Goal: Communication & Community: Answer question/provide support

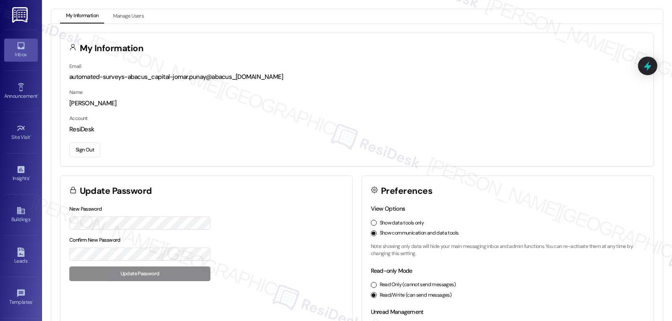
click at [23, 52] on div "Inbox" at bounding box center [21, 54] width 42 height 8
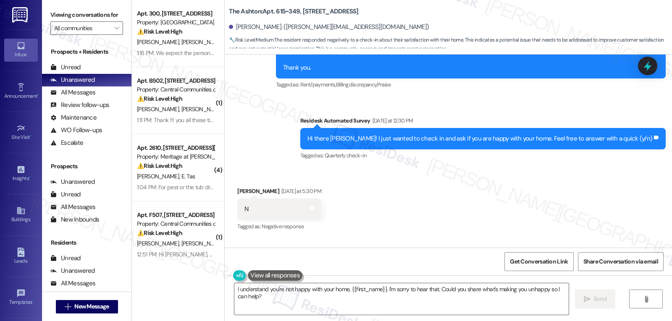
scroll to position [7075, 0]
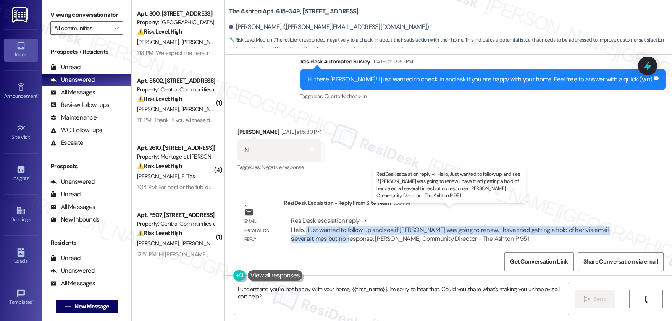
drag, startPoint x: 301, startPoint y: 222, endPoint x: 317, endPoint y: 229, distance: 17.9
click at [317, 229] on div "ResiDesk escalation reply -> Hello, Just wanted to follow up and see if [PERSON…" at bounding box center [449, 230] width 317 height 26
copy div "Just wanted to follow up and see if Briana was going to renew, I have tried get…"
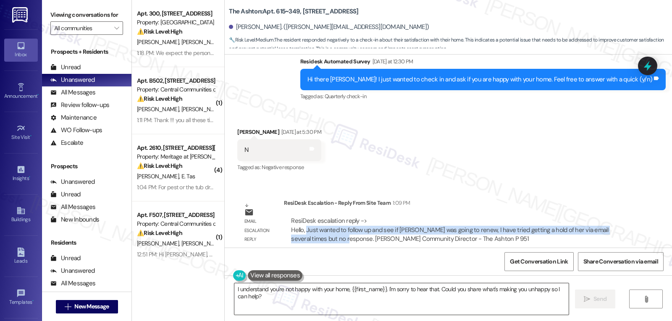
click at [269, 301] on textarea "I understand you're not happy with your home, {{first_name}}. I'm sorry to hear…" at bounding box center [401, 298] width 334 height 31
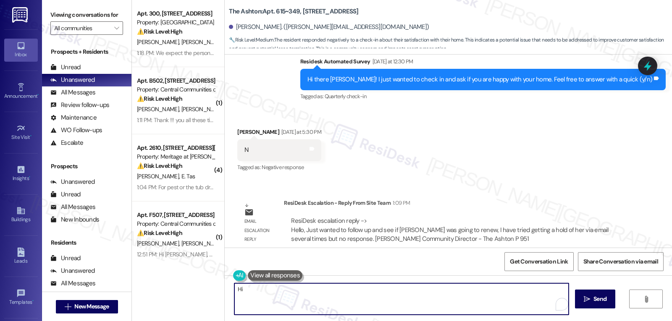
type textarea "Hi"
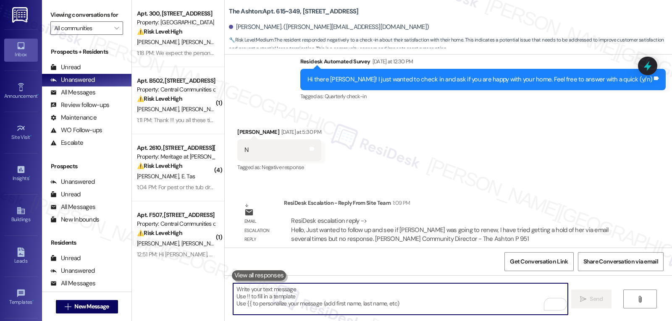
scroll to position [6991, 0]
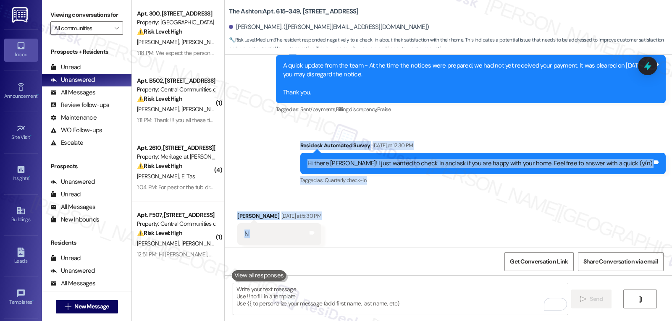
drag, startPoint x: 329, startPoint y: 133, endPoint x: 367, endPoint y: 220, distance: 94.8
click at [367, 220] on div "Lease started Jun 26, 2024 at 8:00 PM Survey, sent via SMS Residesk Automated S…" at bounding box center [448, 151] width 447 height 193
copy div "Residesk Automated Survey Yesterday at 12:30 PM Hi there Brianna! I just wanted…"
click at [526, 214] on div "Received via SMS Brianna Ilagan Yesterday at 5:30 PM N Tags and notes Tagged as…" at bounding box center [448, 228] width 447 height 71
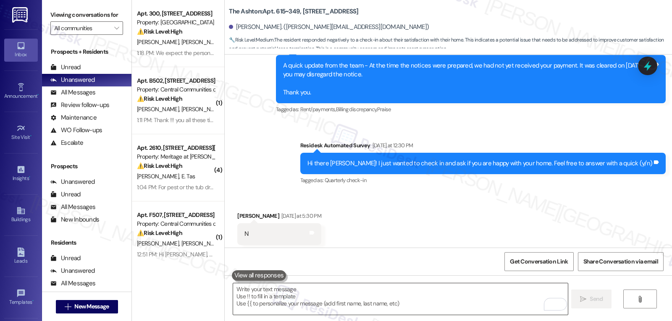
click at [381, 304] on textarea "To enrich screen reader interactions, please activate Accessibility in Grammarl…" at bounding box center [400, 298] width 334 height 31
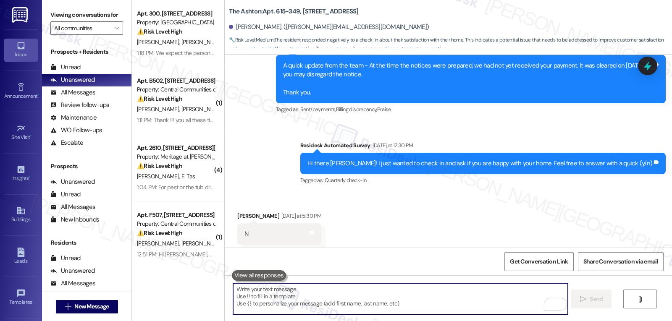
paste textarea "Hi Brianna, thank you for your honest response. I’m sorry to hear you’re not ha…"
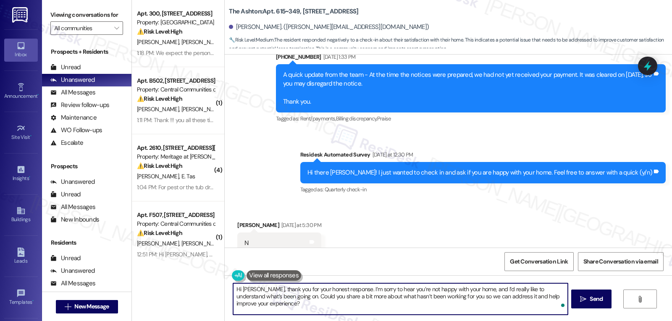
scroll to position [7075, 0]
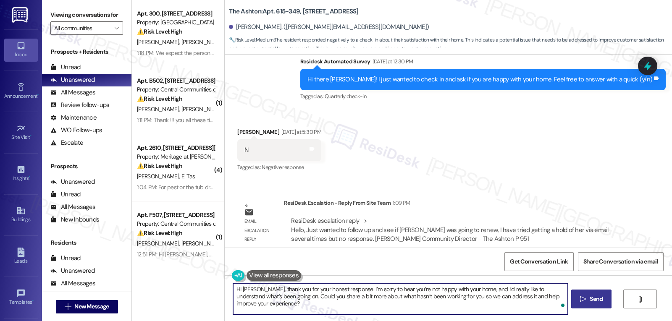
type textarea "Hi Brianna, thank you for your honest response. I’m sorry to hear you’re not ha…"
click at [590, 301] on span "Send" at bounding box center [595, 299] width 13 height 9
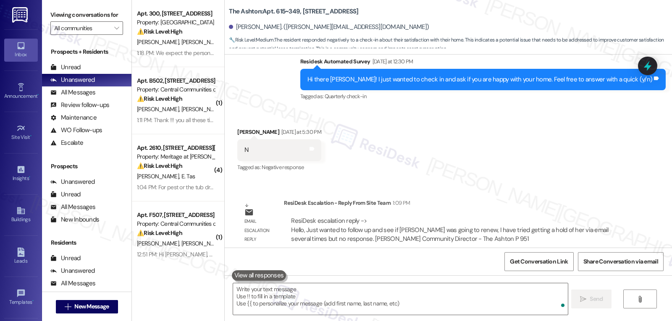
scroll to position [6998, 0]
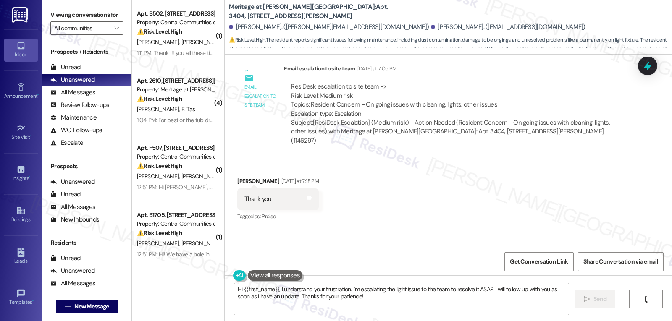
scroll to position [8248, 0]
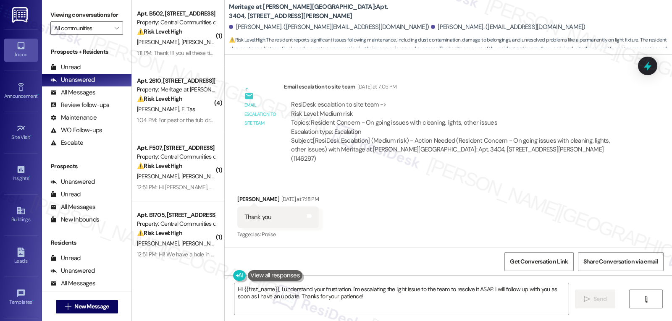
click at [240, 195] on div "Susan Moulton Yesterday at 7:18 PM" at bounding box center [277, 201] width 81 height 12
copy div "Susan"
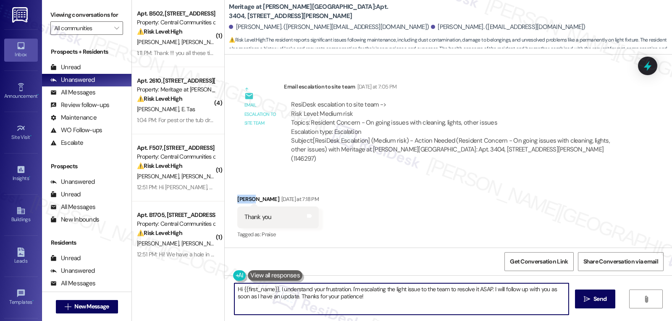
drag, startPoint x: 276, startPoint y: 291, endPoint x: 583, endPoint y: 341, distance: 310.5
click at [583, 321] on html "Inbox Go to Inbox Announcement • Send A Text Announcement Site Visit • Go to Si…" at bounding box center [336, 160] width 672 height 321
click at [237, 288] on textarea "Hi {{first_name}}, I received an update from the site management team. Please r…" at bounding box center [400, 298] width 334 height 31
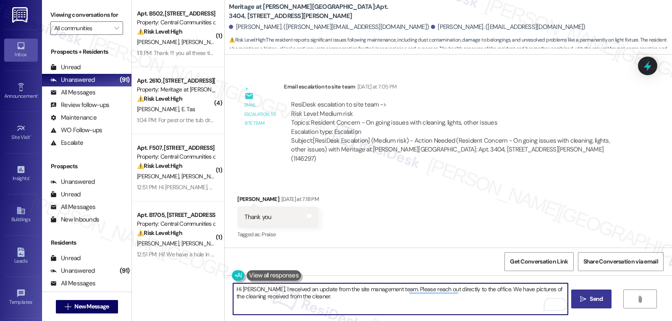
type textarea "Hi Susan, I received an update from the site management team. Please reach out …"
click at [594, 303] on span "Send" at bounding box center [595, 299] width 13 height 9
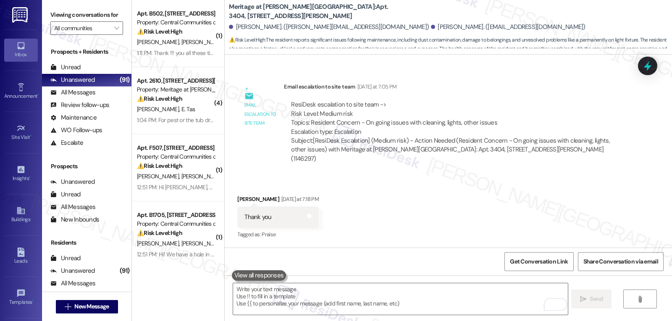
scroll to position [8175, 0]
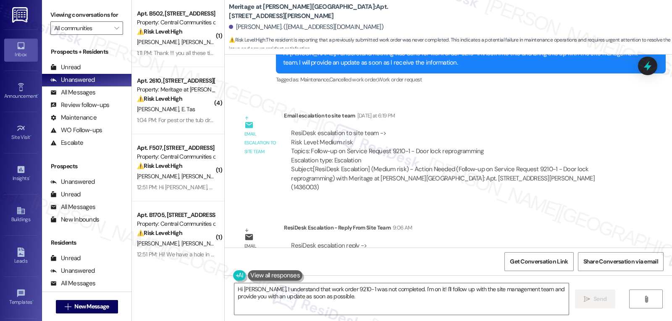
scroll to position [533, 0]
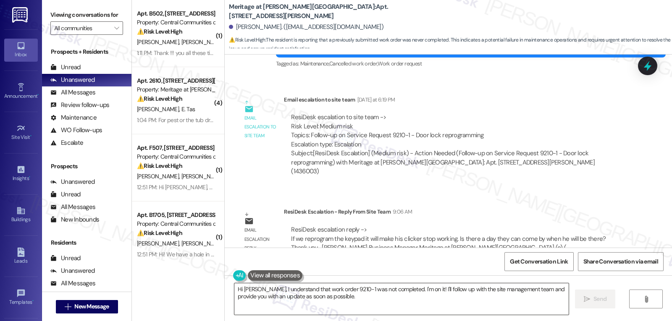
click at [325, 309] on textarea "Hi Eric, I understand that work order 9210-1 was not completed. I'm on it! I'll…" at bounding box center [401, 298] width 334 height 31
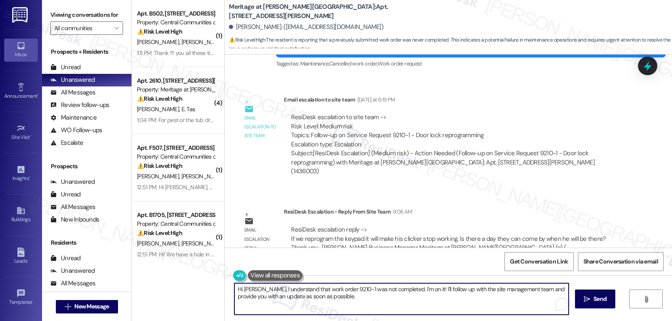
drag, startPoint x: 252, startPoint y: 289, endPoint x: 455, endPoint y: 341, distance: 209.3
click at [455, 321] on html "Inbox Go to Inbox Announcement • Send A Text Announcement Site Visit • Go to Si…" at bounding box center [336, 160] width 672 height 321
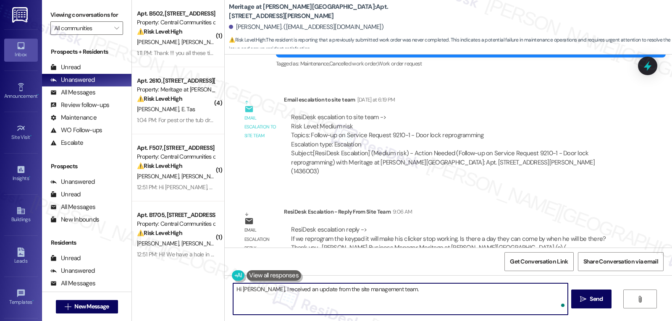
paste textarea "If we reprogram the keypad, your clicker will stop working. Is there a good day…"
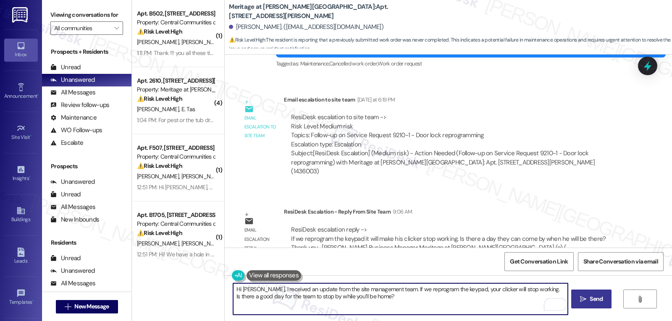
type textarea "Hi Eric, I received an update from the site management team. If we reprogram th…"
click at [599, 304] on button " Send" at bounding box center [591, 299] width 41 height 19
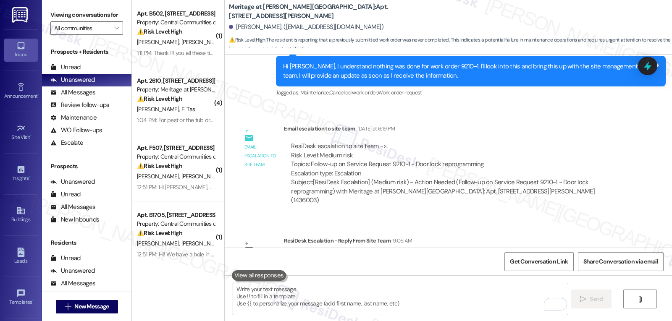
scroll to position [600, 0]
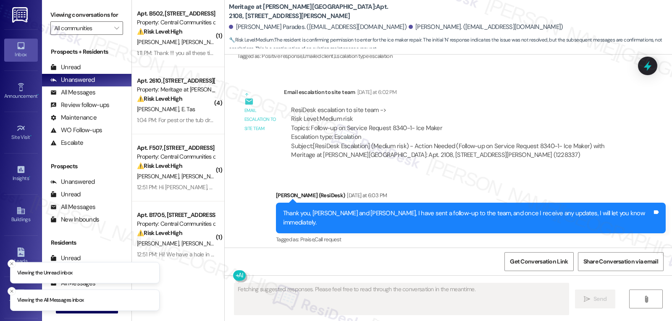
scroll to position [3220, 0]
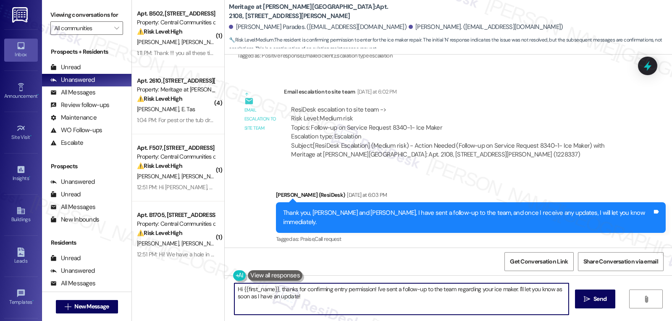
click at [416, 305] on textarea "Hi {{first_name}}, thanks for confirming entry permission! I've sent a follow-u…" at bounding box center [401, 298] width 334 height 31
paste textarea "The team mentioned they’ve stopped by a few times, but the dogs were out. Could…"
click at [241, 298] on textarea "The team mentioned they’ve stopped by a few times, but the dogs were out. Could…" at bounding box center [400, 298] width 334 height 31
click at [249, 297] on textarea "The team mentioned they’ve stopped by a few times, but the dogs were out. Could…" at bounding box center [400, 298] width 334 height 31
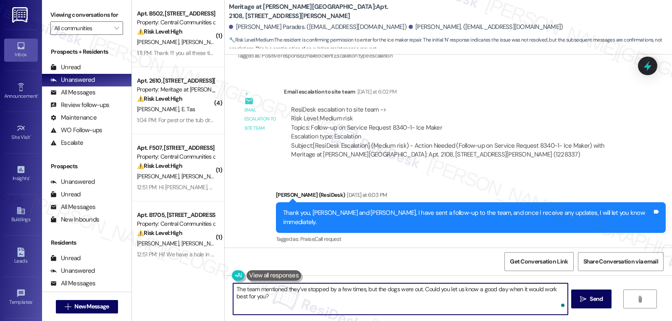
click at [273, 298] on textarea "The team mentioned they’ve stopped by a few times, but the dogs were out. Could…" at bounding box center [400, 298] width 334 height 31
type textarea "The team mentioned they’ve stopped by a few times, but the dogs were out. Could…"
click at [597, 297] on span "Send" at bounding box center [595, 299] width 13 height 9
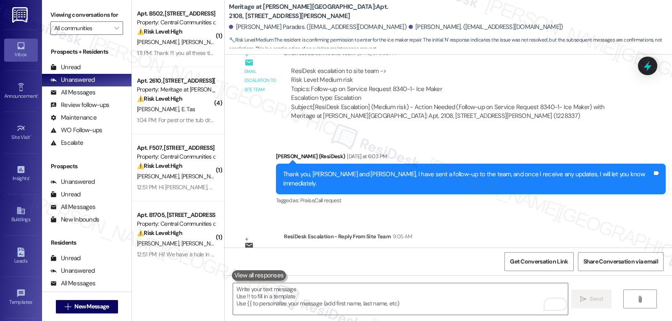
scroll to position [3287, 0]
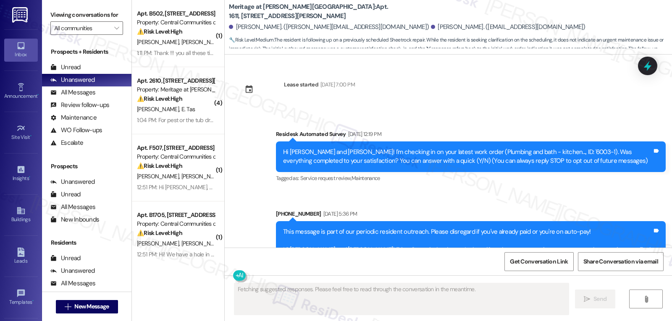
scroll to position [7944, 0]
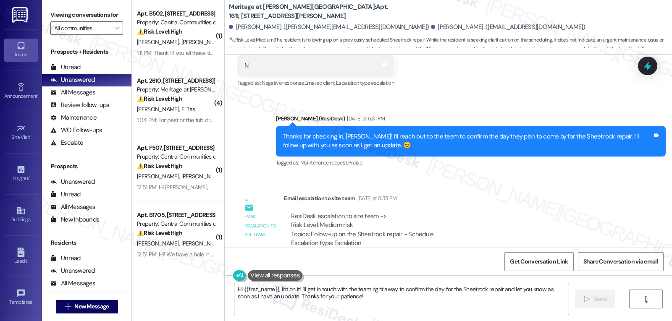
drag, startPoint x: 276, startPoint y: 288, endPoint x: 568, endPoint y: 341, distance: 297.3
click at [568, 321] on html "Inbox Go to Inbox Announcement • Send A Text Announcement Site Visit • Go to Si…" at bounding box center [336, 160] width 672 height 321
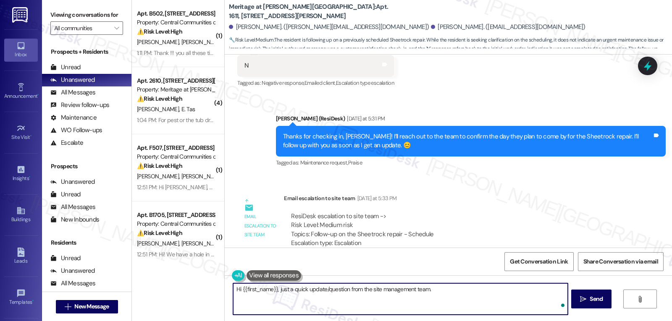
paste textarea "What day is most convenient for you?"
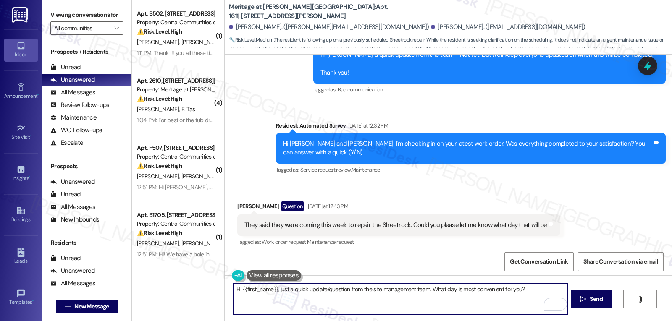
type textarea "Hi {{first_name}}, just a quick update/question from the site management team. …"
click at [237, 201] on div "Kelly Janus Question Yesterday at 12:43 PM" at bounding box center [398, 207] width 323 height 13
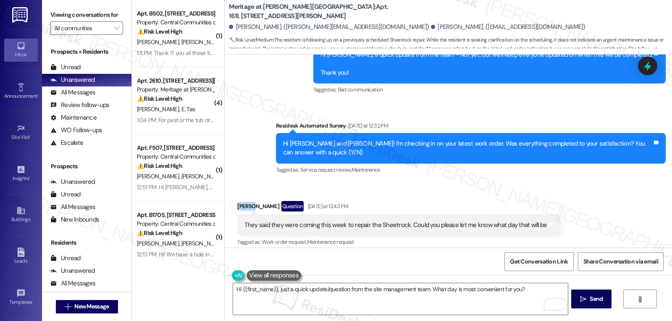
click at [237, 201] on div "Kelly Janus Question Yesterday at 12:43 PM" at bounding box center [398, 207] width 323 height 13
copy div "Kelly"
click at [598, 300] on span "Send" at bounding box center [595, 299] width 13 height 9
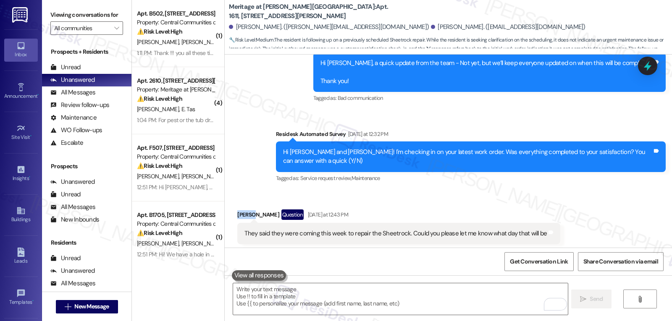
scroll to position [8002, 0]
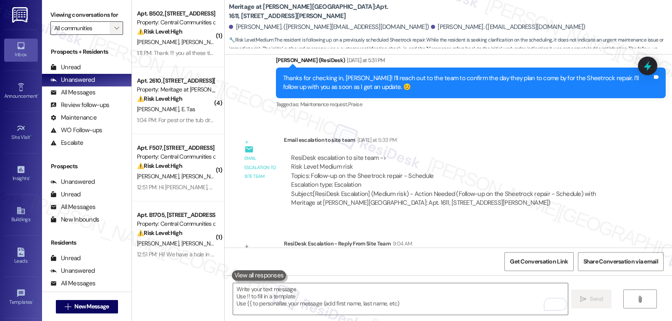
click at [112, 35] on span "" at bounding box center [116, 27] width 8 height 13
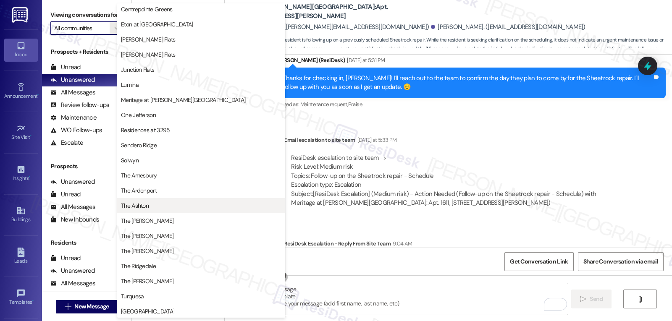
scroll to position [109, 0]
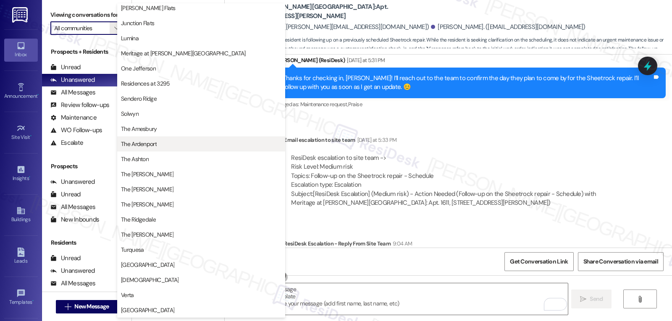
click at [156, 144] on span "The Ardenport" at bounding box center [139, 144] width 36 height 8
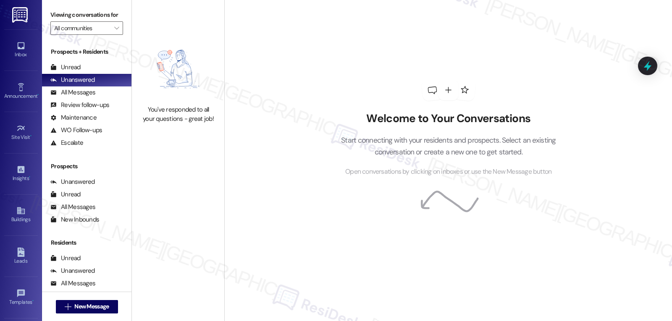
type input "The Ardenport"
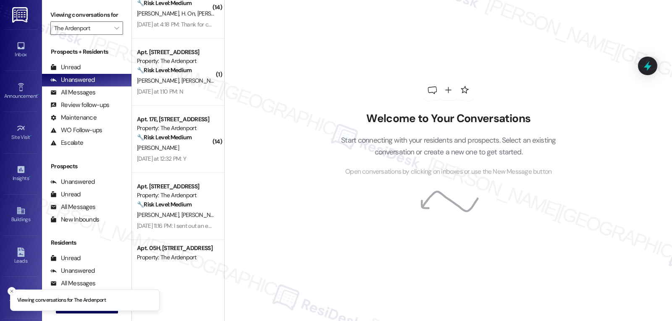
scroll to position [343, 0]
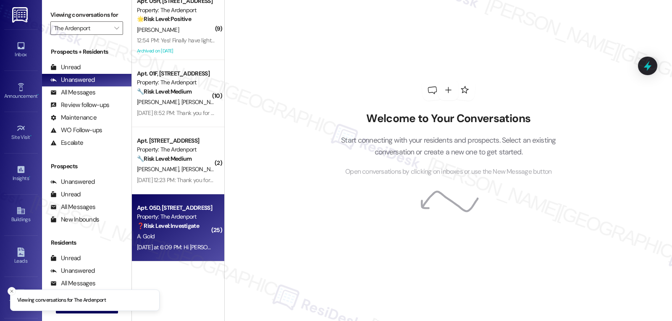
click at [171, 249] on div "Yesterday at 6:09 PM: Hi Sarah Checking, did you get my message about payment. …" at bounding box center [248, 247] width 222 height 8
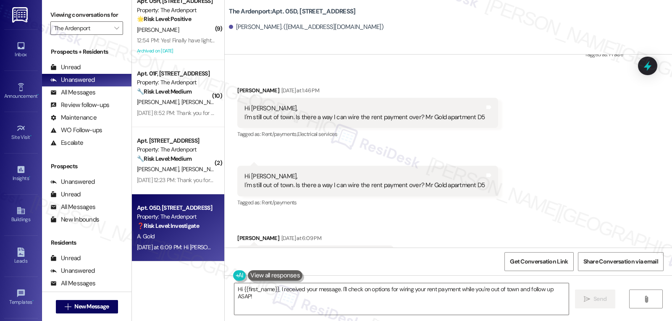
scroll to position [6473, 0]
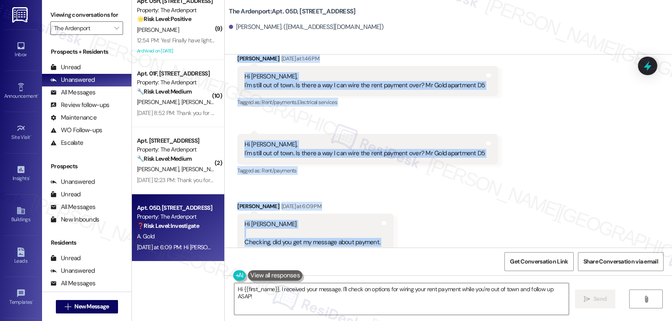
drag, startPoint x: 225, startPoint y: 123, endPoint x: 387, endPoint y: 230, distance: 193.7
click at [387, 230] on div "Received via SMS Alejandro Gold Yesterday at 1:46 PM Hi Sarah, I'm still out of…" at bounding box center [448, 153] width 447 height 237
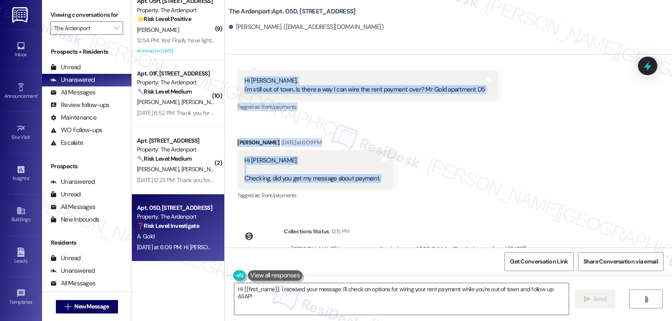
scroll to position [6556, 0]
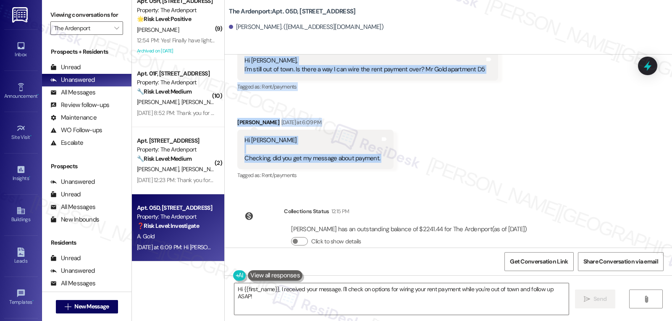
copy div "Alejandro Gold Yesterday at 1:46 PM Hi Sarah, I'm still out of town. Is there a…"
click at [322, 288] on textarea "Hi {{first_name}}, I received your message. I'll check on options for wiring yo…" at bounding box center [401, 298] width 334 height 31
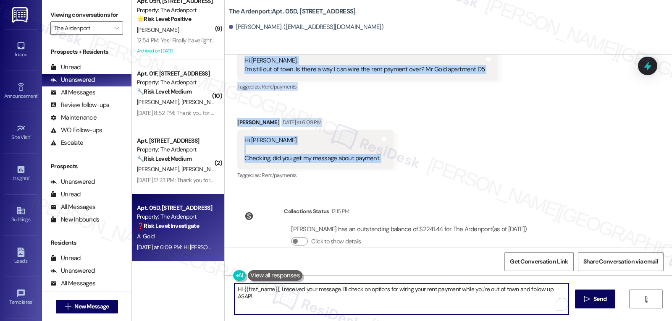
paste textarea "Mr. Gold, yes I received your message—thank you for following up."
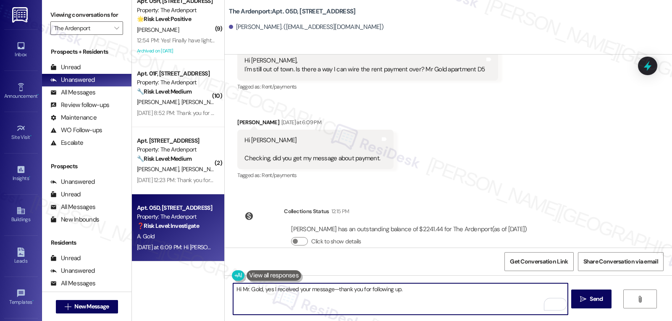
click at [337, 289] on textarea "Hi Mr. Gold, yes I received your message—thank you for following up." at bounding box center [400, 298] width 334 height 31
click at [413, 306] on textarea "Hi Mr. Gold, yes, I received your message. Thank you for following up." at bounding box center [400, 298] width 334 height 31
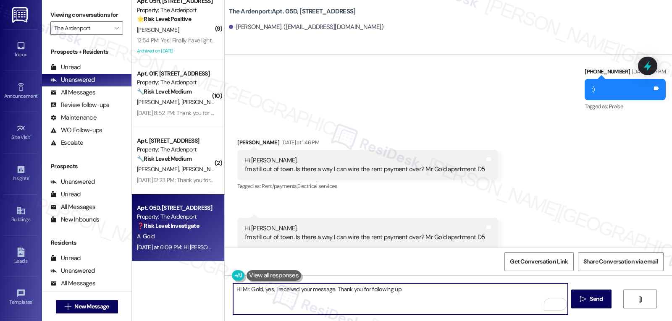
click at [445, 297] on textarea "Hi Mr. Gold, yes, I received your message. Thank you for following up." at bounding box center [400, 298] width 334 height 31
paste textarea "I’ll confirm with the team whether wiring your rent payment is an option and sh…"
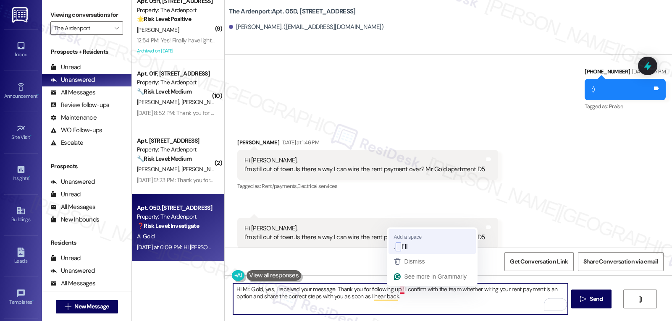
type textarea "Hi Mr. Gold, yes, I received your message. Thank you for following up. I’ll con…"
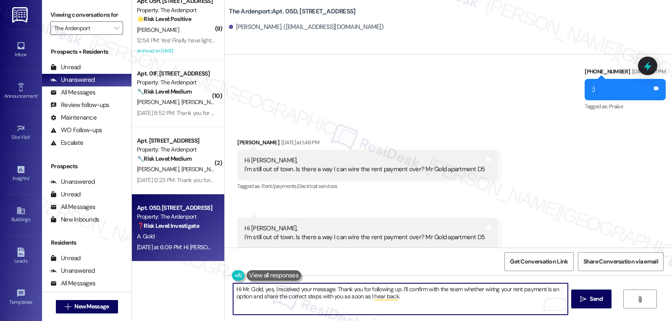
click at [420, 304] on textarea "Hi Mr. Gold, yes, I received your message. Thank you for following up. I’ll con…" at bounding box center [400, 298] width 334 height 31
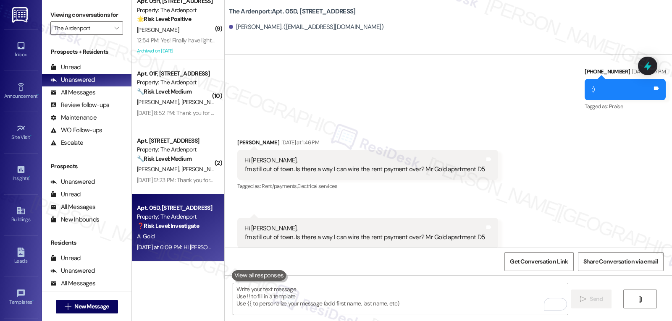
click at [409, 311] on textarea "To enrich screen reader interactions, please activate Accessibility in Grammarl…" at bounding box center [400, 298] width 334 height 31
paste textarea "Hi Mr. Gold, thank you for following up! I did get your message. I’ll check wit…"
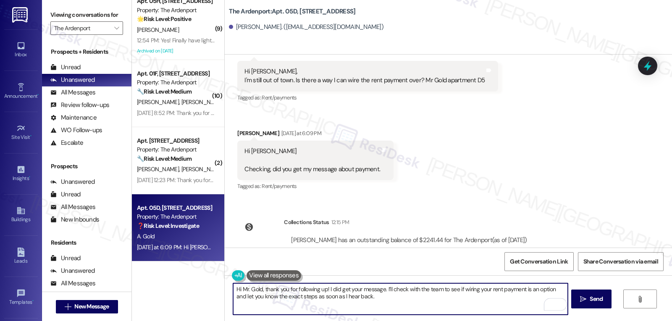
scroll to position [6556, 0]
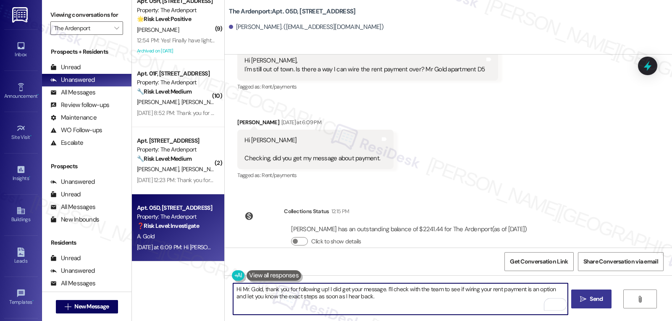
type textarea "Hi Mr. Gold, thank you for following up! I did get your message. I’ll check wit…"
click at [593, 300] on span "Send" at bounding box center [595, 299] width 13 height 9
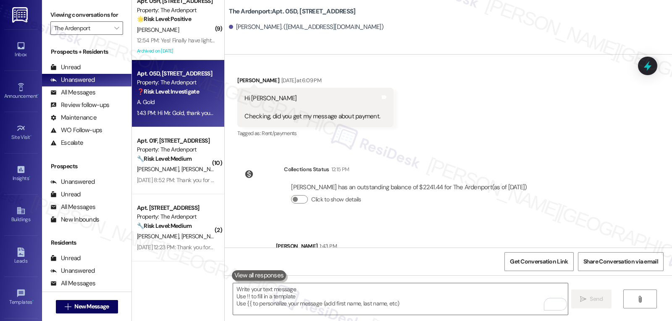
scroll to position [6624, 0]
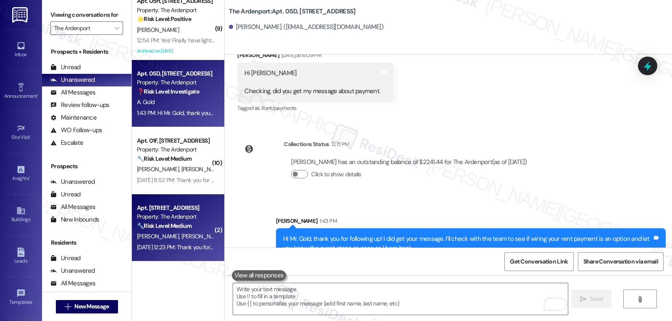
click at [167, 256] on div "Apt. 23J, 15030 SE 179th St Property: The Ardenport 🔧 Risk Level: Medium The re…" at bounding box center [178, 227] width 92 height 67
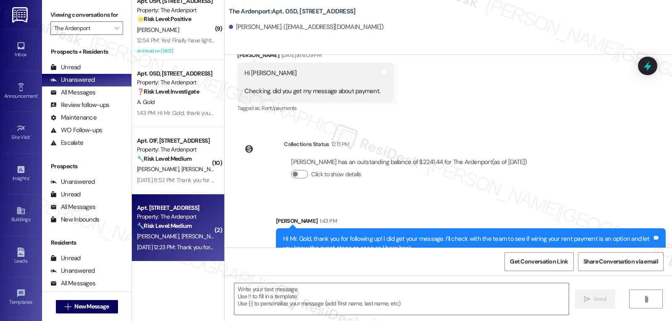
type textarea "Fetching suggested responses. Please feel free to read through the conversation…"
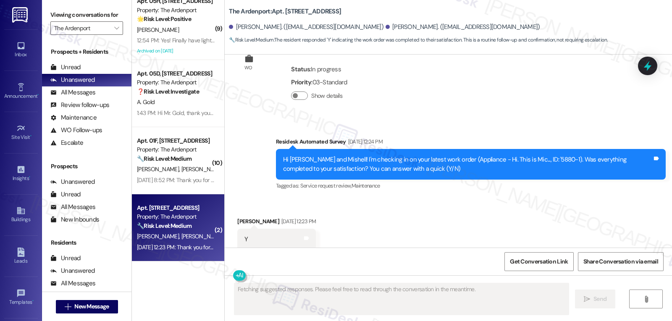
scroll to position [4146, 0]
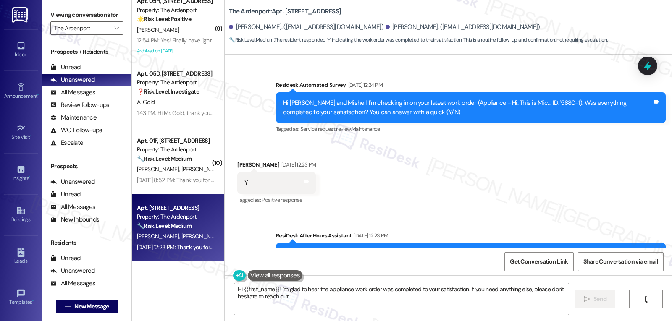
click at [369, 293] on textarea "Hi {{first_name}}! I'm glad to hear the appliance work order was completed to y…" at bounding box center [401, 298] width 334 height 31
drag, startPoint x: 248, startPoint y: 119, endPoint x: 232, endPoint y: 122, distance: 16.2
click at [237, 160] on div "Mishell Roys Sep 13, 2025 at 12:23 PM" at bounding box center [276, 166] width 78 height 12
copy div "Mishell"
click at [237, 289] on textarea "Hi {{first_name}}! I'm glad to hear the appliance work order was completed to y…" at bounding box center [400, 298] width 334 height 31
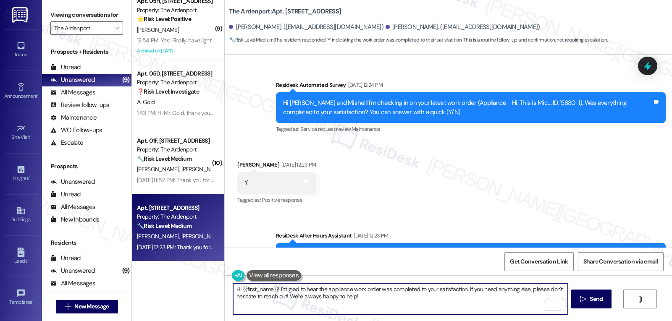
paste textarea "Mishell"
click at [372, 307] on textarea "Hi Mishell! I'm glad to hear the appliance work order was completed to your sat…" at bounding box center [400, 298] width 334 height 31
type textarea "Hi Mishell! I'm glad to hear the appliance work order was completed to your sat…"
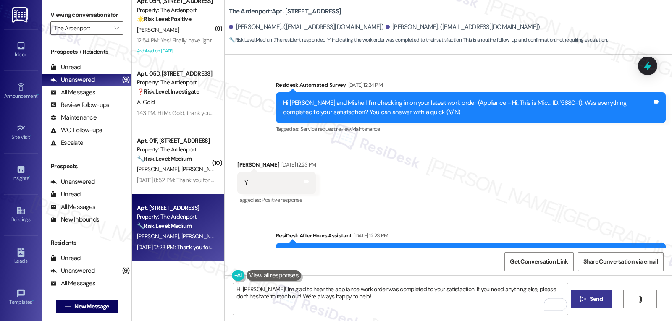
click at [588, 301] on span "Send" at bounding box center [596, 299] width 16 height 9
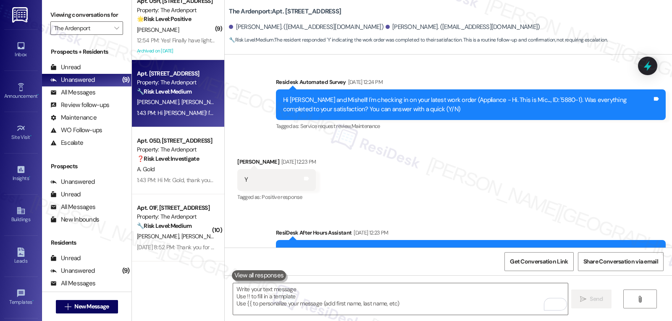
scroll to position [4214, 0]
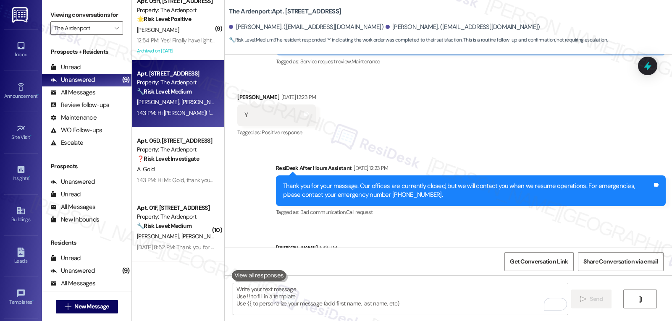
click at [339, 292] on textarea "To enrich screen reader interactions, please activate Accessibility in Grammarl…" at bounding box center [400, 298] width 334 height 31
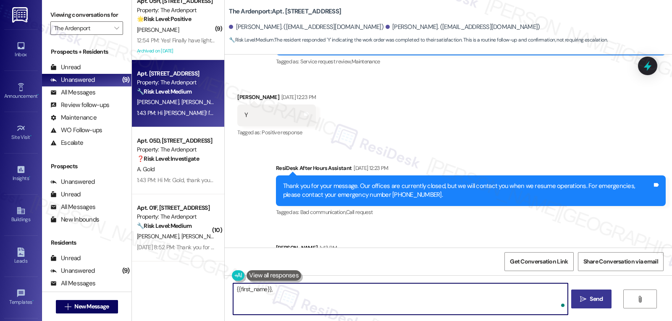
paste textarea "how’s everything going for you at {{property}}? Has it met your expectations so…"
type textarea "{{first_name}}, how’s everything going for you at {{property}}? Has it met your…"
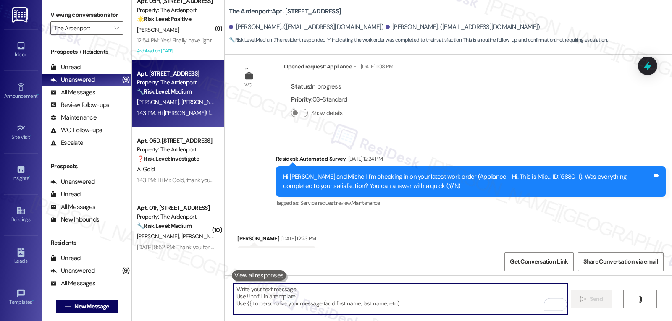
scroll to position [4066, 0]
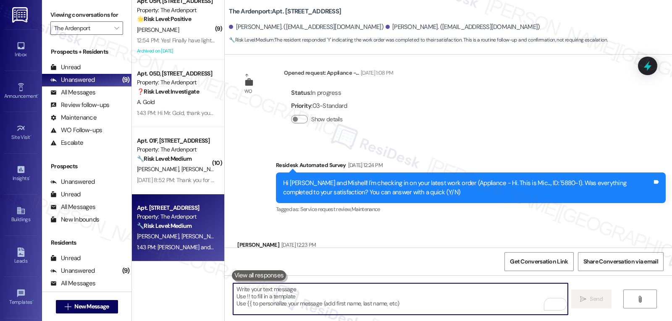
drag, startPoint x: 147, startPoint y: 165, endPoint x: 247, endPoint y: 185, distance: 101.8
click at [148, 165] on span "A. Amabile" at bounding box center [159, 169] width 44 height 8
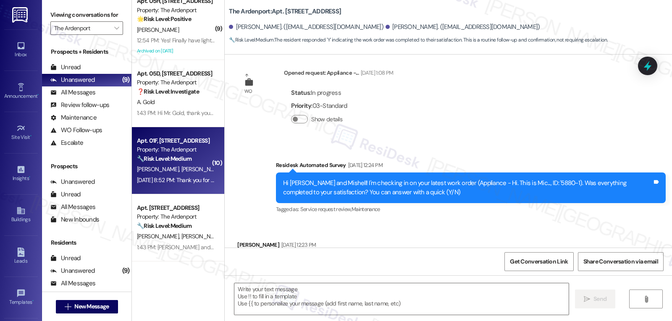
type textarea "Fetching suggested responses. Please feel free to read through the conversation…"
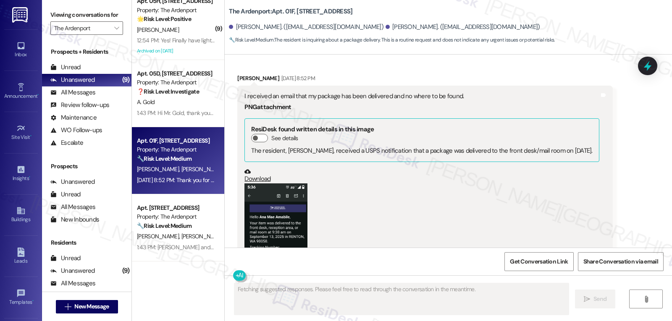
scroll to position [11037, 0]
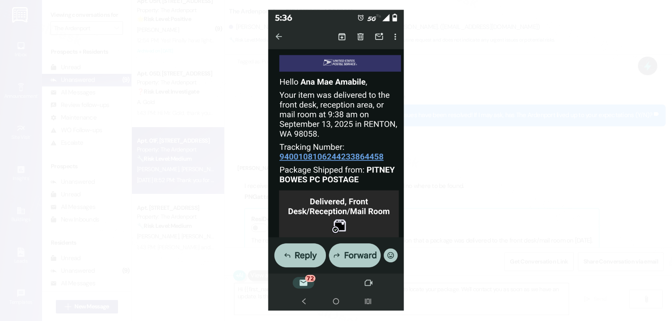
click at [496, 188] on button "Unzoom image" at bounding box center [336, 160] width 672 height 321
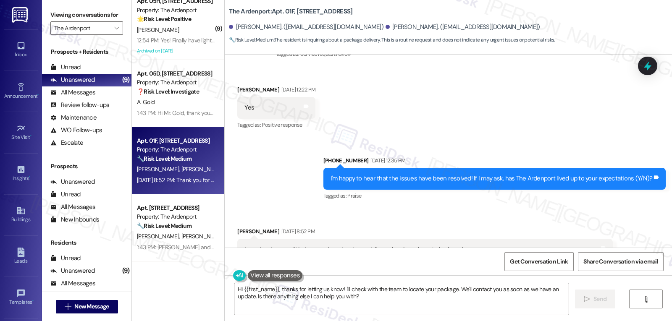
scroll to position [10953, 0]
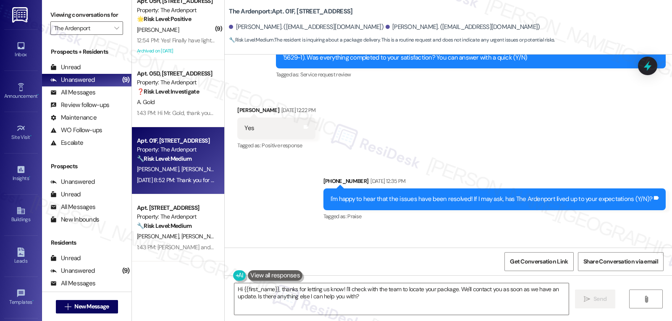
drag, startPoint x: 228, startPoint y: 136, endPoint x: 493, endPoint y: 160, distance: 266.0
copy div "Ana Mae Amabile Sep 13, 2025 at 8:52 PM I received an email that my package has…"
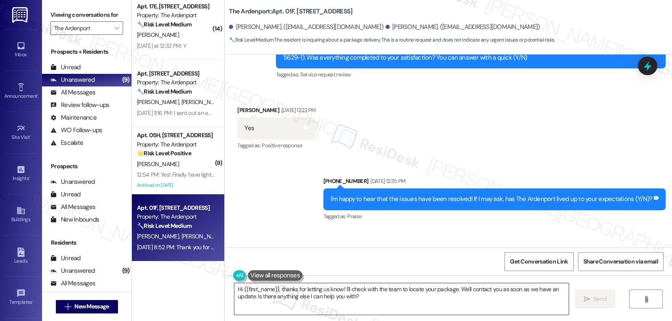
click at [356, 304] on textarea "Hi {{first_name}}, thanks for letting us know! I'll check with the team to loca…" at bounding box center [401, 298] width 334 height 31
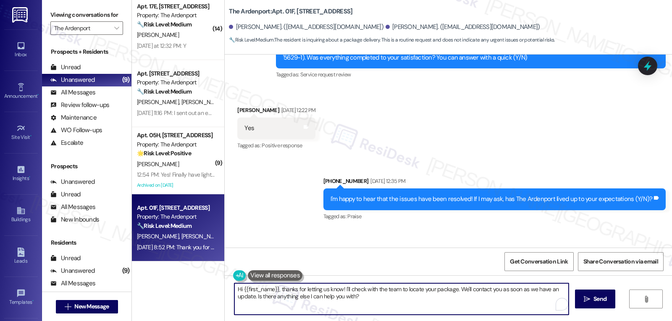
paste textarea "Ana Mae, I’m sorry to hear your package hasn’t turned up even though it shows a…"
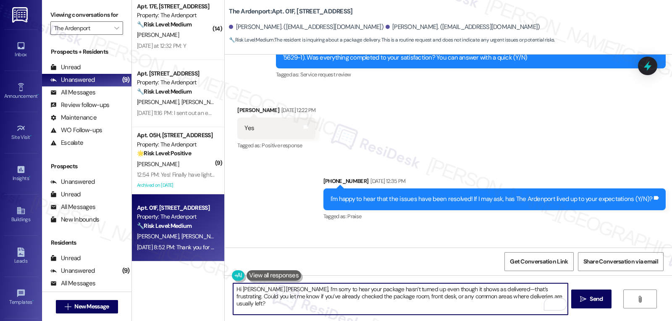
click at [465, 290] on textarea "Hi Ana Mae, I’m sorry to hear your package hasn’t turned up even though it show…" at bounding box center [400, 298] width 334 height 31
click at [528, 301] on textarea "Hi Ana Mae, I’m sorry to hear your package hasn’t turned up even though it show…" at bounding box center [400, 298] width 334 height 31
type textarea "Hi Ana Mae, I’m sorry to hear your package hasn’t turned up even though it show…"
click at [594, 301] on span "Send" at bounding box center [595, 299] width 13 height 9
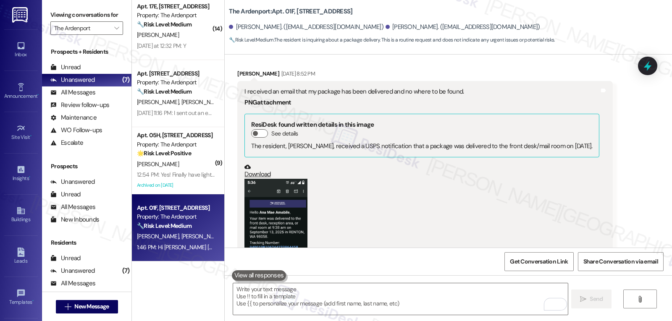
scroll to position [11356, 0]
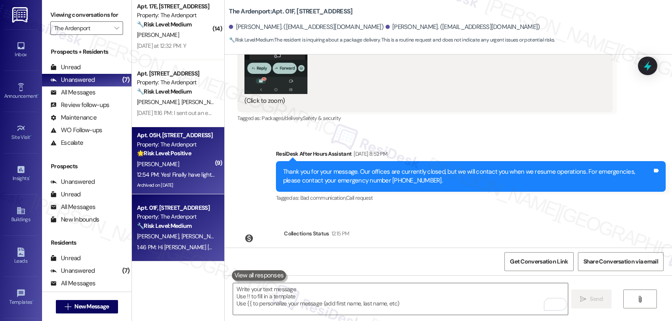
click at [175, 181] on div "Archived on 09/11/2025" at bounding box center [175, 185] width 79 height 10
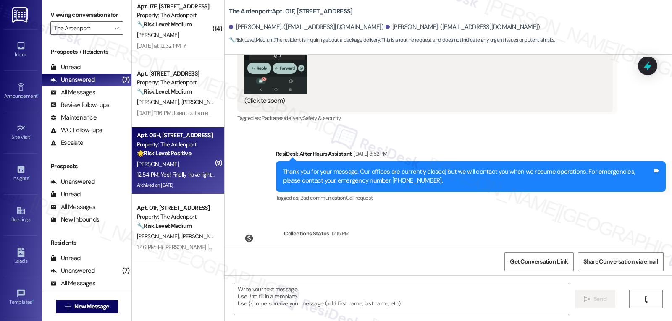
type textarea "Fetching suggested responses. Please feel free to read through the conversation…"
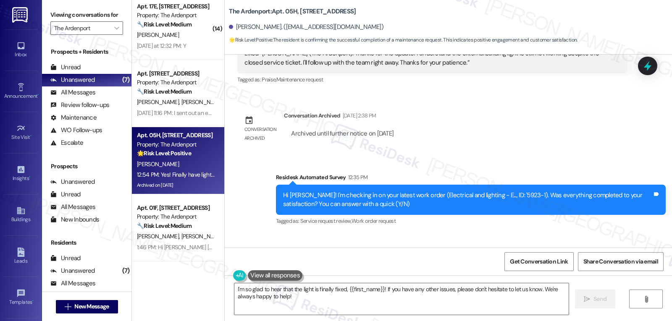
scroll to position [2012, 0]
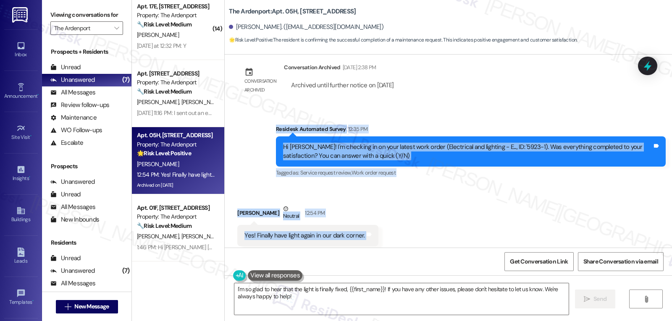
drag, startPoint x: 268, startPoint y: 114, endPoint x: 404, endPoint y: 221, distance: 173.1
click at [404, 221] on div "Lease started Jan 03, 2025 at 7:00 PM Announcement, sent via SMS (214) 518-7946…" at bounding box center [448, 151] width 447 height 193
copy div "Residesk Automated Survey 12:35 PM Hi Heidi! I'm checking in on your latest wor…"
click at [391, 304] on textarea "I'm so glad to hear that the light is finally fixed, {{first_name}}! If you hav…" at bounding box center [401, 298] width 334 height 31
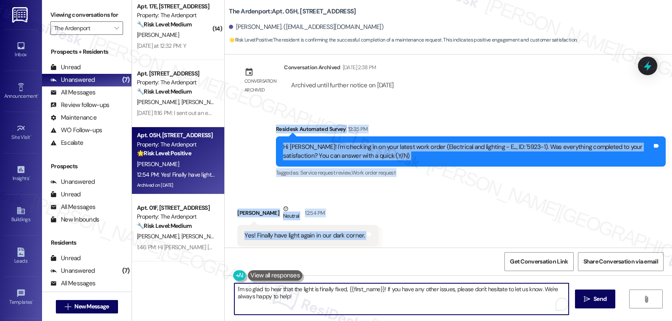
paste textarea "That’s wonderful to hear, Heidi! I’m glad the lighting is finally working again…"
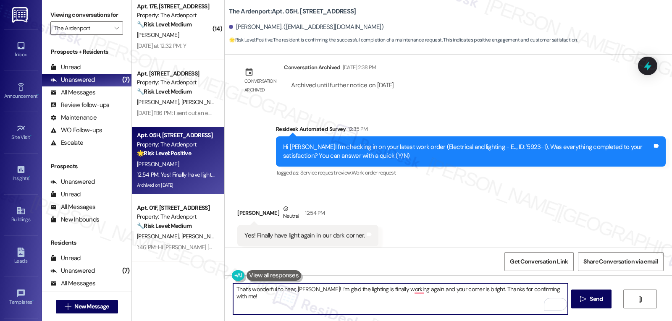
click at [547, 290] on textarea "That’s wonderful to hear, Heidi! I’m glad the lighting is finally working again…" at bounding box center [400, 298] width 334 height 31
paste textarea "If anything comes up or if you have any questions, just give me a shout. I’m he…"
type textarea "That’s wonderful to hear, Heidi! I’m glad the lighting is finally working again…"
click at [591, 300] on span "Send" at bounding box center [595, 299] width 13 height 9
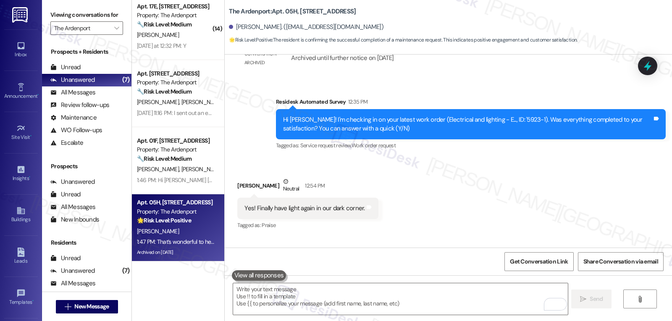
scroll to position [2079, 0]
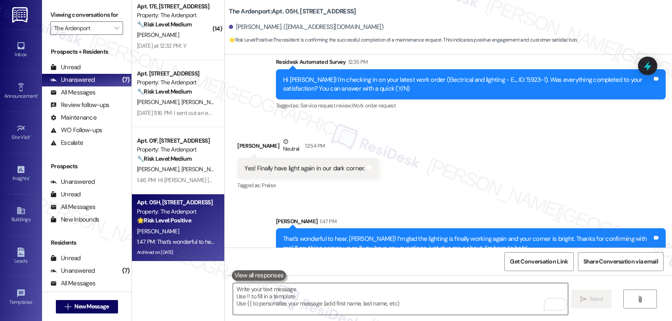
click at [261, 295] on textarea "To enrich screen reader interactions, please activate Accessibility in Grammarl…" at bounding box center [400, 298] width 334 height 31
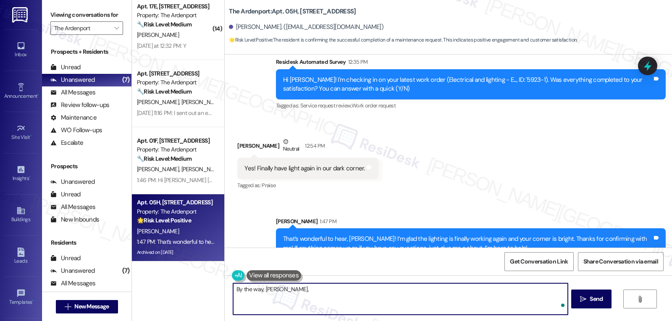
paste textarea "I’d love to know, has your experience at {{property}} been what you expected? Y…"
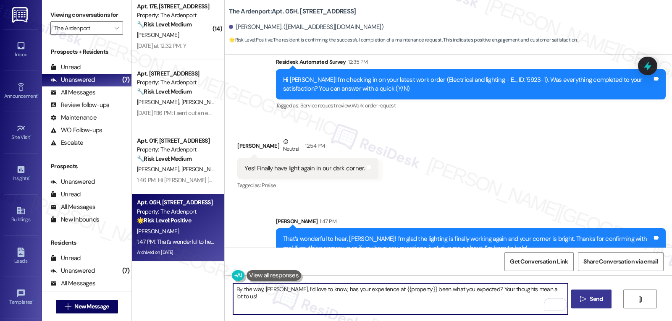
type textarea "By the way, Heidi, I’d love to know, has your experience at {{property}} been w…"
click at [582, 301] on icon "" at bounding box center [583, 299] width 6 height 7
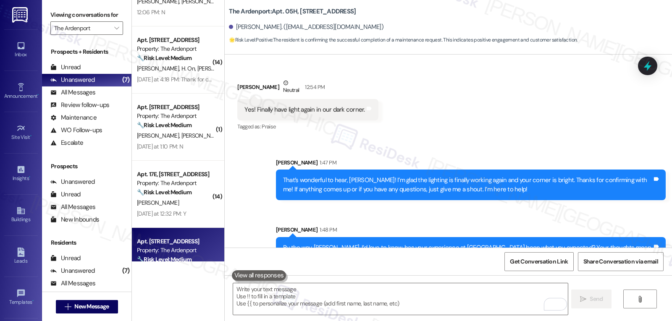
scroll to position [209, 0]
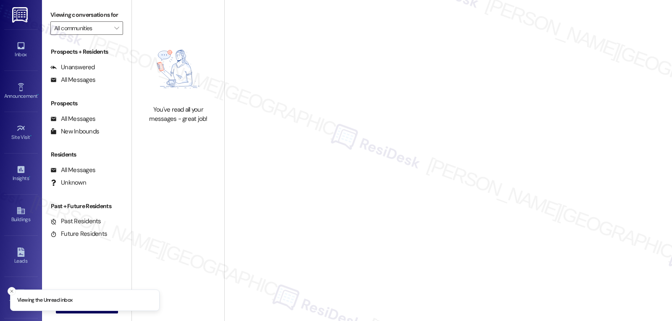
type input "The Ardenport"
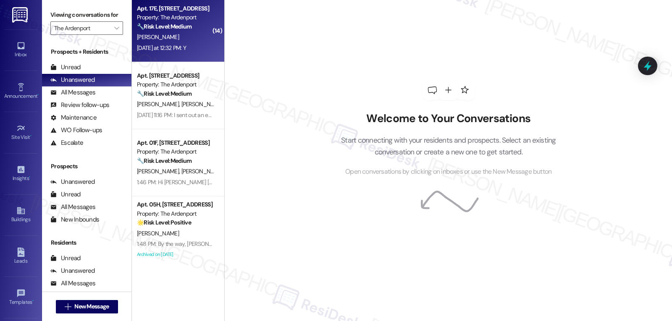
scroll to position [209, 0]
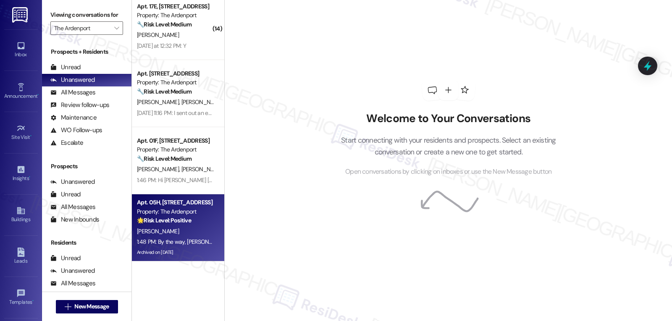
click at [185, 224] on strong "🌟 Risk Level: Positive" at bounding box center [164, 221] width 54 height 8
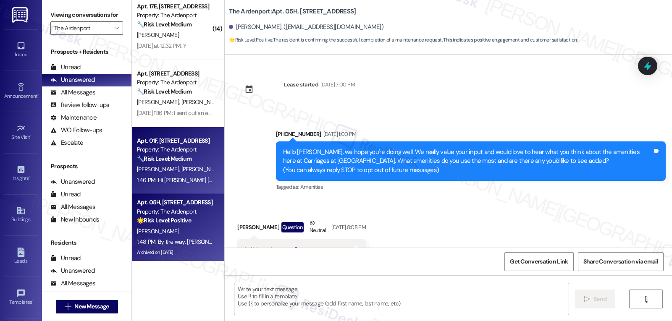
scroll to position [2151, 0]
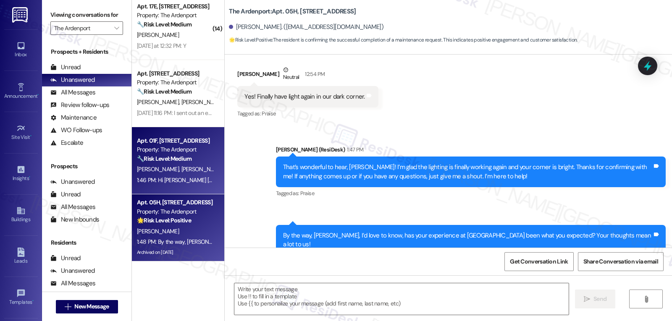
type textarea "Fetching suggested responses. Please feel free to read through the conversation…"
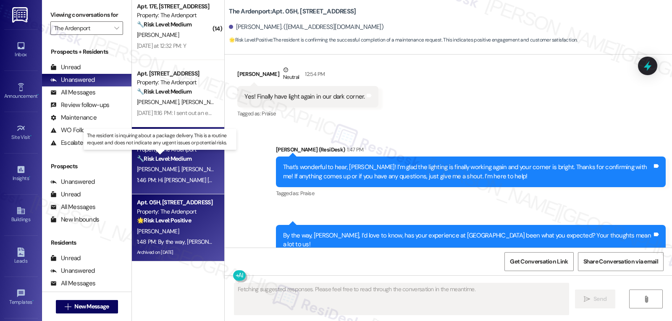
click at [184, 160] on strong "🔧 Risk Level: Medium" at bounding box center [164, 159] width 55 height 8
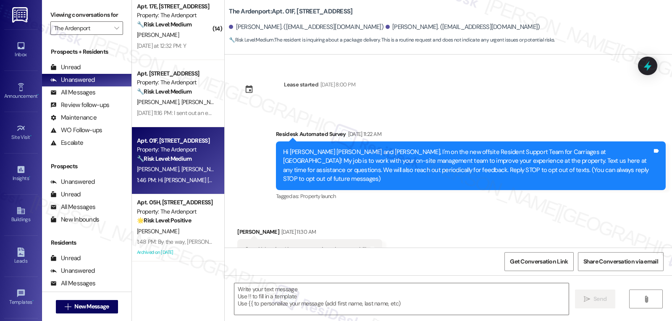
type textarea "Fetching suggested responses. Please feel free to read through the conversation…"
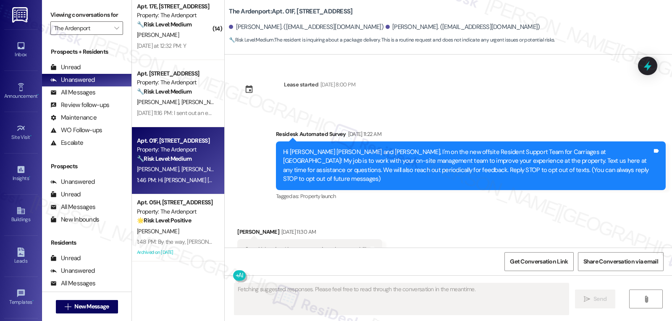
scroll to position [11368, 0]
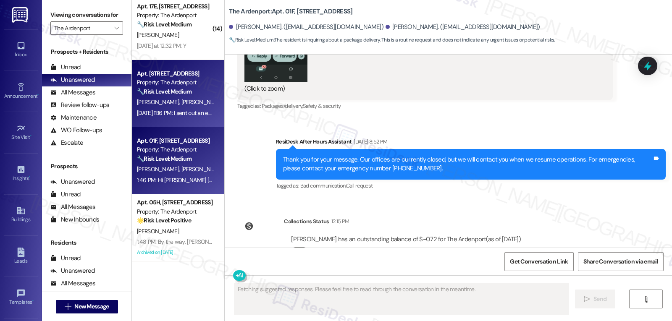
click at [175, 108] on div "Sep 12, 2025 at 11:16 PM: I sent out an email from Ardenport. The bill that I P…" at bounding box center [175, 113] width 79 height 10
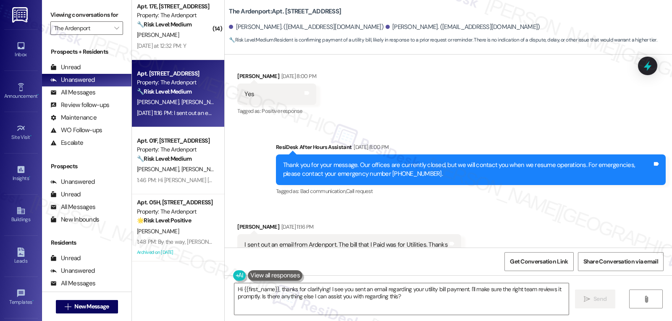
scroll to position [952, 0]
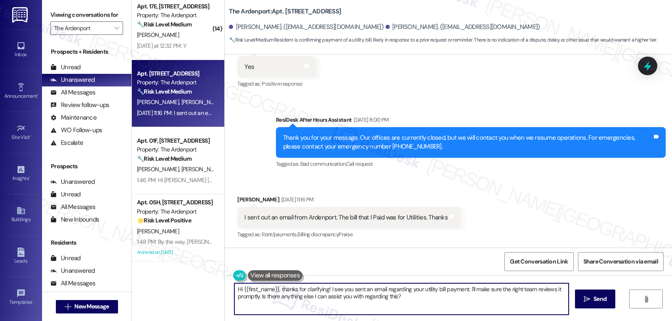
drag, startPoint x: 256, startPoint y: 297, endPoint x: 552, endPoint y: 312, distance: 296.3
click at [552, 312] on textarea "Hi {{first_name}}, thanks for clarifying! I see you sent an email regarding you…" at bounding box center [401, 298] width 334 height 31
click at [322, 297] on textarea "Hi {{first_name}}, thanks for clarifying! I see you sent an email regarding you…" at bounding box center [400, 298] width 334 height 31
paste textarea "Thanks so much for your positive response"
click at [303, 297] on textarea "Hi {{first_name}}, thanks for clarifying! I see you sent an email regarding you…" at bounding box center [400, 298] width 334 height 31
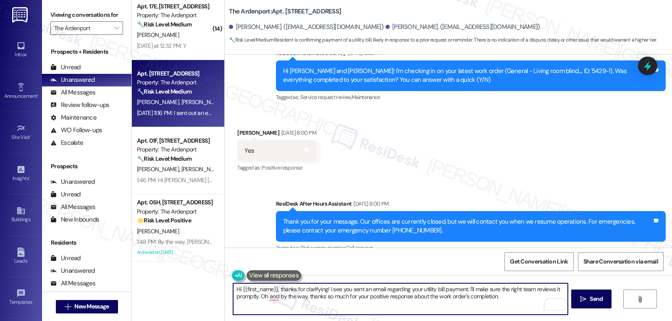
scroll to position [784, 0]
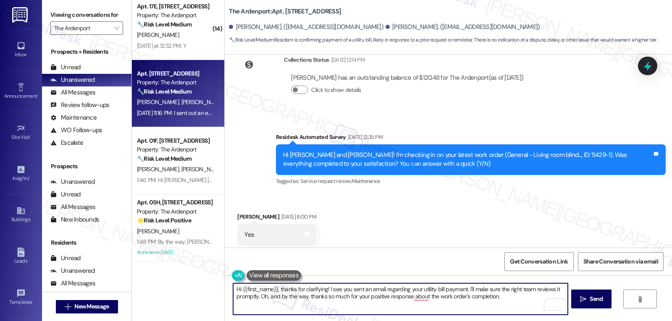
click at [512, 301] on textarea "Hi {{first_name}}, thanks for clarifying! I see you sent an email regarding you…" at bounding box center [400, 298] width 334 height 31
click at [494, 304] on textarea "Hi {{first_name}}, thanks for clarifying! I see you sent an email regarding you…" at bounding box center [400, 298] width 334 height 31
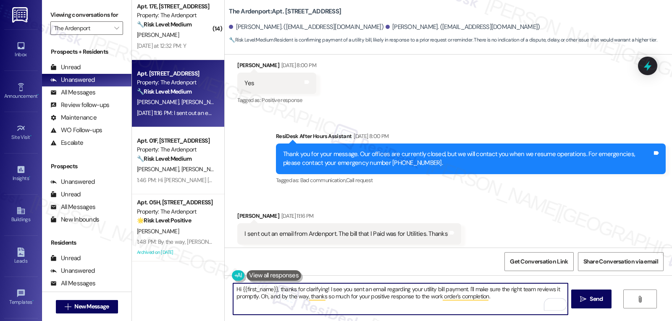
scroll to position [952, 0]
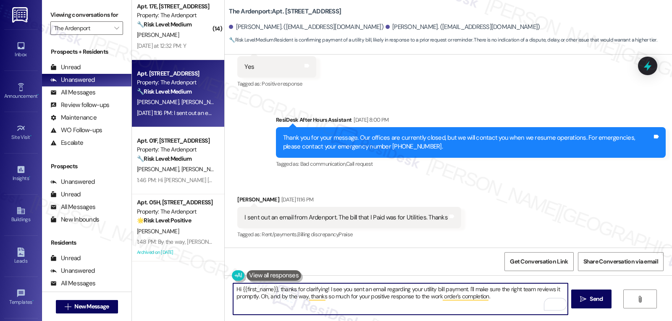
click at [408, 295] on textarea "Hi {{first_name}}, thanks for clarifying! I see you sent an email regarding you…" at bounding box center [400, 298] width 334 height 31
click at [409, 295] on textarea "Hi {{first_name}}, thanks for clarifying! I see you sent an email regarding you…" at bounding box center [400, 298] width 334 height 31
click at [505, 298] on textarea "Hi {{first_name}}, thanks for clarifying! I see you sent an email regarding you…" at bounding box center [400, 298] width 334 height 31
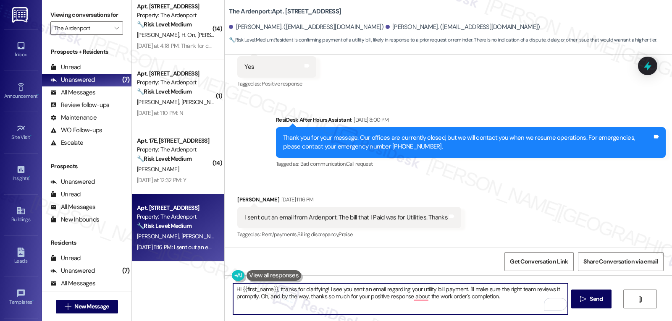
click at [511, 300] on textarea "Hi {{first_name}}, thanks for clarifying! I see you sent an email regarding you…" at bounding box center [400, 298] width 334 height 31
click at [509, 290] on textarea "Hi {{first_name}}, thanks for clarifying! I see you sent an email regarding you…" at bounding box center [400, 298] width 334 height 31
click at [319, 312] on textarea "Hi {{first_name}}, thanks for clarifying! I see you sent an email regarding you…" at bounding box center [400, 298] width 334 height 31
click at [261, 299] on textarea "Hi {{first_name}}, thanks for clarifying! I see you sent an email regarding you…" at bounding box center [400, 298] width 334 height 31
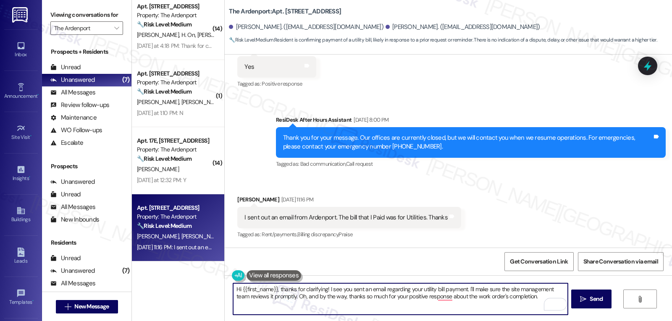
click at [261, 299] on textarea "Hi {{first_name}}, thanks for clarifying! I see you sent an email regarding you…" at bounding box center [400, 298] width 334 height 31
click at [390, 313] on textarea "Hi {{first_name}}, thanks for clarifying! I see you sent an email regarding you…" at bounding box center [400, 298] width 334 height 31
click at [360, 309] on textarea "Hi {{first_name}}, thanks for clarifying! I see you sent an email regarding you…" at bounding box center [400, 298] width 334 height 31
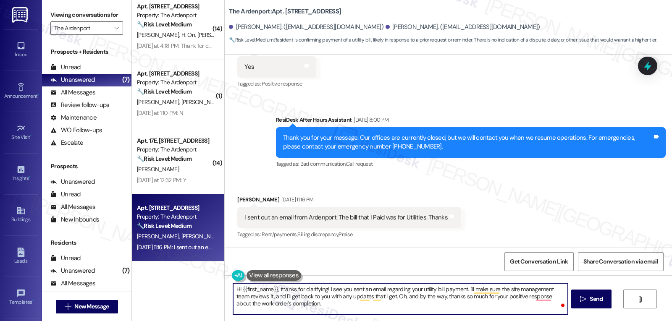
click at [308, 303] on textarea "Hi {{first_name}}, thanks for clarifying! I see you sent an email regarding you…" at bounding box center [400, 298] width 334 height 31
paste textarea "If anything comes up or if you have any questions, just give me a shout. I’m he…"
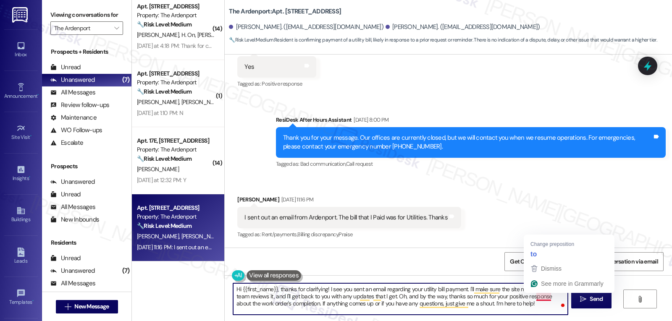
click at [534, 309] on textarea "Hi {{first_name}}, thanks for clarifying! I see you sent an email regarding you…" at bounding box center [400, 298] width 334 height 31
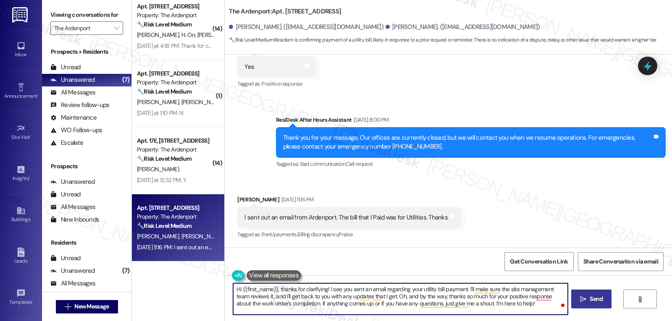
type textarea "Hi {{first_name}}, thanks for clarifying! I see you sent an email regarding you…"
click at [593, 298] on span "Send" at bounding box center [595, 299] width 13 height 9
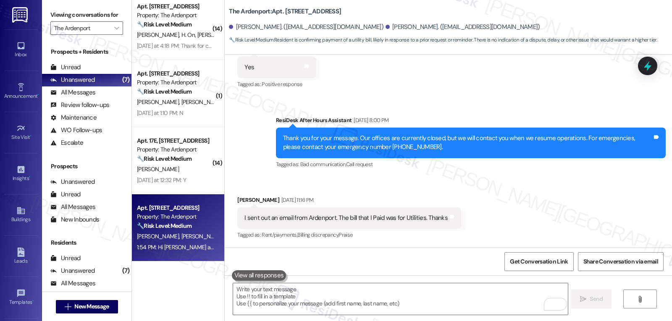
scroll to position [1028, 0]
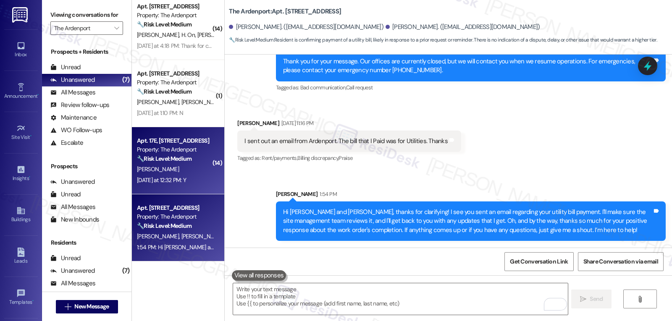
click at [175, 168] on div "T. Anderson" at bounding box center [175, 169] width 79 height 10
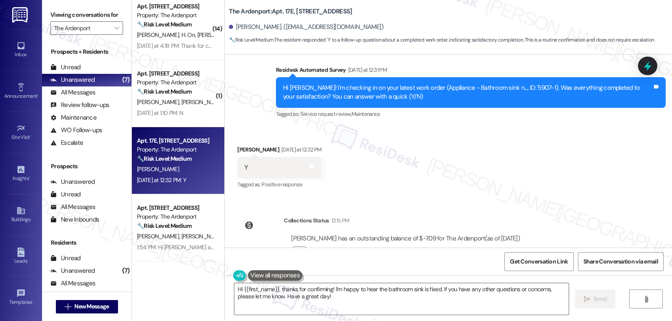
scroll to position [7892, 0]
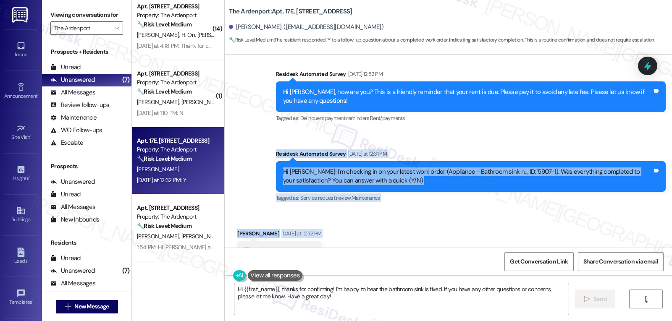
drag, startPoint x: 262, startPoint y: 123, endPoint x: 372, endPoint y: 218, distance: 144.9
click at [372, 218] on div "Survey, sent via SMS Residesk Automated Survey Jul 24, 2024 at 11:26 AM Hi Tiff…" at bounding box center [448, 151] width 447 height 193
copy div "Residesk Automated Survey Yesterday at 12:31 PM Hi Tiffany! I'm checking in on …"
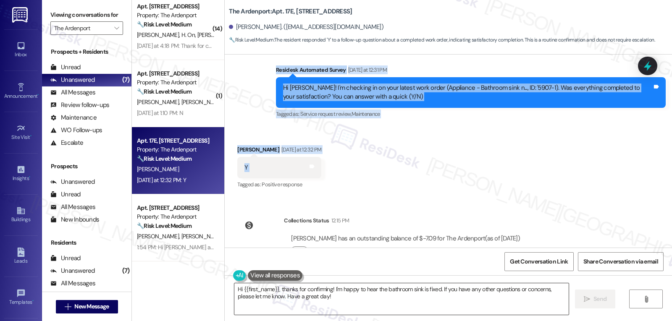
click at [358, 305] on textarea "Hi {{first_name}}, thanks for confirming! I'm happy to hear the bathroom sink i…" at bounding box center [401, 298] width 334 height 31
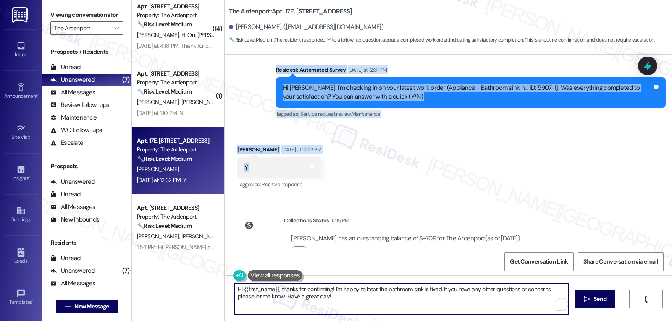
paste textarea "That’s wonderful news, {{first_name}}! Thank you for confirming. Remember, we’r…"
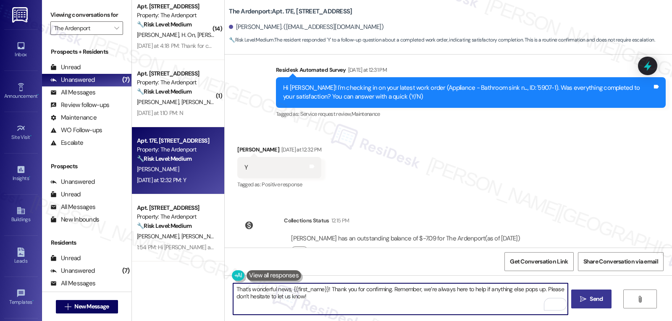
type textarea "That’s wonderful news, {{first_name}}! Thank you for confirming. Remember, we’r…"
click at [588, 297] on span "Send" at bounding box center [596, 299] width 16 height 9
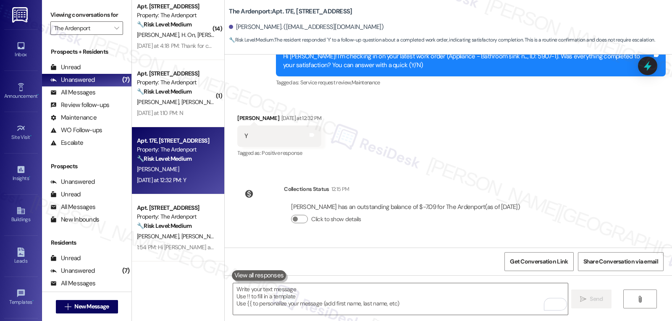
scroll to position [8043, 0]
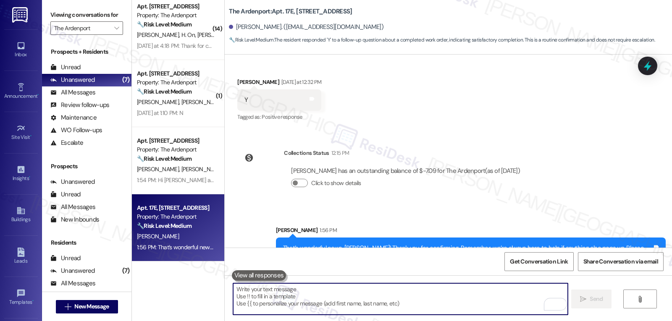
click at [309, 309] on textarea "To enrich screen reader interactions, please activate Accessibility in Grammarl…" at bounding box center [400, 298] width 334 height 31
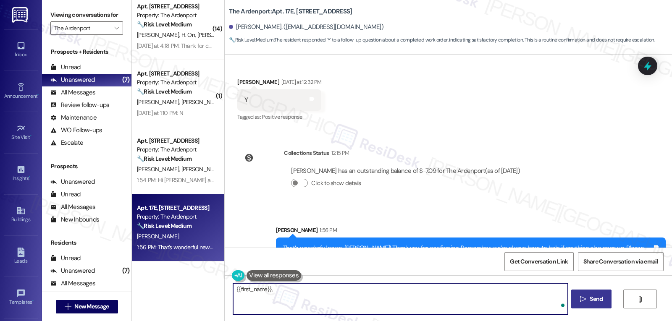
paste textarea "how’s everything going for you at {{property}}? Has it met your expectations so…"
type textarea "{{first_name}}, how’s everything going for you at {{property}}? Has it met your…"
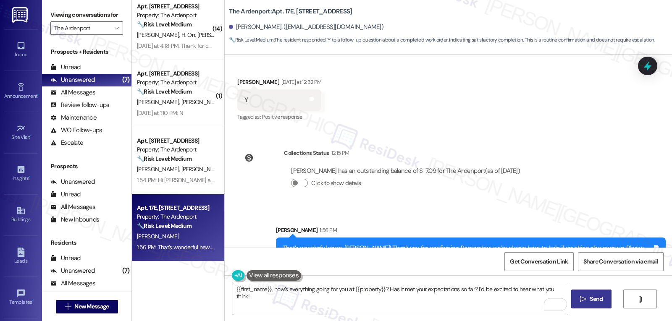
click at [602, 298] on span "Send" at bounding box center [596, 299] width 16 height 9
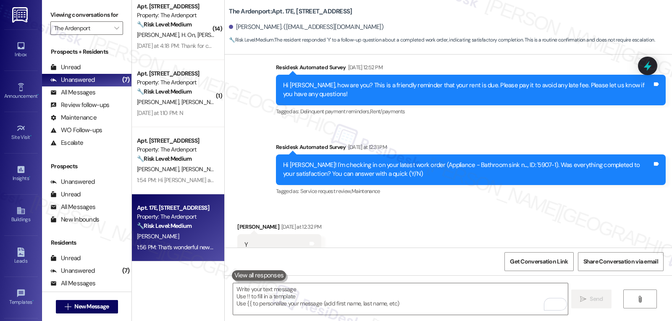
scroll to position [8102, 0]
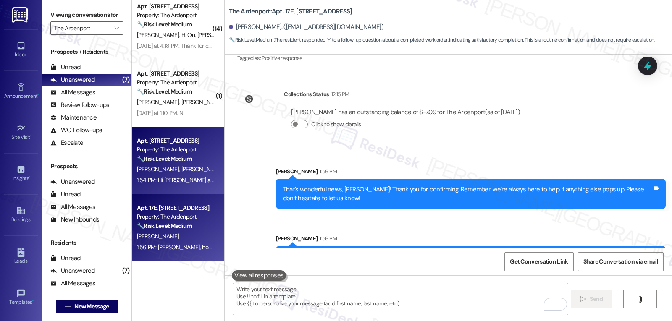
click at [170, 175] on div "1:54 PM: Hi Rahel and Mussie, thanks for clarifying! I see you sent an email re…" at bounding box center [175, 180] width 79 height 10
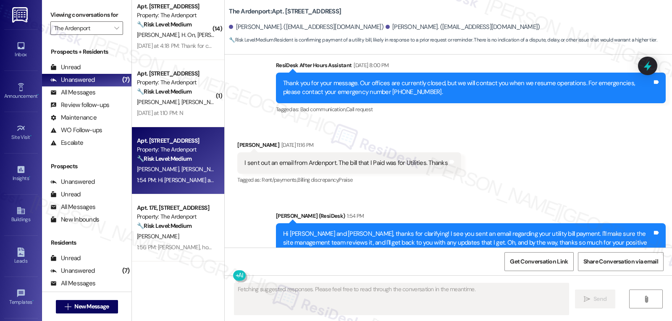
scroll to position [1040, 0]
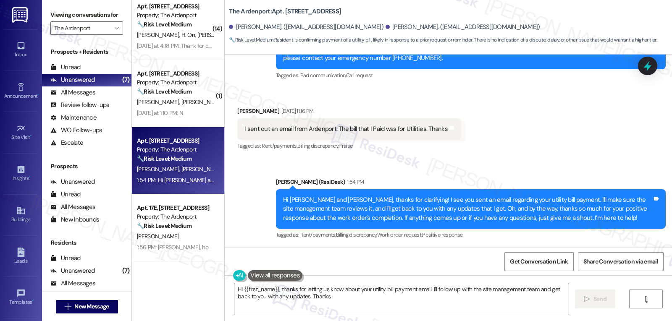
type textarea "Hi {{first_name}}, thanks for letting us know about your utility bill payment e…"
click at [649, 69] on icon at bounding box center [647, 66] width 10 height 13
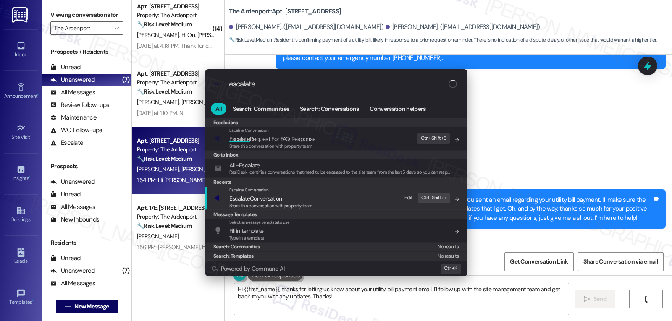
type input "escalate"
click at [277, 194] on span "Escalate Conversation" at bounding box center [255, 198] width 53 height 9
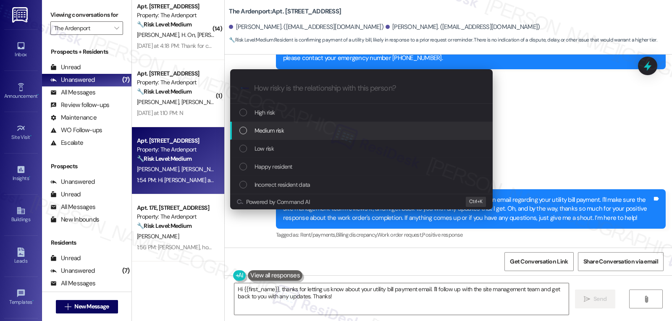
click at [296, 131] on div "Medium risk" at bounding box center [362, 130] width 246 height 9
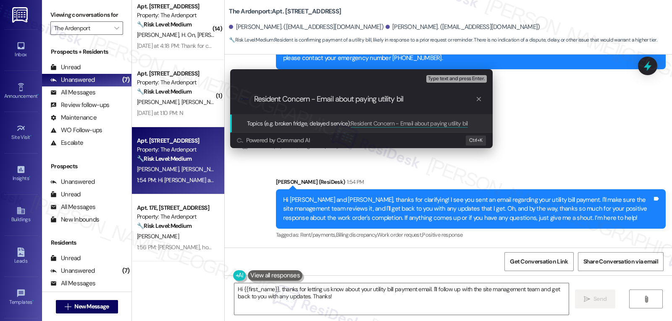
type input "Resident Concern - Email about paying utility bill"
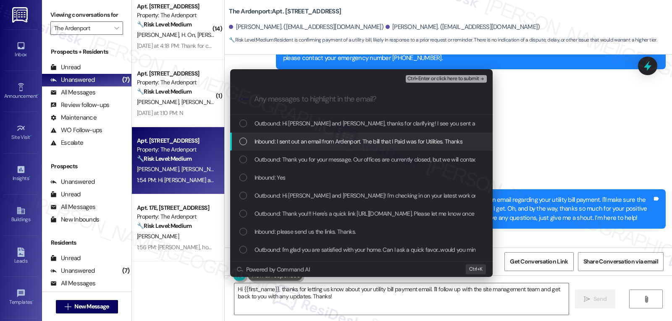
click at [242, 141] on div "List of options" at bounding box center [243, 142] width 8 height 8
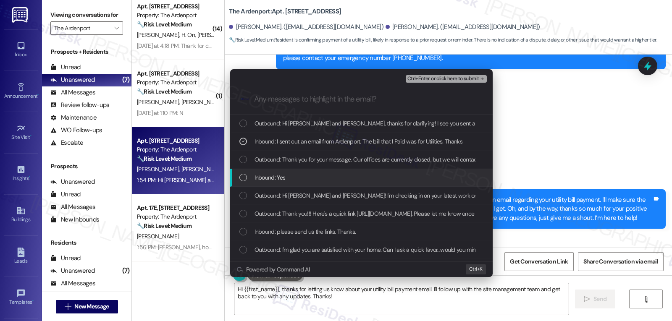
click at [240, 172] on div "Inbound: Yes" at bounding box center [361, 178] width 262 height 18
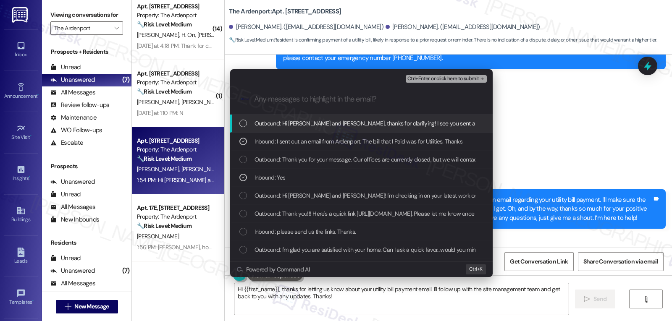
click at [457, 80] on span "Ctrl+Enter or click here to submit" at bounding box center [443, 79] width 72 height 6
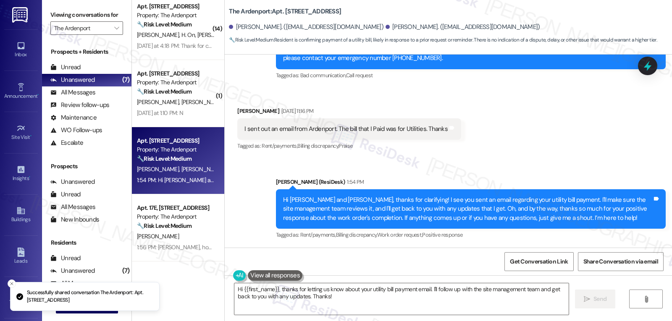
scroll to position [951, 0]
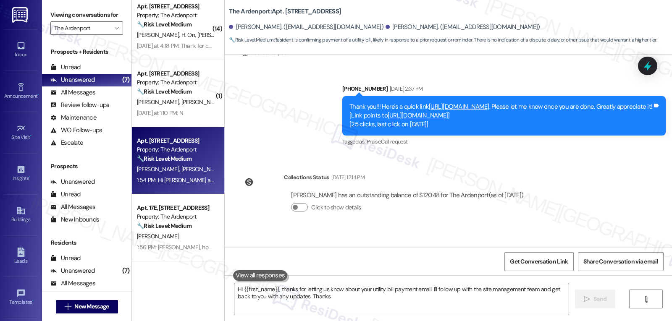
type textarea "Hi {{first_name}}, thanks for letting us know about your utility bill payment e…"
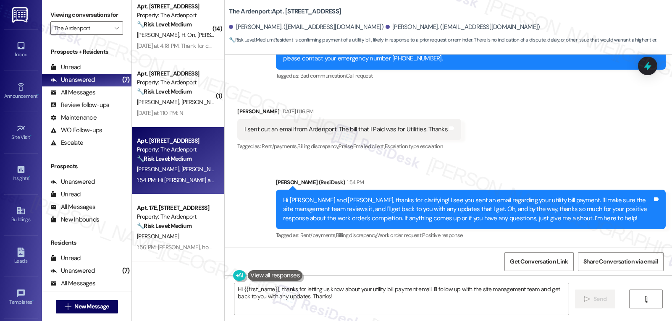
scroll to position [1040, 0]
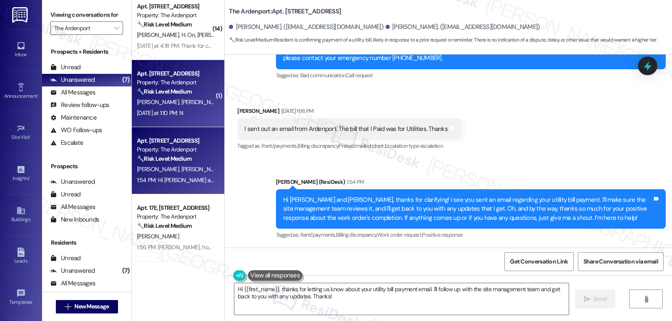
click at [199, 115] on div "Yesterday at 1:10 PM: N Yesterday at 1:10 PM: N" at bounding box center [175, 113] width 79 height 10
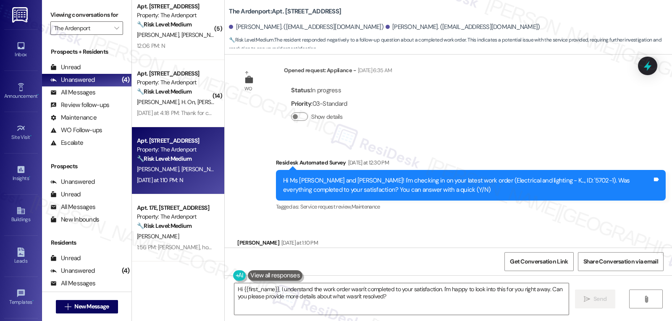
scroll to position [1982, 0]
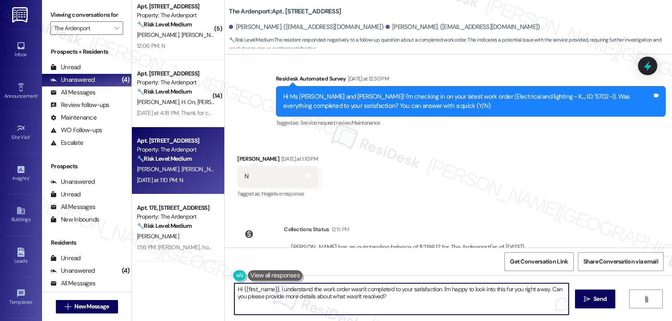
click at [403, 303] on textarea "Hi {{first_name}}, I understand the work order wasn't completed to your satisfa…" at bounding box center [401, 298] width 334 height 31
click at [238, 288] on textarea "Hi {{first_name}}, I understand the work order wasn't completed to your satisfa…" at bounding box center [400, 298] width 334 height 31
type textarea "Hi Misty, I understand the work order wasn't completed to your satisfaction. I'…"
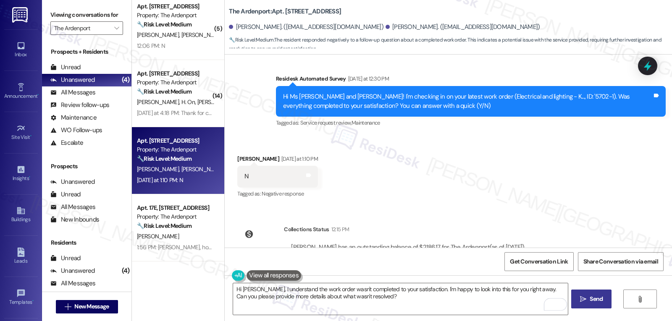
click at [586, 300] on span " Send" at bounding box center [591, 299] width 26 height 9
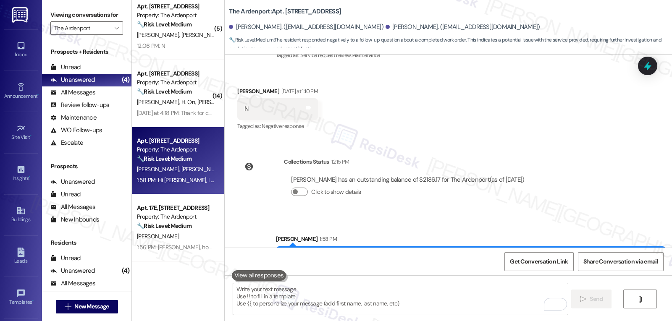
scroll to position [0, 0]
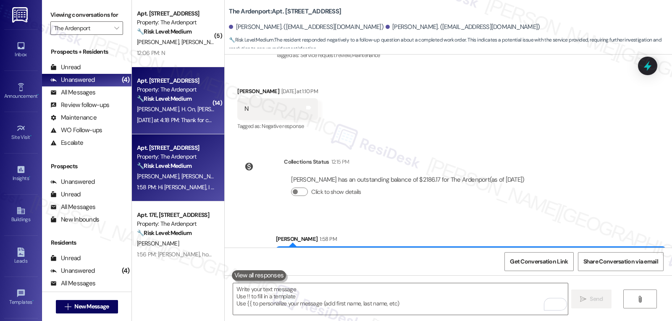
click at [158, 116] on div "Yesterday at 4:18 PM: Thank for checking in. It was paid last week Yesterday at…" at bounding box center [211, 120] width 149 height 8
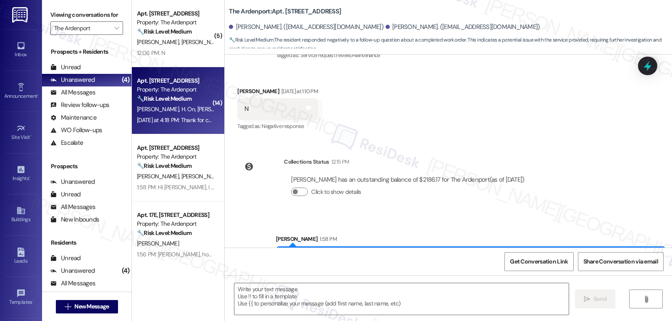
type textarea "Fetching suggested responses. Please feel free to read through the conversation…"
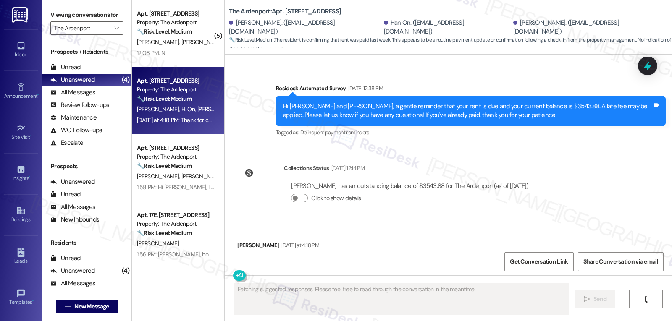
scroll to position [6161, 0]
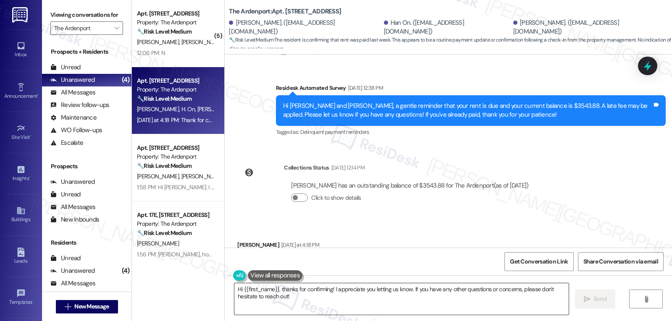
click at [332, 303] on textarea "Hi {{first_name}}, thanks for confirming! I appreciate you letting us know. If …" at bounding box center [401, 298] width 334 height 31
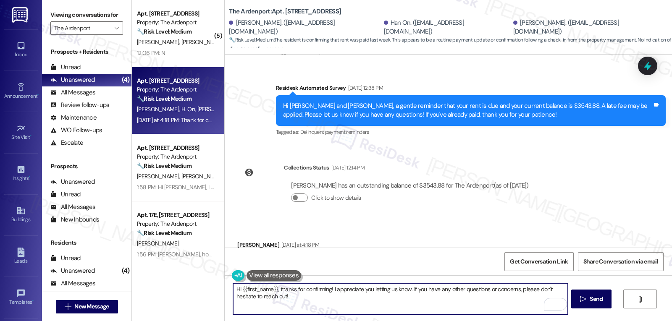
click at [325, 291] on textarea "Hi {{first_name}}, thanks for confirming! I appreciate you letting us know. If …" at bounding box center [400, 298] width 334 height 31
drag, startPoint x: 236, startPoint y: 289, endPoint x: 270, endPoint y: 289, distance: 34.0
click at [270, 289] on textarea "Hi {{first_name}}, thanks for confirming your payment! I appreciate you letting…" at bounding box center [400, 298] width 334 height 31
click at [376, 311] on textarea "Hi Boneth, thanks for confirming your payment! I appreciate you letting us know…" at bounding box center [400, 298] width 334 height 31
type textarea "Hi Boneth, thanks for confirming your payment! I appreciate you letting us know…"
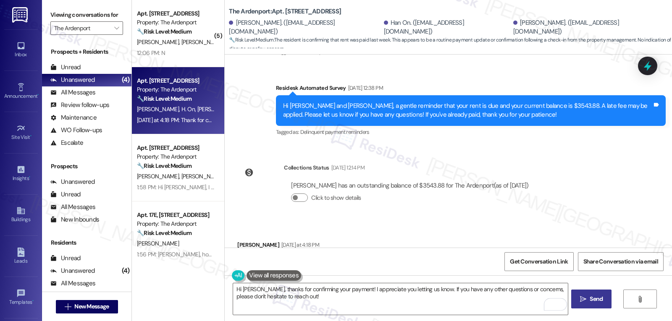
click at [593, 301] on span "Send" at bounding box center [595, 299] width 13 height 9
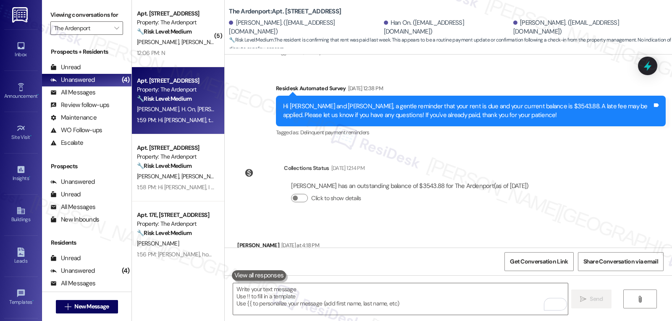
scroll to position [6228, 0]
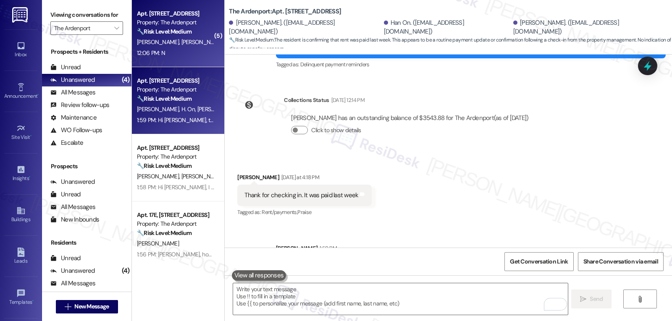
click at [167, 55] on div "12:06 PM: N 12:06 PM: N" at bounding box center [175, 53] width 79 height 10
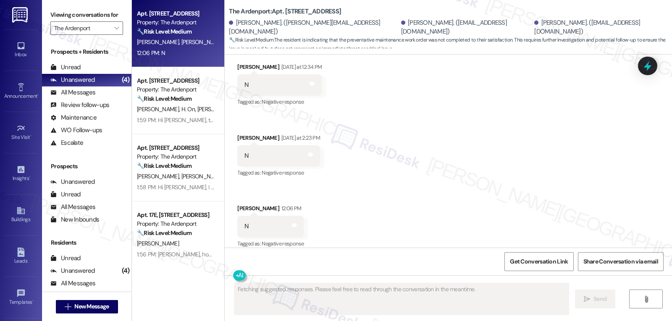
scroll to position [648, 0]
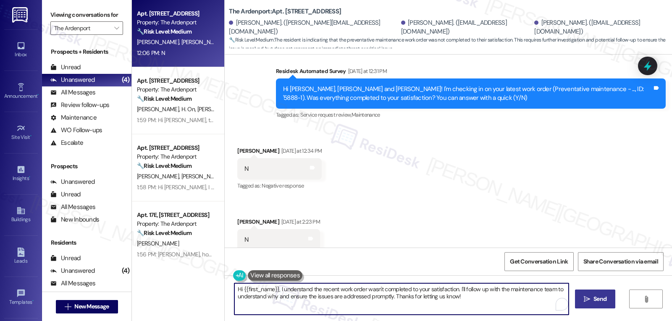
drag, startPoint x: 454, startPoint y: 291, endPoint x: 489, endPoint y: 341, distance: 60.9
click at [489, 321] on html "Inbox Go to Inbox Announcement • Send A Text Announcement Site Visit • Go to Si…" at bounding box center [336, 160] width 672 height 321
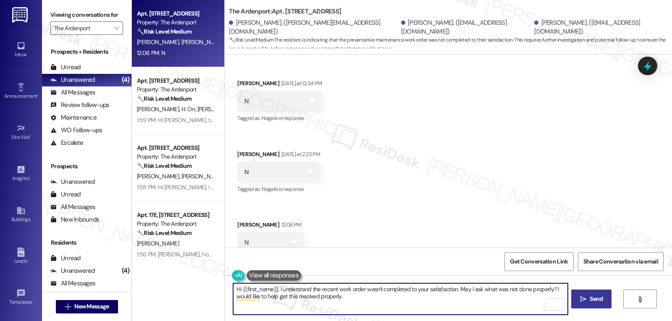
scroll to position [732, 0]
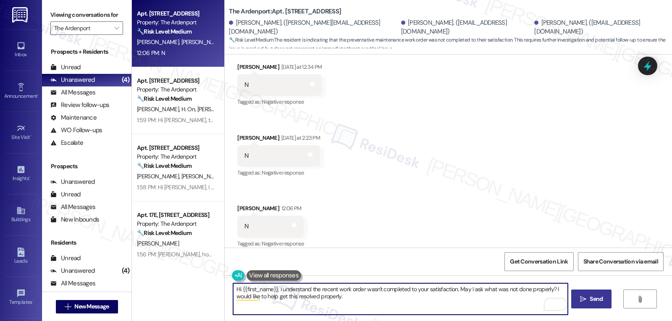
type textarea "Hi {{first_name}}, I understand the recent work order wasn't completed to your …"
click at [597, 298] on span "Send" at bounding box center [595, 299] width 13 height 9
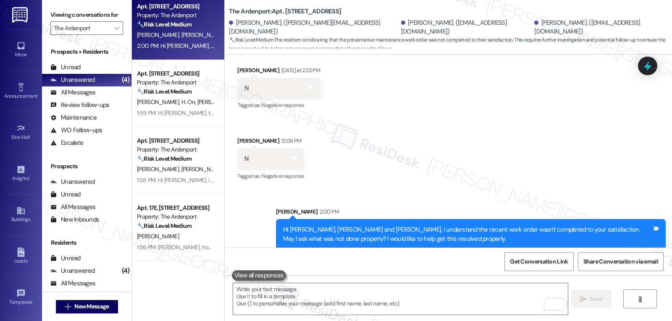
scroll to position [0, 0]
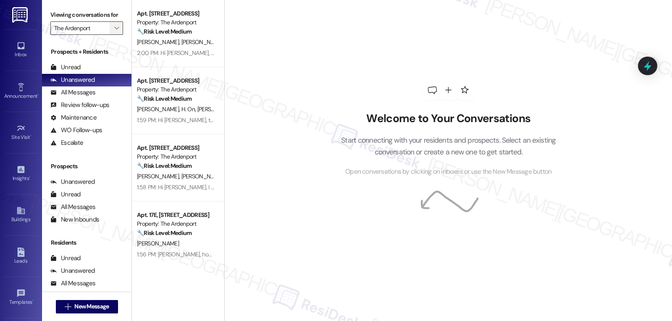
click at [114, 31] on icon "" at bounding box center [116, 28] width 5 height 7
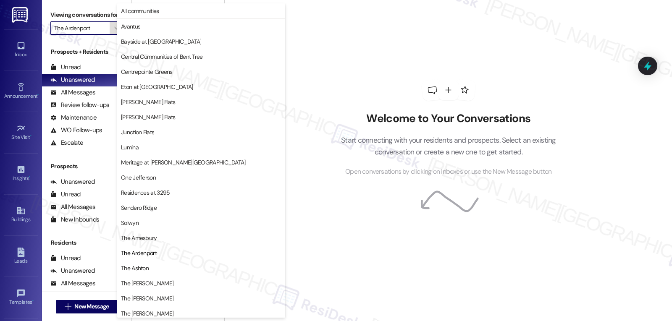
scroll to position [109, 0]
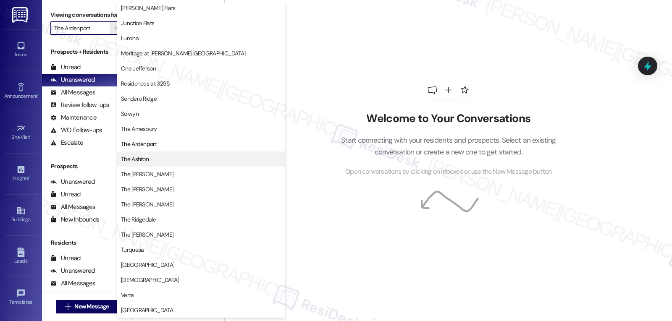
click at [149, 166] on button "The Ashton" at bounding box center [201, 159] width 168 height 15
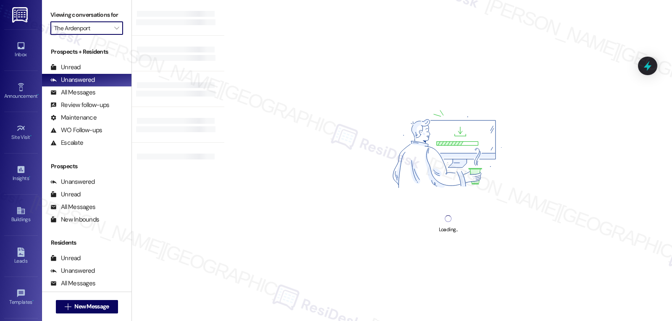
type input "The Ashton"
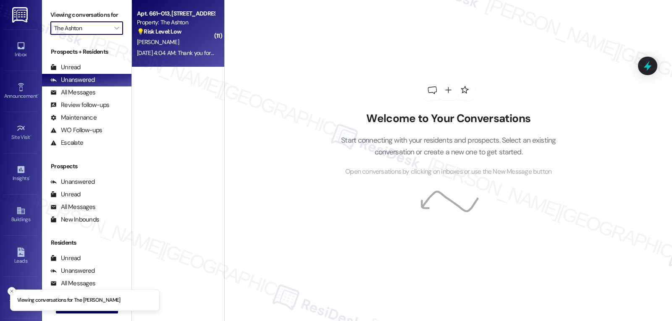
click at [175, 54] on div "[DATE] 4:04 AM: Thank you for your message. Our offices are currently closed, b…" at bounding box center [392, 53] width 510 height 8
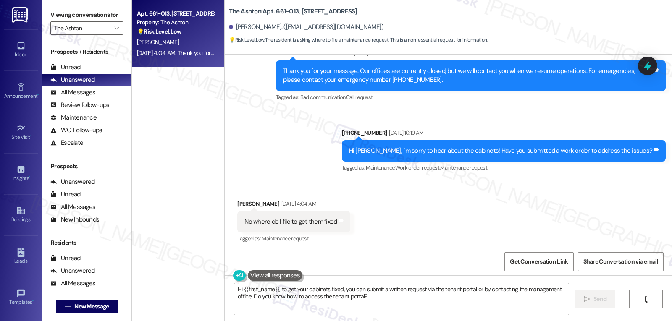
scroll to position [3192, 0]
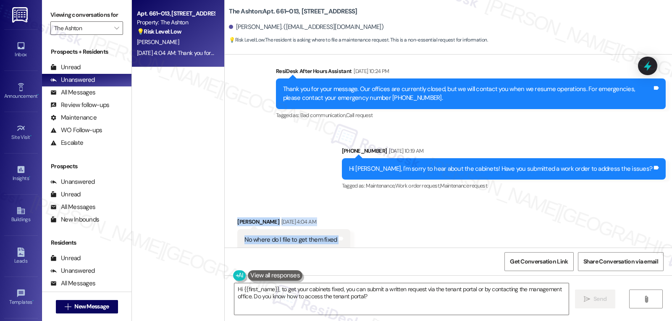
drag, startPoint x: 226, startPoint y: 204, endPoint x: 387, endPoint y: 227, distance: 162.3
click at [387, 227] on div "Received via SMS [PERSON_NAME] [DATE] 4:04 AM No where do I file to get them fi…" at bounding box center [448, 234] width 447 height 71
copy div "[PERSON_NAME] [DATE] 4:04 AM No where do I file to get them fixed Tags and notes"
click at [435, 207] on div "Received via SMS [PERSON_NAME] [DATE] 4:04 AM No where do I file to get them fi…" at bounding box center [448, 234] width 447 height 71
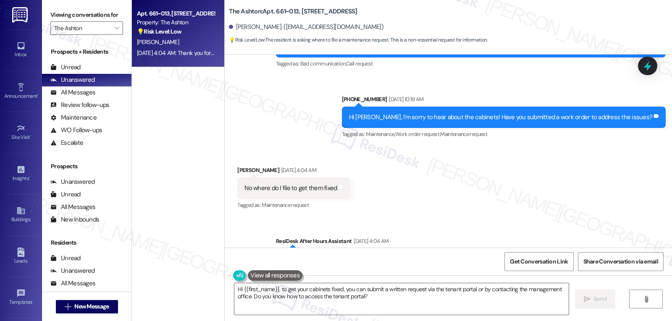
scroll to position [3276, 0]
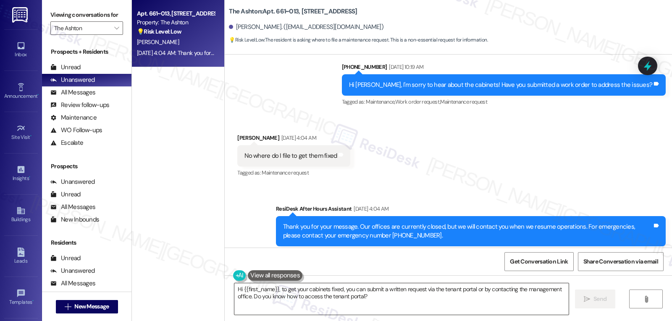
click at [277, 290] on textarea "Hi {{first_name}}, to get your cabinets fixed, you can submit a written request…" at bounding box center [401, 298] width 334 height 31
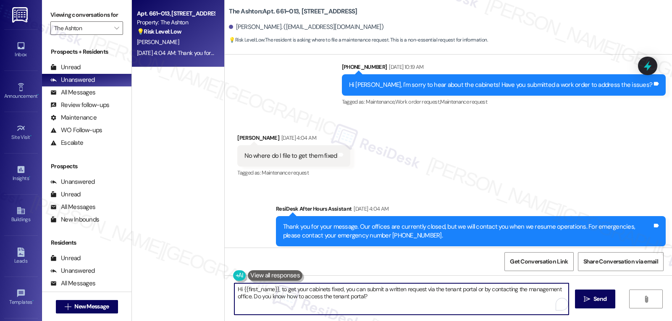
click at [362, 307] on textarea "Hi {{first_name}}, to get your cabinets fixed, you can submit a written request…" at bounding box center [401, 298] width 334 height 31
drag, startPoint x: 376, startPoint y: 300, endPoint x: 277, endPoint y: 287, distance: 100.3
click at [277, 287] on textarea "Hi {{first_name}}, to get your cabinets fixed, you can submit a written request…" at bounding box center [400, 298] width 334 height 31
click at [400, 291] on textarea "Hi {{first_name}}, I apologize for the delayed response. I can submit a work or…" at bounding box center [400, 298] width 334 height 31
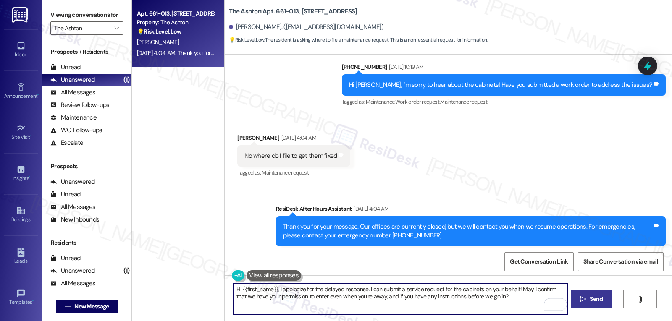
type textarea "Hi {{first_name}}, I apologize for the delayed response. I can submit a service…"
click at [584, 299] on icon "" at bounding box center [583, 299] width 6 height 7
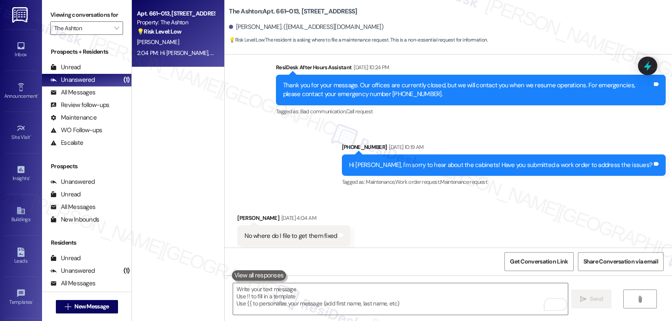
scroll to position [3344, 0]
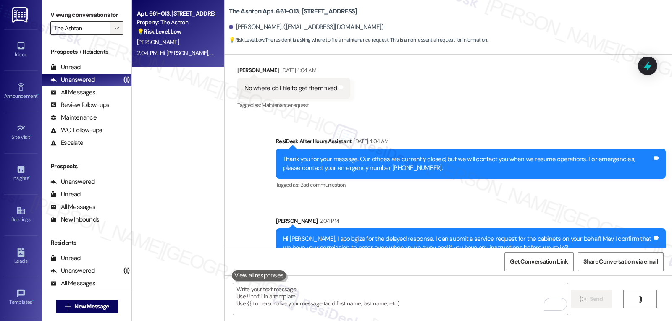
click at [114, 31] on icon "" at bounding box center [116, 28] width 5 height 7
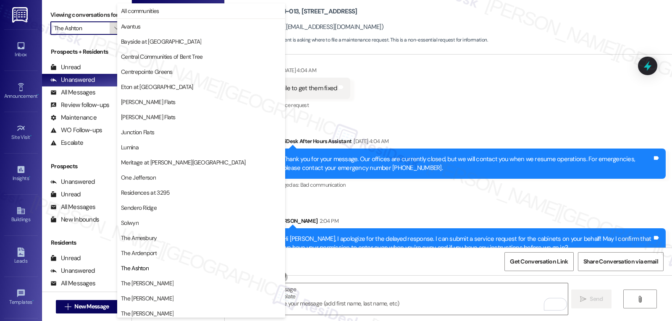
scroll to position [109, 0]
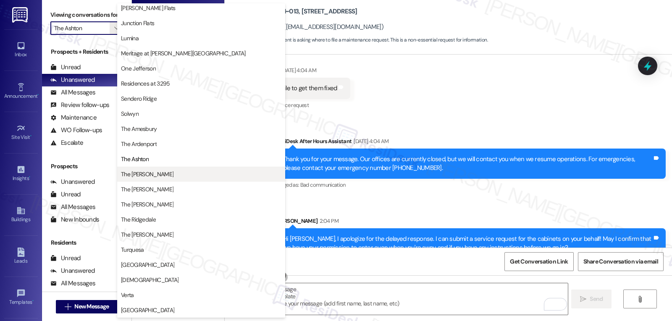
click at [150, 173] on span "The [PERSON_NAME]" at bounding box center [201, 174] width 160 height 8
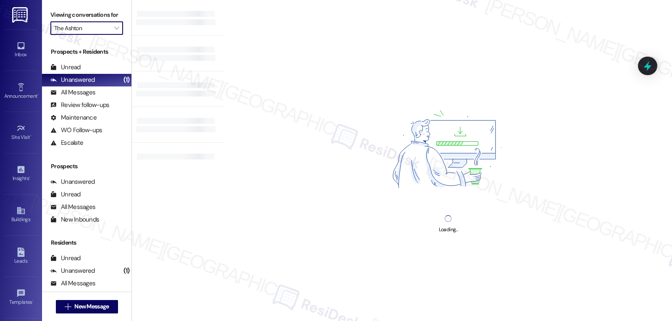
type input "The [PERSON_NAME]"
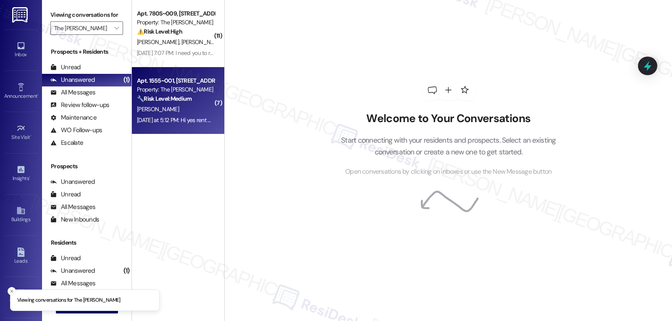
click at [175, 104] on div "[PERSON_NAME]" at bounding box center [175, 109] width 79 height 10
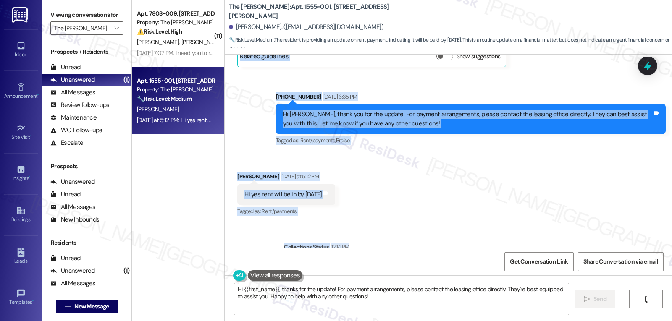
scroll to position [2779, 0]
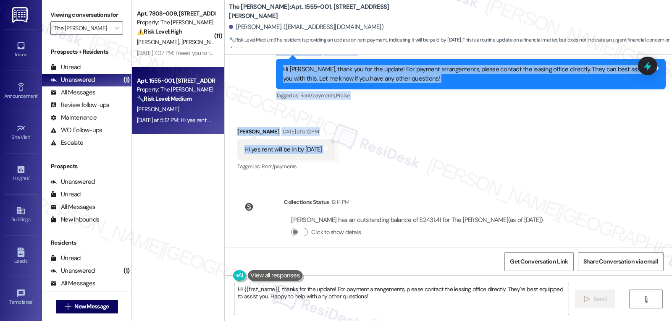
drag, startPoint x: 266, startPoint y: 136, endPoint x: 382, endPoint y: 139, distance: 116.7
click at [382, 139] on div "WO [PERSON_NAME] started [DATE] 8:00 PM Show details Announcement, sent via SMS…" at bounding box center [448, 151] width 447 height 193
copy div "Residesk Automated Survey [DATE] 12:37 PM Hi [PERSON_NAME], a gentle reminder t…"
click at [360, 306] on textarea "Hi {{first_name}}, thanks for the update! For payment arrangements, please cont…" at bounding box center [401, 298] width 334 height 31
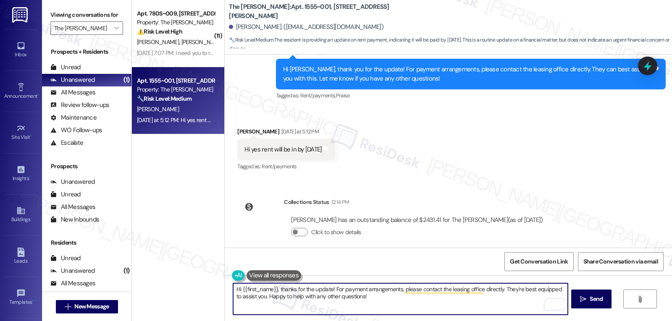
click at [387, 300] on textarea "Hi {{first_name}}, thanks for the update! For payment arrangements, please cont…" at bounding box center [400, 298] width 334 height 31
paste textarea "Thanks for the update, [PERSON_NAME]! I appreciate you letting me know."
type textarea "Thanks for the update, Mayra! I appreciate you letting me know. I will forward …"
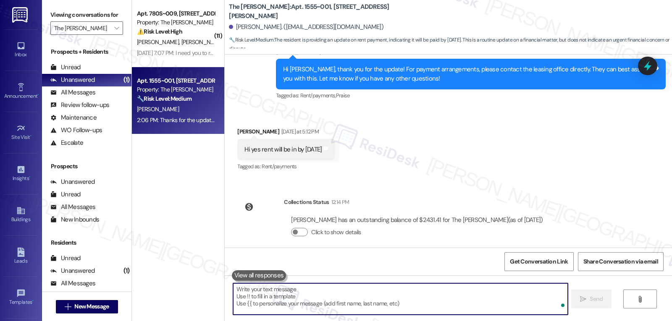
scroll to position [2847, 0]
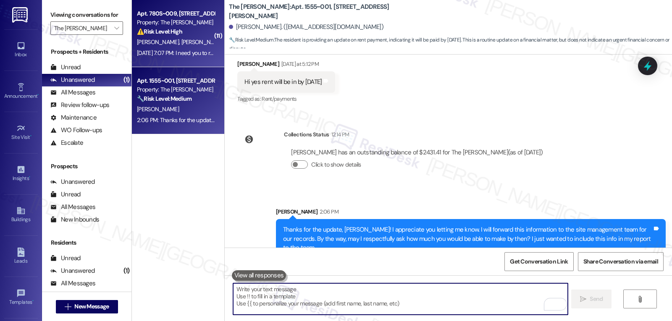
click at [167, 58] on div "Sep 14, 2025 at 7:07 PM: I need you to repair this as soon as posible so People…" at bounding box center [175, 53] width 79 height 10
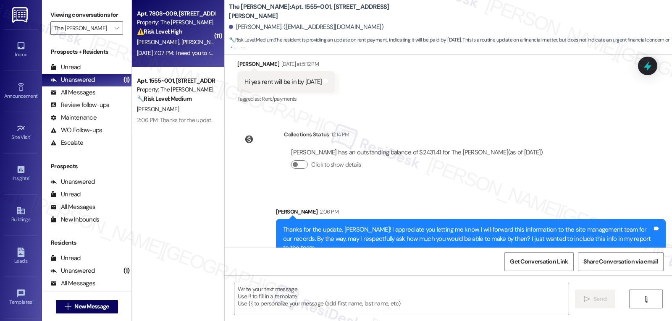
type textarea "Fetching suggested responses. Please feel free to read through the conversation…"
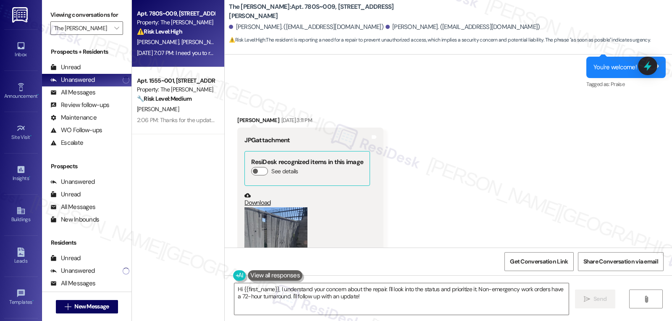
scroll to position [5384, 0]
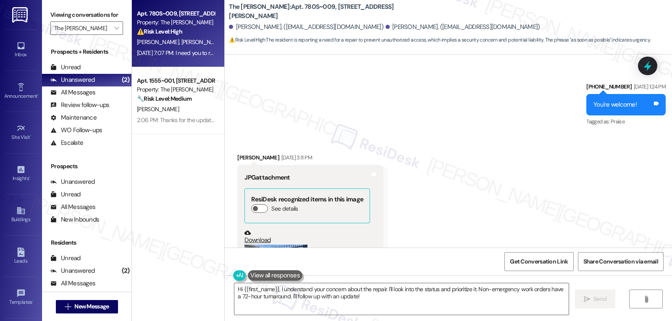
click at [267, 245] on button "Zoom image" at bounding box center [275, 301] width 63 height 112
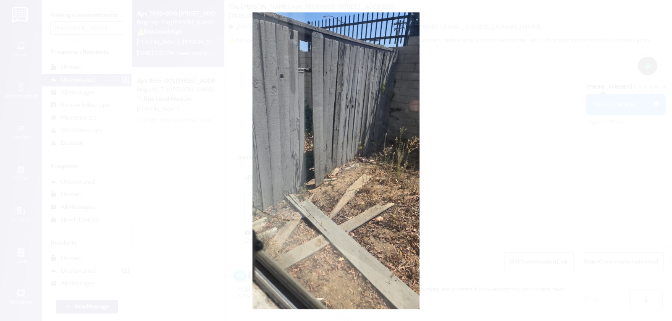
click at [479, 191] on button "Unzoom image" at bounding box center [336, 160] width 672 height 321
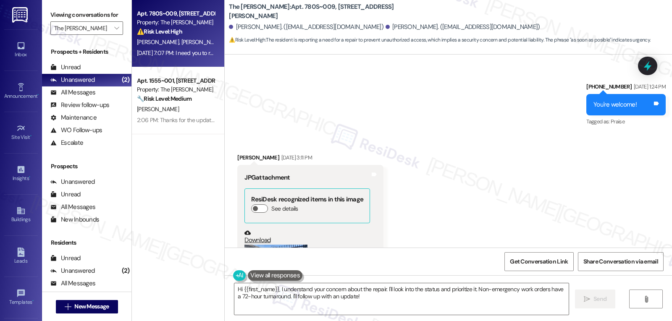
scroll to position [5636, 0]
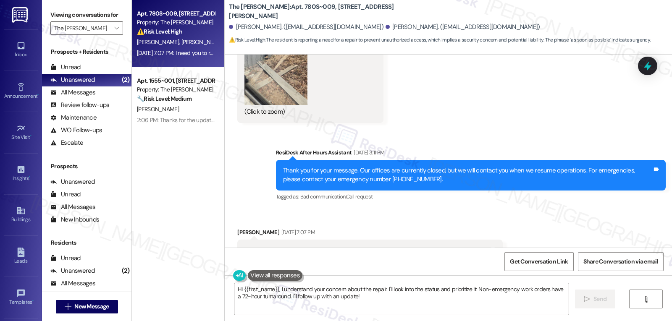
click at [530, 209] on div "Received via SMS Maria Abarca Sep 14, 2025 at 7:07 PM I need you to repair this…" at bounding box center [448, 319] width 447 height 221
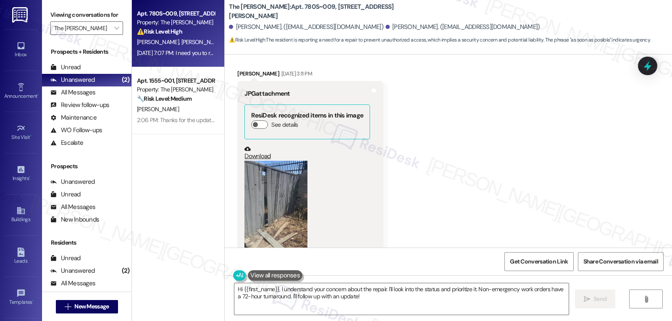
scroll to position [5384, 0]
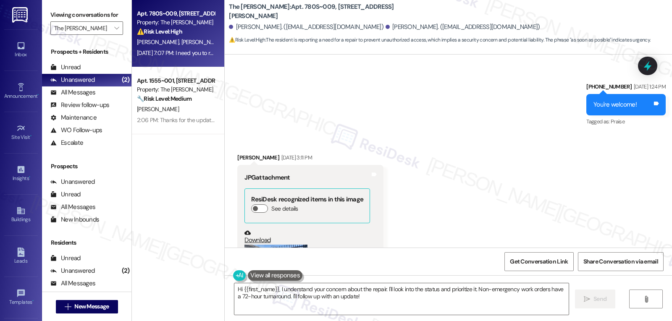
click at [295, 245] on button "Zoom image" at bounding box center [275, 301] width 63 height 112
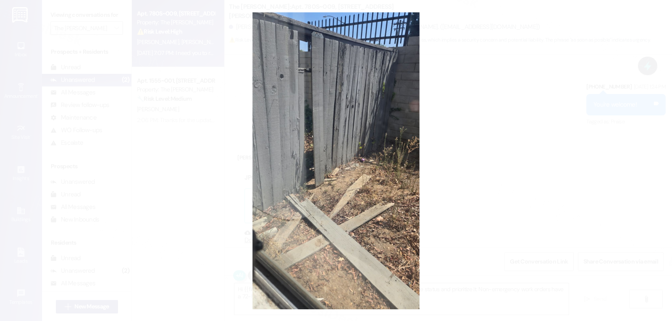
click at [476, 166] on button "Unzoom image" at bounding box center [336, 160] width 672 height 321
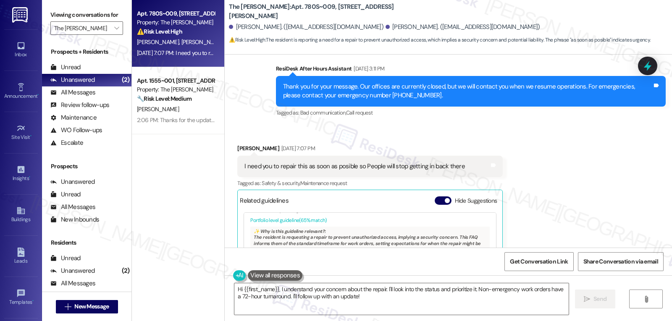
scroll to position [47, 0]
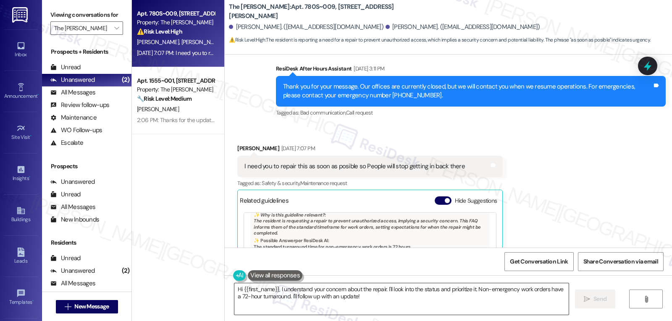
click at [369, 298] on textarea "Hi {{first_name}}, I understand your concern about the repair. I'll look into t…" at bounding box center [401, 298] width 334 height 31
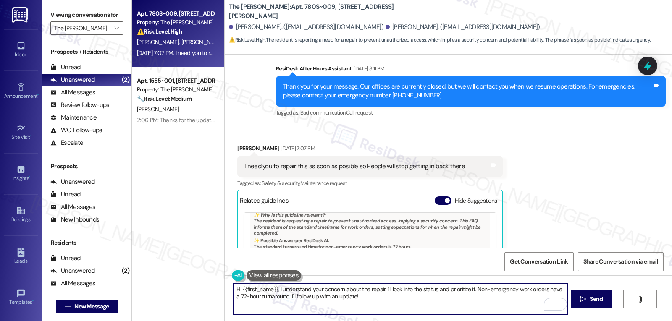
click at [366, 290] on textarea "Hi {{first_name}}, I understand your concern about the repair. I'll look into t…" at bounding box center [400, 298] width 334 height 31
click at [438, 296] on textarea "Hi {{first_name}}, I understand your concern about the fence repair. I'll look …" at bounding box center [400, 298] width 334 height 31
drag, startPoint x: 395, startPoint y: 287, endPoint x: 520, endPoint y: 341, distance: 135.4
click at [520, 321] on html "Inbox Go to Inbox Announcement • Send A Text Announcement Site Visit • Go to Si…" at bounding box center [336, 160] width 672 height 321
click at [391, 305] on textarea "Hi {{first_name}}, I understand your concern about the fence repair. Thank you …" at bounding box center [400, 298] width 334 height 31
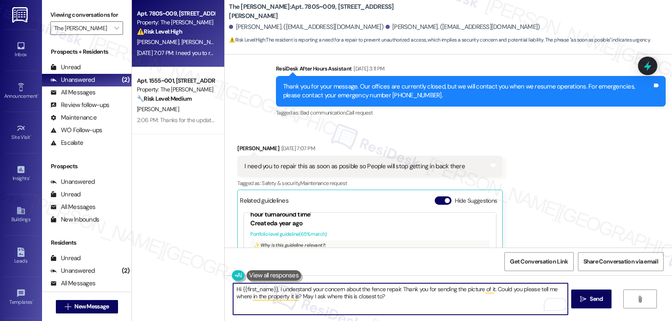
scroll to position [0, 0]
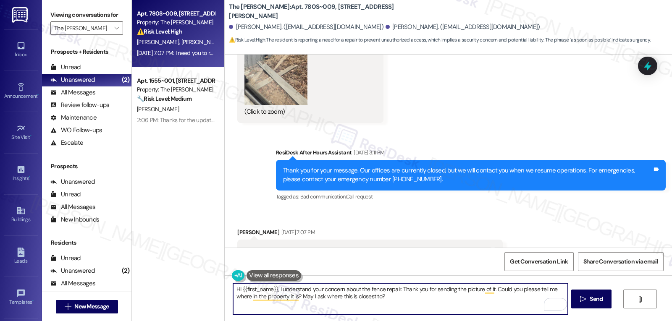
type textarea "Hi {{first_name}}, I understand your concern about the fence repair. Thank you …"
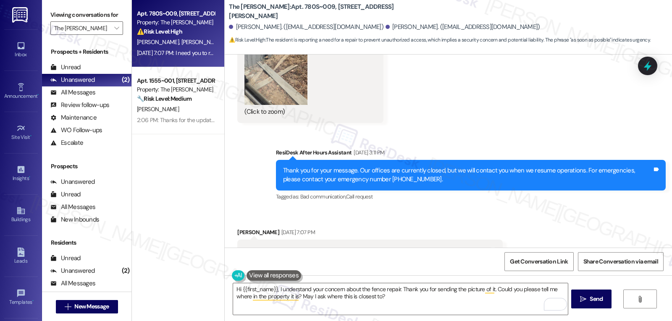
click at [438, 280] on button "Hide Suggestions" at bounding box center [442, 284] width 17 height 8
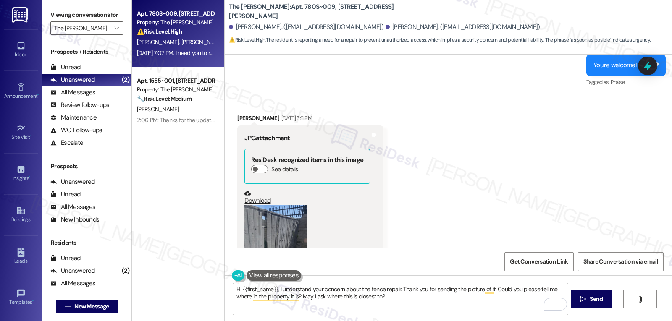
scroll to position [5591, 0]
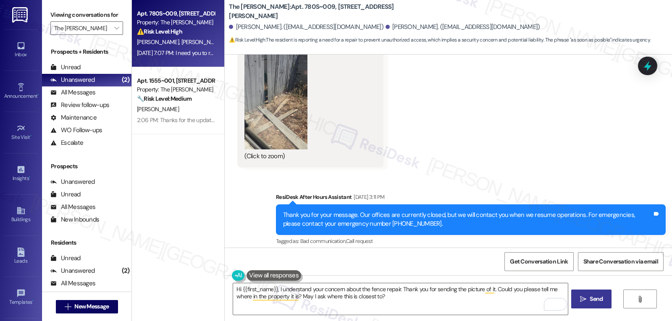
click at [601, 304] on button " Send" at bounding box center [591, 299] width 41 height 19
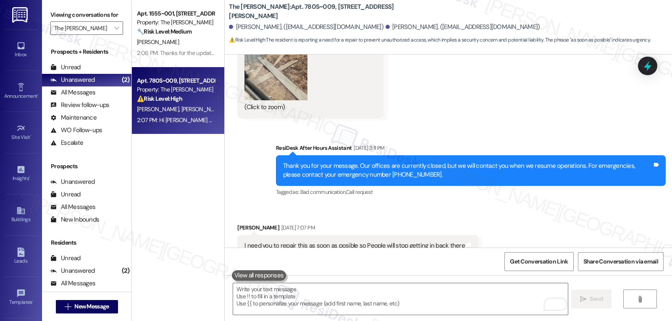
scroll to position [5659, 0]
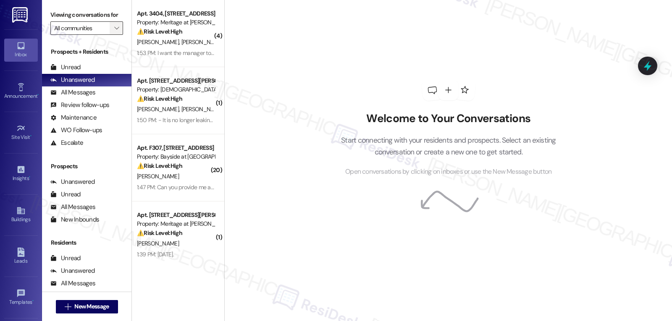
click at [113, 35] on span "" at bounding box center [116, 27] width 8 height 13
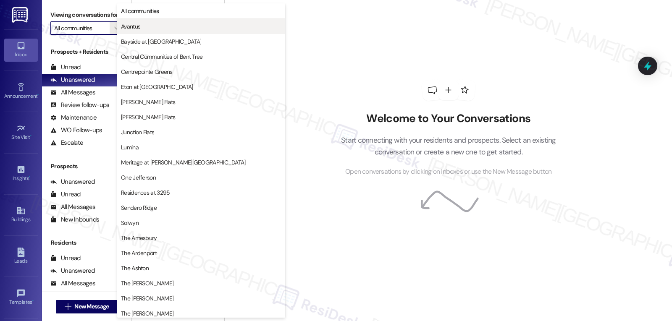
click at [140, 28] on span "Avantus" at bounding box center [130, 26] width 19 height 8
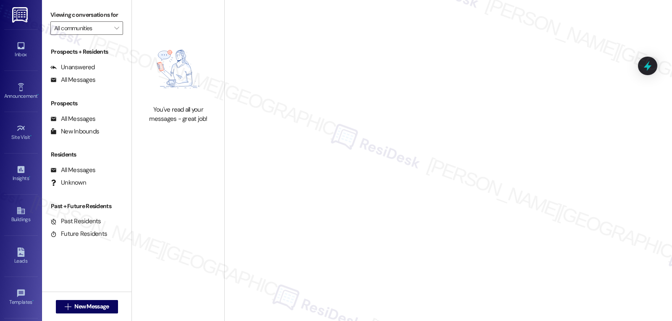
type input "Avantus"
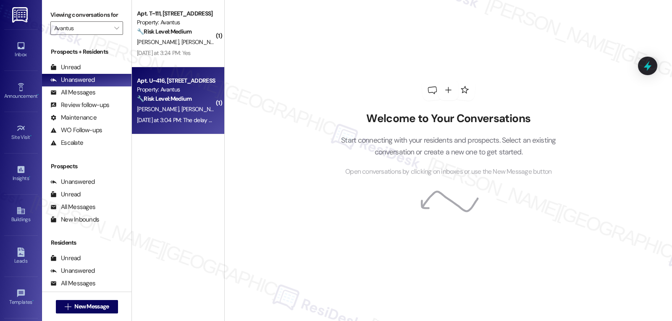
click at [143, 107] on span "[PERSON_NAME]" at bounding box center [159, 109] width 44 height 8
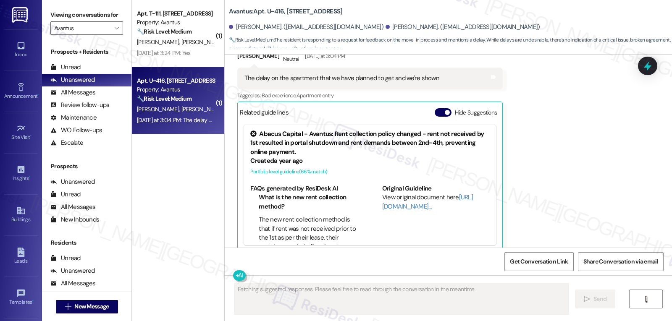
scroll to position [173, 0]
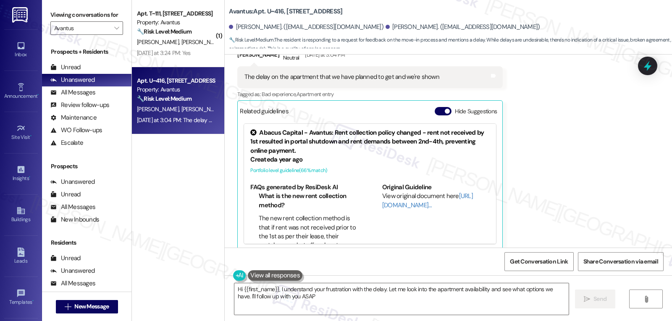
type textarea "Hi {{first_name}}, I understand your frustration with the delay. Let me look in…"
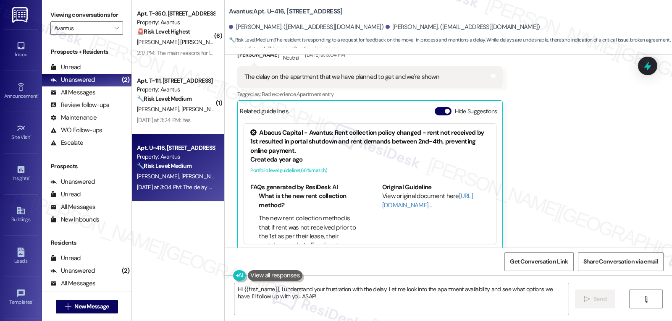
click at [561, 157] on div "Received via SMS [PERSON_NAME] Neutral [DATE] at 3:04 PM The delay on the apart…" at bounding box center [448, 142] width 447 height 230
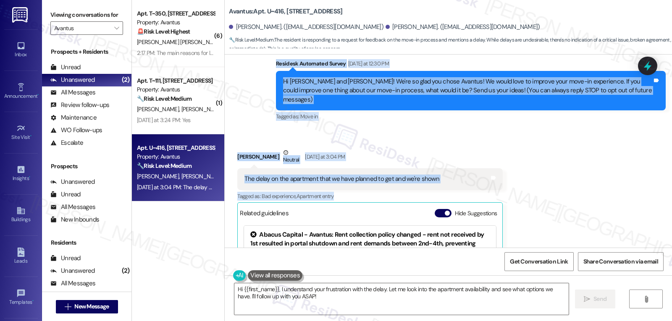
scroll to position [89, 0]
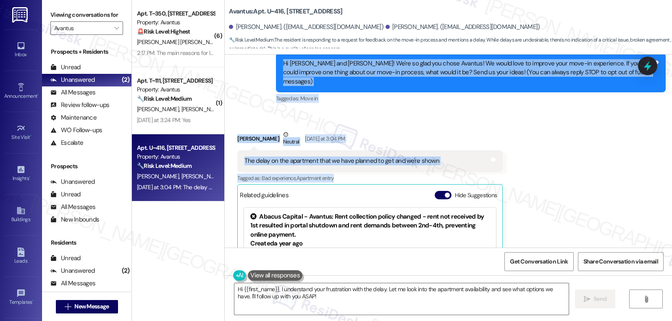
drag, startPoint x: 266, startPoint y: 132, endPoint x: 504, endPoint y: 163, distance: 239.7
click at [504, 163] on div "Lease started [DATE] 8:00 PM Survey, sent via SMS Residesk Automated Survey [DA…" at bounding box center [448, 151] width 447 height 193
copy div "Residesk Automated Survey [DATE] at 12:30 PM Hi [PERSON_NAME] and [PERSON_NAME]…"
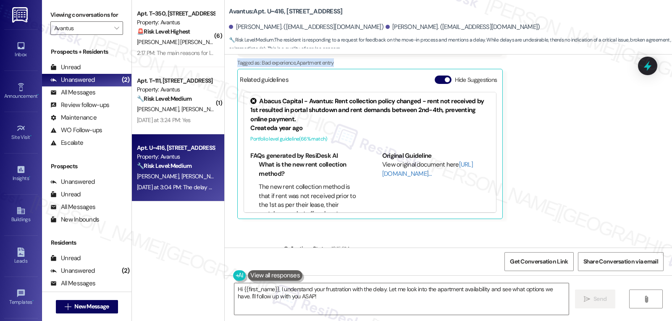
scroll to position [250, 0]
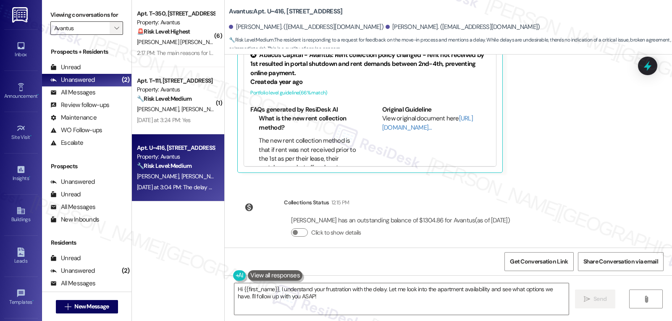
click at [110, 35] on button "" at bounding box center [116, 27] width 13 height 13
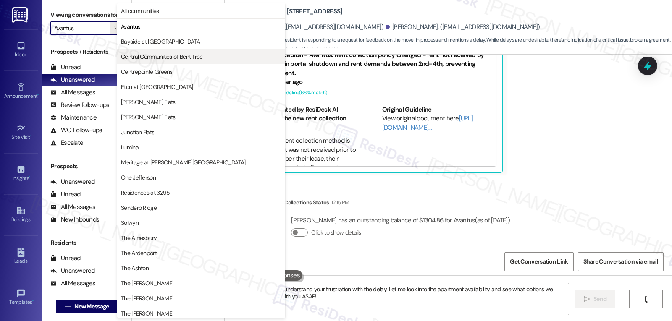
click at [158, 59] on span "Central Communities of Bent Tree" at bounding box center [162, 56] width 82 height 8
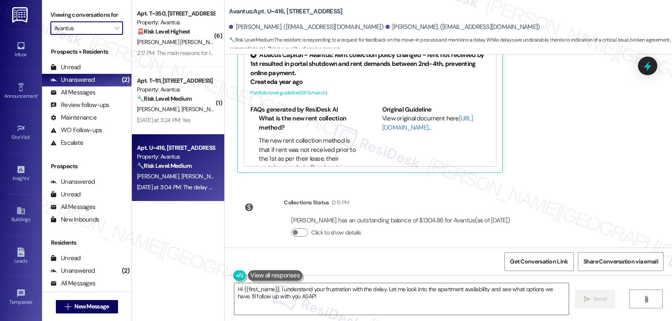
type input "Central Communities of Bent Tree"
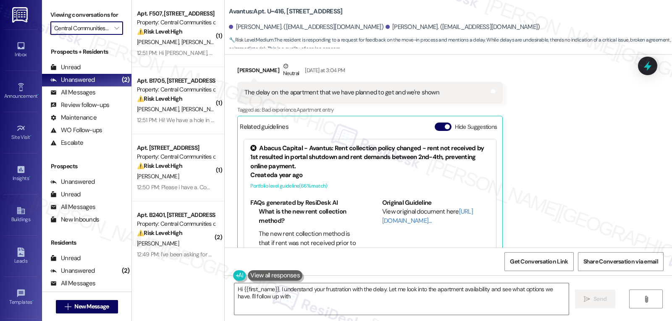
scroll to position [173, 0]
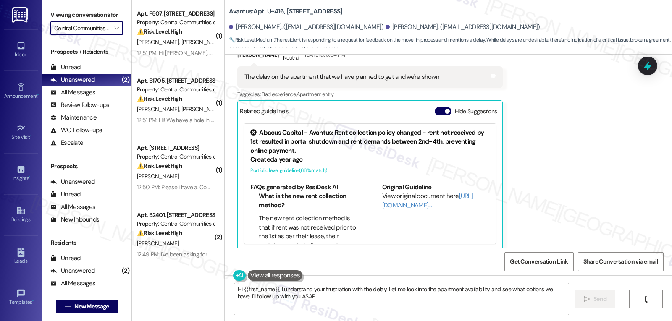
type textarea "Hi {{first_name}}, I understand your frustration with the delay. Let me look in…"
click at [112, 35] on span "" at bounding box center [116, 27] width 8 height 13
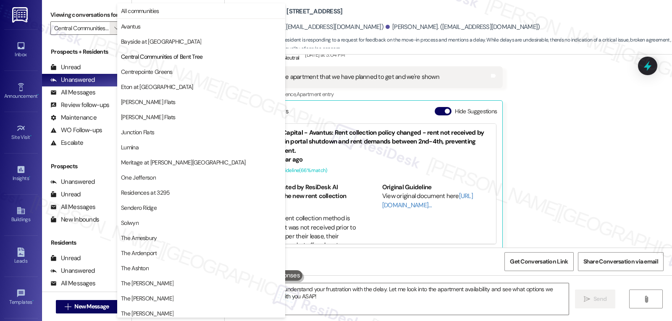
click at [604, 162] on div "Received via SMS Julia Cox Neutral Yesterday at 3:04 PM The delay on the apartm…" at bounding box center [448, 142] width 447 height 230
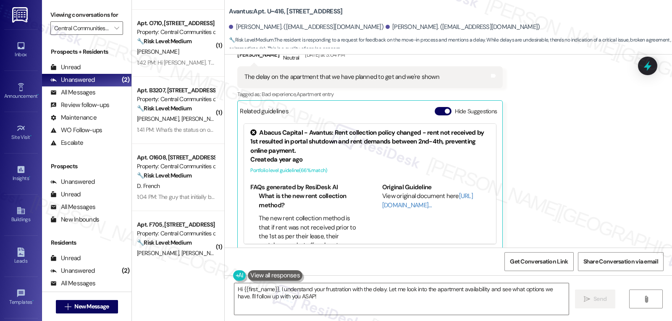
scroll to position [0, 0]
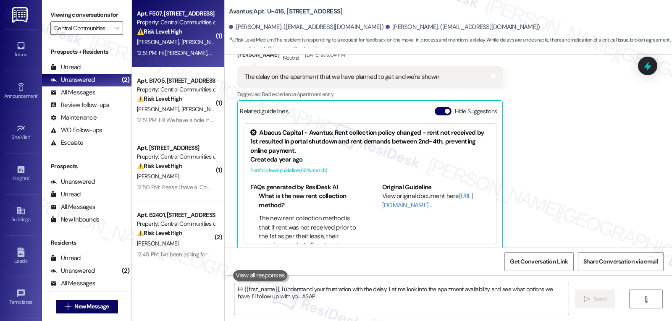
type textarea "Hi {{first_name}}, I understand your frustration with the delay. Let me look in…"
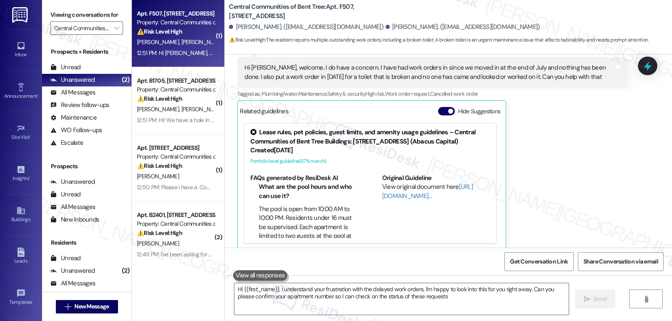
type textarea "Hi {{first_name}}, I understand your frustration with the delayed work orders. …"
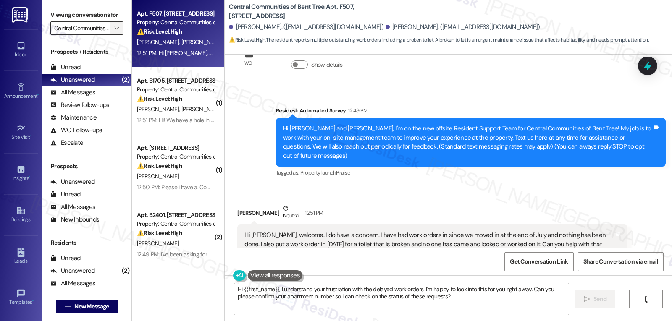
click at [113, 35] on span "" at bounding box center [116, 27] width 8 height 13
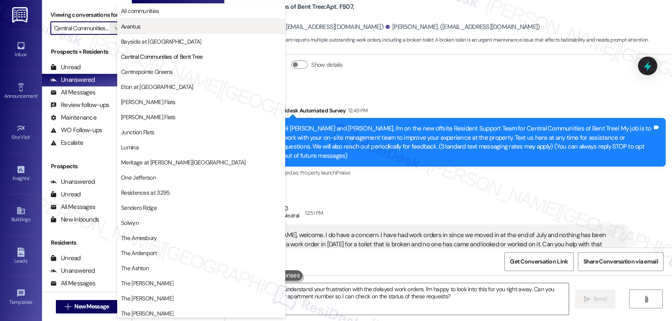
click at [173, 31] on button "Avantus" at bounding box center [201, 26] width 168 height 15
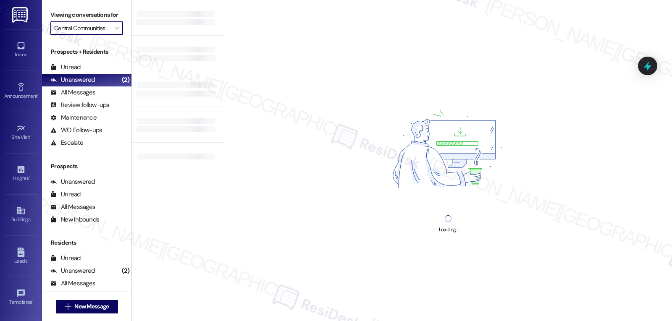
type input "Avantus"
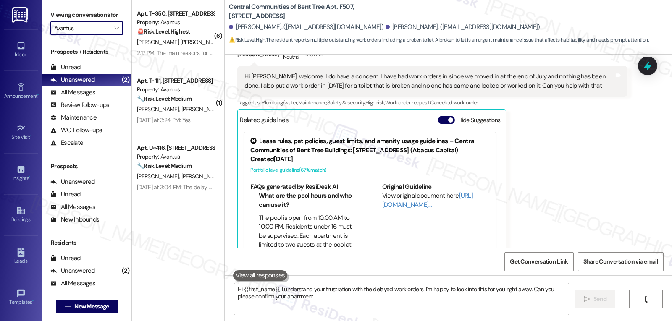
scroll to position [207, 0]
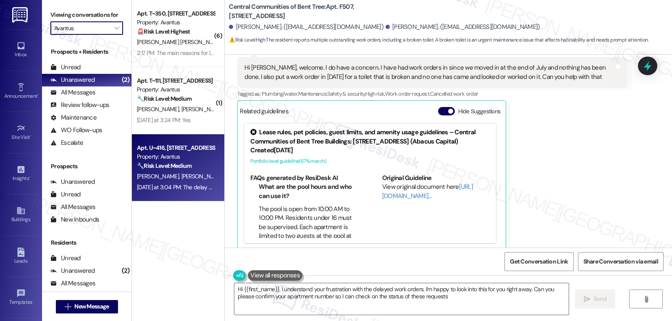
type textarea "Hi {{first_name}}, I understand your frustration with the delayed work orders. …"
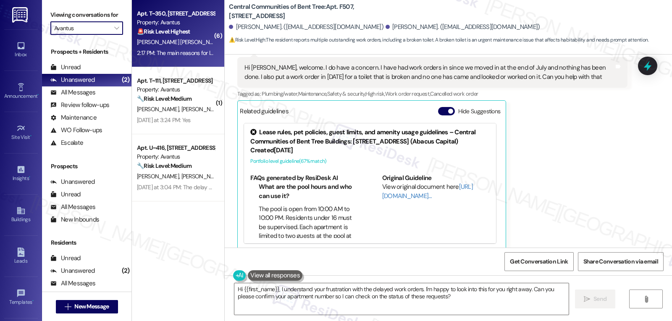
click at [197, 62] on div "Apt. T~350, 8008 Montview Blvd. Property: Avantus 🚨 Risk Level: Highest The res…" at bounding box center [178, 33] width 92 height 67
type textarea "Hi {{first_name}}, I understand your frustration with the delayed work orders. …"
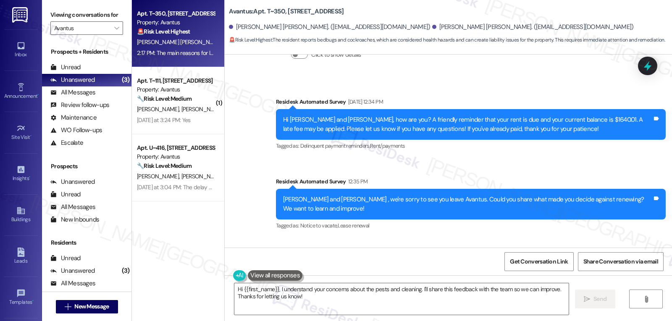
scroll to position [5387, 0]
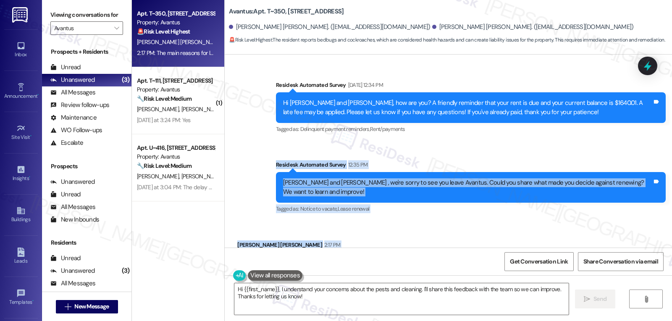
drag, startPoint x: 266, startPoint y: 132, endPoint x: 539, endPoint y: 231, distance: 290.8
click at [539, 231] on div "WO Opened request: Plumbing an... Nov 02, 2023 at 12:42 PM Status : Complete Pr…" at bounding box center [448, 151] width 447 height 193
click at [559, 222] on div "Received via SMS John Ruiz Quintero 2:17 PM The main reasons for leaving Avantu…" at bounding box center [448, 257] width 447 height 71
drag, startPoint x: 269, startPoint y: 130, endPoint x: 548, endPoint y: 228, distance: 296.0
click at [548, 228] on div "WO Opened request: Plumbing an... Nov 02, 2023 at 12:42 PM Status : Complete Pr…" at bounding box center [448, 151] width 447 height 193
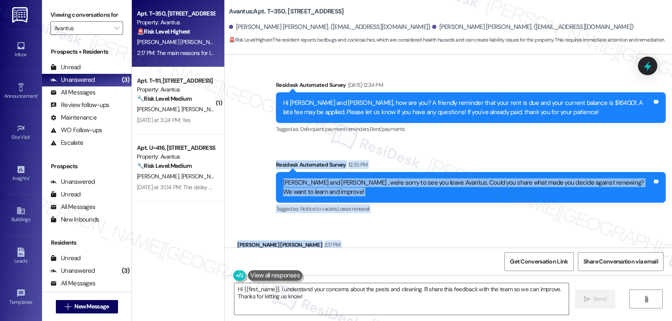
copy div "Residesk Automated Survey 12:35 PM John and Eva , we're sorry to see you leave …"
click at [382, 307] on textarea "Hi {{first_name}}, I understand your concerns about the pests and cleaning. I'l…" at bounding box center [401, 298] width 334 height 31
paste textarea "John, thank you for being open with us. I’m so sorry to hear that pests and cle…"
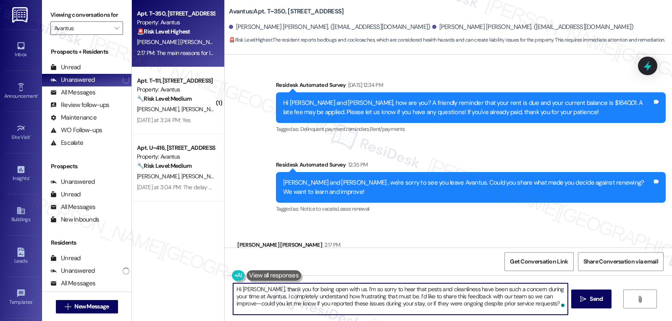
click at [536, 298] on textarea "Hi John, thank you for being open with us. I’m so sorry to hear that pests and …" at bounding box center [400, 298] width 334 height 31
click at [532, 307] on textarea "Hi John, thank you for being open with us. I’m so sorry to hear that pests and …" at bounding box center [400, 298] width 334 height 31
type textarea "Hi John, thank you for being open with us. I’m so sorry to hear that pests and …"
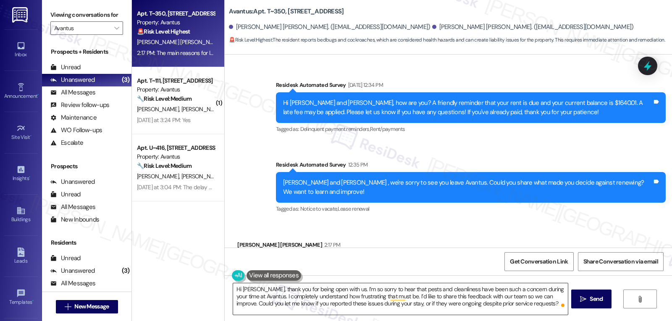
drag, startPoint x: 521, startPoint y: 310, endPoint x: 532, endPoint y: 310, distance: 11.3
click at [521, 310] on textarea "Hi John, thank you for being open with us. I’m so sorry to hear that pests and …" at bounding box center [400, 298] width 334 height 31
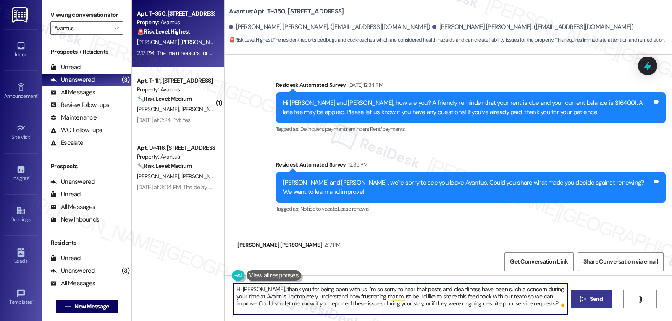
click at [584, 300] on icon "" at bounding box center [583, 299] width 6 height 7
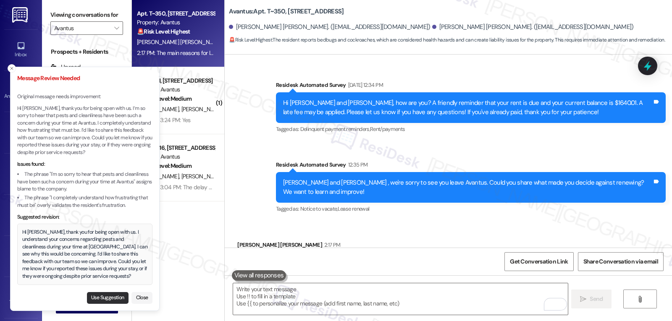
click at [112, 297] on button "Use Suggestion" at bounding box center [108, 298] width 42 height 12
type textarea "Hi John, thank you for being open with us. I understand your concerns regarding…"
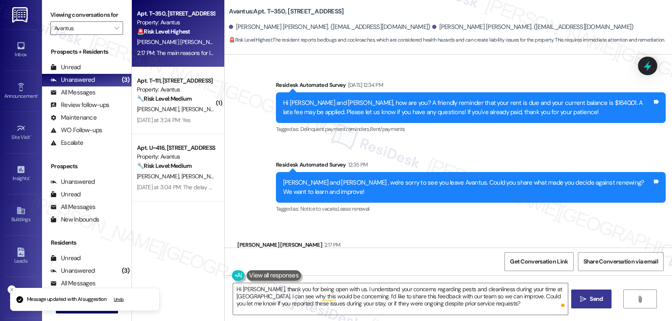
click at [585, 305] on button " Send" at bounding box center [591, 299] width 41 height 19
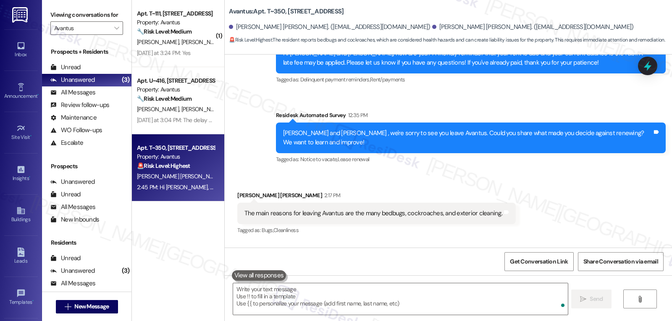
scroll to position [5464, 0]
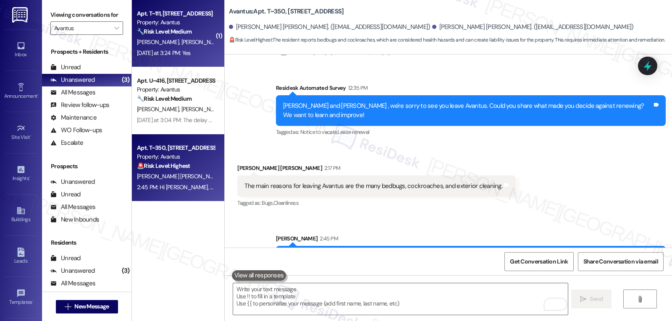
click at [174, 58] on div "Yesterday at 3:24 PM: Yes Yesterday at 3:24 PM: Yes" at bounding box center [175, 53] width 79 height 10
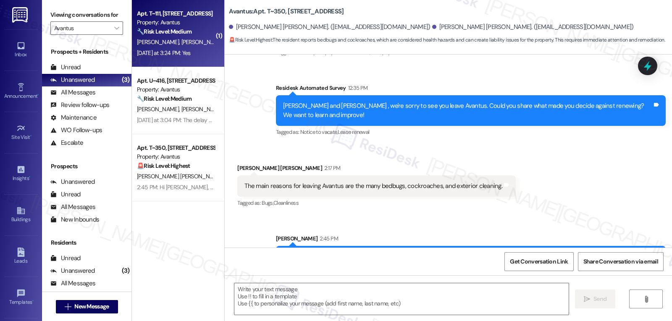
type textarea "Fetching suggested responses. Please feel free to read through the conversation…"
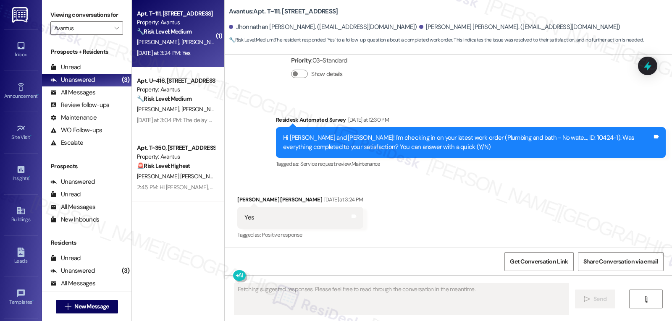
scroll to position [574, 0]
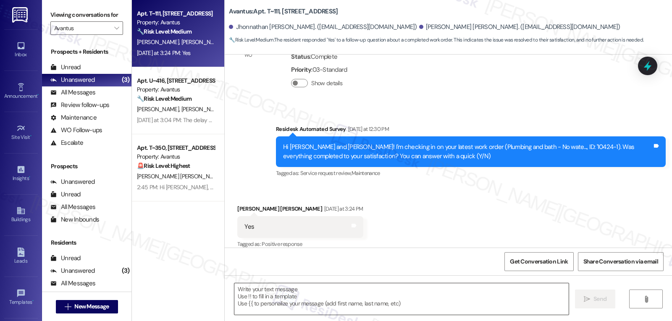
click at [371, 306] on textarea at bounding box center [401, 298] width 334 height 31
paste textarea "Thanks so much for letting us know, {{first_name}}! I’m happy to hear everythin…"
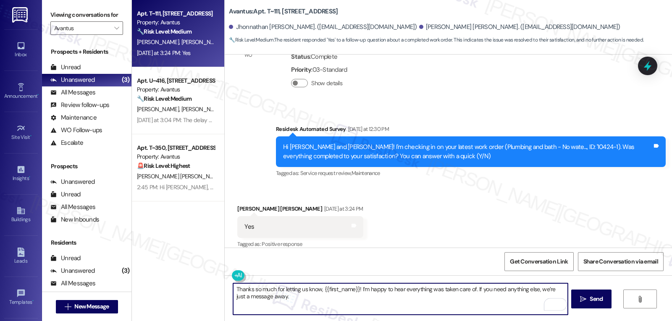
scroll to position [575, 0]
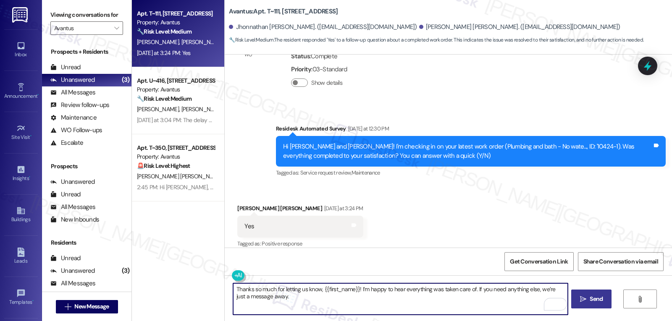
type textarea "Thanks so much for letting us know, {{first_name}}! I’m happy to hear everythin…"
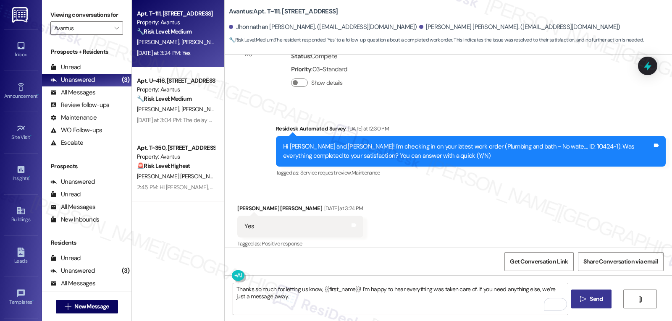
click at [597, 305] on button " Send" at bounding box center [591, 299] width 41 height 19
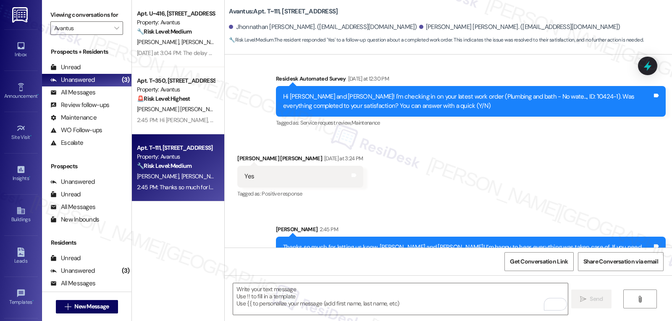
scroll to position [642, 0]
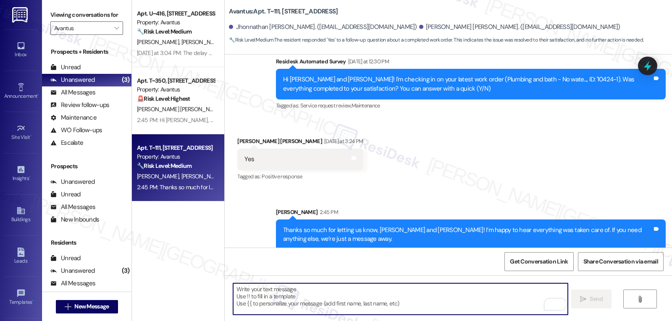
click at [320, 303] on textarea "To enrich screen reader interactions, please activate Accessibility in Grammarl…" at bounding box center [400, 298] width 334 height 31
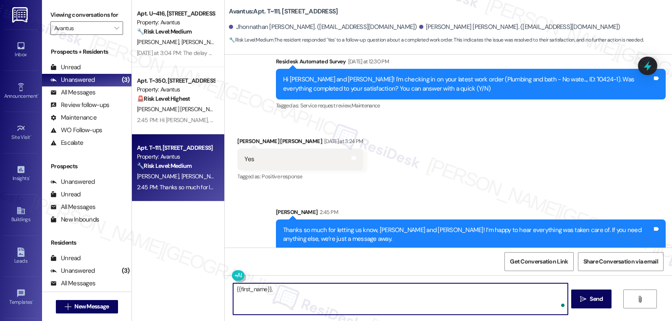
paste textarea "‘just want to ask, has {{property}} been everything you hoped for? I’d love to …"
type textarea "{{first_name}}, ‘just want to ask, has {{property}} been everything you hoped f…"
click at [595, 301] on span "Send" at bounding box center [595, 299] width 13 height 9
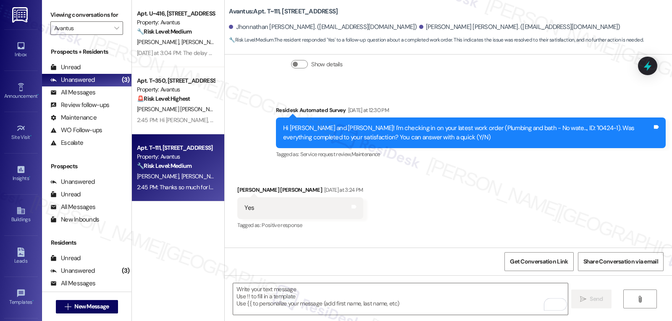
scroll to position [574, 0]
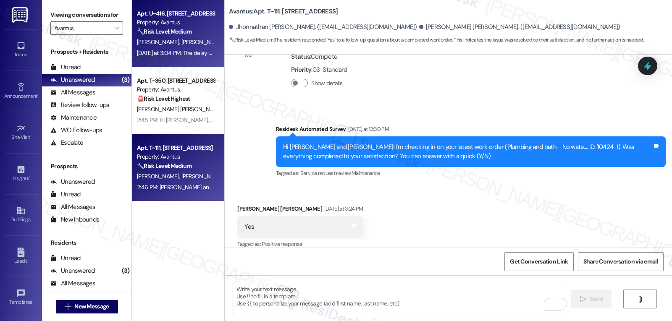
click at [163, 52] on div "Yesterday at 3:04 PM: The delay on the apartment that we have planned to get an…" at bounding box center [250, 53] width 227 height 8
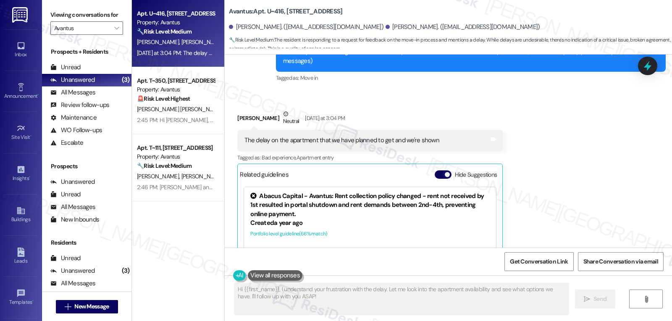
scroll to position [0, 0]
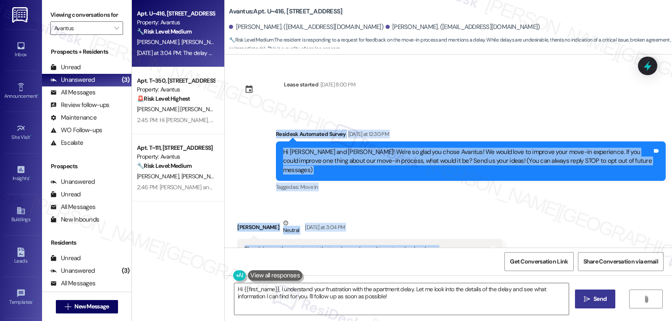
drag, startPoint x: 267, startPoint y: 132, endPoint x: 445, endPoint y: 238, distance: 207.0
click at [445, 238] on div "Lease started Sep 07, 2025 at 8:00 PM Survey, sent via SMS Residesk Automated S…" at bounding box center [448, 151] width 447 height 193
copy div "Residesk Automated Survey Yesterday at 12:30 PM Hi Jimmie and Julia! We're so g…"
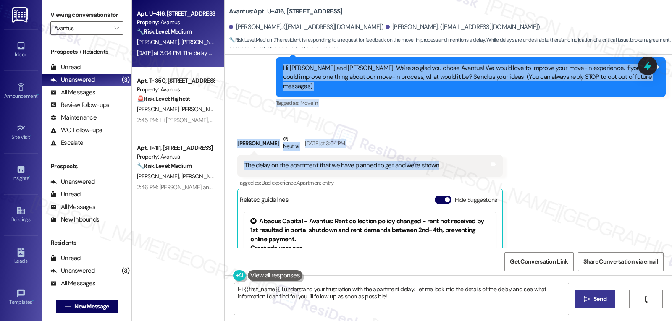
scroll to position [250, 0]
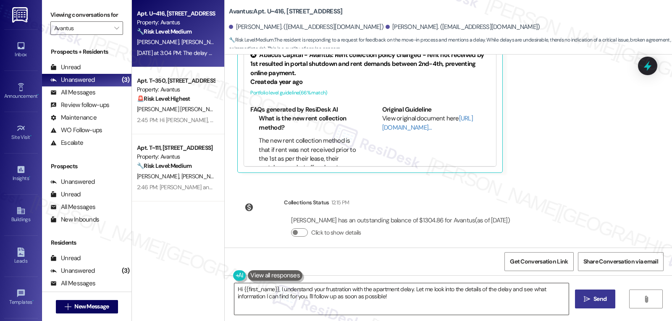
click at [303, 310] on textarea "Hi {{first_name}}, I understand your frustration with the apartment delay. Let …" at bounding box center [401, 298] width 334 height 31
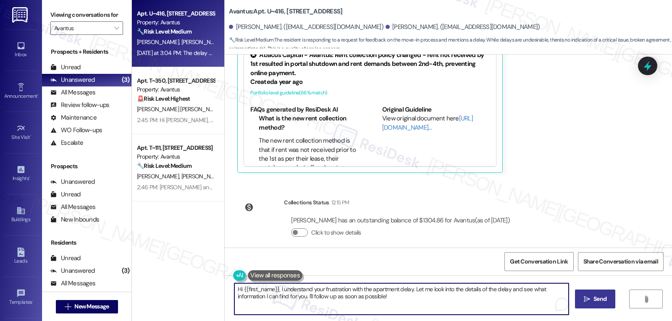
paste textarea "Julia, thank you for letting me know. I’m really sorry about the delay with the…"
click at [513, 288] on textarea "Hi Julia, thank you for letting me know. I’m really sorry about the delay with …" at bounding box center [400, 298] width 334 height 31
click at [548, 298] on textarea "Hi Julia, thank you for letting me know. I’m really sorry about the delay with …" at bounding box center [400, 298] width 334 height 31
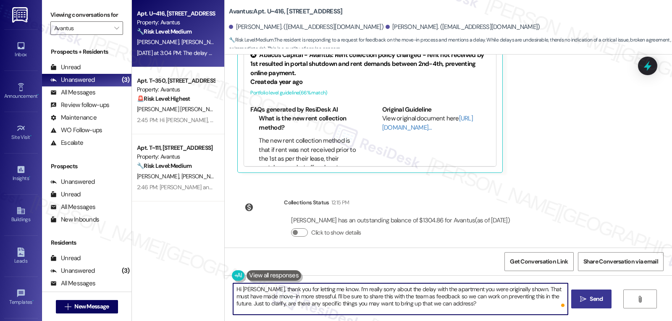
type textarea "Hi Julia, thank you for letting me know. I’m really sorry about the delay with …"
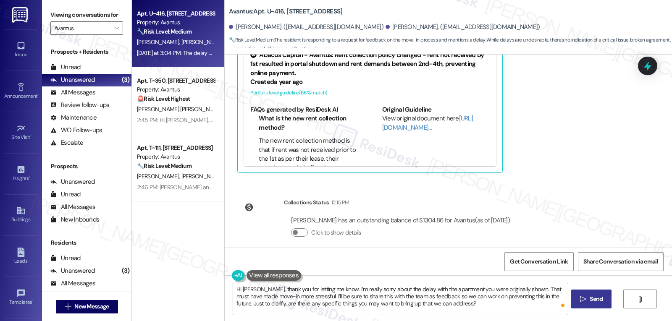
click at [594, 301] on span "Send" at bounding box center [595, 299] width 13 height 9
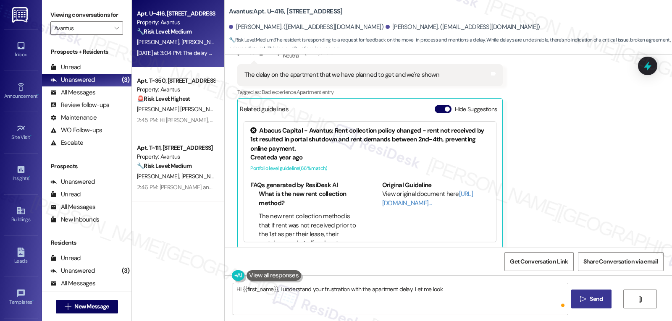
scroll to position [173, 0]
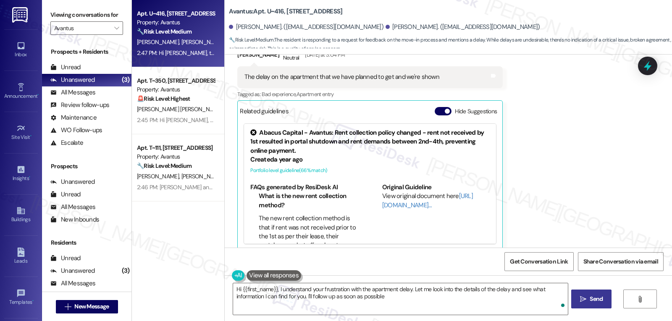
type textarea "Hi {{first_name}}, I understand your frustration with the apartment delay. Let …"
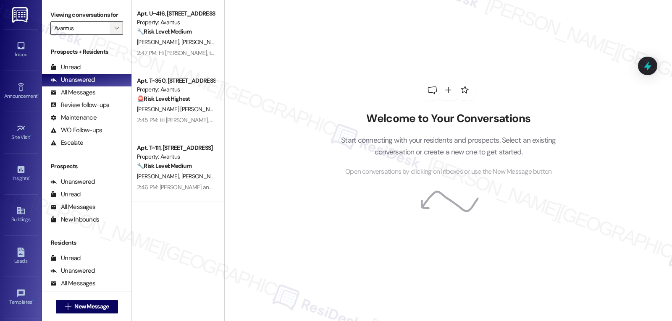
click at [114, 31] on icon "" at bounding box center [116, 28] width 5 height 7
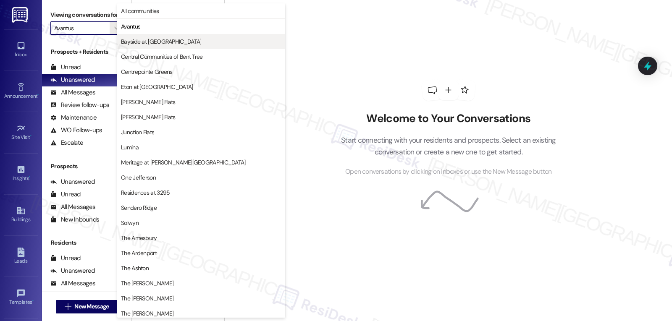
click at [141, 44] on span "Bayside at [GEOGRAPHIC_DATA]" at bounding box center [161, 41] width 80 height 8
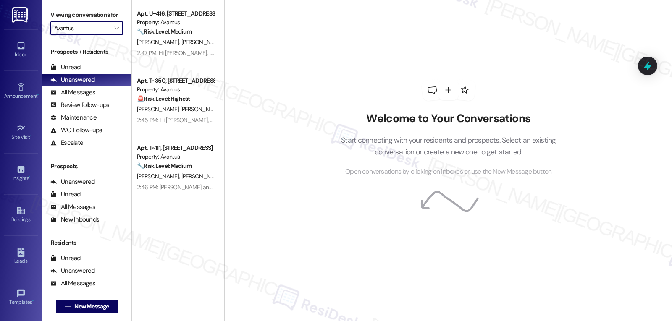
type input "Bayside at [GEOGRAPHIC_DATA]"
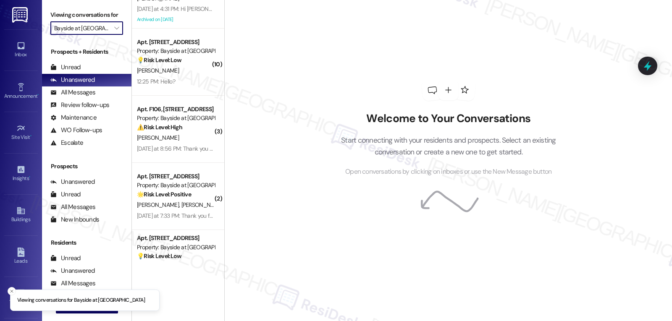
scroll to position [276, 0]
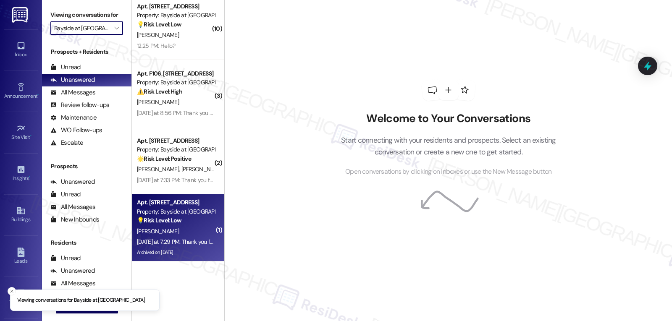
click at [178, 257] on div "Archived on [DATE]" at bounding box center [175, 252] width 79 height 10
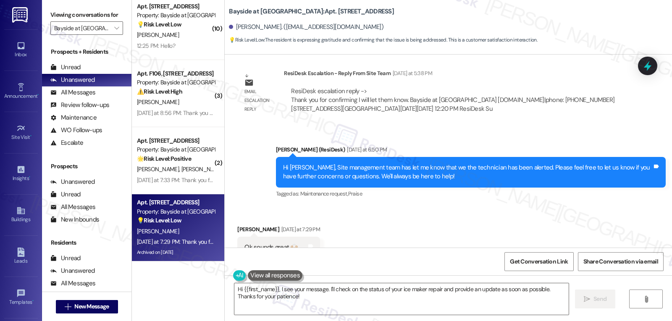
scroll to position [13772, 0]
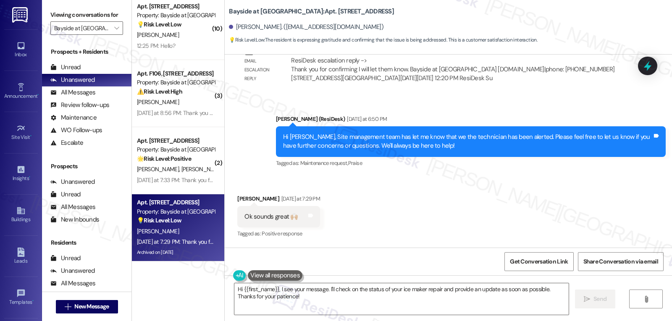
click at [237, 194] on div "[PERSON_NAME] [DATE] at 7:29 PM" at bounding box center [278, 200] width 83 height 12
copy div "[PERSON_NAME]"
click at [299, 313] on textarea "Hi {{first_name}}, I see your message. I'll check on the status of your ice mak…" at bounding box center [401, 298] width 334 height 31
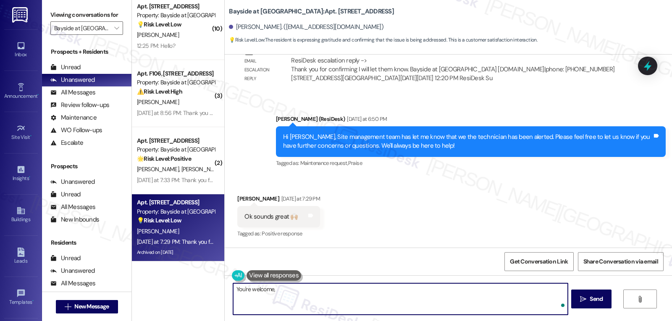
paste textarea "[PERSON_NAME]"
type textarea "You're welcome, [PERSON_NAME]!"
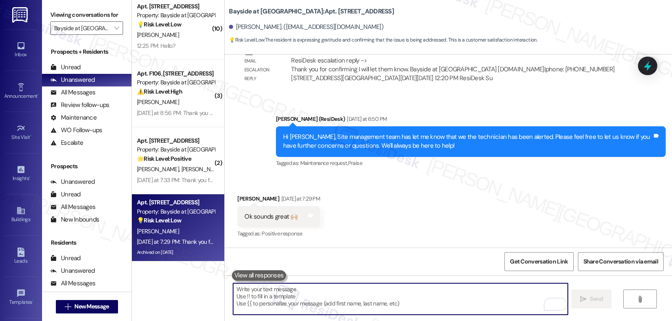
scroll to position [13699, 0]
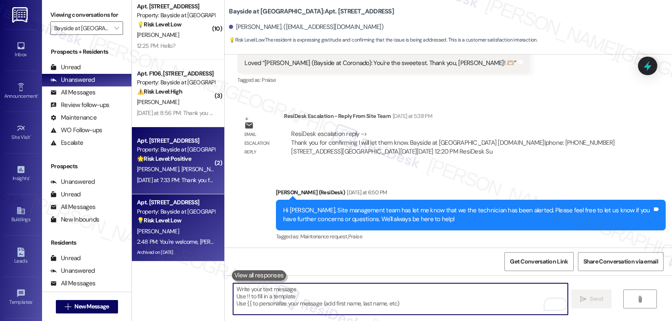
click at [168, 177] on div "[DATE] at 7:33 PM: Thank you for your message. Our offices are currently closed…" at bounding box center [394, 180] width 514 height 8
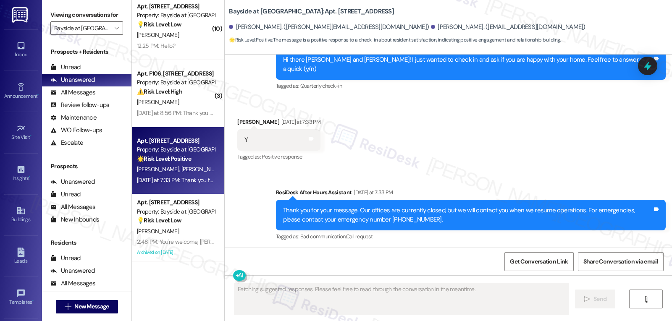
scroll to position [1610, 0]
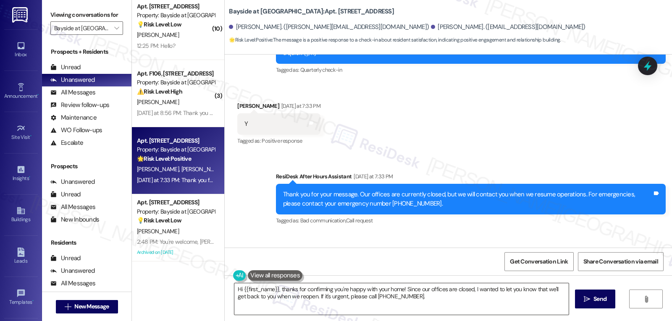
click at [321, 291] on textarea "Hi {{first_name}}, thanks for confirming you're happy with your home! Since our…" at bounding box center [401, 298] width 334 height 31
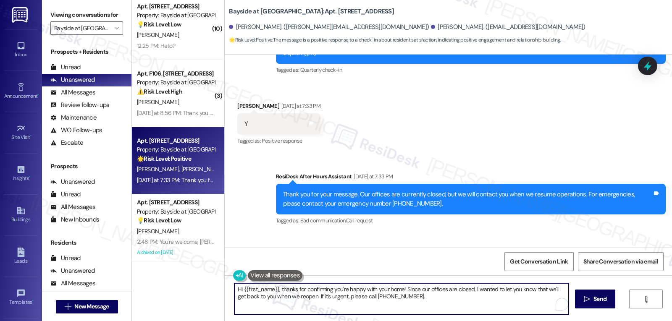
paste textarea "Great to hear, {{first_name}}! Thank you for confirming! We’re always here if s…"
type textarea "Great to hear, {{first_name}}! Thank you for confirming! We’re always here if s…"
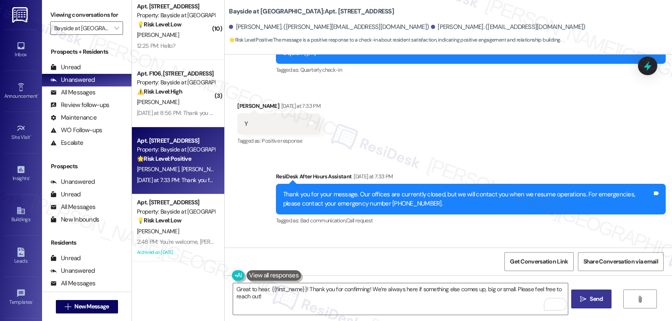
click at [594, 302] on span "Send" at bounding box center [595, 299] width 13 height 9
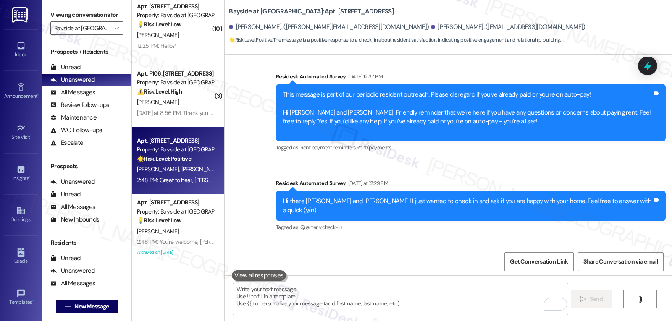
scroll to position [1678, 0]
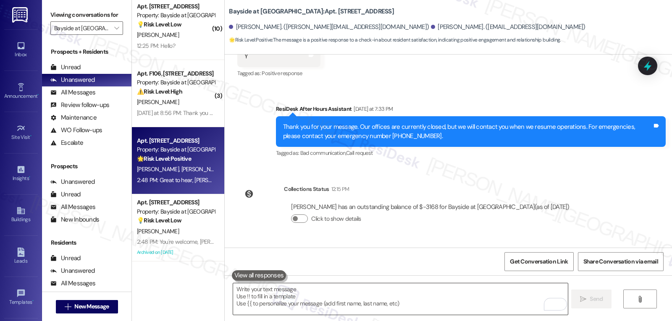
click at [371, 299] on textarea "To enrich screen reader interactions, please activate Accessibility in Grammarl…" at bounding box center [400, 298] width 334 height 31
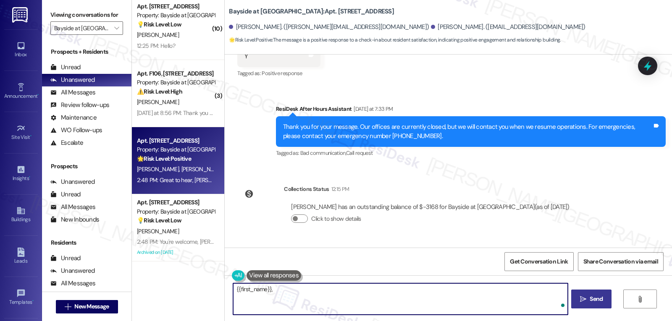
paste textarea "I hope you’re enjoying your time at {{property}}! Has it been meeting your expe…"
type textarea "{{first_name}}, I hope you’re enjoying your time at {{property}}! Has it been m…"
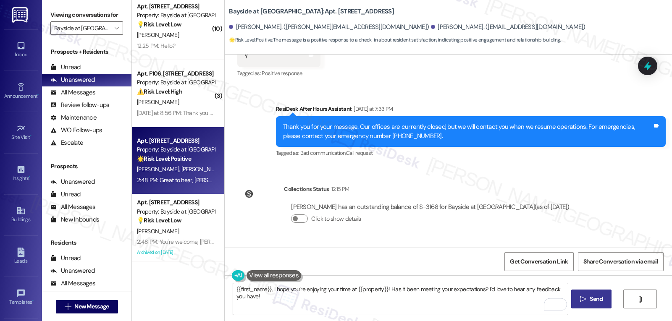
click at [585, 297] on icon "" at bounding box center [583, 299] width 6 height 7
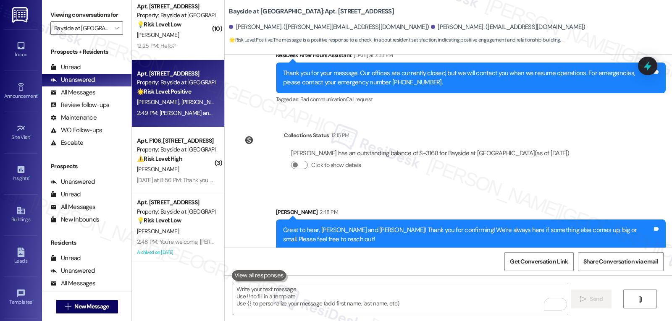
scroll to position [1745, 0]
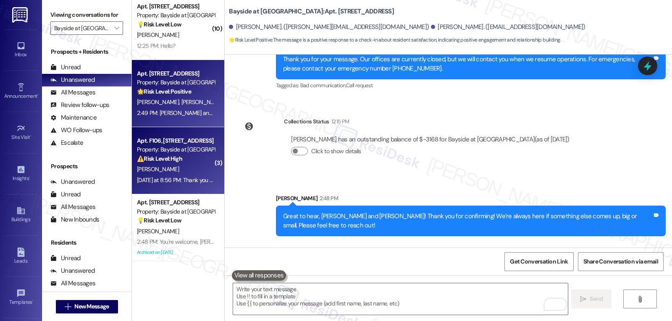
click at [184, 183] on div "[DATE] at 8:56 PM: Thank you for your message. Our offices are currently closed…" at bounding box center [394, 180] width 515 height 8
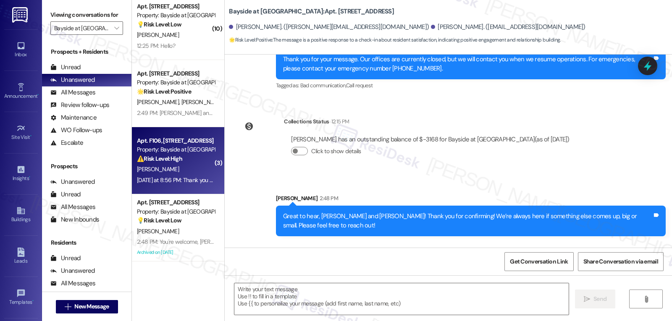
type textarea "Fetching suggested responses. Please feel free to read through the conversation…"
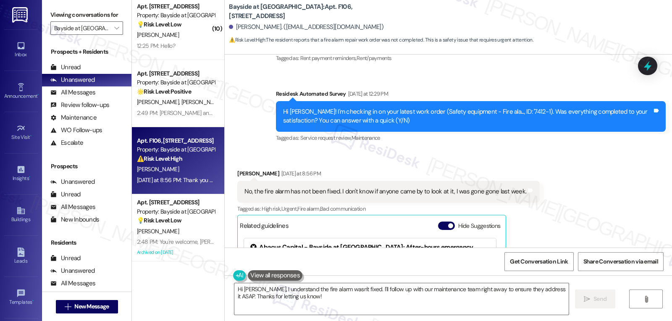
scroll to position [2123, 0]
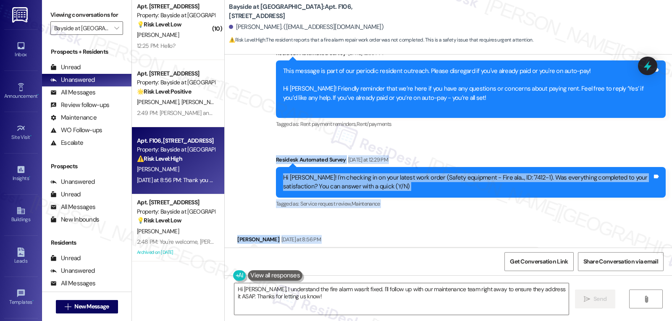
drag, startPoint x: 269, startPoint y: 144, endPoint x: 542, endPoint y: 237, distance: 287.7
click at [542, 237] on div "Survey, sent via SMS Residesk Automated Survey [DATE] 12:31 PM Hi [PERSON_NAME]…" at bounding box center [448, 151] width 447 height 193
copy div "Residesk Automated Survey [DATE] at 12:29 PM Hi [PERSON_NAME]! I'm checking in …"
drag, startPoint x: 429, startPoint y: 307, endPoint x: 399, endPoint y: 307, distance: 30.2
click at [429, 307] on textarea "Hi [PERSON_NAME], I understand the fire alarm wasn't fixed. I'll follow up with…" at bounding box center [401, 298] width 334 height 31
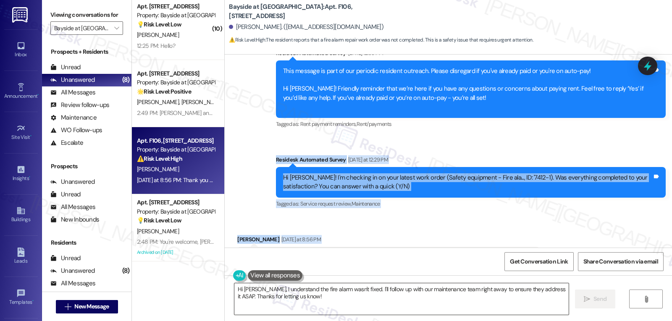
paste textarea "thank you for letting us know. I’m really sorry the fire alarm still hasn’t bee…"
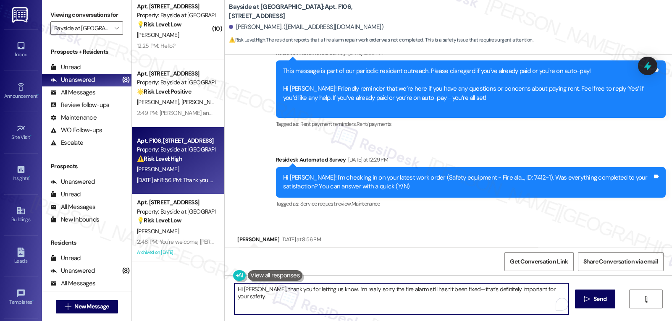
click at [445, 288] on textarea "Hi [PERSON_NAME], thank you for letting us know. I’m really sorry the fire alar…" at bounding box center [401, 298] width 334 height 31
click at [554, 292] on textarea "Hi [PERSON_NAME], thank you for letting us know. I’m really sorry the fire alar…" at bounding box center [400, 298] width 334 height 31
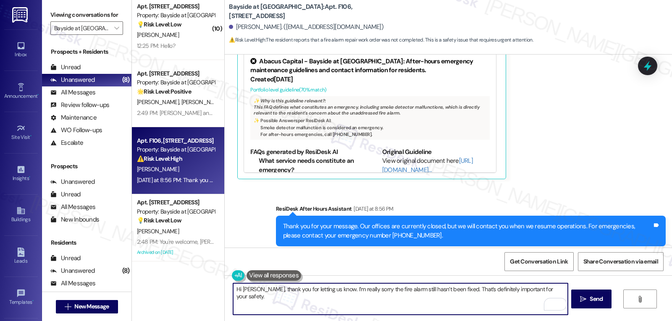
scroll to position [2291, 0]
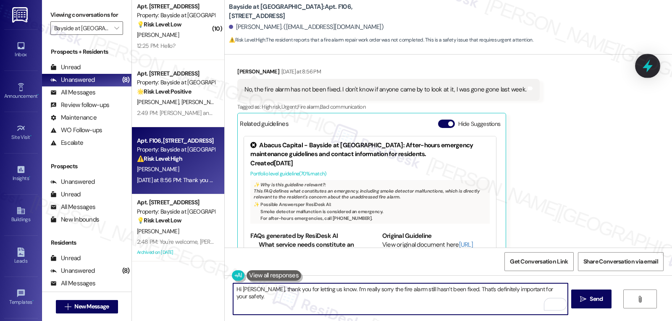
type textarea "Hi [PERSON_NAME], thank you for letting us know. I’m really sorry the fire alar…"
click at [643, 65] on icon at bounding box center [647, 66] width 14 height 14
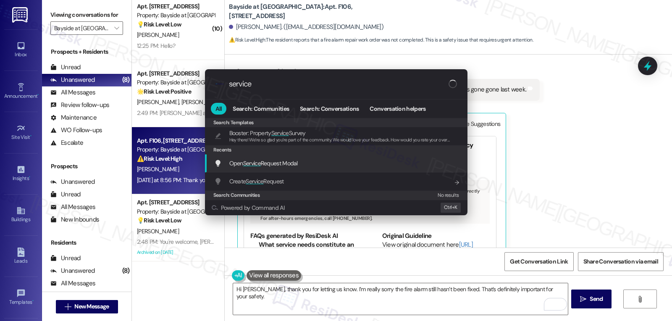
type input "service"
click at [260, 161] on span "Service" at bounding box center [252, 164] width 18 height 8
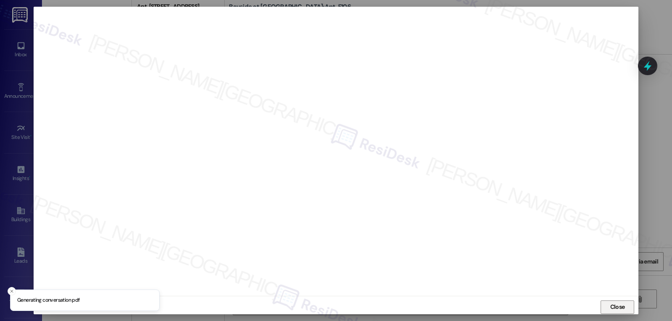
click at [610, 305] on span "Close" at bounding box center [617, 307] width 15 height 9
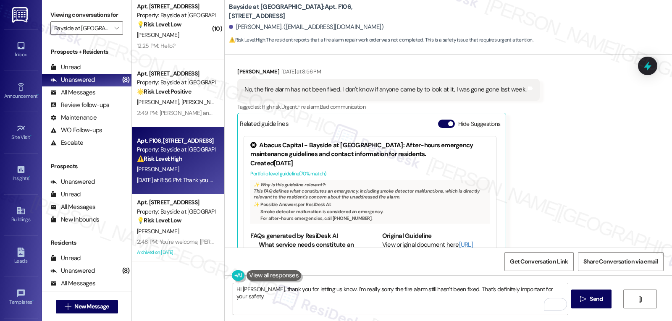
scroll to position [2207, 0]
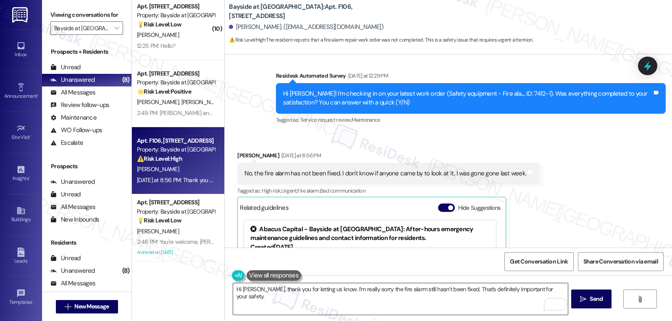
click at [551, 288] on textarea "Hi [PERSON_NAME], thank you for letting us know. I’m really sorry the fire alar…" at bounding box center [400, 298] width 334 height 31
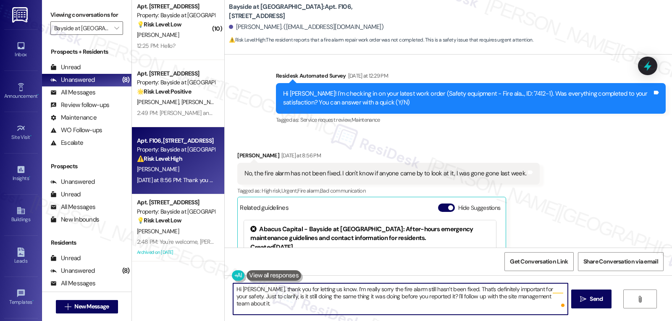
type textarea "Hi [PERSON_NAME], thank you for letting us know. I’m really sorry the fire alar…"
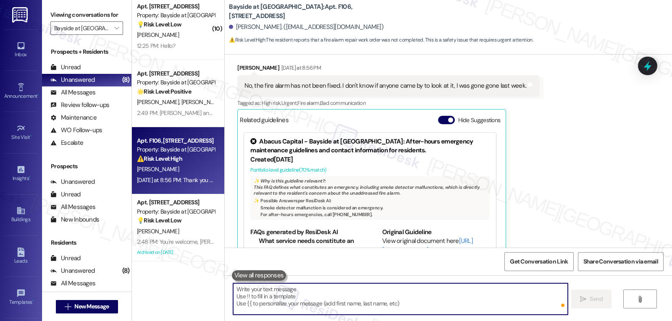
scroll to position [141, 0]
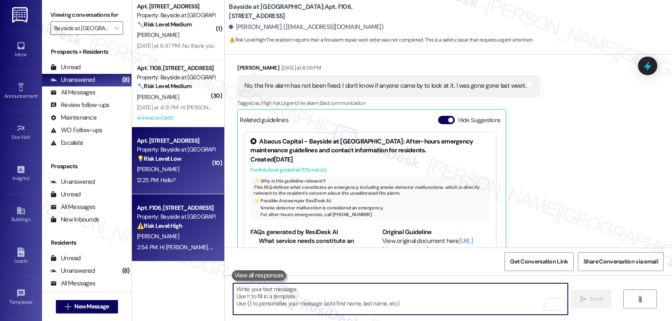
click at [176, 169] on div "[PERSON_NAME]" at bounding box center [175, 169] width 79 height 10
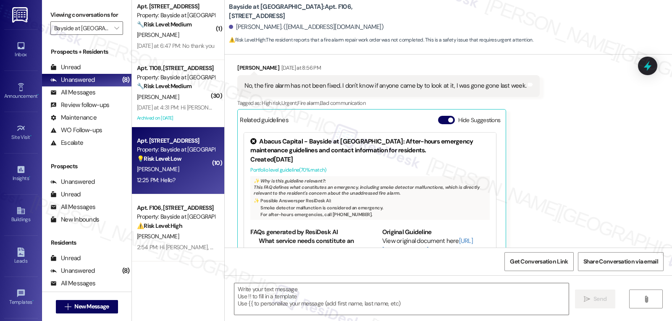
type textarea "Fetching suggested responses. Please feel free to read through the conversation…"
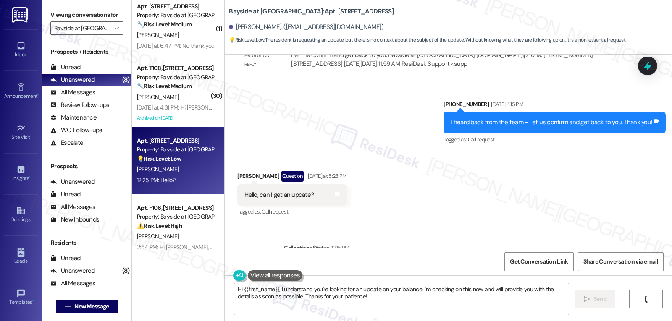
scroll to position [10381, 0]
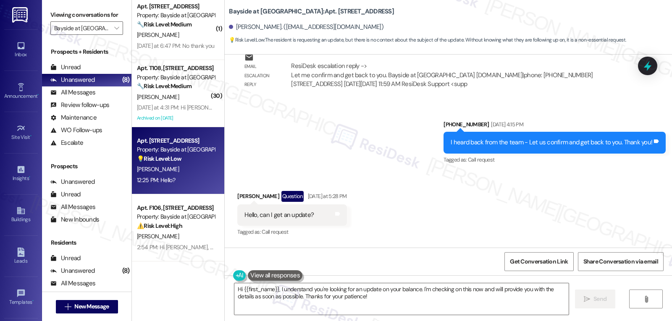
click at [237, 191] on div "[PERSON_NAME] Question [DATE] at 5:28 PM" at bounding box center [291, 197] width 109 height 13
copy div "[PERSON_NAME]"
click at [476, 291] on textarea "Hi {{first_name}}, I understand you're looking for an update on your balance. I…" at bounding box center [401, 298] width 334 height 31
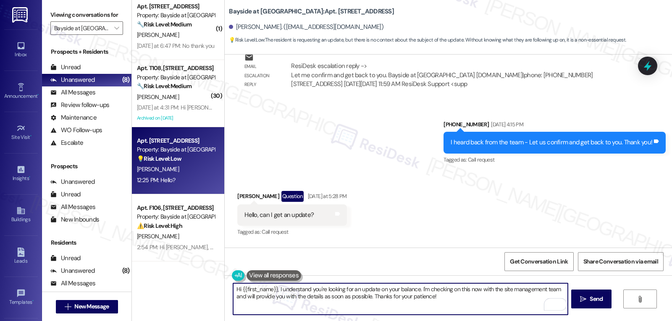
click at [439, 304] on textarea "Hi {{first_name}}, I understand you're looking for an update on your balance. I…" at bounding box center [400, 298] width 334 height 31
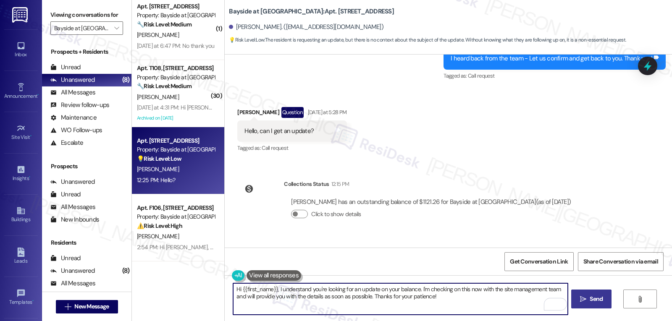
type textarea "Hi {{first_name}}, I understand you're looking for an update on your balance. I…"
click at [588, 302] on span "Send" at bounding box center [596, 299] width 16 height 9
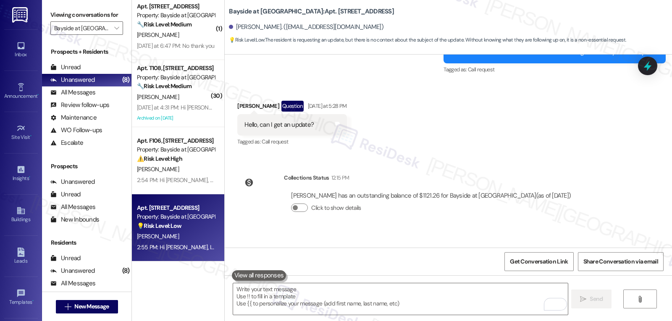
scroll to position [10533, 0]
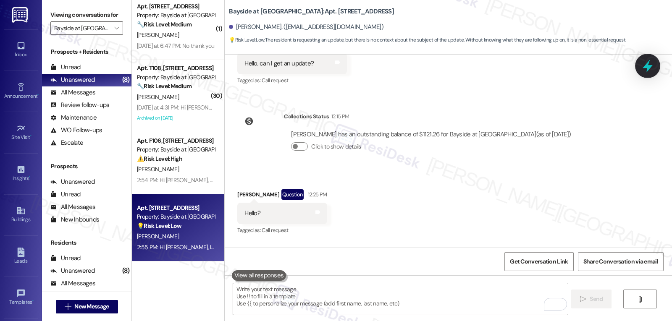
click at [649, 70] on icon at bounding box center [647, 66] width 14 height 14
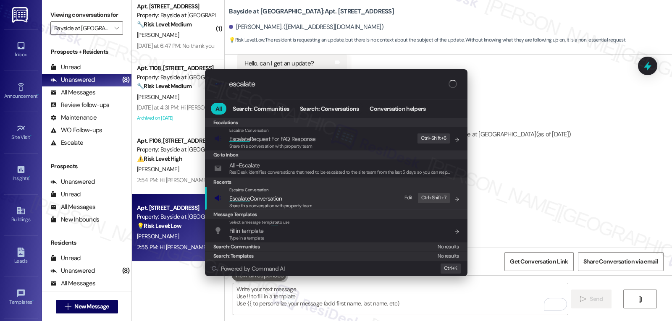
type input "escalate"
click at [265, 200] on span "Escalate Conversation" at bounding box center [255, 199] width 53 height 8
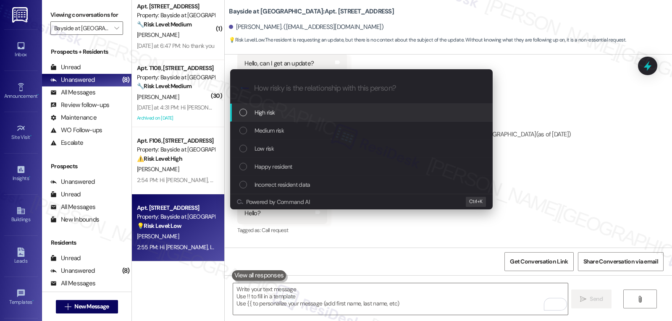
click at [275, 117] on span "High risk" at bounding box center [264, 112] width 21 height 9
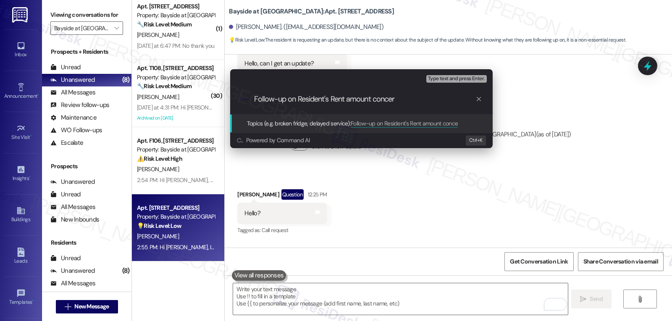
type input "Follow-up on Resident's Rent amount concern"
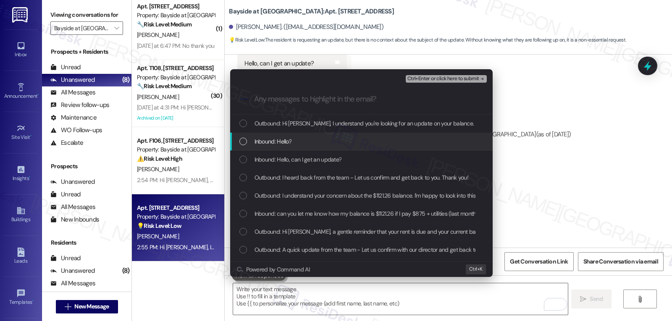
click at [309, 144] on div "Inbound: Hello?" at bounding box center [362, 141] width 246 height 9
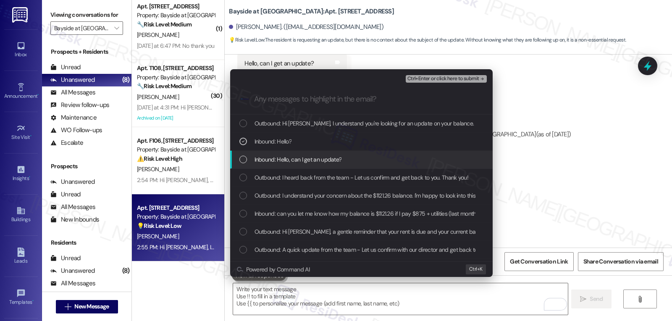
click at [311, 164] on span "Inbound: Hello, can I get an update?" at bounding box center [297, 159] width 87 height 9
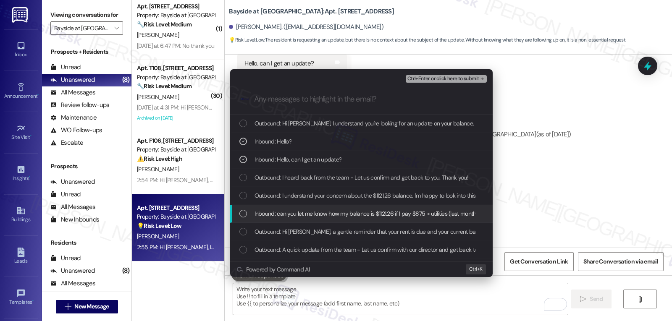
click at [256, 216] on span "Inbound: can you let me know how my balance is $1121.26 if I pay $875 + utiliti…" at bounding box center [383, 213] width 259 height 9
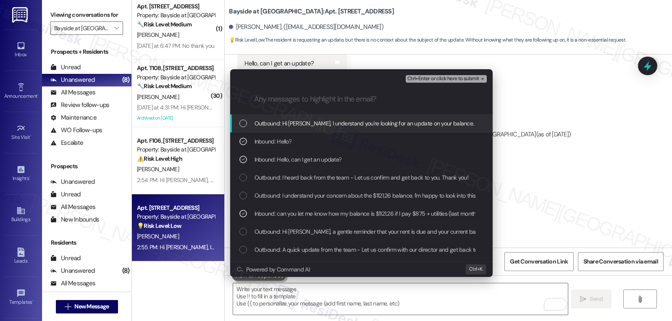
click at [460, 77] on span "Ctrl+Enter or click here to submit" at bounding box center [443, 79] width 72 height 6
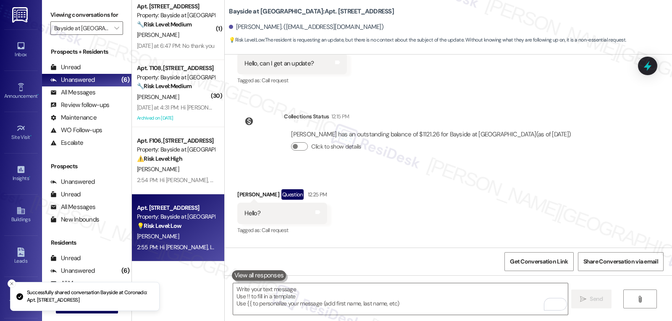
scroll to position [0, 0]
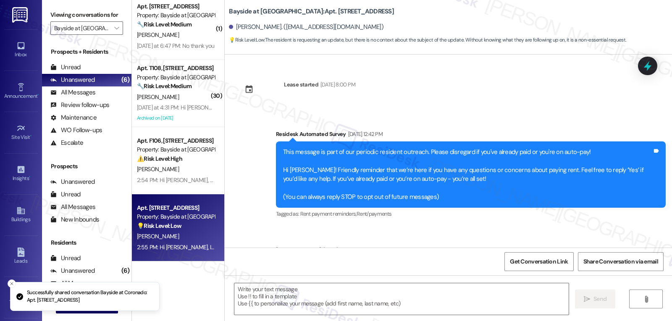
type textarea "Fetching suggested responses. Please feel free to read through the conversation…"
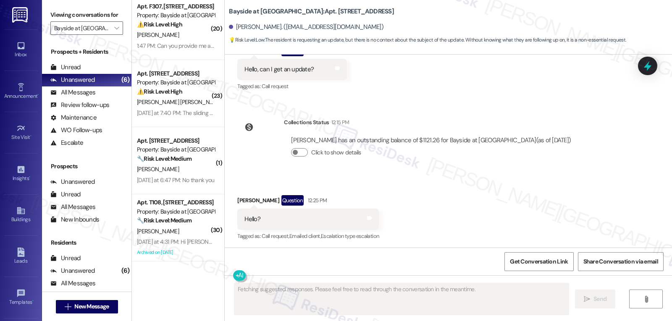
scroll to position [10545, 0]
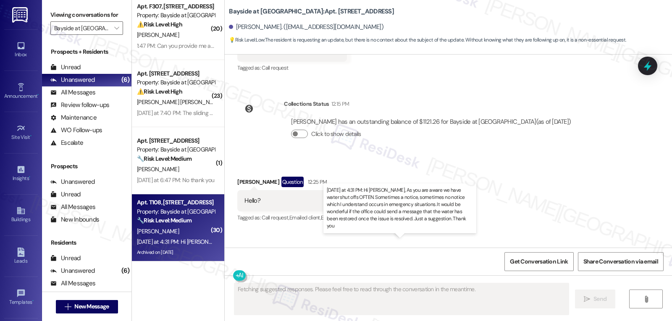
click at [176, 242] on div "Yesterday at 4:31 PM: Hi Sarah, As you are aware we have water shut offs OFTEN.…" at bounding box center [538, 242] width 803 height 8
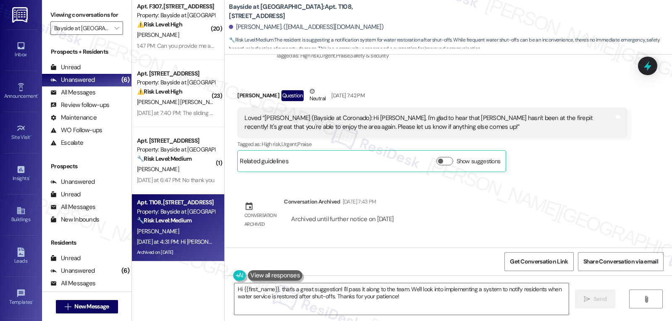
scroll to position [22190, 0]
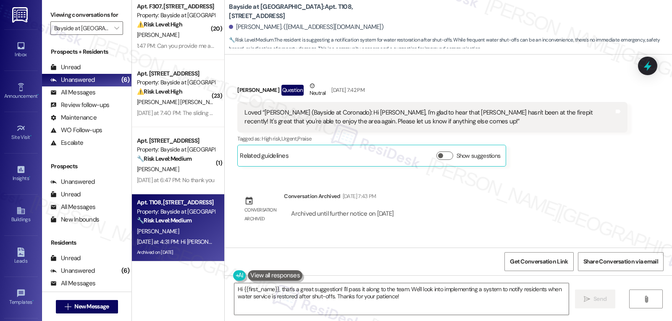
drag, startPoint x: 223, startPoint y: 101, endPoint x: 309, endPoint y: 165, distance: 107.1
copy div "Kathy Kepford Neutral Yesterday at 4:31 PM Hi Sarah, As you are aware we have w…"
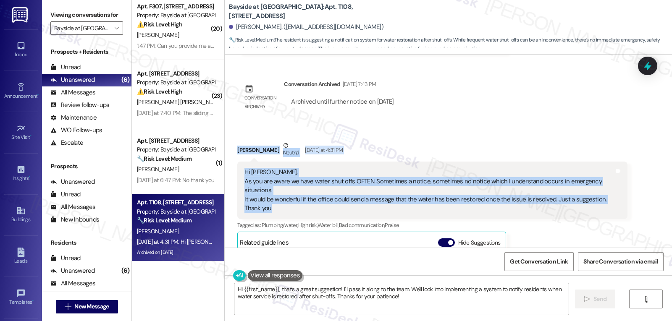
scroll to position [22358, 0]
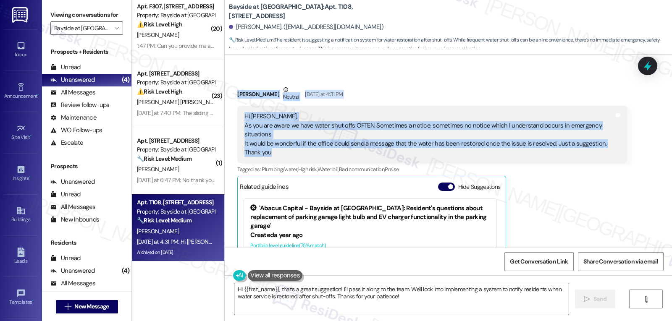
click at [463, 302] on textarea "Hi {{first_name}}, that's a great suggestion! I'll pass it along to the team. W…" at bounding box center [401, 298] width 334 height 31
paste textarea "Kathy, thank you so much for sharing this suggestion. I completely understand h…"
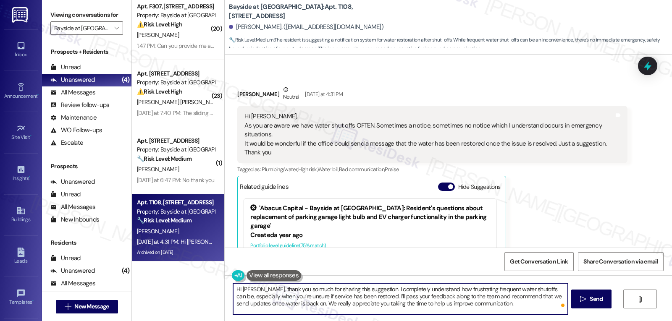
type textarea "Hi [PERSON_NAME], thank you so much for sharing this suggestion. I completely u…"
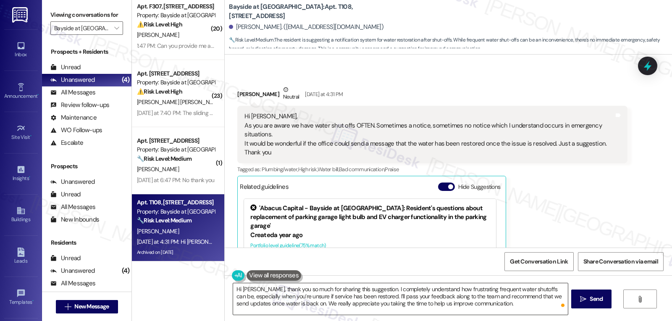
click at [509, 305] on textarea "Hi [PERSON_NAME], thank you so much for sharing this suggestion. I completely u…" at bounding box center [400, 298] width 334 height 31
click at [584, 298] on icon "" at bounding box center [583, 299] width 6 height 7
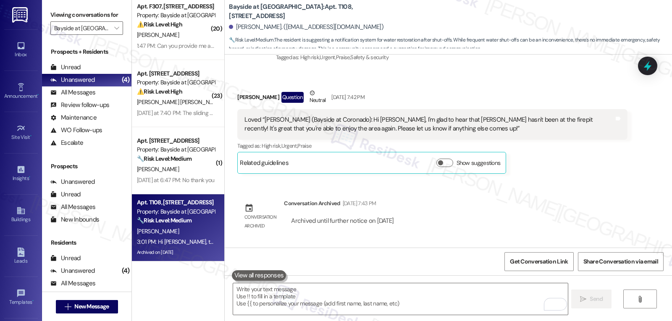
scroll to position [22099, 0]
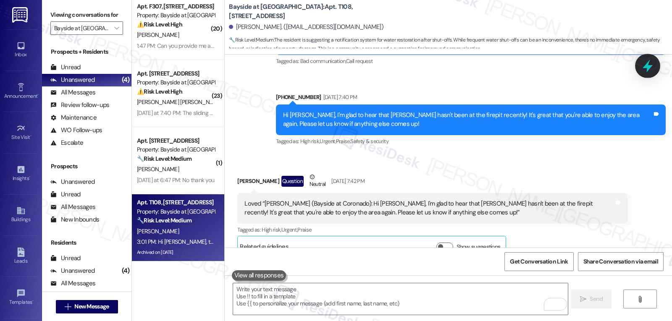
click at [649, 60] on icon at bounding box center [647, 66] width 14 height 14
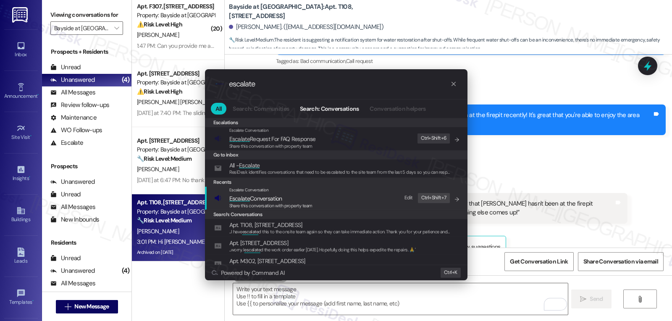
type input "escalate"
click at [257, 202] on div "Share this conversation with property team" at bounding box center [270, 206] width 83 height 8
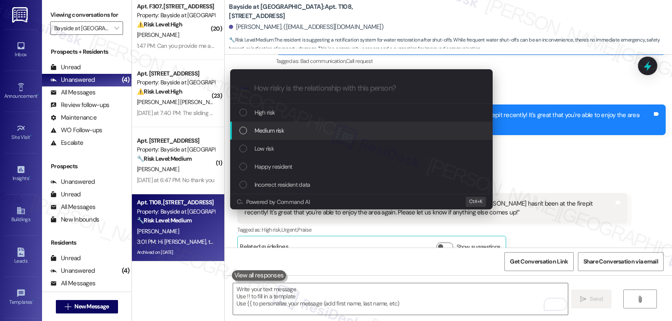
click at [298, 131] on div "Medium risk" at bounding box center [362, 130] width 246 height 9
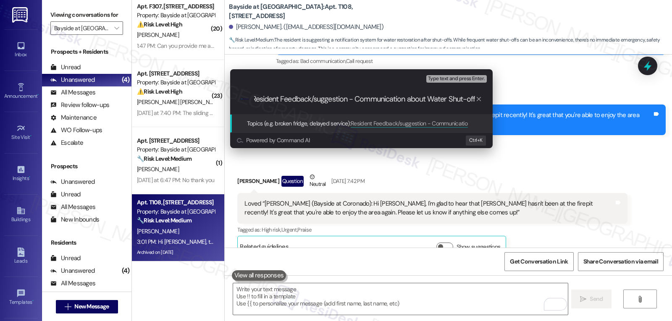
type input "Resident Feedback/suggestion - Communication about Water Shut-offs"
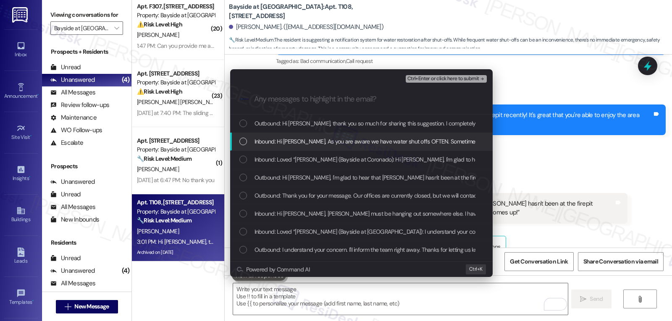
click at [293, 144] on span "Inbound: Hi Sarah, As you are aware we have water shut offs OFTEN. Sometimes a …" at bounding box center [645, 141] width 782 height 9
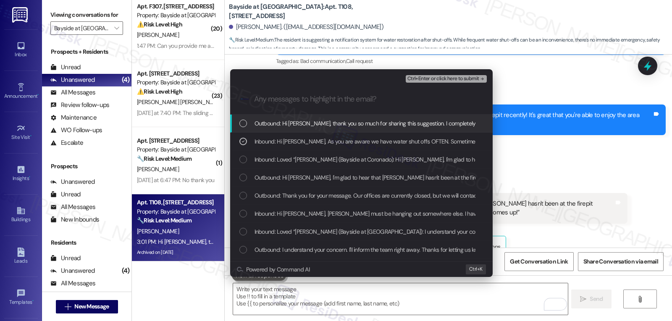
click at [435, 79] on span "Ctrl+Enter or click here to submit" at bounding box center [443, 79] width 72 height 6
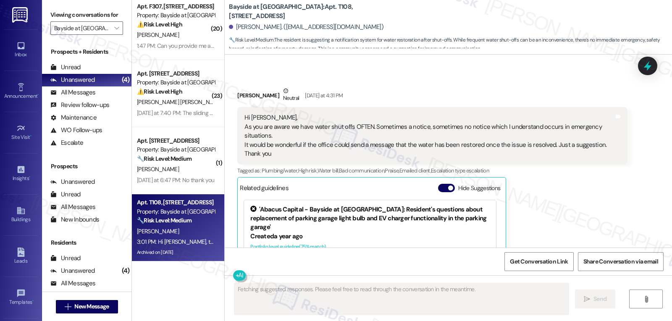
scroll to position [22447, 0]
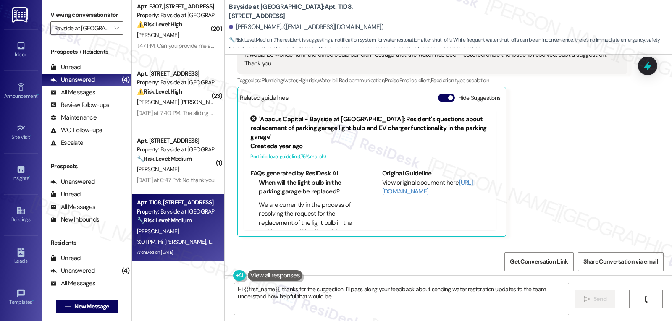
type textarea "Hi {{first_name}}, thanks for the suggestion! I'll pass along your feedback abo…"
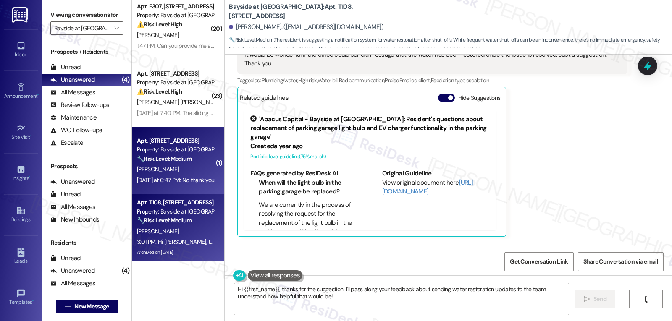
click at [176, 176] on div "Yesterday at 6:47 PM: No thank you Yesterday at 6:47 PM: No thank you" at bounding box center [175, 180] width 77 height 8
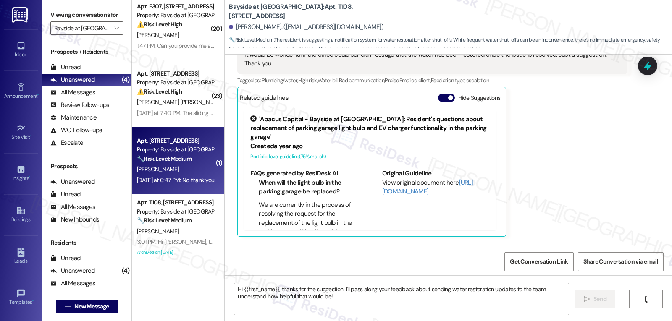
type textarea "Fetching suggested responses. Please feel free to read through the conversation…"
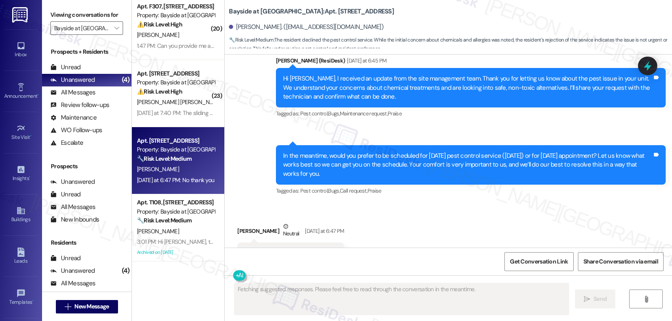
scroll to position [2777, 0]
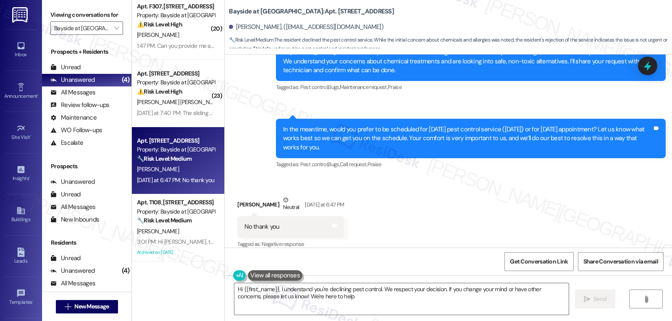
type textarea "Hi {{first_name}}, I understand you're declining pest control. We respect your …"
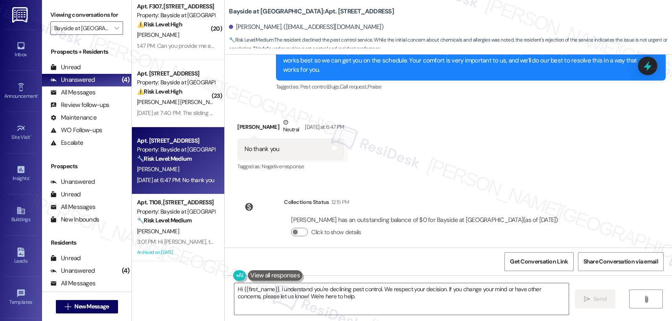
scroll to position [2771, 0]
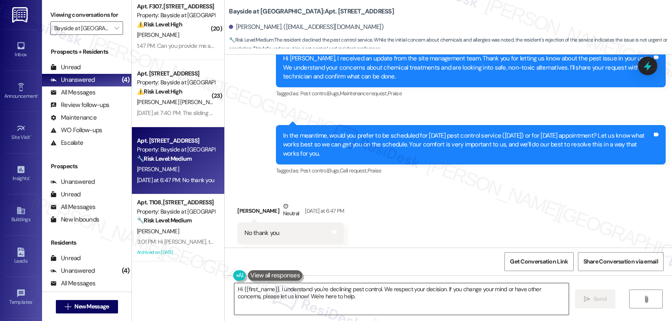
click at [345, 299] on textarea "Hi {{first_name}}, I understand you're declining pest control. We respect your …" at bounding box center [401, 298] width 334 height 31
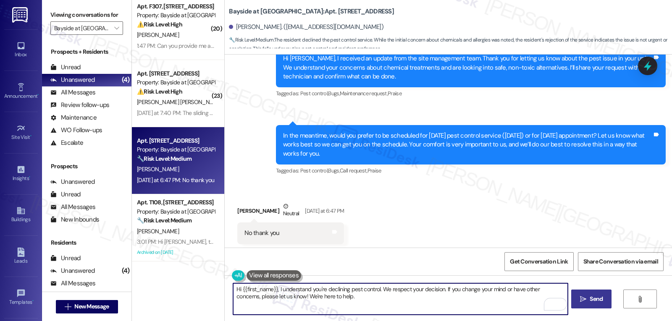
click at [588, 299] on span "Send" at bounding box center [596, 299] width 16 height 9
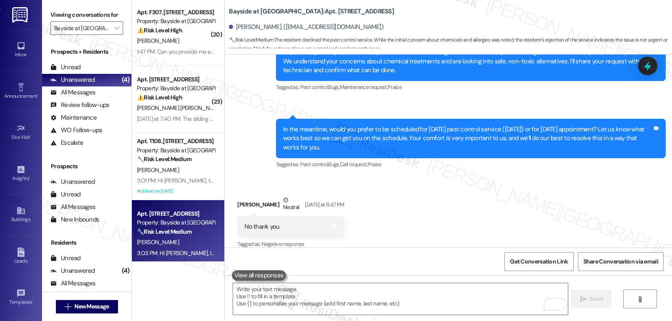
scroll to position [0, 0]
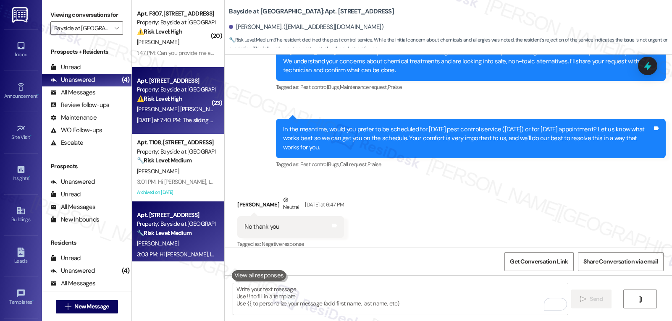
click at [180, 124] on div "Yesterday at 7:40 PM: The sliding screen has not been yet replaced, the oven do…" at bounding box center [175, 120] width 79 height 10
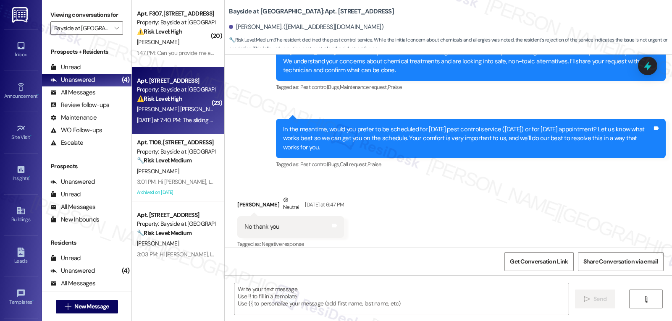
type textarea "Fetching suggested responses. Please feel free to read through the conversation…"
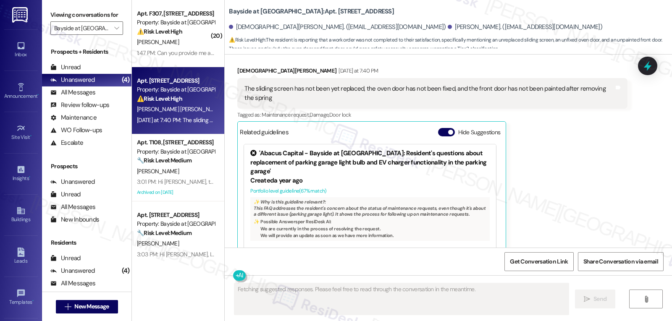
scroll to position [5778, 0]
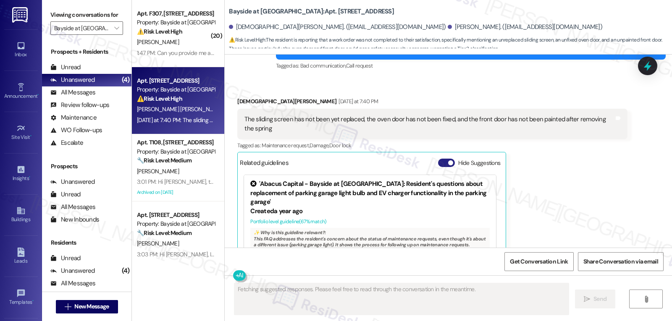
click at [438, 159] on button "Hide Suggestions" at bounding box center [446, 163] width 17 height 8
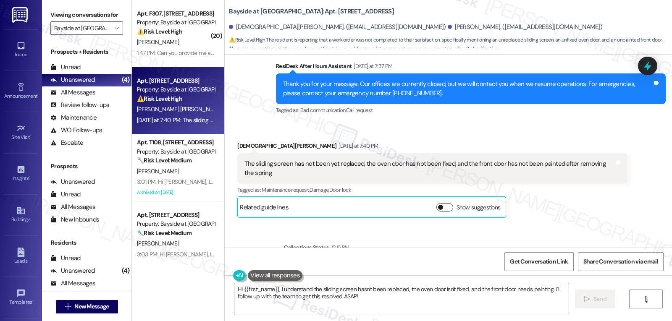
click at [443, 203] on button "Show suggestions" at bounding box center [444, 207] width 17 height 8
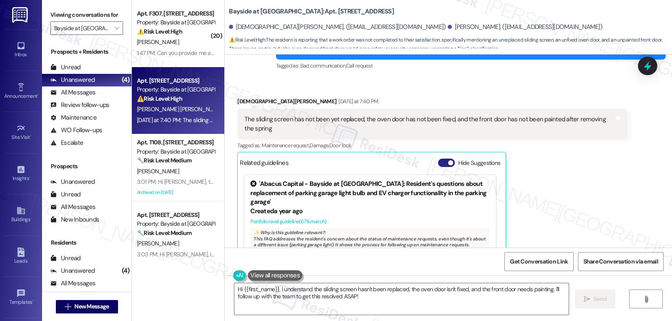
click at [438, 159] on button "Hide Suggestions" at bounding box center [446, 163] width 17 height 8
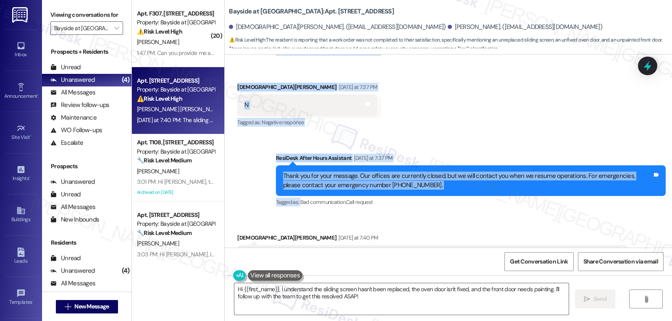
scroll to position [5650, 0]
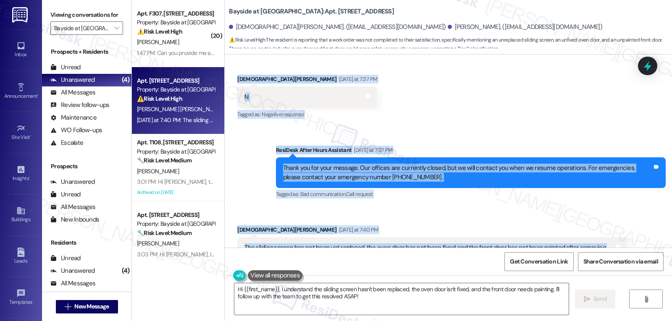
drag, startPoint x: 270, startPoint y: 116, endPoint x: 277, endPoint y: 205, distance: 89.7
click at [277, 205] on div "Lease started Jul 20, 2024 at 8:00 PM Survey, sent via SMS Residesk Automated S…" at bounding box center [448, 151] width 447 height 193
copy div "Residesk Automated Survey Yesterday at 12:29 PM Hi Jesus and Marta! I'm checkin…"
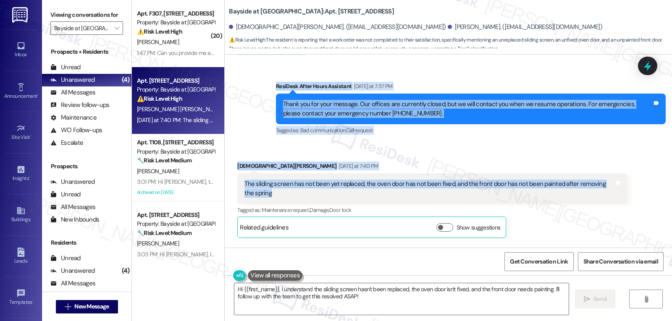
scroll to position [5734, 0]
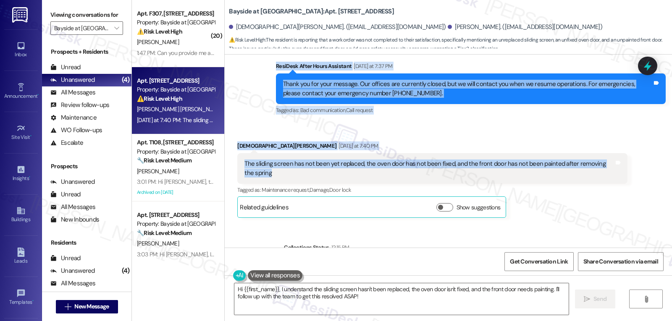
copy div "Residesk Automated Survey Yesterday at 12:29 PM Hi Jesus and Marta! I'm checkin…"
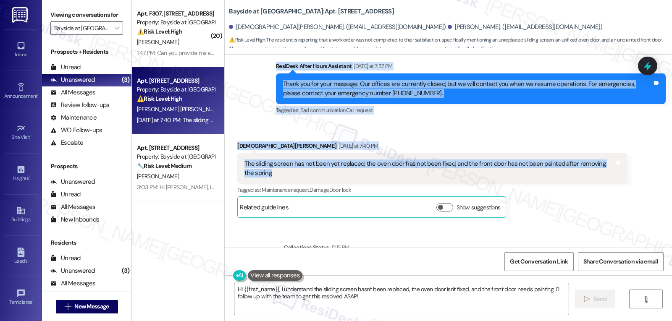
click at [351, 299] on textarea "Hi {{first_name}}, I understand the sliding screen hasn't been replaced, the ov…" at bounding box center [401, 298] width 334 height 31
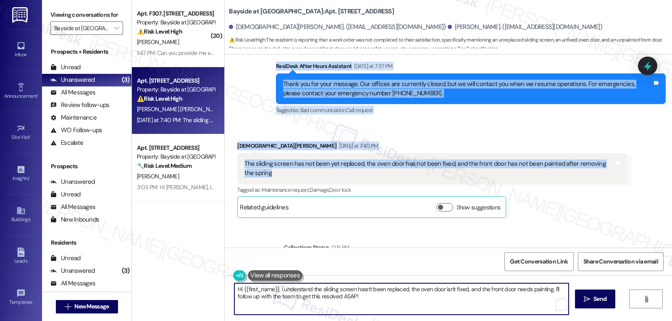
paste textarea "Jesus, thank you for clarifying. I’m sorry these repairs are still pending—the …"
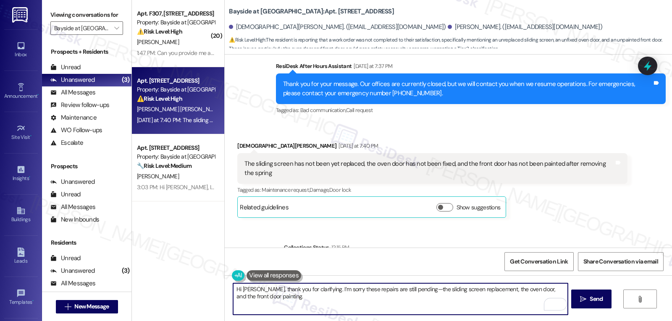
drag, startPoint x: 404, startPoint y: 291, endPoint x: 440, endPoint y: 293, distance: 35.7
click at [405, 291] on textarea "Hi Jesus, thank you for clarifying. I’m sorry these repairs are still pending—t…" at bounding box center [400, 298] width 334 height 31
click at [403, 289] on textarea "Hi Jesus, thank you for clarifying. I’m sorry these repairs are still pending. …" at bounding box center [400, 298] width 334 height 31
type textarea "Hi Jesus, thank you for clarifying. I’m sorry these repairs are still pending, …"
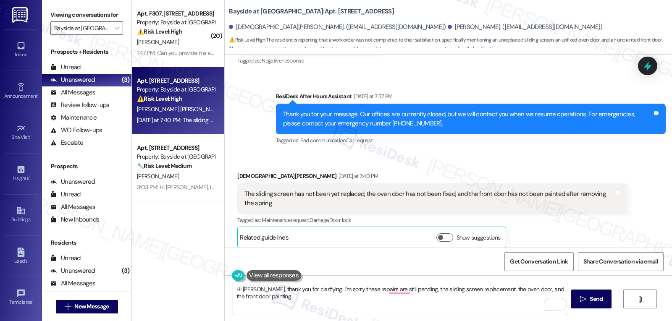
scroll to position [5734, 0]
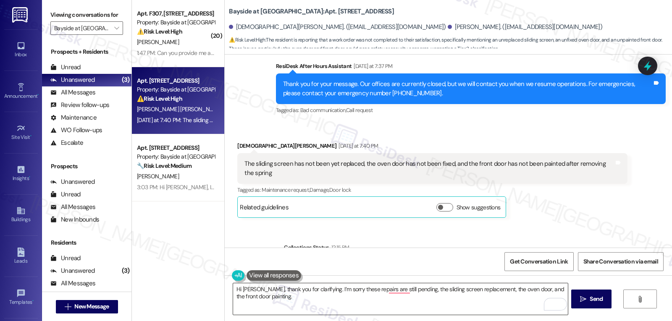
click at [306, 301] on textarea "Hi [PERSON_NAME], thank you for clarifying. I’m sorry these repairs are still p…" at bounding box center [400, 298] width 334 height 31
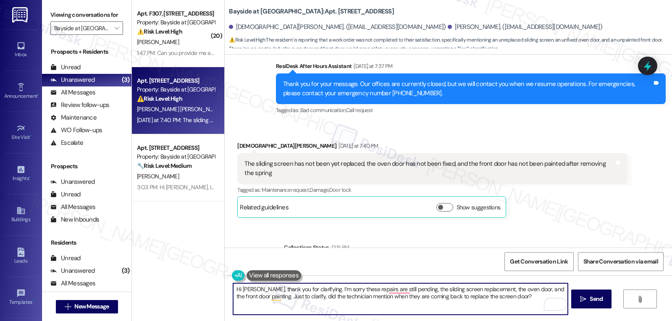
click at [508, 299] on textarea "Hi [PERSON_NAME], thank you for clarifying. I’m sorry these repairs are still p…" at bounding box center [400, 298] width 334 height 31
click at [513, 299] on textarea "Hi [PERSON_NAME], thank you for clarifying. I’m sorry these repairs are still p…" at bounding box center [400, 298] width 334 height 31
type textarea "Hi [PERSON_NAME], thank you for clarifying. I’m sorry these repairs are still p…"
click at [597, 307] on button " Send" at bounding box center [591, 299] width 41 height 19
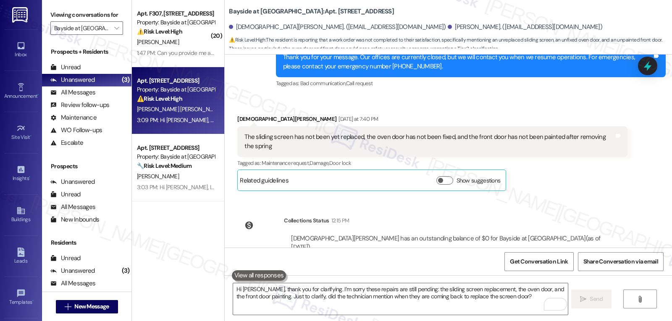
scroll to position [5801, 0]
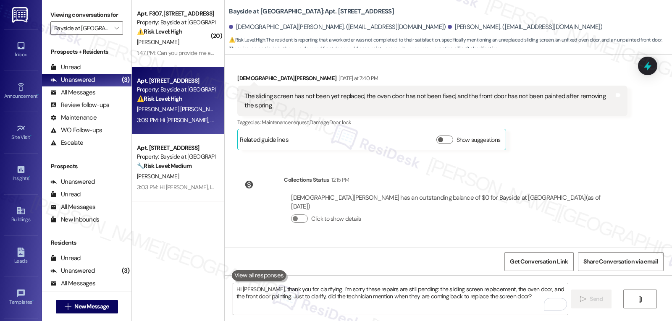
click at [188, 54] on div "1:47 PM: Can you provide me an update on the utility dispute and meter reading …" at bounding box center [256, 53] width 239 height 8
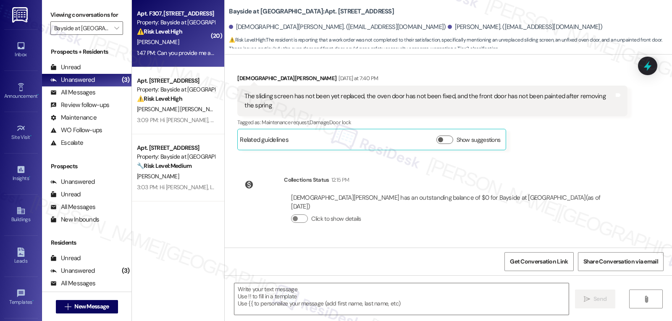
type textarea "Fetching suggested responses. Please feel free to read through the conversation…"
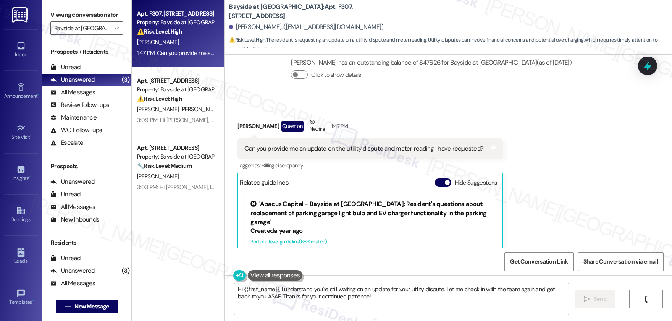
scroll to position [8130, 0]
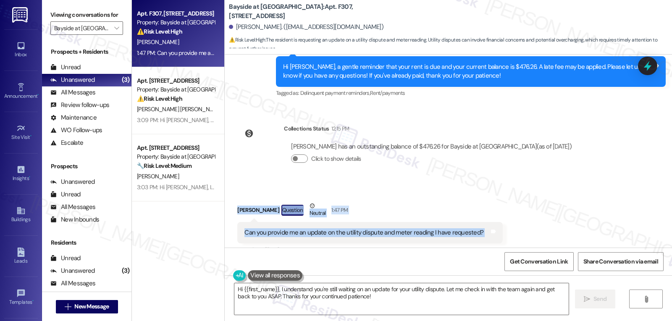
drag, startPoint x: 230, startPoint y: 129, endPoint x: 521, endPoint y: 150, distance: 292.1
click at [521, 183] on div "Received via SMS [PERSON_NAME] Question Neutral 1:47 PM Can you provide me an u…" at bounding box center [448, 298] width 447 height 230
copy div "[PERSON_NAME] Question Neutral 1:47 PM Can you provide me an update on the util…"
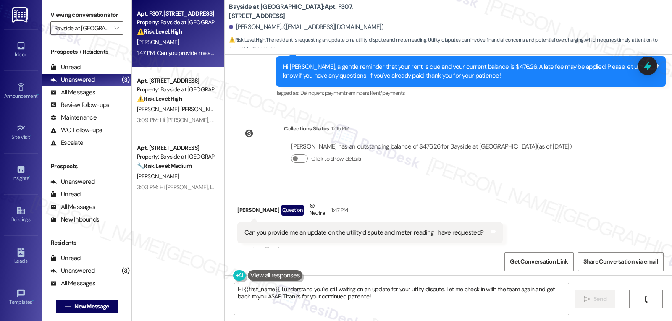
click at [562, 187] on div "Received via SMS [PERSON_NAME] Question Neutral 1:47 PM Can you provide me an u…" at bounding box center [448, 298] width 447 height 230
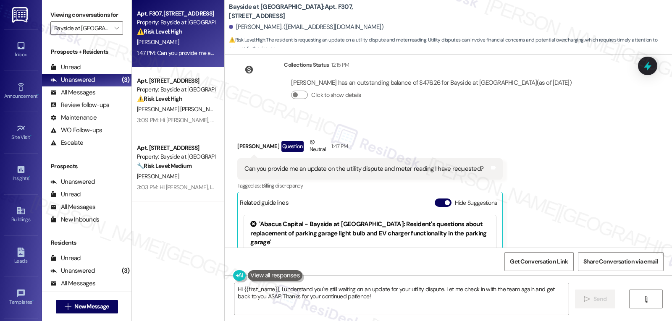
scroll to position [8214, 0]
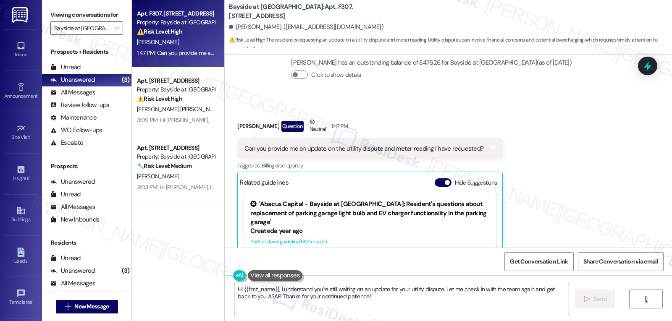
click at [333, 290] on textarea "Hi {{first_name}}, I understand you're still waiting on an update for your util…" at bounding box center [401, 298] width 334 height 31
paste textarea "[PERSON_NAME], thanks for checking in."
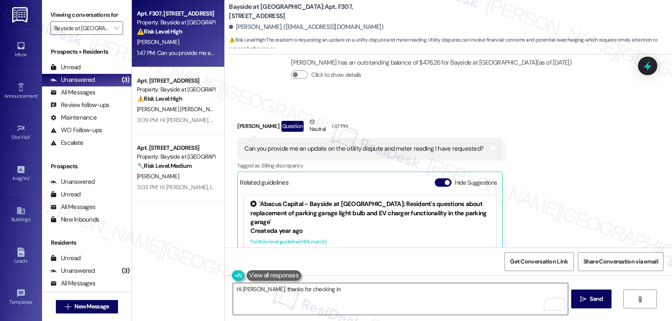
click at [419, 301] on textarea "Hi [PERSON_NAME], thanks for checking in." at bounding box center [400, 298] width 334 height 31
paste textarea "I know how important it is to get clarity on your utility dispute and meter rea…"
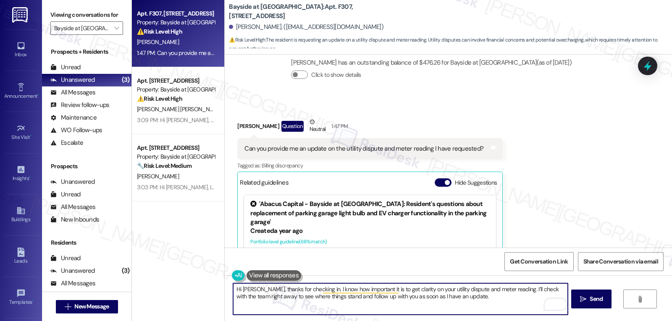
click at [233, 298] on textarea "Hi [PERSON_NAME], thanks for checking in. I know how important it is to get cla…" at bounding box center [400, 298] width 334 height 31
click at [277, 297] on textarea "Hi [PERSON_NAME], thanks for checking in. I know how important it is to get cla…" at bounding box center [400, 298] width 334 height 31
click at [350, 307] on textarea "Hi [PERSON_NAME], thanks for checking in. I know how important it is to get cla…" at bounding box center [400, 298] width 334 height 31
click at [498, 299] on textarea "Hi [PERSON_NAME], thanks for checking in. I know how important it is to get cla…" at bounding box center [400, 298] width 334 height 31
type textarea "Hi [PERSON_NAME], thanks for checking in. I know how important it is to get cla…"
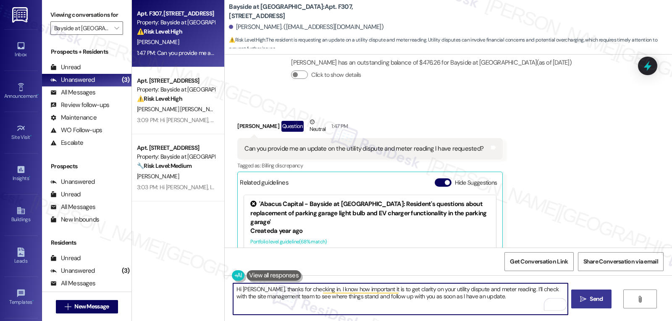
click at [582, 305] on button " Send" at bounding box center [591, 299] width 41 height 19
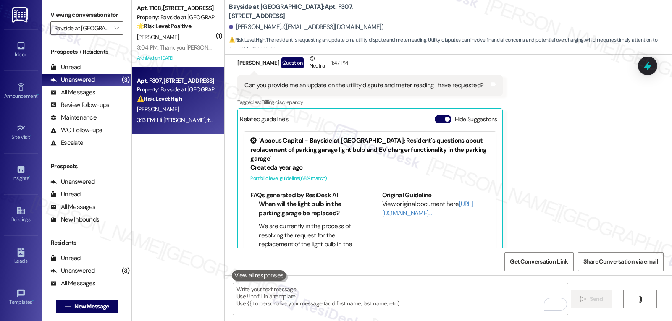
scroll to position [8282, 0]
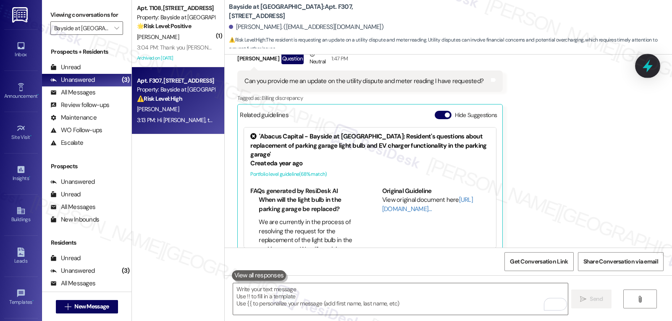
click at [650, 63] on icon at bounding box center [647, 66] width 14 height 14
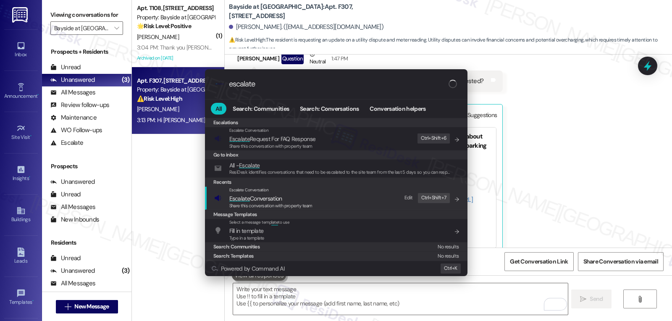
type input "escalate"
click at [284, 197] on span "Escalate Conversation" at bounding box center [270, 198] width 83 height 9
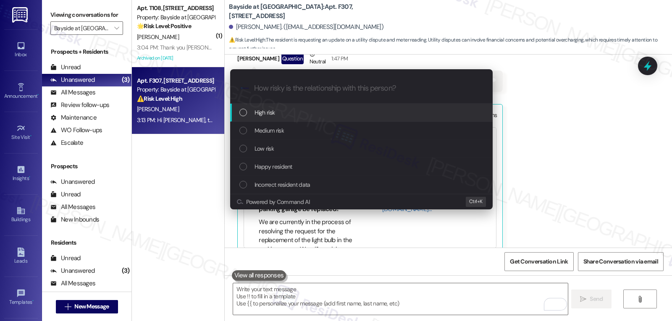
click at [300, 118] on div "High risk" at bounding box center [361, 113] width 262 height 18
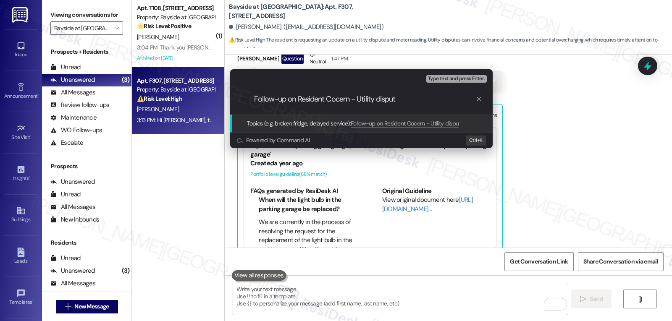
type input "Follow-up on Resident Cocern - Utility dispute"
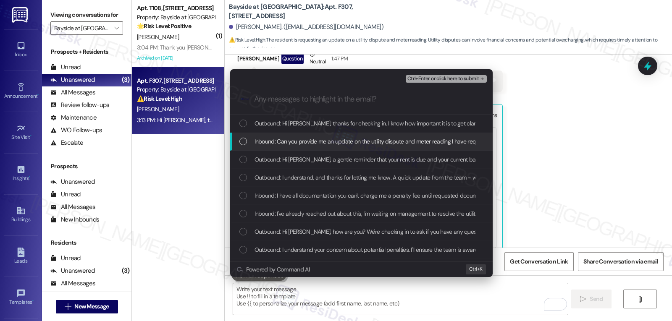
click at [248, 144] on div "Inbound: Can you provide me an update on the utility dispute and meter reading …" at bounding box center [362, 141] width 246 height 9
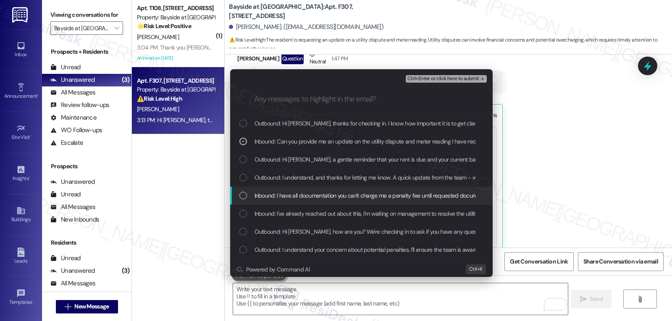
click at [245, 196] on div "List of options" at bounding box center [243, 196] width 8 height 8
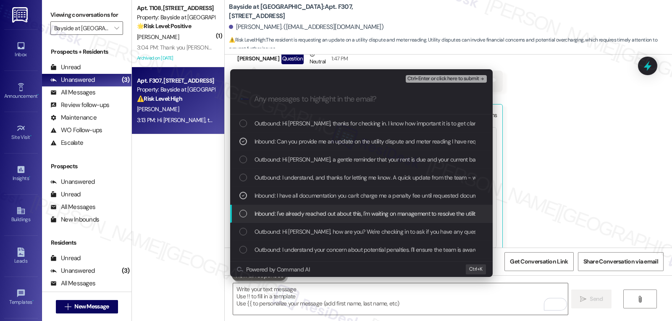
click at [248, 209] on div "Inbound: I've already reached out about this, I'm waiting on management to reso…" at bounding box center [362, 213] width 246 height 9
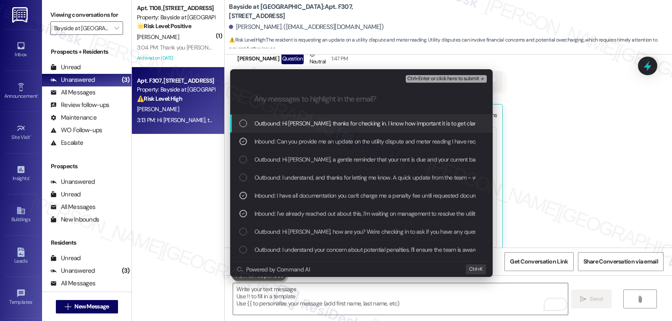
click at [458, 78] on span "Ctrl+Enter or click here to submit" at bounding box center [443, 79] width 72 height 6
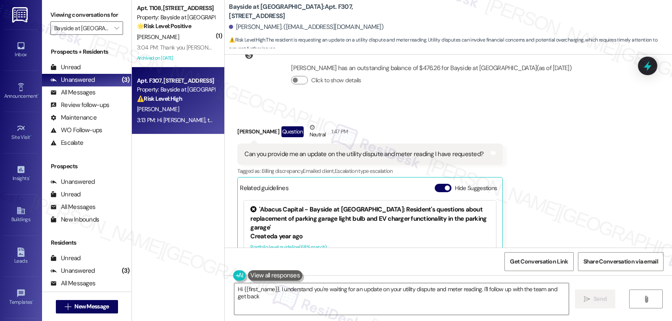
scroll to position [8126, 0]
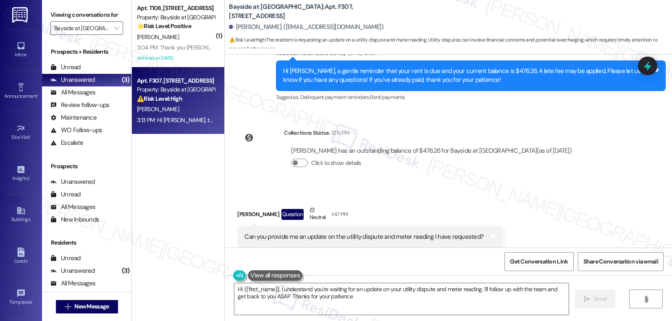
type textarea "Hi {{first_name}}, I understand you're waiting for an update on your utility di…"
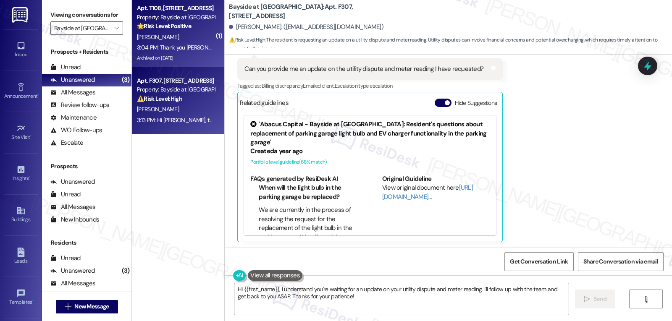
click at [153, 40] on span "K. Kepford" at bounding box center [158, 37] width 42 height 8
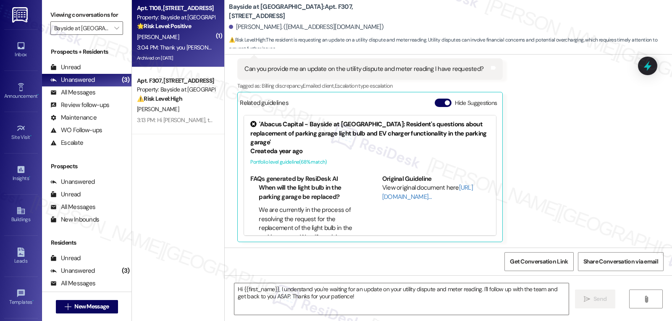
type textarea "Fetching suggested responses. Please feel free to read through the conversation…"
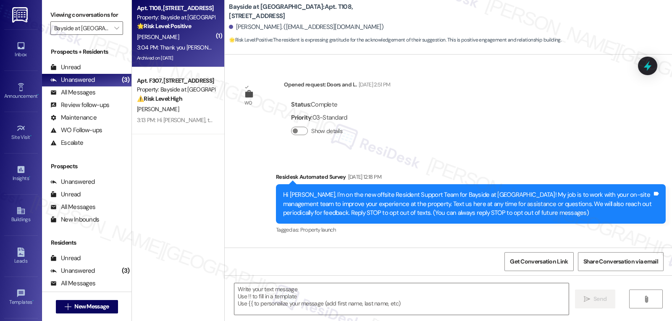
scroll to position [22492, 0]
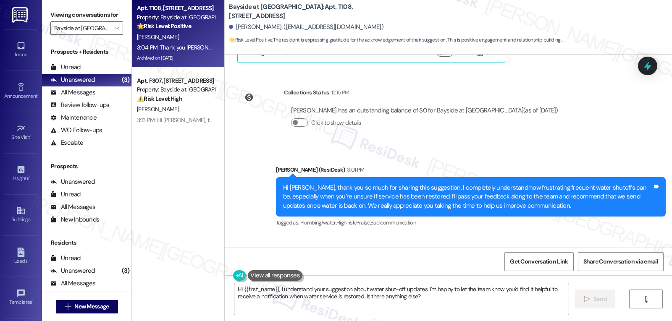
copy div "Kathy"
click at [286, 292] on textarea "Hi {{first_name}}, I understand your suggestion about water shut-off updates. I…" at bounding box center [401, 298] width 334 height 31
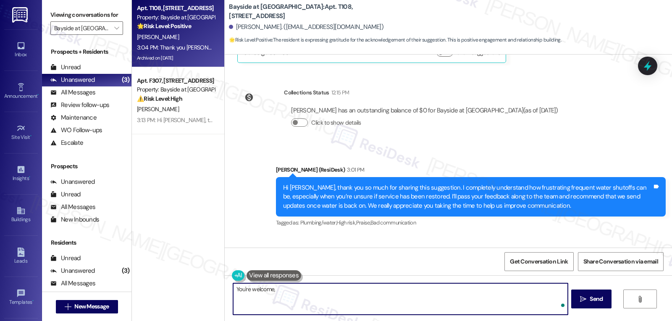
paste textarea "Kathy"
type textarea "You're welcome, Kathy!"
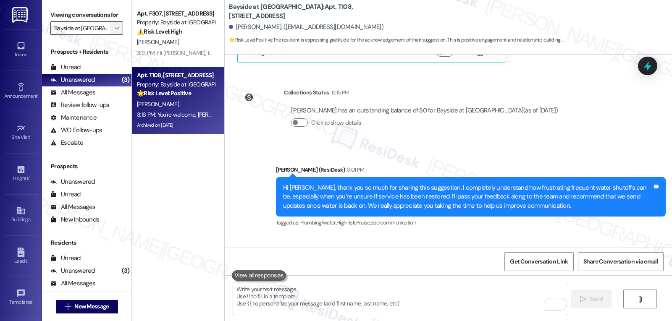
click at [114, 35] on span "" at bounding box center [116, 27] width 8 height 13
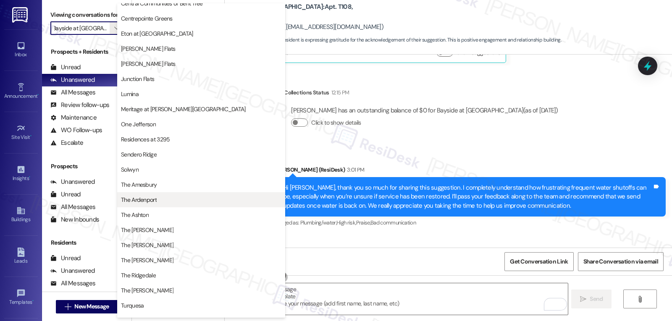
scroll to position [0, 0]
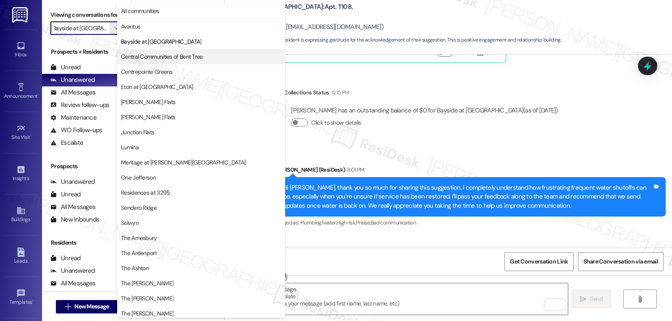
click at [141, 58] on span "Central Communities of Bent Tree" at bounding box center [162, 56] width 82 height 8
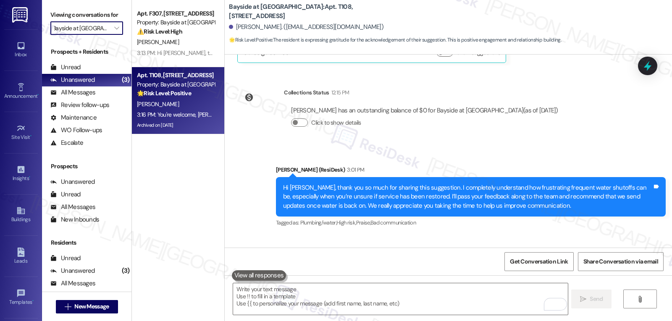
type input "Central Communities of Bent Tree"
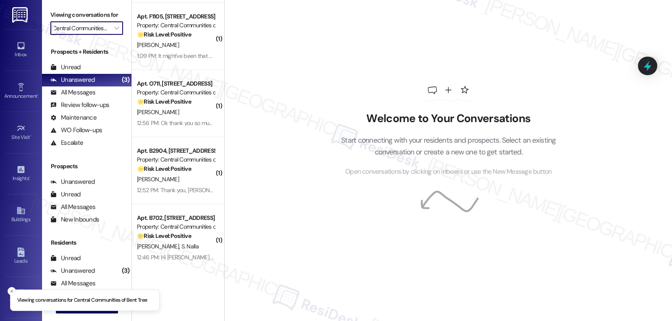
scroll to position [2156, 0]
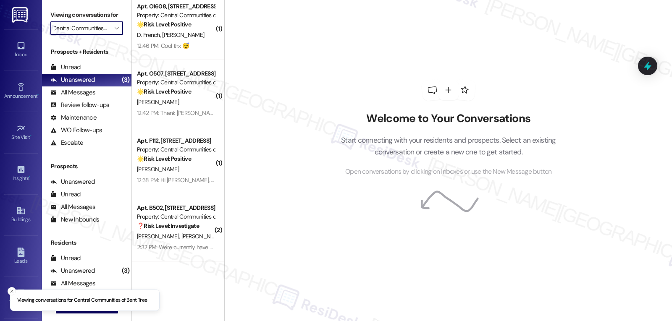
click at [186, 264] on div "( 1 ) Apt. B2904, 4820 Westgrove Dr Property: Central Communities of Bent Tree …" at bounding box center [178, 160] width 92 height 321
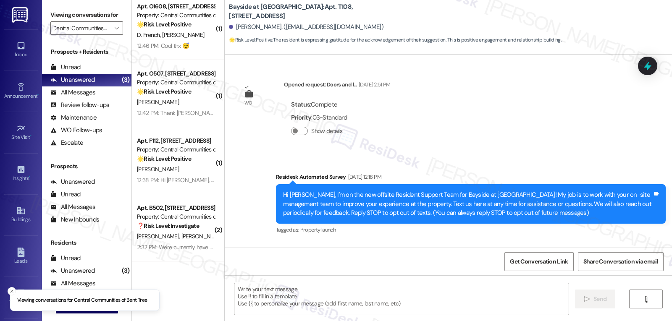
click at [180, 241] on div "D. Garcia C. Perez Garcia" at bounding box center [175, 236] width 79 height 10
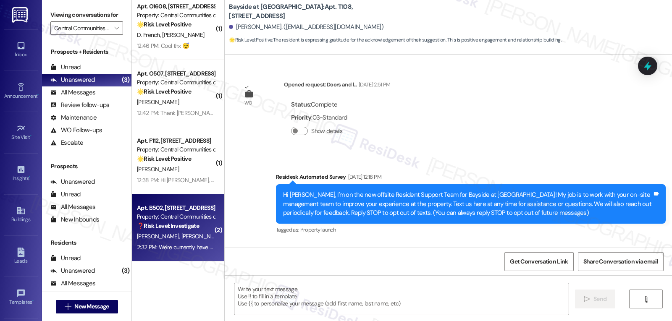
scroll to position [22563, 0]
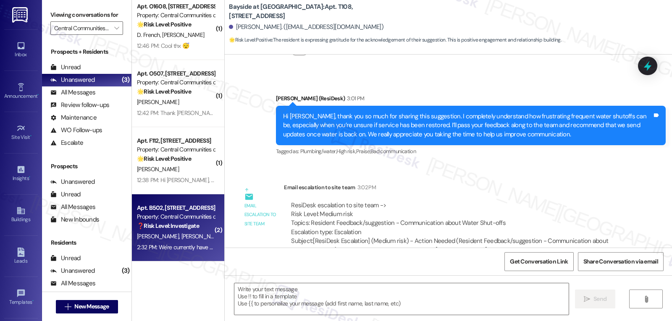
type textarea "Fetching suggested responses. Please feel free to read through the conversation…"
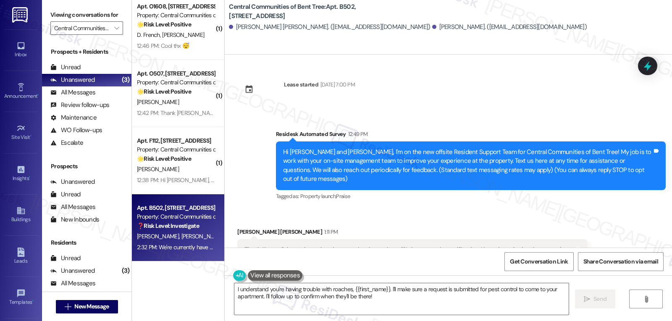
scroll to position [84, 0]
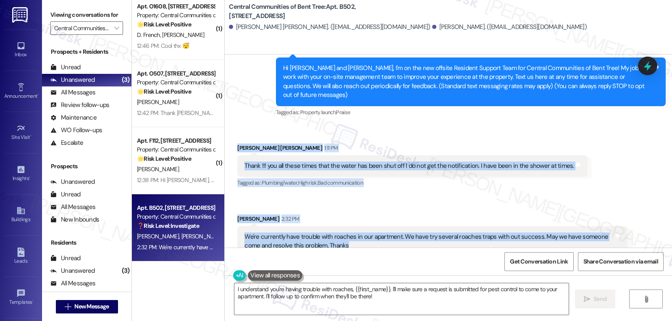
drag, startPoint x: 229, startPoint y: 140, endPoint x: 369, endPoint y: 239, distance: 172.3
click at [369, 239] on div "Received via SMS Carmen Perez Garcia 1:11 PM Thank !!! you all these times that…" at bounding box center [448, 275] width 447 height 301
copy div "Carmen Perez Garcia 1:11 PM Thank !!! you all these times that the water has be…"
click at [381, 298] on textarea "I understand you're having trouble with roaches, {{first_name}}. I'll make sure…" at bounding box center [401, 298] width 334 height 31
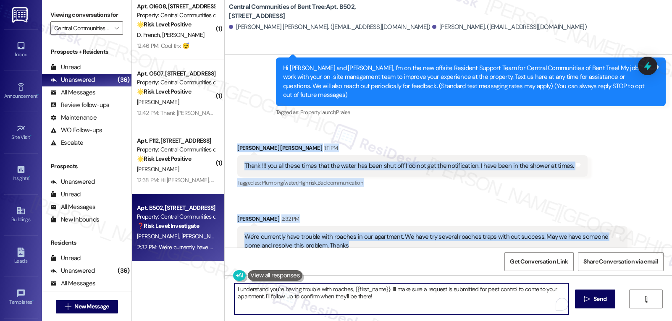
paste textarea "Hi Carmen and Daniel, thank you both for sharing this with me. I’m really sorry…"
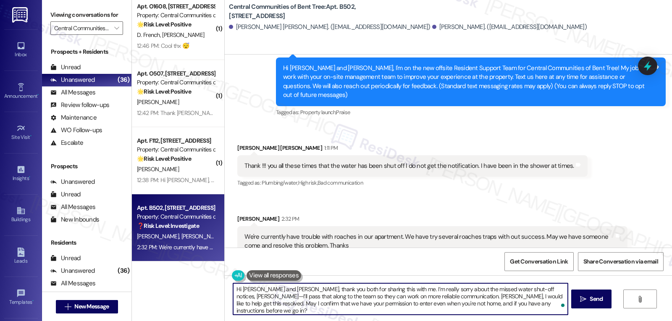
click at [513, 296] on textarea "Hi Carmen and Daniel, thank you both for sharing this with me. I’m really sorry…" at bounding box center [400, 298] width 334 height 31
click at [541, 291] on textarea "Hi Carmen and Daniel, thank you both for sharing this with me. I’m really sorry…" at bounding box center [400, 298] width 334 height 31
click at [322, 311] on textarea "Hi Carmen and Daniel, thank you both for sharing this with me. I’m really sorry…" at bounding box center [400, 298] width 334 height 31
type textarea "Hi Carmen and Daniel, thank you both for sharing this with me. I’m really sorry…"
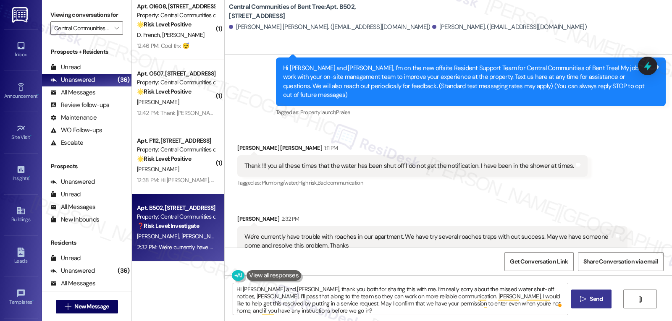
click at [588, 299] on span "Send" at bounding box center [596, 299] width 16 height 9
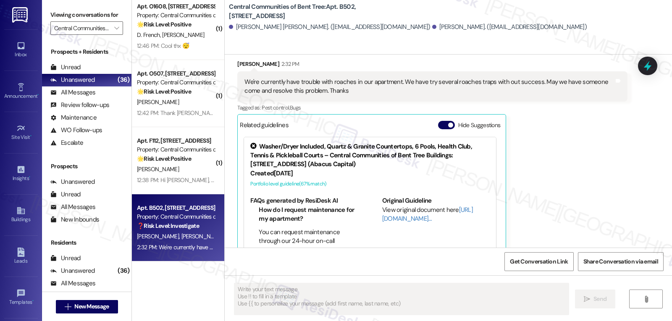
scroll to position [253, 0]
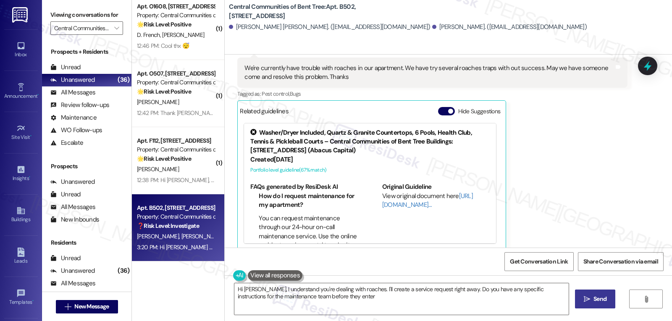
type textarea "Hi Daniel, I understand you're dealing with roaches. I'll create a service requ…"
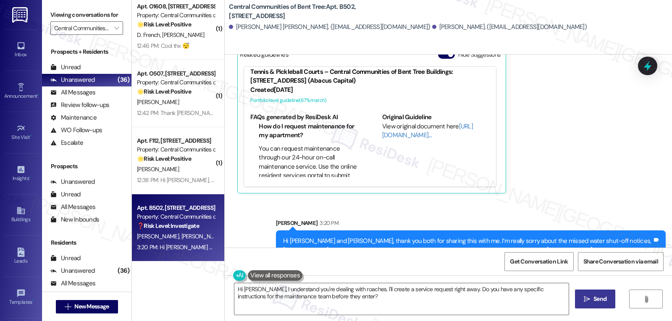
scroll to position [330, 0]
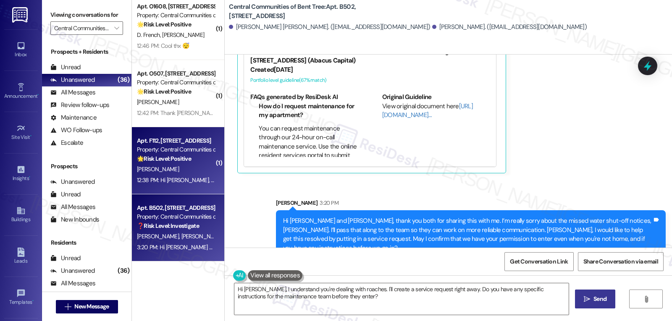
click at [187, 169] on div "A. Shabaneh" at bounding box center [175, 169] width 79 height 10
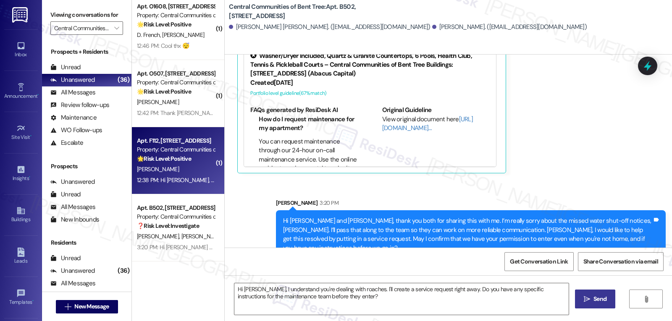
type textarea "Fetching suggested responses. Please feel free to read through the conversation…"
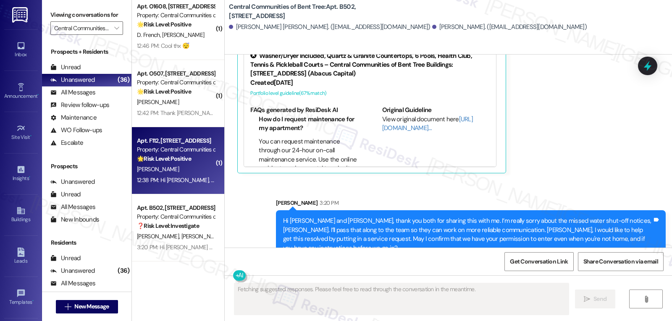
scroll to position [58, 0]
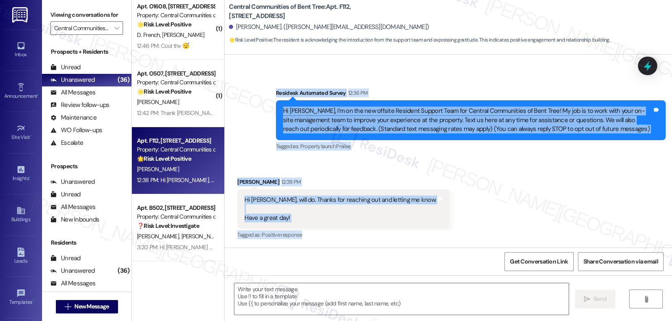
drag, startPoint x: 269, startPoint y: 100, endPoint x: 340, endPoint y: 234, distance: 151.9
click at [339, 234] on div "WO Lease started Apr 11, 2025 at 8:00 PM Show details Survey, sent via SMS Resi…" at bounding box center [448, 151] width 447 height 193
copy div "Residesk Automated Survey 12:36 PM Hi Alaa, I'm on the new offsite Resident Sup…"
click at [409, 302] on textarea at bounding box center [401, 298] width 334 height 31
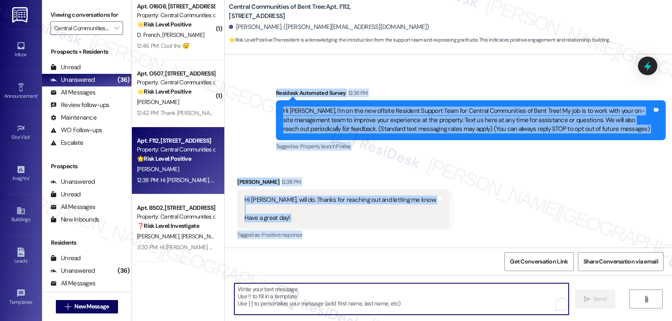
paste textarea "Hi Alaa, thank you! I really appreciate your kind response. I hope you have a g…"
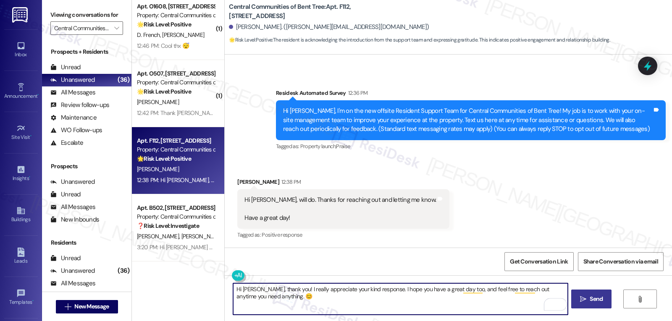
type textarea "Hi Alaa, thank you! I really appreciate your kind response. I hope you have a g…"
click at [620, 296] on div "Hi Alaa, thank you! I really appreciate your kind response. I hope you have a g…" at bounding box center [448, 306] width 447 height 63
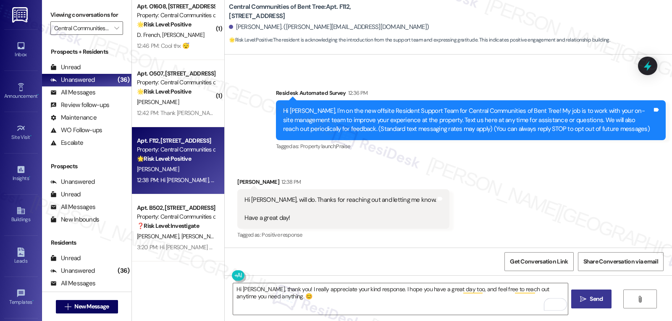
click at [604, 298] on button " Send" at bounding box center [591, 299] width 41 height 19
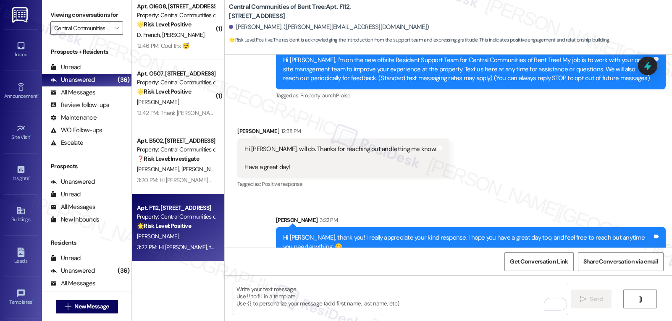
scroll to position [125, 0]
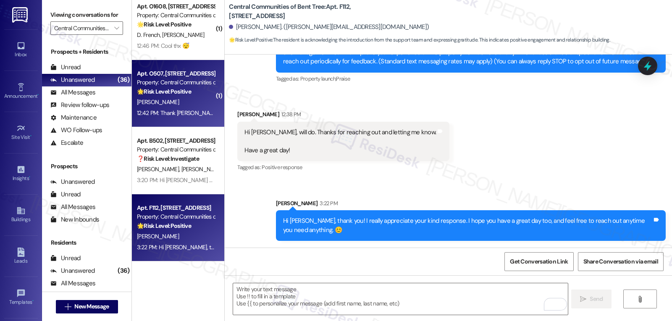
click at [171, 112] on div "12:42 PM: Thank Sarah Sounds good 12:42 PM: Thank Sarah Sounds good" at bounding box center [194, 113] width 115 height 8
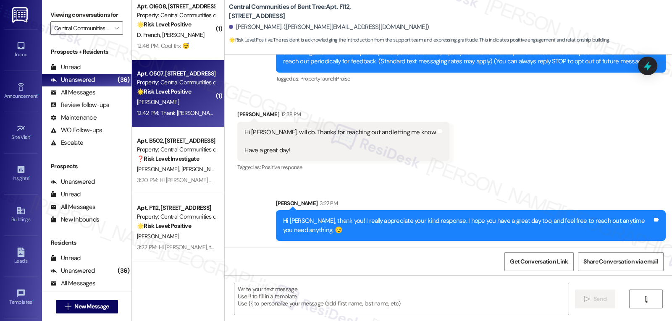
type textarea "Fetching suggested responses. Please feel free to read through the conversation…"
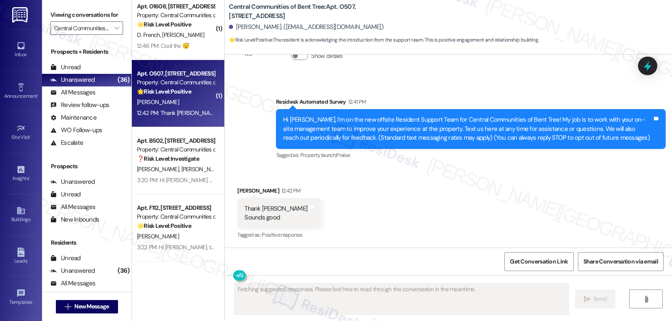
scroll to position [48, 0]
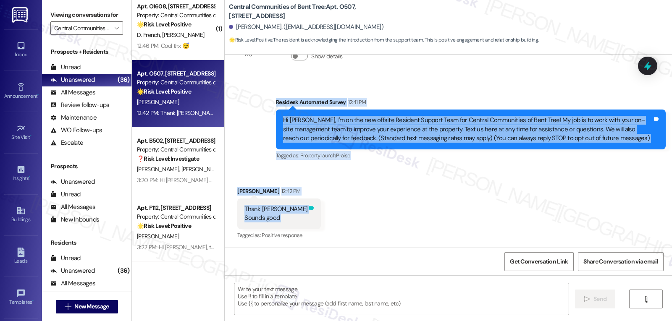
drag, startPoint x: 268, startPoint y: 102, endPoint x: 287, endPoint y: 219, distance: 118.6
click at [287, 219] on div "WO Lease started Aug 30, 2025 at 8:00 PM Show details Survey, sent via SMS Resi…" at bounding box center [448, 151] width 447 height 193
copy div "Residesk Automated Survey 12:41 PM Hi Jaime, I'm on the new offsite Resident Su…"
click at [375, 301] on textarea at bounding box center [401, 298] width 334 height 31
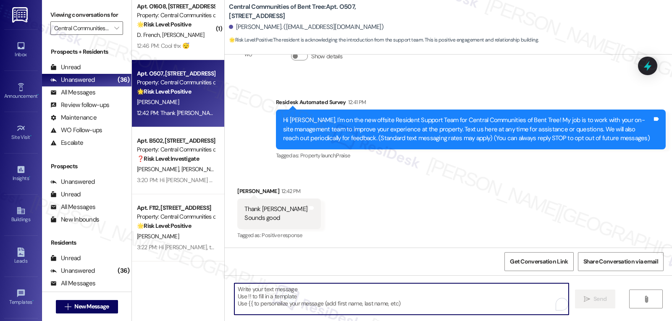
paste textarea "You’re very welcome, Jaime! Thanks for your kind response—I’m here whenever you…"
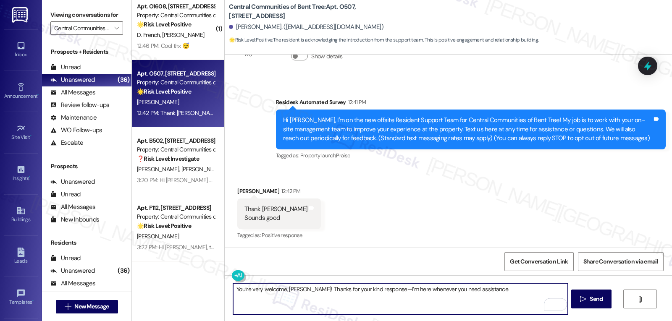
click at [370, 291] on textarea "You’re very welcome, Jaime! Thanks for your kind response—I’m here whenever you…" at bounding box center [400, 298] width 334 height 31
type textarea "You’re very welcome, Jaime! Thanks for your kind response! I’m here whenever yo…"
click at [589, 304] on button " Send" at bounding box center [591, 299] width 41 height 19
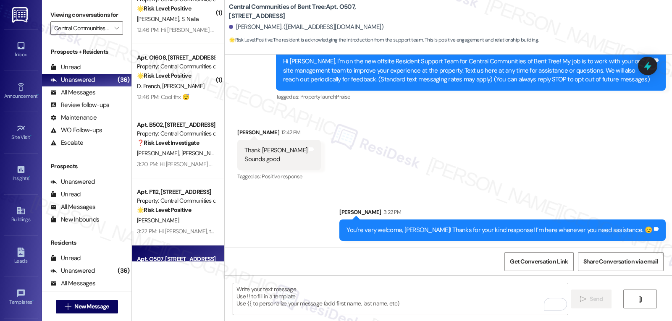
scroll to position [2072, 0]
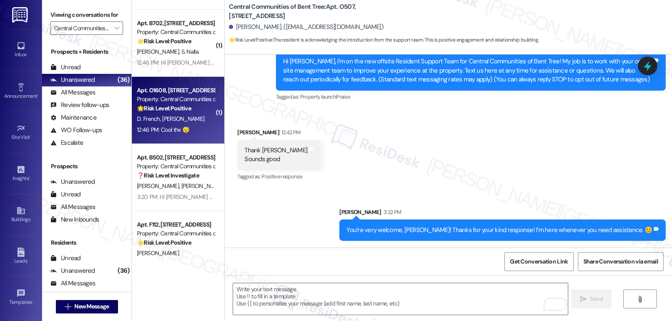
click at [176, 126] on div "12:46 PM: Cool thx 😴 12:46 PM: Cool thx 😴" at bounding box center [163, 130] width 52 height 8
type textarea "Fetching suggested responses. Please feel free to read through the conversation…"
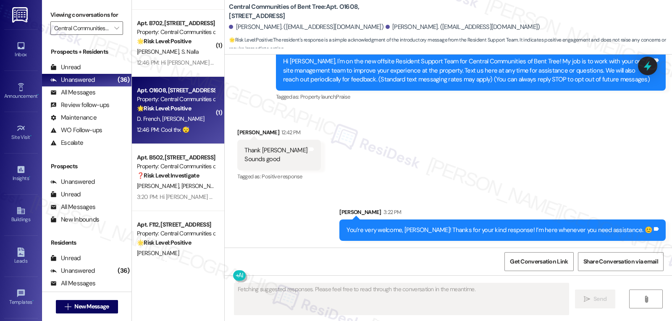
scroll to position [39, 0]
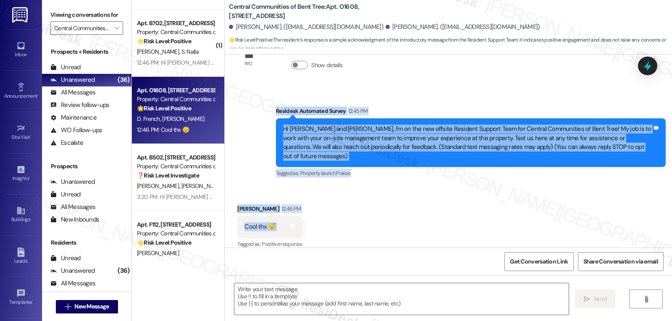
drag, startPoint x: 269, startPoint y: 113, endPoint x: 298, endPoint y: 213, distance: 104.3
click at [298, 213] on div "WO Lease started Dec 26, 2024 at 7:00 PM Show details Survey, sent via SMS Resi…" at bounding box center [448, 151] width 447 height 193
copy div "Residesk Automated Survey 12:45 PM Hi Bruce and Devin, I'm on the new offsite R…"
paste textarea "Thanks, Devin! 😊 I appreciate the reply—feel free to reach out anytime you need…"
click at [308, 294] on textarea at bounding box center [401, 298] width 334 height 31
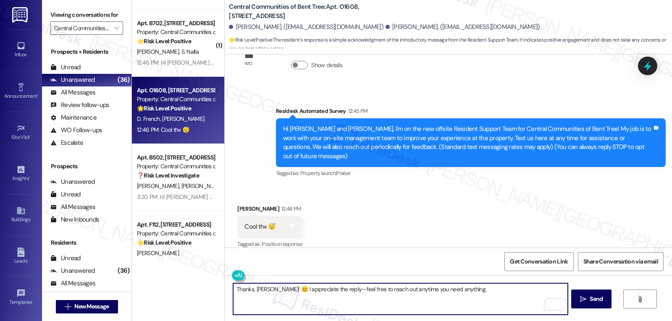
click at [327, 292] on textarea "Thanks, Devin! 😊 I appreciate the reply—feel free to reach out anytime you need…" at bounding box center [400, 298] width 334 height 31
click at [494, 299] on textarea "Thanks, Devin! 😊 I appreciate the reply! Please feel free to reach out anytime …" at bounding box center [400, 298] width 334 height 31
type textarea "Thanks, Devin! 😊 I appreciate the reply! Please feel free to reach out anytime …"
click at [592, 302] on span "Send" at bounding box center [595, 299] width 13 height 9
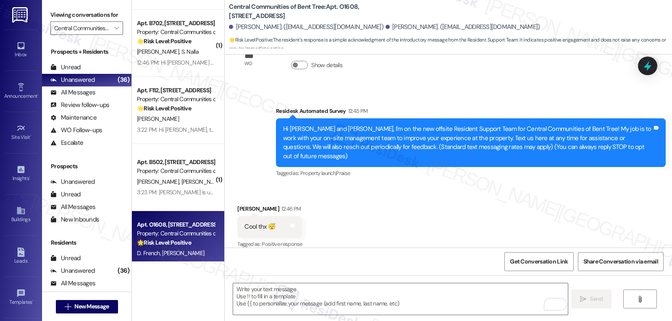
scroll to position [98, 0]
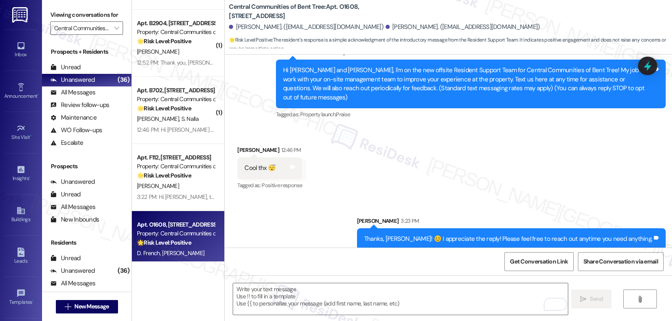
click at [170, 179] on strong "🌟 Risk Level: Positive" at bounding box center [164, 176] width 54 height 8
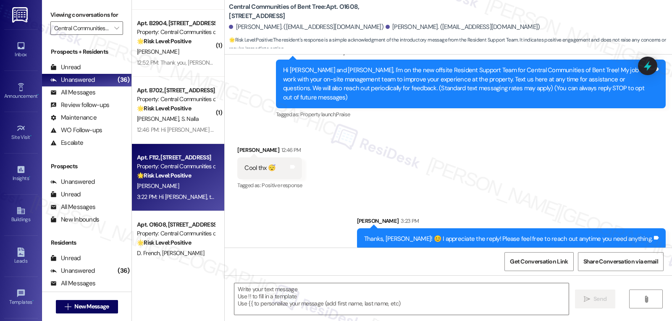
type textarea "Fetching suggested responses. Please feel free to read through the conversation…"
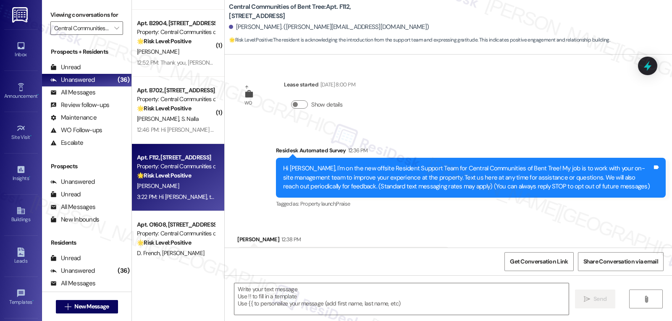
scroll to position [58, 0]
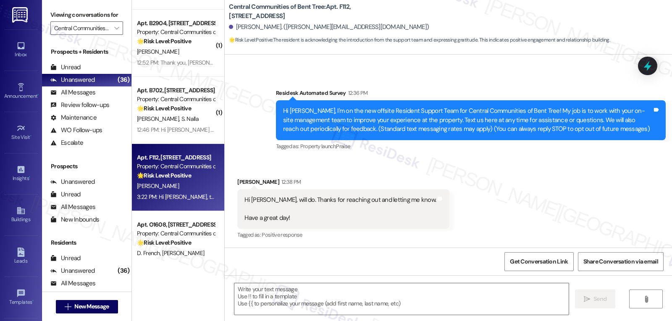
type textarea "Fetching suggested responses. Please feel free to read through the conversation…"
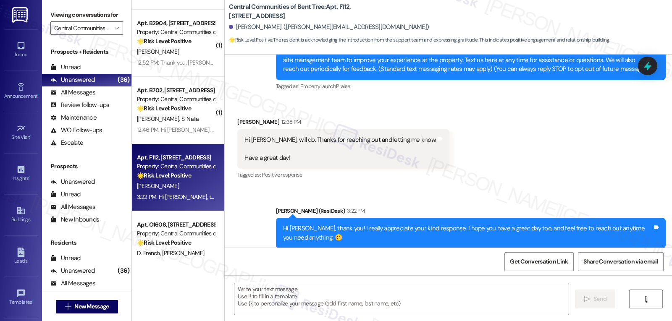
scroll to position [138, 0]
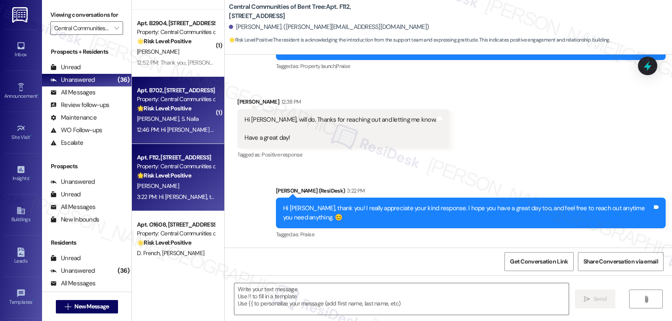
click at [185, 127] on div "12:46 PM: Hi Sarah Thanks for connecting with us. 12:46 PM: Hi Sarah Thanks for…" at bounding box center [210, 130] width 147 height 8
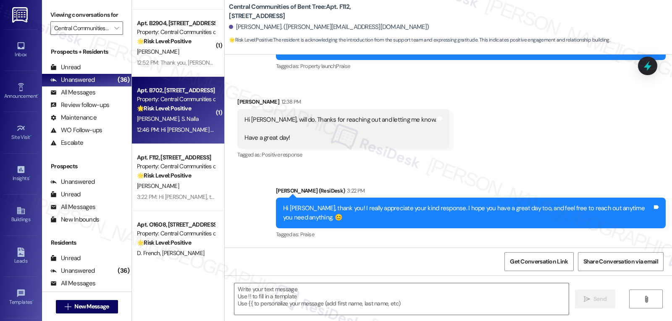
type textarea "Fetching suggested responses. Please feel free to read through the conversation…"
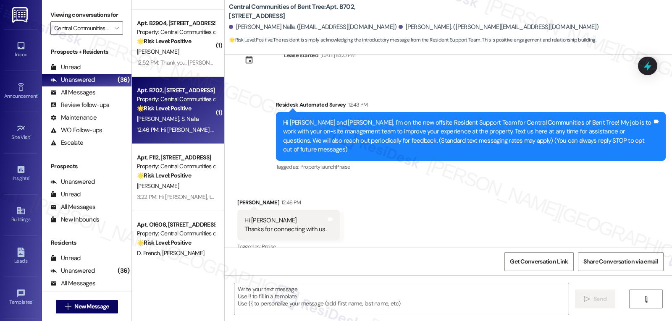
scroll to position [32, 0]
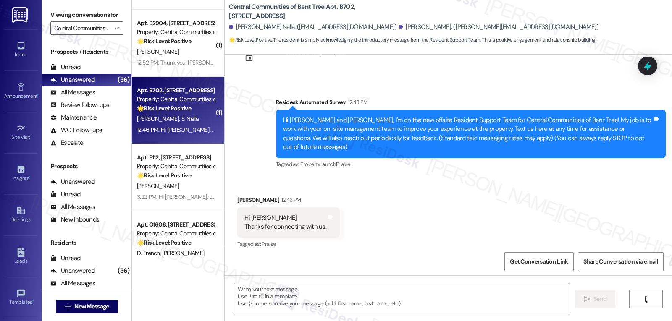
type textarea "Fetching suggested responses. Please feel free to read through the conversation…"
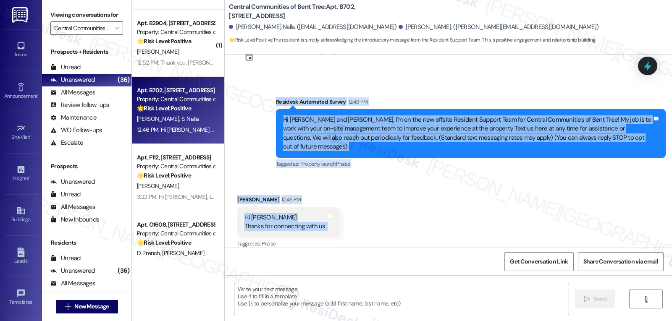
drag, startPoint x: 266, startPoint y: 102, endPoint x: 365, endPoint y: 209, distance: 145.9
click at [362, 209] on div "Lease started Jul 26, 2025 at 8:00 PM Survey, sent via SMS Residesk Automated S…" at bounding box center [448, 151] width 447 height 193
copy div "Residesk Automated Survey 12:43 PM Hi Sri Harsha Vardhan and Mythri, I'm on the…"
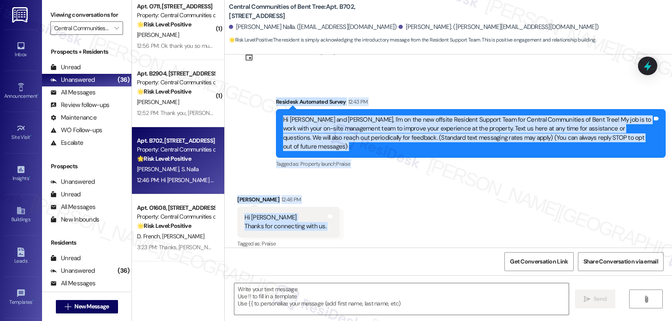
scroll to position [1955, 0]
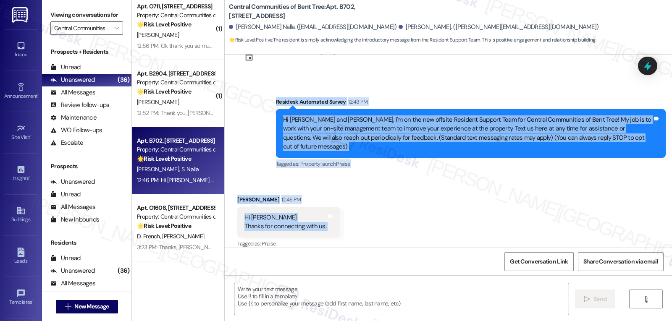
click at [316, 300] on textarea at bounding box center [401, 298] width 334 height 31
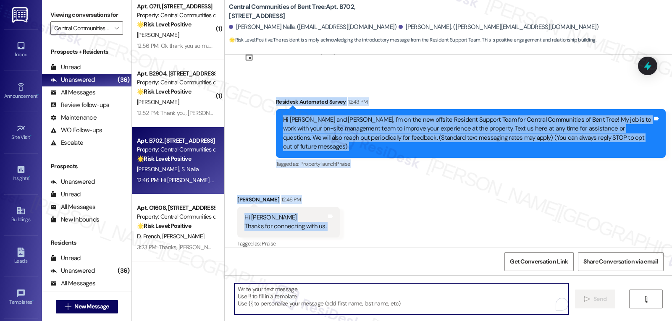
paste textarea "Hi [PERSON_NAME], thank you for your kind response! I’m glad we’re connected—pl…"
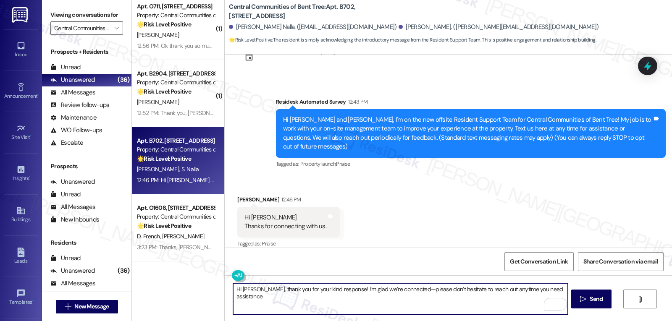
click at [399, 292] on textarea "Hi [PERSON_NAME], thank you for your kind response! I’m glad we’re connected—pl…" at bounding box center [400, 298] width 334 height 31
click at [557, 292] on textarea "Hi [PERSON_NAME], thank you for your kind response! I’m glad we’re connected! P…" at bounding box center [400, 298] width 334 height 31
type textarea "Hi [PERSON_NAME], thank you for your kind response! I’m glad we’re connected! P…"
click at [586, 301] on span " Send" at bounding box center [591, 299] width 26 height 9
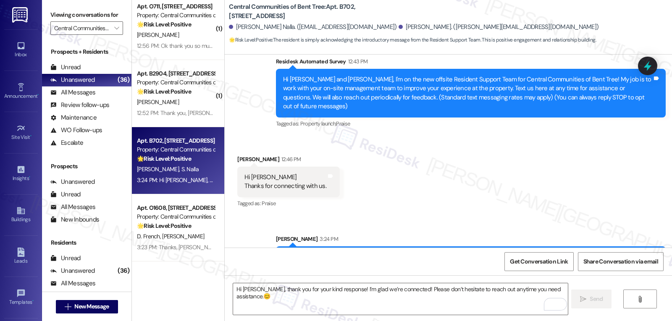
scroll to position [91, 0]
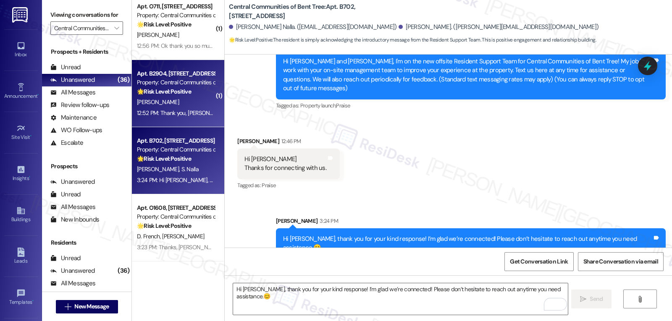
click at [166, 123] on div "Apt. B2904, [STREET_ADDRESS] Property: Central Communities of Bent Tree 🌟 Risk …" at bounding box center [178, 93] width 92 height 67
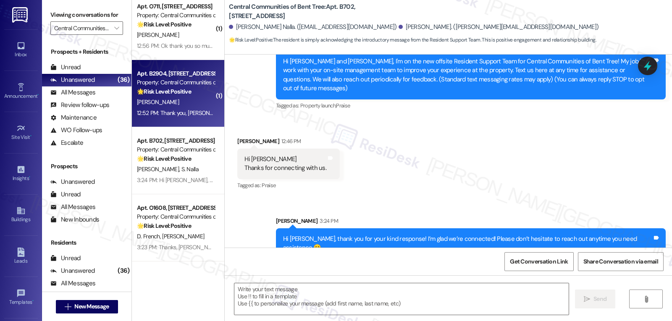
type textarea "Fetching suggested responses. Please feel free to read through the conversation…"
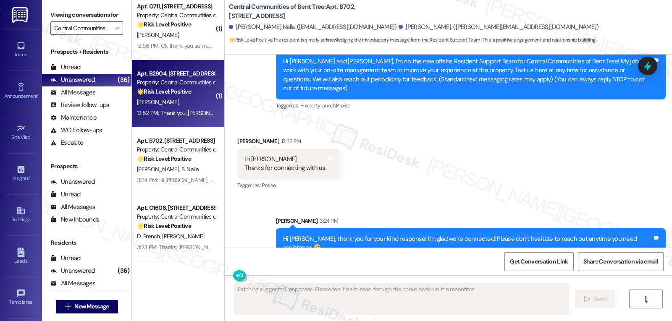
scroll to position [23, 0]
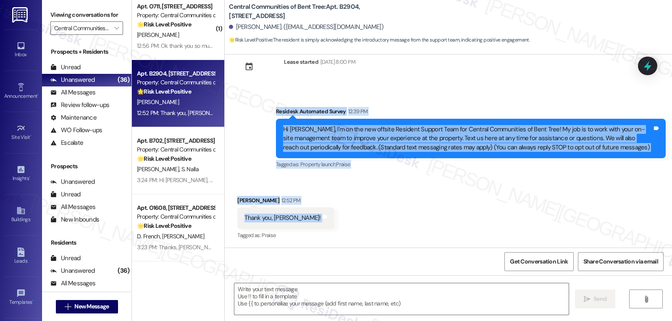
drag, startPoint x: 269, startPoint y: 111, endPoint x: 324, endPoint y: 220, distance: 122.2
click at [324, 220] on div "Lease started [DATE] 8:00 PM Survey, sent via SMS Residesk Automated Survey 12:…" at bounding box center [448, 151] width 447 height 193
copy div "Residesk Automated Survey 12:39 PM Hi [PERSON_NAME], I'm on the new offsite Res…"
click at [295, 302] on textarea at bounding box center [401, 298] width 334 height 31
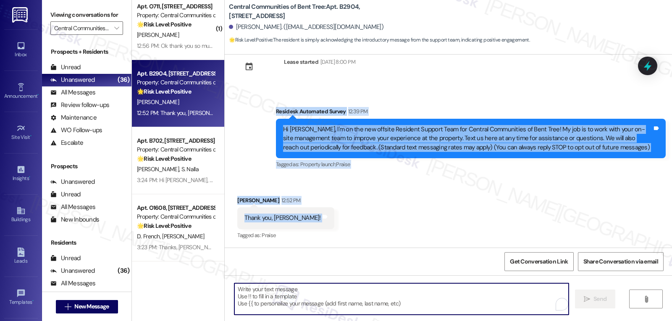
paste textarea "You’re very welcome, [PERSON_NAME]! I’m happy to be here to support you—please …"
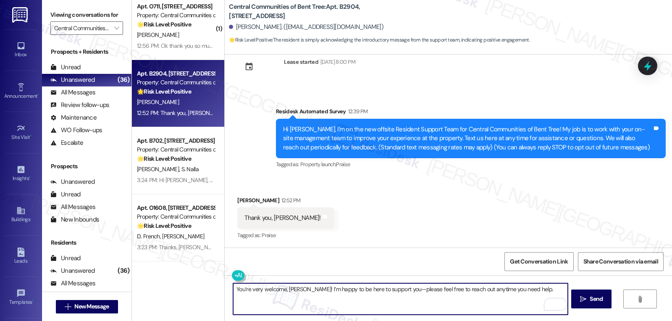
click at [392, 290] on textarea "You’re very welcome, [PERSON_NAME]! I’m happy to be here to support you—please …" at bounding box center [400, 298] width 334 height 31
click at [532, 293] on textarea "You’re very welcome, [PERSON_NAME]! I’m happy to be here to support you. Please…" at bounding box center [400, 298] width 334 height 31
type textarea "You’re very welcome, [PERSON_NAME]! I’m happy to be here to support you. Please…"
click at [576, 300] on button " Send" at bounding box center [591, 299] width 41 height 19
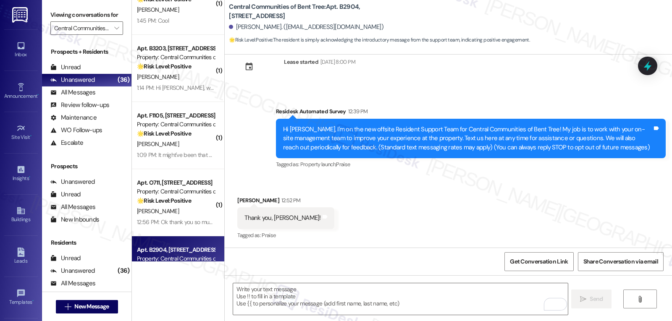
scroll to position [1871, 0]
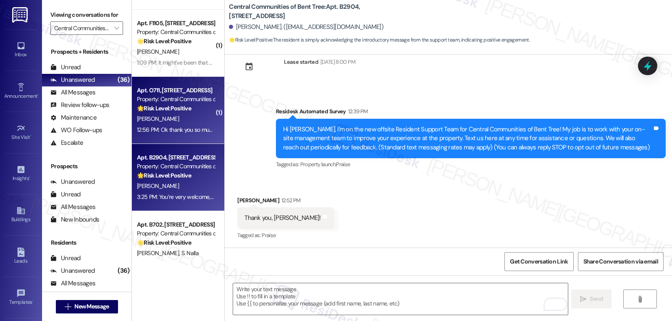
click at [175, 126] on div "12:56 PM: Ok thank you so much 12:56 PM: Ok thank you so much" at bounding box center [176, 130] width 78 height 8
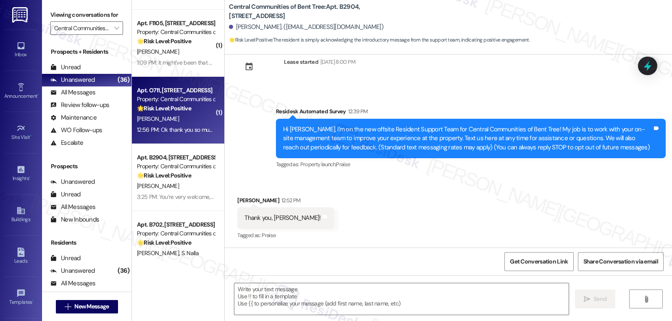
type textarea "Fetching suggested responses. Please feel free to read through the conversation…"
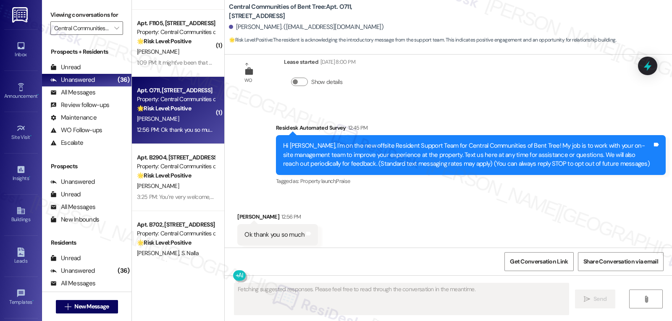
scroll to position [39, 0]
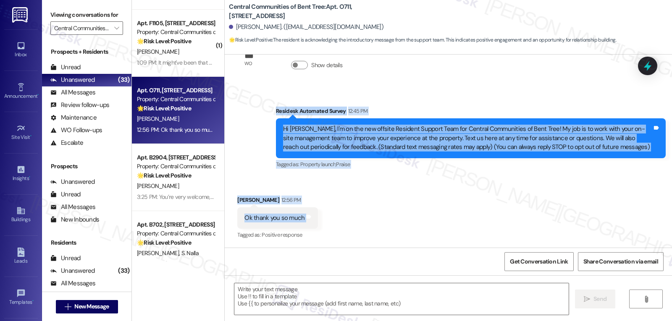
drag, startPoint x: 271, startPoint y: 111, endPoint x: 327, endPoint y: 224, distance: 126.3
click at [327, 224] on div "WO Lease started [DATE] 8:00 PM Show details Survey, sent via SMS Residesk Auto…" at bounding box center [448, 151] width 447 height 193
copy div "Residesk Automated Survey 12:45 PM Hi [PERSON_NAME], I'm on the new offsite Res…"
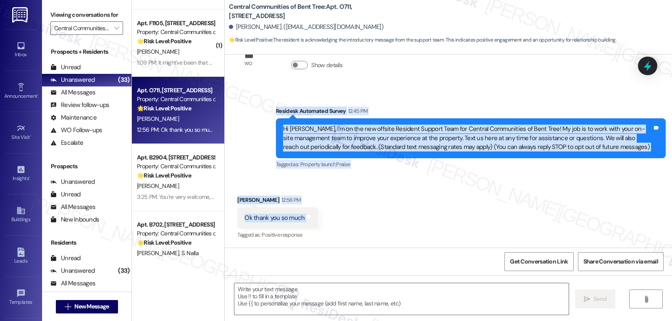
scroll to position [40, 0]
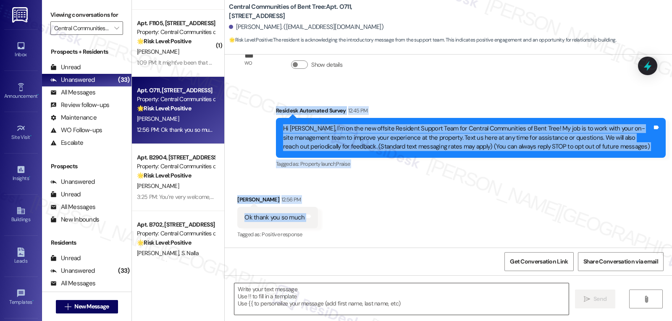
click at [360, 298] on textarea at bounding box center [401, 298] width 334 height 31
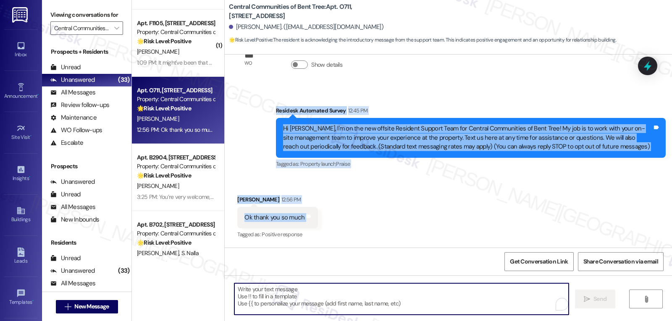
paste textarea "You’re very welcome, [PERSON_NAME]! I’m glad we’re connected—feel free to reach…"
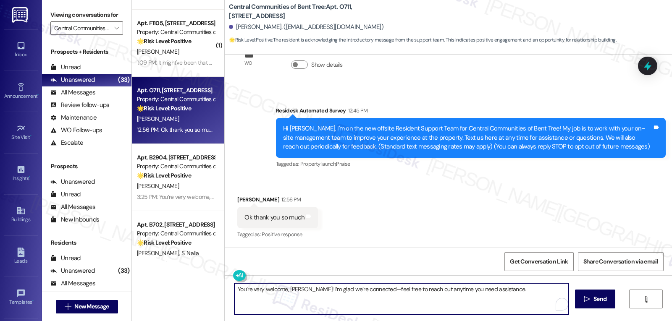
drag, startPoint x: 364, startPoint y: 288, endPoint x: 372, endPoint y: 288, distance: 7.1
click at [365, 288] on textarea "You’re very welcome, [PERSON_NAME]! I’m glad we’re connected—feel free to reach…" at bounding box center [401, 298] width 334 height 31
type textarea "You’re very welcome, [PERSON_NAME]! I’m glad we’re connected. Please feel free …"
click at [589, 298] on span "Send" at bounding box center [595, 299] width 13 height 9
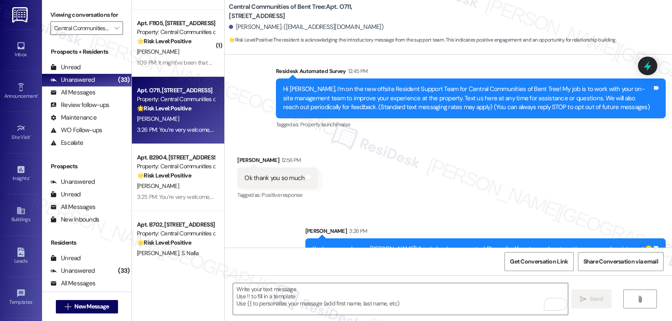
scroll to position [98, 0]
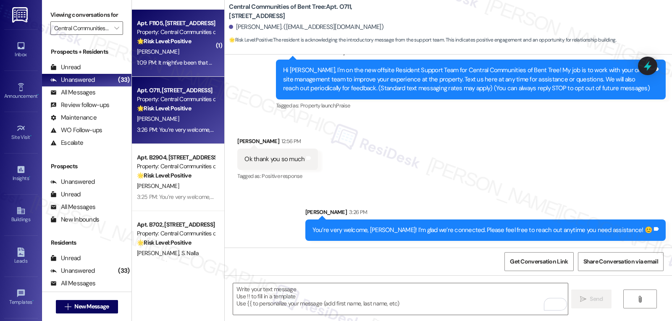
click at [167, 67] on div "1:09 PM: It might've been that was the la salsa right there is good though 1:09…" at bounding box center [175, 63] width 79 height 10
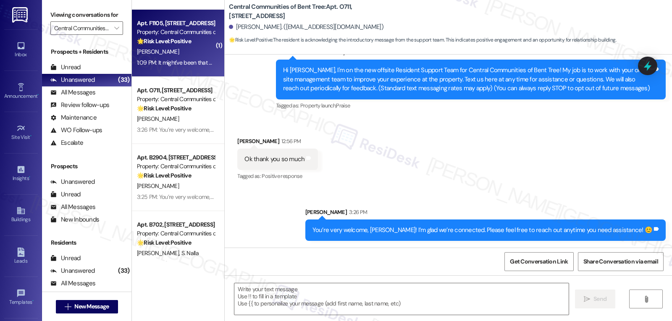
type textarea "Fetching suggested responses. Please feel free to read through the conversation…"
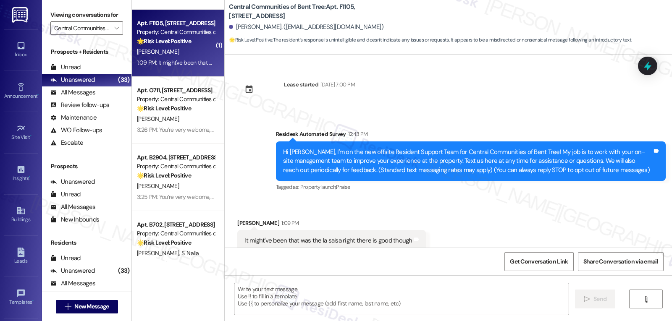
scroll to position [10, 0]
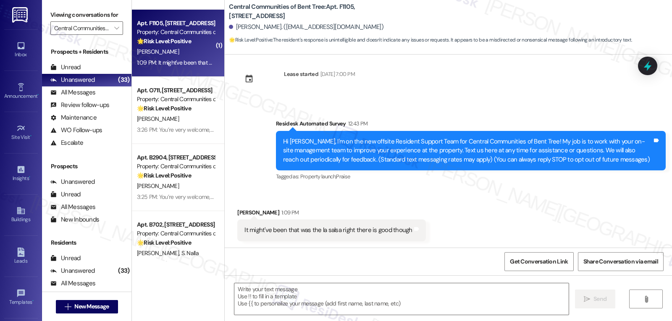
type textarea "Fetching suggested responses. Please feel free to read through the conversation…"
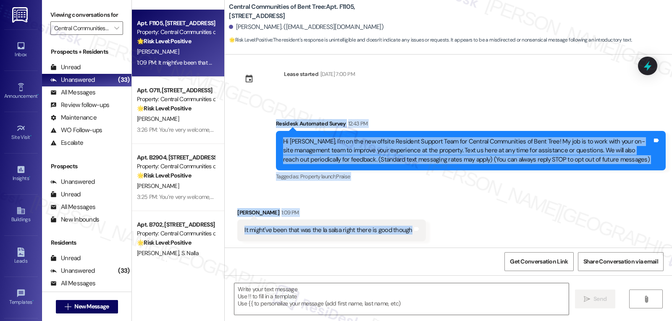
drag, startPoint x: 268, startPoint y: 126, endPoint x: 455, endPoint y: 239, distance: 218.1
click at [455, 239] on div "Lease started [DATE] 7:00 PM Survey, sent via SMS Residesk Automated Survey 12:…" at bounding box center [448, 151] width 447 height 193
copy div "Residesk Automated Survey 12:43 PM Hi [PERSON_NAME], I'm on the new offsite Res…"
click at [296, 304] on textarea at bounding box center [401, 298] width 334 height 31
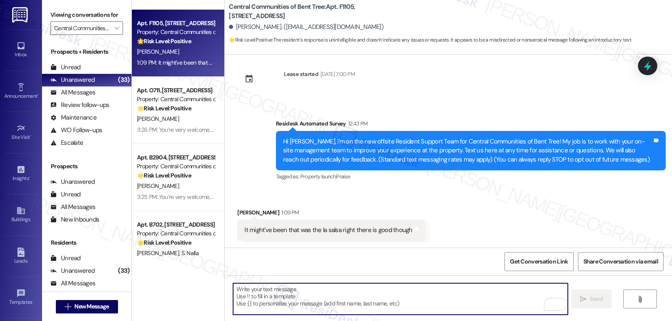
click at [308, 294] on textarea "To enrich screen reader interactions, please activate Accessibility in Grammarl…" at bounding box center [400, 298] width 334 height 31
paste textarea "Thanks for your message, [PERSON_NAME]! 😊 I’m here if you need any help with th…"
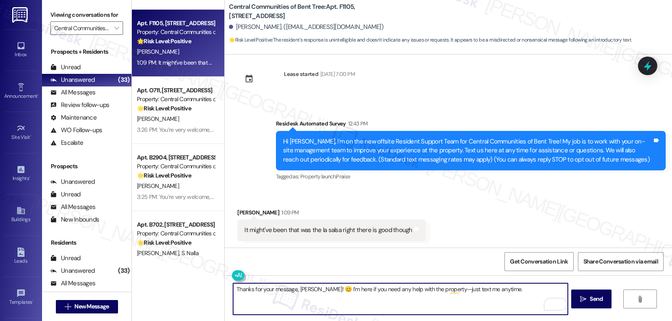
click at [442, 290] on textarea "Thanks for your message, [PERSON_NAME]! 😊 I’m here if you need any help with th…" at bounding box center [400, 298] width 334 height 31
type textarea "Thanks for your message, [PERSON_NAME]! 😊 I’m here if you need any help with th…"
click at [597, 302] on span "Send" at bounding box center [595, 299] width 13 height 9
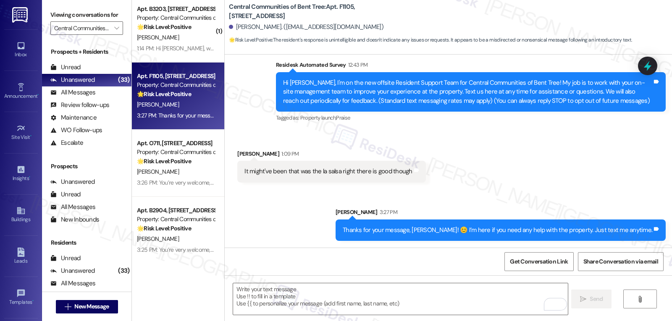
scroll to position [1703, 0]
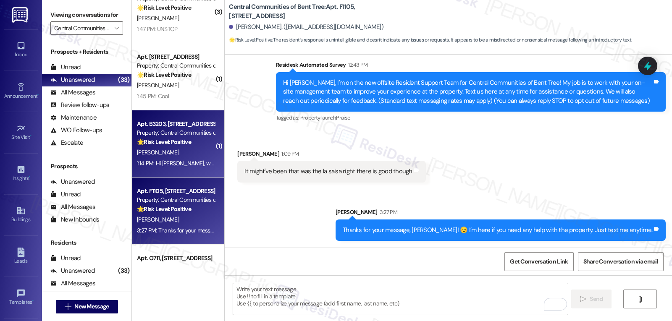
click at [182, 147] on div "[PERSON_NAME]" at bounding box center [175, 152] width 79 height 10
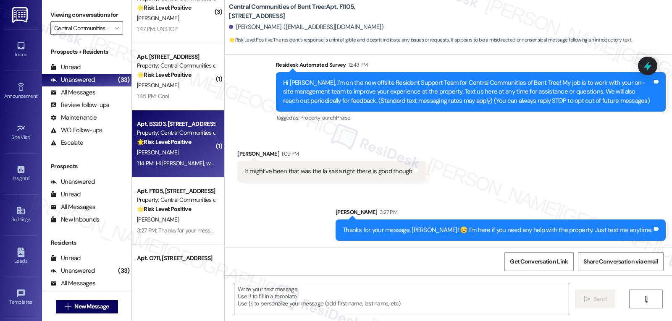
type textarea "Fetching suggested responses. Please feel free to read through the conversation…"
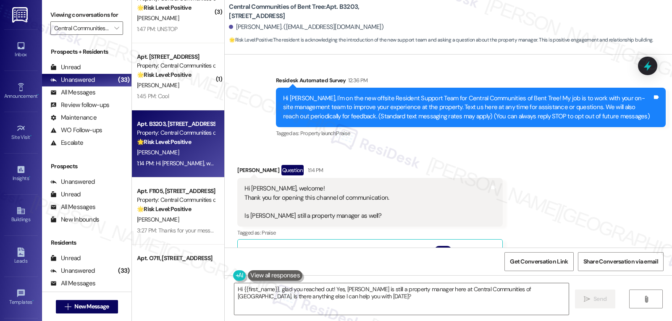
scroll to position [34, 0]
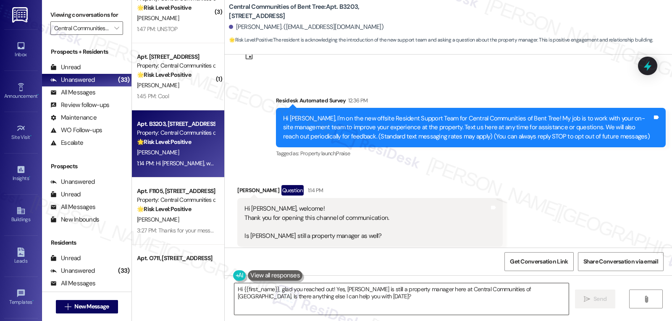
click at [437, 306] on textarea "Hi {{first_name}}, glad you reached out! Yes, [PERSON_NAME] is still a property…" at bounding box center [401, 298] width 334 height 31
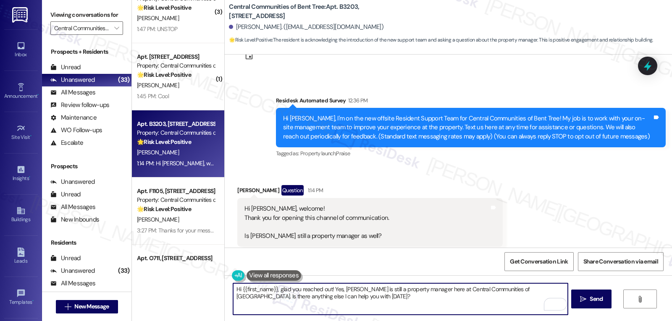
drag, startPoint x: 525, startPoint y: 289, endPoint x: 543, endPoint y: 317, distance: 33.1
click at [541, 317] on div "Hi {{first_name}}, glad you reached out! Yes, [PERSON_NAME] is still a property…" at bounding box center [448, 306] width 447 height 63
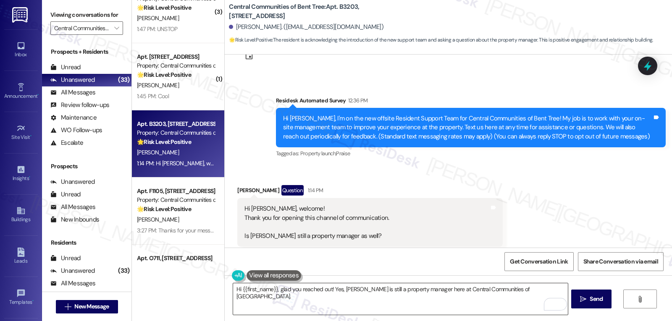
click at [532, 287] on textarea "Hi {{first_name}}, glad you reached out! Yes, [PERSON_NAME] is still a property…" at bounding box center [400, 298] width 334 height 31
paste textarea "If you ever have any questions or need anything, don’t hesitate to reach out. I…"
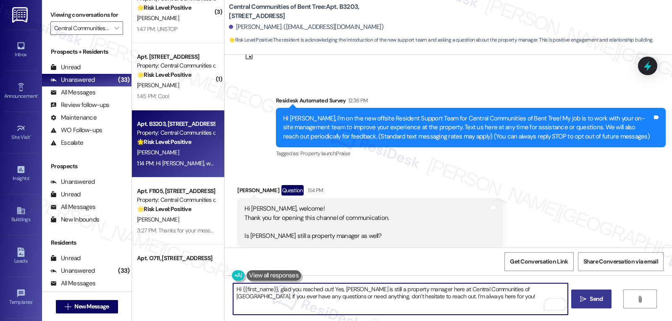
type textarea "Hi {{first_name}}, glad you reached out! Yes, [PERSON_NAME] is still a property…"
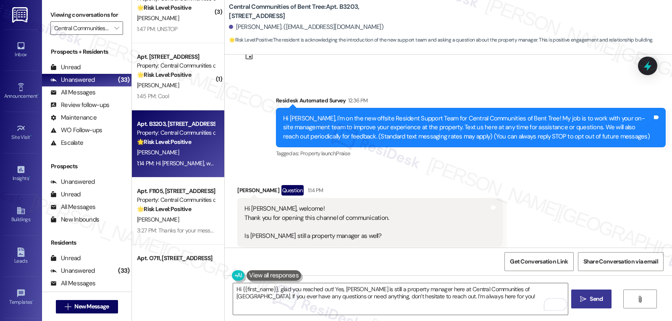
click at [588, 297] on span "Send" at bounding box center [596, 299] width 16 height 9
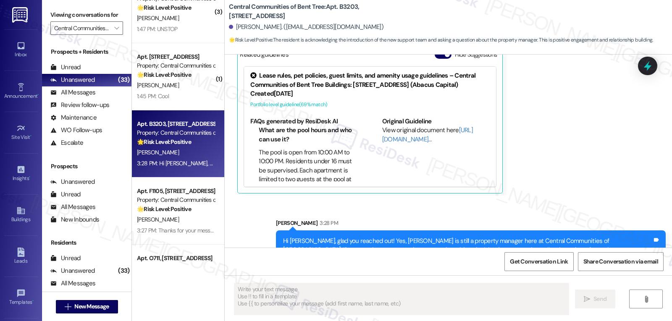
scroll to position [269, 0]
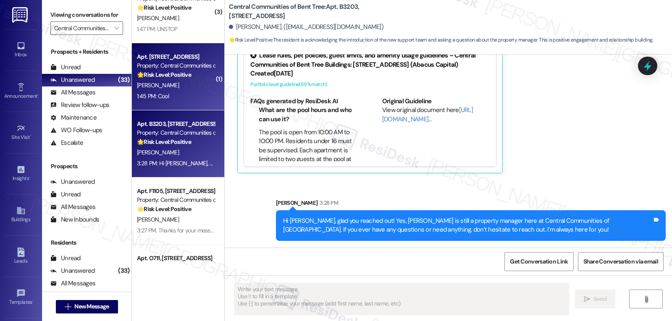
click at [165, 94] on div "1:45 PM: Cool 1:45 PM: Cool" at bounding box center [175, 96] width 79 height 10
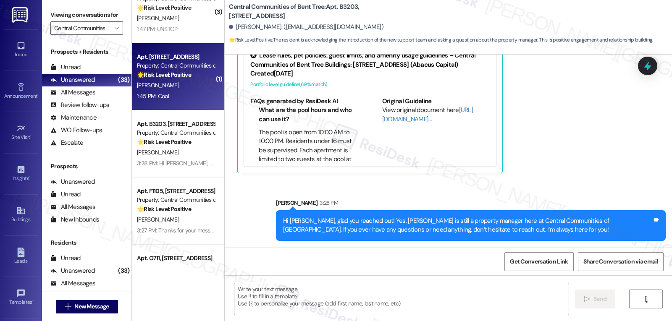
type textarea "Fetching suggested responses. Please feel free to read through the conversation…"
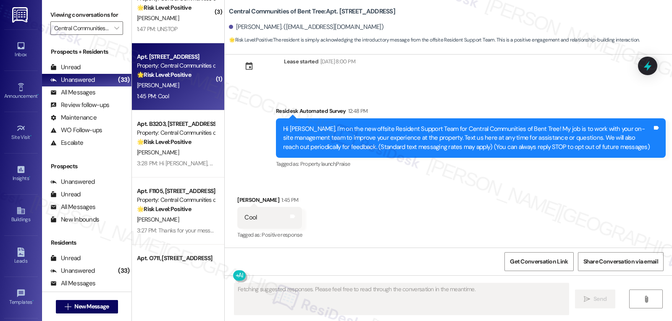
scroll to position [23, 0]
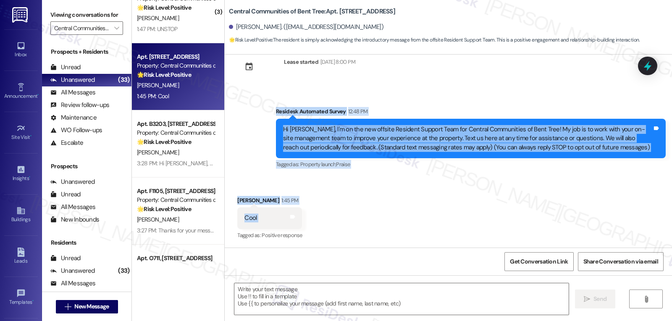
drag, startPoint x: 266, startPoint y: 112, endPoint x: 316, endPoint y: 211, distance: 110.8
click at [312, 211] on div "Lease started [DATE] 8:00 PM Survey, sent via SMS Residesk Automated Survey 12:…" at bounding box center [448, 151] width 447 height 193
copy div "Residesk Automated Survey 12:48 PM Hi [PERSON_NAME], I'm on the new offsite Res…"
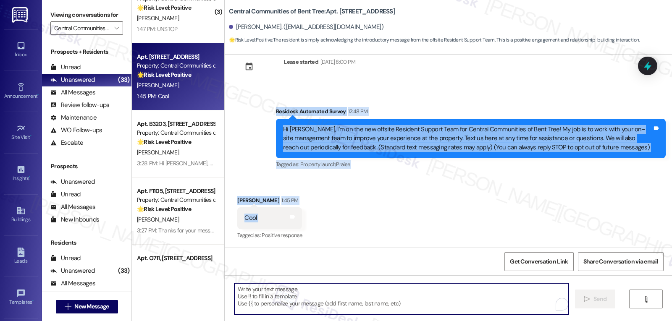
click at [349, 290] on textarea "To enrich screen reader interactions, please activate Accessibility in Grammarl…" at bounding box center [401, 298] width 334 height 31
paste textarea "Thanks, [PERSON_NAME]! 👍 I’m here if you ever need anything—just text me anytim…"
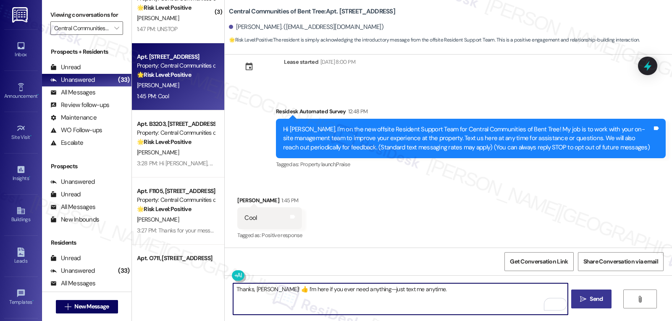
click at [364, 290] on textarea "Thanks, [PERSON_NAME]! 👍 I’m here if you ever need anything—just text me anytim…" at bounding box center [400, 298] width 334 height 31
click at [459, 292] on textarea "Thanks, [PERSON_NAME]! 👍 I’m here if you ever need anything. Just feel free to …" at bounding box center [400, 298] width 334 height 31
type textarea "Thanks, [PERSON_NAME]! 👍 I’m here if you ever need anything. Just feel free to …"
click at [594, 298] on span "Send" at bounding box center [595, 299] width 13 height 9
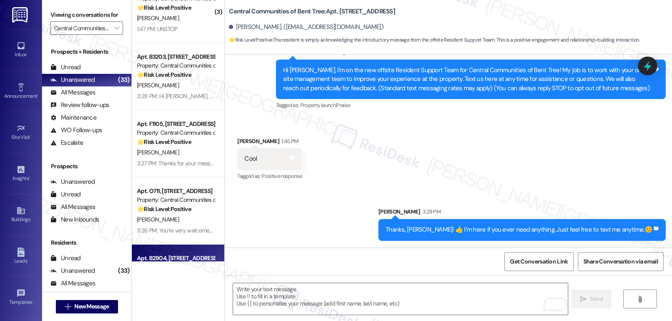
scroll to position [1619, 0]
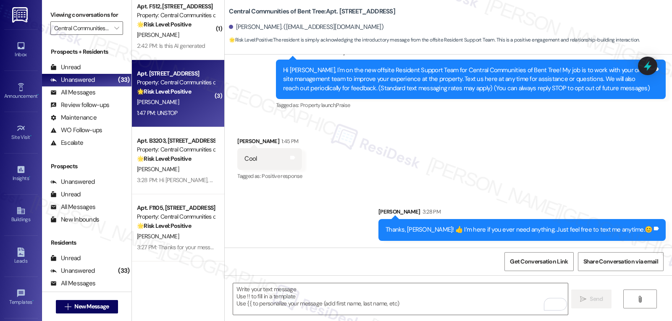
click at [155, 115] on div "1:47 PM: UNSTOP 1:47 PM: UNSTOP" at bounding box center [157, 113] width 41 height 8
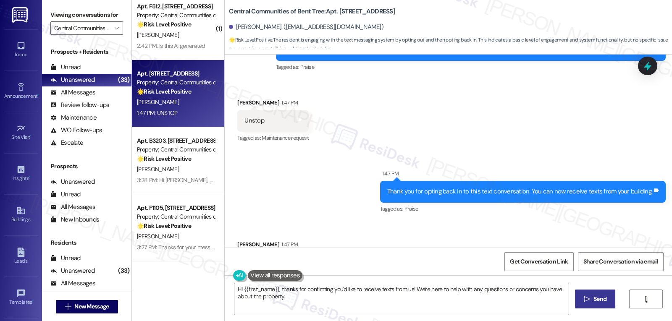
scroll to position [312, 0]
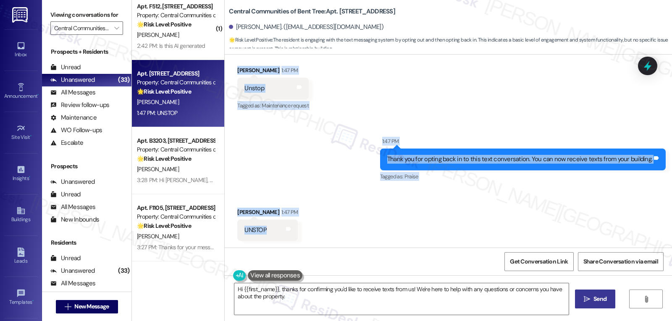
drag, startPoint x: 268, startPoint y: 77, endPoint x: 353, endPoint y: 235, distance: 179.9
click at [353, 235] on div "Lease started Jun 14, 2016 at 8:00 PM Survey, sent via SMS Residesk Automated S…" at bounding box center [448, 151] width 447 height 193
copy div "ResiDesk Opt Out Notification 1:47 PM Thank you. You will no longer receive tex…"
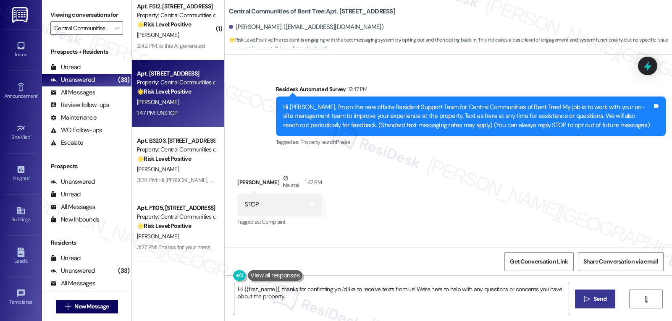
scroll to position [0, 0]
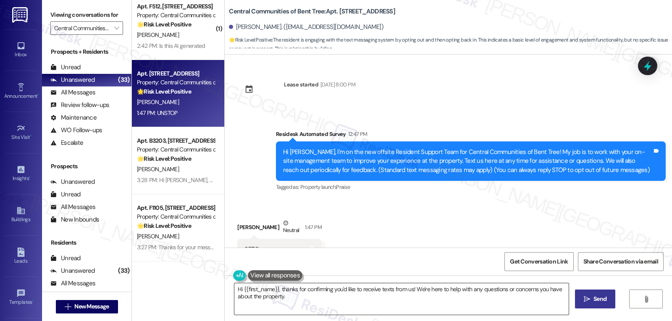
click at [423, 305] on textarea "Hi {{first_name}}, thanks for confirming you'd like to receive texts from us! W…" at bounding box center [401, 298] width 334 height 31
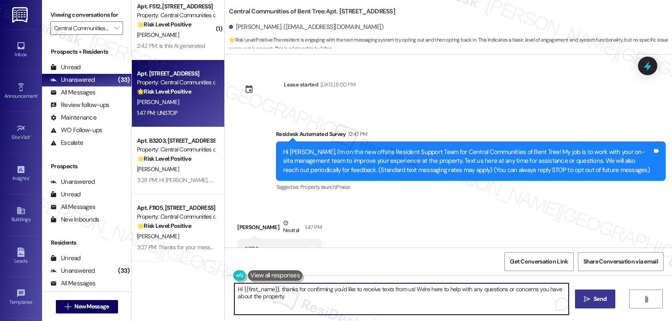
paste textarea "Welcome back, Peter! 😊 You’re now opted back in, so you’ll continue receiving t…"
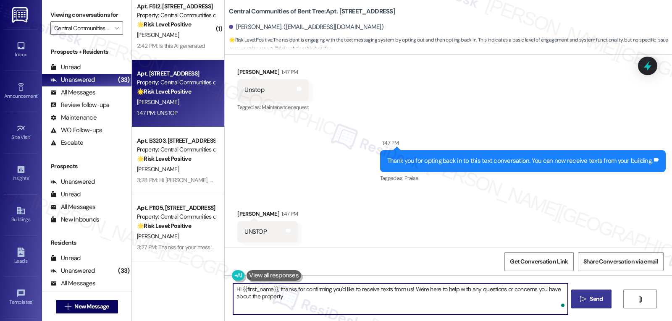
type textarea "Hi {{first_name}}, thanks for confirming you'd like to receive texts from us! W…"
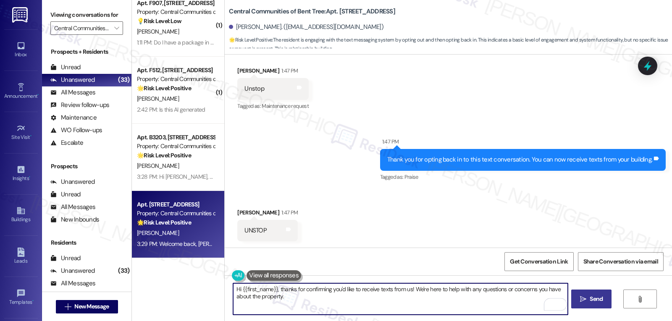
scroll to position [1535, 0]
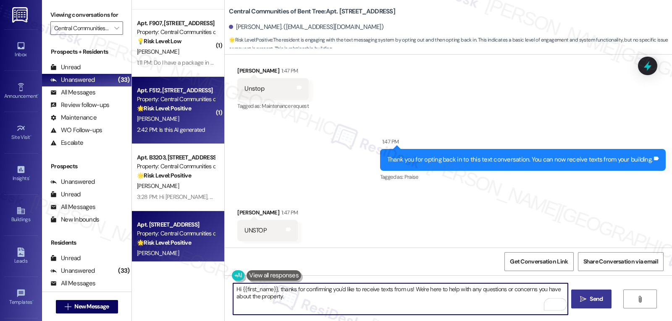
click at [178, 131] on div "2:42 PM: Is this AI generated 2:42 PM: Is this AI generated" at bounding box center [171, 130] width 68 height 8
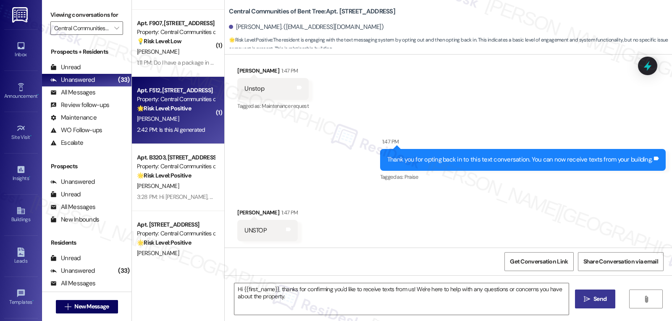
type textarea "Fetching suggested responses. Please feel free to read through the conversation…"
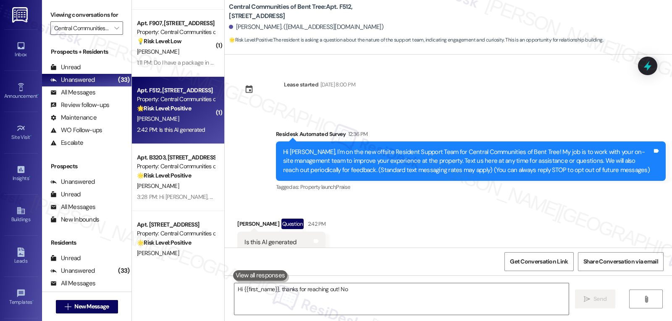
scroll to position [12, 0]
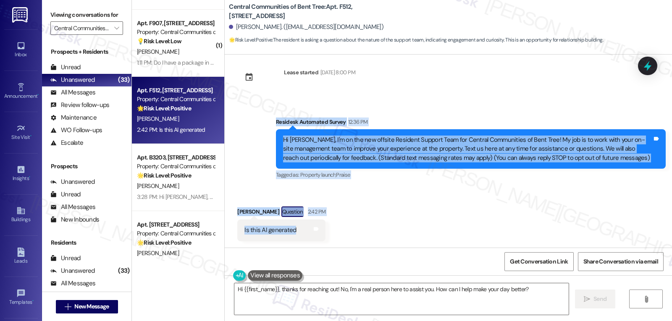
drag, startPoint x: 269, startPoint y: 123, endPoint x: 329, endPoint y: 235, distance: 126.6
click at [329, 235] on div "Lease started Apr 21, 2025 at 8:00 PM Survey, sent via SMS Residesk Automated S…" at bounding box center [448, 151] width 447 height 193
copy div "Residesk Automated Survey 12:36 PM Hi Demeche, I'm on the new offsite Resident …"
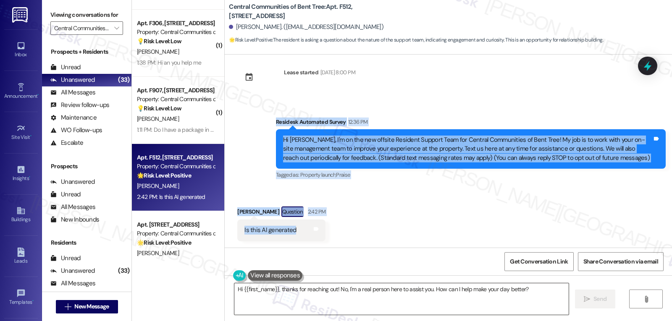
click at [433, 293] on textarea "Hi {{first_name}}, thanks for reaching out! No, I'm a real person here to assis…" at bounding box center [401, 298] width 334 height 31
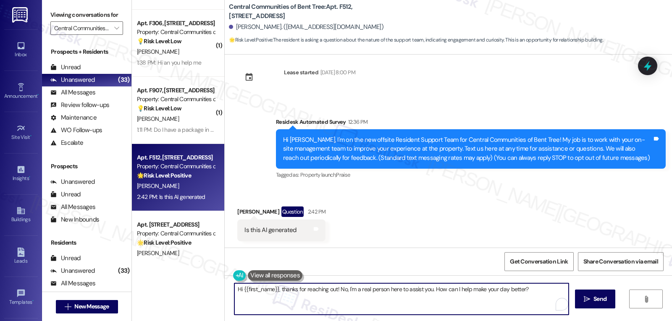
click at [428, 293] on textarea "Hi {{first_name}}, thanks for reaching out! No, I'm a real person here to assis…" at bounding box center [401, 298] width 334 height 31
paste textarea "You can text me anytime if you need help with anything at the property."
click at [594, 296] on span "Send" at bounding box center [595, 299] width 13 height 9
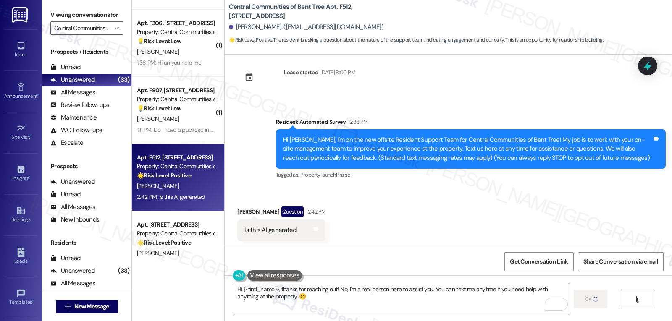
type textarea "Fetching suggested responses. Please feel free to read through the conversation…"
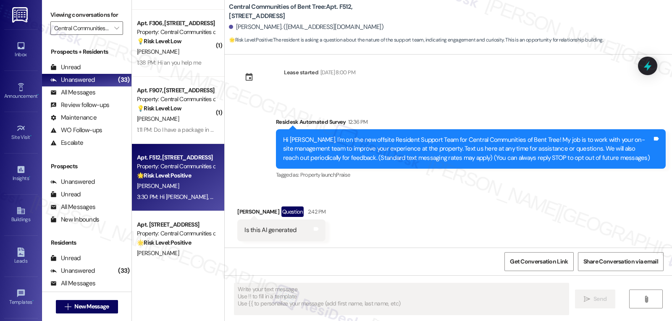
scroll to position [80, 0]
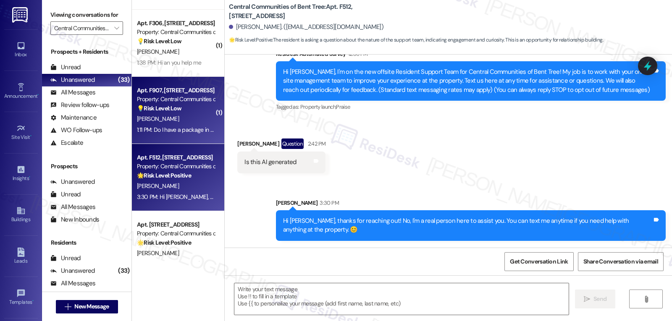
click at [154, 136] on div "Apt. F907, 4820 Westgrove Dr Property: Central Communities of Bent Tree 💡 Risk …" at bounding box center [178, 110] width 92 height 67
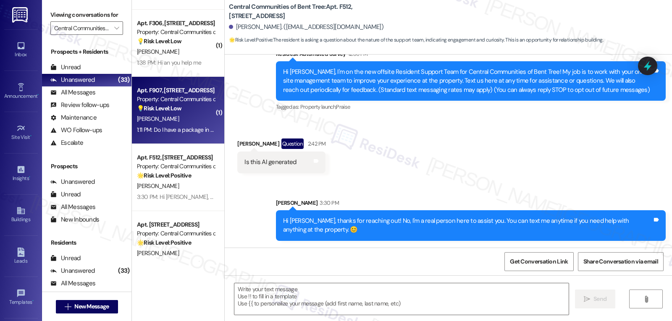
type textarea "Fetching suggested responses. Please feel free to read through the conversation…"
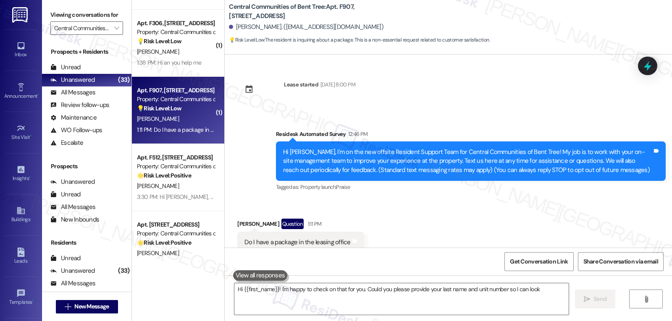
scroll to position [24, 0]
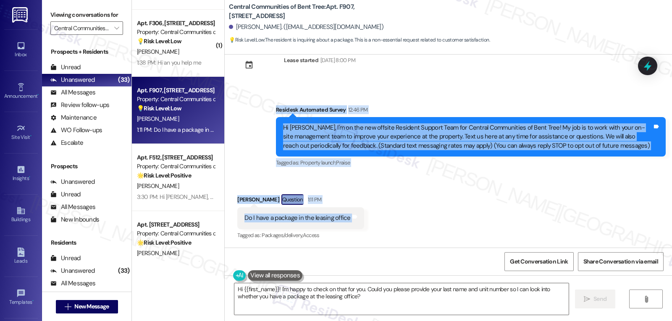
drag, startPoint x: 268, startPoint y: 111, endPoint x: 368, endPoint y: 223, distance: 150.1
click at [368, 223] on div "Lease started Oct 06, 2023 at 8:00 PM Survey, sent via SMS Residesk Automated S…" at bounding box center [448, 151] width 447 height 193
copy div "Residesk Automated Survey 12:46 PM Hi Shanike, I'm on the new offsite Resident …"
drag, startPoint x: 276, startPoint y: 288, endPoint x: 310, endPoint y: 291, distance: 34.5
click at [276, 288] on textarea "Hi {{first_name}}! I'm happy to check on that for you. Could you please provide…" at bounding box center [401, 298] width 334 height 31
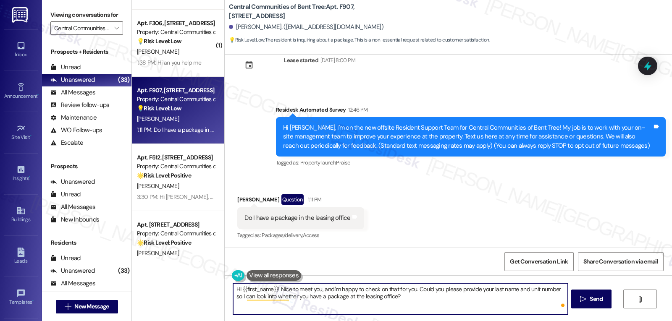
type textarea "Hi {{first_name}}! Nice to meet you, and I'm happy to check on that for you. Co…"
drag, startPoint x: 415, startPoint y: 291, endPoint x: 508, endPoint y: 341, distance: 105.5
click at [508, 321] on html "Inbox Go to Inbox Announcement • Send A Text Announcement Site Visit • Go to Si…" at bounding box center [336, 160] width 672 height 321
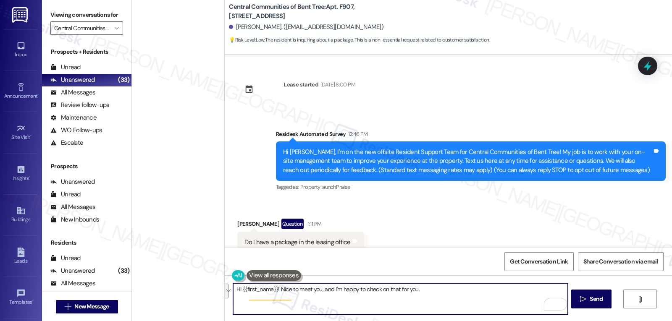
scroll to position [24, 0]
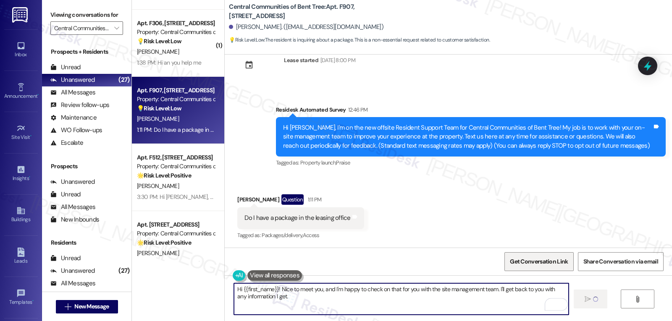
type textarea "Hi {{first_name}}! Nice to meet you, and I'm happy to check on that for you wit…"
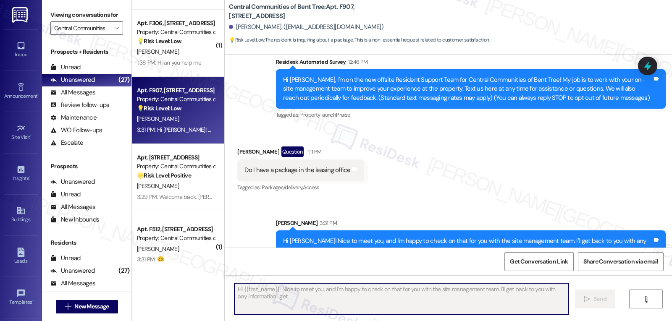
scroll to position [92, 0]
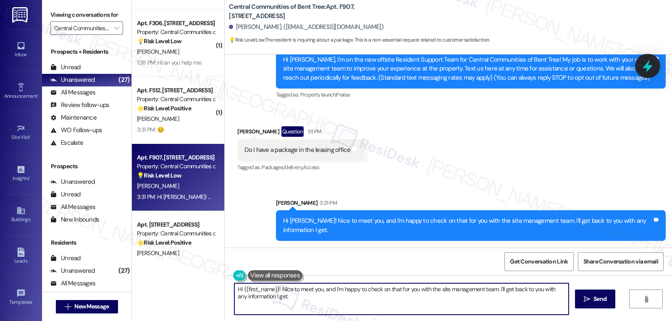
click at [649, 61] on icon at bounding box center [647, 66] width 14 height 14
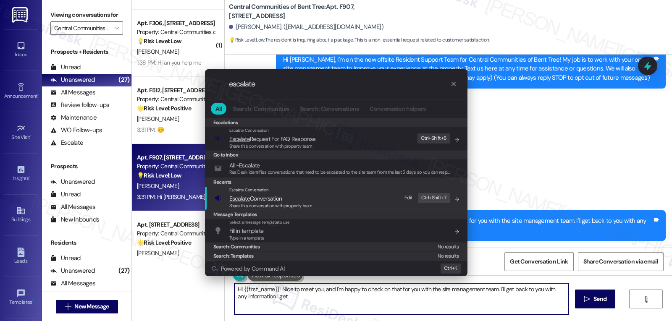
type input "escalate"
click at [281, 201] on span "Escalate Conversation" at bounding box center [255, 199] width 53 height 8
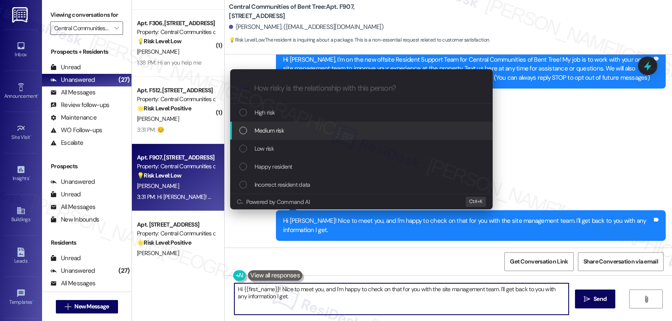
click at [279, 131] on span "Medium risk" at bounding box center [268, 130] width 29 height 9
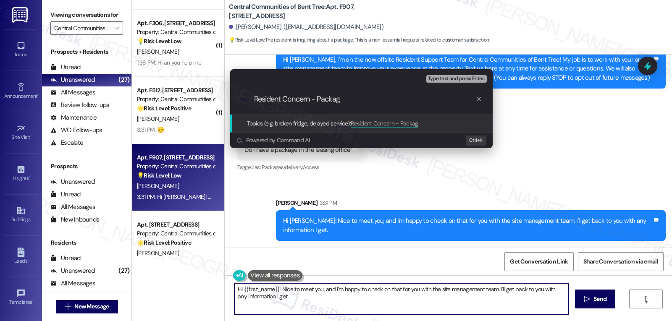
type input "Resident Concern - Package"
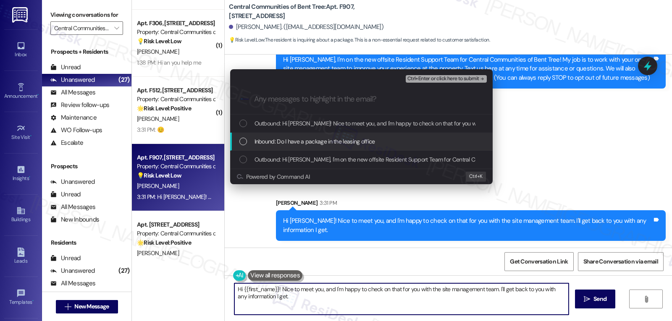
click at [280, 144] on span "Inbound: Do I have a package in the leasing office" at bounding box center [314, 141] width 120 height 9
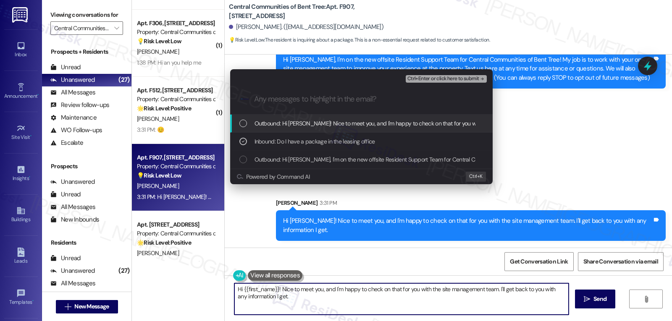
click at [433, 79] on span "Ctrl+Enter or click here to submit" at bounding box center [443, 79] width 72 height 6
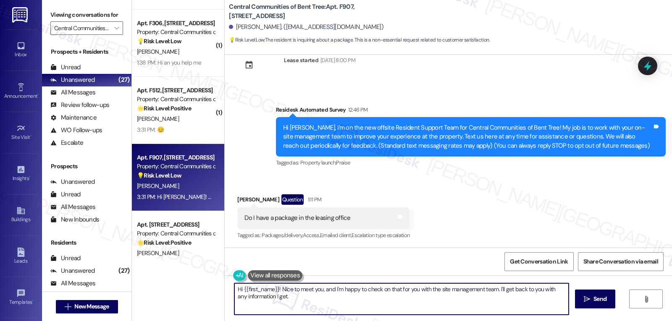
scroll to position [105, 0]
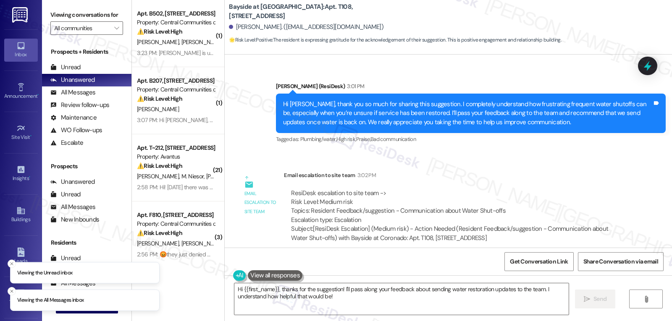
scroll to position [22556, 0]
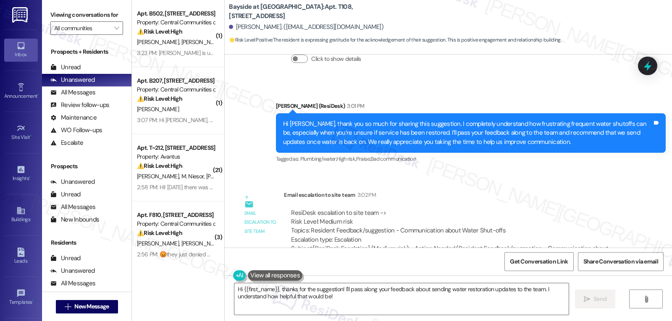
drag, startPoint x: 276, startPoint y: 292, endPoint x: 560, endPoint y: 341, distance: 287.5
click at [560, 321] on html "Inbox Go to Inbox Announcement • Send A Text Announcement Site Visit • Go to Si…" at bounding box center [336, 160] width 672 height 321
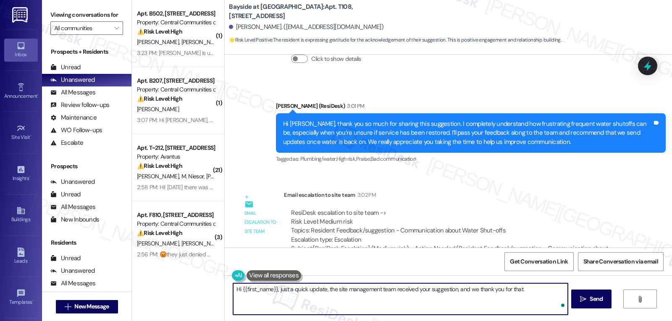
type textarea "Hi {{first_name}}, just a quick update, the site management team received your …"
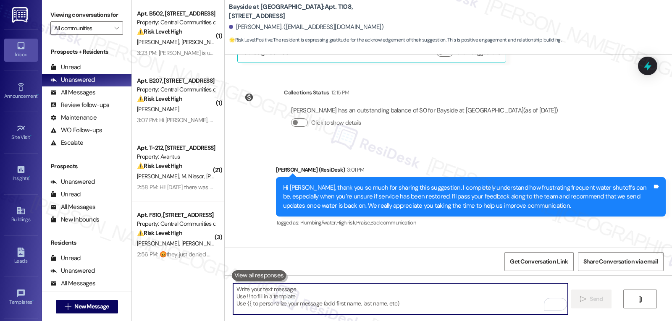
scroll to position [22699, 0]
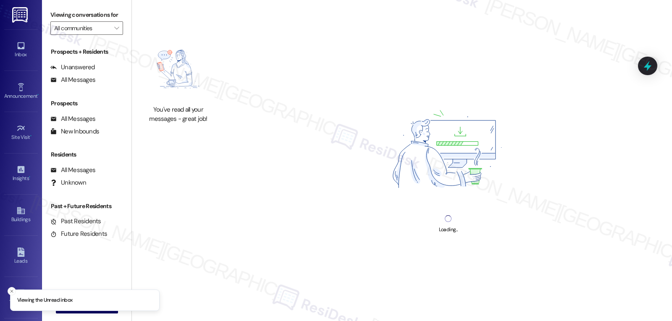
type input "Central Communities of Bent Tree"
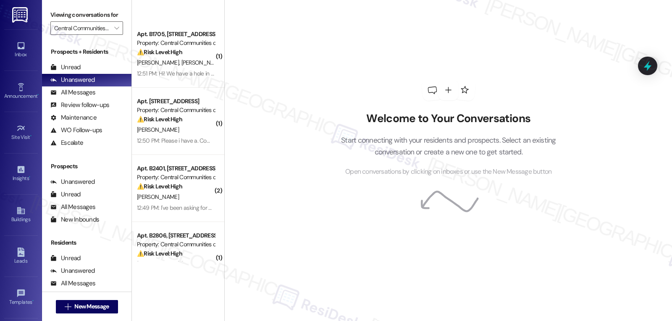
scroll to position [420, 0]
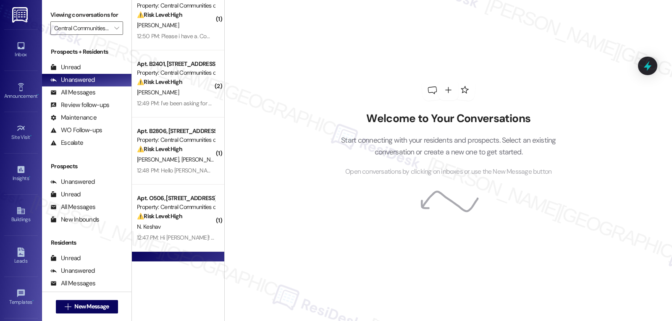
click at [193, 257] on div "Apt. B701, 4820 Westgrove Dr Property: Central Communities of Bent Tree ⚠️ Risk…" at bounding box center [178, 285] width 92 height 67
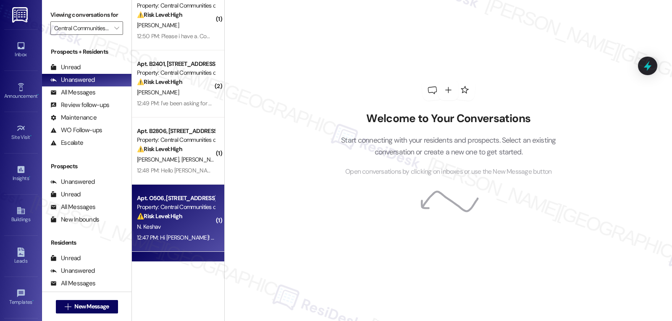
click at [183, 241] on div "12:47 PM: Hi Sarah! Yes great to meet you! I actually had a compliment on the l…" at bounding box center [385, 238] width 496 height 8
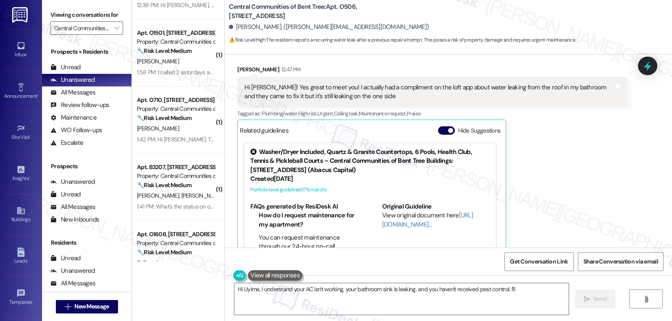
scroll to position [199, 0]
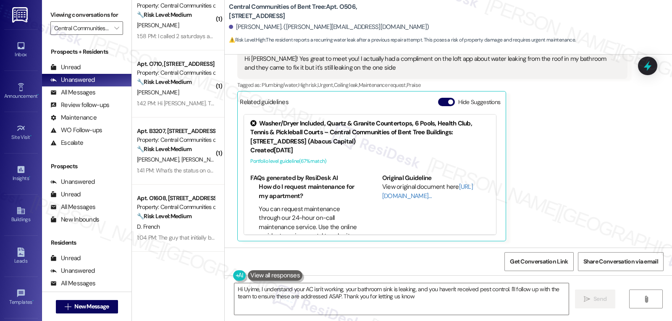
type textarea "Hi Uyime, I understand your AC isn't working, your bathroom sink is leaking, an…"
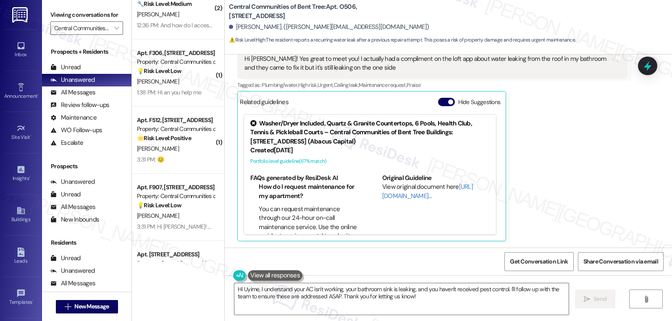
scroll to position [1552, 0]
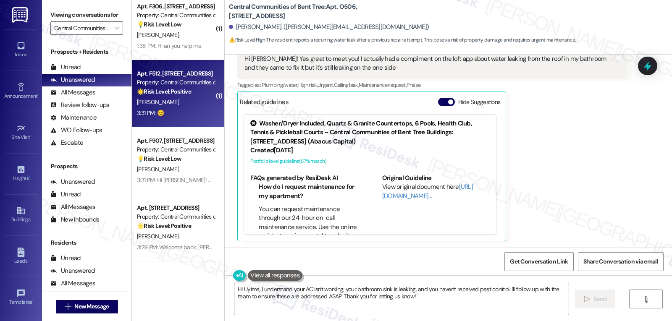
click at [174, 97] on div "D. Hamilton" at bounding box center [175, 102] width 79 height 10
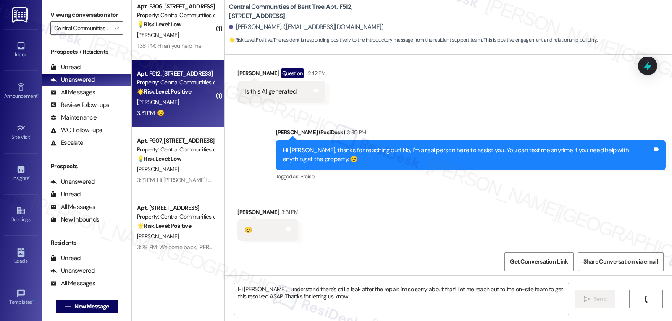
scroll to position [150, 0]
type textarea "Fetching suggested responses. Please feel free to read through the conversation…"
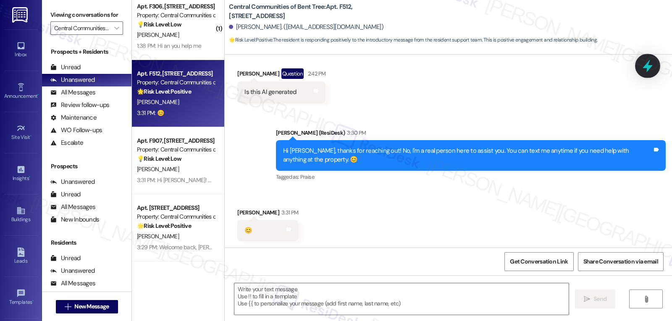
click at [646, 60] on icon at bounding box center [647, 66] width 14 height 14
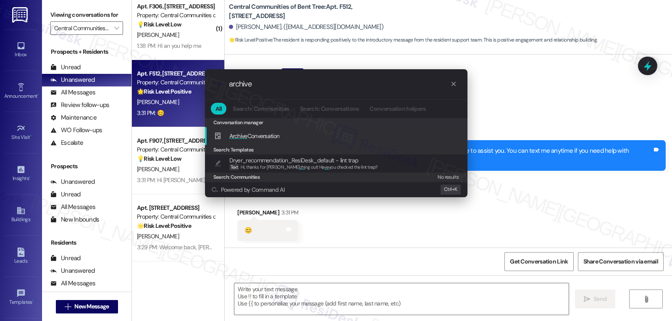
type input "archive"
click at [299, 134] on div "Archive Conversation Add shortcut" at bounding box center [337, 135] width 246 height 9
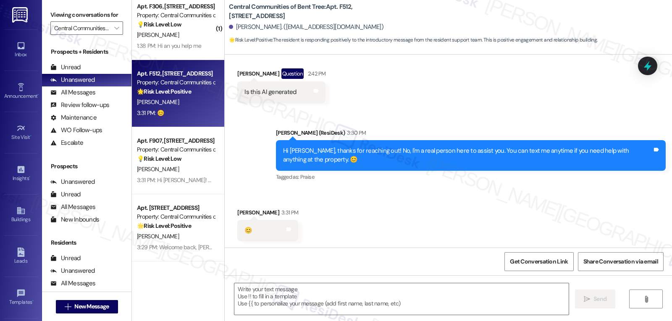
scroll to position [151, 0]
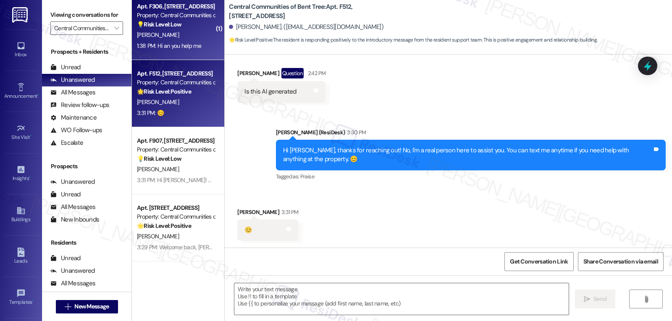
click at [186, 59] on div "Apt. F306, 4820 Westgrove Dr Property: Central Communities of Bent Tree 💡 Risk …" at bounding box center [178, 26] width 92 height 67
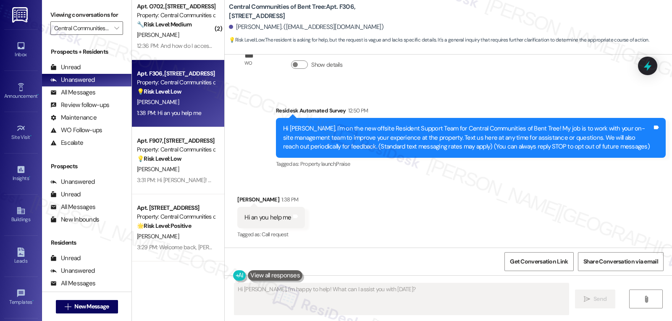
scroll to position [1485, 0]
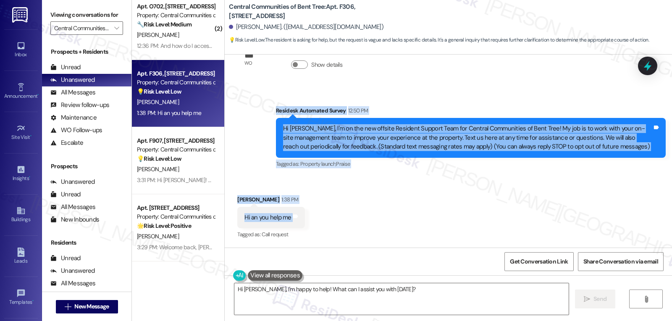
drag, startPoint x: 268, startPoint y: 113, endPoint x: 306, endPoint y: 220, distance: 113.3
click at [306, 220] on div "WO Lease started Aug 28, 2025 at 8:00 PM Show details Survey, sent via SMS Resi…" at bounding box center [448, 151] width 447 height 193
copy div "Residesk Automated Survey 12:50 PM Hi Jhlesa, I'm on the new offsite Resident S…"
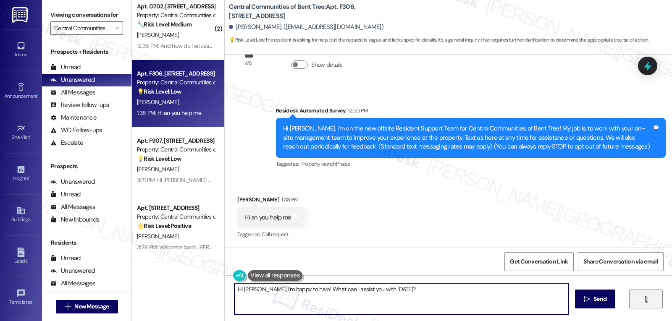
drag, startPoint x: 256, startPoint y: 290, endPoint x: 658, endPoint y: 296, distance: 401.8
click at [605, 293] on div "Hi Jhlesa, I'm happy to help! What can I assist you with today?  Send " at bounding box center [448, 306] width 447 height 63
type textarea "Hi"
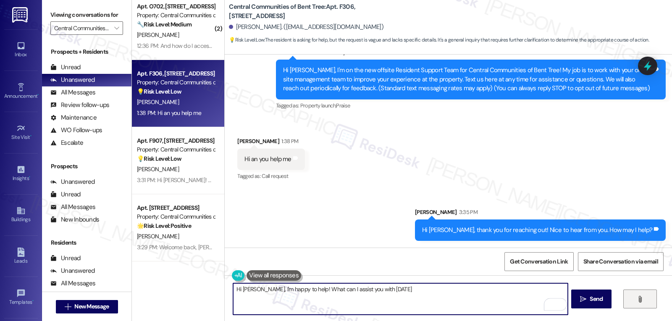
type textarea "Hi Jhlesa, I'm happy to help! What can I assist you with today?"
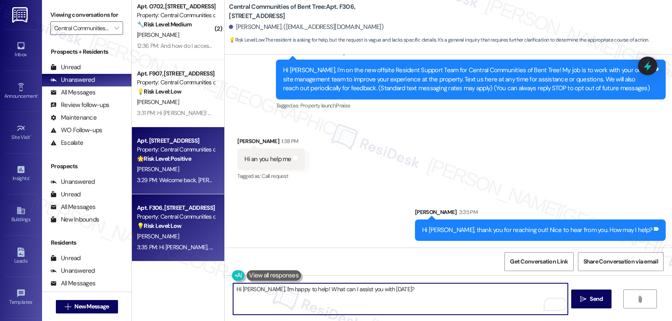
scroll to position [1401, 0]
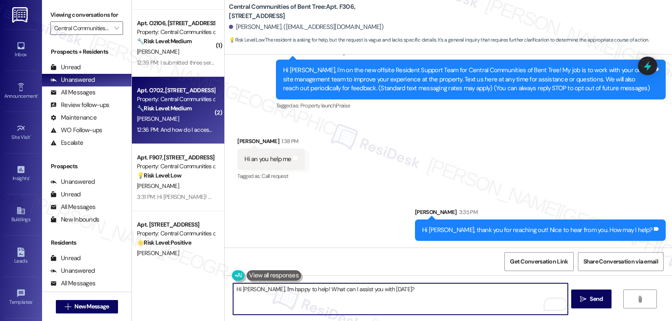
click at [180, 134] on div "12:36 PM: And how do I access it 12:36 PM: And how do I access it" at bounding box center [175, 130] width 79 height 10
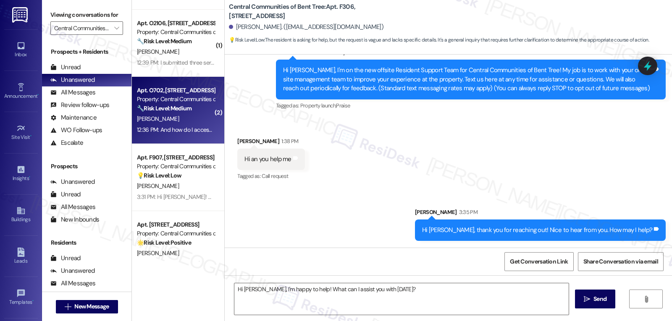
type textarea "Fetching suggested responses. Please feel free to read through the conversation…"
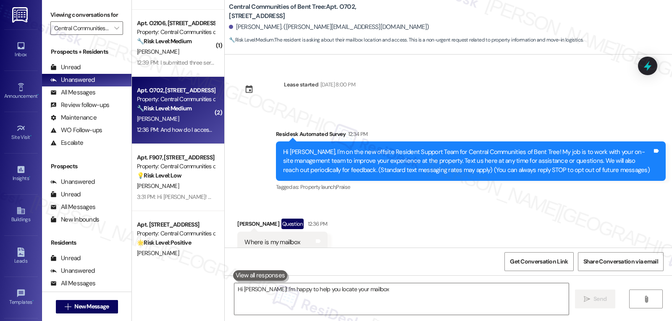
scroll to position [71, 0]
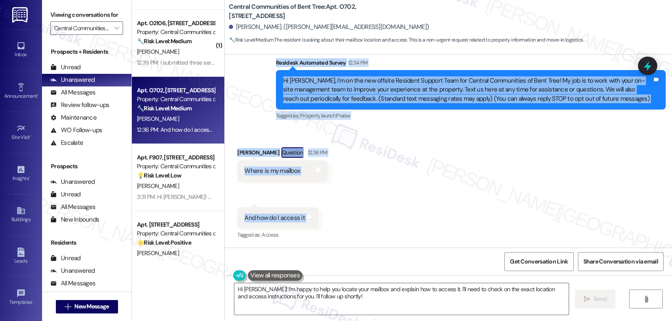
drag, startPoint x: 267, startPoint y: 64, endPoint x: 332, endPoint y: 229, distance: 177.5
click at [332, 229] on div "Lease started Jun 15, 2025 at 8:00 PM Survey, sent via SMS Residesk Automated S…" at bounding box center [448, 151] width 447 height 193
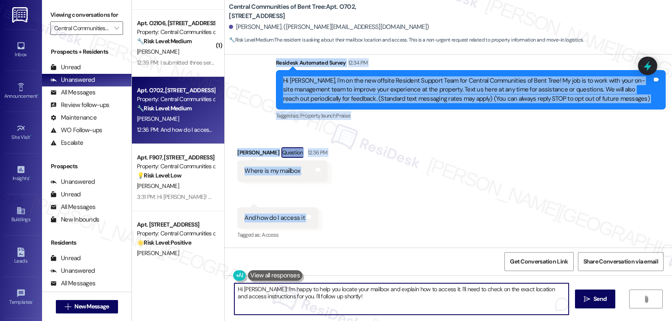
click at [278, 297] on textarea "Hi Josh! I'm happy to help you locate your mailbox and explain how to access it…" at bounding box center [401, 298] width 334 height 31
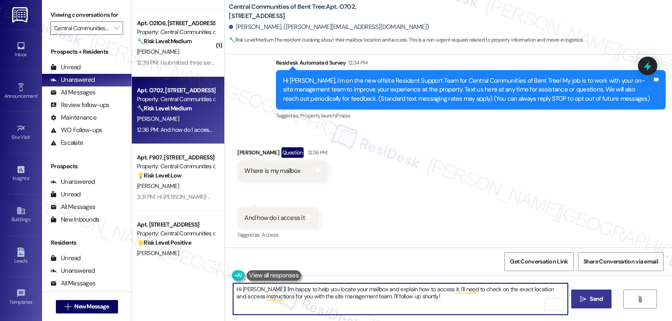
type textarea "Hi Josh! I'm happy to help you locate your mailbox and explain how to access it…"
click at [581, 301] on icon "" at bounding box center [583, 299] width 6 height 7
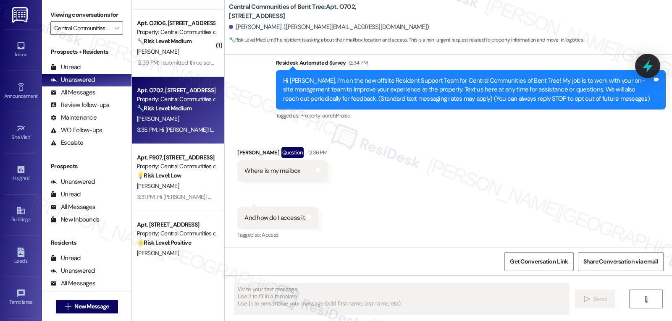
click at [644, 66] on icon at bounding box center [647, 66] width 10 height 13
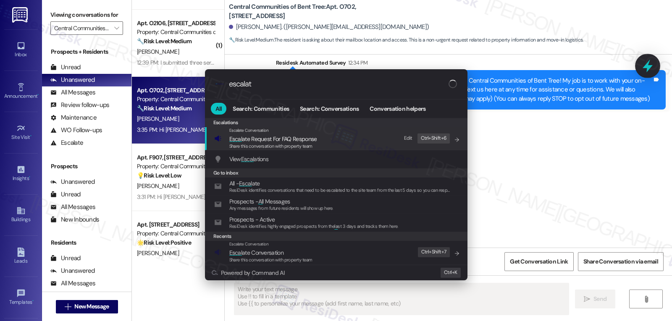
type input "escalate"
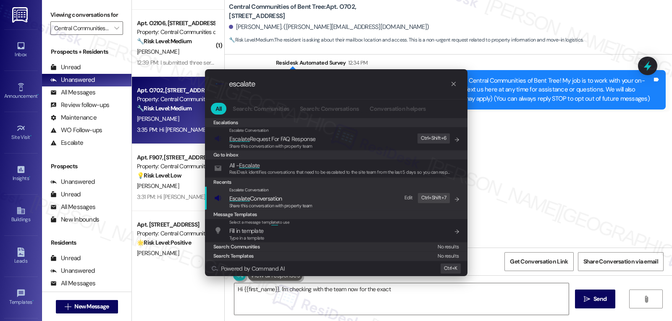
type textarea "Hi {{first_name}}, I'm checking with the team now for the exact"
type input "escalate"
type textarea "Hi {{first_name}}, I'm checking with the team now for the exact location and"
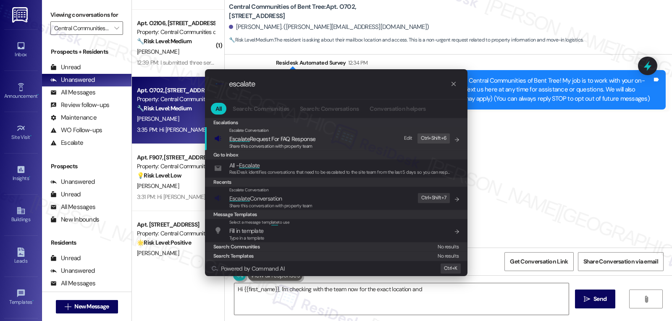
click at [301, 204] on span "Share this conversation with property team" at bounding box center [270, 206] width 83 height 6
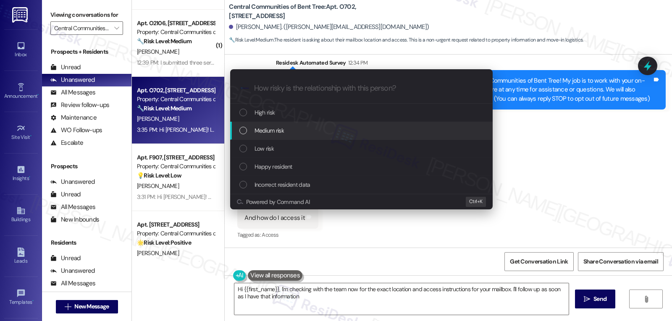
type textarea "Hi {{first_name}}, I'm checking with the team now for the exact location and ac…"
click at [267, 135] on span "Medium risk" at bounding box center [268, 130] width 29 height 9
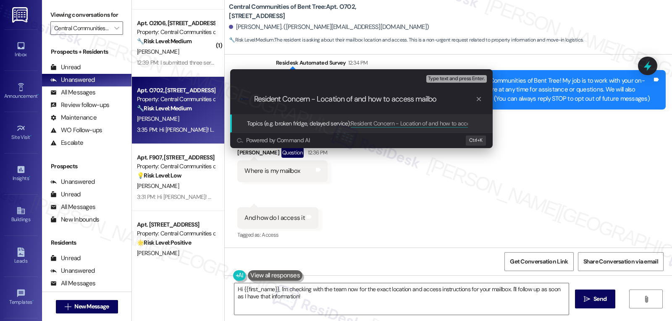
type input "Resident Concern - Location of and how to access mailbox"
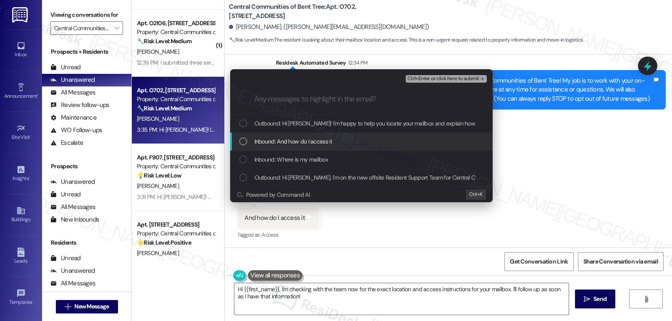
click at [294, 141] on span "Inbound: And how do I access it" at bounding box center [293, 141] width 78 height 9
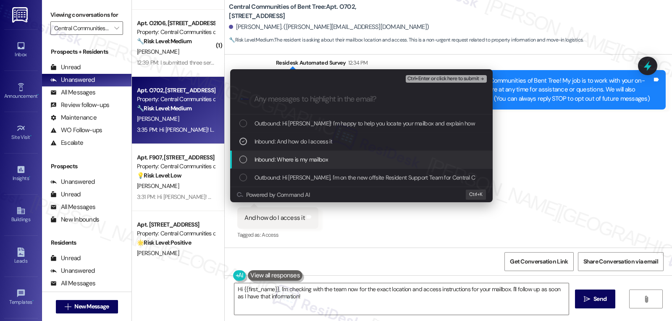
click at [295, 157] on span "Inbound: Where is my mailbox" at bounding box center [290, 159] width 73 height 9
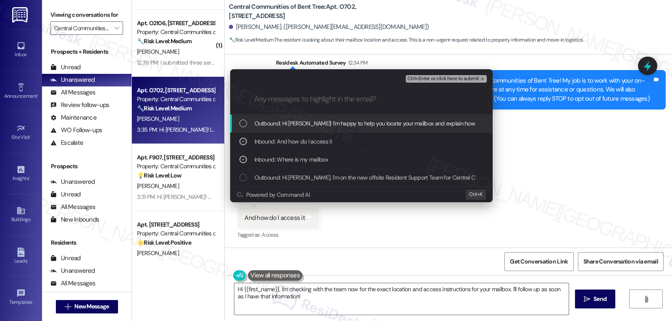
click at [450, 80] on span "Ctrl+Enter or click here to submit" at bounding box center [443, 79] width 72 height 6
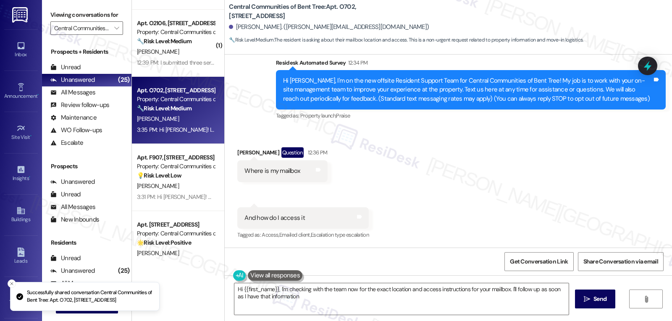
type textarea "Hi {{first_name}}, I'm checking with the team now for the exact location and ac…"
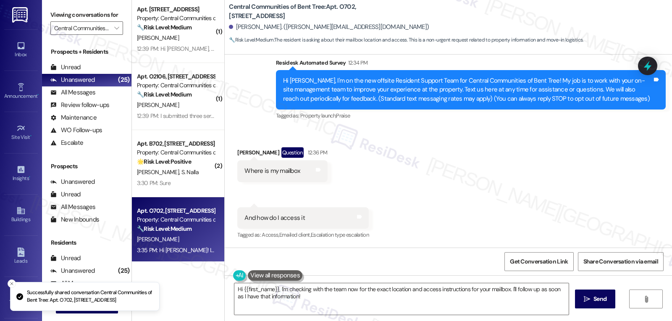
scroll to position [1317, 0]
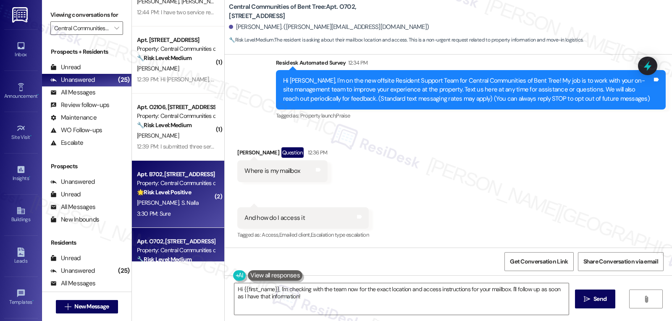
click at [181, 217] on div "3:30 PM: Sure 3:30 PM: Sure" at bounding box center [175, 214] width 79 height 10
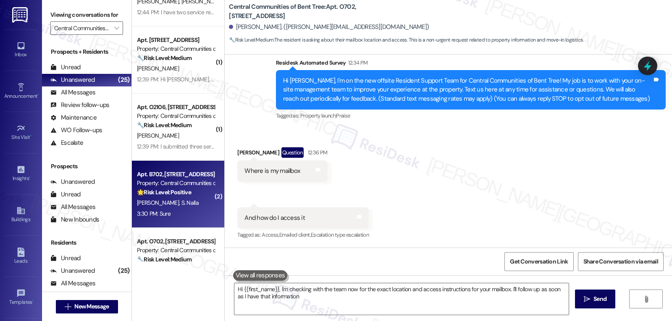
type textarea "Hi {{first_name}}, I'm checking with the team now for the exact location and ac…"
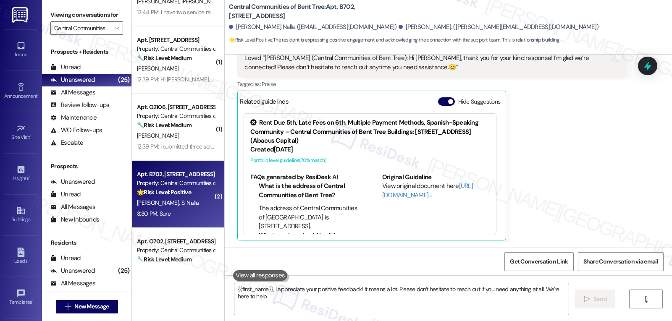
type textarea "{{first_name}}, I appreciate your positive feedback! It means a lot. Please don…"
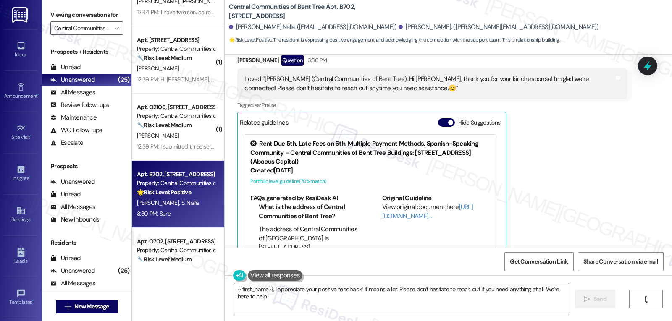
scroll to position [394, 0]
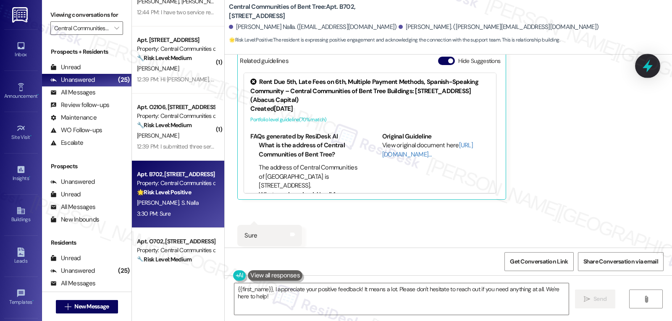
click at [648, 67] on icon at bounding box center [647, 66] width 10 height 13
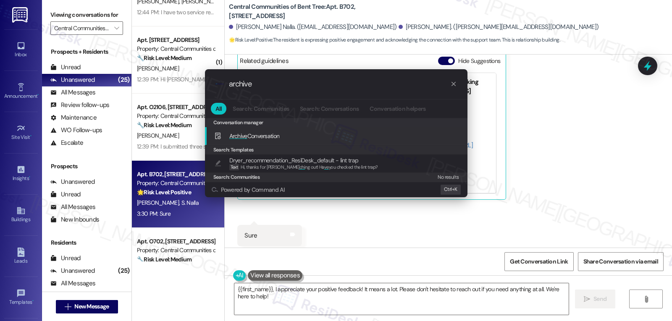
type input "archive"
click at [259, 139] on span "Archive Conversation" at bounding box center [254, 136] width 50 height 8
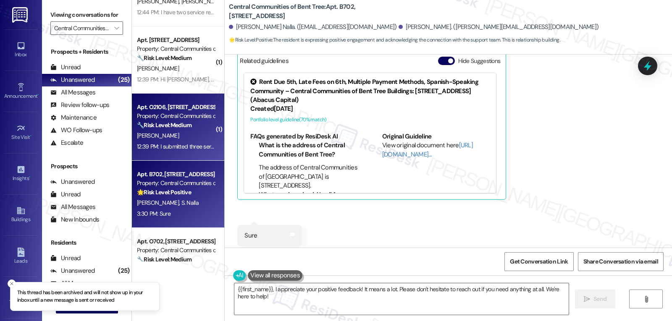
click at [169, 151] on div "12:39 PM: I submitted three service requests last week and they show in progres…" at bounding box center [175, 146] width 79 height 10
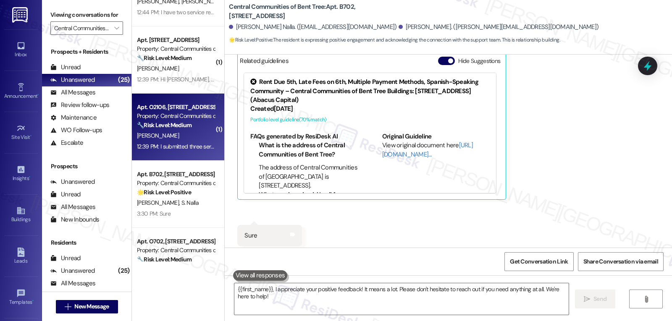
type textarea "Fetching suggested responses. Please feel free to read through the conversation…"
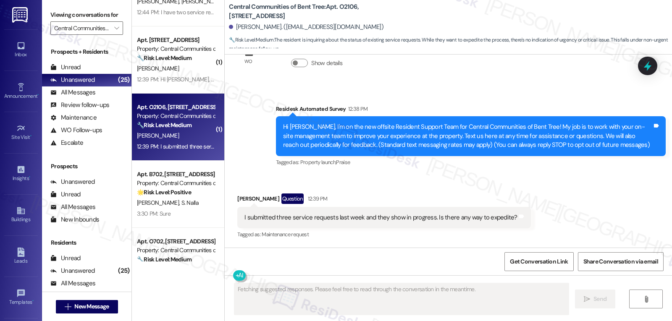
scroll to position [42, 0]
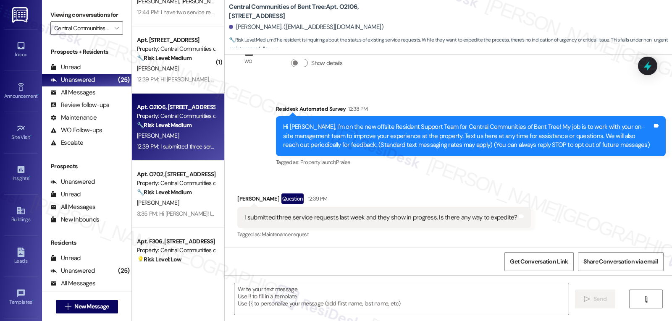
click at [267, 303] on textarea at bounding box center [401, 298] width 334 height 31
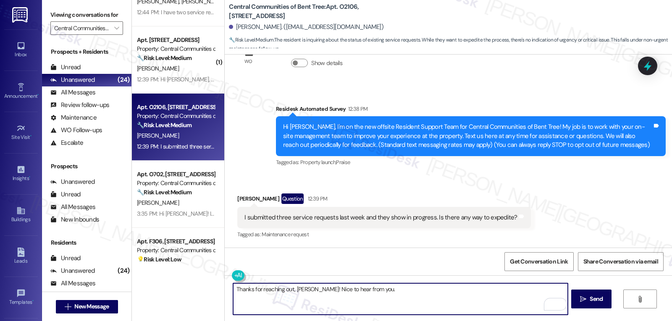
click at [397, 297] on textarea "Thanks for reaching out, Roberto! Nice to hear from you." at bounding box center [400, 298] width 334 height 31
click at [500, 292] on textarea "Thanks for reaching out, Roberto! Nice to hear from you. I understand you got 3…" at bounding box center [400, 298] width 334 height 31
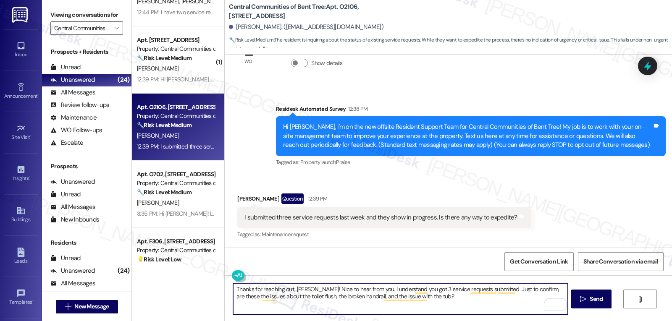
type textarea "Thanks for reaching out, Roberto! Nice to hear from you. I understand you got 3…"
click at [432, 300] on textarea "Thanks for reaching out, Roberto! Nice to hear from you. I understand you got 3…" at bounding box center [400, 298] width 334 height 31
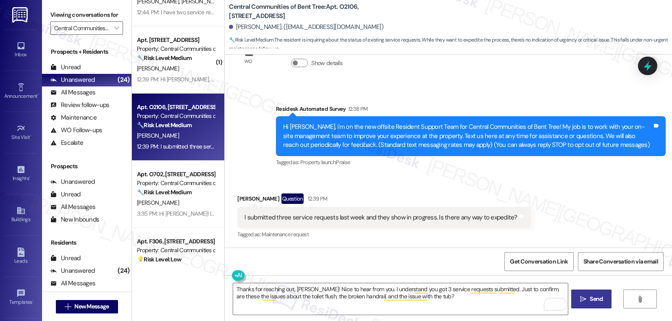
click at [592, 298] on span "Send" at bounding box center [595, 299] width 13 height 9
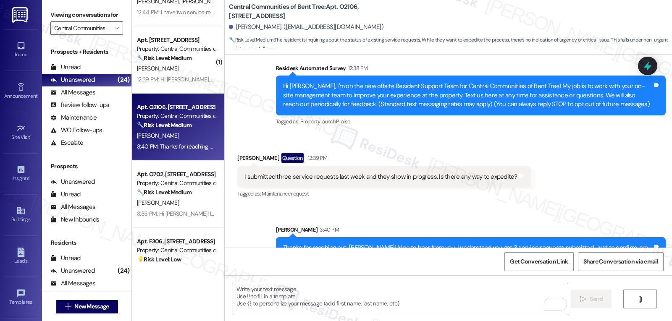
scroll to position [109, 0]
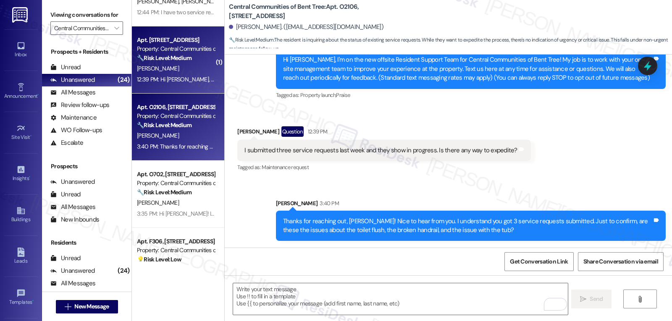
click at [171, 78] on div "12:39 PM: Hi Sarah, I submitted a maintenance request 9/9 and have not gotten a…" at bounding box center [346, 80] width 418 height 8
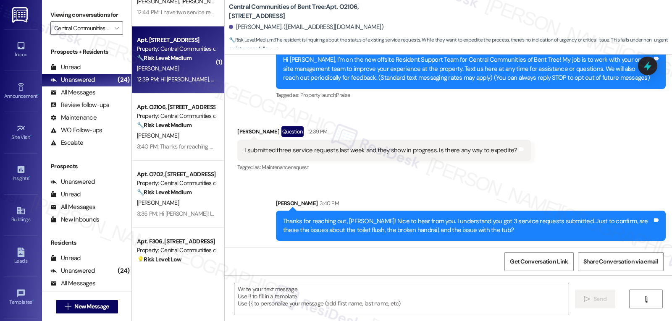
type textarea "Fetching suggested responses. Please feel free to read through the conversation…"
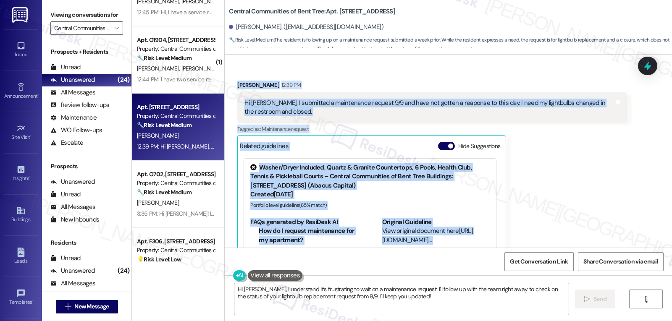
scroll to position [199, 0]
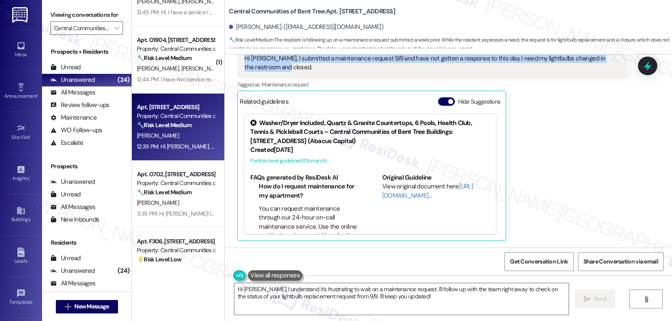
drag, startPoint x: 273, startPoint y: 135, endPoint x: 280, endPoint y: 73, distance: 62.6
click at [280, 73] on div "WO Lease started Jul 26, 2025 at 8:00 PM Show details Survey, sent via SMS Resi…" at bounding box center [448, 151] width 447 height 193
copy div "Residesk Automated Survey 12:38 PM Hi Vivian, I'm on the new offsite Resident S…"
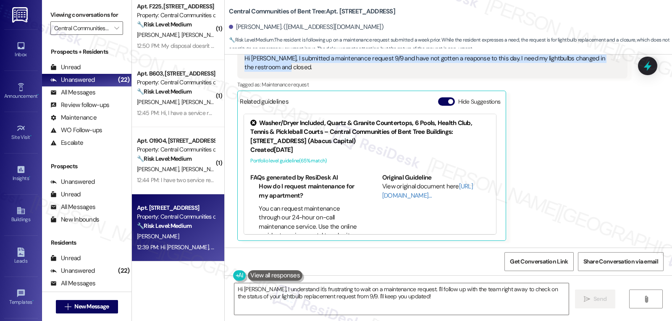
scroll to position [1216, 0]
click at [494, 298] on textarea "Hi Vivian, I understand it's frustrating to wait on a maintenance request. I'll…" at bounding box center [401, 298] width 334 height 31
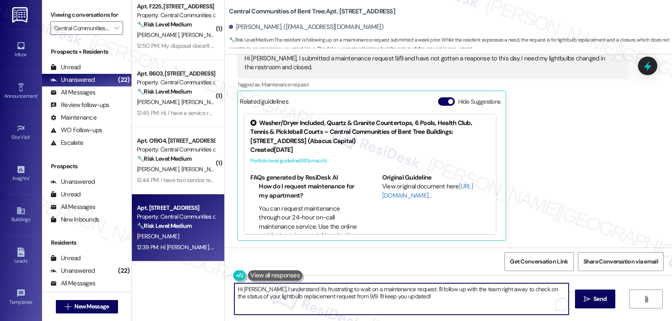
paste textarea "thank you for letting me know. I’m so sorry your request from 9/9 hasn’t been a…"
click at [480, 291] on textarea "Hi Vivian, thank you for letting me know. I’m so sorry your request from 9/9 ha…" at bounding box center [400, 298] width 334 height 31
click at [290, 301] on textarea "Hi Vivian, thank you for letting me know. I’m so sorry your request from 9/9 ha…" at bounding box center [400, 298] width 334 height 31
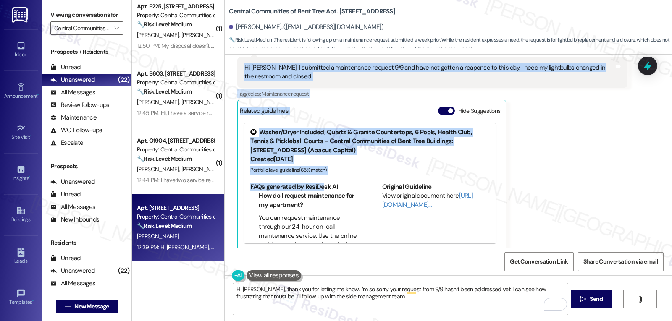
scroll to position [199, 0]
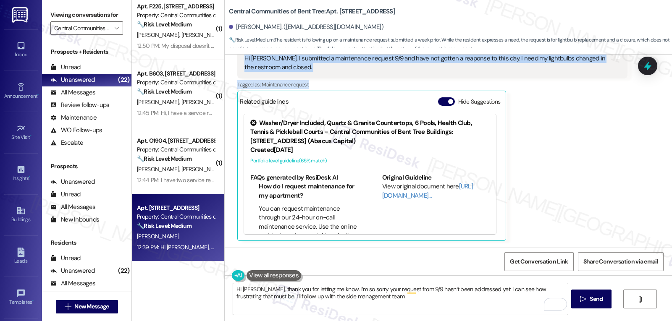
drag, startPoint x: 269, startPoint y: 120, endPoint x: 343, endPoint y: 80, distance: 84.0
click at [343, 80] on div "WO Lease started Jul 26, 2025 at 8:00 PM Show details Survey, sent via SMS Resi…" at bounding box center [448, 151] width 447 height 193
copy div "Residesk Automated Survey 12:38 PM Hi Vivian, I'm on the new offsite Resident S…"
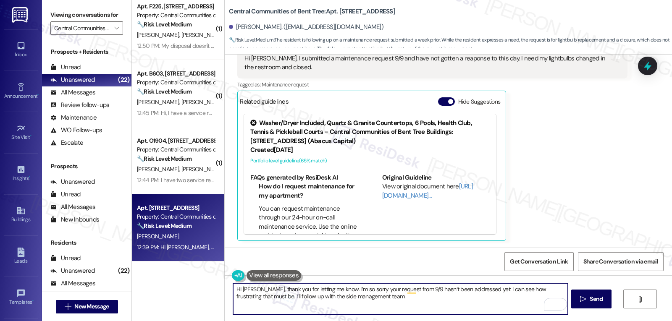
click at [360, 297] on textarea "Hi Vivian, thank you for letting me know. I’m so sorry your request from 9/9 ha…" at bounding box center [400, 298] width 334 height 31
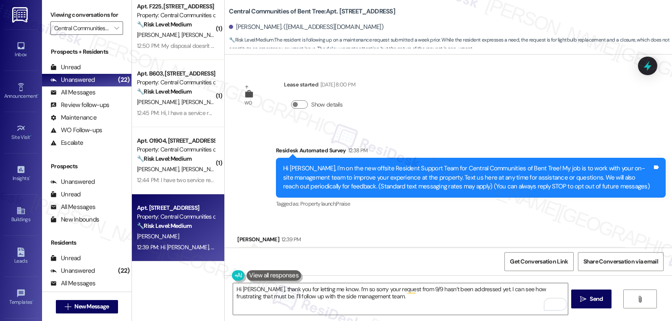
scroll to position [168, 0]
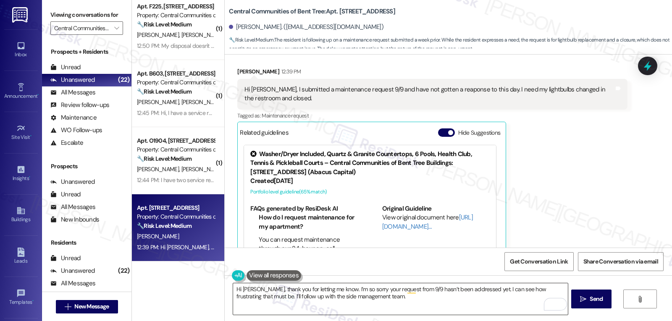
click at [363, 306] on textarea "Hi Vivian, thank you for letting me know. I’m so sorry your request from 9/9 ha…" at bounding box center [400, 298] width 334 height 31
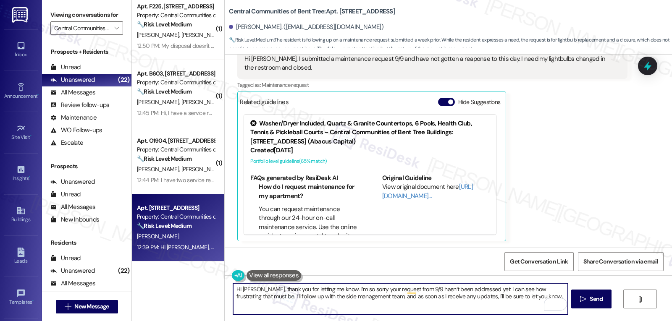
scroll to position [199, 0]
type textarea "Hi Vivian, thank you for letting me know. I’m so sorry your request from 9/9 ha…"
click at [605, 303] on button " Send" at bounding box center [591, 299] width 41 height 19
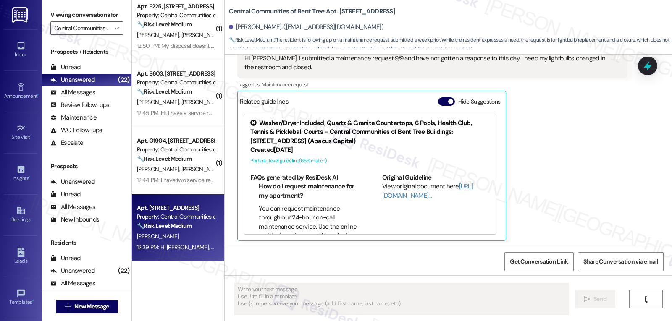
scroll to position [199, 0]
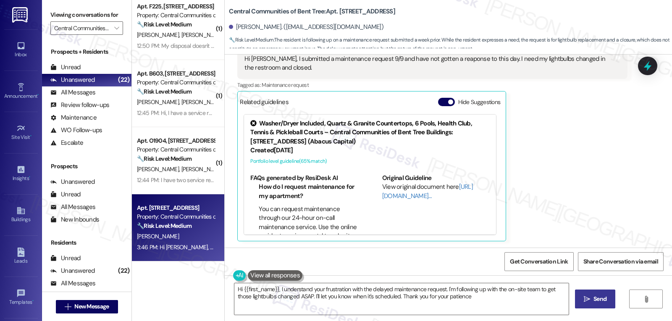
type textarea "Hi {{first_name}}, I understand your frustration with the delayed maintenance r…"
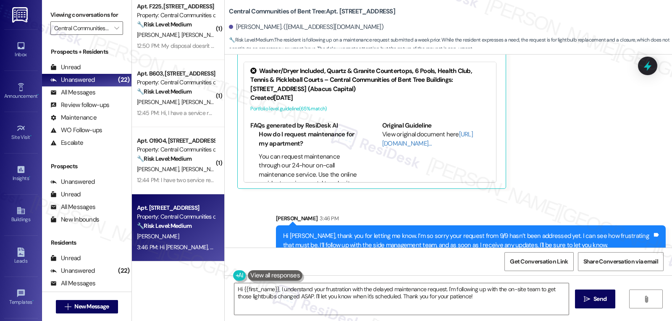
scroll to position [266, 0]
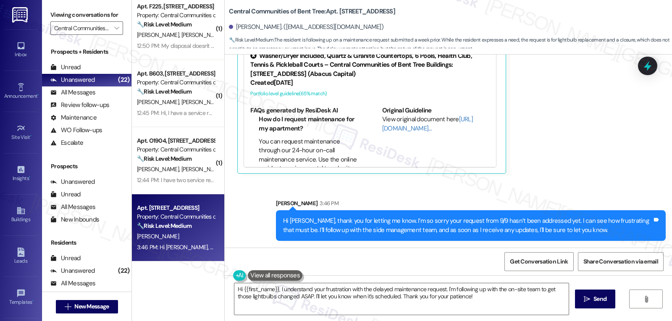
click at [645, 70] on icon at bounding box center [647, 65] width 11 height 11
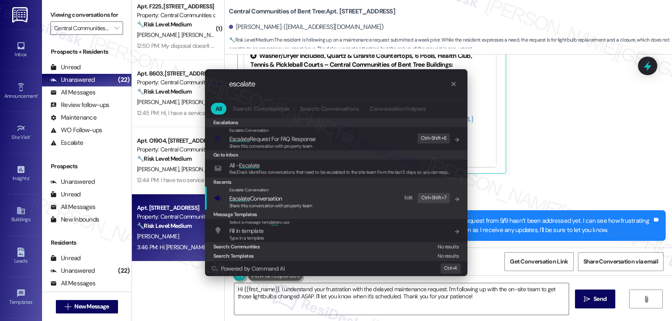
type input "escalate"
click at [271, 199] on span "Escalate Conversation" at bounding box center [255, 199] width 53 height 8
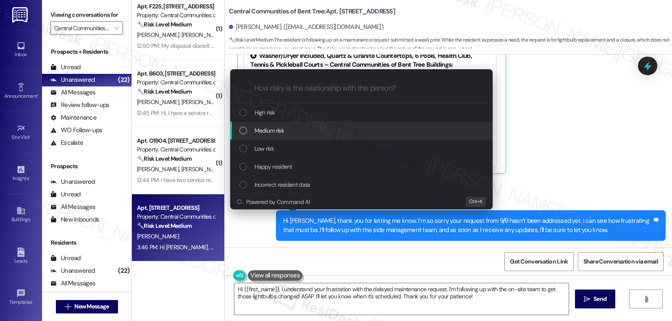
click at [314, 133] on div "Medium risk" at bounding box center [362, 130] width 246 height 9
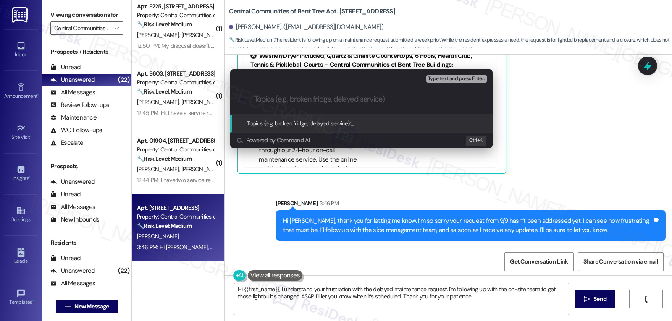
paste input "4385-1"
type input "Follow-up on WO 4385-1 - Light bulb replacement"
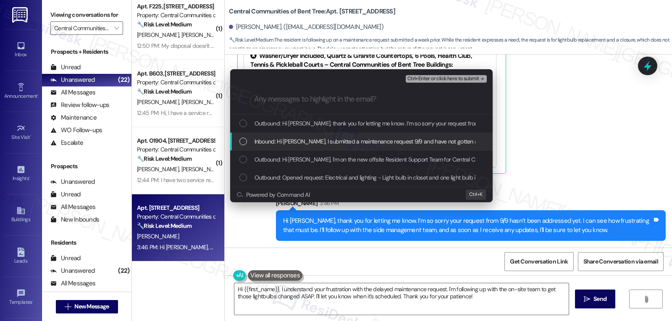
click at [238, 144] on div "Inbound: Hi Sarah, I submitted a maintenance request 9/9 and have not gotten a …" at bounding box center [361, 142] width 262 height 18
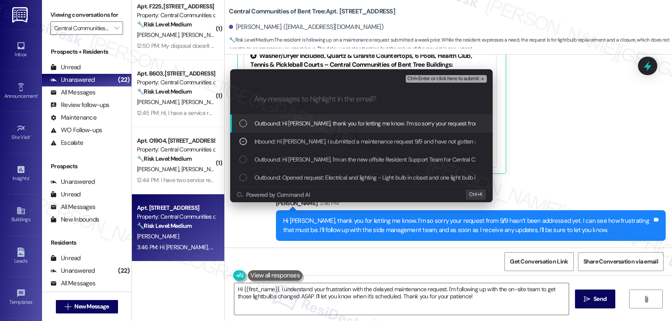
click at [437, 79] on span "Ctrl+Enter or click here to submit" at bounding box center [443, 79] width 72 height 6
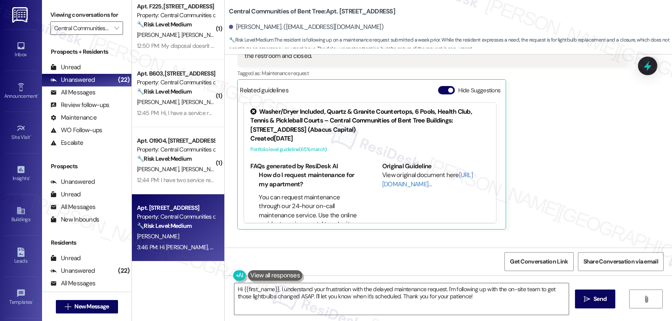
scroll to position [199, 0]
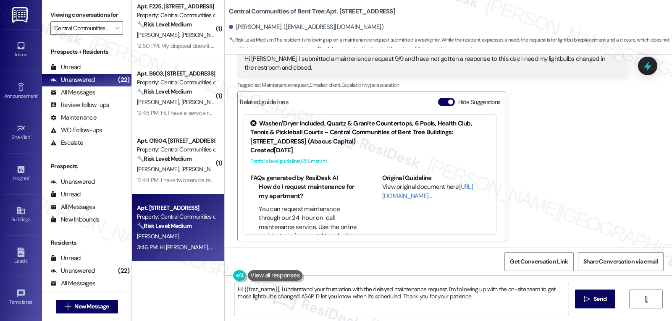
type textarea "Hi {{first_name}}, I understand your frustration with the delayed maintenance r…"
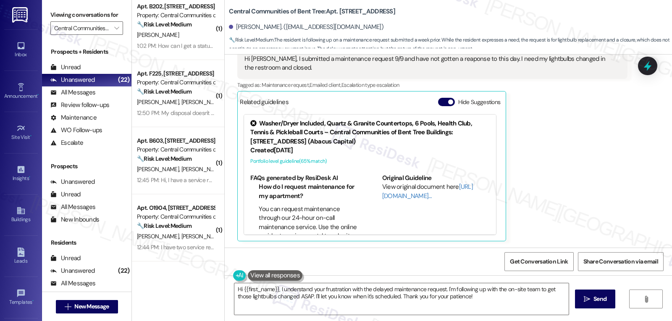
click at [544, 197] on div "Vivian Nguyen 12:39 PM Hi Sarah, I submitted a maintenance request 9/9 and have…" at bounding box center [432, 139] width 390 height 205
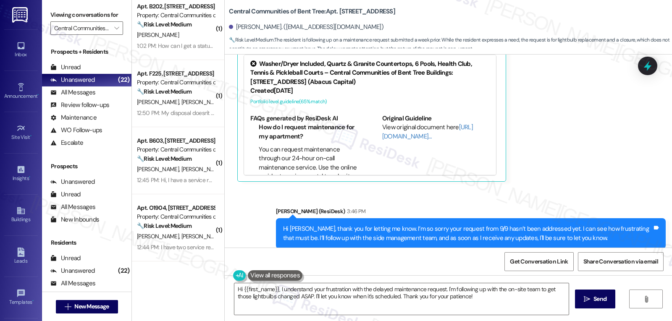
scroll to position [279, 0]
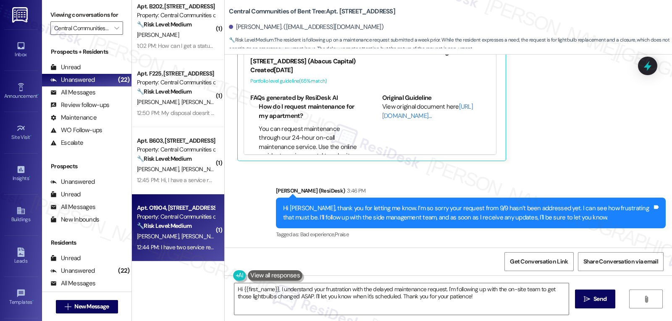
click at [183, 221] on div "Property: Central Communities of Bent Tree" at bounding box center [176, 216] width 78 height 9
type textarea "Hi {{first_name}}, I understand your frustration with the delayed maintenance r…"
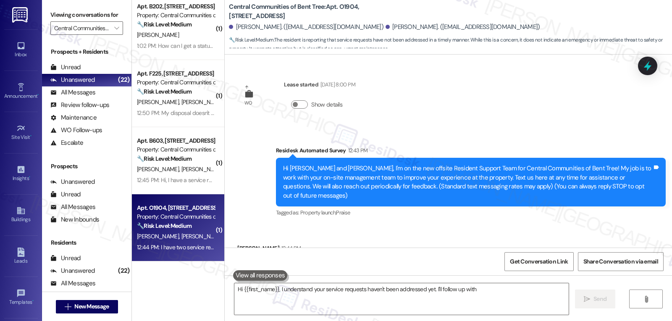
scroll to position [39, 0]
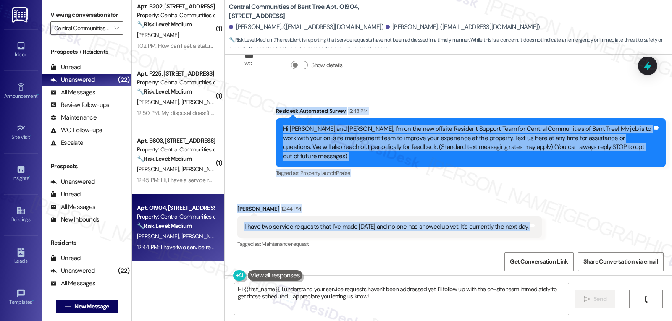
drag, startPoint x: 270, startPoint y: 106, endPoint x: 543, endPoint y: 225, distance: 298.0
click at [543, 225] on div "WO Lease started Apr 30, 2025 at 8:00 PM Show details Survey, sent via SMS Resi…" at bounding box center [448, 151] width 447 height 193
copy div "Residesk Automated Survey 12:43 PM Hi Jaylon and Lewis, I'm on the new offsite …"
click at [393, 299] on textarea "Hi {{first_name}}, I understand your service requests haven't been addressed ye…" at bounding box center [401, 298] width 334 height 31
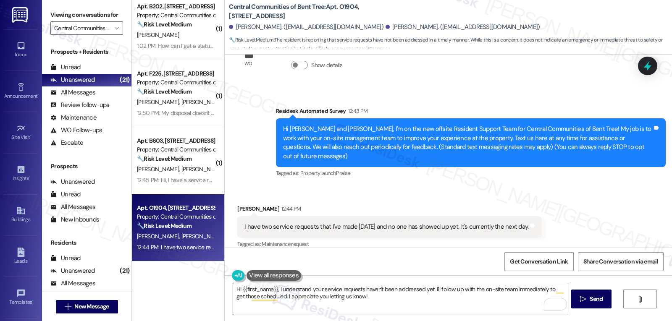
click at [395, 296] on textarea "Hi {{first_name}}, I understand your service requests haven't been addressed ye…" at bounding box center [400, 298] width 334 height 31
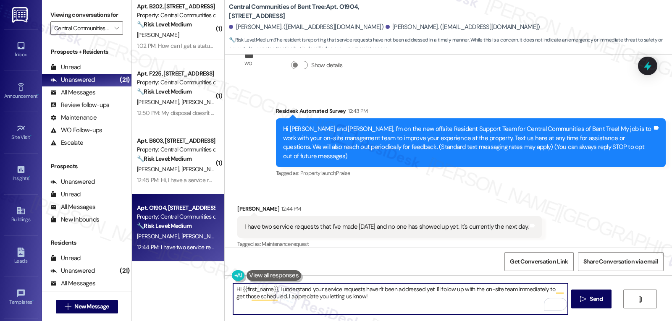
paste textarea "Jaylon! Thanks for letting us know. I’m sorry to hear no one has come by yet. I…"
click at [420, 289] on textarea "Hi Jaylon! Thanks for letting us know. I’m sorry to hear no one has come by yet…" at bounding box center [400, 298] width 334 height 31
click at [292, 297] on textarea "Hi Jaylon! Thanks for letting us know. I’m sorry to hear no one has come by yet…" at bounding box center [400, 298] width 334 height 31
click at [454, 299] on textarea "Hi Jaylon! Thanks for letting us know. I’m sorry to hear no one has come by yet…" at bounding box center [400, 298] width 334 height 31
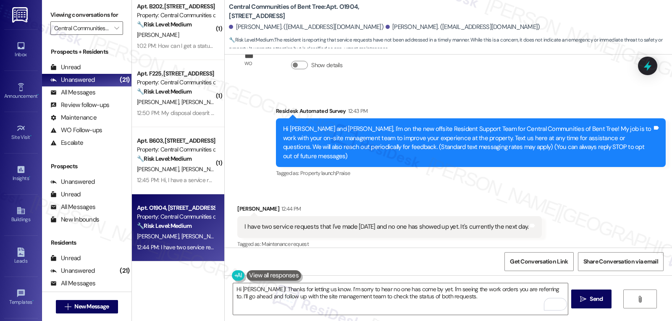
scroll to position [40, 0]
click at [461, 303] on textarea "Hi Jaylon! Thanks for letting us know. I’m sorry to hear no one has come by yet…" at bounding box center [400, 298] width 334 height 31
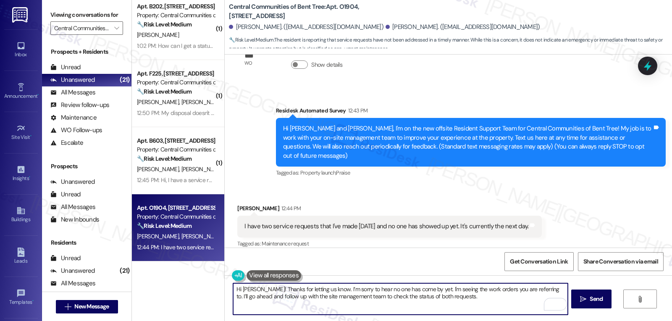
click at [478, 302] on textarea "Hi Jaylon! Thanks for letting us know. I’m sorry to hear no one has come by yet…" at bounding box center [400, 298] width 334 height 31
paste textarea "f anything comes up or if you have any questions, just give me a shout. I’m her…"
click at [380, 306] on textarea "Hi Jaylon! Thanks for letting us know. I’m sorry to hear no one has come by yet…" at bounding box center [400, 298] width 334 height 31
type textarea "Hi Jaylon! Thanks for letting us know. I’m sorry to hear no one has come by yet…"
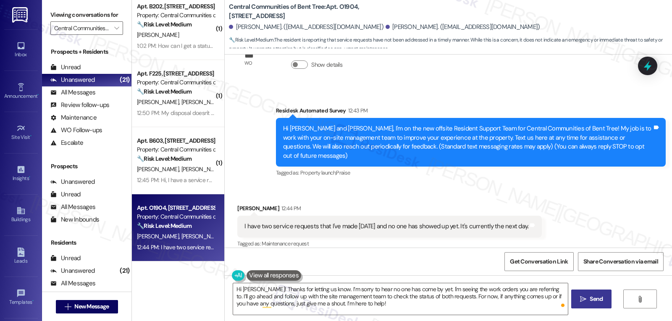
click at [607, 301] on button " Send" at bounding box center [591, 299] width 41 height 19
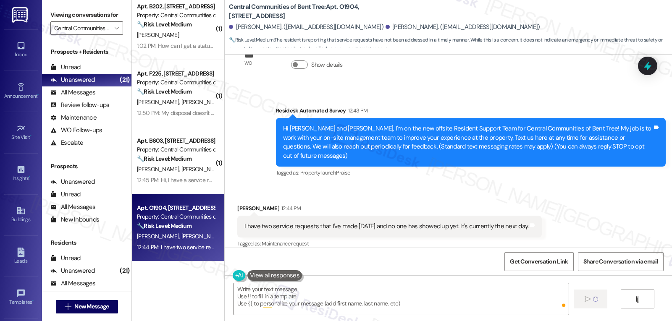
type textarea "Fetching suggested responses. Please feel free to read through the conversation…"
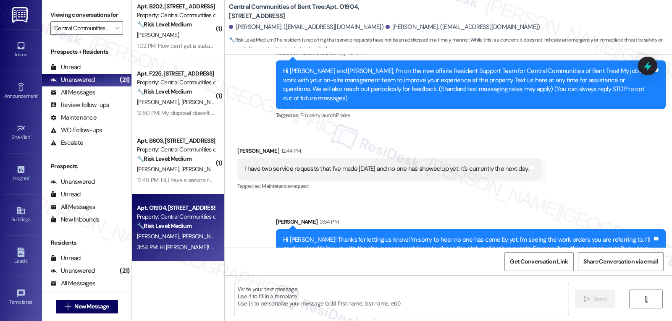
scroll to position [116, 0]
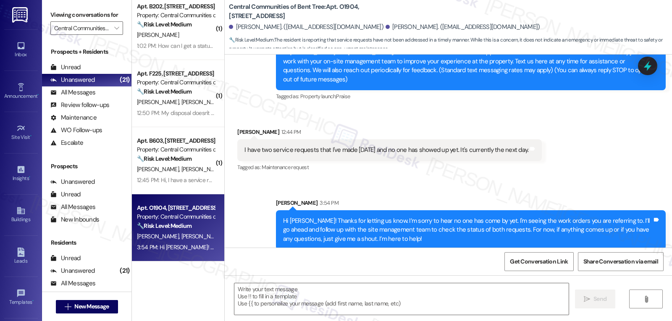
drag, startPoint x: 650, startPoint y: 70, endPoint x: 645, endPoint y: 70, distance: 5.0
click at [650, 70] on icon at bounding box center [647, 65] width 11 height 11
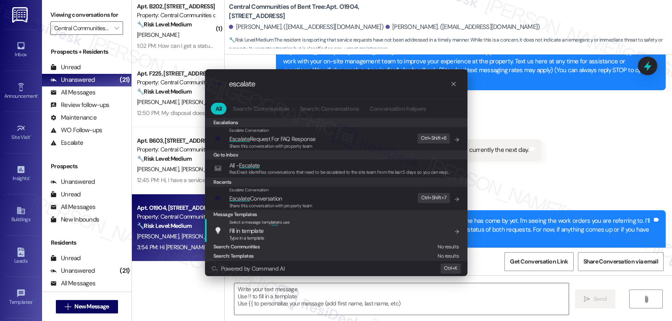
type input "escalate"
click at [283, 201] on span "Escalate Conversation" at bounding box center [270, 198] width 83 height 9
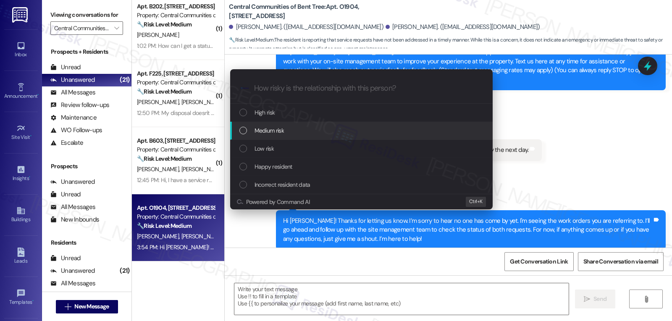
click at [291, 135] on div "Medium risk" at bounding box center [362, 130] width 246 height 9
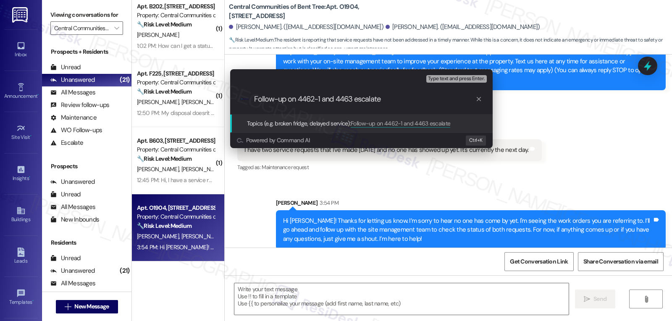
click at [367, 98] on input "Follow-up on 4462-1 and 4463 escalate" at bounding box center [364, 99] width 221 height 9
click at [410, 106] on div ".cls-1{fill:#0a055f;}.cls-2{fill:#0cc4c4;} resideskLogoBlueOrange Follow-up on …" at bounding box center [361, 99] width 262 height 30
drag, startPoint x: 408, startPoint y: 102, endPoint x: 353, endPoint y: 105, distance: 55.1
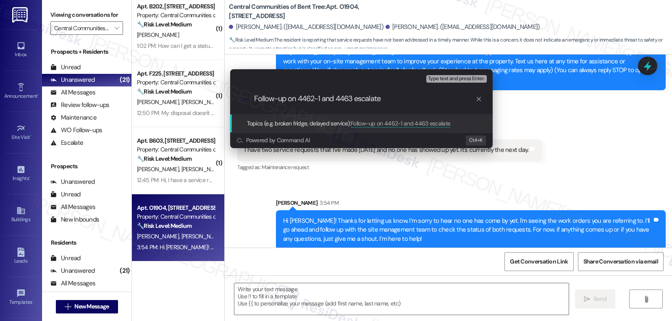
click at [353, 105] on div ".cls-1{fill:#0a055f;}.cls-2{fill:#0cc4c4;} resideskLogoBlueOrange Follow-up on …" at bounding box center [361, 99] width 262 height 30
type input "Follow-up on 4462-1 and 4463 - lights and plumbing issue"
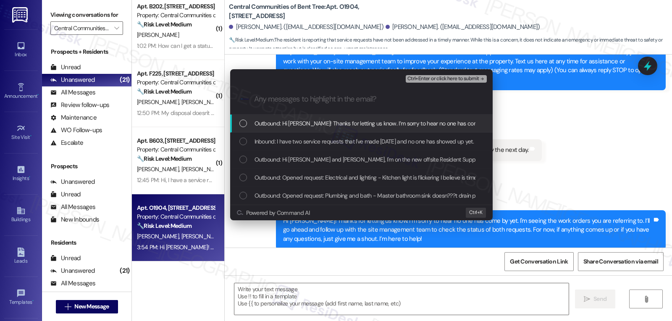
scroll to position [0, 0]
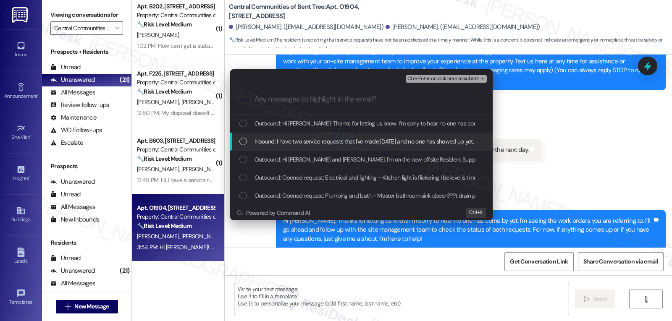
click at [289, 147] on div "Inbound: I have two service requests that I've made yesterday and no one has sh…" at bounding box center [361, 142] width 262 height 18
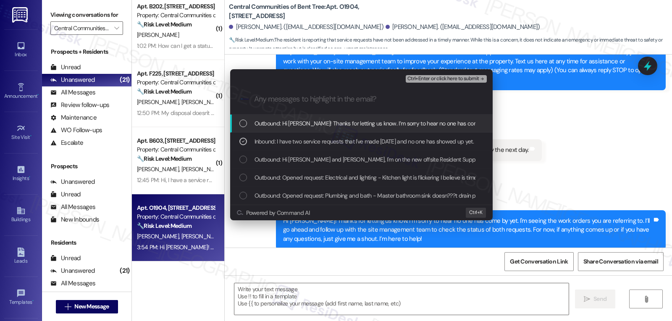
click at [448, 78] on span "Ctrl+Enter or click here to submit" at bounding box center [443, 79] width 72 height 6
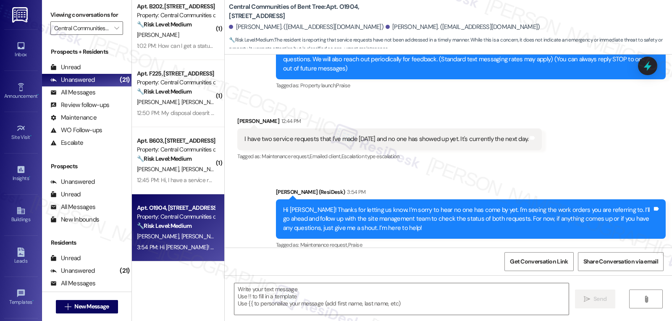
scroll to position [128, 0]
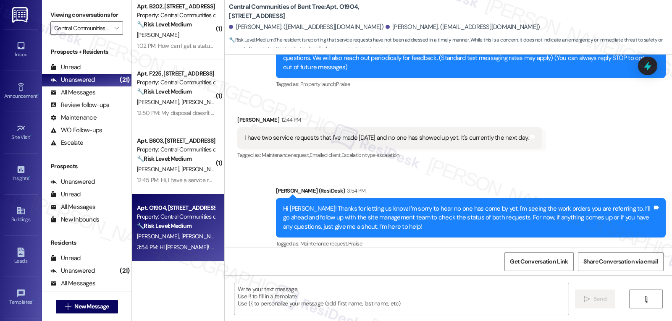
type textarea "Fetching suggested responses. Please feel free to read through the conversation…"
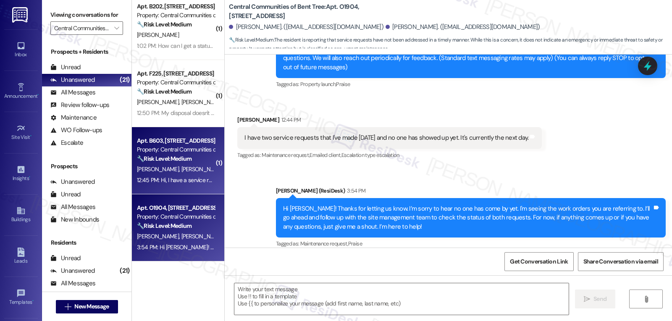
click at [181, 157] on strong "🔧 Risk Level: Medium" at bounding box center [164, 159] width 55 height 8
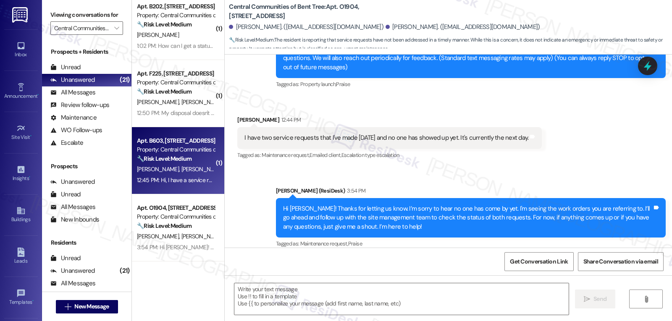
type textarea "Fetching suggested responses. Please feel free to read through the conversation…"
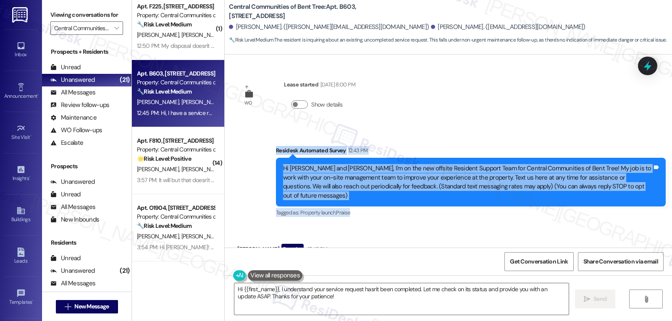
scroll to position [84, 0]
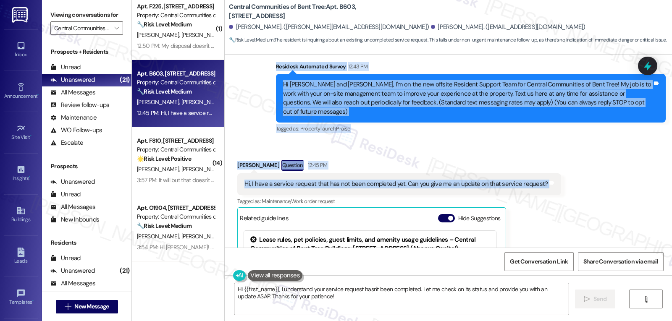
drag, startPoint x: 280, startPoint y: 171, endPoint x: 545, endPoint y: 183, distance: 266.0
click at [545, 183] on div "WO Lease started Apr 22, 2025 at 8:00 PM Show details Survey, sent via SMS Resi…" at bounding box center [448, 151] width 447 height 193
copy div "Residesk Automated Survey 12:43 PM Hi Tori and Aidan, I'm on the new offsite Re…"
drag, startPoint x: 419, startPoint y: 289, endPoint x: 487, endPoint y: 293, distance: 69.0
click at [419, 289] on textarea "Hi {{first_name}}, I understand your service request hasn't been completed. Let…" at bounding box center [401, 298] width 334 height 31
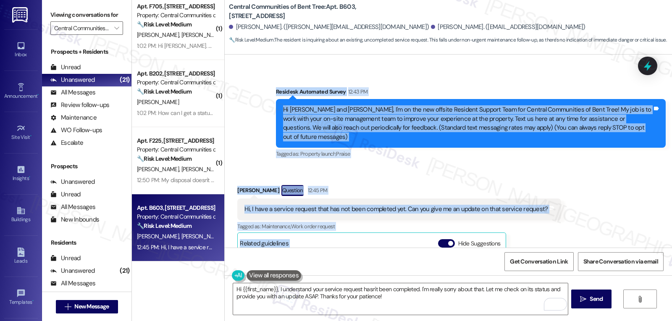
scroll to position [74, 0]
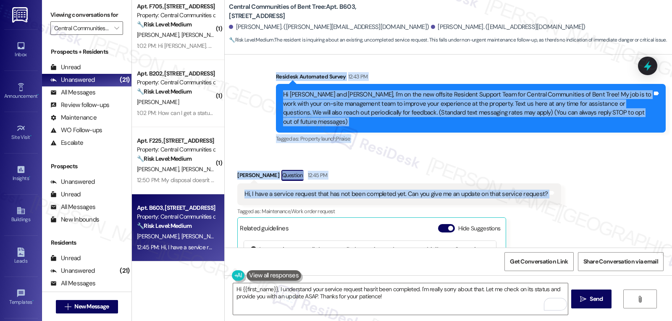
drag, startPoint x: 416, startPoint y: 201, endPoint x: 560, endPoint y: 196, distance: 144.5
click at [560, 196] on div "WO Lease started Apr 22, 2025 at 8:00 PM Show details Survey, sent via SMS Resi…" at bounding box center [448, 151] width 447 height 193
copy div "Residesk Automated Survey 12:43 PM Hi Tori and Aidan, I'm on the new offsite Re…"
click at [415, 307] on textarea "Hi {{first_name}}, I understand your service request hasn't been completed. I'm…" at bounding box center [400, 298] width 334 height 31
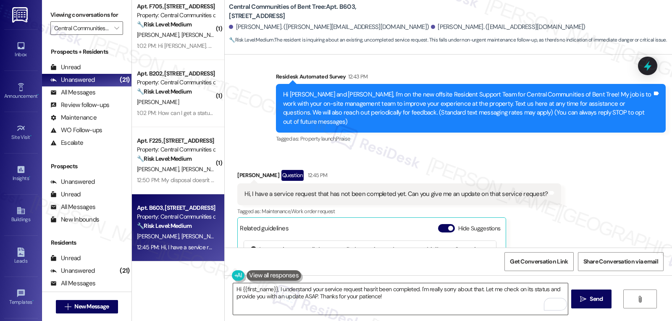
paste textarea "Tori! Thanks for reaching out. I’d be glad to check on that for you"
click at [441, 298] on textarea "Hi Tori! Thanks for reaching out. I’d be glad to check on that for you!" at bounding box center [400, 298] width 334 height 31
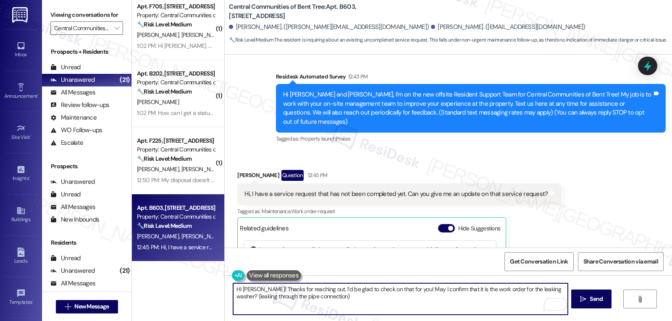
click at [337, 300] on textarea "Hi Tori! Thanks for reaching out. I’d be glad to check on that for you! May I c…" at bounding box center [400, 298] width 334 height 31
type textarea "Hi Tori! Thanks for reaching out. I’d be glad to check on that for you! May I c…"
click at [600, 303] on span "Send" at bounding box center [595, 299] width 13 height 9
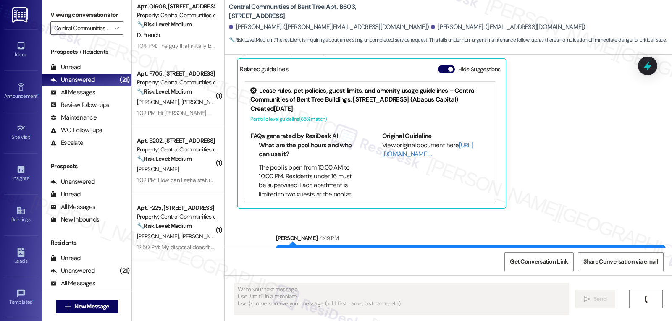
scroll to position [259, 0]
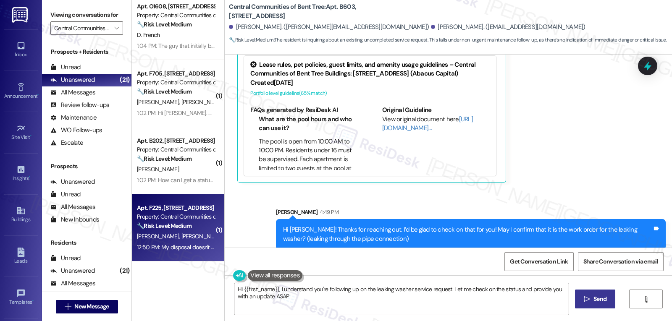
type textarea "Hi {{first_name}}, I understand you're following up on the leaking washer servi…"
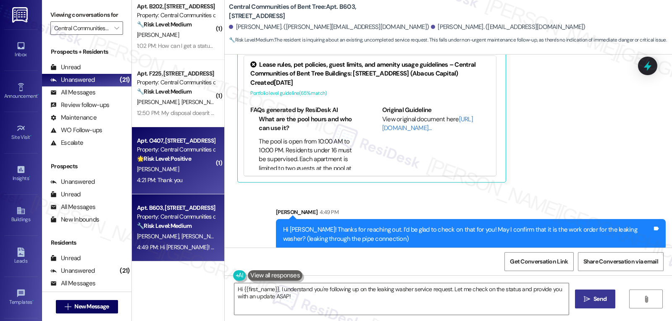
click at [188, 173] on div "C. Hunter" at bounding box center [175, 169] width 79 height 10
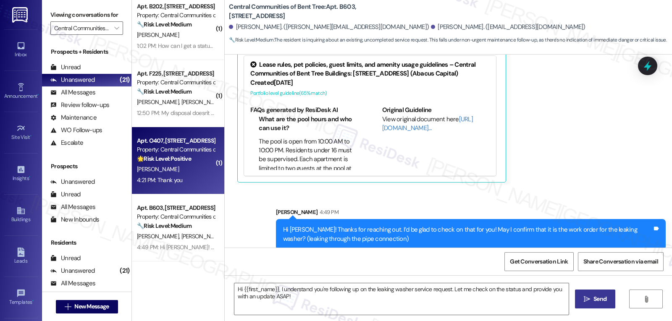
type textarea "Fetching suggested responses. Please feel free to read through the conversation…"
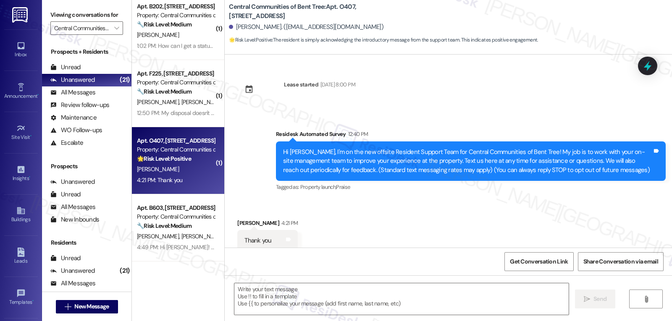
scroll to position [23, 0]
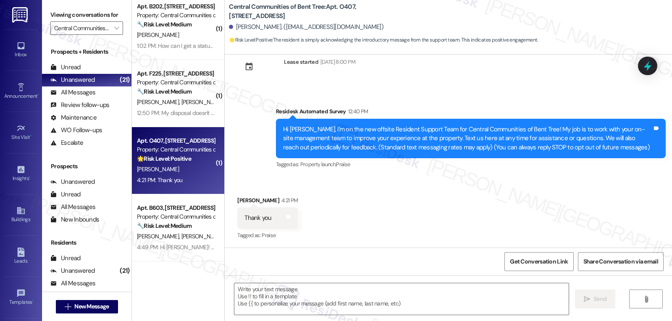
type textarea "Fetching suggested responses. Please feel free to read through the conversation…"
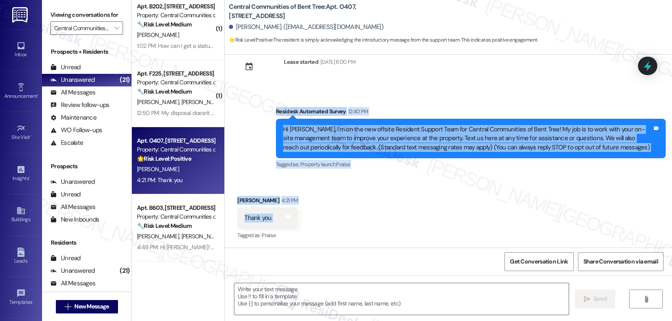
drag, startPoint x: 269, startPoint y: 111, endPoint x: 319, endPoint y: 212, distance: 113.2
click at [319, 212] on div "Lease started May 31, 2025 at 8:00 PM Survey, sent via SMS Residesk Automated S…" at bounding box center [448, 151] width 447 height 193
copy div "Residesk Automated Survey 12:40 PM Hi Curtis, I'm on the new offsite Resident S…"
click at [366, 301] on textarea at bounding box center [401, 298] width 334 height 31
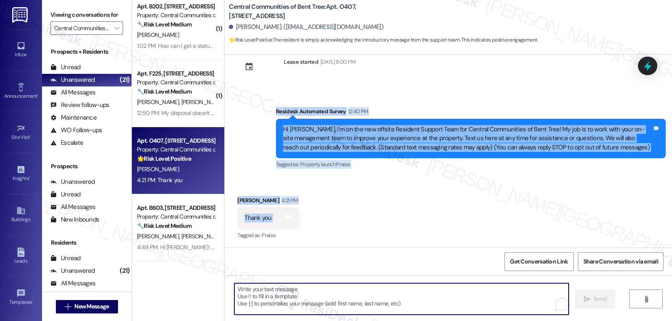
paste textarea "You're very welcome, Curtis! 😊 I'm here if you ever need help with anything or …"
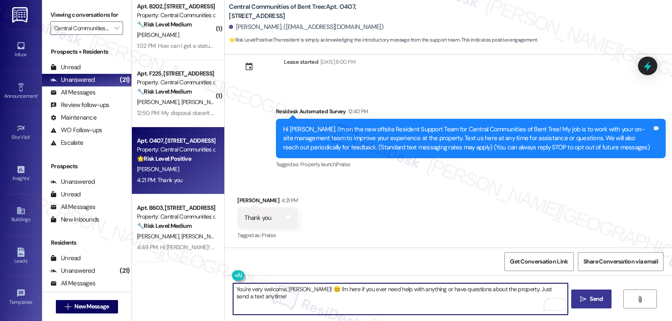
type textarea "You're very welcome, Curtis! 😊 I'm here if you ever need help with anything or …"
click at [588, 300] on span "Send" at bounding box center [596, 299] width 16 height 9
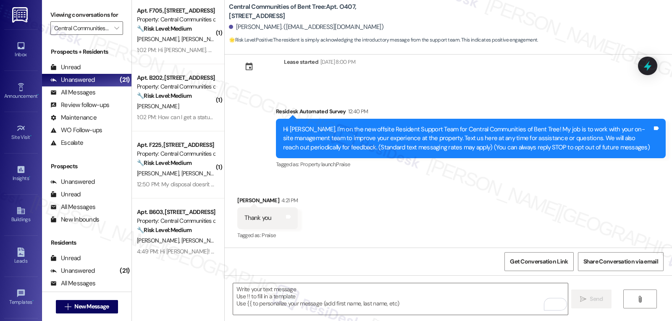
scroll to position [1132, 0]
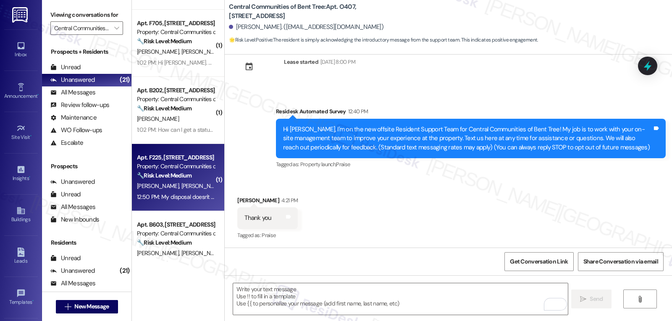
click at [168, 199] on div "12:50 PM: My disposal doesn't work for a while. I asked for service at office. …" at bounding box center [302, 197] width 330 height 8
type textarea "Fetching suggested responses. Please feel free to read through the conversation…"
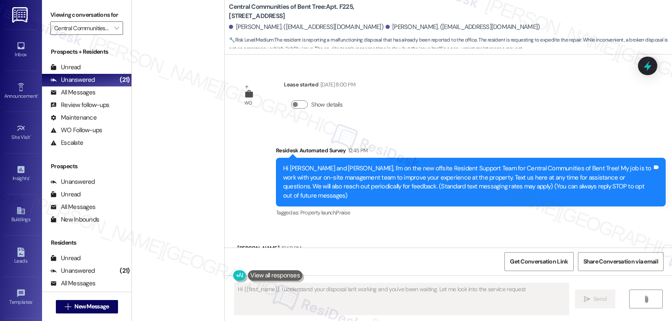
scroll to position [189, 0]
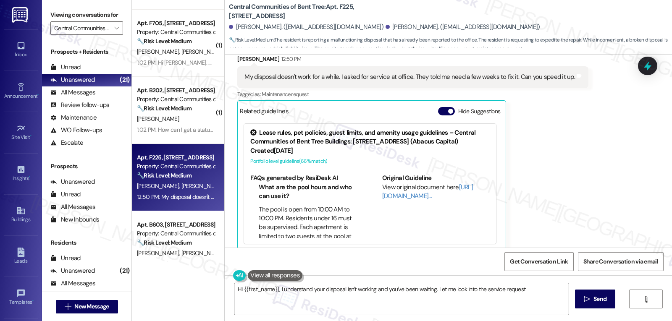
drag, startPoint x: 275, startPoint y: 290, endPoint x: 288, endPoint y: 290, distance: 13.4
click at [275, 290] on textarea "Hi {{first_name}}, I understand your disposal isn't working. Let me look into t…" at bounding box center [401, 298] width 334 height 31
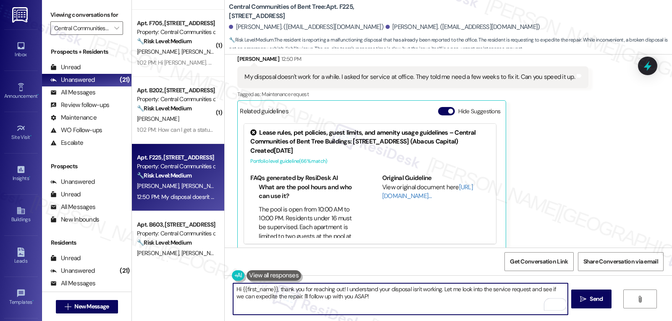
click at [439, 289] on textarea "Hi {{first_name}}, thank you for reaching out! I understand your disposal isn't…" at bounding box center [400, 298] width 334 height 31
click at [286, 298] on textarea "Hi {{first_name}}, thank you for reaching out! I understand your disposal isn't…" at bounding box center [400, 298] width 334 height 31
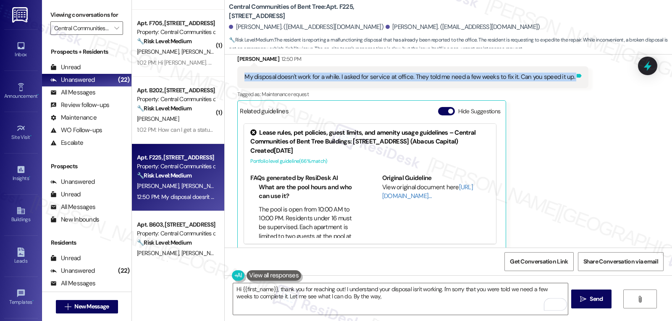
drag, startPoint x: 235, startPoint y: 68, endPoint x: 564, endPoint y: 69, distance: 329.1
click at [564, 69] on div "My disposal doesn't work for a while. I asked for service at office. They told …" at bounding box center [412, 76] width 351 height 21
copy div "My disposal doesn't work for a while. I asked for service at office. They told …"
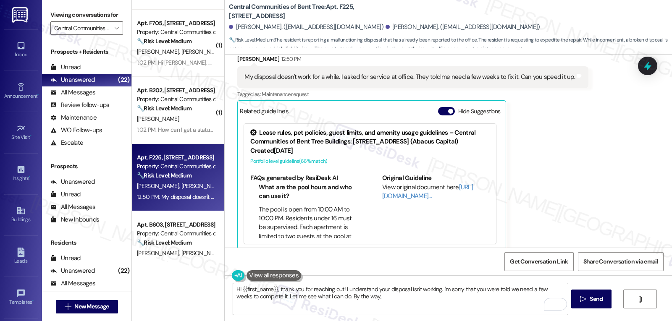
paste textarea "When you say it doesn’t work—does it make any noise at all when you turn it on,…"
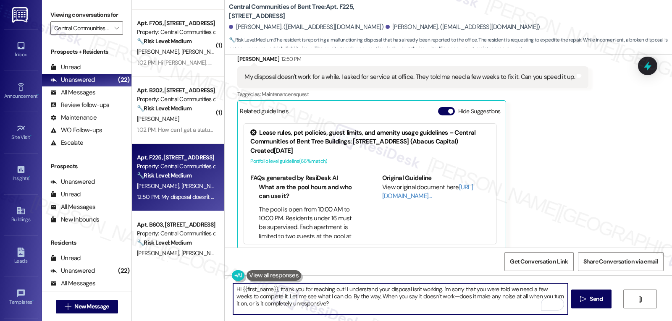
scroll to position [7, 0]
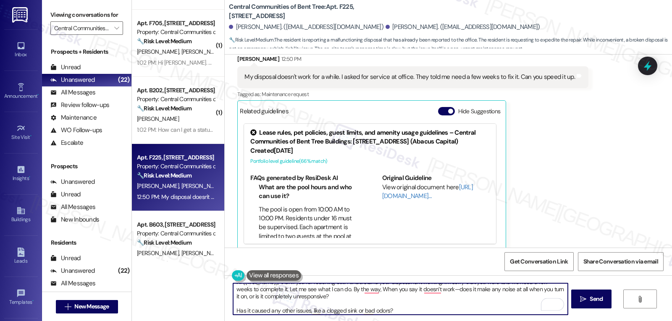
click at [364, 297] on textarea "Hi {{first_name}}, thank you for reaching out! I understand your disposal isn't…" at bounding box center [400, 298] width 334 height 31
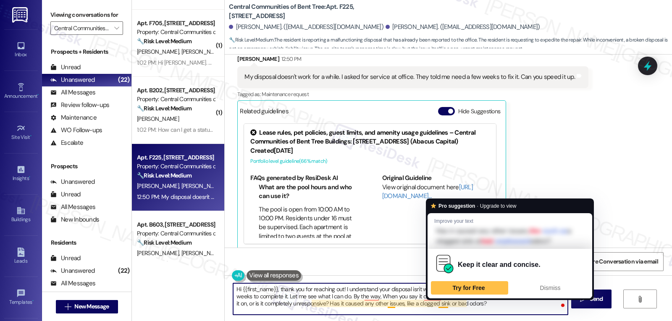
click at [432, 295] on div "Keep it clear and concise. Try for Free Dismiss" at bounding box center [509, 274] width 165 height 50
click at [471, 307] on textarea "Hi {{first_name}}, thank you for reaching out! I understand your disposal isn't…" at bounding box center [400, 298] width 334 height 31
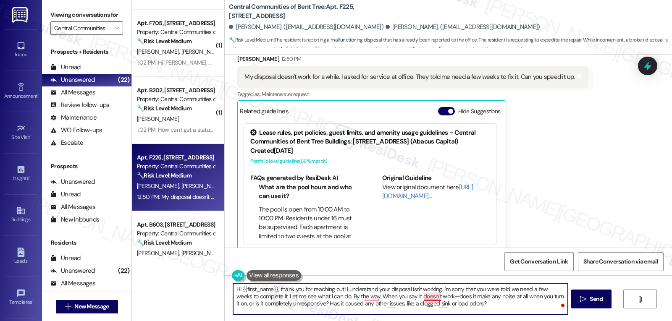
click at [429, 297] on textarea "Hi {{first_name}}, thank you for reaching out! I understand your disposal isn't…" at bounding box center [400, 298] width 334 height 31
click at [477, 306] on textarea "Hi {{first_name}}, thank you for reaching out! I understand your disposal isn't…" at bounding box center [400, 298] width 334 height 31
click at [480, 307] on textarea "Hi {{first_name}}, thank you for reaching out! I understand your disposal isn't…" at bounding box center [400, 298] width 334 height 31
type textarea "Hi {{first_name}}, thank you for reaching out! I understand your disposal isn't…"
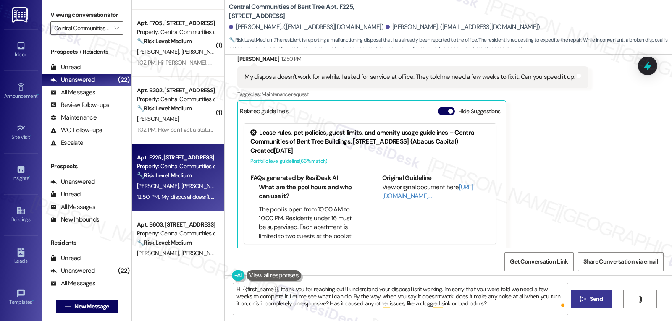
click at [604, 303] on button " Send" at bounding box center [591, 299] width 41 height 19
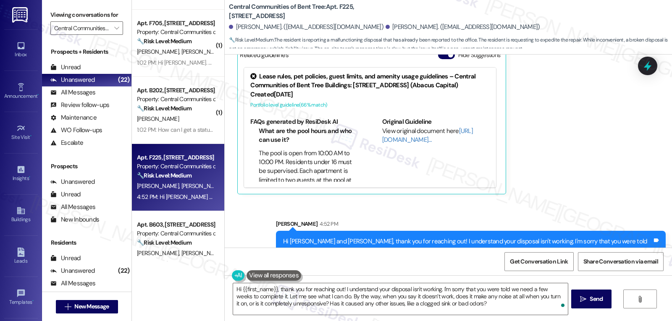
scroll to position [266, 0]
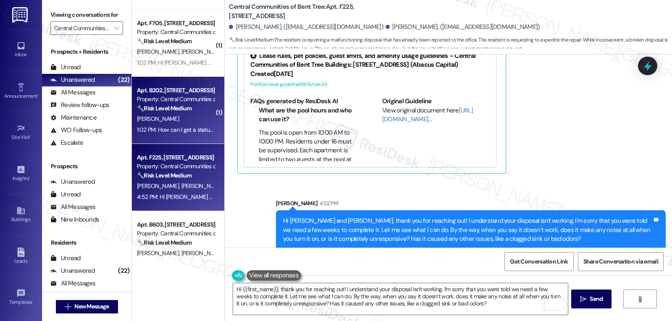
click at [179, 124] on div "[PERSON_NAME]" at bounding box center [175, 119] width 79 height 10
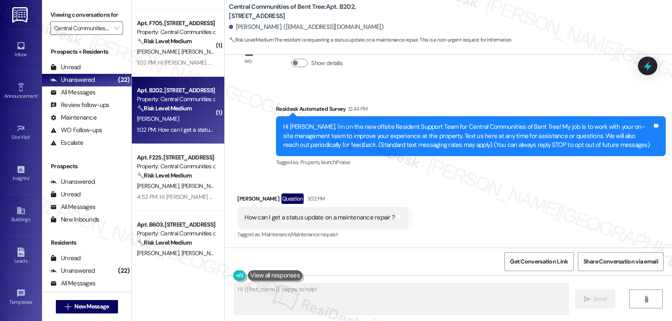
scroll to position [41, 0]
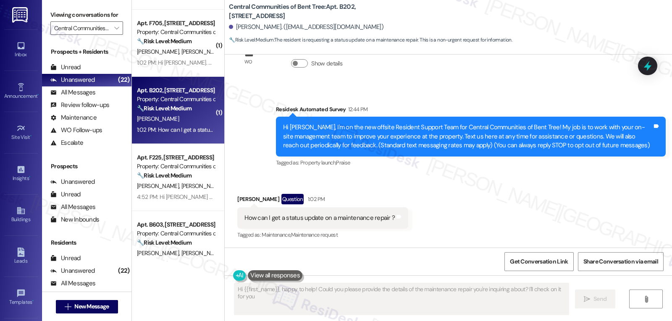
type textarea "Hi {{first_name}}, happy to help! Could you please provide the details of the m…"
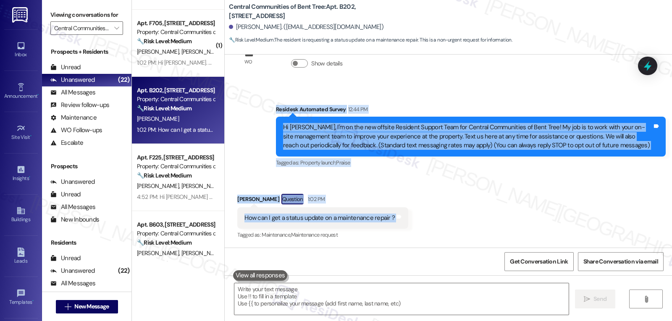
drag, startPoint x: 269, startPoint y: 111, endPoint x: 394, endPoint y: 220, distance: 165.7
click at [394, 220] on div "WO Lease started Aug 15, 2025 at 8:00 PM Show details Survey, sent via SMS Resi…" at bounding box center [448, 151] width 447 height 193
copy div "Residesk Automated Survey 12:44 PM Hi Maritza, I'm on the new offsite Resident …"
click at [415, 298] on textarea at bounding box center [401, 298] width 334 height 31
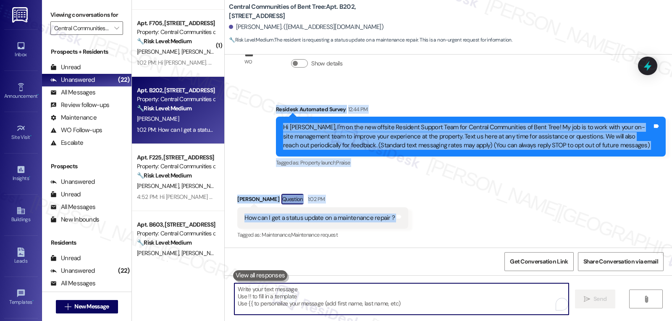
paste textarea "Hi Maritza! I’d be happy to help check on that for you. Could you please share …"
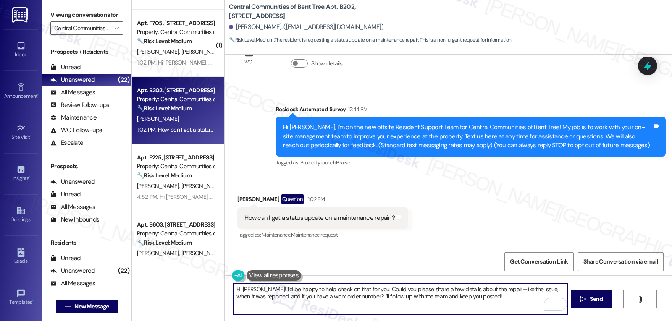
click at [494, 290] on textarea "Hi Maritza! I’d be happy to help check on that for you. Could you please share …" at bounding box center [400, 298] width 334 height 31
click at [510, 298] on textarea "Hi Maritza! I’d be happy to help check on that for you. Could you please share …" at bounding box center [400, 298] width 334 height 31
type textarea "Hi Maritza! I’d be happy to help check on that for you. Could you please share …"
click at [578, 297] on span " Send" at bounding box center [591, 299] width 26 height 9
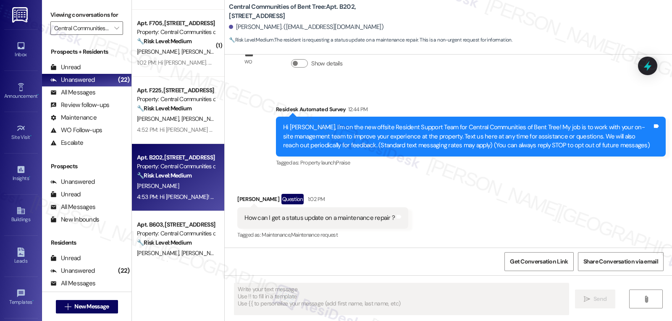
scroll to position [109, 0]
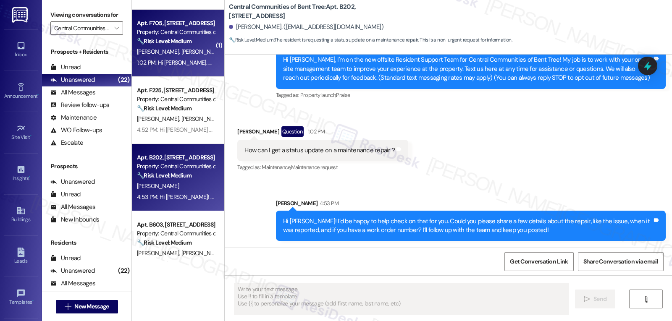
click at [181, 48] on span "[PERSON_NAME]" at bounding box center [202, 52] width 42 height 8
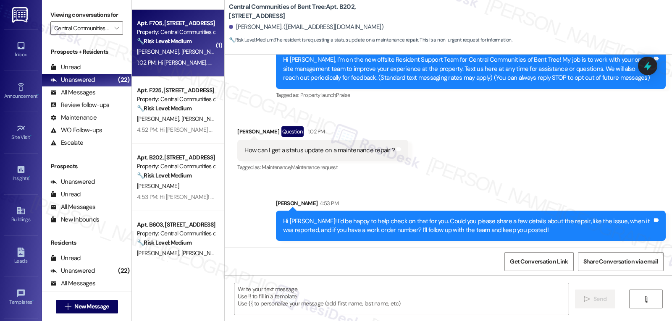
type textarea "Fetching suggested responses. Please feel free to read through the conversation…"
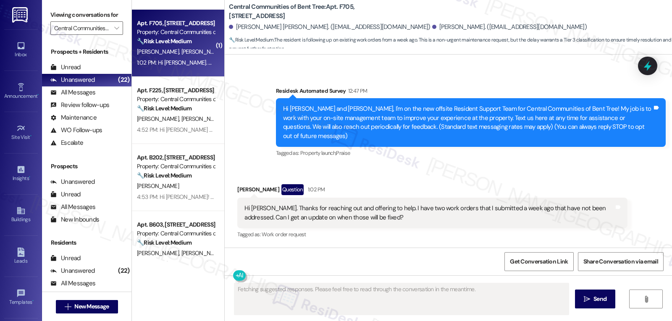
scroll to position [50, 0]
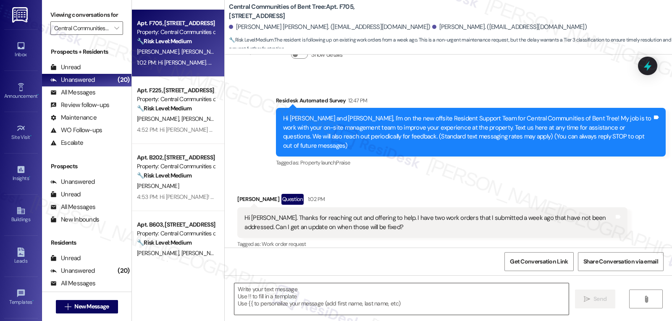
click at [380, 298] on textarea at bounding box center [401, 298] width 334 height 31
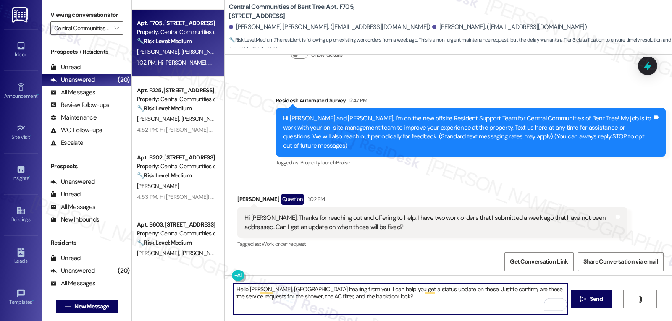
click at [429, 300] on textarea "Hello Clair, nice hearing from you! I can help you get a status update on these…" at bounding box center [400, 298] width 334 height 31
type textarea "Hello Clair, nice hearing from you! I can help you get a status update on these…"
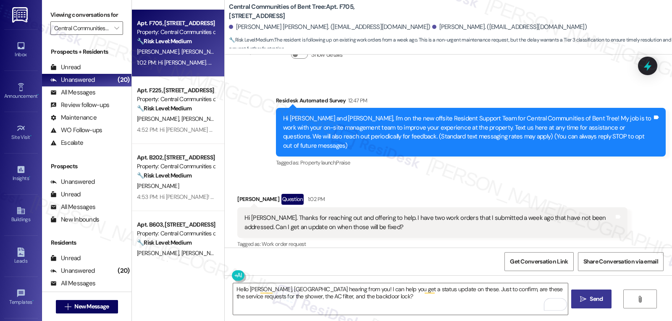
click at [590, 298] on span "Send" at bounding box center [595, 299] width 13 height 9
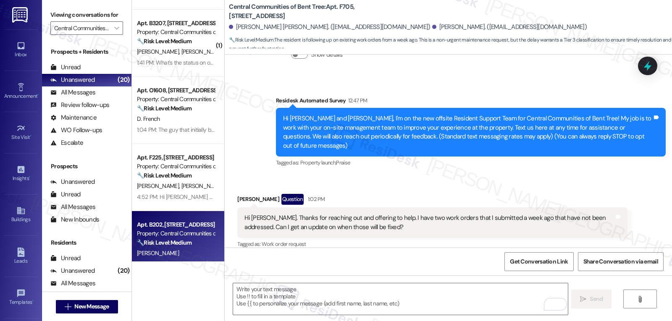
scroll to position [914, 0]
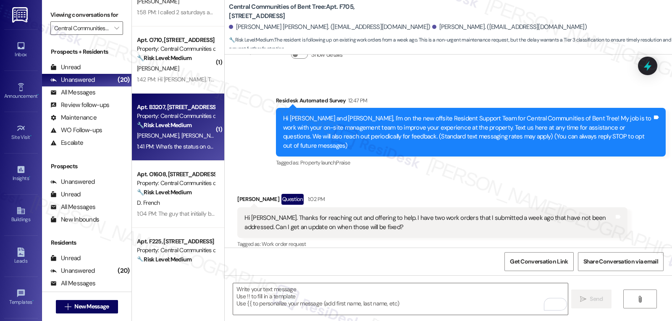
click at [185, 137] on span "C. Gonzales" at bounding box center [202, 136] width 42 height 8
type textarea "Fetching suggested responses. Please feel free to read through the conversation…"
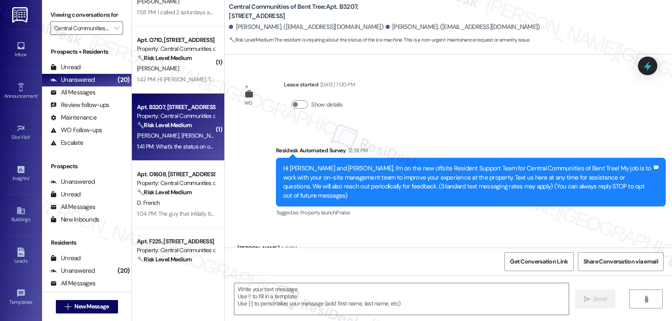
scroll to position [39, 0]
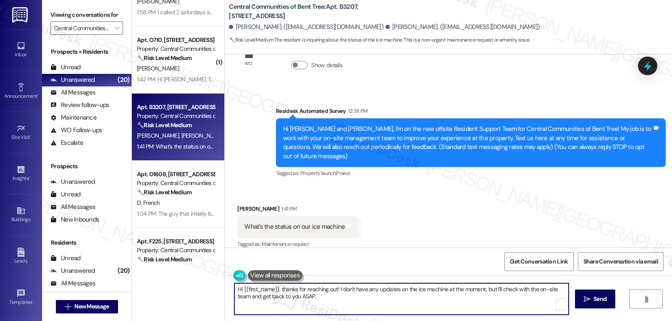
drag, startPoint x: 348, startPoint y: 299, endPoint x: 406, endPoint y: 341, distance: 71.0
click at [406, 321] on html "Inbox Go to Inbox Announcement • Send A Text Announcement Site Visit • Go to Si…" at bounding box center [336, 160] width 672 height 321
click at [242, 204] on div "Natalie Beaupre 1:41 PM" at bounding box center [297, 210] width 121 height 12
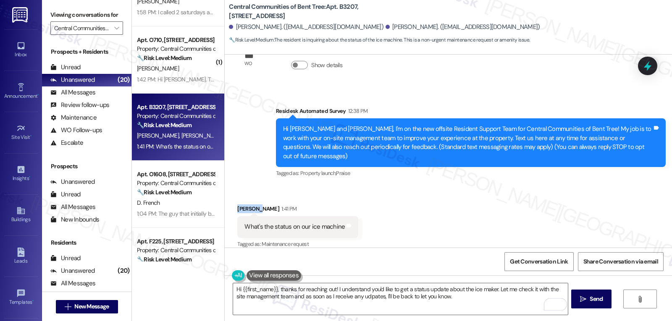
click at [242, 204] on div "Natalie Beaupre 1:41 PM" at bounding box center [297, 210] width 121 height 12
copy div "Natalie"
click at [237, 291] on textarea "Hi {{first_name}}, thanks for reaching out! I understand you'd like to get a st…" at bounding box center [400, 298] width 334 height 31
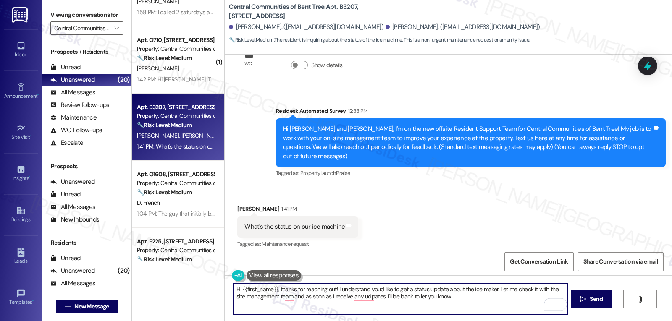
paste textarea "Natalie"
click at [463, 308] on textarea "Hi Natalie, thanks for reaching out! I understand you'd like to get a status up…" at bounding box center [400, 298] width 334 height 31
type textarea "Hi Natalie, thanks for reaching out! I understand you'd like to get a status up…"
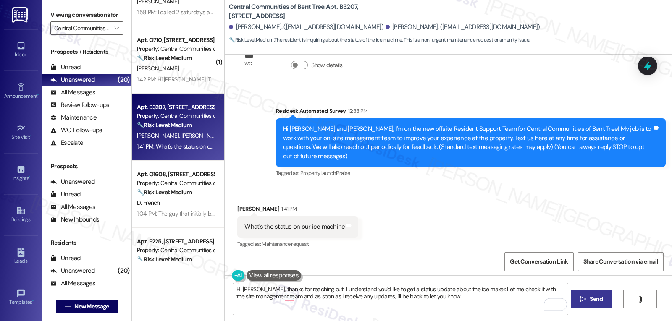
click at [589, 307] on button " Send" at bounding box center [591, 299] width 41 height 19
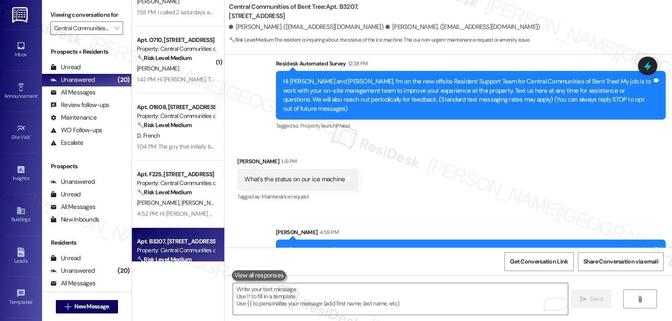
scroll to position [107, 0]
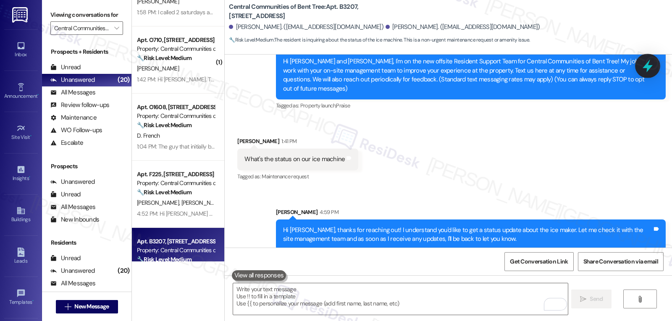
click at [646, 68] on icon at bounding box center [647, 66] width 10 height 13
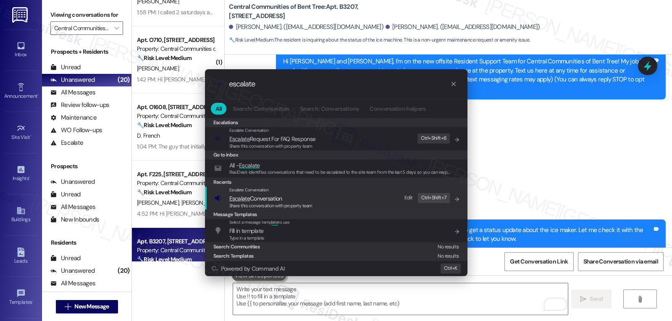
type input "escalate"
click at [253, 206] on span "Share this conversation with property team" at bounding box center [270, 206] width 83 height 6
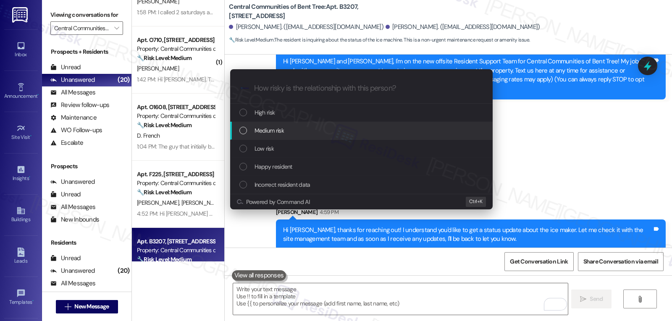
click at [303, 130] on div "Medium risk" at bounding box center [362, 130] width 246 height 9
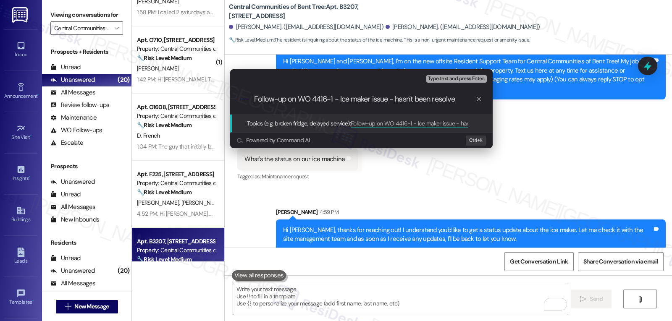
type input "Follow-up on WO 4416-1 - Ice maker issue - hasn't been resolved"
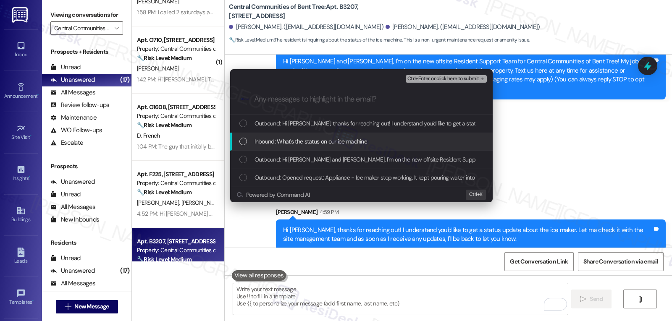
click at [299, 141] on span "Inbound: What's the status on our ice machine" at bounding box center [310, 141] width 113 height 9
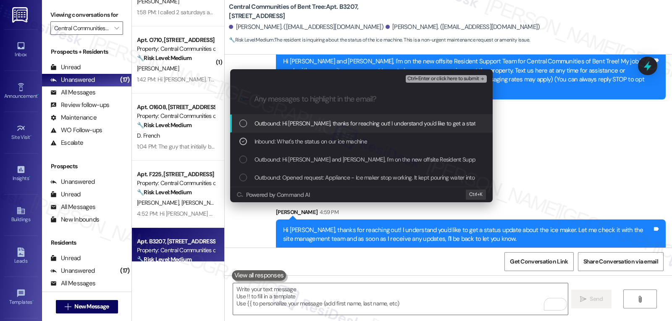
click at [445, 81] on span "Ctrl+Enter or click here to submit" at bounding box center [443, 79] width 72 height 6
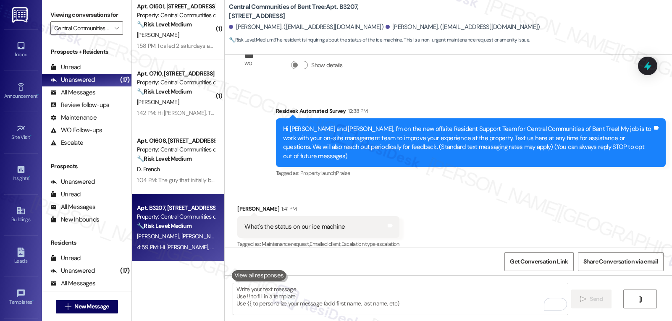
scroll to position [120, 0]
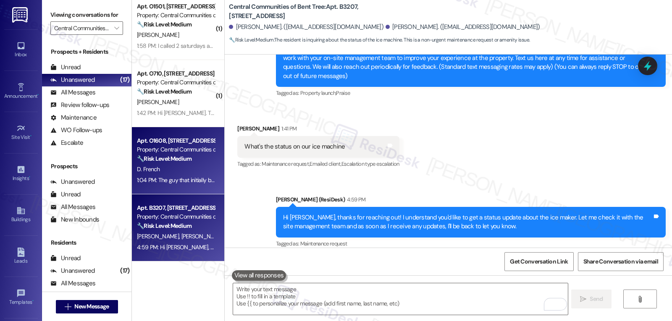
click at [182, 174] on div "D. French" at bounding box center [175, 169] width 79 height 10
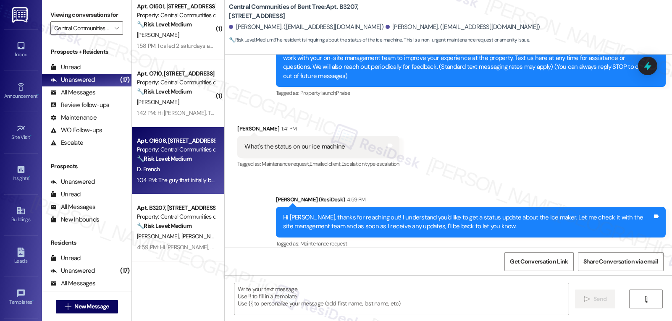
type textarea "Fetching suggested responses. Please feel free to read through the conversation…"
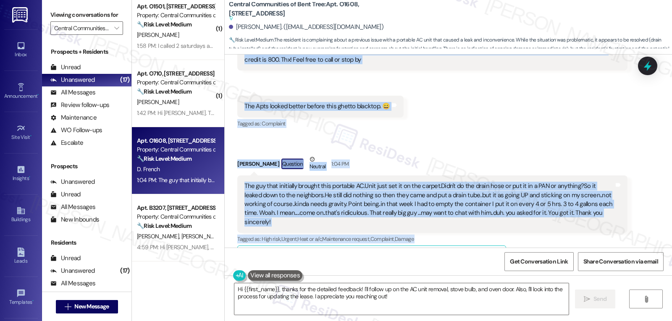
scroll to position [168, 0]
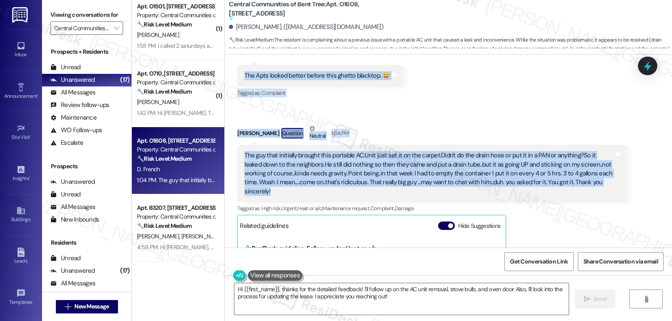
drag, startPoint x: 228, startPoint y: 134, endPoint x: 610, endPoint y: 188, distance: 386.2
click at [610, 188] on div "Received via SMS Devin French 12:55 PM Hi. This is Devin french in 1608 oaks. T…" at bounding box center [448, 215] width 447 height 545
copy div "Devin French 12:55 PM Hi. This is Devin french in 1608 oaks. They need to pleas…"
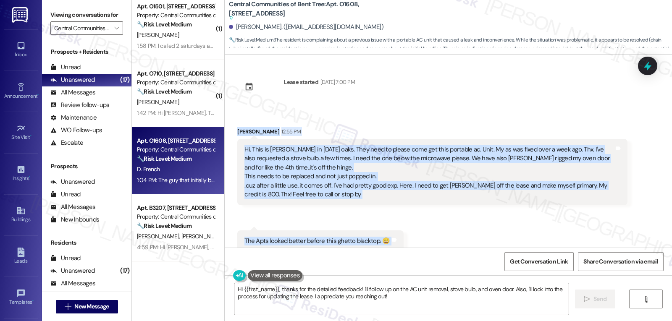
scroll to position [0, 0]
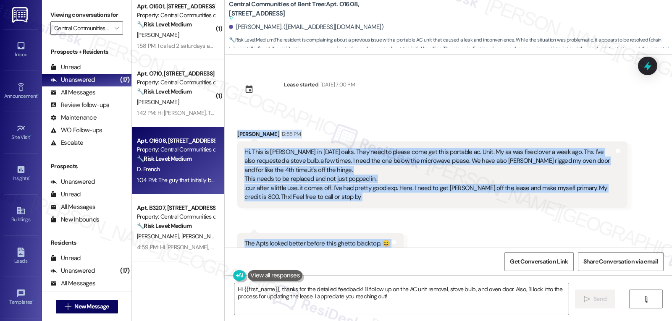
click at [309, 300] on textarea "Hi {{first_name}}, thanks for the detailed feedback! I'll follow up on the AC u…" at bounding box center [401, 298] width 334 height 31
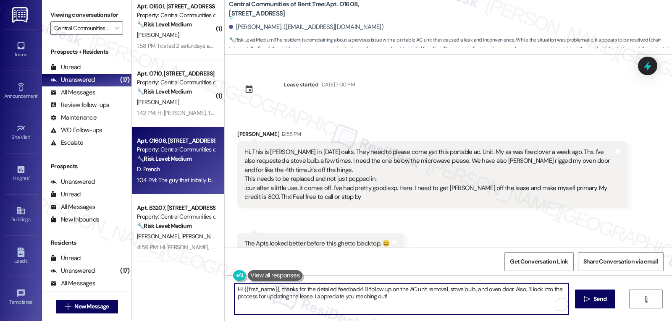
paste textarea "Devin, thanks for the detailed message"
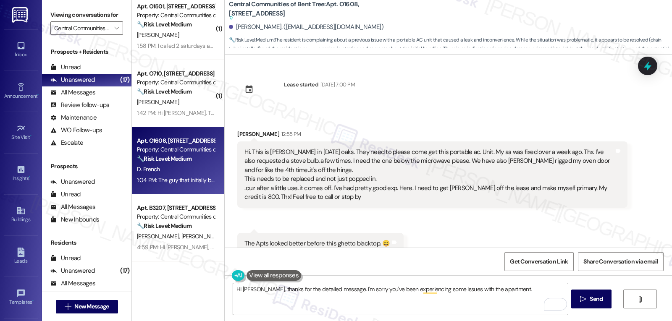
click at [454, 293] on textarea "Hi Devin, thanks for the detailed message. I'm sorry you've been experiencing s…" at bounding box center [400, 298] width 334 height 31
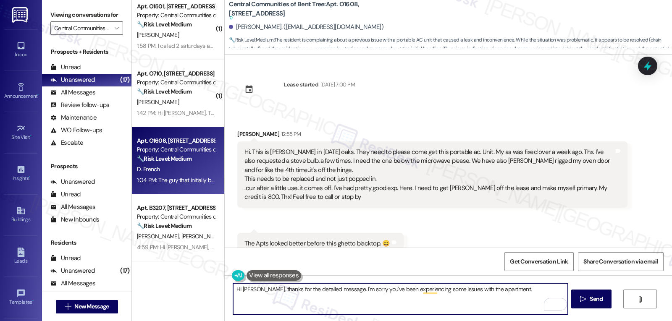
paste textarea "you for sharing all of this with me. I really appreciate the detail, and I’m so…"
click at [530, 290] on textarea "Hi Devin, thank you for sharing all of this with me. I really appreciate the de…" at bounding box center [400, 298] width 334 height 31
click at [449, 301] on textarea "Hi Devin, thank you for sharing all of this with me. I really appreciate the de…" at bounding box center [400, 298] width 334 height 31
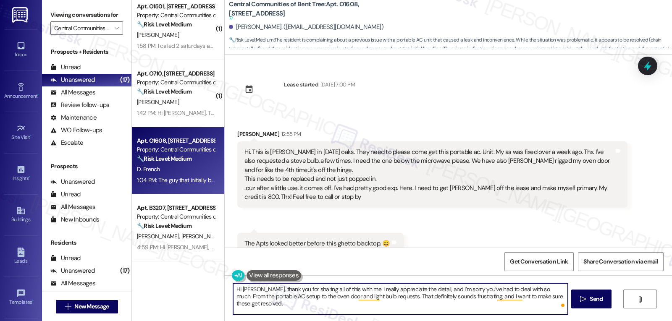
type textarea "Hi [PERSON_NAME], thank you for sharing all of this with me. I really appreciat…"
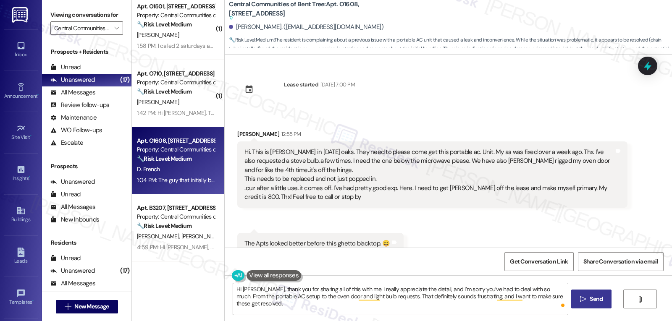
click at [589, 302] on span "Send" at bounding box center [595, 299] width 13 height 9
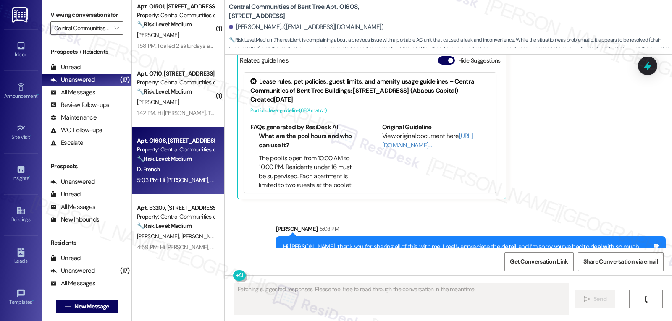
scroll to position [350, 0]
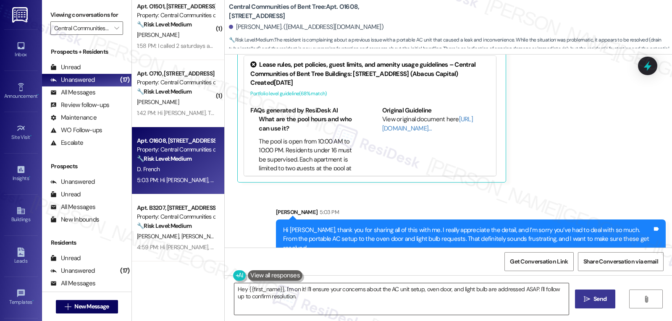
click at [325, 295] on textarea "Hey {{first_name}}, I'm on it! I'll ensure your concerns about the AC unit setu…" at bounding box center [401, 298] width 334 height 31
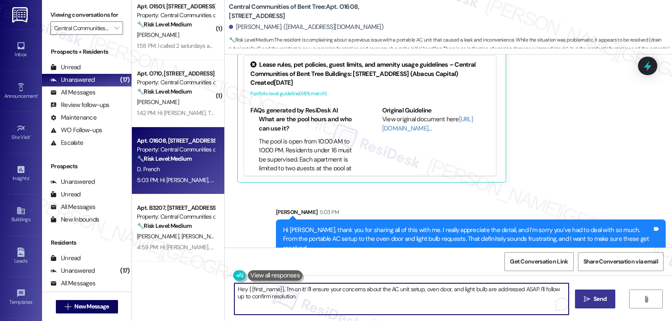
paste textarea "Just to confirm: You’d like the portable A/C unit removed since your A/C is fix…"
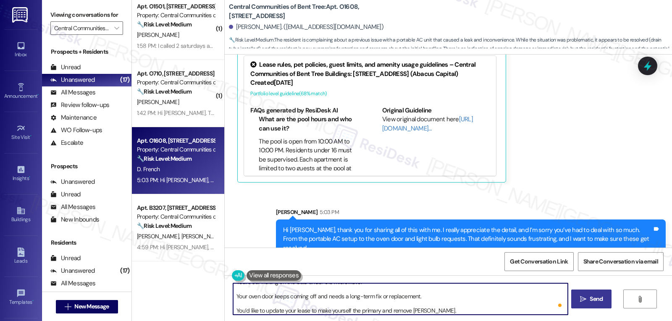
scroll to position [36, 0]
type textarea "Just to confirm: You’d like the portable A/C unit removed since your A/C is fix…"
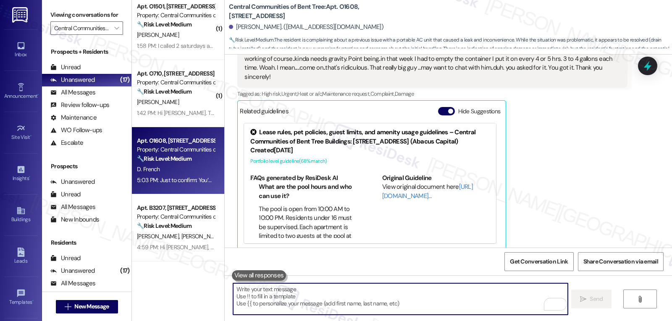
scroll to position [481, 0]
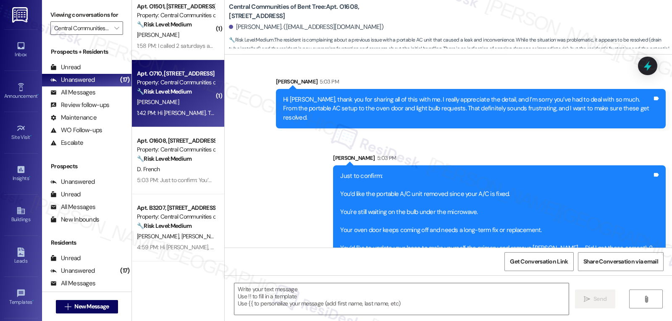
type textarea "Fetching suggested responses. Please feel free to read through the conversation…"
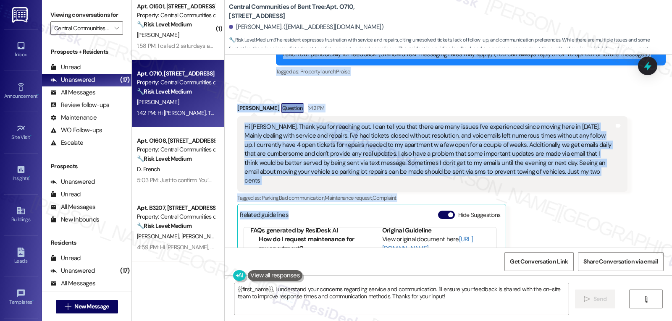
scroll to position [152, 0]
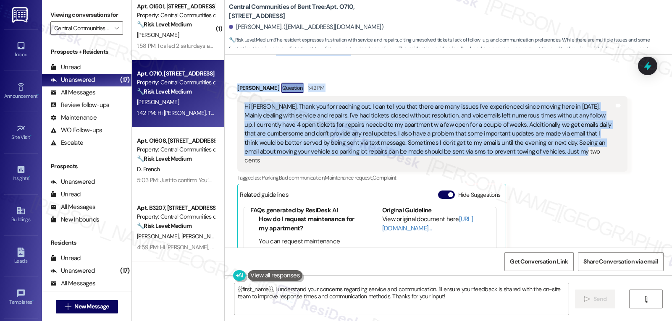
drag, startPoint x: 269, startPoint y: 82, endPoint x: 547, endPoint y: 159, distance: 288.7
click at [547, 159] on div "WO Lease started [DATE] 8:00 PM Show details Survey, sent via SMS Residesk Auto…" at bounding box center [448, 151] width 447 height 193
copy div "Residesk Automated Survey 12:41 PM Hi [PERSON_NAME], I'm on the new offsite Res…"
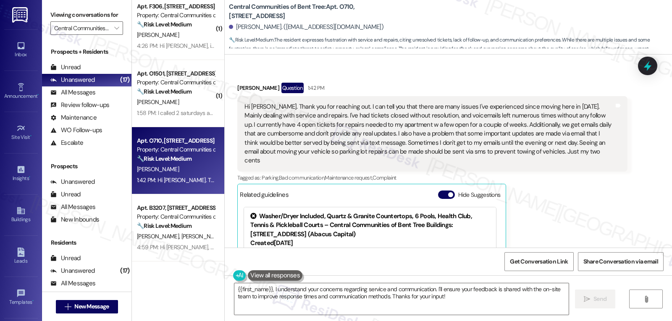
click at [540, 196] on div "[PERSON_NAME] Question 1:42 PM Hi [PERSON_NAME]. Thank you for reaching out. I …" at bounding box center [432, 208] width 390 height 251
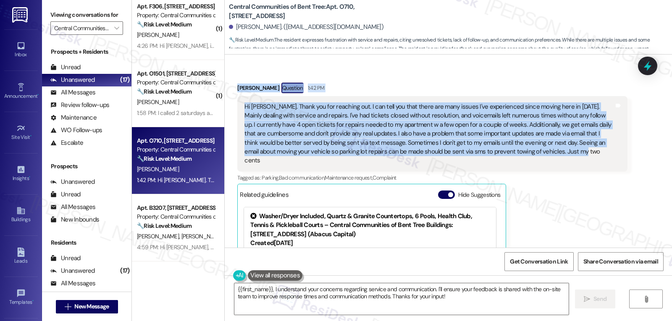
drag, startPoint x: 230, startPoint y: 89, endPoint x: 513, endPoint y: 147, distance: 288.9
click at [513, 147] on div "Received via SMS Johannes Weldeab Question 1:42 PM Hi Sarah. Thank you for reac…" at bounding box center [432, 208] width 402 height 264
copy div "Johannes Weldeab Question 1:42 PM Hi Sarah. Thank you for reaching out. I can t…"
click at [397, 303] on textarea "{{first_name}}, I understand your concerns regarding service and communication.…" at bounding box center [401, 298] width 334 height 31
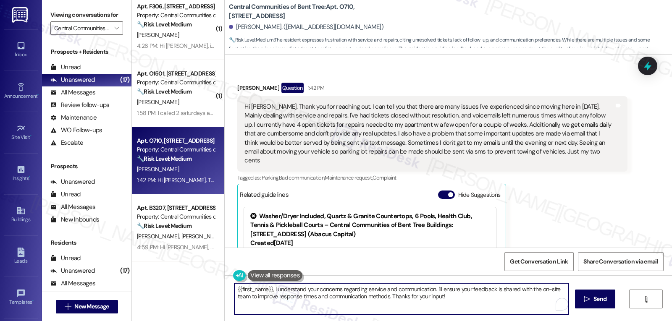
paste textarea "Hi Johannes, thank you so much for your thoughtful feedback—and I’m really sorr…"
click at [384, 291] on textarea "Hi Johannes, thank you so much for your thoughtful feedback—and I’m really sorr…" at bounding box center [400, 298] width 334 height 31
click at [391, 302] on textarea "Hi Johannes, thank you so much for your thoughtful feedback, and I’m really sor…" at bounding box center [400, 298] width 334 height 31
click at [406, 305] on textarea "Hi Johannes, thank you so much for your thoughtful feedback, and I’m really sor…" at bounding box center [400, 298] width 334 height 31
paste textarea "I also hear you on the email vs. text updates—that’s a great point, especially …"
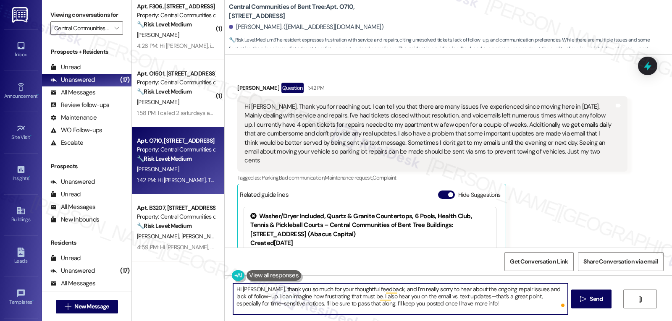
click at [468, 298] on textarea "Hi Johannes, thank you so much for your thoughtful feedback, and I’m really sor…" at bounding box center [400, 298] width 334 height 31
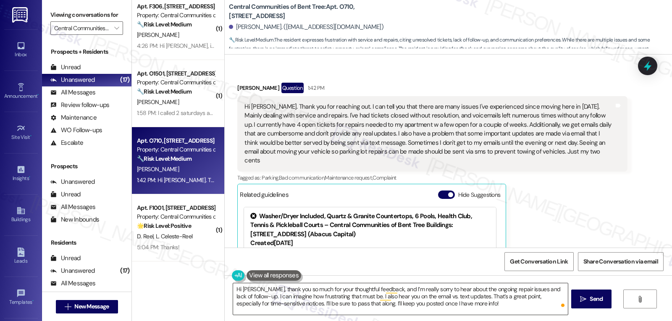
click at [360, 297] on textarea "Hi Johannes, thank you so much for your thoughtful feedback, and I’m really sor…" at bounding box center [400, 298] width 334 height 31
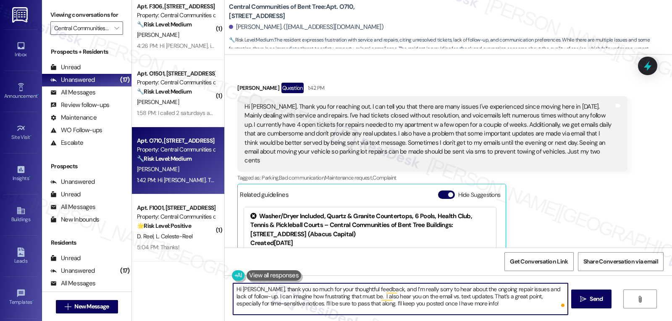
paste textarea "I’ll check on the status of your open work orders"
drag, startPoint x: 448, startPoint y: 296, endPoint x: 476, endPoint y: 299, distance: 27.5
click at [476, 299] on textarea "Hi Johannes, thank you so much for your thoughtful feedback, and I’m really sor…" at bounding box center [400, 298] width 334 height 31
click at [369, 312] on textarea "Hi Johannes, thank you so much for your thoughtful feedback, and I’m really sor…" at bounding box center [400, 298] width 334 height 31
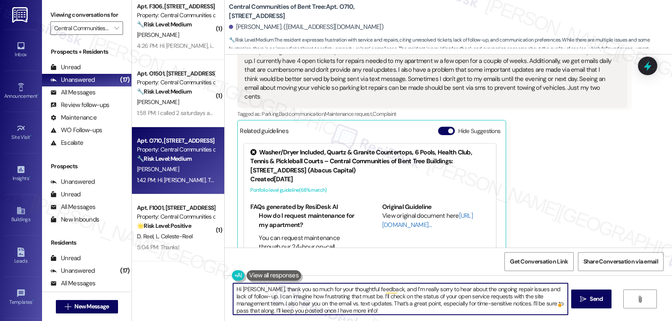
scroll to position [236, 0]
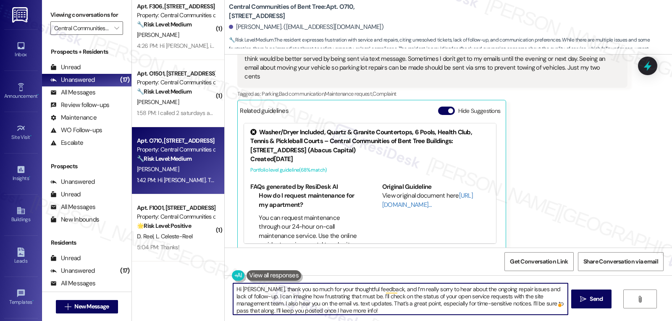
click at [437, 315] on textarea "Hi Johannes, thank you so much for your thoughtful feedback, and I’m really sor…" at bounding box center [400, 298] width 334 height 31
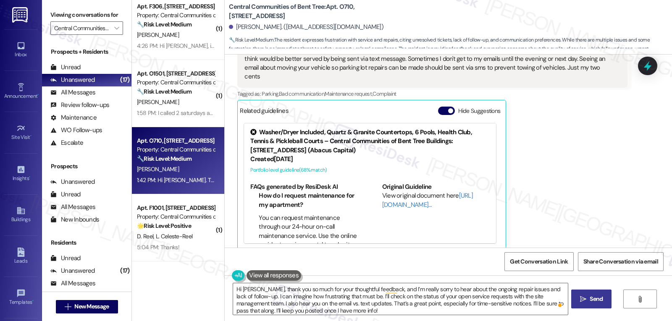
click at [593, 297] on span "Send" at bounding box center [595, 299] width 13 height 9
type textarea "Fetching suggested responses. Please feel free to read through the conversation…"
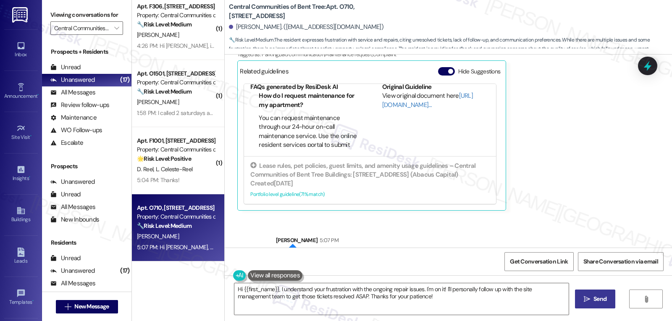
scroll to position [322, 0]
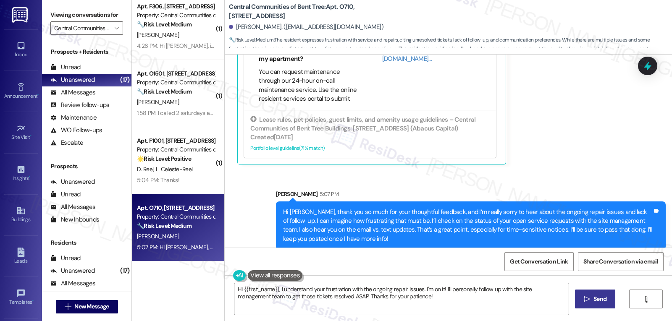
click at [416, 311] on textarea "Hi {{first_name}}, I understand your frustration with the ongoing repair issues…" at bounding box center [401, 298] width 334 height 31
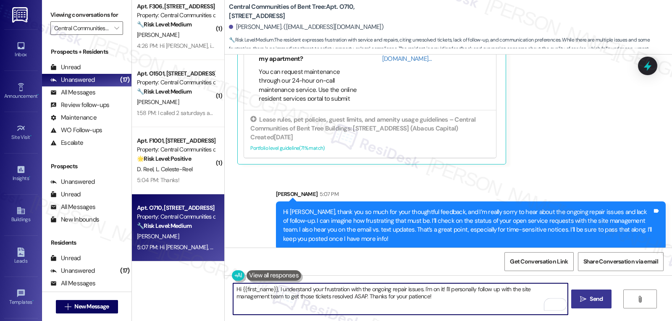
paste textarea "Johannes, thank you for sharing this with me. I’m really sorry to hear about th…"
click at [356, 300] on textarea "Hi Johannes, thank you for sharing this with me. I’m really sorry to hear about…" at bounding box center [400, 298] width 334 height 31
type textarea "Hi Johannes, thank you for sharing this with me. I’m really sorry to hear about…"
click at [646, 68] on icon at bounding box center [647, 66] width 10 height 13
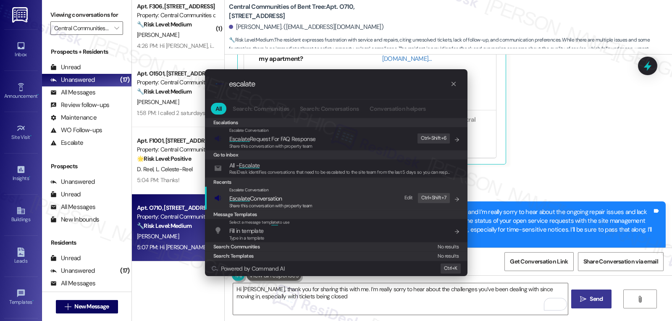
type input "escalate"
click at [264, 210] on div "Message Templates" at bounding box center [336, 214] width 262 height 9
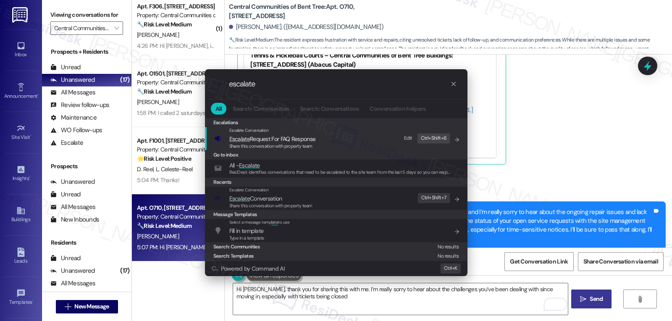
click at [264, 202] on div "Share this conversation with property team" at bounding box center [270, 206] width 83 height 8
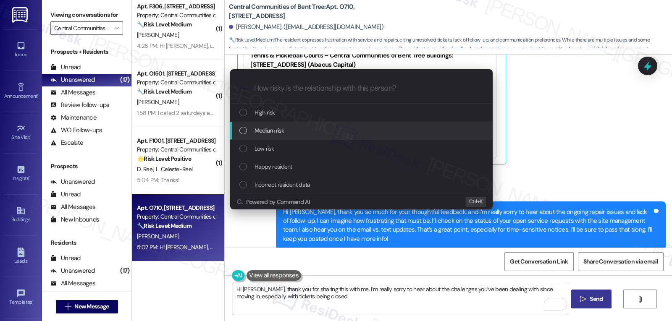
click at [289, 133] on div "Medium risk" at bounding box center [362, 130] width 246 height 9
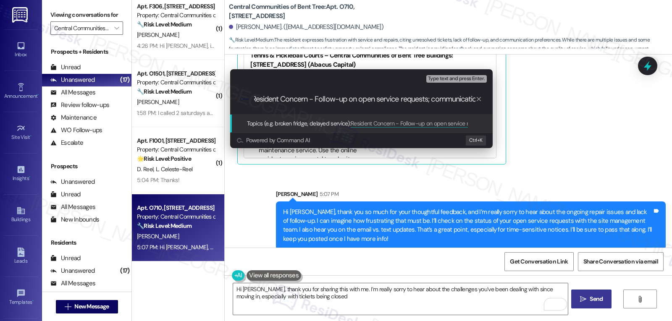
type input "Resident Concern - Follow-up on open service requests; communication"
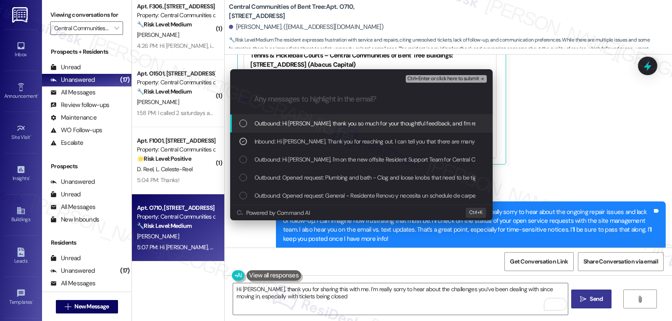
click at [437, 80] on span "Ctrl+Enter or click here to submit" at bounding box center [443, 79] width 72 height 6
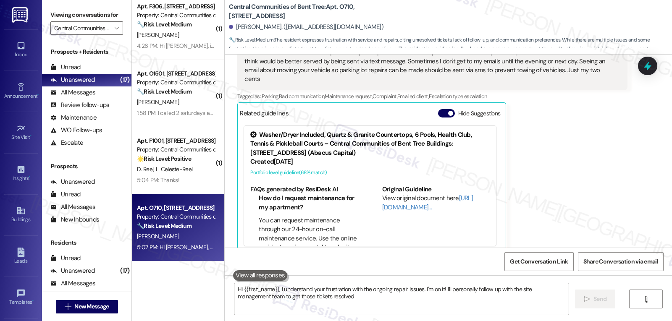
scroll to position [236, 0]
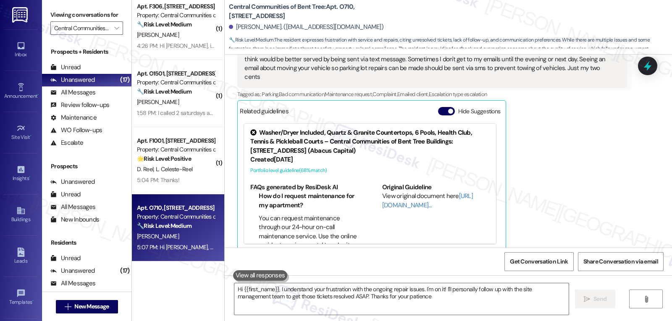
type textarea "Hi {{first_name}}, I understand your frustration with the ongoing repair issues…"
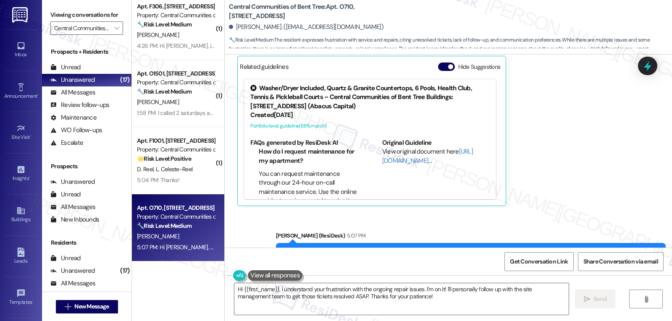
scroll to position [334, 0]
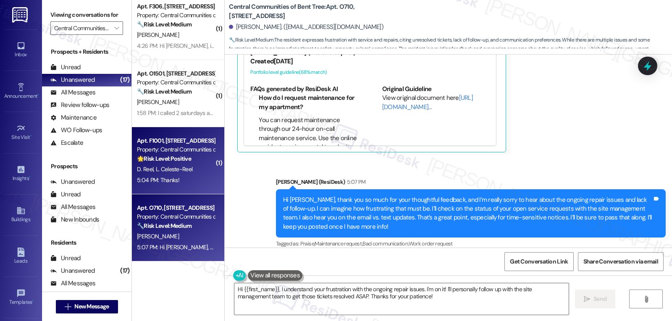
click at [177, 169] on span "L. Celeste-Reel" at bounding box center [174, 169] width 37 height 8
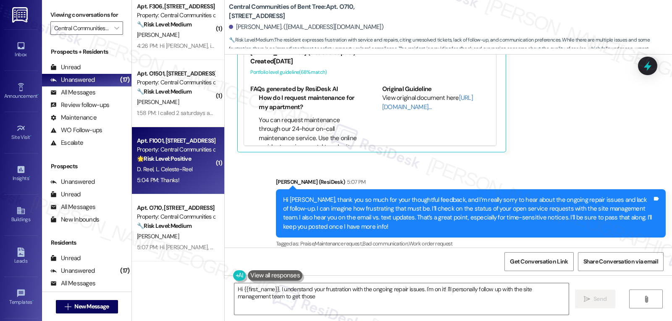
scroll to position [39, 0]
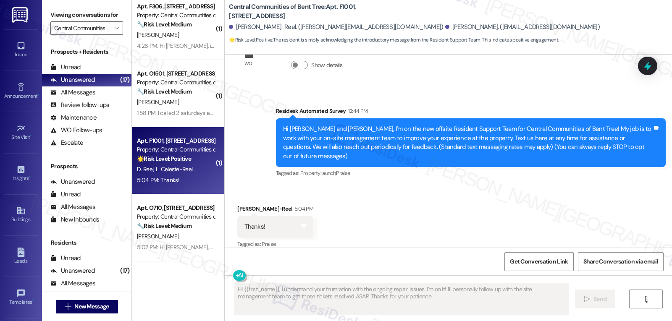
type textarea "Hi {{first_name}}, I understand your frustration with the ongoing repair issues…"
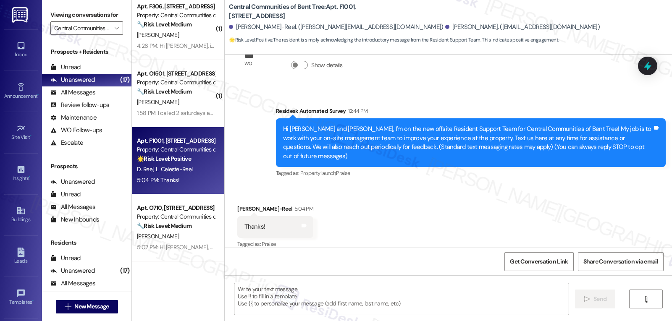
scroll to position [40, 0]
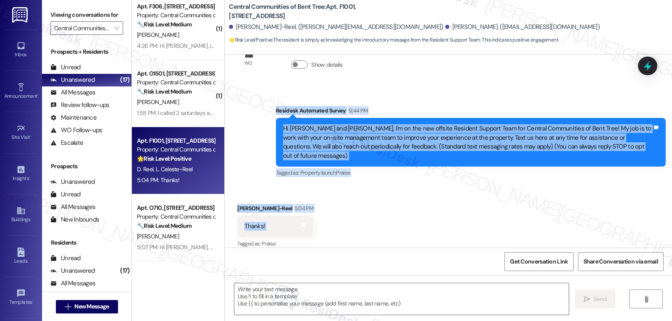
drag, startPoint x: 267, startPoint y: 108, endPoint x: 408, endPoint y: 209, distance: 173.6
click at [408, 209] on div "WO Lease started May 31, 2025 at 8:00 PM Show details Survey, sent via SMS Resi…" at bounding box center [448, 151] width 447 height 193
copy div "Residesk Automated Survey 12:44 PM Hi Linda and Douglas, I'm on the new offsite…"
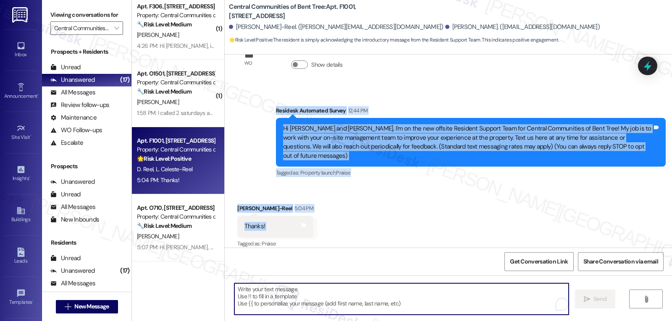
click at [381, 307] on textarea "To enrich screen reader interactions, please activate Accessibility in Grammarl…" at bounding box center [401, 298] width 334 height 31
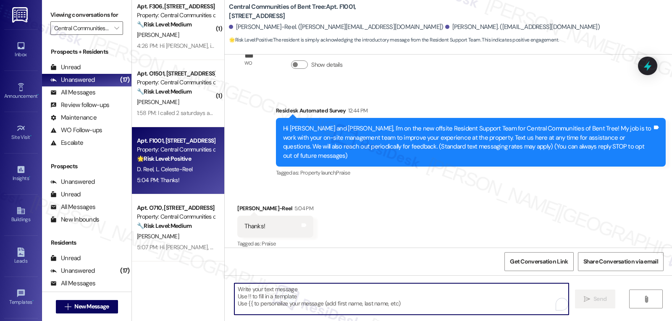
paste textarea "You're very welcome, Linda! 😊 If you or Douglas ever need anything or have ques…"
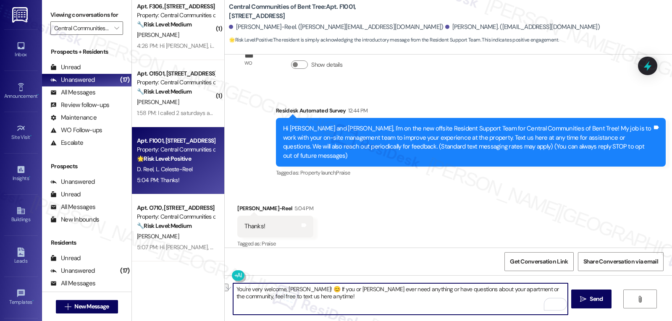
drag, startPoint x: 323, startPoint y: 290, endPoint x: 350, endPoint y: 288, distance: 27.4
click at [350, 288] on textarea "You're very welcome, Linda! 😊 If you or Douglas ever need anything or have ques…" at bounding box center [400, 298] width 334 height 31
click at [376, 307] on textarea "You're very welcome, Linda! 😊 If you ever need anything or have questions about…" at bounding box center [400, 298] width 334 height 31
type textarea "You're very welcome, Linda! 😊 If you ever need anything or have questions about…"
click at [589, 303] on span "Send" at bounding box center [595, 299] width 13 height 9
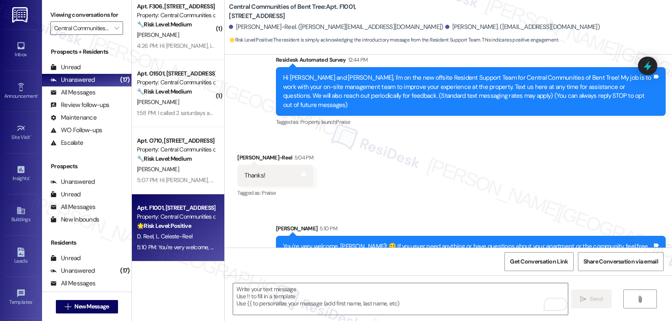
scroll to position [107, 0]
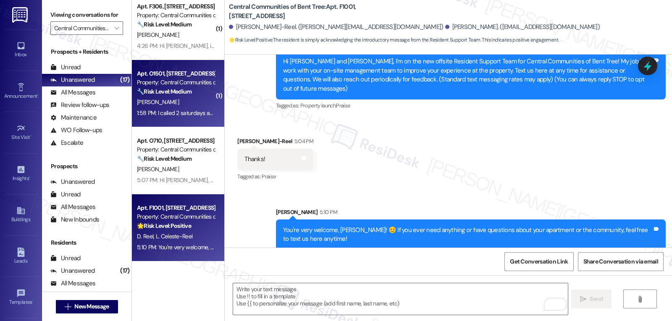
click at [173, 122] on div "Apt. O1501, 4820 Westgrove Dr Property: Central Communities of Bent Tree 🔧 Risk…" at bounding box center [178, 93] width 92 height 67
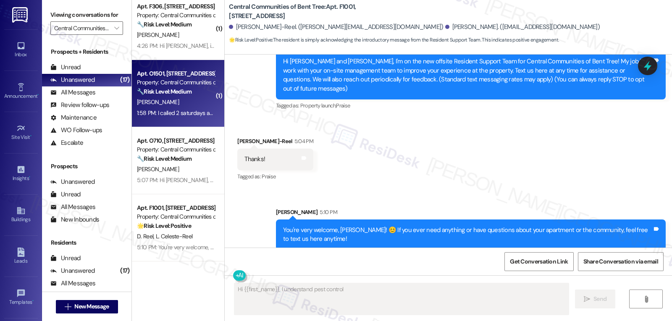
scroll to position [41, 0]
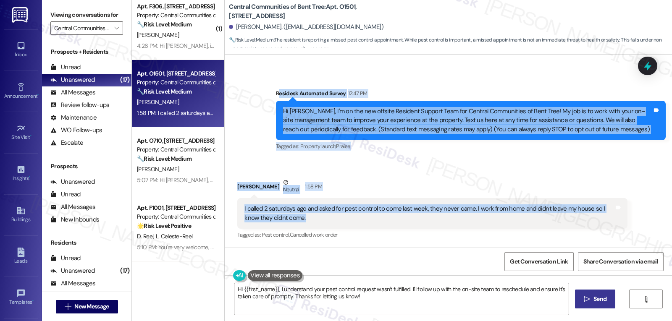
drag, startPoint x: 272, startPoint y: 91, endPoint x: 496, endPoint y: 222, distance: 260.2
click at [496, 222] on div "Lease started Jul 31, 2025 at 8:00 PM Survey, sent via SMS Residesk Automated S…" at bounding box center [448, 151] width 447 height 193
copy div "esidesk Automated Survey 12:47 PM Hi Sherri, I'm on the new offsite Resident Su…"
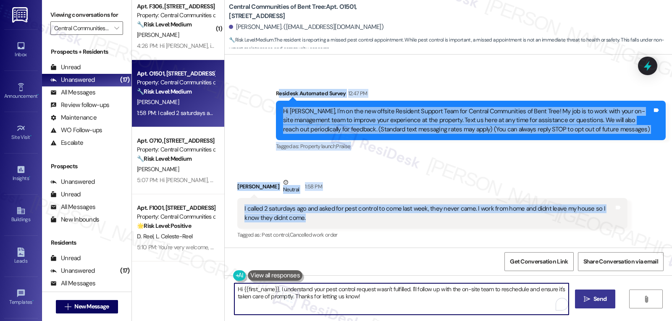
click at [356, 309] on textarea "Hi {{first_name}}, I understand your pest control request wasn't fulfilled. I'l…" at bounding box center [401, 298] width 334 height 31
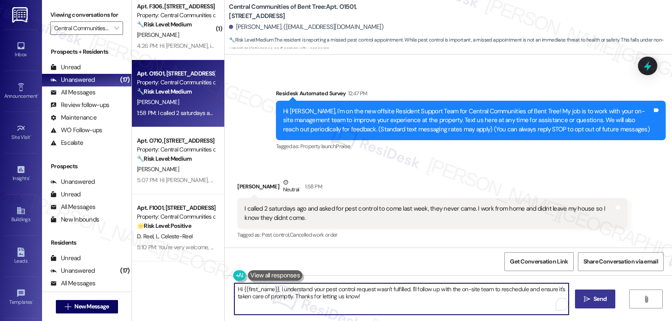
paste textarea "Sherri, I’m really sorry to hear no one came by for pest control after your req…"
click at [431, 290] on textarea "Hi Sherri, I’m really sorry to hear no one came by for pest control after your …" at bounding box center [400, 298] width 334 height 31
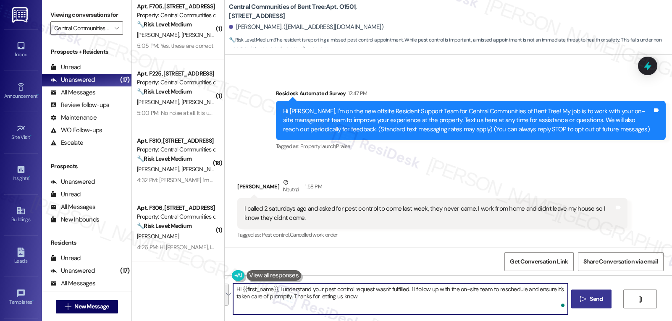
type textarea "Hi {{first_name}}, I understand your pest control request wasn't fulfilled. I'l…"
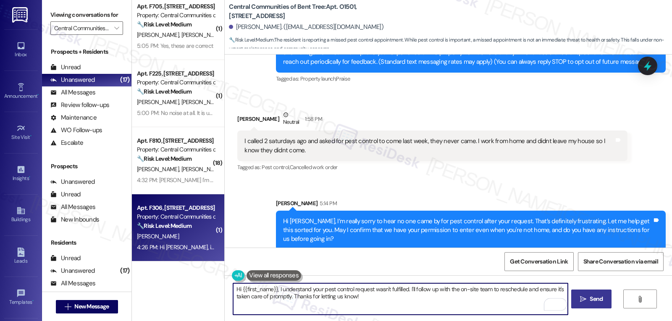
scroll to position [1015, 0]
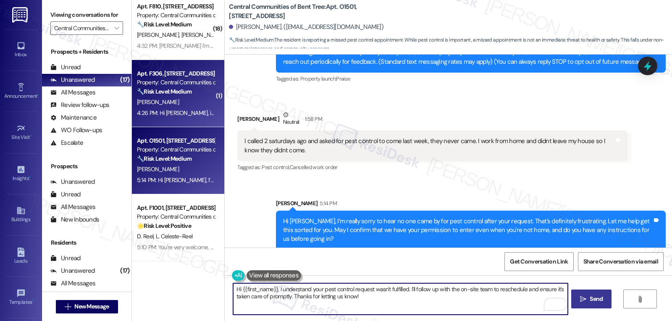
click at [170, 100] on div "J. Felder" at bounding box center [175, 102] width 79 height 10
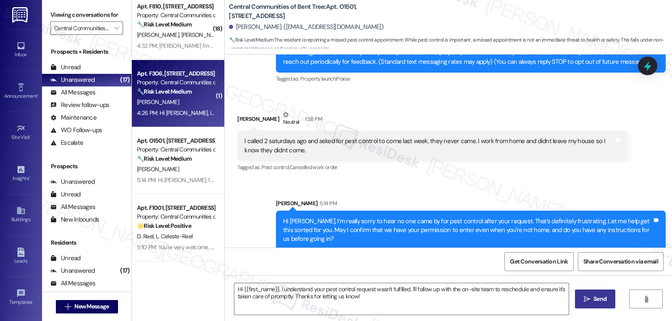
type textarea "Fetching suggested responses. Please feel free to read through the conversation…"
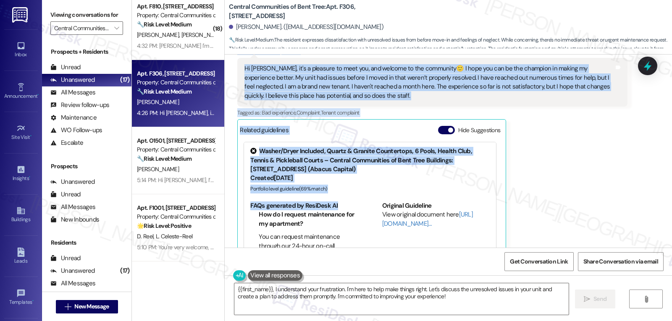
scroll to position [336, 0]
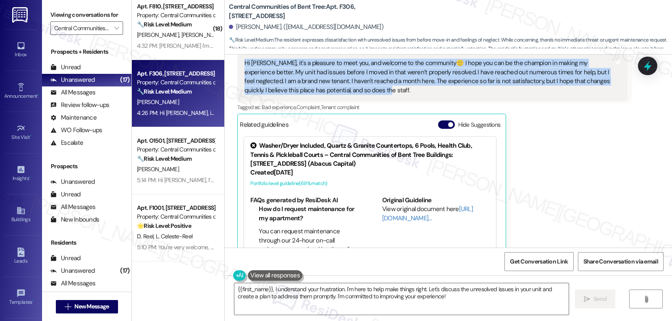
drag, startPoint x: 273, startPoint y: 157, endPoint x: 351, endPoint y: 92, distance: 101.3
click at [351, 92] on div "WO Lease started Aug 28, 2025 at 8:00 PM Show details Survey, sent via SMS Resi…" at bounding box center [448, 151] width 447 height 193
copy div "Residesk Automated Survey 12:50 PM Hi Jhlesa, I'm on the new offsite Resident S…"
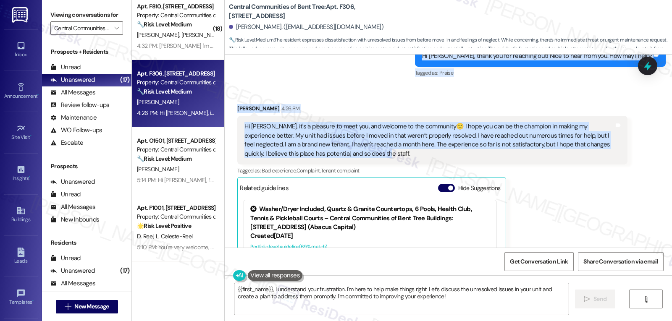
scroll to position [252, 0]
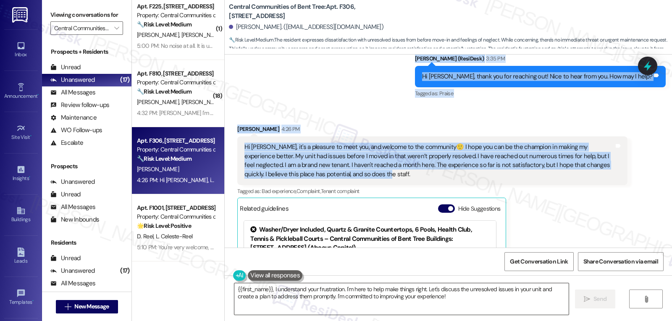
click at [452, 306] on textarea "{{first_name}}, I understand your frustration. I'm here to help make things rig…" at bounding box center [401, 298] width 334 height 31
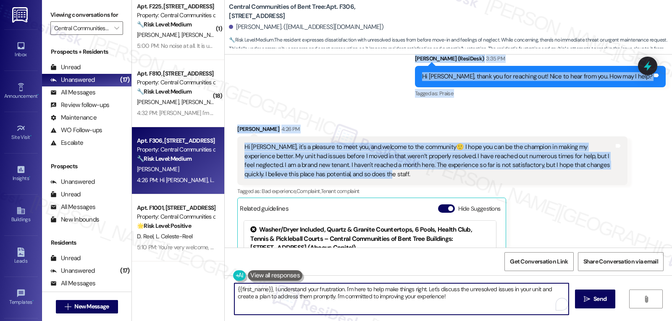
paste textarea "Hi Jhlesa, thank you so much for the kind welcome—and for being so honest about…"
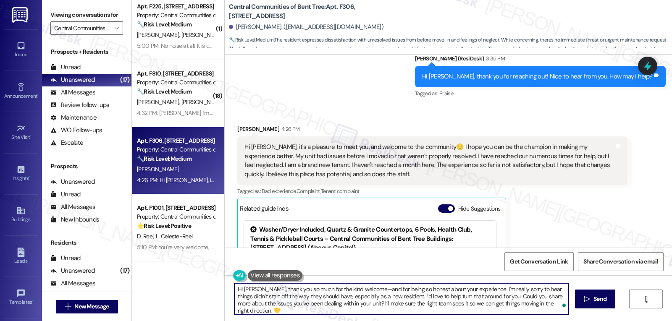
click at [356, 290] on textarea "Hi Jhlesa, thank you so much for the kind welcome—and for being so honest about…" at bounding box center [401, 298] width 334 height 31
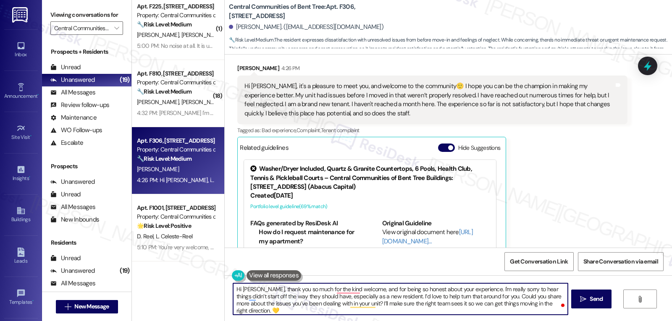
scroll to position [358, 0]
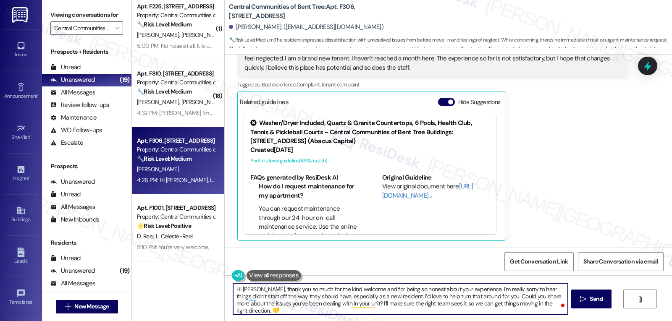
click at [386, 305] on textarea "Hi Jhlesa, thank you so much for the kind welcome and for being so honest about…" at bounding box center [400, 298] width 334 height 31
type textarea "Hi Jhlesa, thank you so much for the kind welcome and for being so honest about…"
click at [599, 296] on span "Send" at bounding box center [595, 299] width 13 height 9
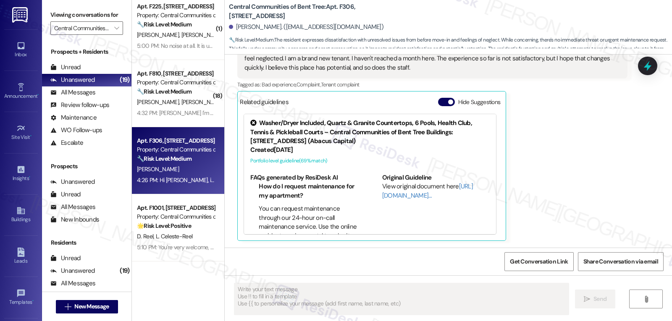
scroll to position [358, 0]
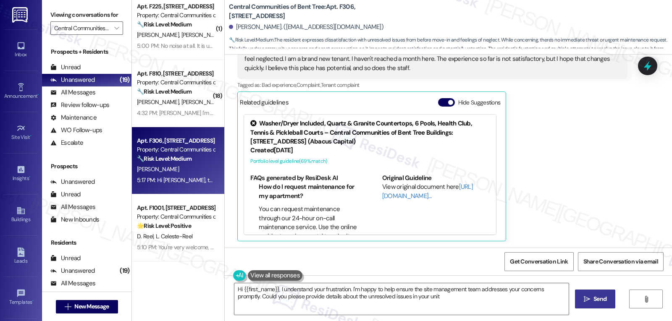
type textarea "Hi {{first_name}}, I understand your frustration. I'm happy to help ensure the …"
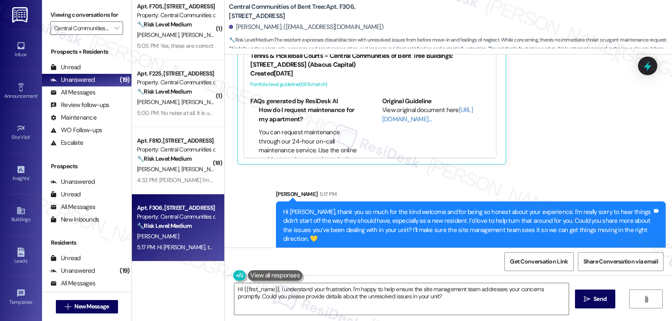
scroll to position [947, 0]
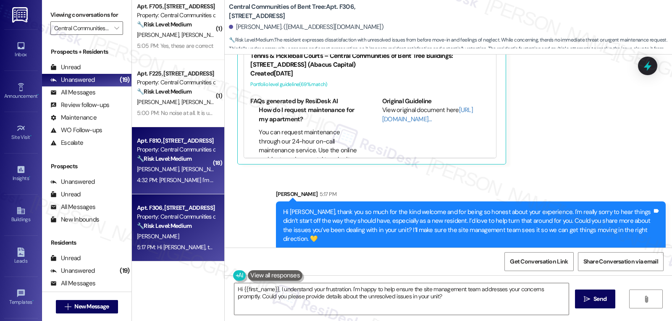
click at [165, 162] on div "🔧 Risk Level: Medium The resident expresses financial hardship and frustration …" at bounding box center [176, 158] width 78 height 9
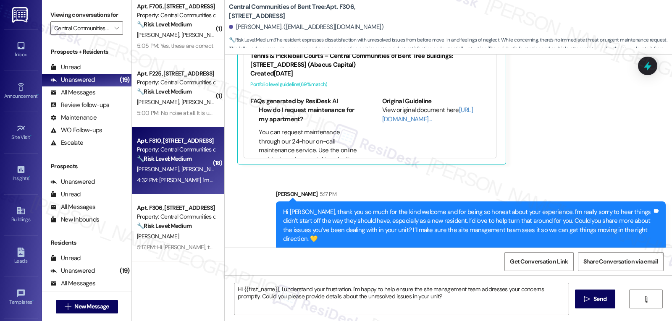
type textarea "Fetching suggested responses. Please feel free to read through the conversation…"
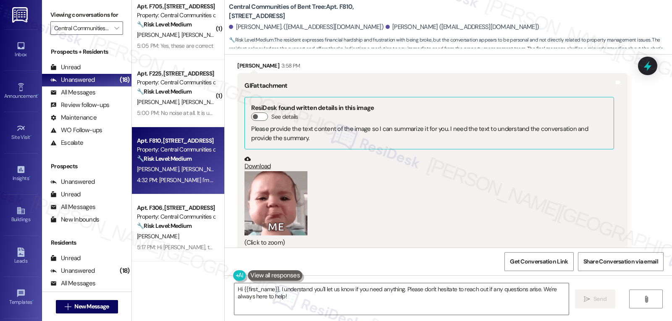
scroll to position [1529, 0]
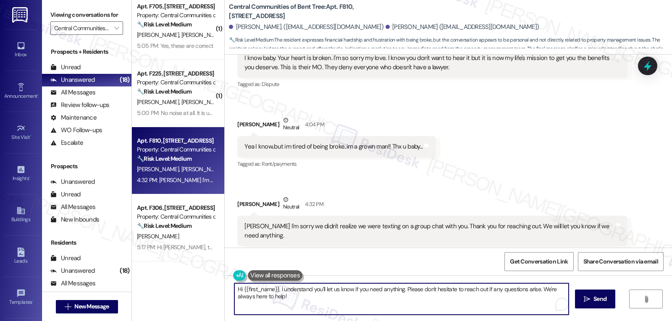
drag, startPoint x: 334, startPoint y: 302, endPoint x: 216, endPoint y: 279, distance: 120.2
click at [216, 279] on div "( 1 ) Apt. O1501, 4820 Westgrove Dr Property: Central Communities of Bent Tree …" at bounding box center [402, 160] width 540 height 321
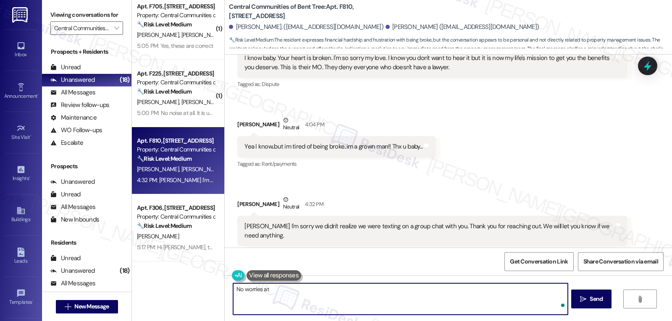
type textarea "No worries at a"
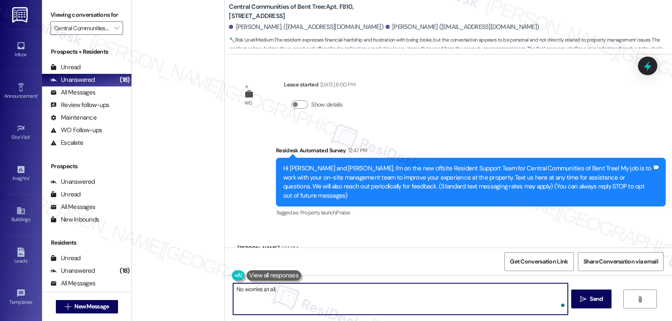
scroll to position [1529, 0]
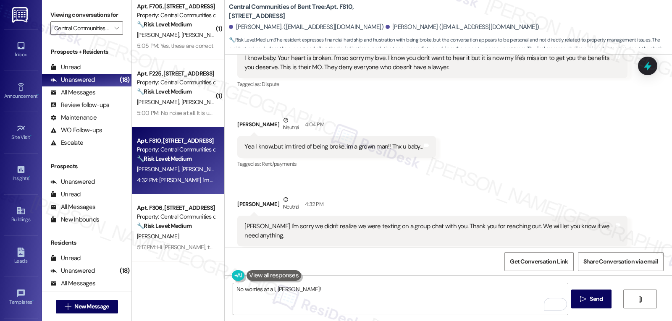
click at [349, 294] on textarea "No worries at all, [PERSON_NAME]!" at bounding box center [400, 298] width 334 height 31
paste textarea "If there’s ever anything you need or any questions you have, I’m just a message…"
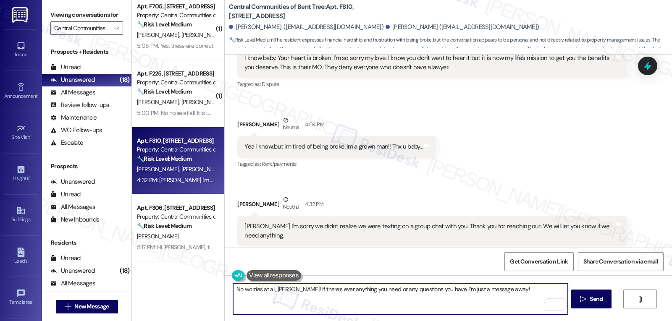
type textarea "No worries at all, [PERSON_NAME]! If there’s ever anything you need or any ques…"
click at [617, 293] on div "No worries at all, [PERSON_NAME]! If there’s ever anything you need or any ques…" at bounding box center [448, 306] width 447 height 63
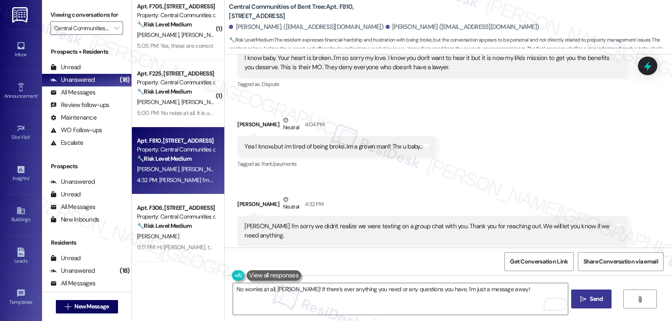
click at [598, 298] on span "Send" at bounding box center [595, 299] width 13 height 9
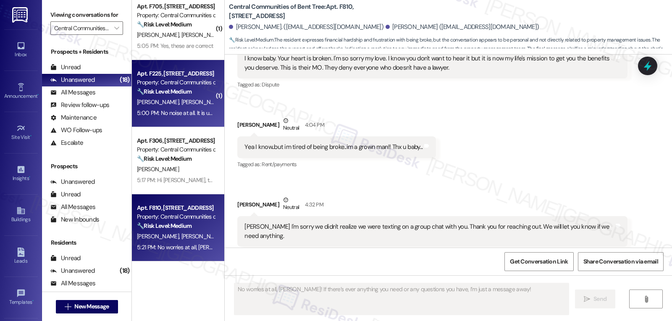
click at [181, 100] on span "[PERSON_NAME]" at bounding box center [202, 102] width 42 height 8
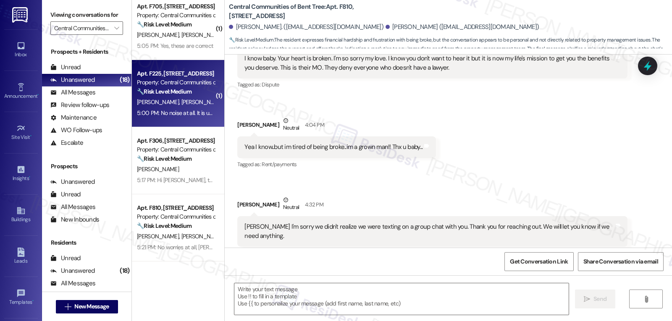
type textarea "Fetching suggested responses. Please feel free to read through the conversation…"
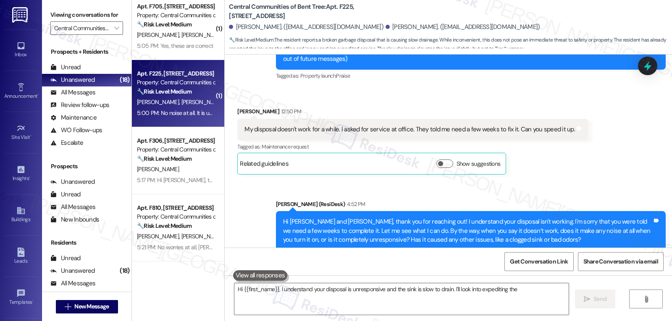
scroll to position [230, 0]
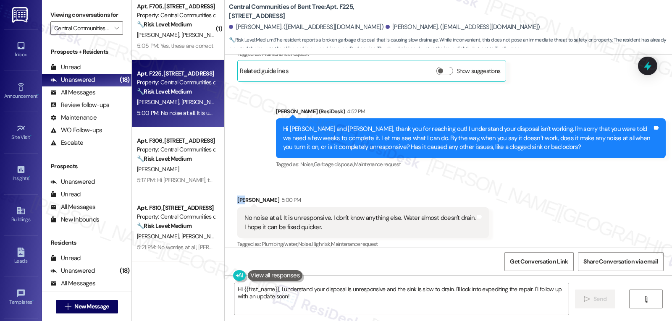
drag, startPoint x: 239, startPoint y: 191, endPoint x: 230, endPoint y: 191, distance: 8.8
click at [231, 191] on div "Received via SMS [PERSON_NAME] 5:00 PM No noise at all. It is unresponsive. I d…" at bounding box center [363, 222] width 264 height 67
copy div "[PERSON_NAME]"
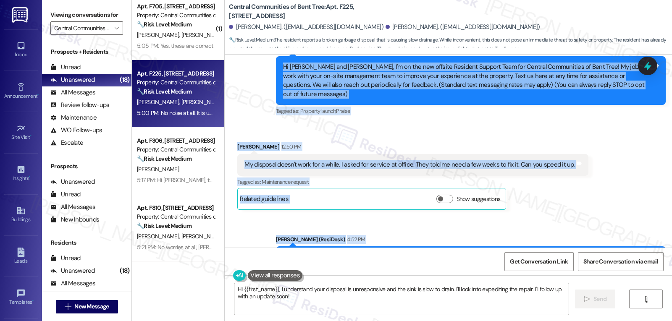
scroll to position [230, 0]
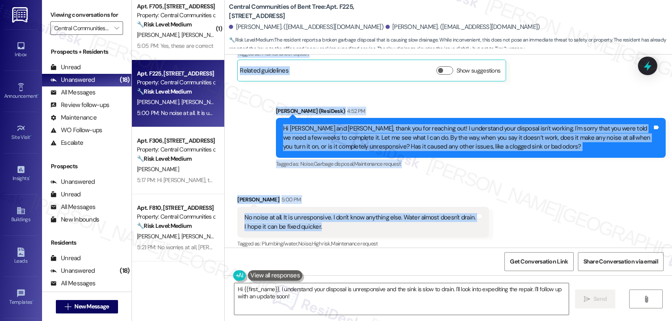
drag, startPoint x: 264, startPoint y: 152, endPoint x: 395, endPoint y: 227, distance: 151.0
click at [395, 227] on div "WO Lease started [DATE] 8:00 PM Show details Survey, sent via SMS Residesk Auto…" at bounding box center [448, 151] width 447 height 193
copy div "Residesk Automated Survey 12:45 PM Hi [PERSON_NAME] and [PERSON_NAME], I'm on t…"
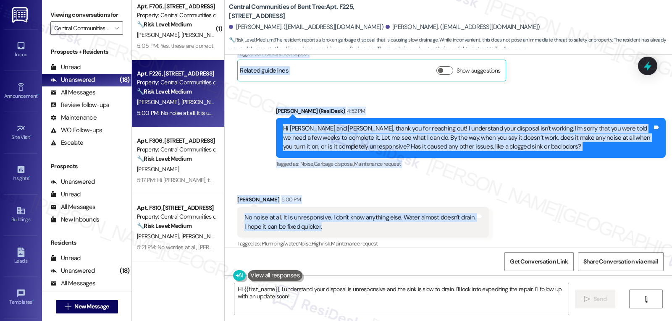
scroll to position [813, 0]
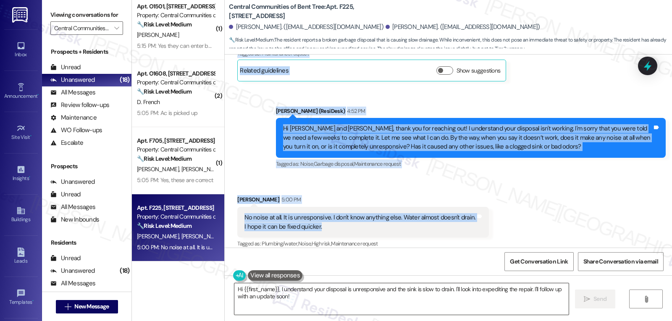
click at [354, 306] on textarea "Hi {{first_name}}, I understand your disposal is unresponsive and the sink is s…" at bounding box center [401, 298] width 334 height 31
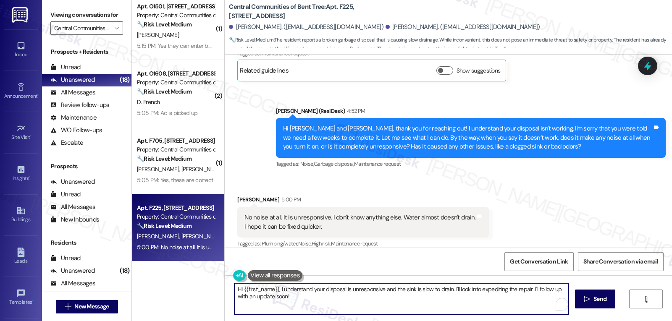
paste textarea "Thanks for the info, [PERSON_NAME]! Since the disposal is unresponsive and the …"
click at [506, 285] on textarea "Thanks for the info, [PERSON_NAME]! Since the disposal is unresponsive and the …" at bounding box center [400, 298] width 334 height 31
paste textarea "I’ll push for a quicker resolution and follow up as soon as I hear back. Thanks…"
click at [454, 303] on textarea "Thanks for the info, [PERSON_NAME]! Since the disposal is unresponsive, and the…" at bounding box center [400, 298] width 334 height 31
click at [450, 302] on textarea "Thanks for the info, [PERSON_NAME]! Since the disposal is unresponsive, and the…" at bounding box center [400, 298] width 334 height 31
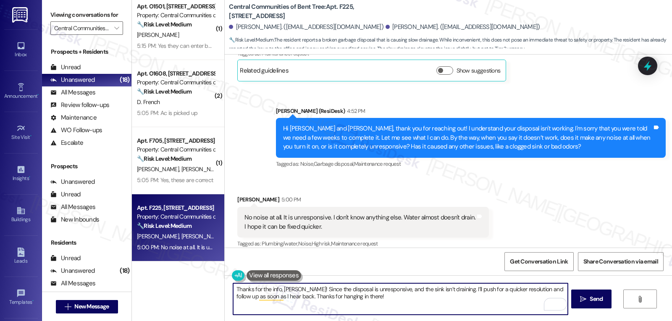
drag, startPoint x: 290, startPoint y: 290, endPoint x: 637, endPoint y: 341, distance: 351.3
click at [637, 321] on html "Inbox Go to Inbox Announcement • Send A Text Announcement Site Visit • Go to Si…" at bounding box center [336, 160] width 672 height 321
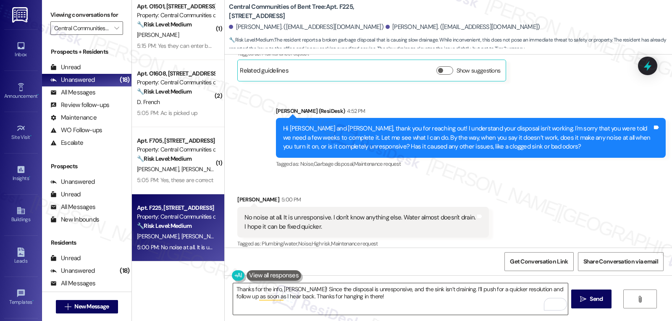
drag, startPoint x: 582, startPoint y: 311, endPoint x: 545, endPoint y: 294, distance: 40.4
drag, startPoint x: 545, startPoint y: 294, endPoint x: 337, endPoint y: 181, distance: 237.3
click at [336, 189] on div "Received via SMS [PERSON_NAME] 5:00 PM No noise at all. It is unresponsive. I d…" at bounding box center [363, 222] width 264 height 67
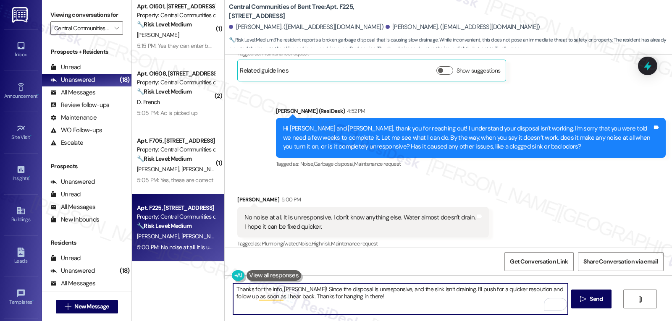
click at [443, 290] on textarea "Thanks for the info, [PERSON_NAME]! Since the disposal is unresponsive, and the…" at bounding box center [400, 298] width 334 height 31
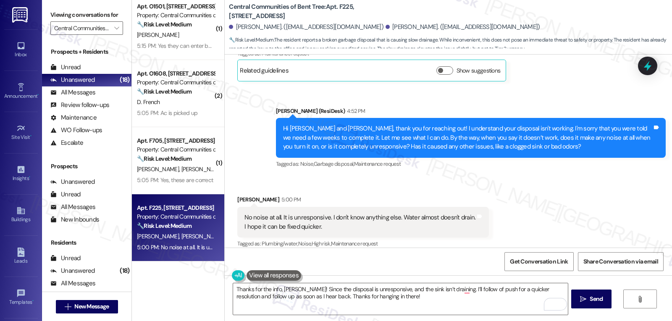
click at [334, 278] on div "Thanks for the info, [PERSON_NAME]! Since the disposal is unresponsive, and the…" at bounding box center [448, 306] width 447 height 63
click at [621, 279] on div "Thanks for the info, [PERSON_NAME]! Since the disposal is unresponsive, and the…" at bounding box center [448, 306] width 447 height 63
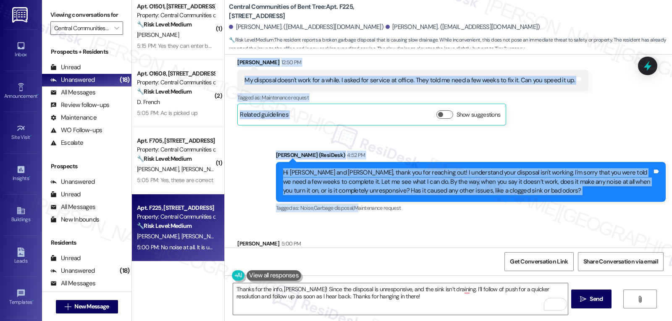
scroll to position [230, 0]
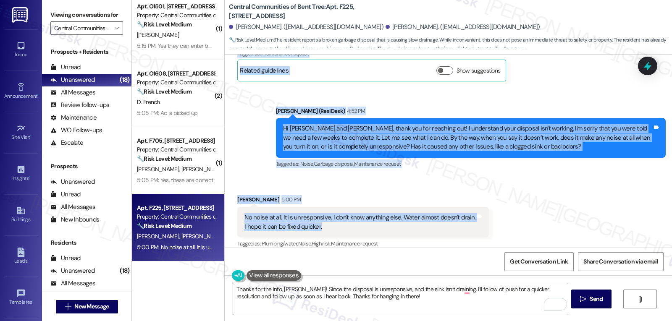
drag, startPoint x: 229, startPoint y: 94, endPoint x: 356, endPoint y: 222, distance: 180.8
click at [353, 222] on div "WO Lease started [DATE] 8:00 PM Show details Survey, sent via SMS Residesk Auto…" at bounding box center [448, 151] width 447 height 193
copy div "Lor Ipsum 32:20 DO Si ametcons adipi'e sedd eiu t incid. U labor etd magnaal en…"
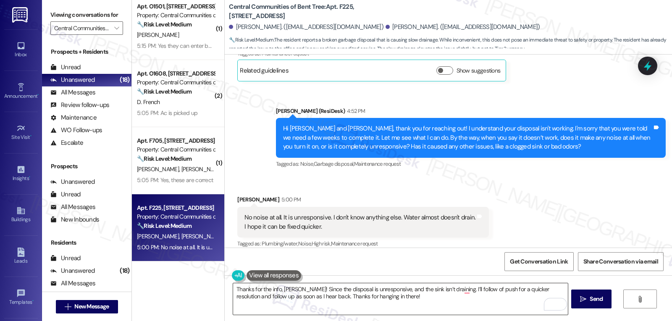
click at [361, 304] on textarea "Thanks for the info, [PERSON_NAME]! Since the disposal is unresponsive, and the…" at bounding box center [400, 298] width 334 height 31
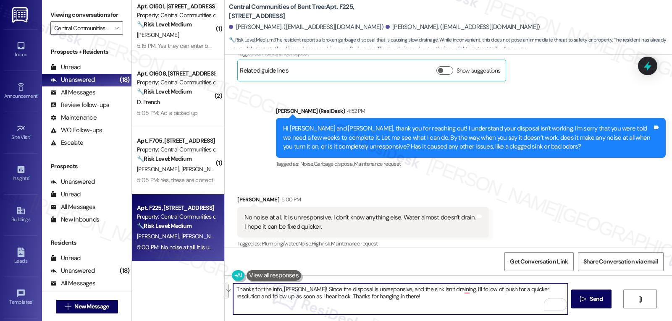
click at [374, 300] on textarea "Thanks for the info, [PERSON_NAME]! Since the disposal is unresponsive, and the…" at bounding box center [400, 298] width 334 height 31
click at [268, 290] on textarea "Thanks for the info, [PERSON_NAME]! Since the disposal is unresponsive, and the…" at bounding box center [400, 298] width 334 height 31
click at [264, 287] on textarea "Thanks for the info, [PERSON_NAME]! Since the disposal is unresponsive, and the…" at bounding box center [400, 298] width 334 height 31
click at [346, 307] on textarea "Thanks for the detailed info, [PERSON_NAME]! Since the disposal is unresponsive…" at bounding box center [400, 298] width 334 height 31
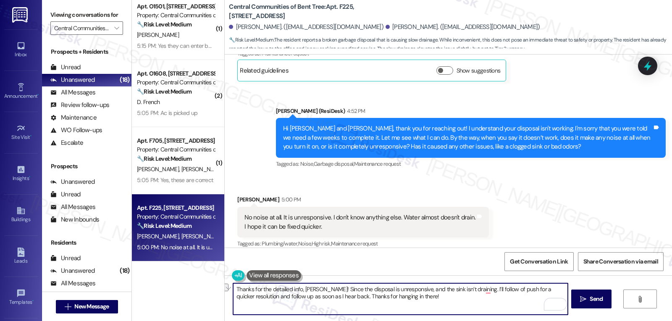
drag, startPoint x: 309, startPoint y: 289, endPoint x: 458, endPoint y: 291, distance: 149.0
click at [458, 291] on textarea "Thanks for the detailed info, [PERSON_NAME]! Since the disposal is unresponsive…" at bounding box center [400, 298] width 334 height 31
click at [412, 304] on textarea "Thanks for the detailed info, [PERSON_NAME]! I’ll follow of push for a quicker …" at bounding box center [400, 298] width 334 height 31
click at [335, 288] on textarea "Thanks for the detailed info, [PERSON_NAME]! I’ll follow of push for a quicker …" at bounding box center [400, 298] width 334 height 31
click at [487, 304] on textarea "Thanks for the detailed info, [PERSON_NAME]! I’ll follow up on this with the si…" at bounding box center [400, 298] width 334 height 31
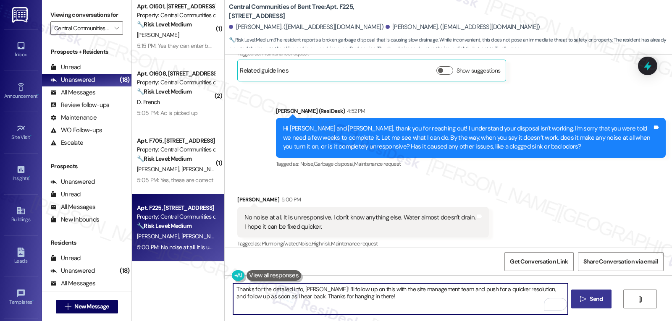
type textarea "Thanks for the detailed info, [PERSON_NAME]! I’ll follow up on this with the si…"
click at [598, 304] on button " Send" at bounding box center [591, 299] width 41 height 19
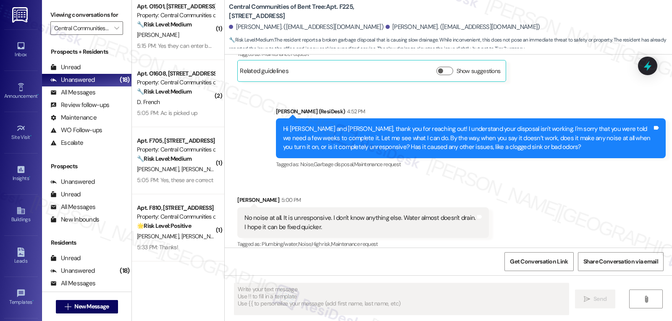
scroll to position [298, 0]
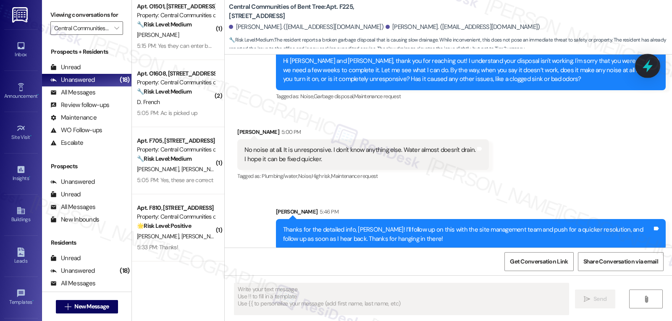
click at [646, 66] on icon at bounding box center [647, 66] width 10 height 13
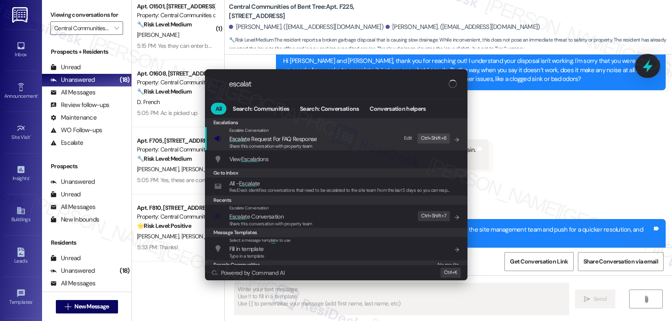
type input "escalate"
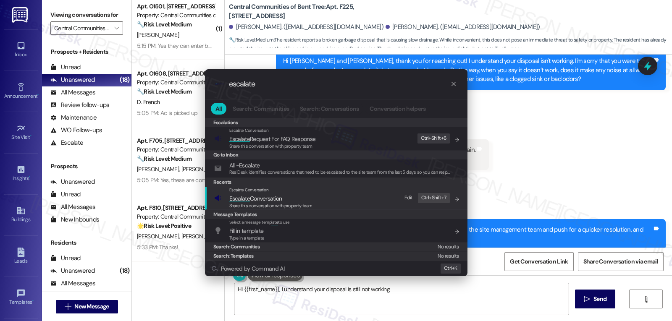
type textarea "Hi {{first_name}}, I understand your disposal is still not working and"
type input "escalate"
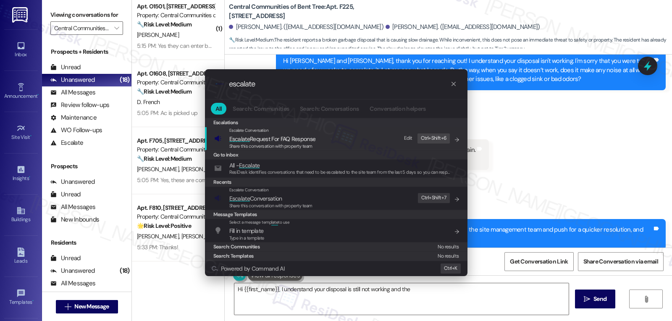
type textarea "Hi {{first_name}}, I understand your disposal is still not working and the water"
click at [293, 193] on div "Escalate Conversation" at bounding box center [270, 190] width 83 height 7
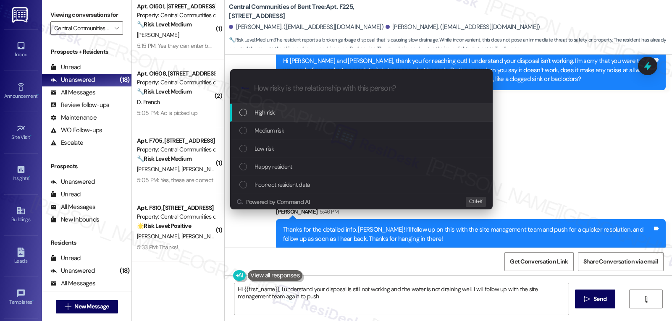
click at [297, 129] on div "Medium risk" at bounding box center [362, 130] width 246 height 9
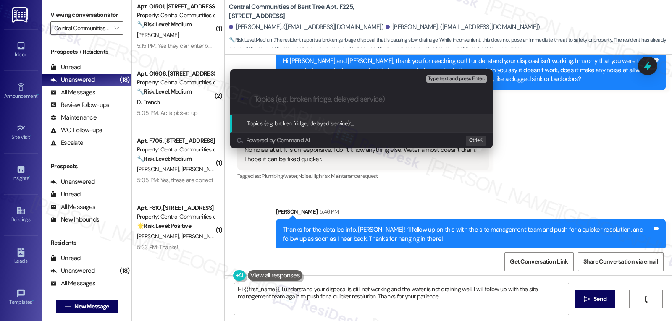
type textarea "Hi {{first_name}}, I understand your disposal is still not working and the wate…"
type input "Follow-up on WO 4380-1 - Disposal not working"
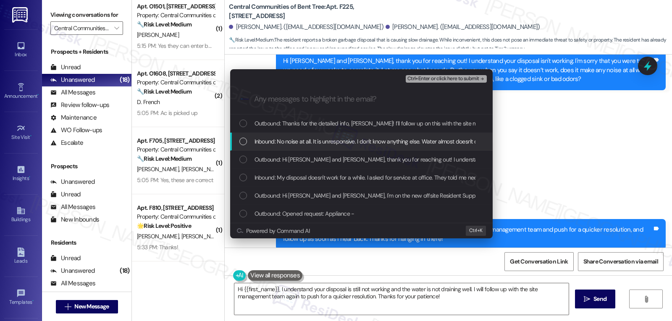
click at [239, 141] on div "List of options" at bounding box center [243, 142] width 8 height 8
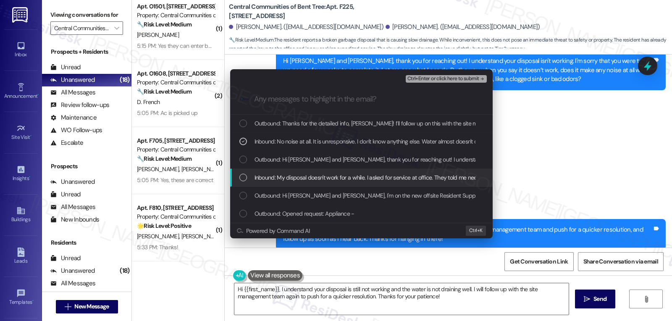
click at [245, 178] on div "List of options" at bounding box center [243, 178] width 8 height 8
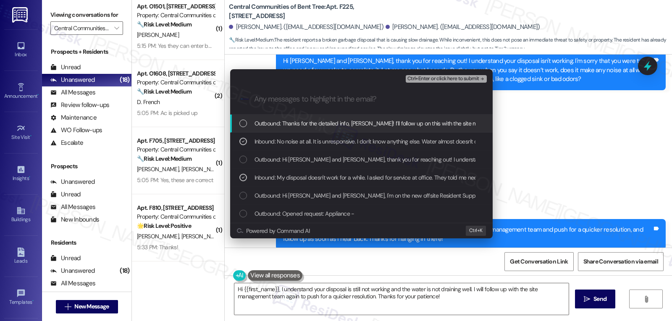
click at [477, 76] on span "Ctrl+Enter or click here to submit" at bounding box center [443, 79] width 72 height 6
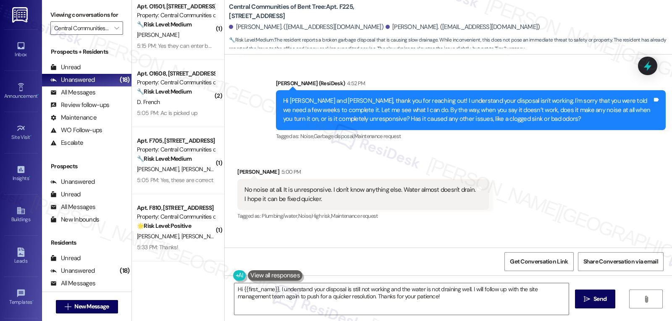
scroll to position [230, 0]
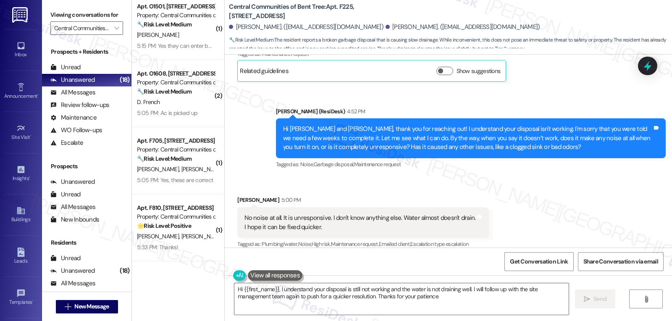
type textarea "Hi {{first_name}}, I understand your disposal is still not working and the wate…"
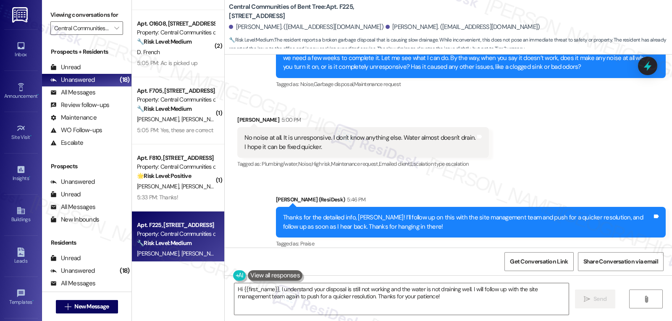
scroll to position [880, 0]
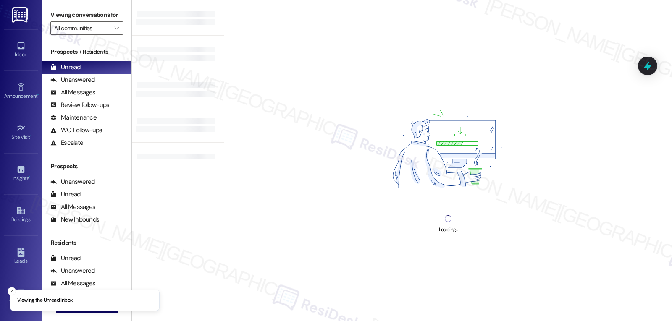
type input "Central Communities of Bent Tree"
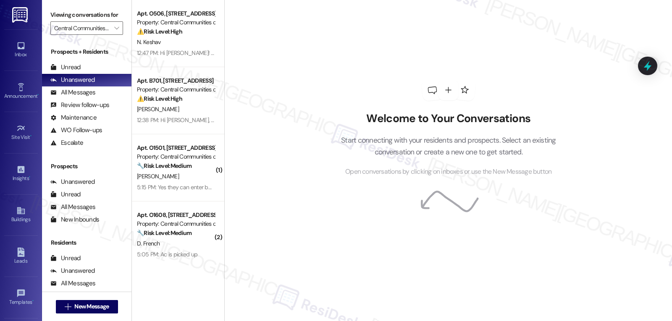
scroll to position [880, 0]
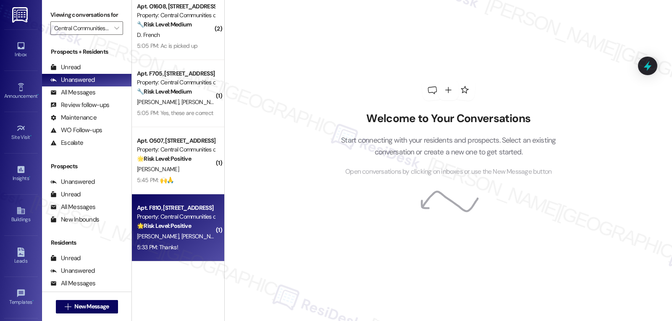
click at [181, 240] on span "[PERSON_NAME]" at bounding box center [202, 237] width 42 height 8
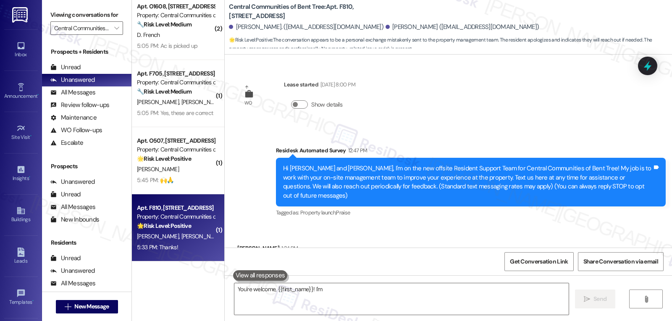
scroll to position [1671, 0]
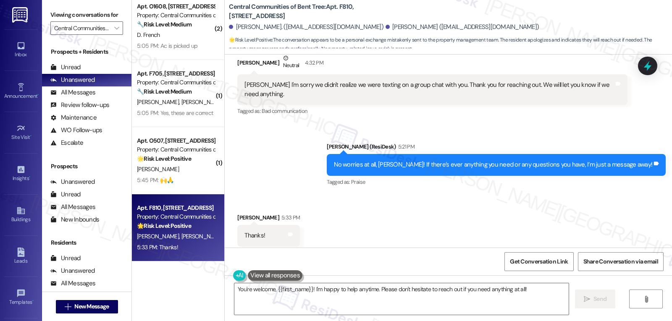
drag, startPoint x: 310, startPoint y: 292, endPoint x: 876, endPoint y: 296, distance: 566.7
click at [671, 296] on html "Inbox Go to Inbox Announcement • Send A Text Announcement Site Visit • Go to Si…" at bounding box center [336, 160] width 672 height 321
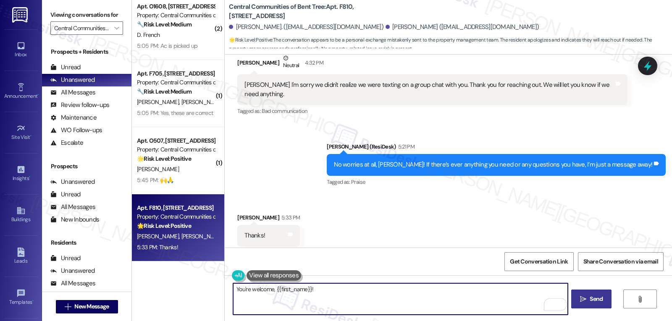
type textarea "You're welcome, {{first_name}}!"
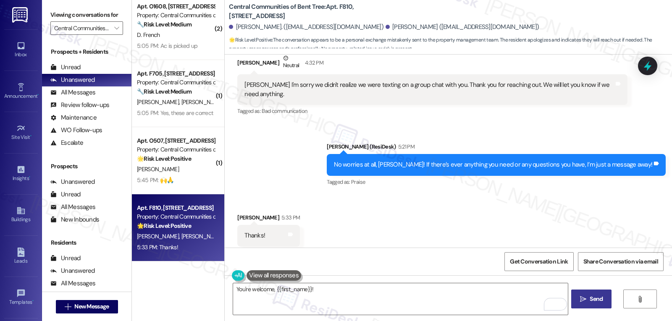
click at [601, 301] on span "Send" at bounding box center [595, 299] width 13 height 9
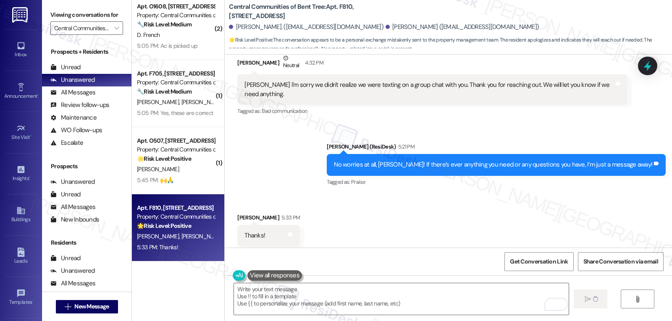
type textarea "Fetching suggested responses. Please feel free to read through the conversation…"
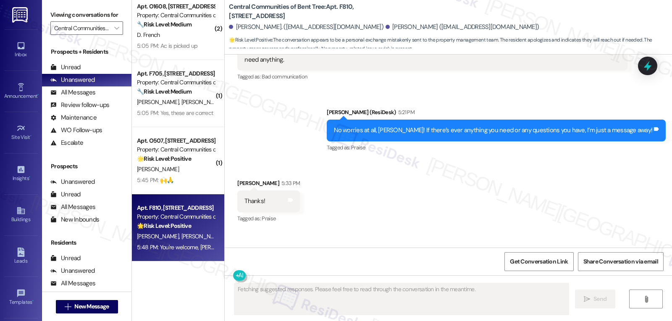
scroll to position [1729, 0]
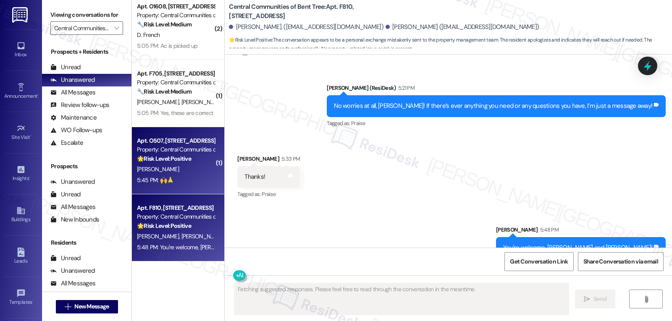
click at [170, 167] on div "[PERSON_NAME]" at bounding box center [175, 169] width 79 height 10
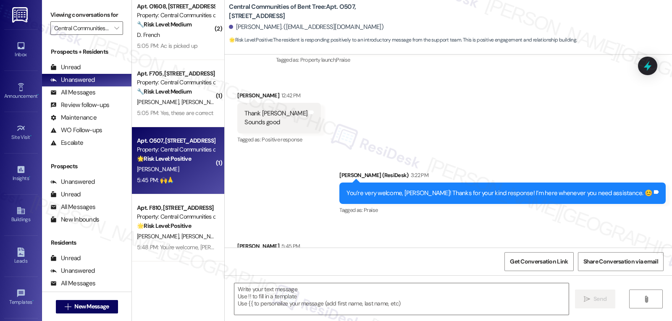
type textarea "Fetching suggested responses. Please feel free to read through the conversation…"
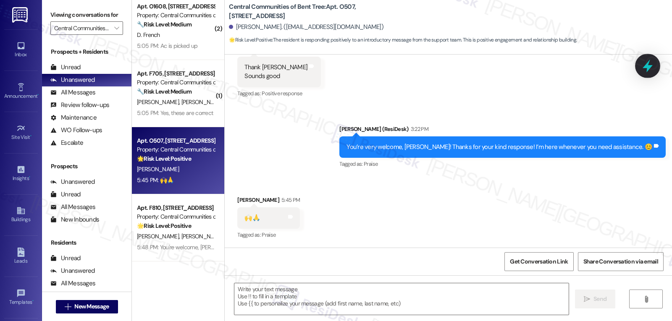
click at [648, 65] on icon at bounding box center [647, 66] width 14 height 14
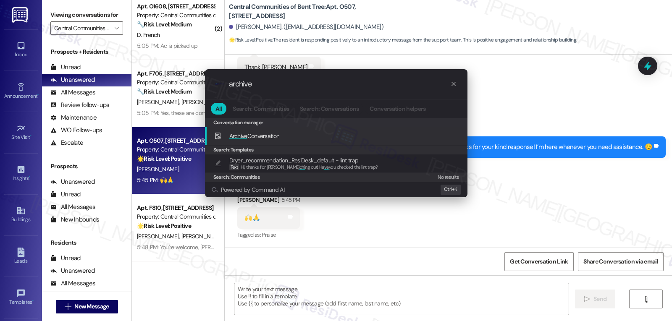
type input "archive"
click at [285, 137] on div "Archive Conversation Add shortcut" at bounding box center [337, 135] width 246 height 9
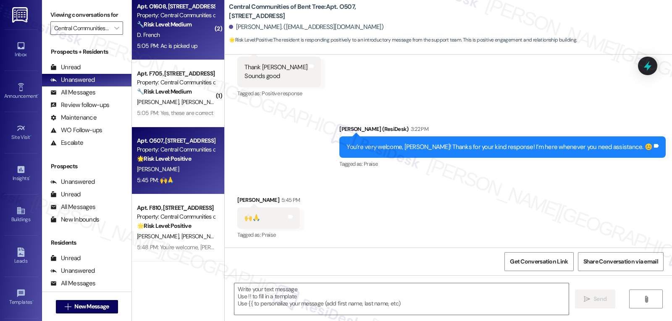
click at [170, 41] on div "5:05 PM: Ac is picked up 5:05 PM: Ac is picked up" at bounding box center [175, 46] width 79 height 10
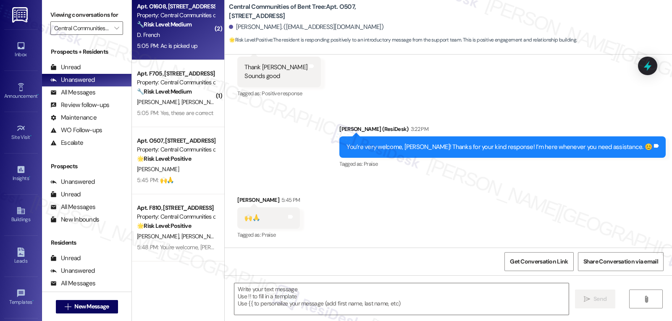
type textarea "Fetching suggested responses. Please feel free to read through the conversation…"
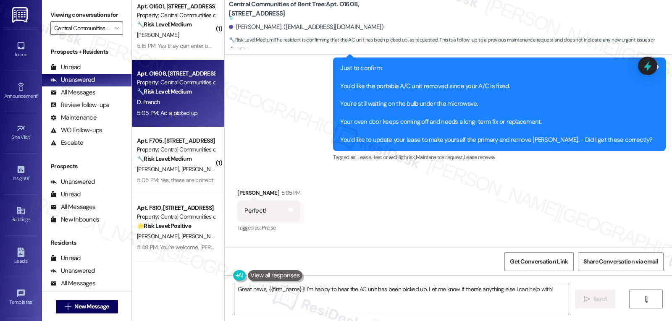
scroll to position [517, 0]
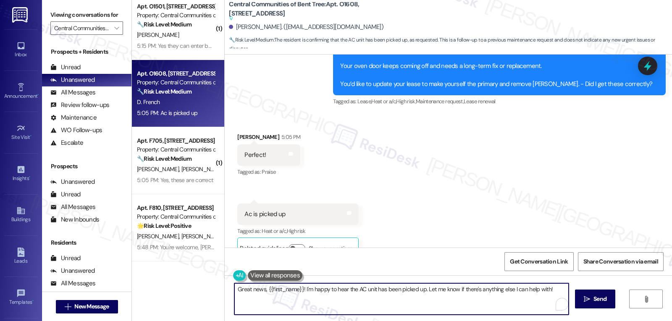
click at [421, 288] on textarea "Great news, {{first_name}}! I'm happy to hear the AC unit has been picked up. L…" at bounding box center [401, 298] width 334 height 31
click at [466, 296] on textarea "Great news, {{first_name}}! I'm happy to hear the AC unit has been picked up. L…" at bounding box center [401, 298] width 334 height 31
click at [438, 297] on textarea "Great news, {{first_name}}! I'm happy to hear the AC unit has been picked up. L…" at bounding box center [400, 298] width 334 height 31
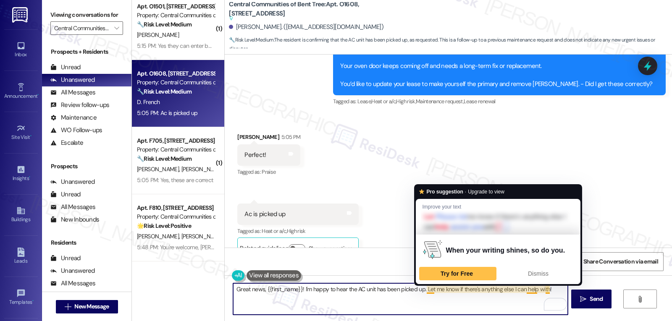
click at [421, 290] on textarea "Great news, {{first_name}}! I'm happy to hear the AC unit has been picked up. L…" at bounding box center [400, 298] width 334 height 31
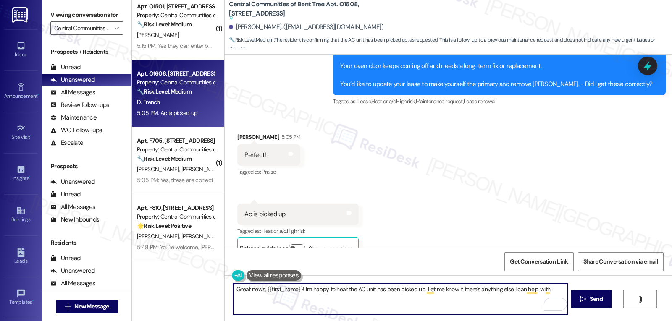
drag, startPoint x: 421, startPoint y: 290, endPoint x: 552, endPoint y: 293, distance: 131.0
click at [552, 293] on textarea "Great news, {{first_name}}! I'm happy to hear the AC unit has been picked up. L…" at bounding box center [400, 298] width 334 height 31
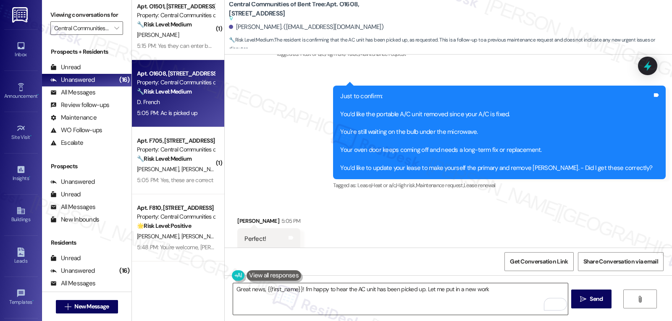
click at [491, 296] on textarea "Great news, {{first_name}}! I'm happy to hear the AC unit has been picked up. L…" at bounding box center [400, 298] width 334 height 31
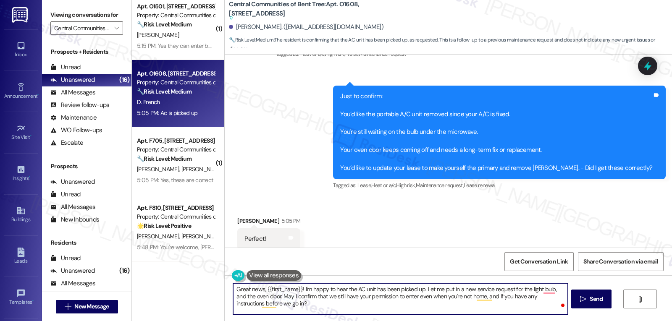
scroll to position [517, 0]
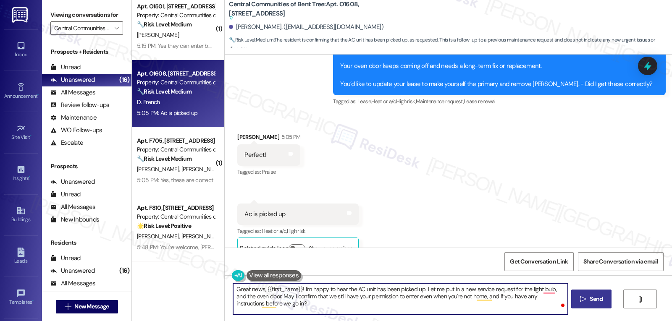
type textarea "Great news, {{first_name}}! I'm happy to hear the AC unit has been picked up. L…"
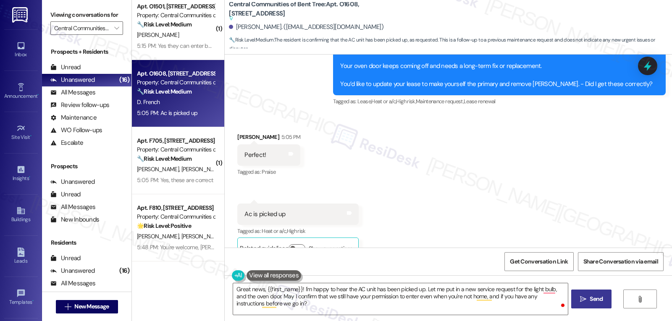
click at [597, 298] on span "Send" at bounding box center [595, 299] width 13 height 9
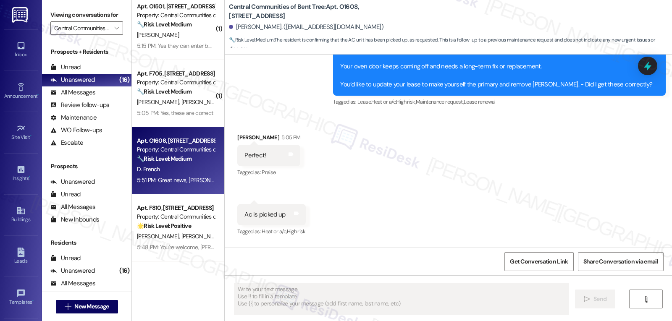
scroll to position [562, 0]
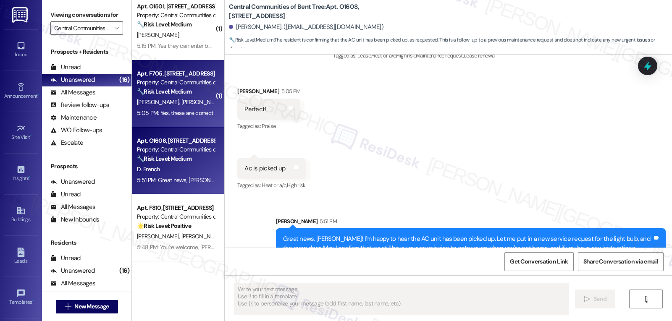
click at [170, 113] on div "5:05 PM: Yes, these are correct 5:05 PM: Yes, these are correct" at bounding box center [175, 113] width 76 height 8
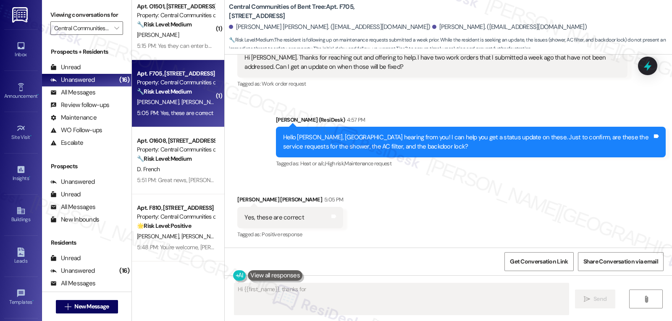
scroll to position [201, 0]
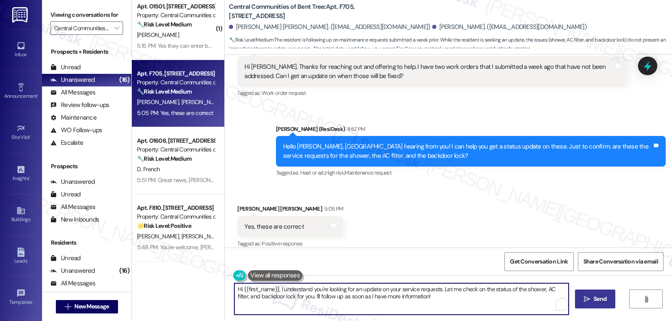
drag, startPoint x: 424, startPoint y: 303, endPoint x: 212, endPoint y: 290, distance: 212.4
click at [212, 290] on div "Apt. O506, [STREET_ADDRESS] Property: Central Communities of Bent Tree ⚠️ Risk …" at bounding box center [402, 160] width 540 height 321
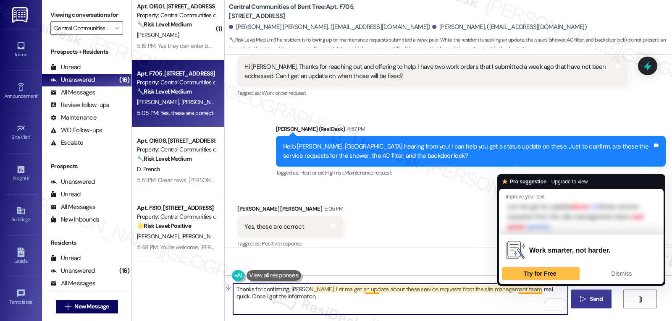
drag, startPoint x: 510, startPoint y: 290, endPoint x: 536, endPoint y: 288, distance: 26.1
click at [536, 288] on textarea "Thanks for confirming, [PERSON_NAME]. Let me get an update about these service …" at bounding box center [400, 298] width 334 height 31
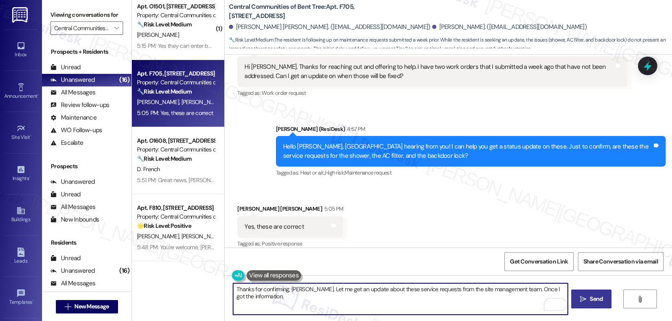
click at [531, 303] on textarea "Thanks for confirming, [PERSON_NAME]. Let me get an update about these service …" at bounding box center [400, 298] width 334 height 31
type textarea "Thanks for confirming, [PERSON_NAME]. Let me get an update about these service …"
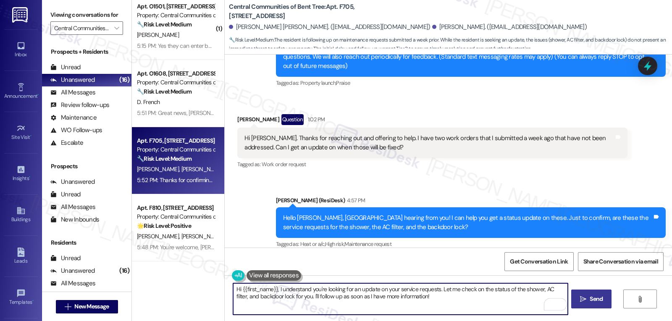
scroll to position [269, 0]
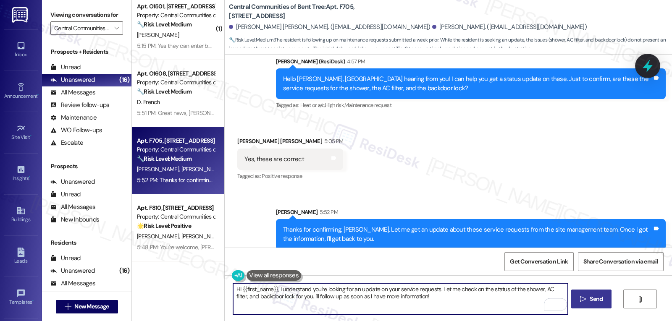
type textarea "Hi {{first_name}}, I understand you're looking for an update on your service re…"
click at [646, 59] on icon at bounding box center [647, 66] width 14 height 14
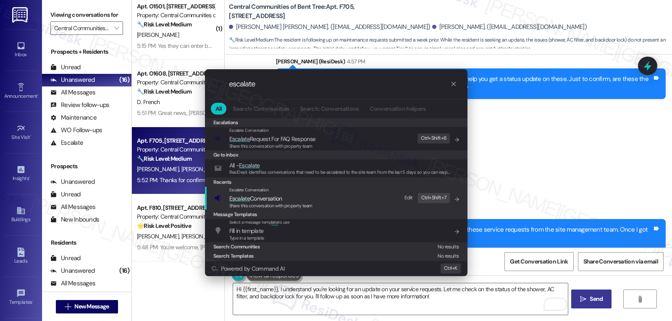
type input "escalate"
click at [277, 199] on span "Escalate Conversation" at bounding box center [255, 199] width 53 height 8
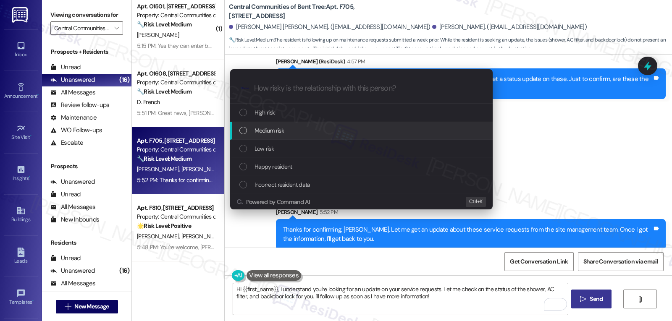
click at [275, 136] on div "Medium risk" at bounding box center [361, 131] width 262 height 18
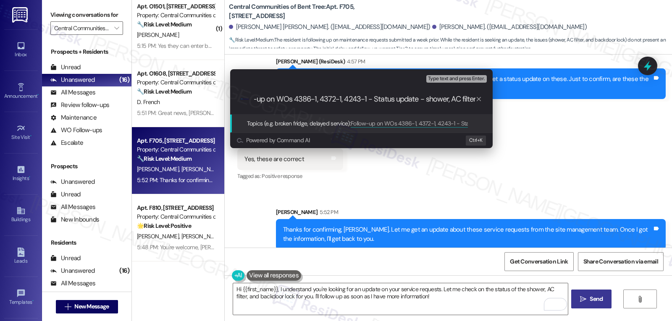
scroll to position [0, 24]
type input "Follow-up on WOs 4386-1, 4372-1, 4243-1 - Status update - shower, AC filter, Do…"
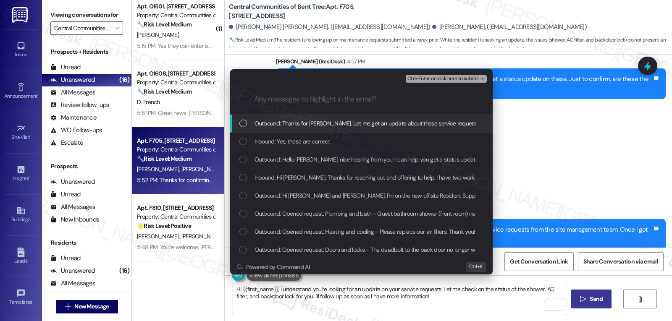
scroll to position [0, 0]
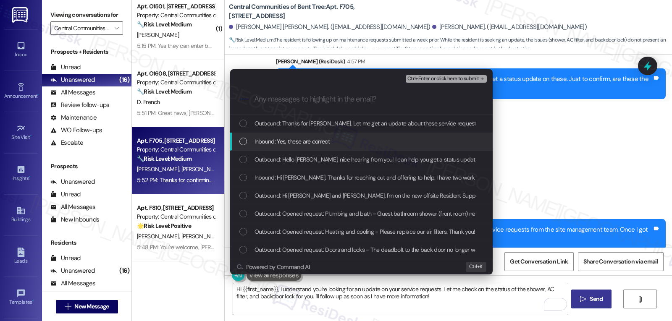
click at [242, 143] on div "List of options" at bounding box center [243, 142] width 8 height 8
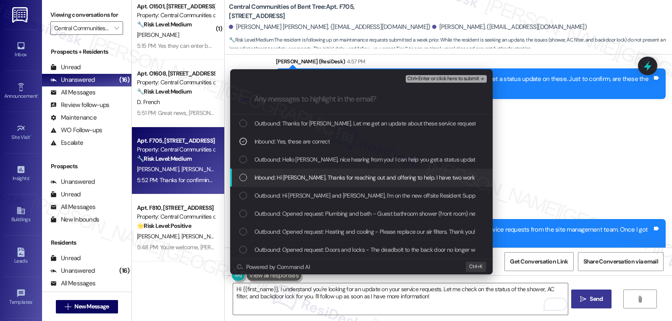
click at [241, 170] on div "Inbound: Hi [PERSON_NAME]. Thanks for reaching out and offering to help. I have…" at bounding box center [361, 178] width 262 height 18
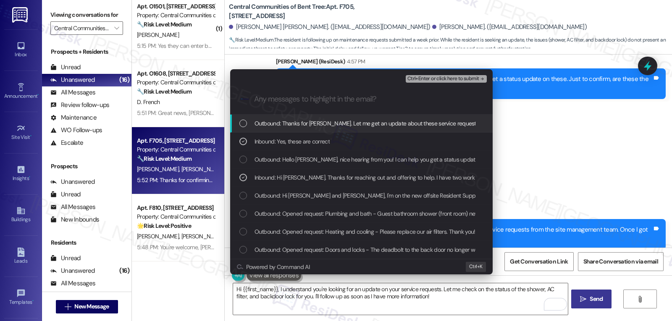
click at [469, 76] on span "Ctrl+Enter or click here to submit" at bounding box center [443, 79] width 72 height 6
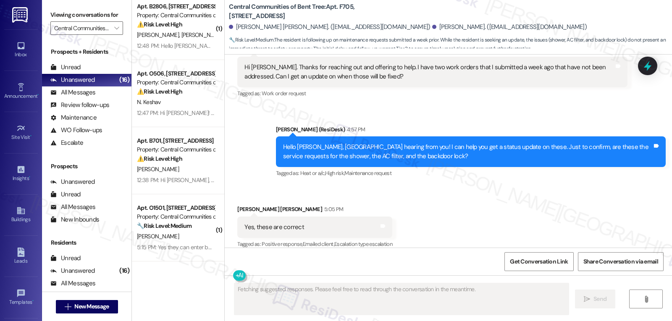
scroll to position [281, 0]
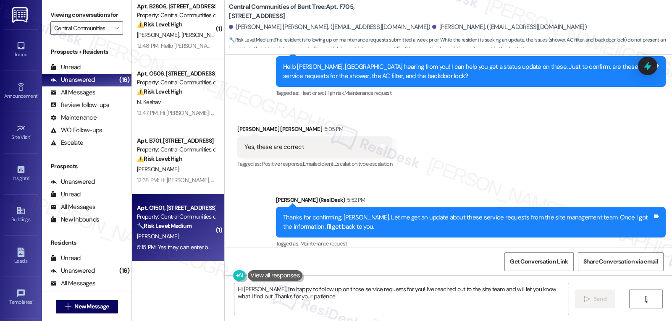
type textarea "Hi [PERSON_NAME], I'm happy to follow up on those service requests for you! I'v…"
click at [193, 224] on div "🔧 Risk Level: Medium The resident is reporting a missed pest control appointmen…" at bounding box center [176, 226] width 78 height 9
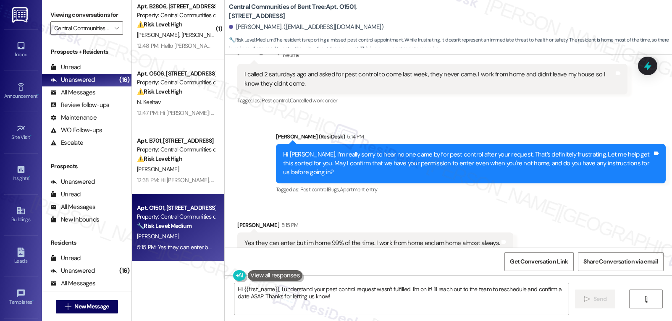
scroll to position [192, 0]
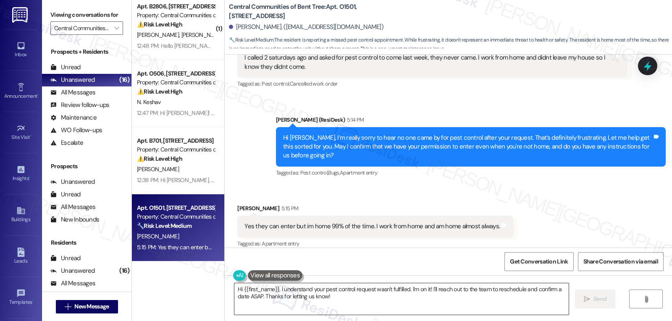
click at [358, 310] on textarea "Hi {{first_name}}, I understand your pest control request wasn't fulfilled. I'm…" at bounding box center [401, 298] width 334 height 31
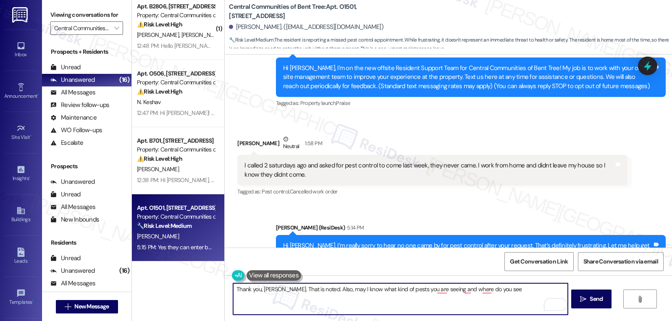
scroll to position [168, 0]
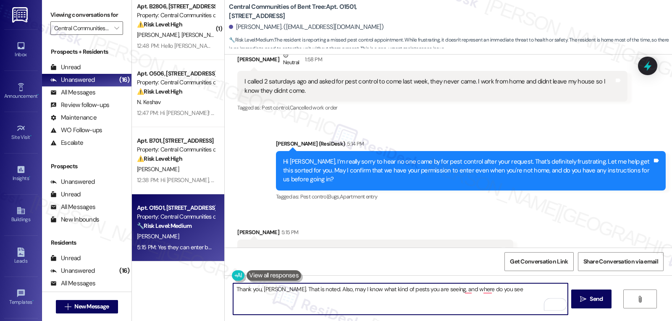
click at [491, 292] on textarea "Thank you, [PERSON_NAME]. That is noted. Also, may I know what kind of pests yo…" at bounding box center [400, 298] width 334 height 31
type textarea "Thank you, Sherri. That is noted. Also, may I know what kind of pests you are s…"
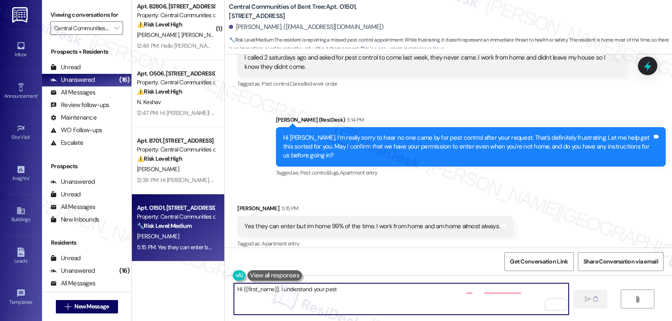
scroll to position [191, 0]
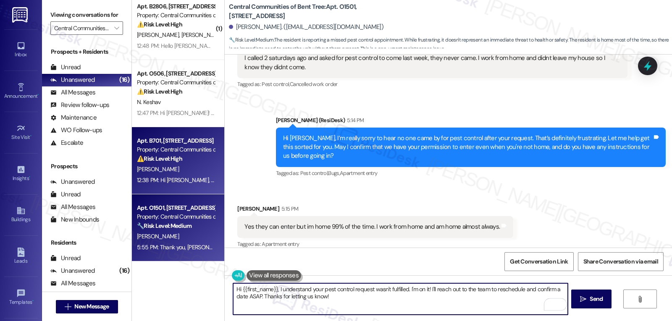
type textarea "Hi {{first_name}}, I understand your pest control request wasn't fulfilled. I'm…"
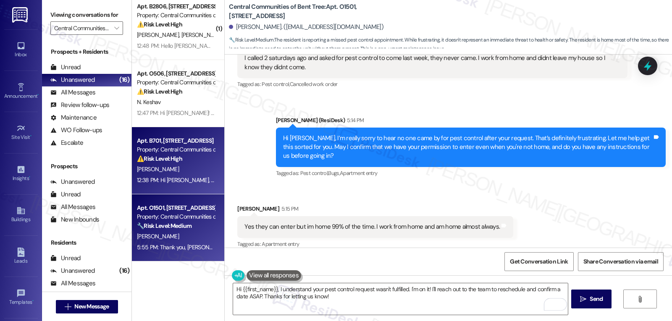
click at [154, 180] on div "12:38 PM: Hi Sarah, I just moved in last Saturday. I have 3 pending maintenance…" at bounding box center [484, 180] width 695 height 8
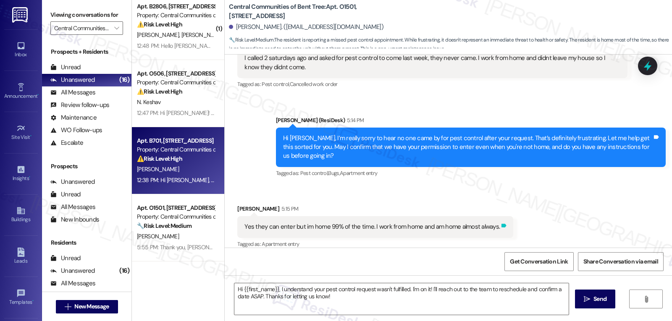
type textarea "Fetching suggested responses. Please feel free to read through the conversation…"
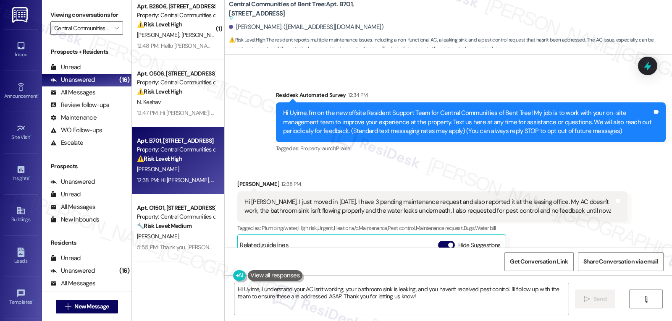
scroll to position [55, 0]
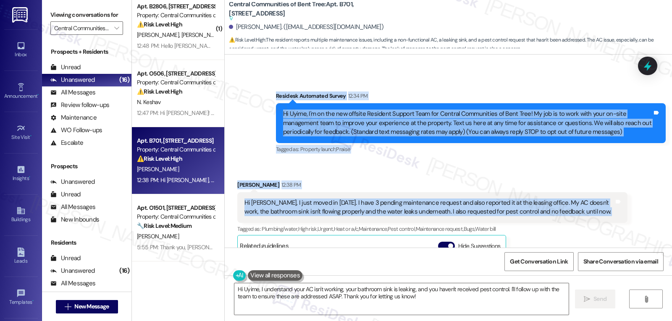
drag, startPoint x: 269, startPoint y: 97, endPoint x: 612, endPoint y: 218, distance: 363.1
click at [612, 218] on div "WO Lease started Sep 05, 2025 at 8:00 PM Show details Survey, sent via SMS Resi…" at bounding box center [448, 151] width 447 height 193
copy div "Residesk Automated Survey 12:34 PM Hi Uyime, I'm on the new offsite Resident Su…"
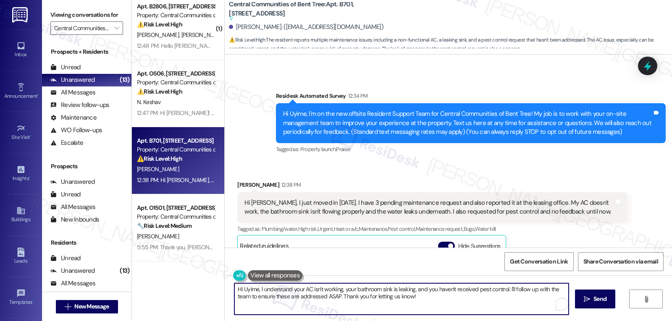
drag, startPoint x: 452, startPoint y: 302, endPoint x: 3, endPoint y: 229, distance: 455.1
click at [0, 233] on div "Inbox Go to Inbox Announcement • Send A Text Announcement Site Visit • Go to Si…" at bounding box center [336, 160] width 672 height 321
paste textarea "welcome to the community! I’m so sorry you’ve had to deal with these issues rig…"
click at [493, 289] on textarea "Hi Uyime, welcome to the community! I’m so sorry you’ve had to deal with these …" at bounding box center [400, 298] width 334 height 31
click at [435, 305] on textarea "Hi Uyime, welcome to the community! I’m so sorry you’ve had to deal with these …" at bounding box center [400, 298] width 334 height 31
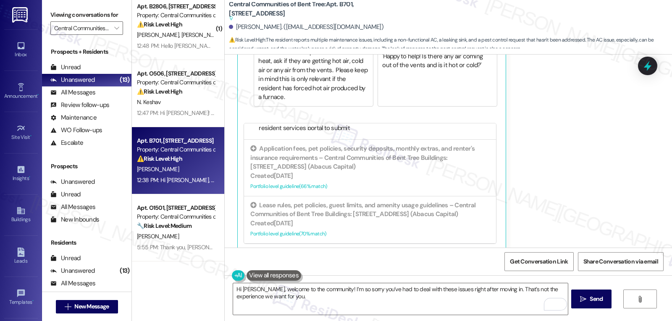
scroll to position [139, 0]
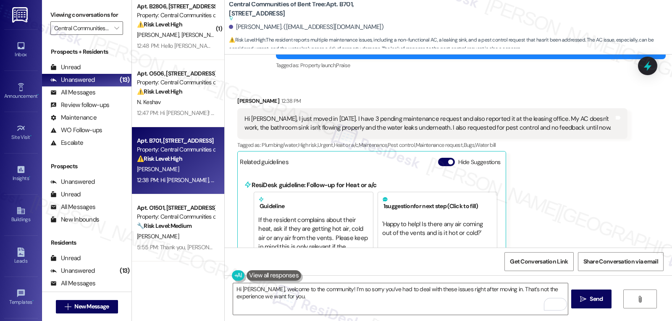
drag, startPoint x: 442, startPoint y: 164, endPoint x: 451, endPoint y: 163, distance: 8.8
click at [448, 164] on span "button" at bounding box center [450, 162] width 5 height 5
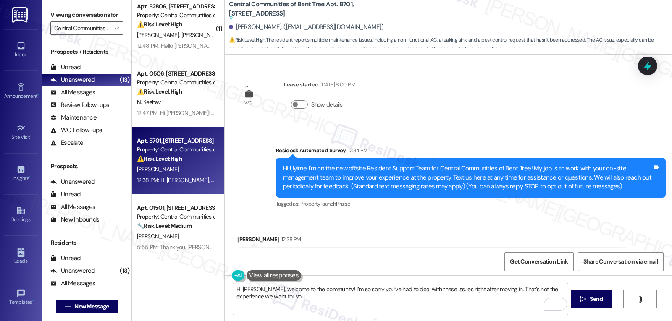
scroll to position [71, 0]
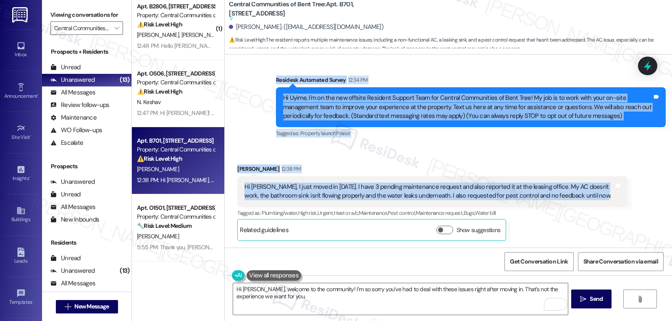
drag, startPoint x: 267, startPoint y: 80, endPoint x: 599, endPoint y: 201, distance: 353.5
click at [599, 201] on div "WO Lease started Sep 05, 2025 at 8:00 PM Show details Survey, sent via SMS Resi…" at bounding box center [448, 151] width 447 height 193
copy div "Residesk Automated Survey 12:34 PM Hi Uyime, I'm on the new offsite Resident Su…"
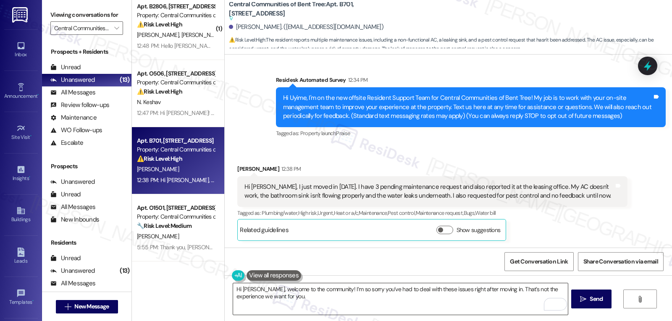
click at [374, 303] on textarea "Hi Uyime, welcome to the community! I’m so sorry you’ve had to deal with these …" at bounding box center [400, 298] width 334 height 31
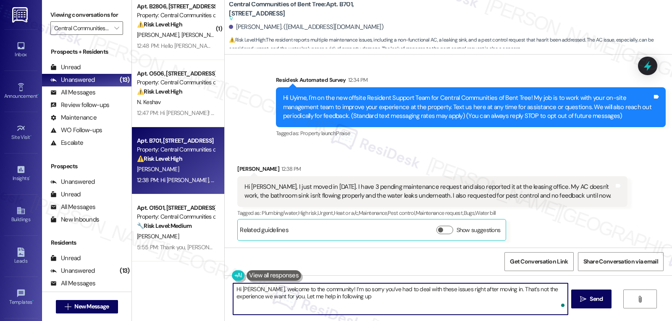
scroll to position [544, 0]
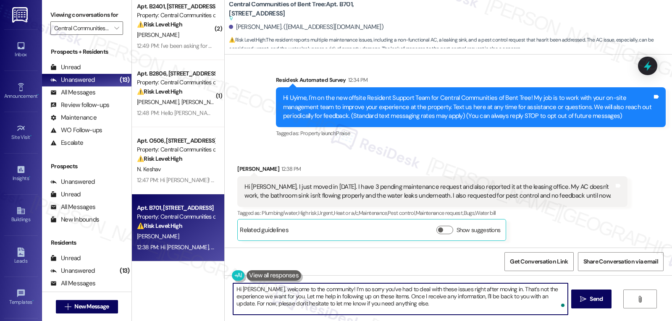
type textarea "Hi [PERSON_NAME], welcome to the community! I’m so sorry you’ve had to deal wit…"
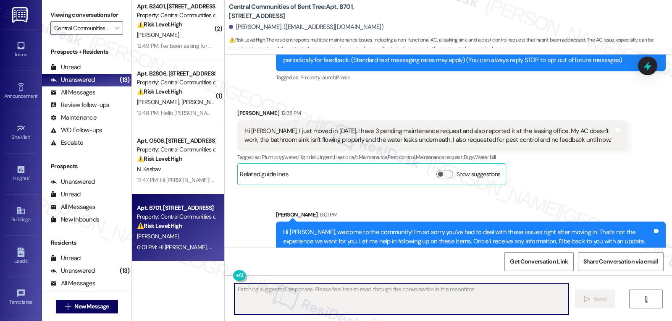
scroll to position [147, 0]
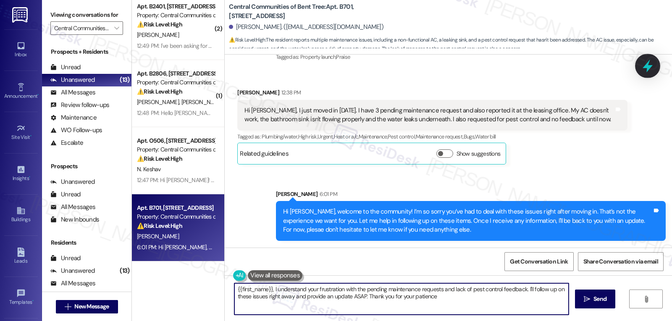
type textarea "{{first_name}}, I understand your frustration with the pending maintenance requ…"
click at [643, 65] on icon at bounding box center [647, 66] width 14 height 14
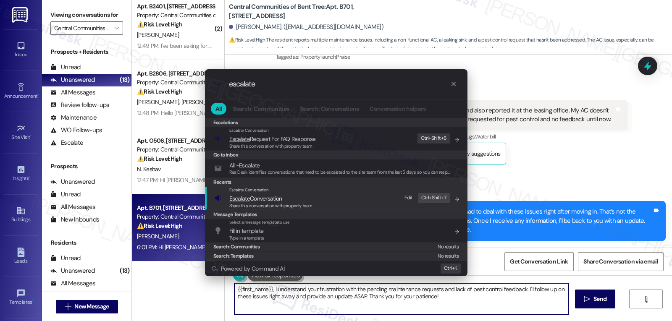
type input "escalate"
click at [275, 204] on span "Share this conversation with property team" at bounding box center [270, 206] width 83 height 6
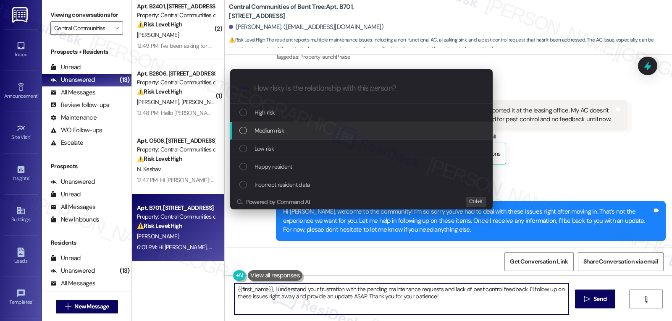
click at [290, 130] on div "Medium risk" at bounding box center [362, 130] width 246 height 9
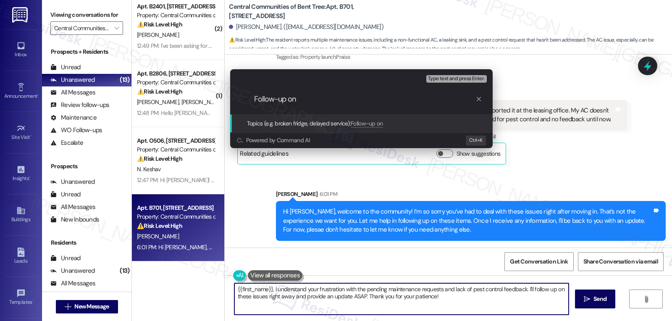
click at [332, 98] on input "Follow-up on" at bounding box center [364, 99] width 221 height 9
type input "Follow-up on WO 4474-1, 44451, 4444-1 - AC, sink, pest control"
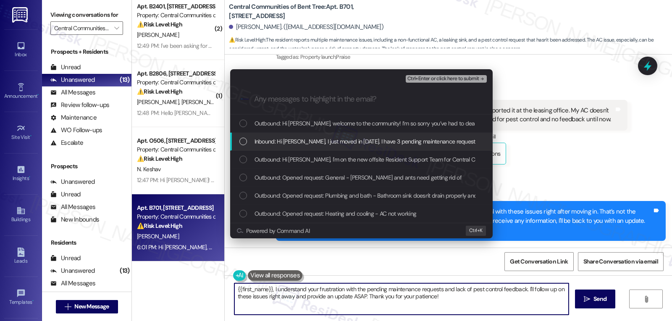
click at [333, 145] on span "Inbound: Hi Sarah, I just moved in last Saturday. I have 3 pending maintenance …" at bounding box center [601, 141] width 694 height 9
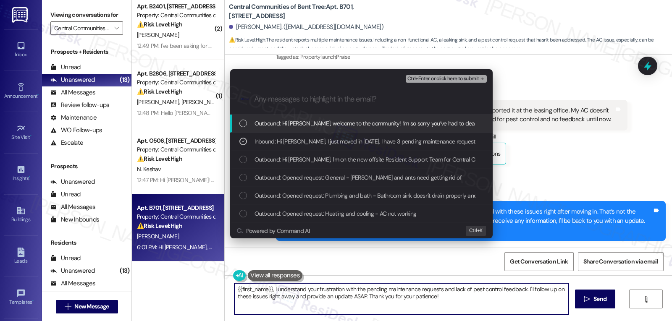
click at [471, 77] on span "Ctrl+Enter or click here to submit" at bounding box center [443, 79] width 72 height 6
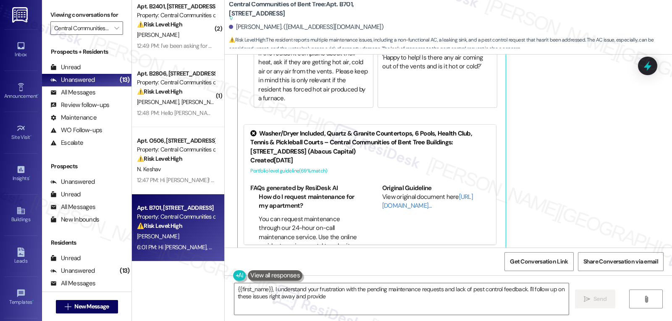
scroll to position [306, 0]
type textarea "{{first_name}}, I understand your frustration with the pending maintenance requ…"
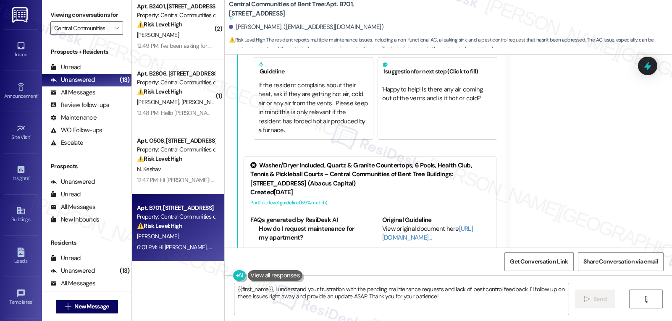
scroll to position [395, 0]
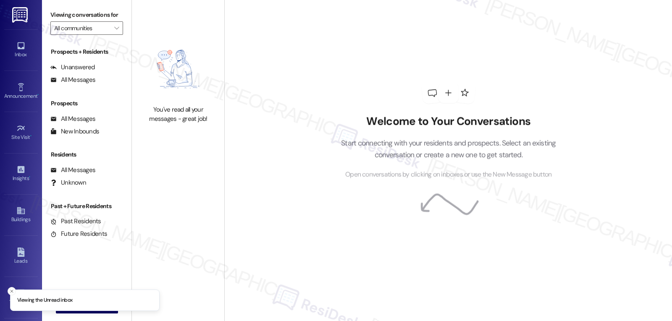
type input "Central Communities of Bent Tree"
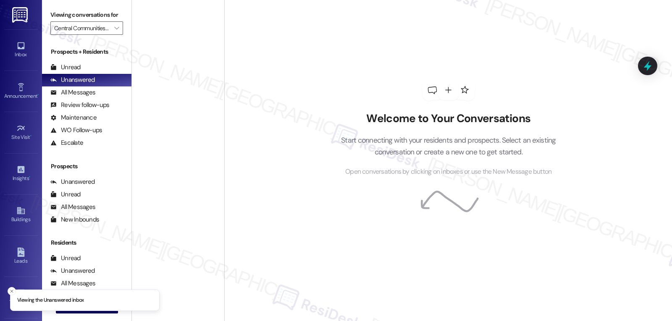
scroll to position [544, 0]
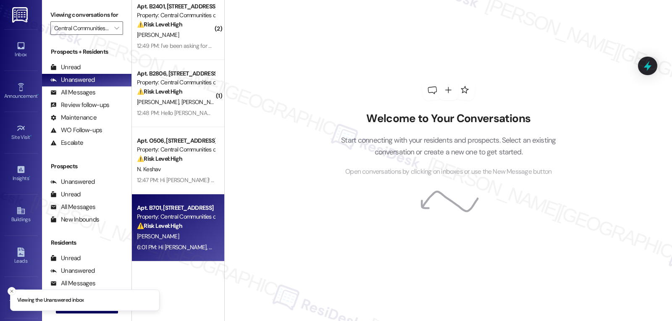
click at [186, 249] on div "6:01 PM: Hi [PERSON_NAME], welcome to the community! I’m so sorry you’ve had to…" at bounding box center [561, 247] width 849 height 8
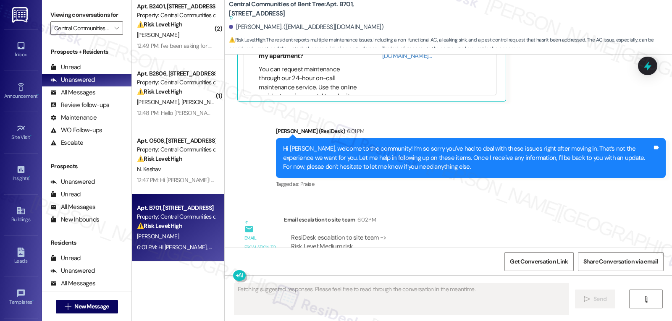
scroll to position [499, 0]
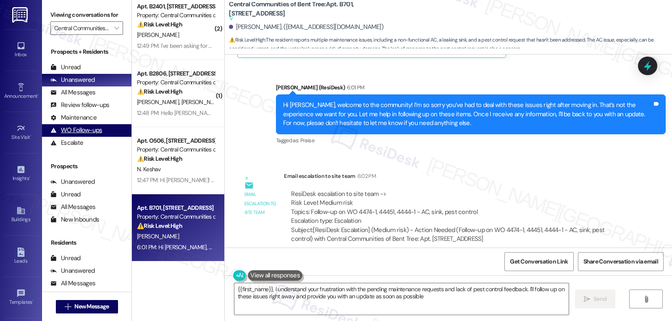
type textarea "{{first_name}}, I understand your frustration with the pending maintenance requ…"
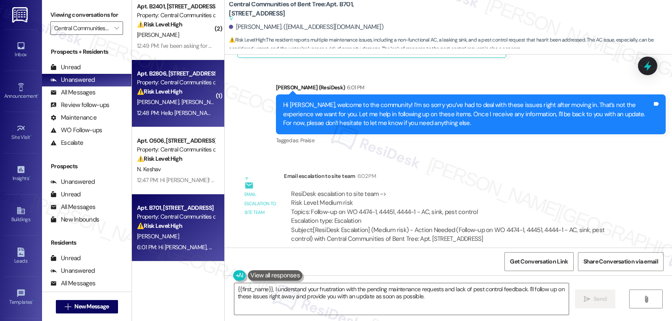
click at [191, 104] on div "[PERSON_NAME] [PERSON_NAME]" at bounding box center [175, 102] width 79 height 10
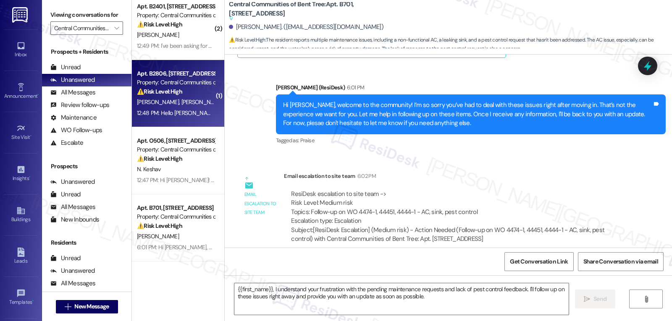
type textarea "Fetching suggested responses. Please feel free to read through the conversation…"
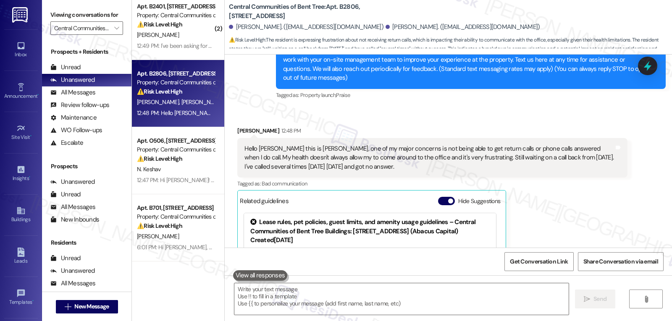
scroll to position [24, 0]
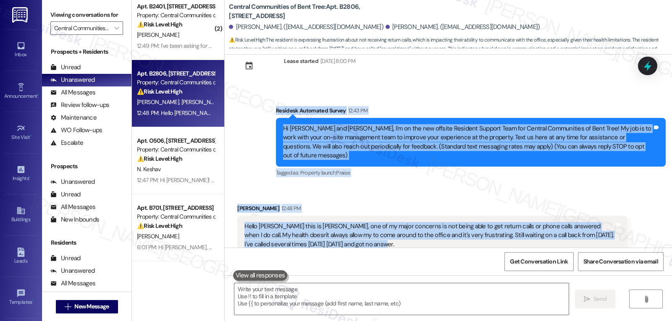
drag, startPoint x: 261, startPoint y: 113, endPoint x: 411, endPoint y: 236, distance: 193.6
click at [411, 236] on div "Lease started [DATE] 8:00 PM Survey, sent via SMS Residesk Automated Survey 12:…" at bounding box center [448, 151] width 447 height 193
copy div "Residesk Automated Survey 12:43 PM Hi [PERSON_NAME] and [PERSON_NAME], I'm on t…"
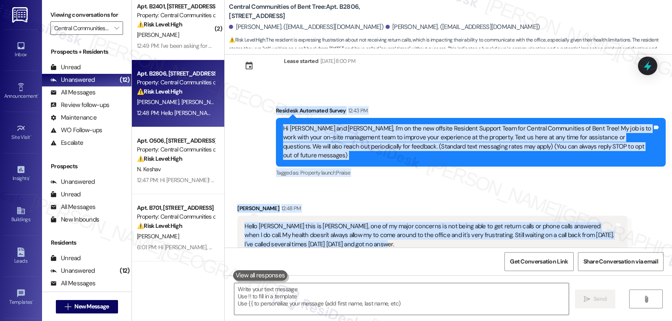
scroll to position [107, 0]
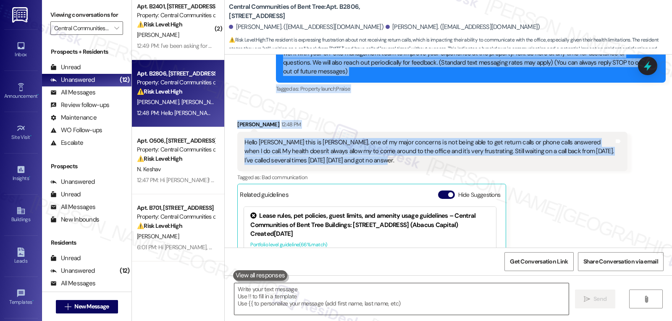
click at [367, 303] on textarea at bounding box center [401, 298] width 334 height 31
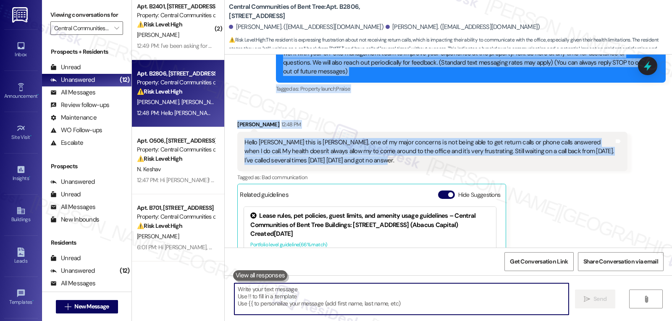
paste textarea "Hi [PERSON_NAME], thank you for sharing this with me. I’m so sorry you’ve had t…"
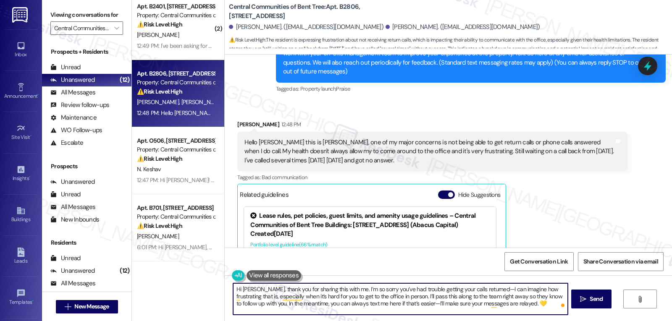
click at [388, 307] on textarea "Hi [PERSON_NAME], thank you for sharing this with me. I’m so sorry you’ve had t…" at bounding box center [400, 298] width 334 height 31
click at [479, 290] on textarea "Hi [PERSON_NAME], thank you for sharing this with me. I’m so sorry you’ve had t…" at bounding box center [400, 298] width 334 height 31
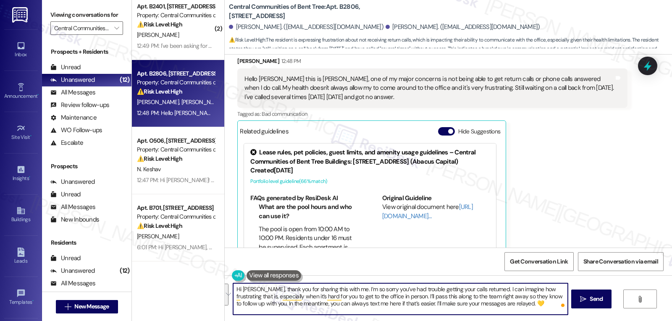
scroll to position [191, 0]
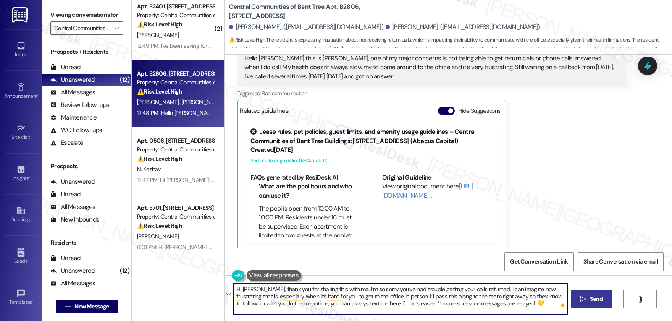
type textarea "Hi [PERSON_NAME], thank you for sharing this with me. I’m so sorry you’ve had t…"
click at [585, 304] on button " Send" at bounding box center [591, 299] width 41 height 19
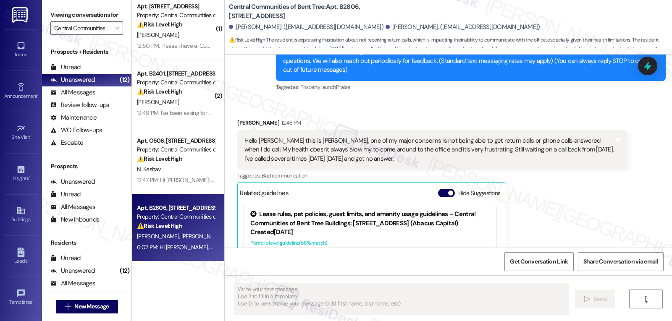
scroll to position [100, 0]
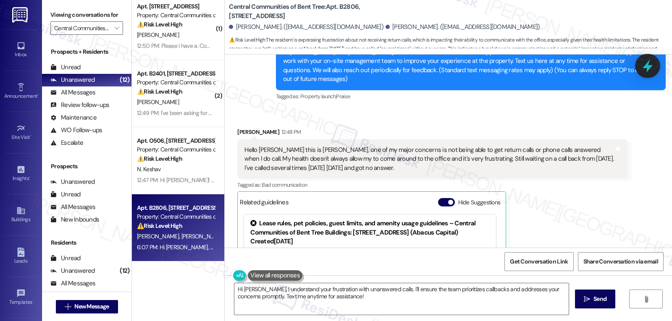
type textarea "Hi [PERSON_NAME], I understand your frustration with unanswered calls. I'll ens…"
click at [642, 65] on icon at bounding box center [647, 66] width 14 height 14
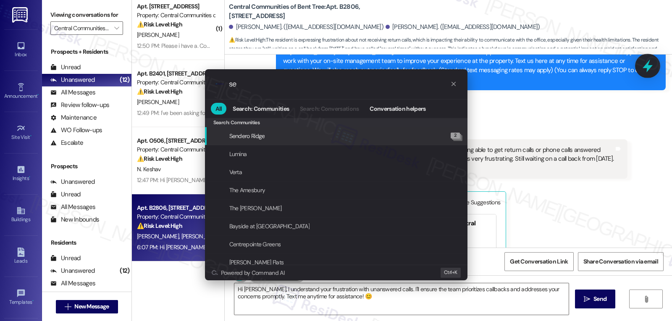
type input "s"
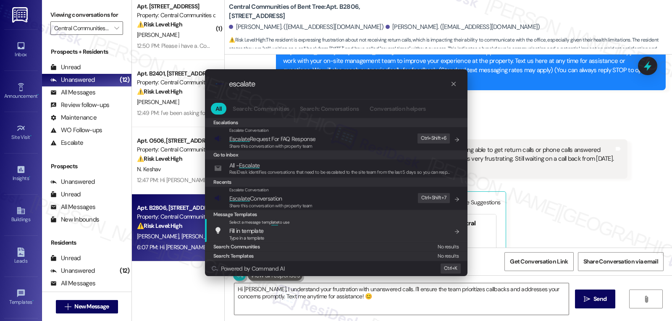
type input "escalate"
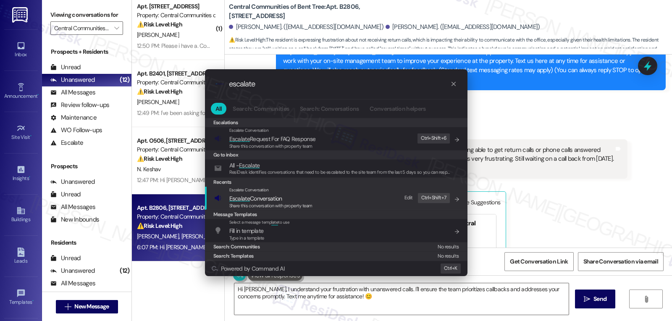
click at [268, 202] on div "Share this conversation with property team" at bounding box center [270, 206] width 83 height 8
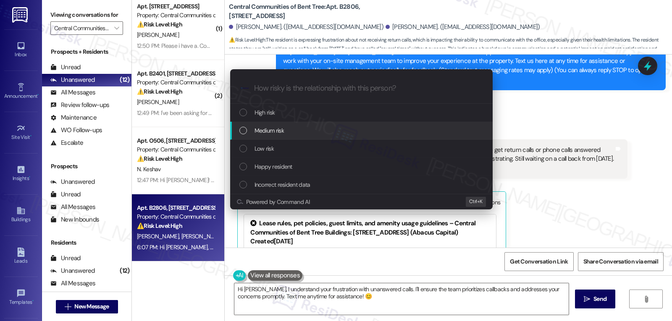
click at [285, 136] on div "Medium risk" at bounding box center [361, 131] width 262 height 18
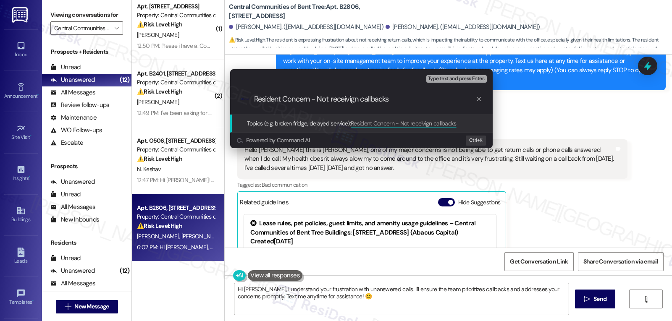
click at [358, 98] on input "Resident Concern - Not receivign callbacks" at bounding box center [364, 99] width 221 height 9
type input "Resident Concern - Not receiving callbacks"
click at [414, 102] on input "Resident Concern - Not receiving callbacks" at bounding box center [364, 99] width 221 height 9
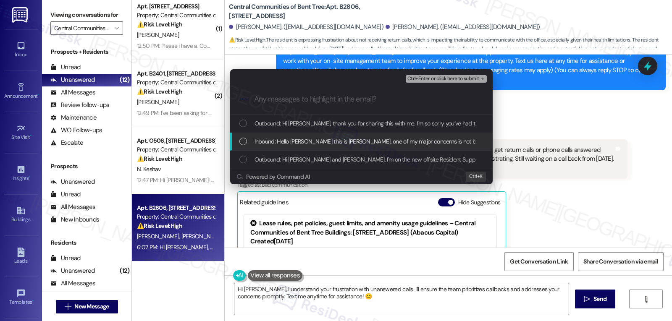
drag, startPoint x: 299, startPoint y: 150, endPoint x: 314, endPoint y: 141, distance: 16.8
click at [299, 150] on div "Inbound: Hello [PERSON_NAME] this is [PERSON_NAME], one of my major concerns is…" at bounding box center [361, 142] width 262 height 18
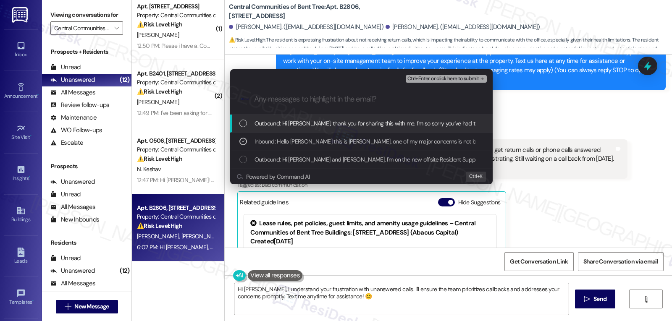
click at [458, 81] on span "Ctrl+Enter or click here to submit" at bounding box center [443, 79] width 72 height 6
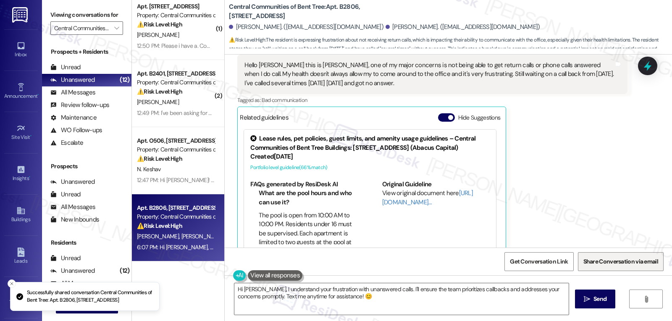
scroll to position [191, 0]
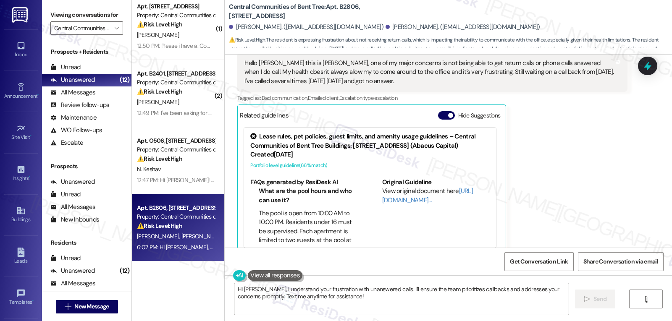
type textarea "Hi [PERSON_NAME], I understand your frustration with unanswered calls. I'll ens…"
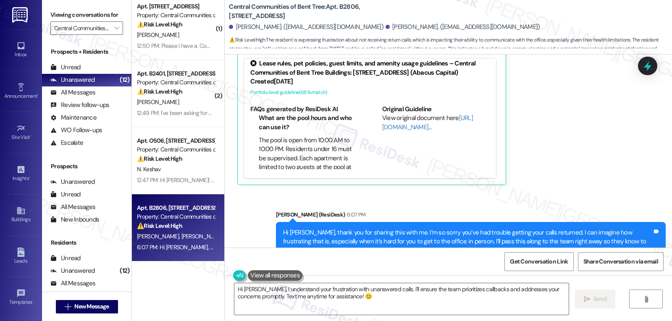
scroll to position [280, 0]
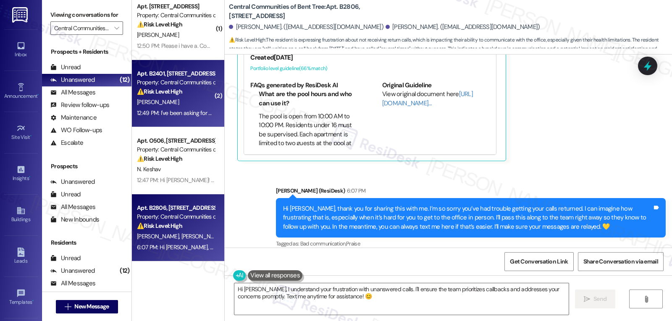
click at [178, 106] on div "[PERSON_NAME]" at bounding box center [175, 102] width 79 height 10
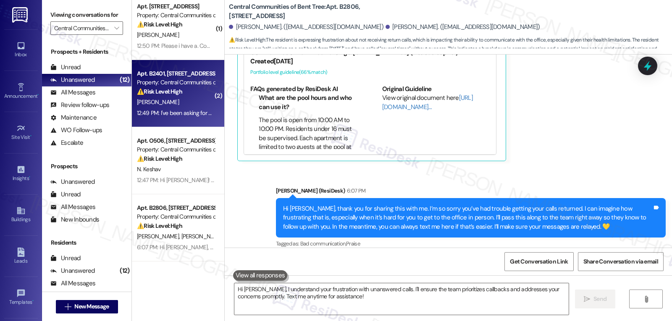
type textarea "Hi [PERSON_NAME], I understand your frustration with unanswered calls. I'll ens…"
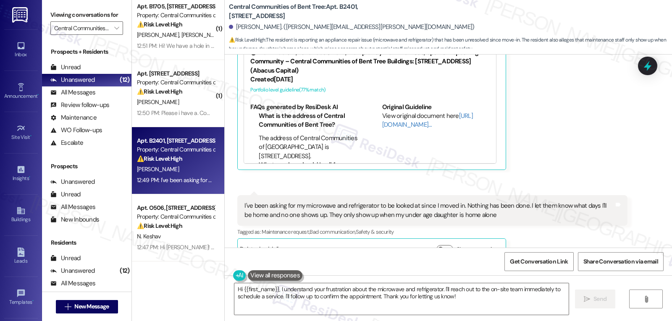
scroll to position [306, 0]
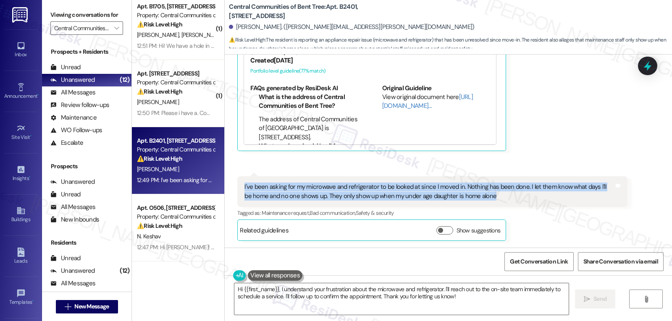
drag, startPoint x: 228, startPoint y: 183, endPoint x: 551, endPoint y: 194, distance: 323.8
click at [551, 194] on div "Received via SMS 12:49 PM [PERSON_NAME] 12:49 PM I've been asking for my microw…" at bounding box center [432, 208] width 402 height 77
copy div "I've been asking for my microwave and refrigerator to be looked at since I move…"
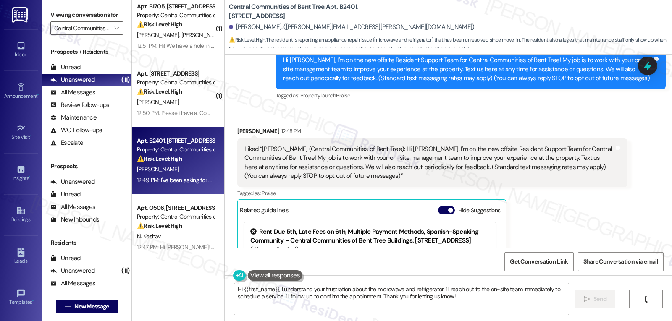
scroll to position [139, 0]
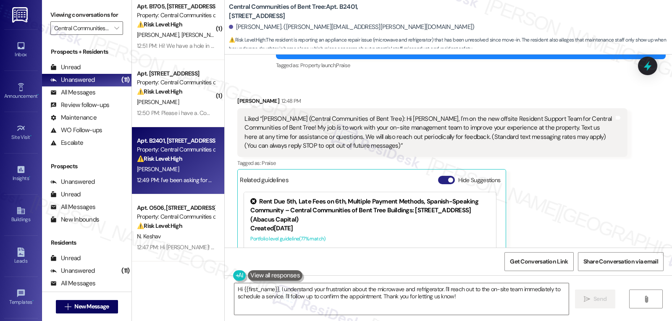
click at [439, 183] on button "Hide Suggestions" at bounding box center [446, 180] width 17 height 8
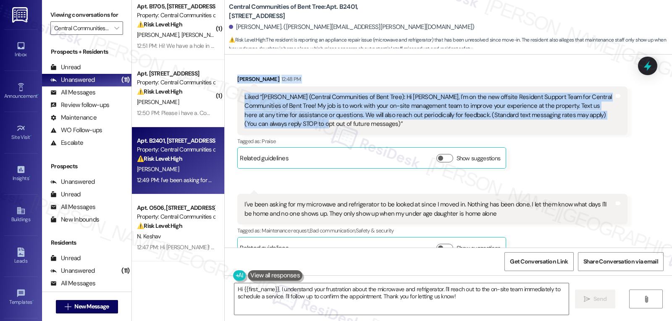
scroll to position [178, 0]
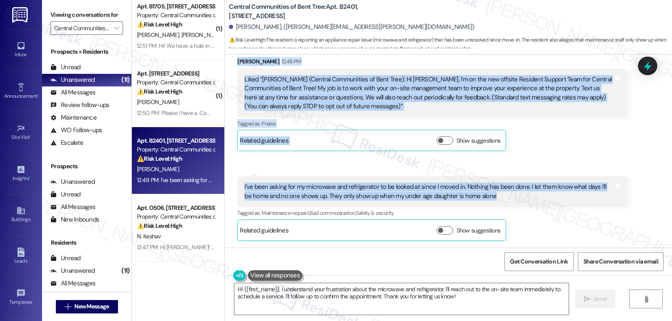
drag, startPoint x: 229, startPoint y: 100, endPoint x: 548, endPoint y: 193, distance: 332.2
click at [548, 193] on div "Received via SMS [PERSON_NAME] 12:48 PM Liked “[PERSON_NAME] (Central Communiti…" at bounding box center [448, 142] width 447 height 209
copy div "[PERSON_NAME] 12:48 PM Liked “[PERSON_NAME] (Central Communities of Bent Tree):…"
click at [451, 306] on textarea "Hi {{first_name}}, I understand your frustration about the microwave and refrig…" at bounding box center [401, 298] width 334 height 31
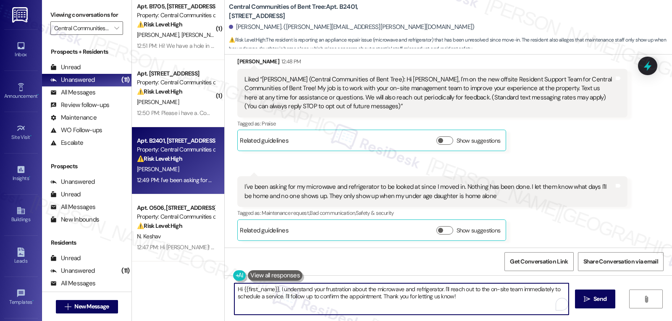
paste textarea "Shavanna, thank you for letting me know—I’m really sorry you’ve been waiting so…"
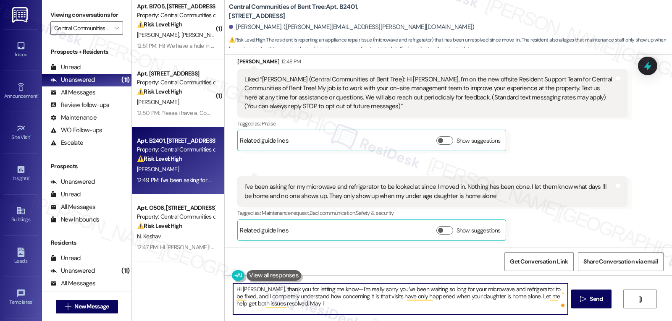
drag, startPoint x: 336, startPoint y: 288, endPoint x: 364, endPoint y: 288, distance: 27.3
click at [336, 288] on textarea "Hi Shavanna, thank you for letting me know—I’m really sorry you’ve been waiting…" at bounding box center [400, 298] width 334 height 31
drag, startPoint x: 408, startPoint y: 303, endPoint x: 456, endPoint y: 311, distance: 48.5
click at [408, 304] on textarea "Hi Shavanna, thank you for letting me know. I’m really sorry you’ve been waitin…" at bounding box center [400, 298] width 334 height 31
click at [458, 311] on textarea "Hi Shavanna, thank you for letting me know. I’m really sorry you’ve been waitin…" at bounding box center [400, 298] width 334 height 31
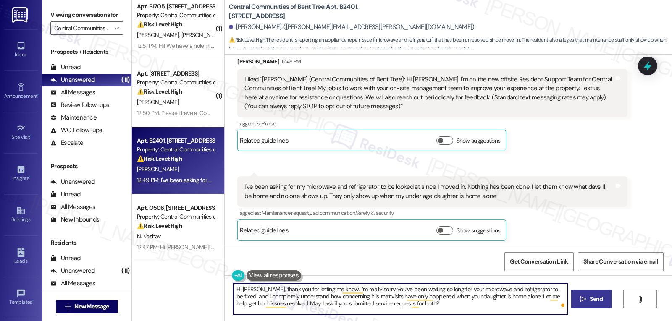
type textarea "Hi Shavanna, thank you for letting me know. I’m really sorry you’ve been waitin…"
click at [576, 305] on button " Send" at bounding box center [591, 299] width 41 height 19
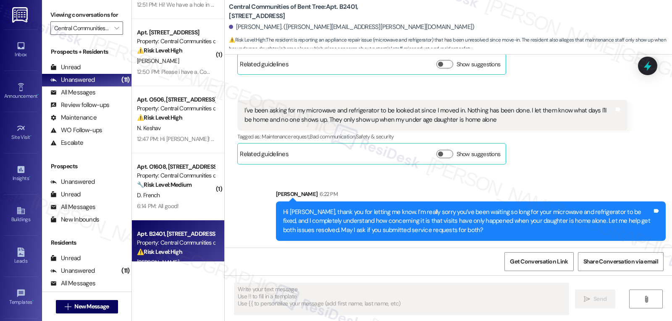
scroll to position [544, 0]
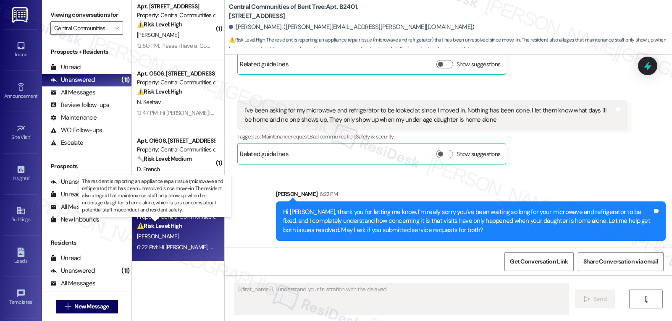
click at [176, 228] on strong "⚠️ Risk Level: High" at bounding box center [159, 226] width 45 height 8
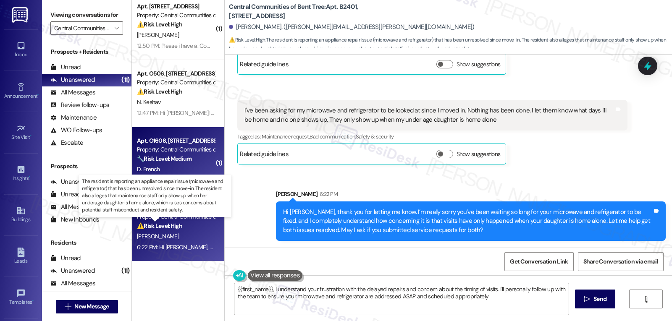
type textarea "{{first_name}}, I understand your frustration with the delayed repairs and conc…"
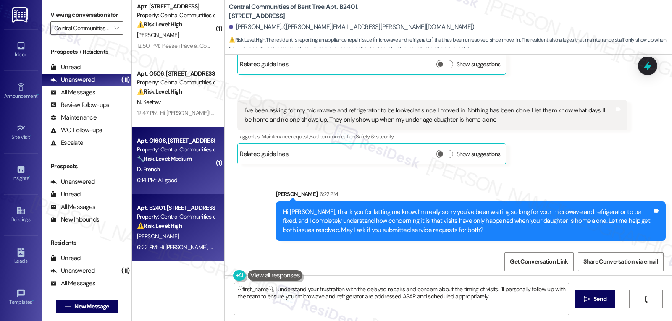
click at [170, 173] on div "D. French" at bounding box center [175, 169] width 79 height 10
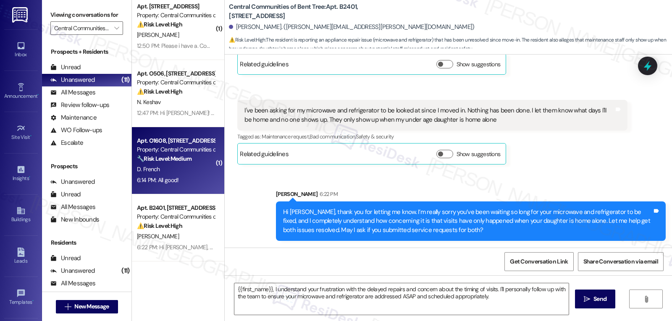
type textarea "Fetching suggested responses. Please feel free to read through the conversation…"
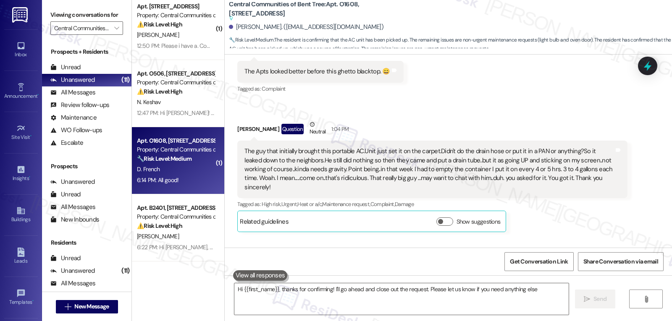
type textarea "Hi {{first_name}}, thanks for confirming! I'll go ahead and close out the reque…"
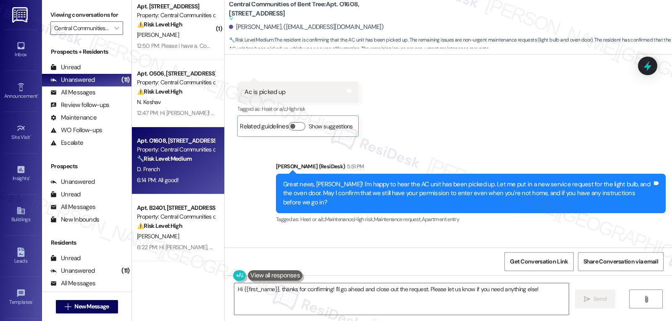
scroll to position [667, 0]
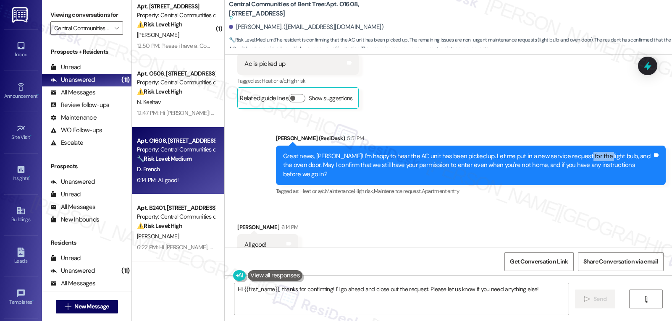
drag, startPoint x: 568, startPoint y: 141, endPoint x: 597, endPoint y: 138, distance: 28.3
click at [592, 152] on div "Great news, Devin! I'm happy to hear the AC unit has been picked up. Let me put…" at bounding box center [467, 165] width 369 height 27
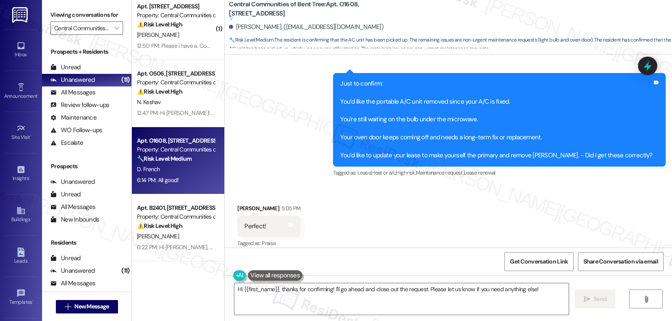
scroll to position [415, 0]
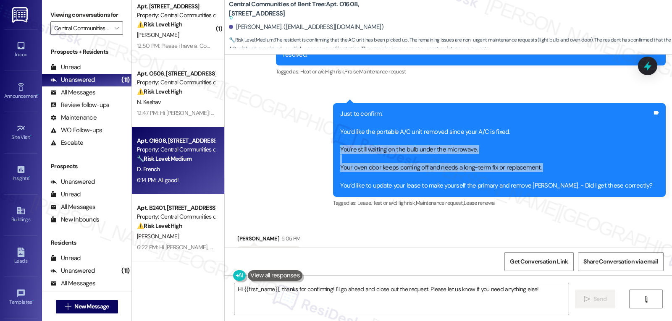
drag, startPoint x: 372, startPoint y: 128, endPoint x: 584, endPoint y: 154, distance: 214.0
click at [584, 154] on div "Just to confirm: You’d like the portable A/C unit removed since your A/C is fix…" at bounding box center [496, 150] width 314 height 81
copy div "You're still waiting on the bulb under the microwave. Your oven door keeps comi…"
click at [650, 68] on icon at bounding box center [647, 66] width 10 height 13
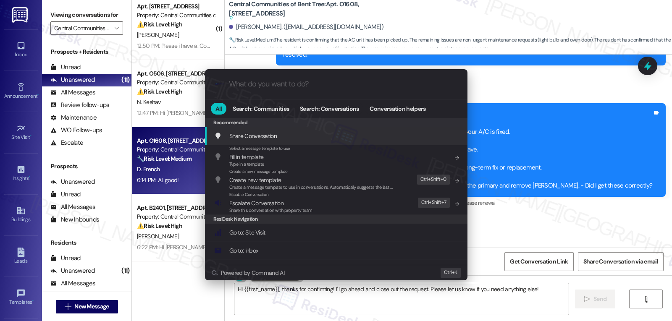
scroll to position [477, 0]
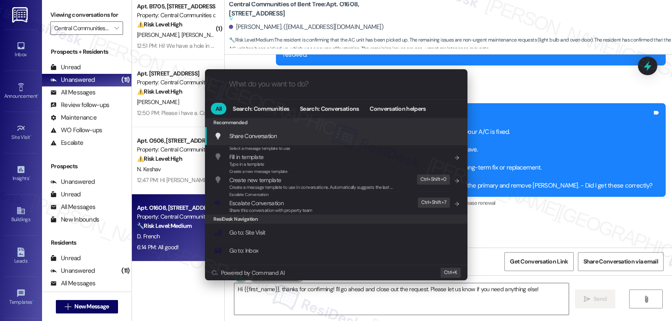
click at [490, 71] on div ".cls-1{fill:#0a055f;}.cls-2{fill:#0cc4c4;} resideskLogoBlueOrange All Search: C…" at bounding box center [336, 160] width 672 height 321
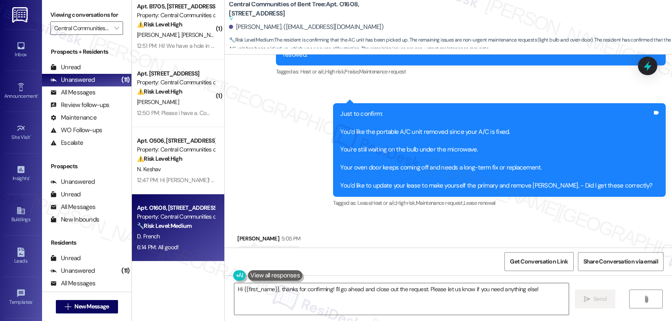
scroll to position [247, 0]
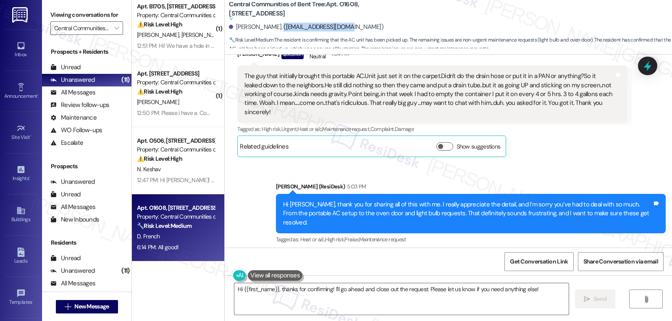
drag, startPoint x: 267, startPoint y: 26, endPoint x: 330, endPoint y: 26, distance: 63.0
click at [330, 26] on div "Devin French. (d_french1@hotmail.com)" at bounding box center [306, 27] width 154 height 9
copy div "d_french1@hotmail.com"
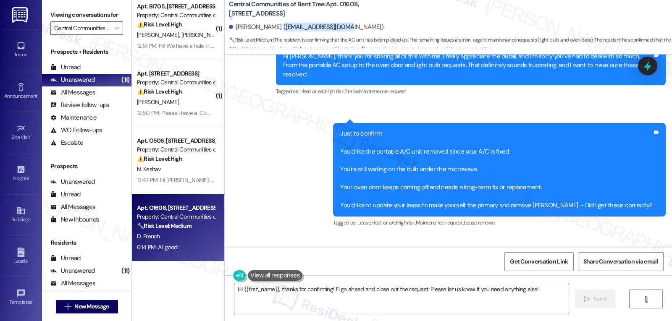
scroll to position [416, 0]
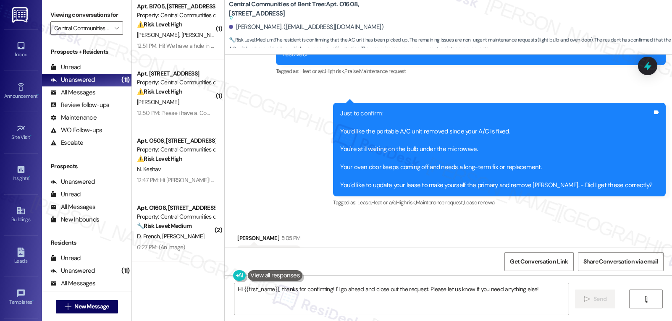
click at [389, 215] on div "Received via SMS Devin French 5:05 PM Perfect! Tags and notes Tagged as: Praise…" at bounding box center [448, 291] width 447 height 152
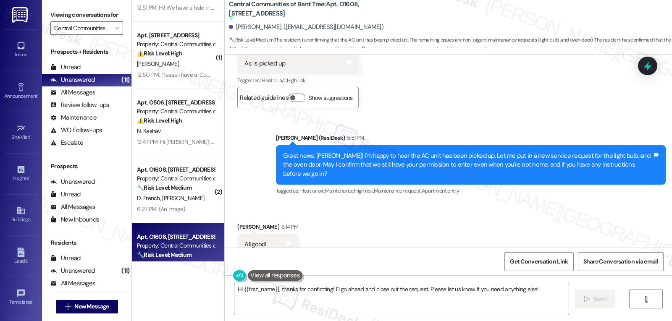
scroll to position [544, 0]
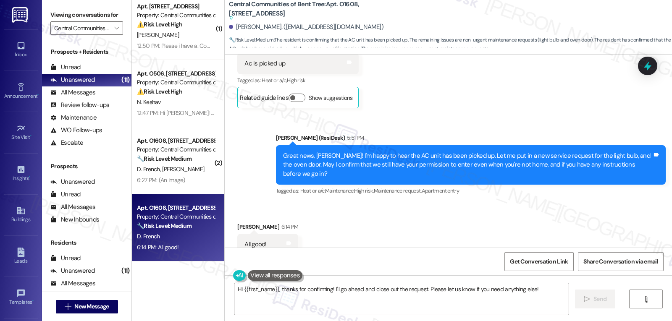
click at [170, 242] on div "6:14 PM: All good! 6:14 PM: All good!" at bounding box center [175, 247] width 79 height 10
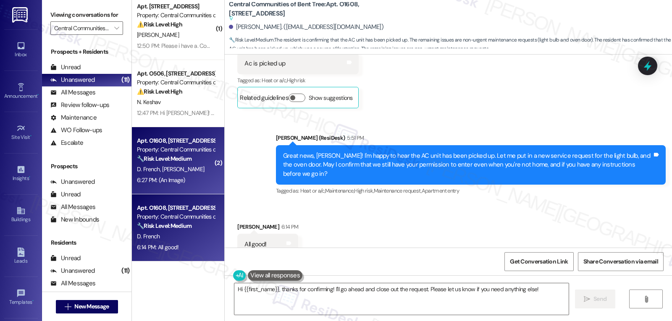
click at [178, 178] on div "6:27 PM: (An Image) 6:27 PM: (An Image)" at bounding box center [161, 180] width 48 height 8
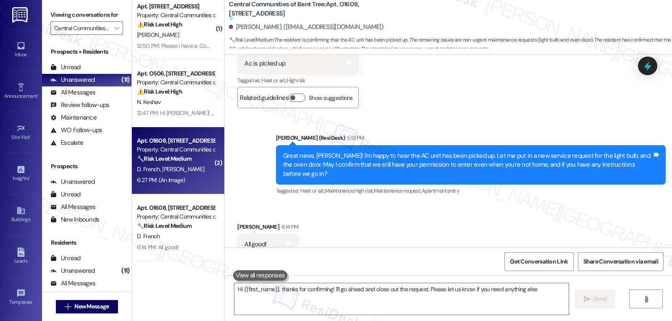
type textarea "Hi {{first_name}}, thanks for confirming! I'll go ahead and close out the reque…"
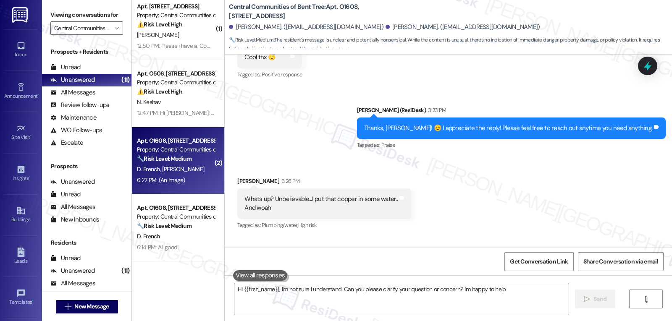
type textarea "Hi {{first_name}}, I'm not sure I understand. Can you please clarify your quest…"
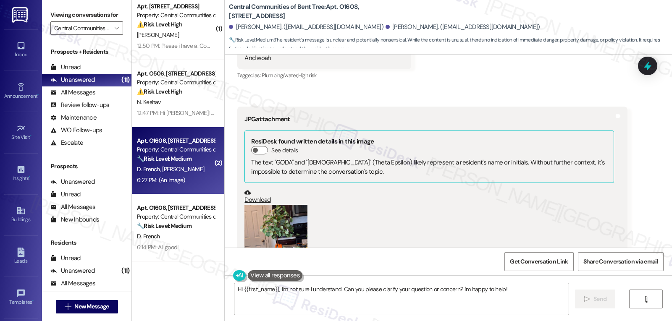
scroll to position [416, 0]
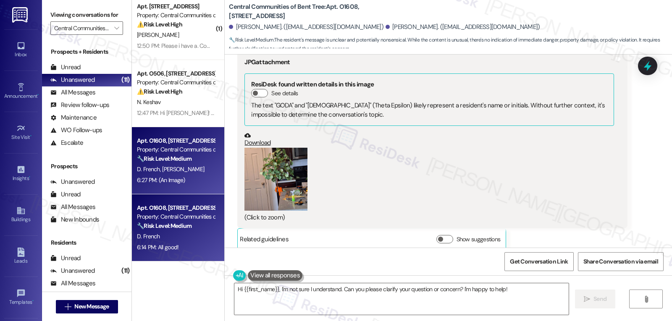
click at [166, 233] on div "D. French" at bounding box center [175, 236] width 79 height 10
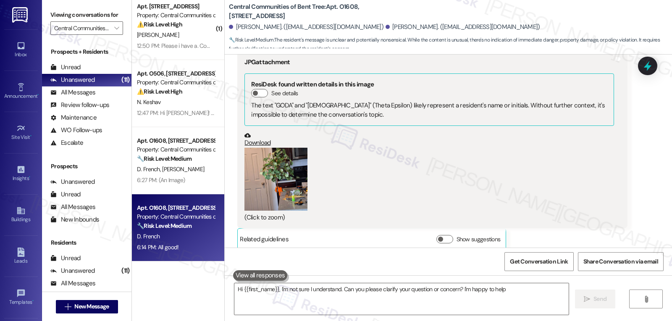
type textarea "Hi {{first_name}}, I'm not sure I understand. Can you please clarify your quest…"
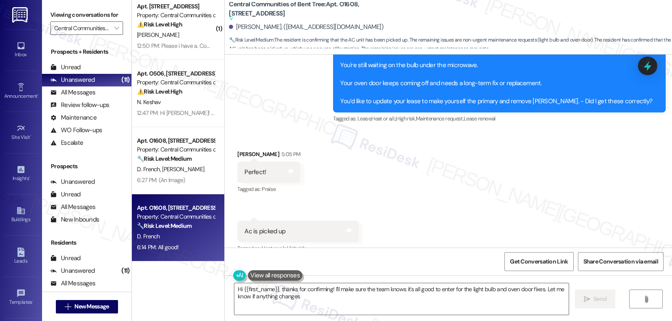
type textarea "Hi {{first_name}}, thanks for confirming! I'll make sure the team knows it's al…"
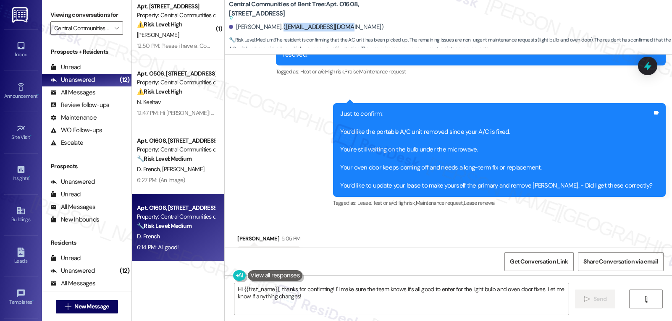
drag, startPoint x: 269, startPoint y: 26, endPoint x: 332, endPoint y: 25, distance: 63.4
click at [332, 25] on div "Devin French. (d_french1@hotmail.com)" at bounding box center [306, 27] width 154 height 9
copy div "d_french1@hotmail.com"
drag, startPoint x: 228, startPoint y: 26, endPoint x: 263, endPoint y: 25, distance: 35.3
click at [263, 25] on div "Devin French. (d_french1@hotmail.com)" at bounding box center [306, 27] width 154 height 9
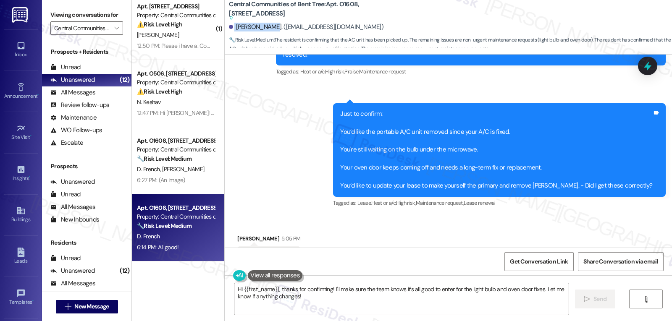
copy div "Devin French"
drag, startPoint x: 269, startPoint y: 27, endPoint x: 332, endPoint y: 27, distance: 63.0
click at [332, 27] on div "Devin French. (d_french1@hotmail.com)" at bounding box center [306, 27] width 154 height 9
copy div "d_french1@hotmail.com"
drag, startPoint x: 289, startPoint y: 29, endPoint x: 276, endPoint y: 28, distance: 13.0
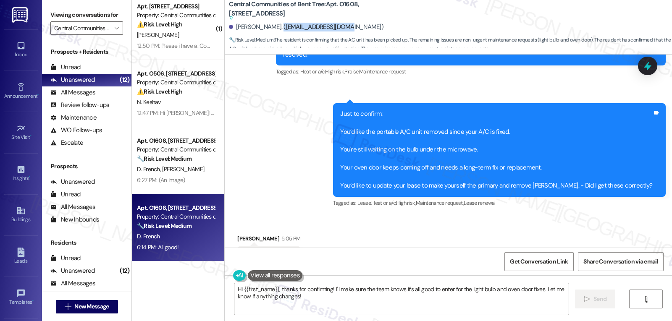
click at [288, 29] on div "Devin French. (d_french1@hotmail.com)" at bounding box center [306, 27] width 154 height 9
click at [267, 26] on div "Devin French. (d_french1@hotmail.com)" at bounding box center [306, 27] width 154 height 9
drag, startPoint x: 267, startPoint y: 26, endPoint x: 332, endPoint y: 26, distance: 64.2
click at [332, 27] on div "Devin French. (d_french1@hotmail.com)" at bounding box center [306, 27] width 154 height 9
copy div "d_french1@hotmail.com"
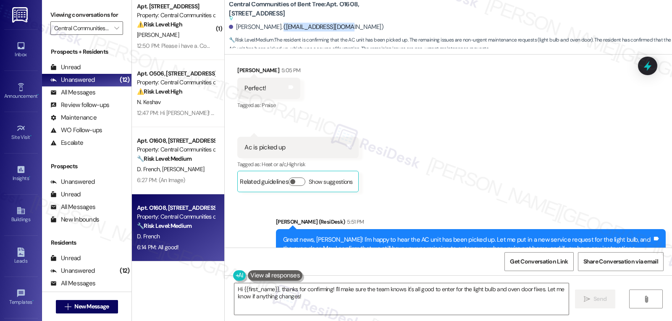
scroll to position [667, 0]
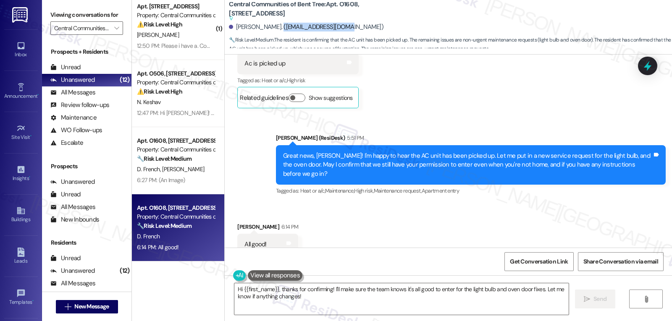
drag, startPoint x: 646, startPoint y: 69, endPoint x: 646, endPoint y: 74, distance: 4.6
click at [646, 69] on icon at bounding box center [647, 65] width 11 height 11
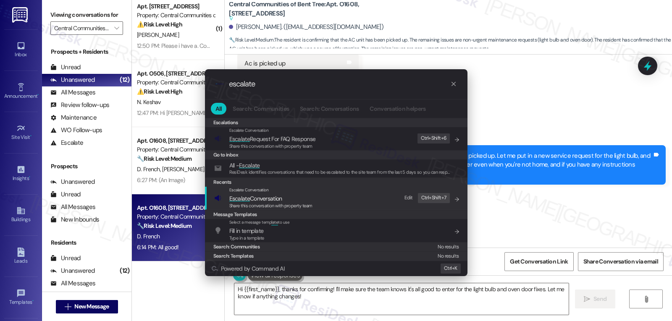
type input "escalate"
click at [267, 198] on span "Escalate Conversation" at bounding box center [255, 199] width 53 height 8
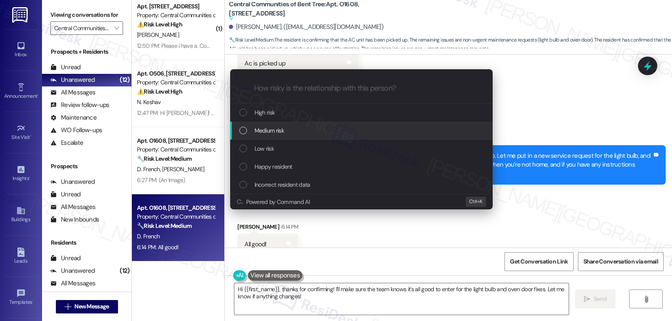
click at [299, 133] on div "Medium risk" at bounding box center [362, 130] width 246 height 9
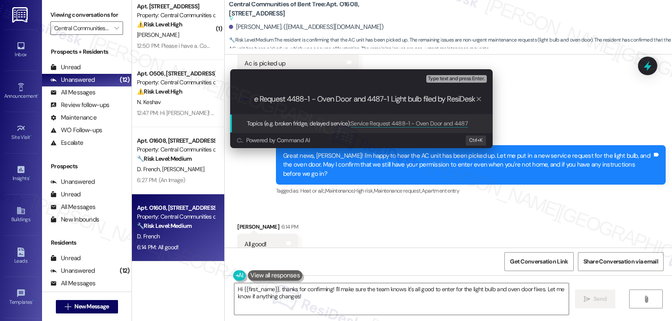
type input "Service Request 4488-1 - Oven Door and 4487-1 Light bulb filed by ResiDesk"
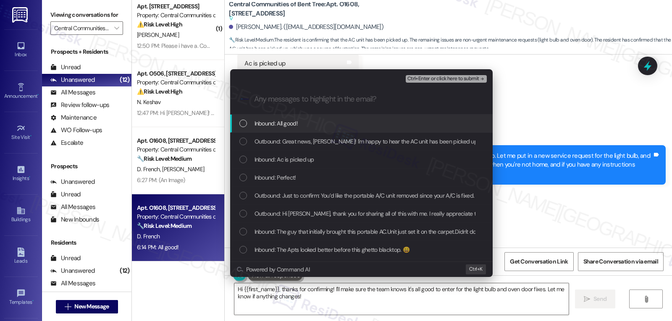
scroll to position [0, 0]
click at [337, 128] on div "Inbound: All good!" at bounding box center [361, 124] width 262 height 18
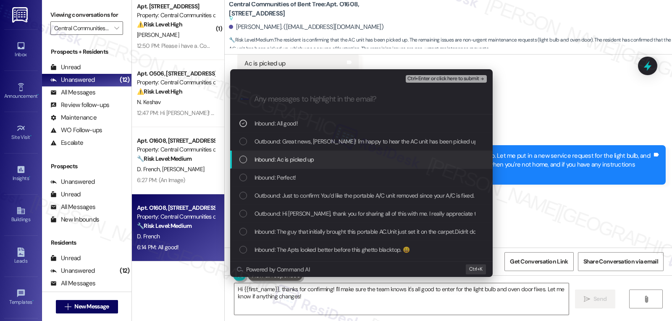
click at [322, 162] on div "Inbound: Ac is picked up" at bounding box center [362, 159] width 246 height 9
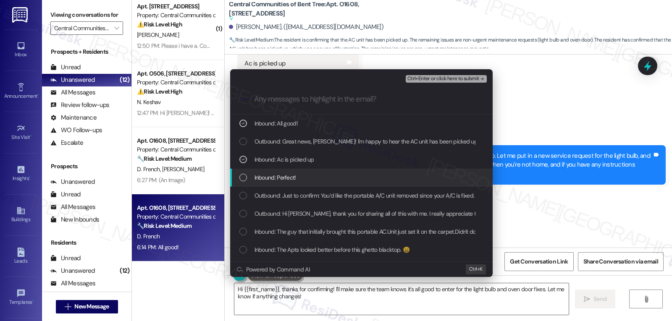
click at [312, 175] on div "Inbound: Perfect!" at bounding box center [362, 177] width 246 height 9
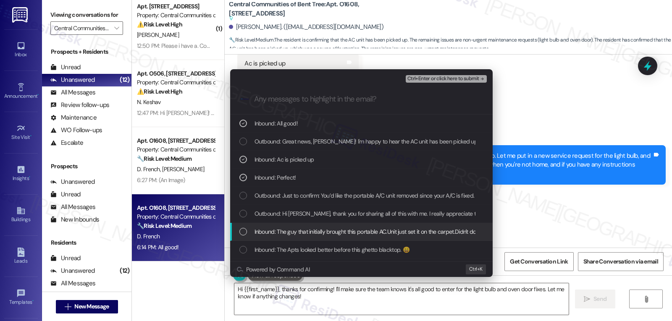
click at [293, 225] on div "Inbound: The guy that initially brought this portable AC.Unit just set it on th…" at bounding box center [361, 232] width 262 height 18
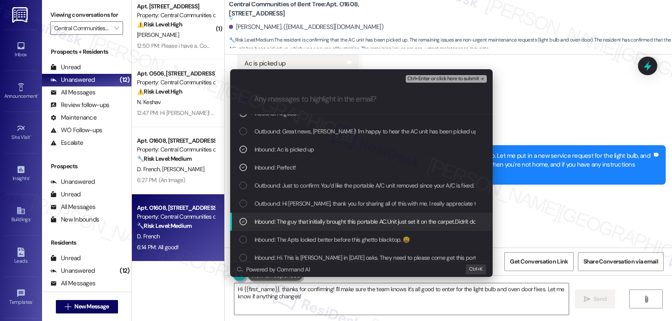
scroll to position [16, 0]
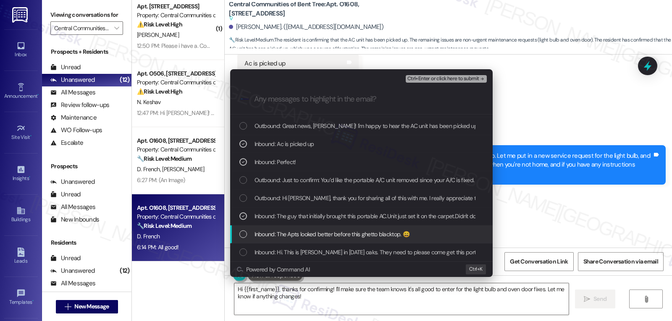
click at [286, 242] on div "Inbound: The Apts looked better before this ghetto blacktop. 😄" at bounding box center [361, 234] width 262 height 18
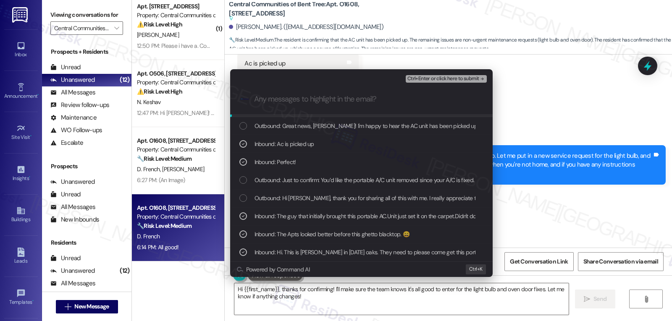
click at [436, 81] on span "Ctrl+Enter or click here to submit" at bounding box center [443, 79] width 72 height 6
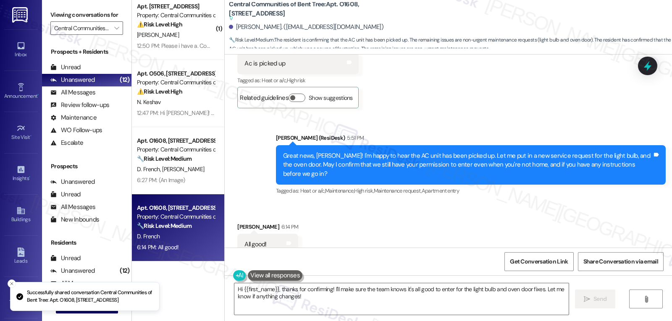
scroll to position [667, 0]
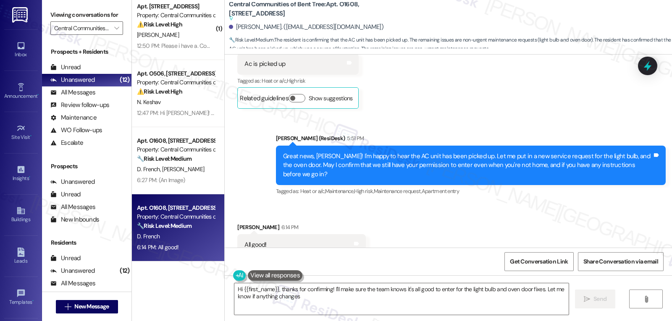
type textarea "Hi {{first_name}}, thanks for confirming! I'll make sure the team knows it's al…"
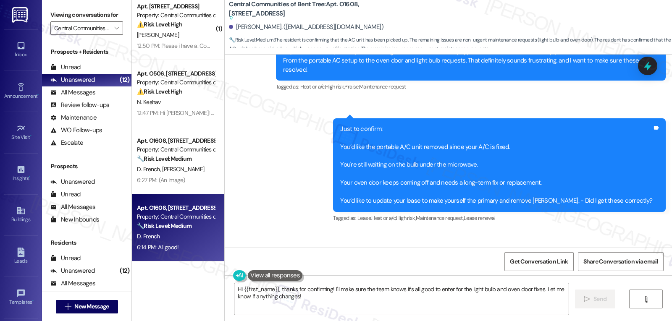
scroll to position [416, 0]
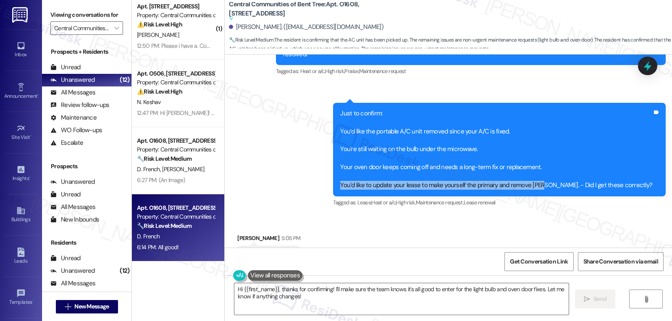
drag, startPoint x: 371, startPoint y: 168, endPoint x: 573, endPoint y: 168, distance: 201.9
click at [573, 168] on div "Just to confirm: You’d like the portable A/C unit removed since your A/C is fix…" at bounding box center [499, 150] width 332 height 94
click at [473, 164] on div "Just to confirm: You’d like the portable A/C unit removed since your A/C is fix…" at bounding box center [496, 149] width 312 height 81
drag, startPoint x: 407, startPoint y: 169, endPoint x: 576, endPoint y: 170, distance: 169.2
click at [576, 170] on div "Just to confirm: You’d like the portable A/C unit removed since your A/C is fix…" at bounding box center [496, 149] width 312 height 81
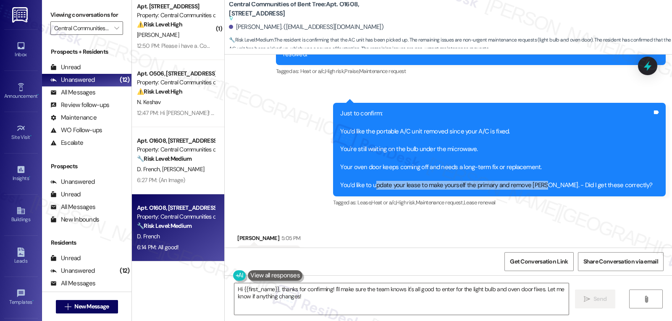
copy div "pdate your lease to make yourself the primary and remove Bruce"
click at [647, 68] on icon at bounding box center [647, 66] width 10 height 13
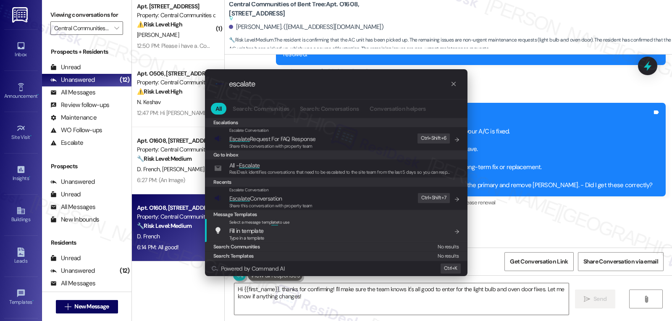
type input "escalate"
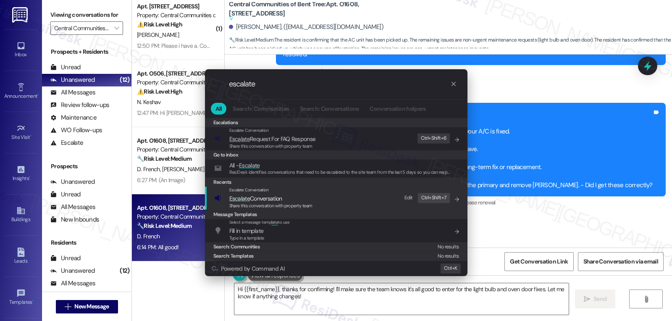
drag, startPoint x: 254, startPoint y: 204, endPoint x: 259, endPoint y: 204, distance: 4.6
click at [257, 204] on span "Share this conversation with property team" at bounding box center [270, 206] width 83 height 6
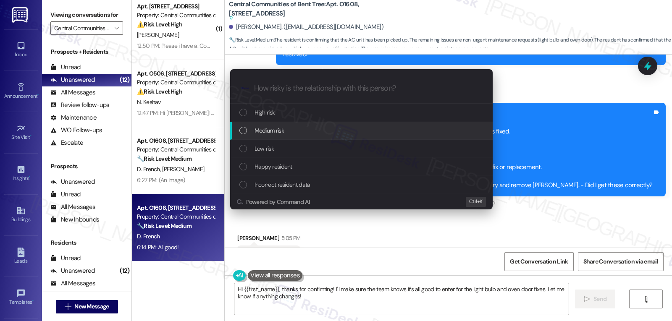
click at [304, 132] on div "Medium risk" at bounding box center [362, 130] width 246 height 9
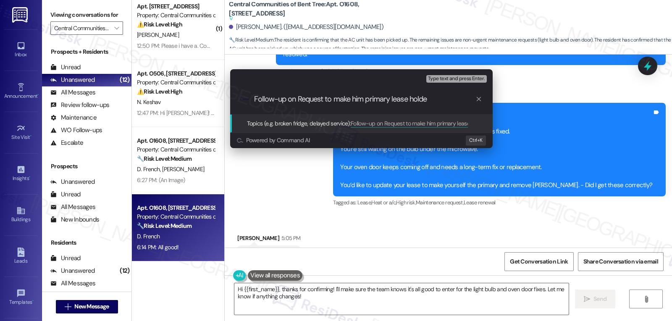
type input "Follow-up on Request to make him primary lease holder"
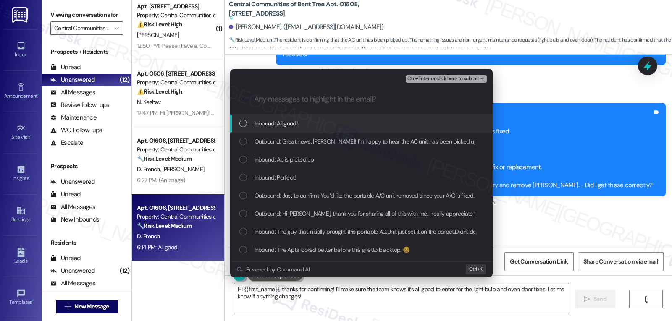
click at [303, 125] on div "Inbound: All good!" at bounding box center [362, 123] width 246 height 9
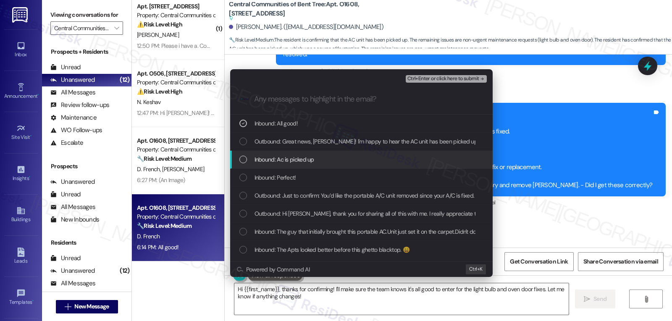
click at [293, 166] on div "Inbound: Ac is picked up" at bounding box center [361, 160] width 262 height 18
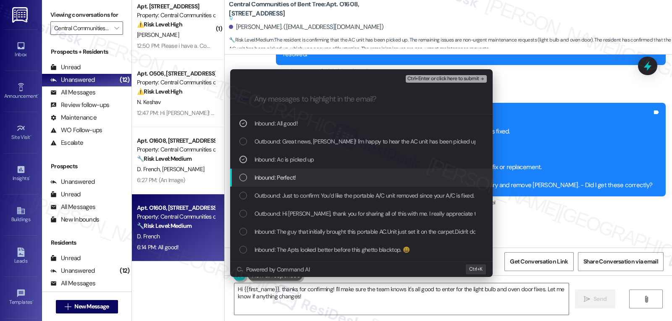
click at [293, 180] on span "Inbound: Perfect!" at bounding box center [275, 177] width 42 height 9
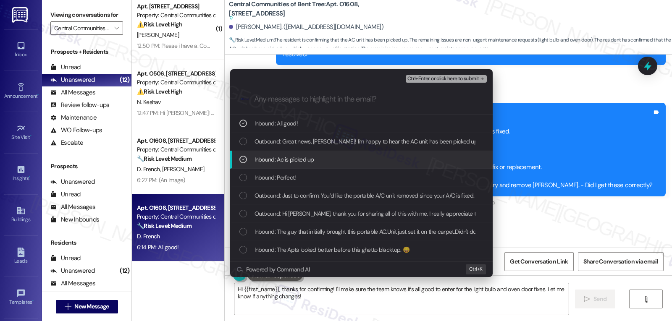
click at [293, 159] on span "Inbound: Ac is picked up" at bounding box center [284, 159] width 60 height 9
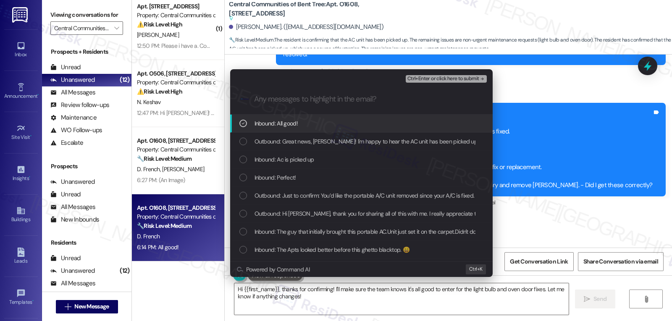
click at [297, 126] on span "Inbound: All good!" at bounding box center [275, 123] width 43 height 9
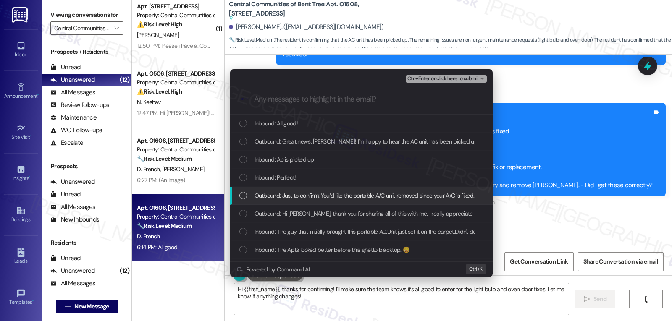
click at [240, 198] on div "List of options" at bounding box center [243, 196] width 8 height 8
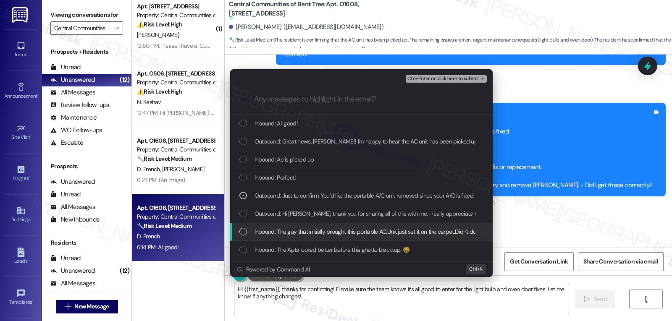
click at [246, 232] on div "List of options" at bounding box center [243, 232] width 8 height 8
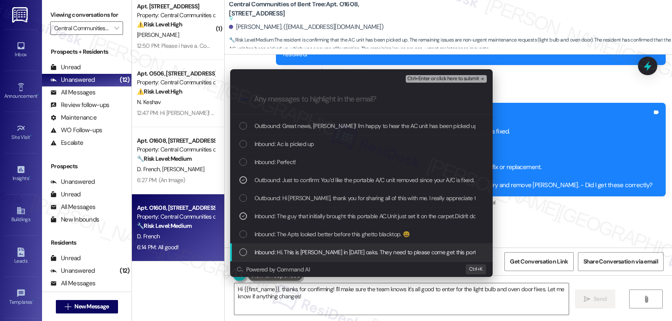
click at [240, 251] on div "List of options" at bounding box center [243, 253] width 8 height 8
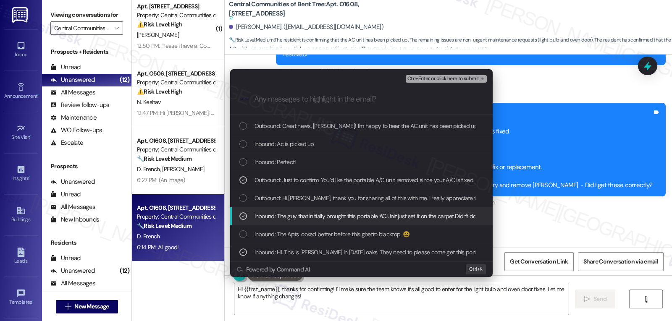
click at [240, 215] on icon "List of options" at bounding box center [243, 216] width 6 height 6
click at [240, 215] on div "List of options" at bounding box center [243, 216] width 8 height 8
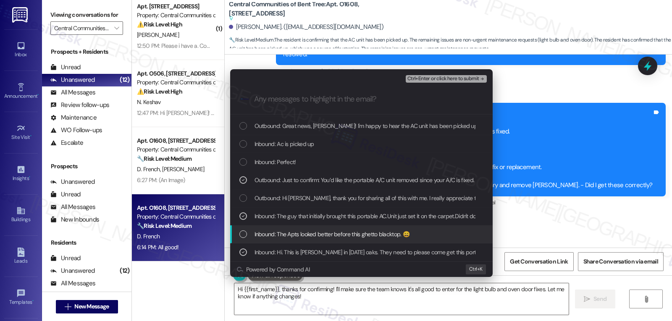
click at [244, 235] on div "List of options" at bounding box center [243, 234] width 8 height 8
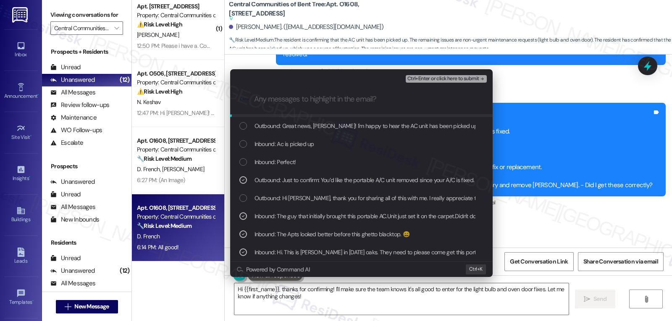
click at [442, 81] on span "Ctrl+Enter or click here to submit" at bounding box center [443, 79] width 72 height 6
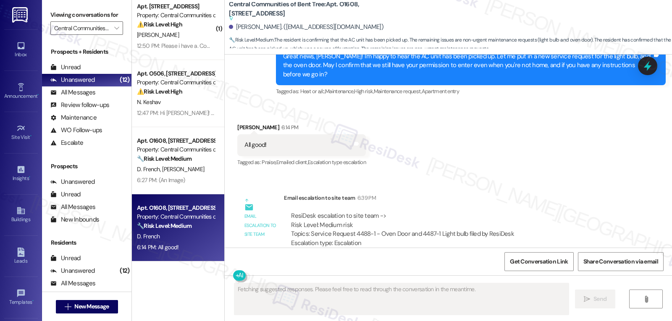
scroll to position [771, 0]
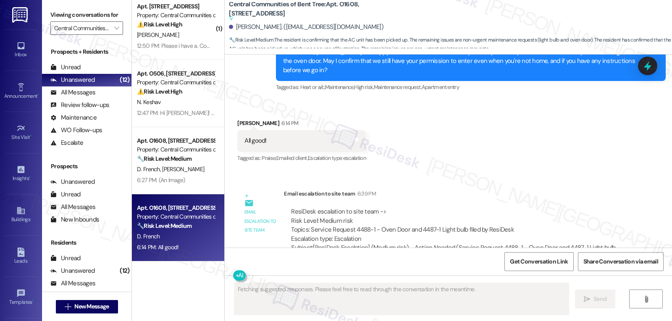
click at [237, 119] on div "Devin French 6:14 PM" at bounding box center [301, 125] width 128 height 12
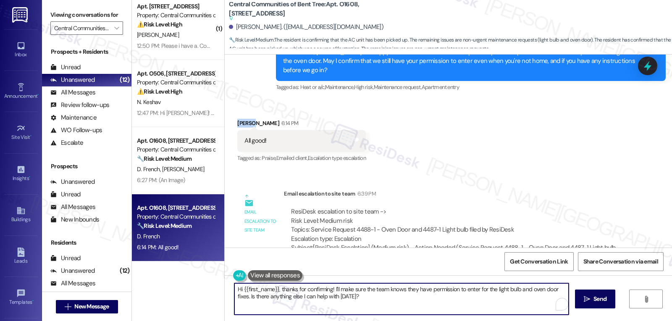
click at [275, 307] on textarea "Hi {{first_name}}, thanks for confirming! I'll make sure the team knows they ha…" at bounding box center [401, 298] width 334 height 31
click at [403, 297] on textarea "Alright, David, thank you for granting us access. I have submitted the work ord…" at bounding box center [400, 298] width 334 height 31
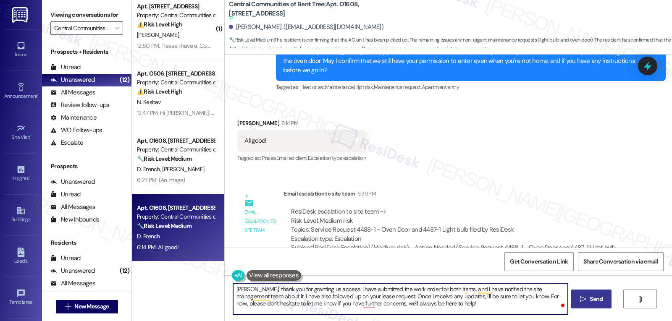
type textarea "Alright, David, thank you for granting us access. I have submitted the work ord…"
click at [588, 296] on span "Send" at bounding box center [596, 299] width 16 height 9
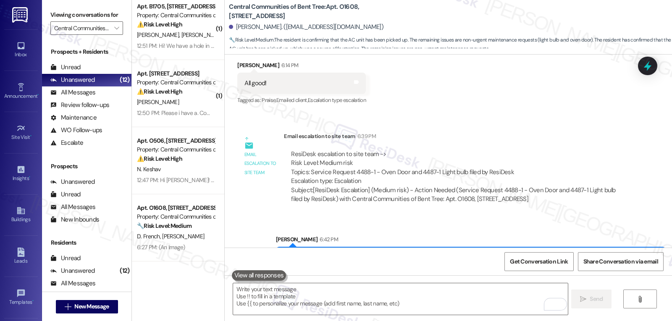
scroll to position [826, 0]
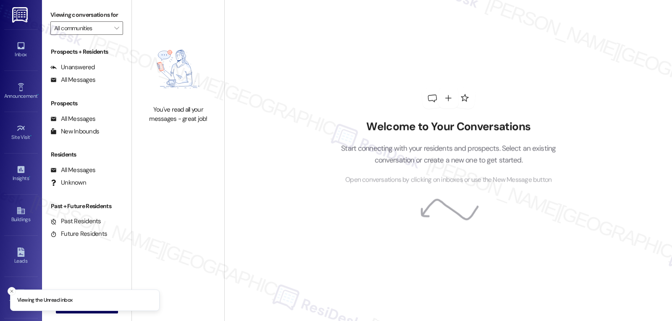
type input "Central Communities of Bent Tree"
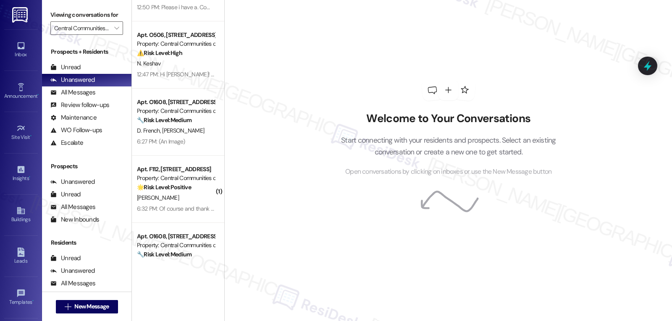
scroll to position [679, 0]
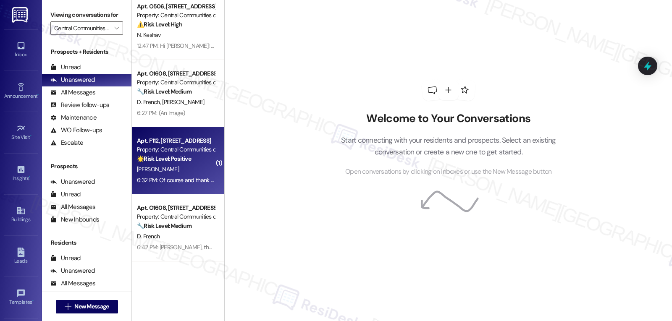
click at [178, 187] on div "Apt. F112, [STREET_ADDRESS] Property: Central Communities of Bent Tree 🌟 Risk L…" at bounding box center [178, 160] width 92 height 67
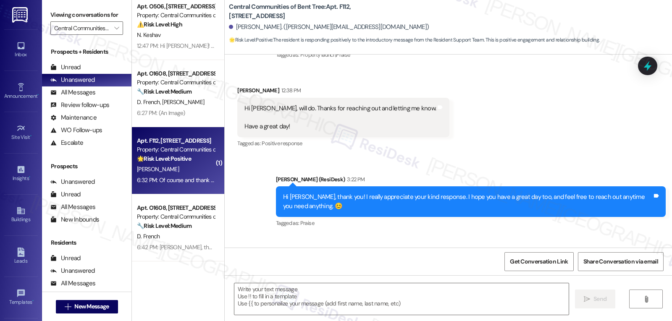
type textarea "Fetching suggested responses. Please feel free to read through the conversation…"
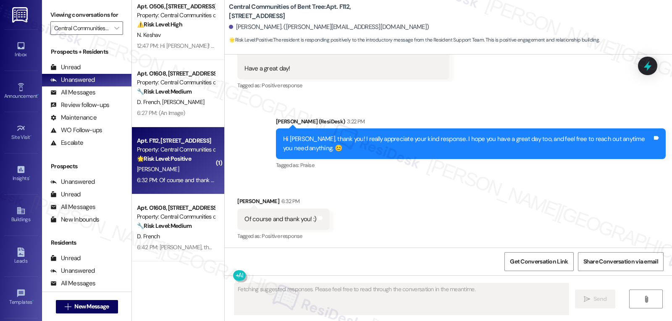
scroll to position [208, 0]
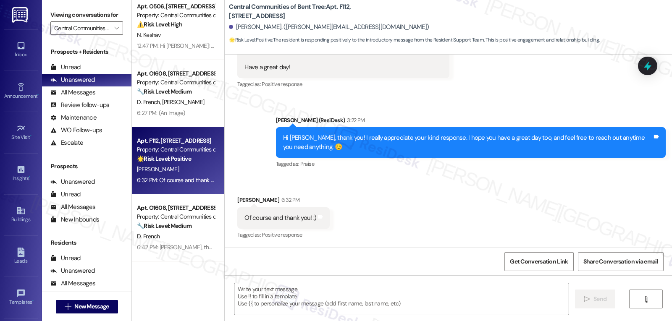
click at [332, 299] on textarea at bounding box center [401, 298] width 334 height 31
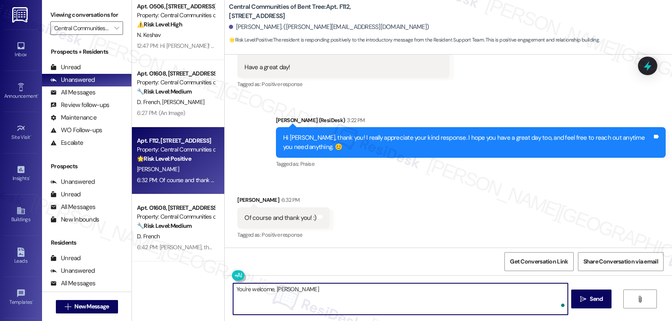
type textarea "You're welcome, [PERSON_NAME]!"
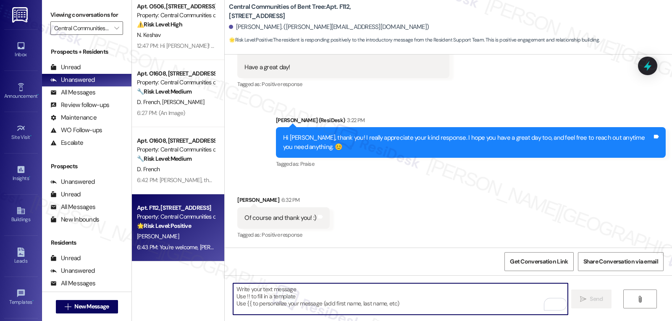
scroll to position [595, 0]
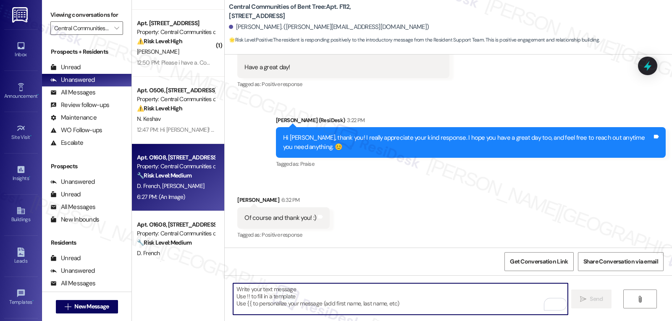
click at [165, 186] on span "[PERSON_NAME]" at bounding box center [183, 186] width 42 height 8
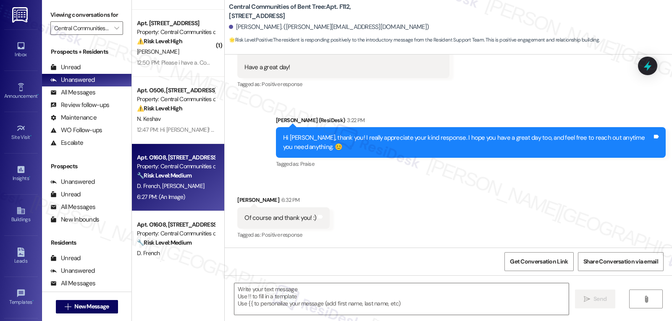
type textarea "Fetching suggested responses. Please feel free to read through the conversation…"
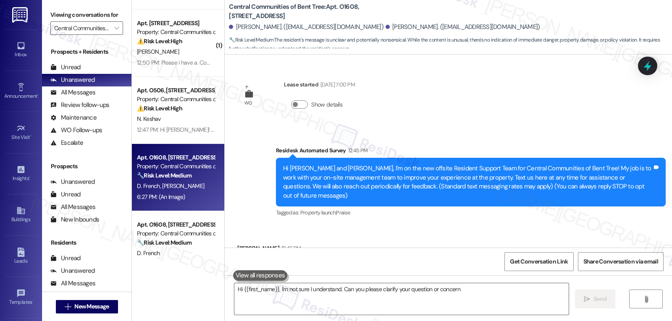
scroll to position [416, 0]
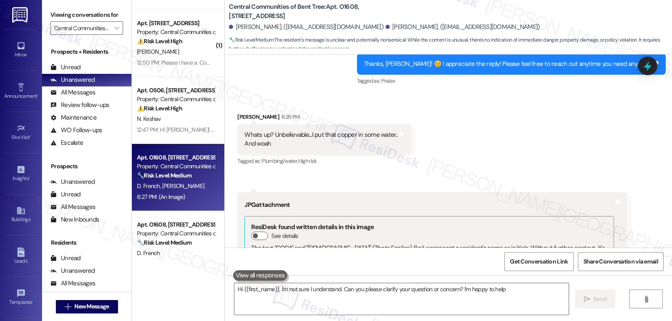
type textarea "Hi {{first_name}}, I'm not sure I understand. Can you please clarify your quest…"
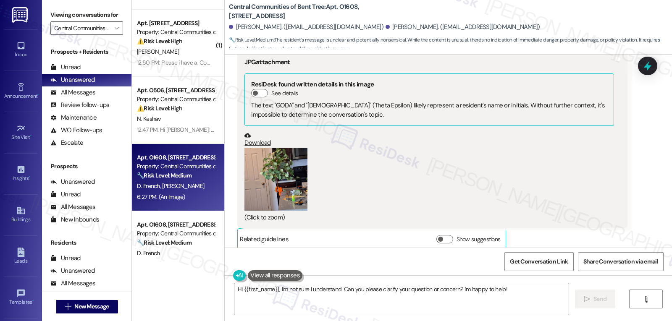
click at [249, 180] on button "Zoom image" at bounding box center [275, 179] width 63 height 63
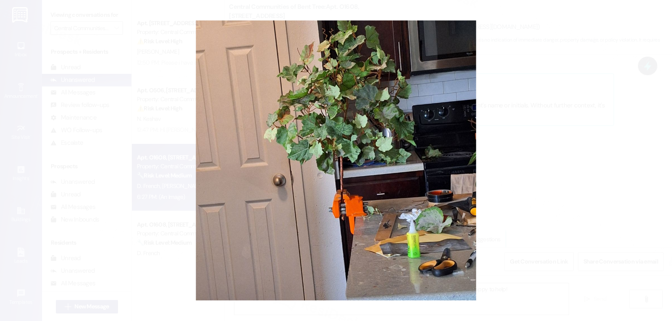
click at [605, 149] on button "Unzoom image" at bounding box center [336, 160] width 672 height 321
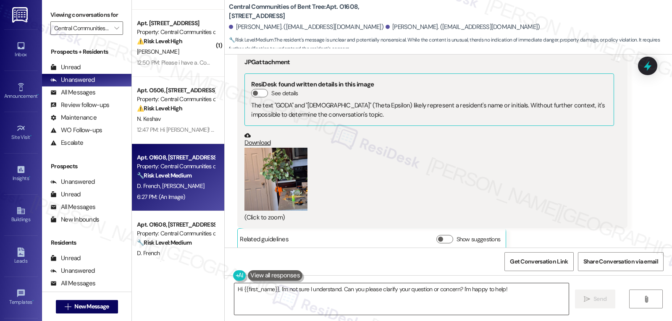
click at [519, 299] on textarea "Hi {{first_name}}, I'm not sure I understand. Can you please clarify your quest…" at bounding box center [401, 298] width 334 height 31
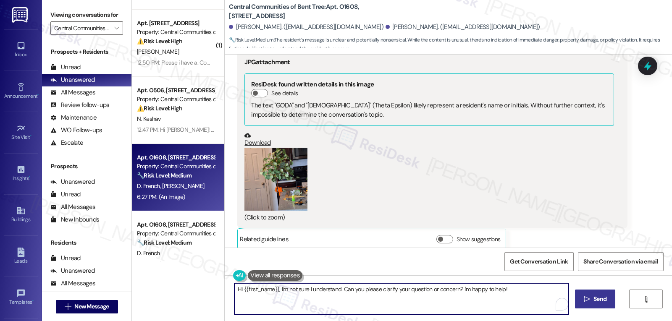
click at [591, 297] on span "Send" at bounding box center [599, 299] width 16 height 9
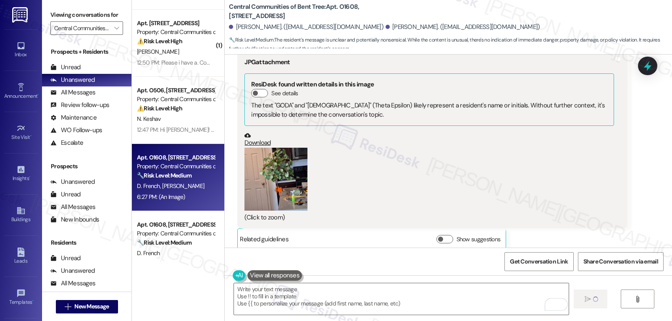
type textarea "Fetching suggested responses. Please feel free to read through the conversation…"
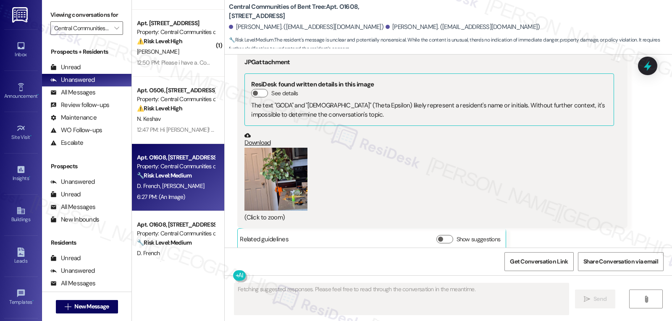
scroll to position [416, 0]
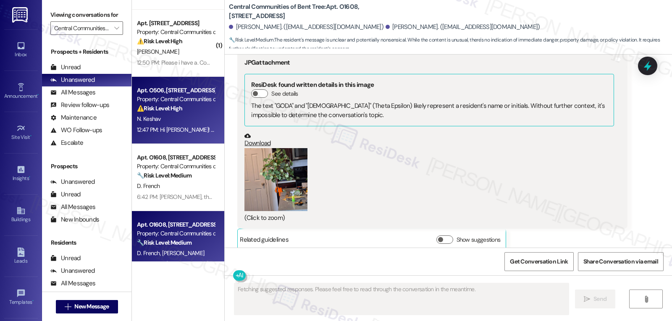
click at [189, 127] on div "12:47 PM: Hi [PERSON_NAME]! Yes great to meet you! I actually had a compliment …" at bounding box center [385, 130] width 496 height 8
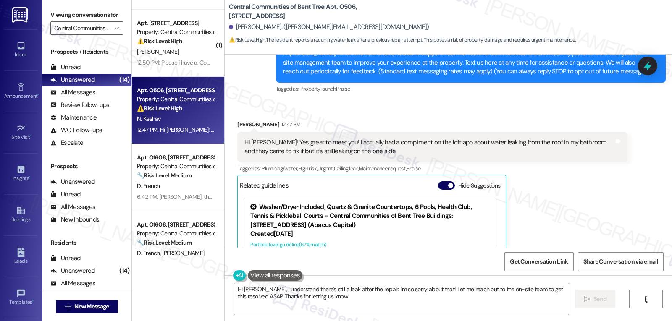
scroll to position [31, 0]
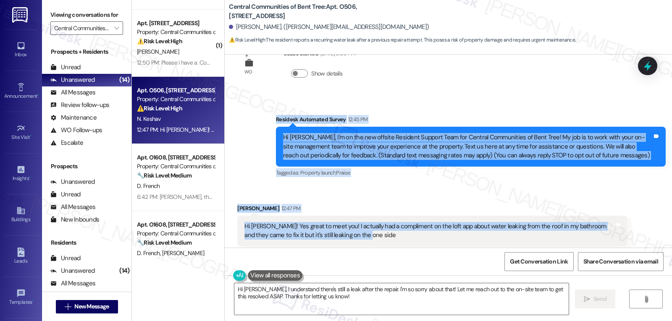
drag, startPoint x: 269, startPoint y: 120, endPoint x: 384, endPoint y: 237, distance: 164.1
click at [384, 237] on div "WO Lease started [DATE] 8:00 PM Show details Survey, sent via SMS Residesk Auto…" at bounding box center [448, 151] width 447 height 193
copy div "Residesk Automated Survey 12:45 PM Hi [PERSON_NAME], I'm on the new offsite Res…"
click at [357, 297] on textarea "Hi [PERSON_NAME], I understand there's still a leak after the repair. I'm so so…" at bounding box center [401, 298] width 334 height 31
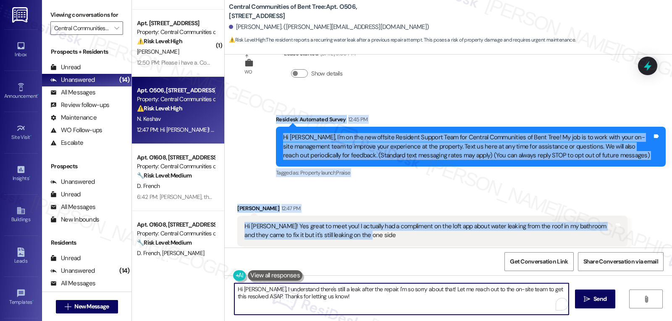
paste textarea "it’s great to meet you too! Thanks for letting me know about the bathroom leak—…"
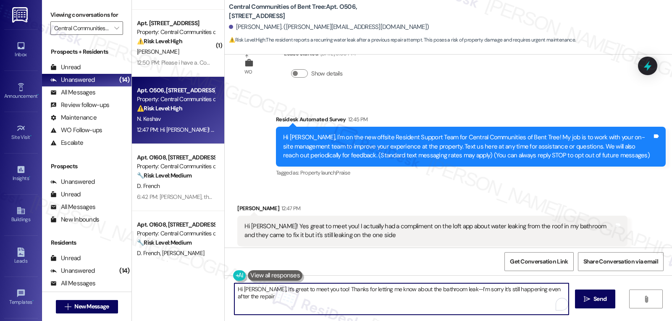
click at [440, 292] on textarea "Hi [PERSON_NAME], it’s great to meet you too! Thanks for letting me know about …" at bounding box center [401, 298] width 334 height 31
click at [440, 290] on textarea "Hi [PERSON_NAME], it’s great to meet you too! Thanks for letting me know about …" at bounding box center [400, 298] width 334 height 31
click at [560, 290] on textarea "Hi [PERSON_NAME], it’s great to meet you too! Thanks for letting me know about …" at bounding box center [400, 298] width 334 height 31
click at [563, 290] on textarea "Hi [PERSON_NAME], it’s great to meet you too! Thanks for letting me know about …" at bounding box center [400, 298] width 334 height 31
paste textarea "Has the leak been steady since then, or does it only happen at certain times (l…"
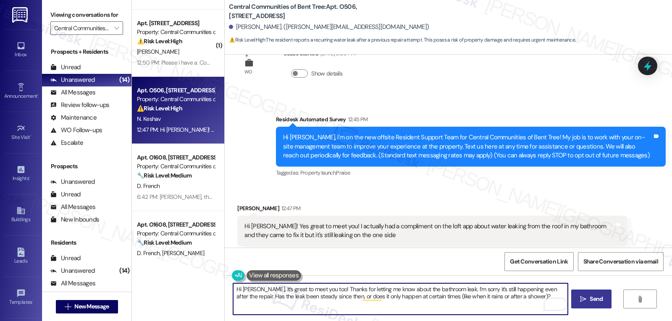
type textarea "Hi [PERSON_NAME], it’s great to meet you too! Thanks for letting me know about …"
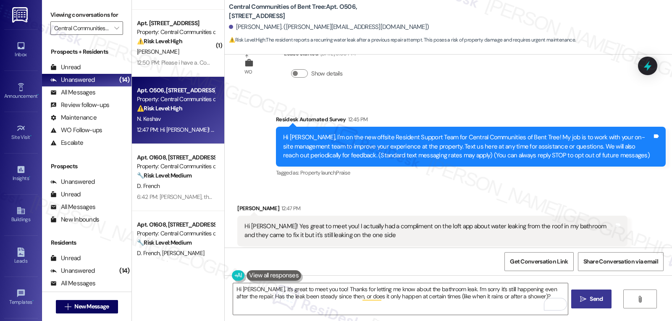
click at [603, 303] on span "Send" at bounding box center [596, 299] width 16 height 9
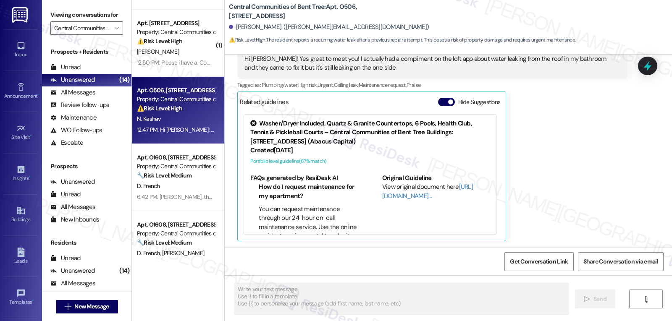
scroll to position [544, 0]
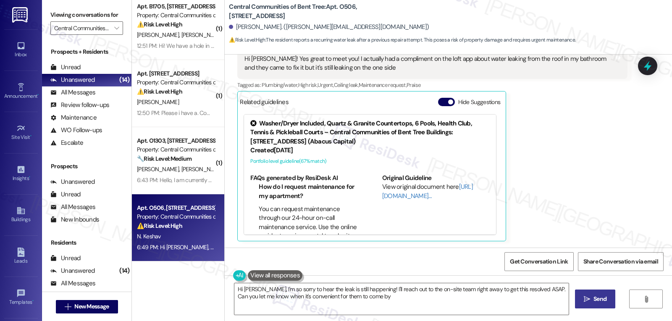
type textarea "Hi [PERSON_NAME], I'm so sorry to hear the leak is still happening! I'll reach …"
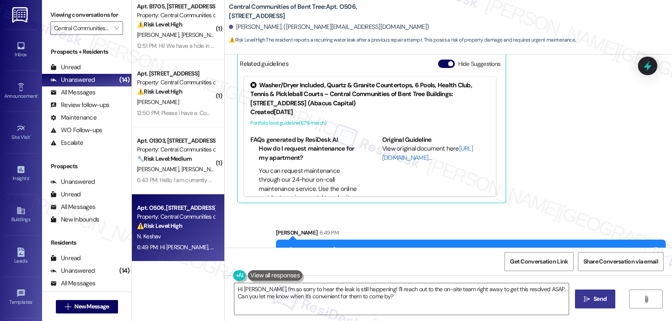
scroll to position [266, 0]
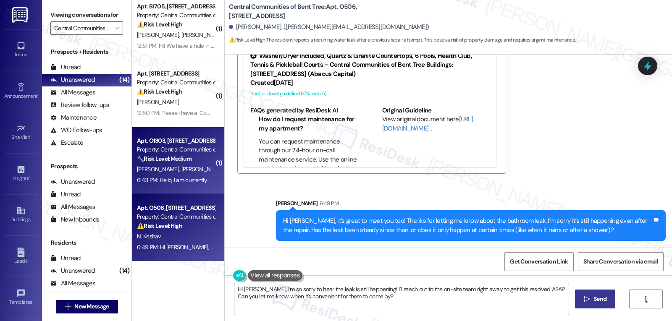
click at [181, 173] on span "F. Thomas" at bounding box center [202, 169] width 42 height 8
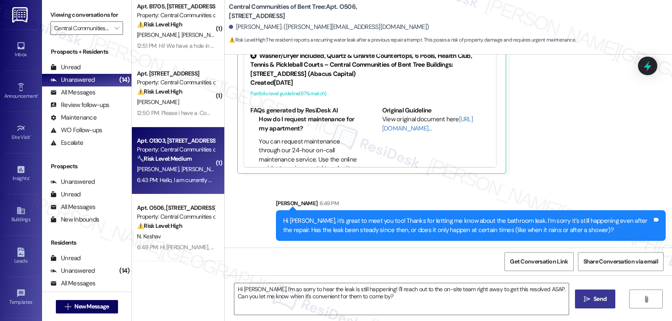
type textarea "Fetching suggested responses. Please feel free to read through the conversation…"
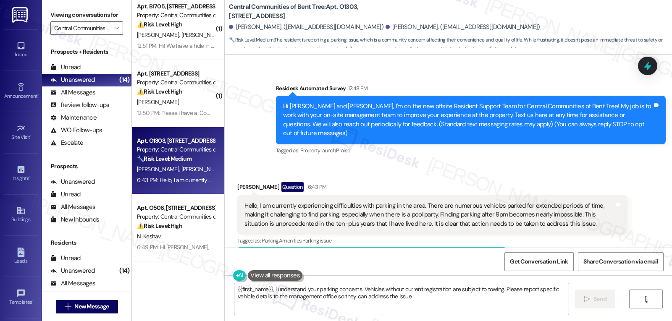
scroll to position [25, 0]
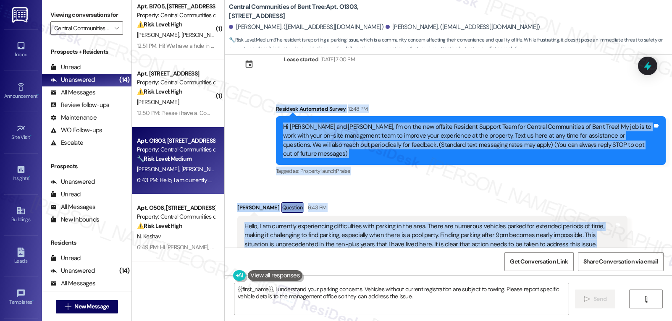
drag, startPoint x: 269, startPoint y: 108, endPoint x: 559, endPoint y: 238, distance: 317.5
click at [559, 238] on div "Lease started Jan 12, 2025 at 7:00 PM Survey, sent via SMS Residesk Automated S…" at bounding box center [448, 151] width 447 height 193
copy div "Residesk Automated Survey 12:48 PM Hi Jaminsky and Falanna, I'm on the new offs…"
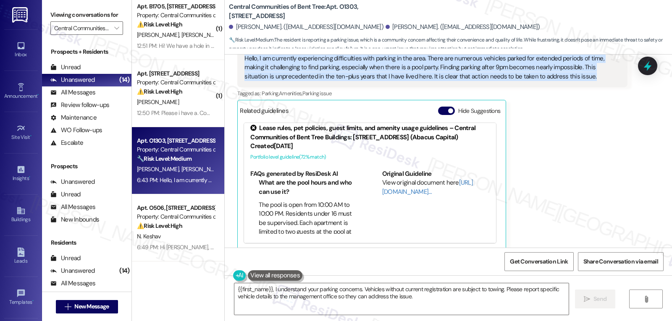
scroll to position [13, 0]
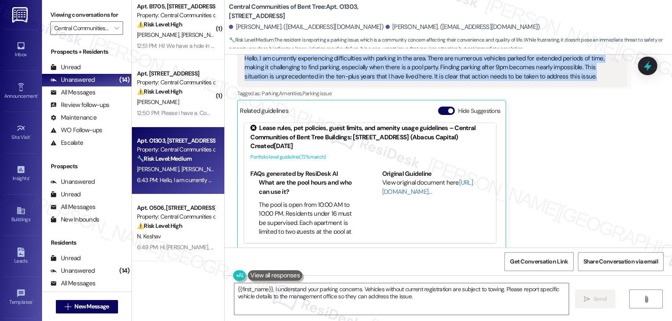
drag, startPoint x: 440, startPoint y: 100, endPoint x: 471, endPoint y: 107, distance: 32.0
click at [440, 107] on button "Hide Suggestions" at bounding box center [446, 111] width 17 height 8
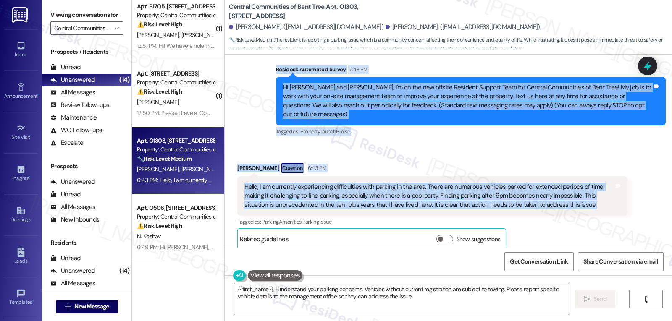
click at [302, 312] on textarea "{{first_name}}, I understand your parking concerns. Vehicles without current re…" at bounding box center [401, 298] width 334 height 31
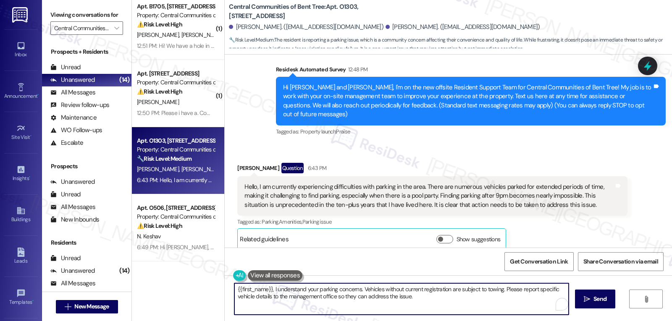
paste textarea "Hi Jaminsky, thank you for sharing this—it sounds really frustrating not being …"
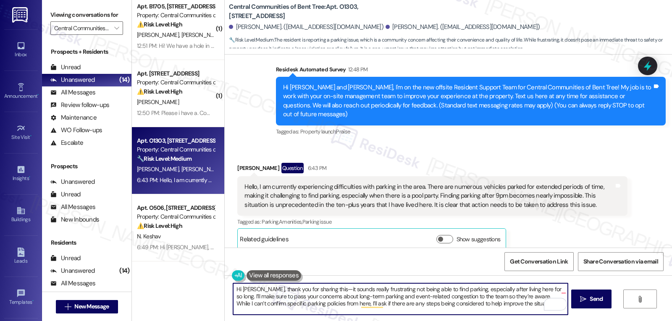
click at [322, 287] on textarea "Hi Jaminsky, thank you for sharing this—it sounds really frustrating not being …" at bounding box center [400, 298] width 334 height 31
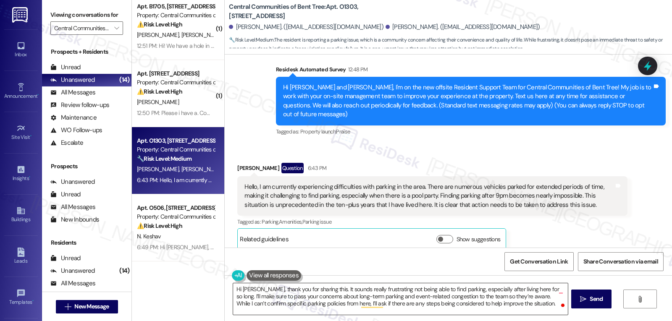
click at [452, 303] on textarea "Hi Jaminsky, thank you for sharing this. It sounds really frustrating not being…" at bounding box center [400, 298] width 334 height 31
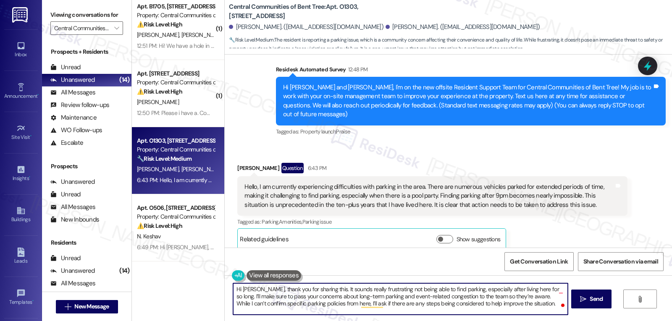
paste textarea "with me. I can imagine how frustrating it must be to struggle with parking, esp…"
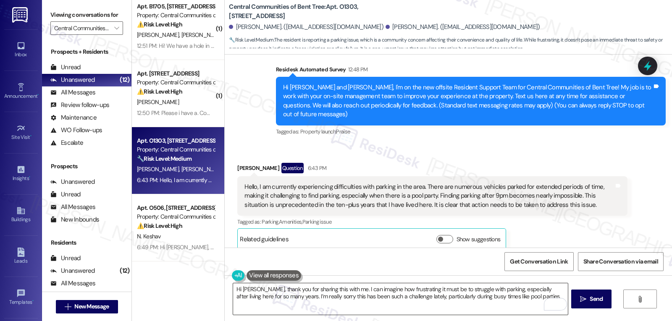
click at [539, 297] on textarea "Hi Jaminsky, thank you for sharing this with me. I can imagine how frustrating …" at bounding box center [400, 298] width 334 height 31
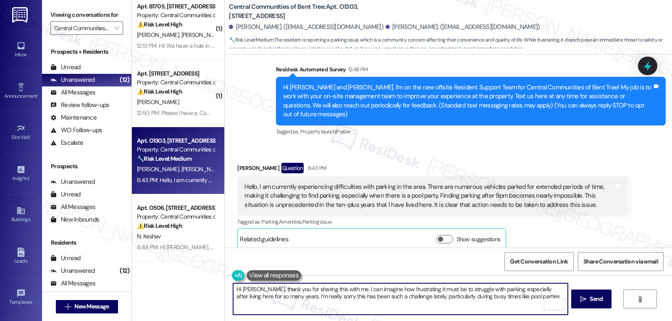
paste textarea "I’ll make sure to pass your concerns about long-term parking and event-related …"
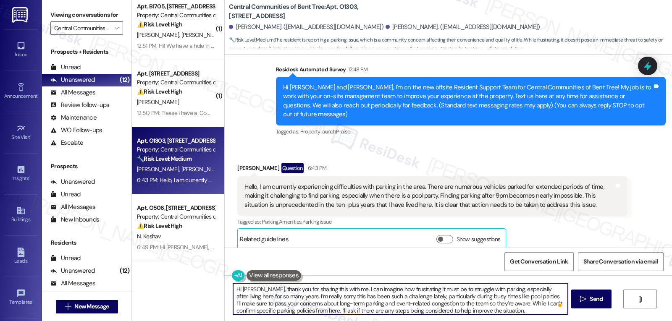
click at [506, 309] on textarea "Hi Jaminsky, thank you for sharing this with me. I can imagine how frustrating …" at bounding box center [400, 298] width 334 height 31
type textarea "Hi Jaminsky, thank you for sharing this with me. I can imagine how frustrating …"
click at [608, 301] on button " Send" at bounding box center [591, 299] width 41 height 19
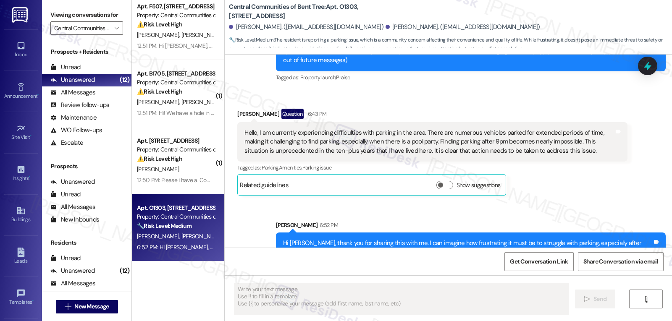
scroll to position [150, 0]
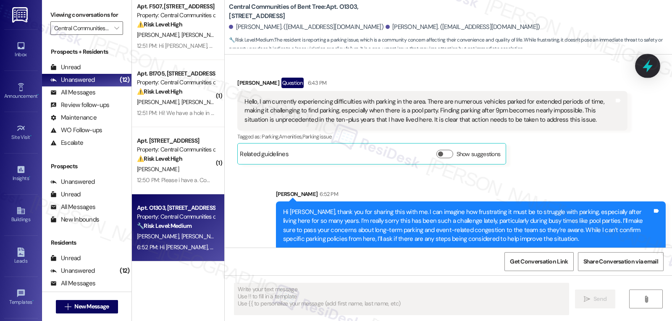
click at [640, 65] on div at bounding box center [647, 66] width 25 height 24
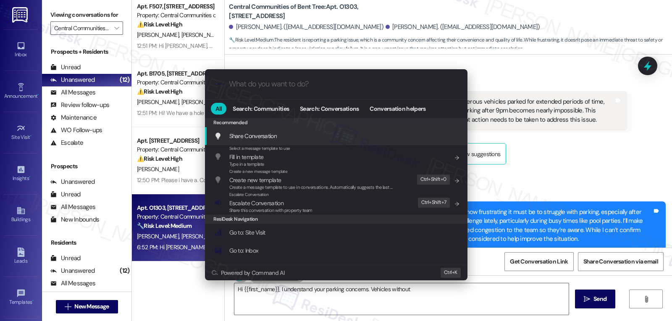
type textarea "Hi {{first_name}}, I understand your parking concerns. Vehicles without current"
type input "e"
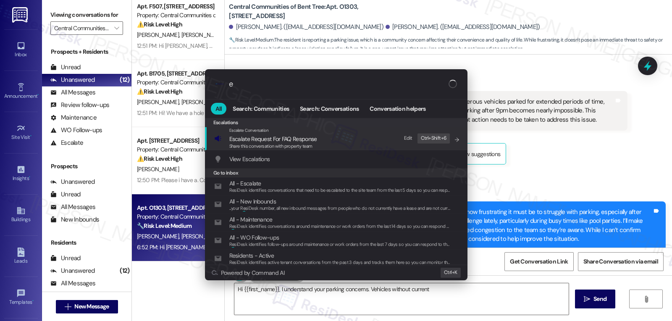
type textarea "Hi {{first_name}}, I understand your parking concerns. Vehicles without current"
type input "es"
type textarea "Hi {{first_name}}, I understand your parking concerns. Vehicles without current…"
type input "esc"
type textarea "Hi {{first_name}}, I understand your parking concerns. Vehicles without current…"
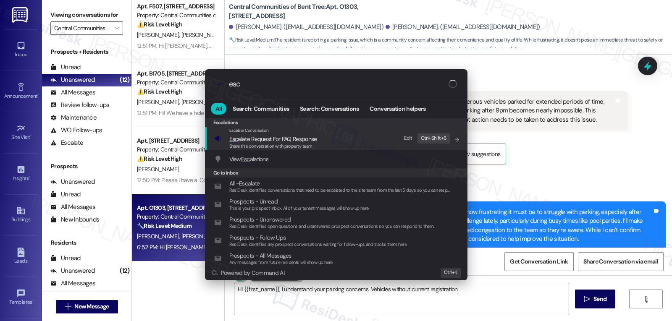
type input "esca"
type textarea "Hi {{first_name}}, I understand your parking concerns. Vehicles without current…"
type input "escal"
type textarea "Hi {{first_name}}, I understand your parking concerns. Vehicles without current…"
type input "escala"
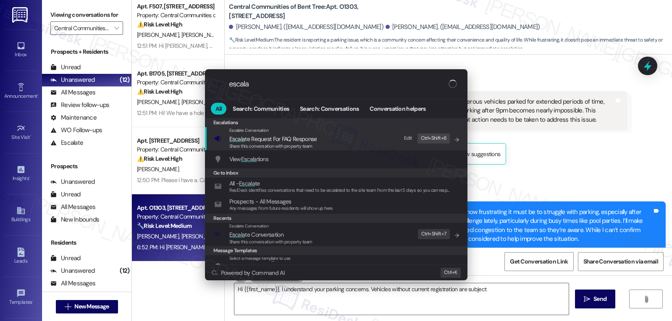
type textarea "Hi {{first_name}}, I understand your parking concerns. Vehicles without current…"
type input "escalat"
type textarea "Hi {{first_name}}, I understand your parking concerns. Vehicles without current…"
type input "escalate"
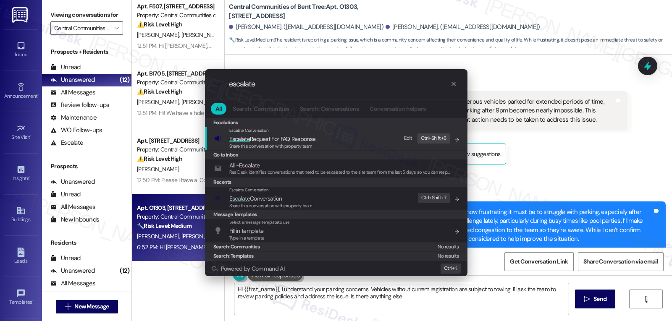
type textarea "Hi {{first_name}}, I understand your parking concerns. Vehicles without current…"
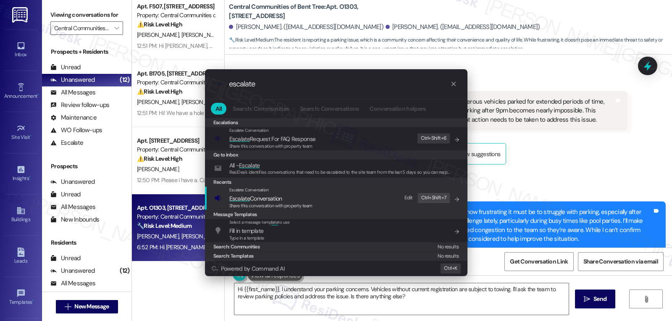
type input "escalate"
click at [258, 201] on span "Escalate Conversation" at bounding box center [255, 199] width 53 height 8
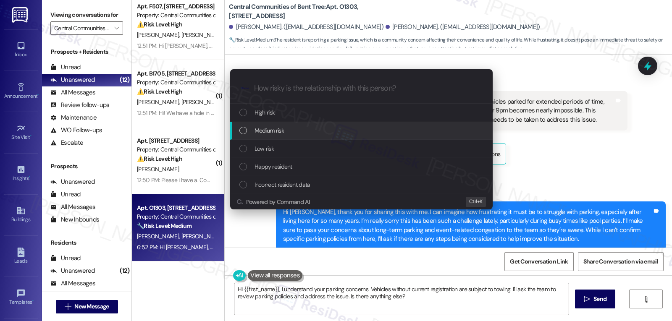
click at [290, 131] on div "Medium risk" at bounding box center [362, 130] width 246 height 9
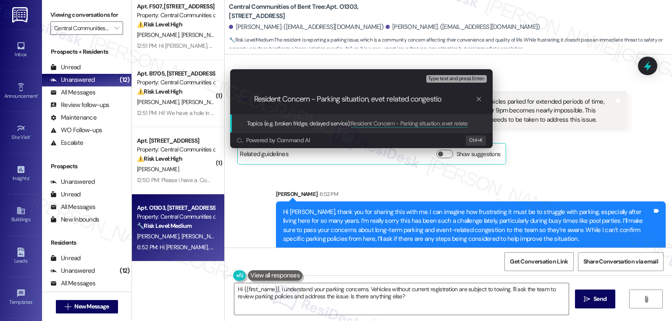
type input "Resident Concern - Parking situation, evet related congestion"
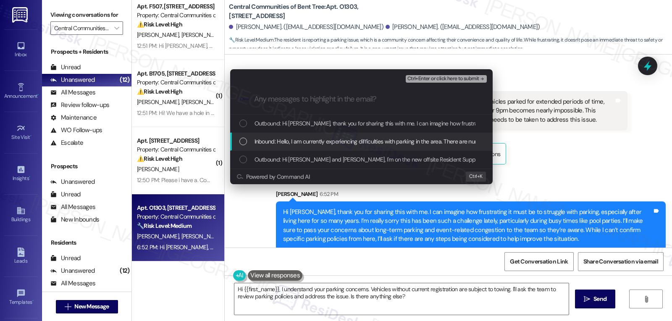
click at [241, 141] on div "List of options" at bounding box center [243, 142] width 8 height 8
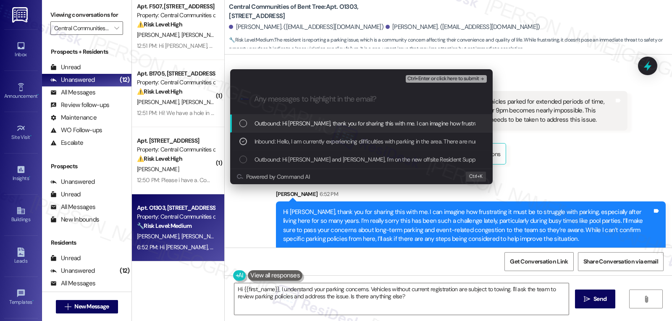
click at [440, 77] on span "Ctrl+Enter or click here to submit" at bounding box center [443, 79] width 72 height 6
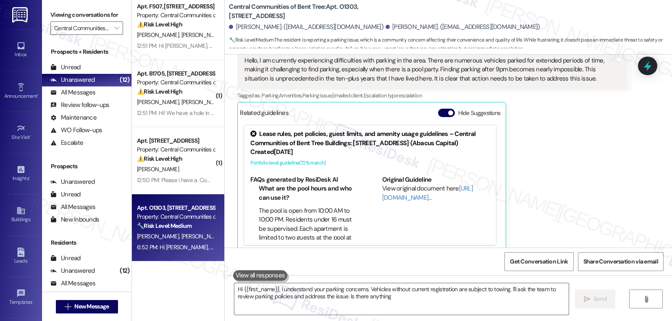
scroll to position [193, 0]
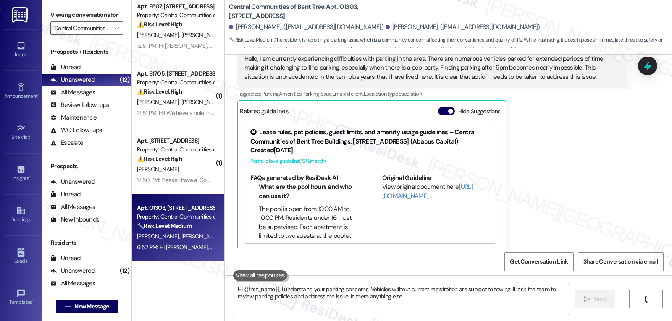
type textarea "Hi {{first_name}}, I understand your parking concerns. Vehicles without current…"
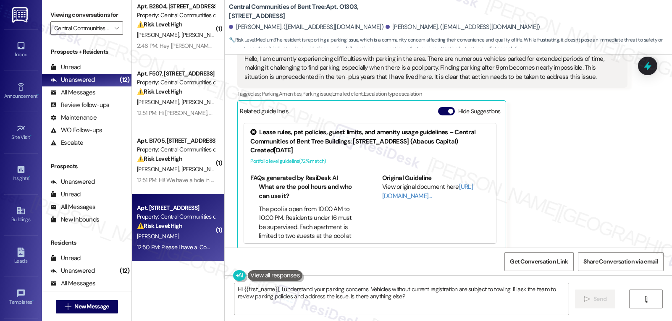
click at [178, 222] on div "⚠️ Risk Level: High The resident reports a water leak in their toilet that has …" at bounding box center [176, 226] width 78 height 9
type textarea "Hi {{first_name}}, I understand your parking concerns. Vehicles without current…"
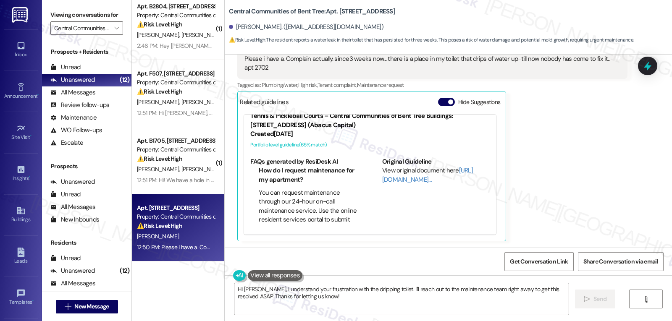
scroll to position [0, 0]
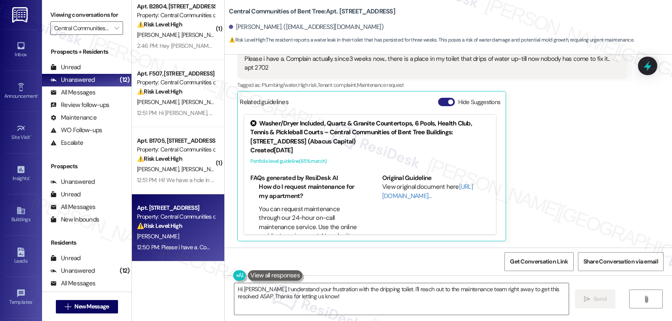
click at [438, 98] on button "Hide Suggestions" at bounding box center [446, 102] width 17 height 8
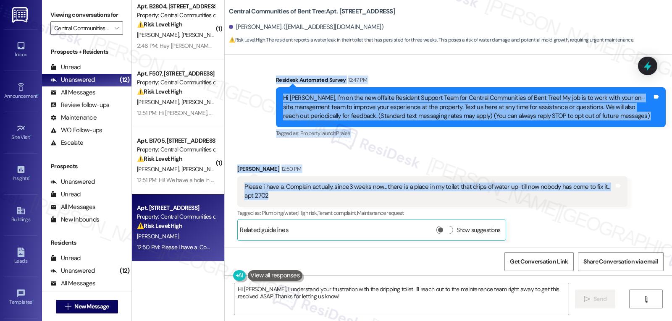
drag, startPoint x: 267, startPoint y: 84, endPoint x: 333, endPoint y: 196, distance: 129.9
click at [333, 196] on div "WO Lease started Aug 13, 2025 at 8:00 PM Show details Survey, sent via SMS Resi…" at bounding box center [448, 151] width 447 height 193
copy div "Residesk Automated Survey 12:47 PM Hi Catherine, I'm on the new offsite Residen…"
drag, startPoint x: 347, startPoint y: 147, endPoint x: 341, endPoint y: 147, distance: 5.9
click at [347, 147] on div "Received via SMS Catherine Mogekwu 12:50 PM Please i have a. Complain actually.…" at bounding box center [448, 197] width 447 height 102
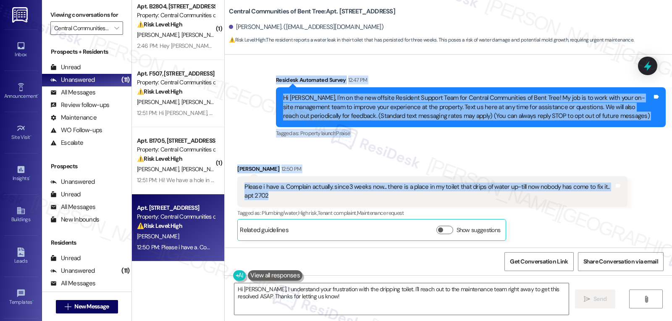
drag, startPoint x: 269, startPoint y: 80, endPoint x: 322, endPoint y: 197, distance: 128.5
click at [322, 197] on div "WO Lease started Aug 13, 2025 at 8:00 PM Show details Survey, sent via SMS Resi…" at bounding box center [448, 151] width 447 height 193
copy div "Residesk Automated Survey 12:47 PM Hi Catherine, I'm on the new offsite Residen…"
click at [352, 305] on textarea "Hi Catherine, I understand your frustration with the dripping toilet. I'll reac…" at bounding box center [401, 298] width 334 height 31
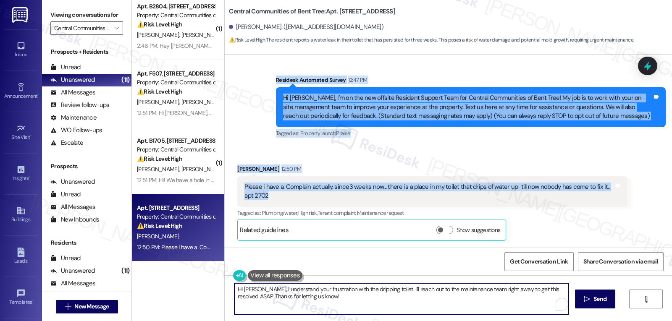
paste textarea "thank you for letting me know. I’m really sorry the leak in your toilet hasn’t …"
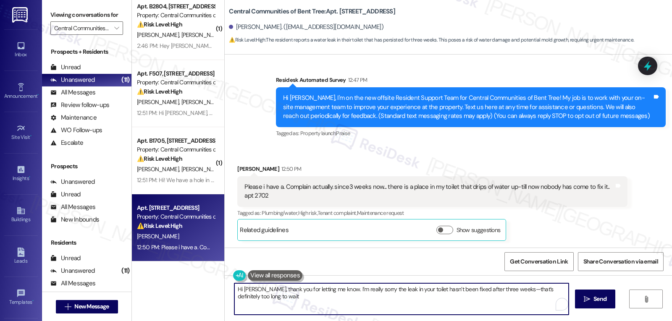
click at [512, 290] on textarea "Hi Catherine, thank you for letting me know. I’m really sorry the leak in your …" at bounding box center [401, 298] width 334 height 31
click at [306, 299] on textarea "Hi Catherine, thank you for letting me know. I’m really sorry the leak in your …" at bounding box center [401, 298] width 334 height 31
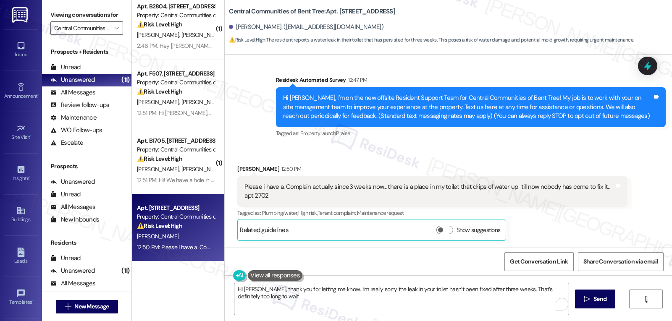
click at [385, 303] on textarea "Hi Catherine, thank you for letting me know. I’m really sorry the leak in your …" at bounding box center [401, 298] width 334 height 31
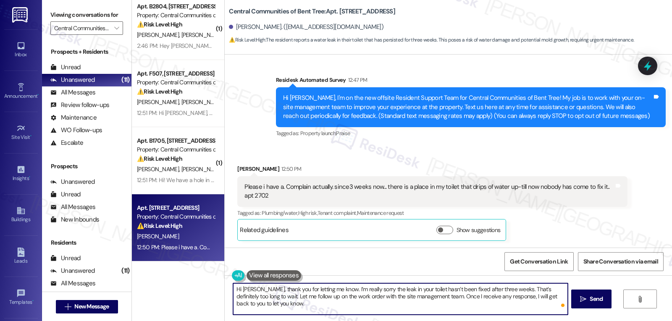
click at [487, 300] on textarea "Hi Catherine, thank you for letting me know. I’m really sorry the leak in your …" at bounding box center [400, 298] width 334 height 31
click at [487, 299] on textarea "Hi Catherine, thank you for letting me know. I’m really sorry the leak in your …" at bounding box center [400, 298] width 334 height 31
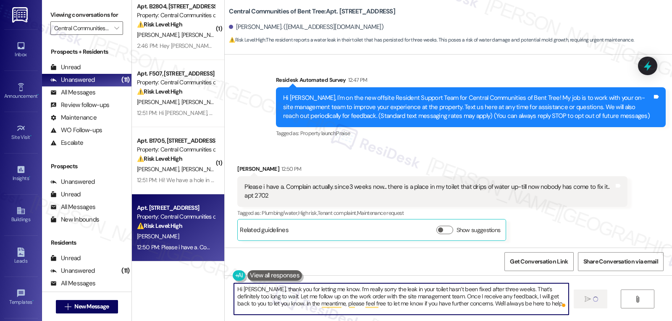
type textarea "Hi Catherine, thank you for letting me know. I’m really sorry the leak in your …"
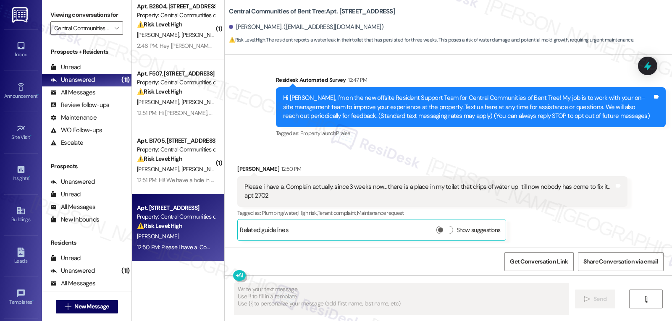
type textarea "Fetching suggested responses. Please feel free to read through the conversation…"
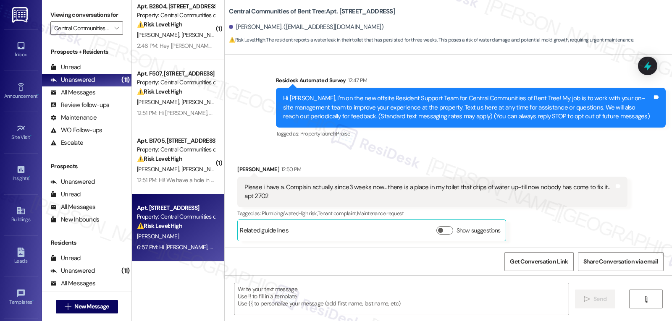
drag, startPoint x: 654, startPoint y: 64, endPoint x: 665, endPoint y: 78, distance: 17.6
click at [661, 71] on body "Inbox Go to Inbox Announcement • Send A Text Announcement Site Visit • Go to Si…" at bounding box center [336, 160] width 672 height 321
click at [648, 68] on icon at bounding box center [647, 66] width 10 height 13
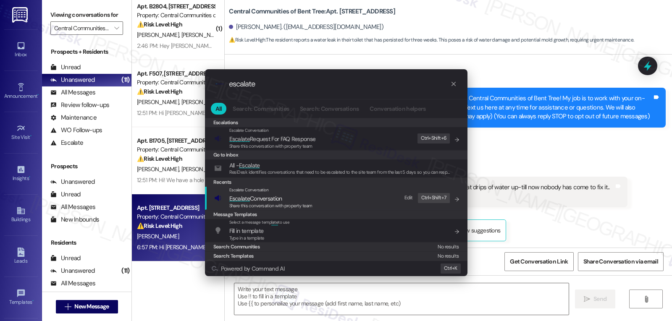
type input "escalate"
click at [243, 204] on span "Share this conversation with property team" at bounding box center [270, 206] width 83 height 6
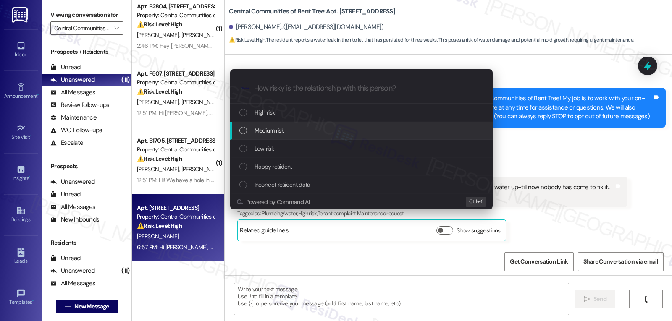
click at [309, 132] on div "Medium risk" at bounding box center [362, 130] width 246 height 9
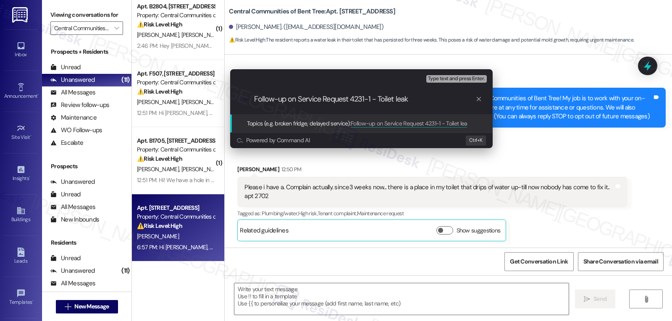
type input "Follow-up on Service Request 4231-1 - Toilet leaks"
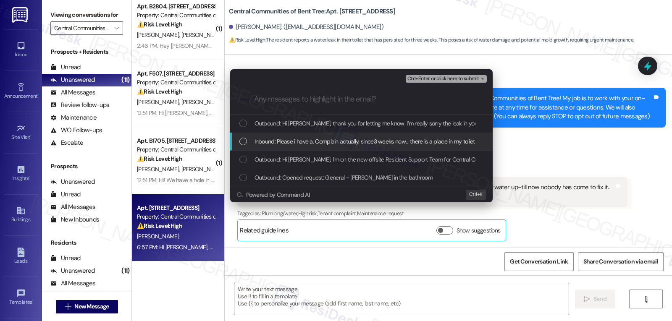
click at [243, 141] on div "List of options" at bounding box center [243, 142] width 8 height 8
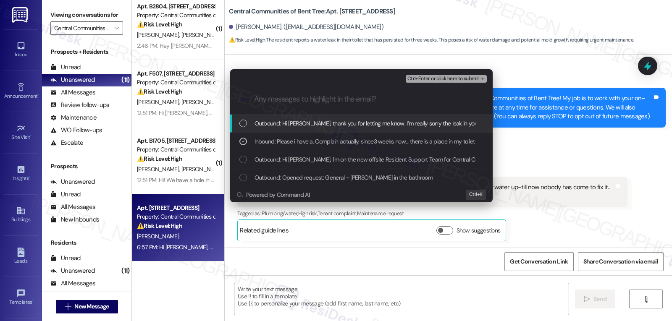
click at [434, 77] on span "Ctrl+Enter or click here to submit" at bounding box center [443, 79] width 72 height 6
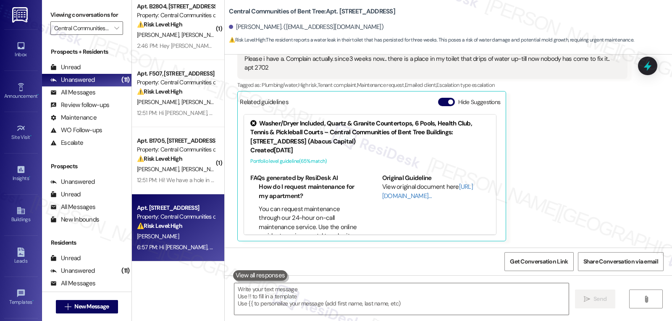
scroll to position [288, 0]
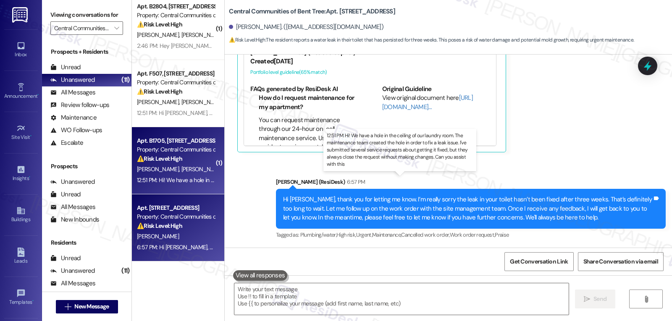
click at [164, 178] on div "12:51 PM: Hi! We have a hole in the ceiling of our laundry room. The maintenanc…" at bounding box center [469, 180] width 664 height 8
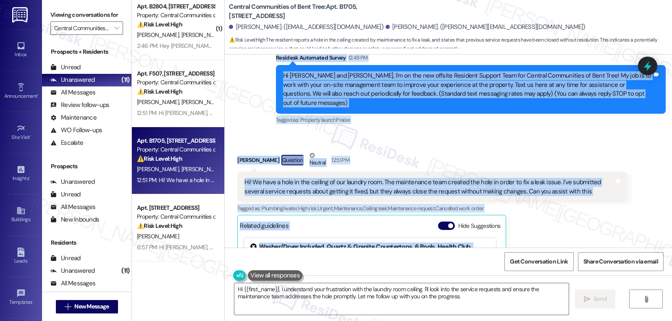
scroll to position [124, 0]
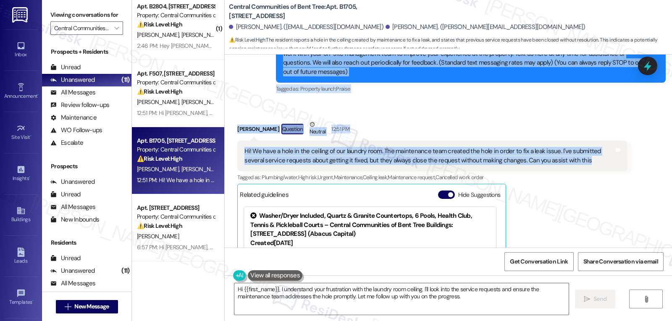
drag, startPoint x: 267, startPoint y: 110, endPoint x: 600, endPoint y: 160, distance: 336.1
click at [600, 160] on div "WO Lease started May 15, 2025 at 8:00 PM Show details Survey, sent via SMS Resi…" at bounding box center [448, 151] width 447 height 193
copy div "Residesk Automated Survey 12:49 PM Hi Robert and Elizabeth, I'm on the new offs…"
click at [412, 309] on textarea "Hi {{first_name}}, I understand your frustration with the laundry room ceiling.…" at bounding box center [401, 298] width 334 height 31
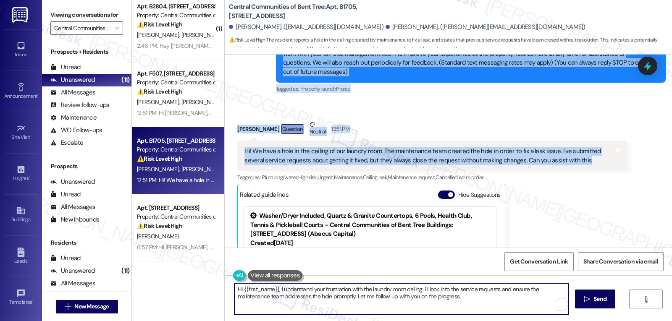
paste textarea "Elizabeth, thank you for sharing this—I’m so sorry the ceiling repair in your l…"
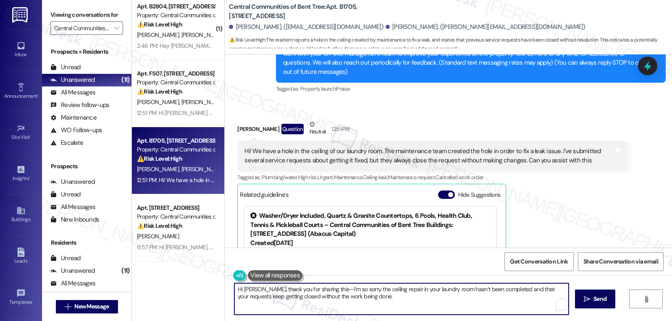
click at [325, 290] on textarea "Hi Elizabeth, thank you for sharing this—I’m so sorry the ceiling repair in you…" at bounding box center [401, 298] width 334 height 31
click at [390, 302] on textarea "Hi Elizabeth, thank you for sharing this. I’m so sorry the ceiling repair in yo…" at bounding box center [400, 298] width 334 height 31
click at [363, 298] on textarea "Hi Elizabeth, thank you for sharing this. I’m so sorry the ceiling repair in yo…" at bounding box center [400, 298] width 334 height 31
click at [454, 301] on textarea "Hi Elizabeth, thank you for sharing this. I’m so sorry the ceiling repair in yo…" at bounding box center [400, 298] width 334 height 31
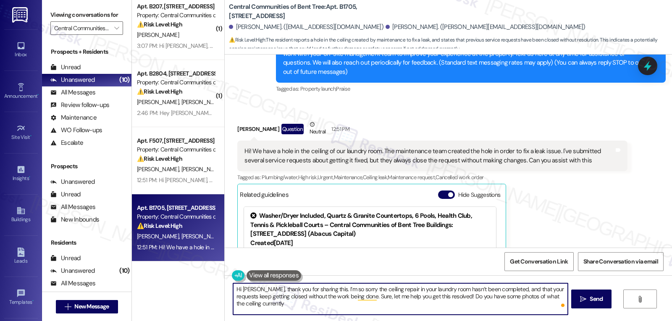
scroll to position [410, 0]
type textarea "Hi [PERSON_NAME], thank you for sharing this. I’m so sorry the ceiling repair i…"
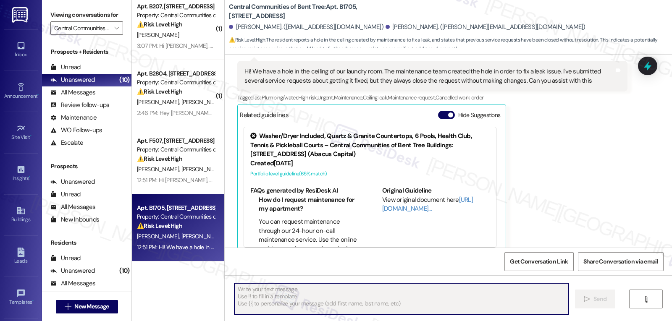
scroll to position [207, 0]
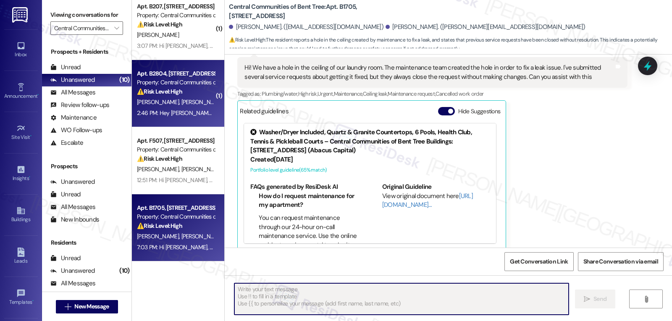
click at [167, 94] on strong "⚠️ Risk Level: High" at bounding box center [159, 92] width 45 height 8
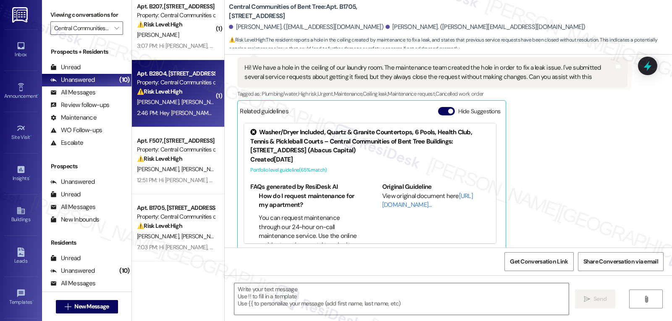
type textarea "Fetching suggested responses. Please feel free to read through the conversation…"
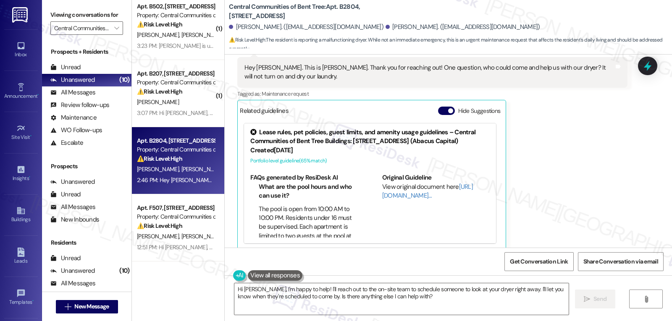
scroll to position [100, 0]
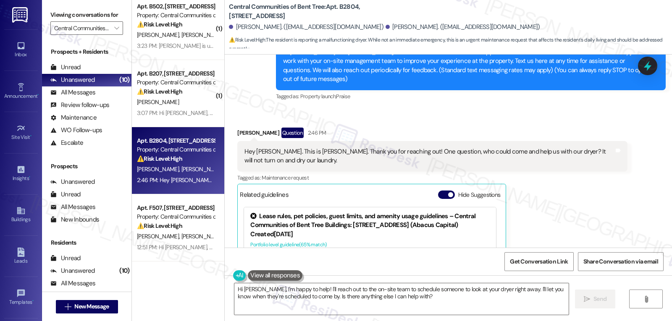
click at [604, 97] on div "Survey, sent via SMS Residesk Automated Survey 12:42 PM Hi Cole and Tracy, I'm …" at bounding box center [470, 66] width 402 height 85
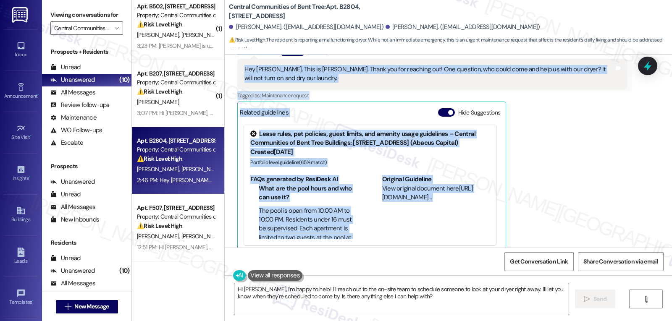
scroll to position [184, 0]
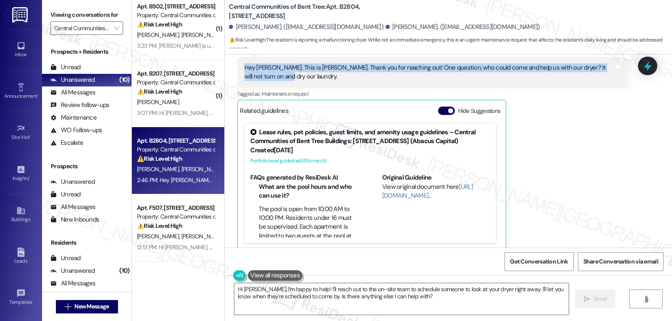
drag, startPoint x: 269, startPoint y: 119, endPoint x: 285, endPoint y: 74, distance: 47.8
click at [285, 74] on div "Lease started [DATE] 8:00 PM Survey, sent via SMS Residesk Automated Survey 12:…" at bounding box center [448, 151] width 447 height 193
copy div "Residesk Automated Survey 12:42 PM Hi [PERSON_NAME] and [PERSON_NAME], I'm on t…"
click at [301, 293] on textarea "Hi Cole, I'm happy to help! I'll reach out to the on-site team to schedule some…" at bounding box center [401, 298] width 334 height 31
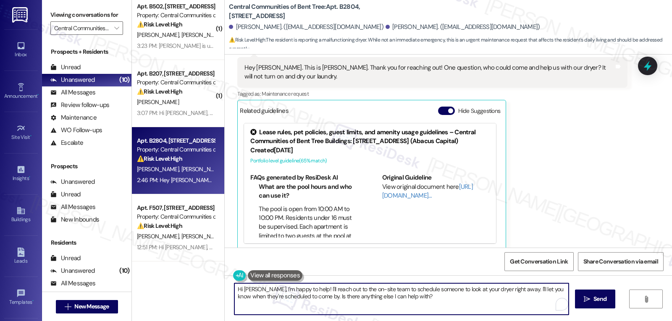
paste textarea "thanks for letting me know! I’m sorry your dryer isn’t working—that’s definitel…"
click at [400, 292] on textarea "Hi Cole, thanks for letting me know! I’m sorry your dryer isn’t working—that’s …" at bounding box center [401, 298] width 334 height 31
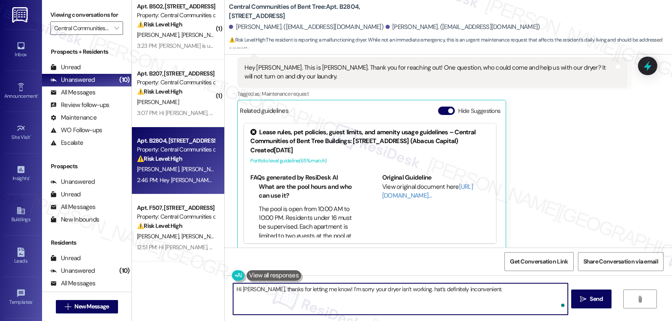
type textarea "Hi [PERSON_NAME], thanks for letting me know! I’m sorry your dryer isn’t workin…"
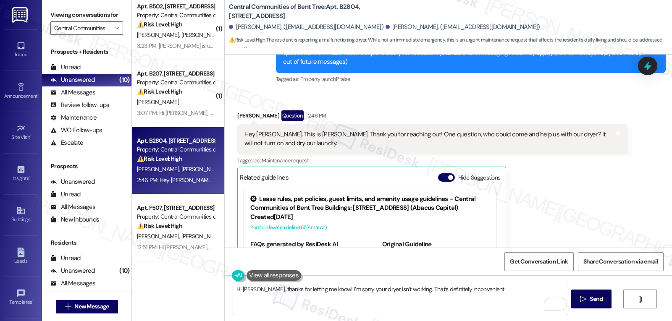
scroll to position [100, 0]
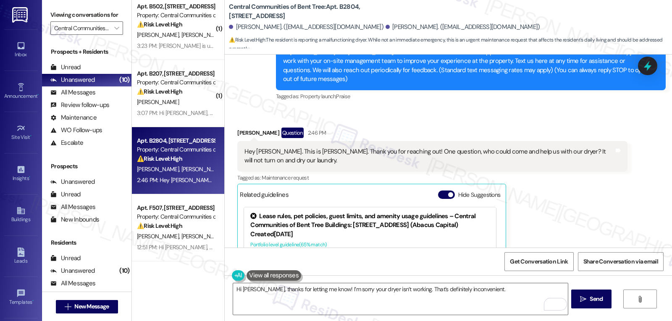
click at [553, 162] on div "Hey [PERSON_NAME]. This is [PERSON_NAME]. Thank you for reaching out! One quest…" at bounding box center [432, 156] width 390 height 31
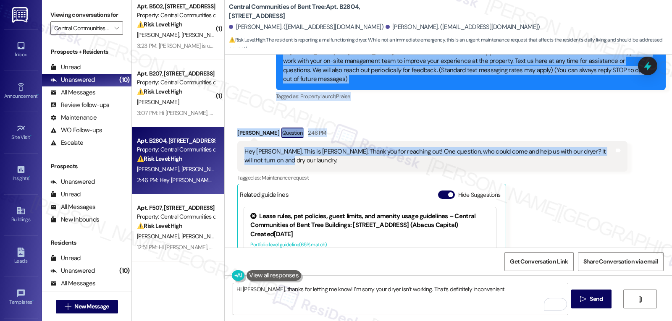
drag, startPoint x: 269, startPoint y: 118, endPoint x: 326, endPoint y: 157, distance: 68.6
click at [326, 157] on div "Lease started [DATE] 8:00 PM Survey, sent via SMS Residesk Automated Survey 12:…" at bounding box center [448, 151] width 447 height 193
copy div "Residesk Automated Survey 12:42 PM Hi [PERSON_NAME] and [PERSON_NAME], I'm on t…"
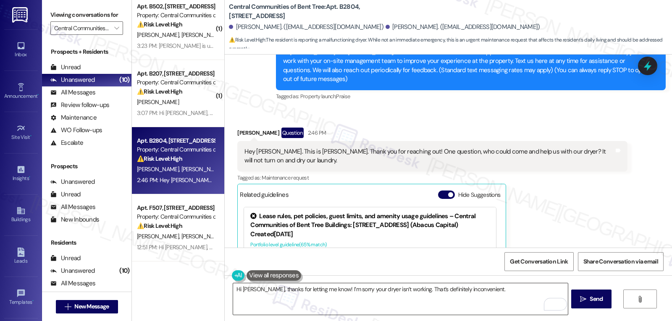
click at [473, 305] on textarea "Hi [PERSON_NAME], thanks for letting me know! I’m sorry your dryer isn’t workin…" at bounding box center [400, 298] width 334 height 31
click at [488, 293] on textarea "Hi [PERSON_NAME], thanks for letting me know! I’m sorry your dryer isn’t workin…" at bounding box center [400, 298] width 334 height 31
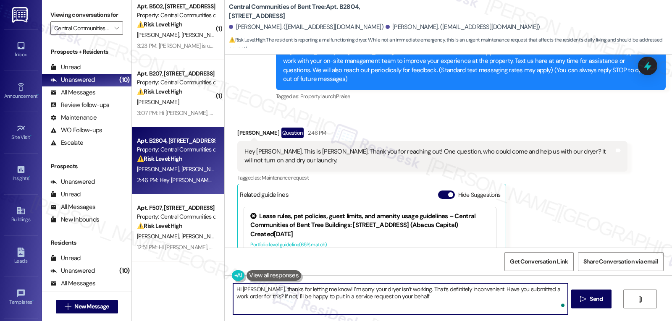
type textarea "Hi [PERSON_NAME], thanks for letting me know! I’m sorry your dryer isn’t workin…"
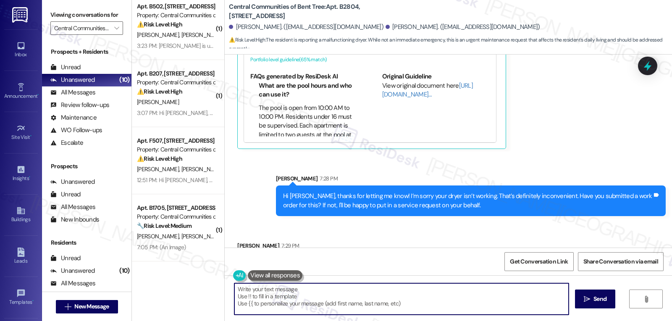
scroll to position [309, 0]
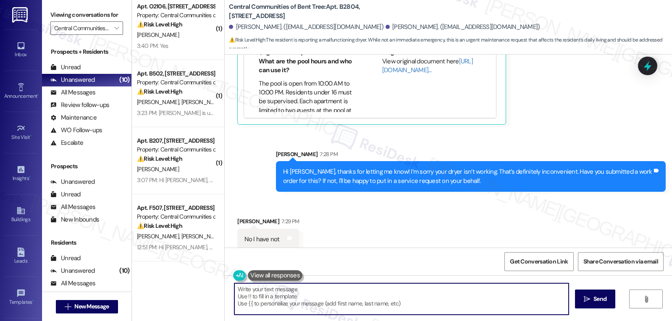
click at [438, 298] on textarea "Hey {{first_name}}, I'm happy to help! I'll immediately submit a service reques…" at bounding box center [401, 298] width 334 height 31
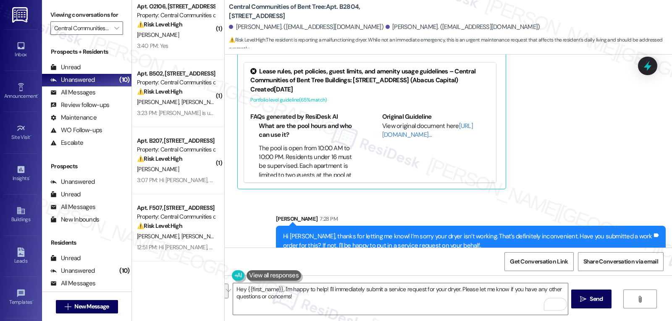
scroll to position [310, 0]
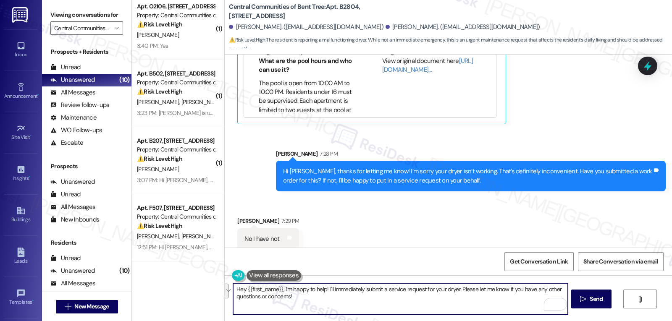
click at [341, 307] on textarea "Hey {{first_name}}, I'm happy to help! I'll immediately submit a service reques…" at bounding box center [400, 298] width 334 height 31
paste textarea "Does the dryer make any sound at all when you try to start it (e.g., clicking, …"
click at [344, 298] on textarea "I see. No worries, let me help you with that. Does the dryer make any sound at …" at bounding box center [400, 298] width 334 height 31
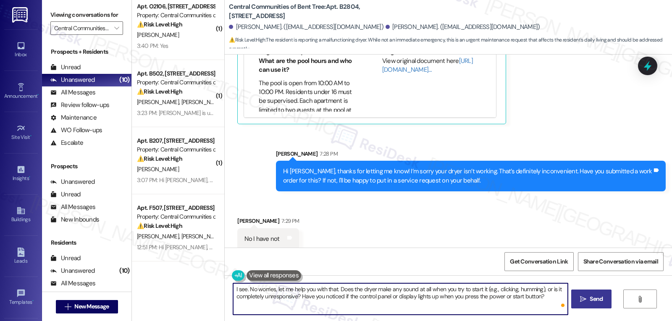
type textarea "I see. No worries, let me help you with that. Does the dryer make any sound at …"
click at [581, 302] on icon "" at bounding box center [583, 299] width 6 height 7
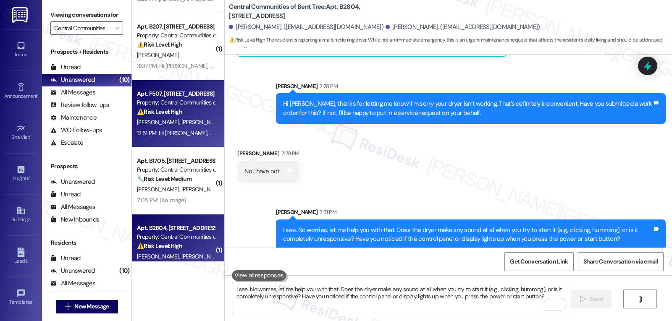
scroll to position [477, 0]
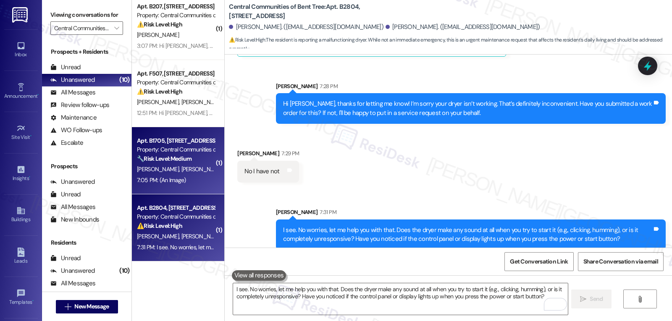
click at [180, 174] on div "[PERSON_NAME] [PERSON_NAME]" at bounding box center [175, 169] width 79 height 10
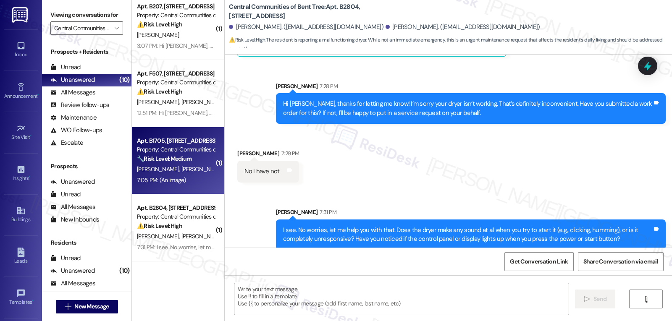
type textarea "Fetching suggested responses. Please feel free to read through the conversation…"
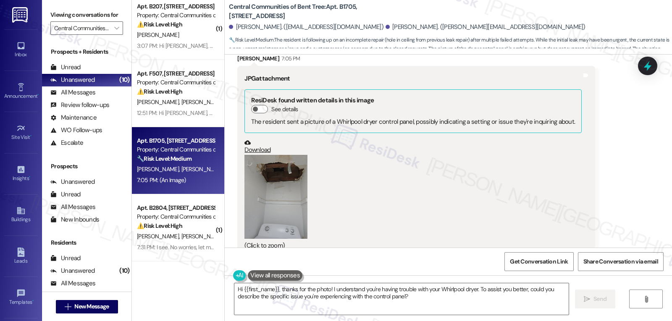
scroll to position [378, 0]
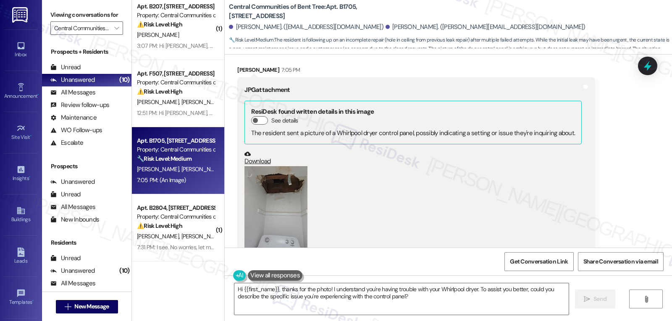
click at [274, 181] on button "Zoom image" at bounding box center [275, 208] width 63 height 84
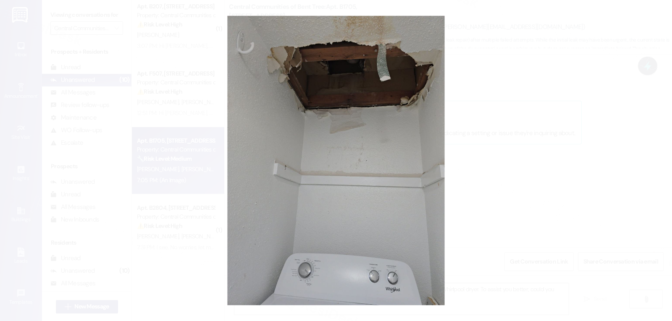
click at [622, 207] on button "Unzoom image" at bounding box center [336, 160] width 672 height 321
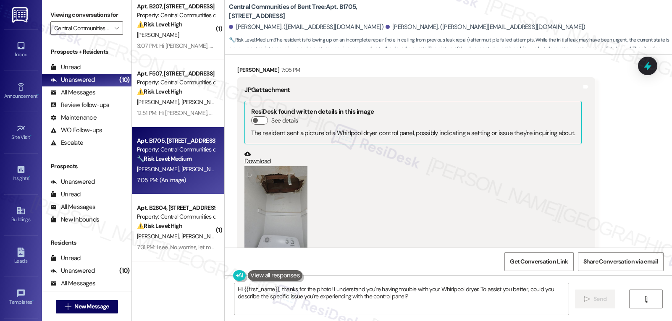
click at [239, 65] on div "[PERSON_NAME] 7:05 PM" at bounding box center [416, 71] width 358 height 12
copy div "[PERSON_NAME]"
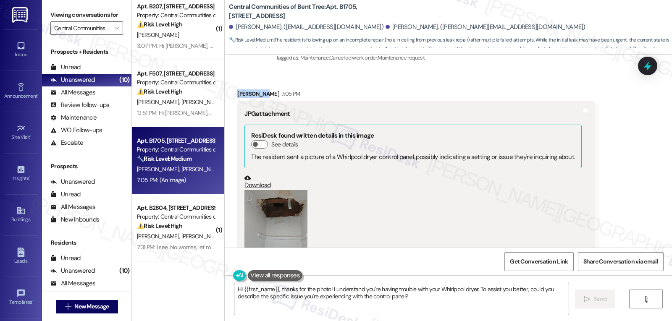
scroll to position [462, 0]
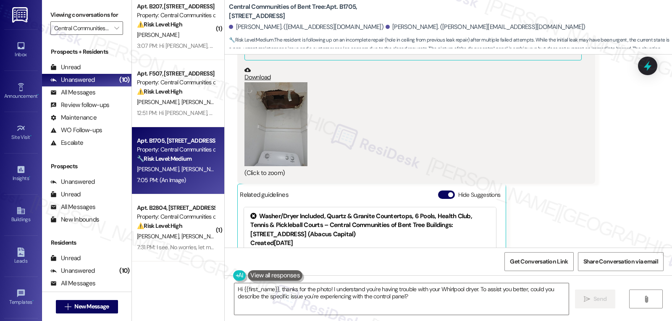
copy div "[PERSON_NAME]"
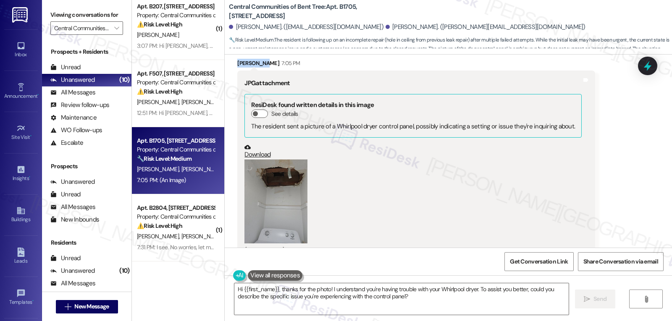
scroll to position [294, 0]
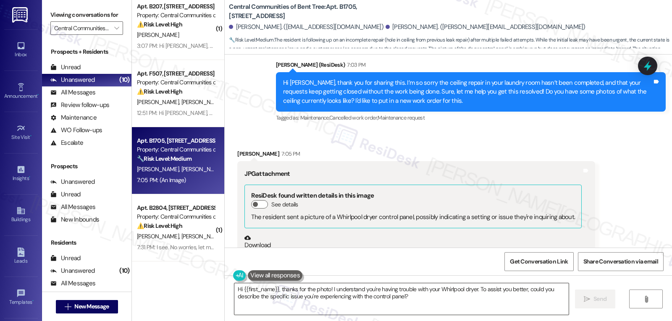
click at [313, 298] on textarea "Hi {{first_name}}, thanks for the photo! I understand you're having trouble wit…" at bounding box center [401, 298] width 334 height 31
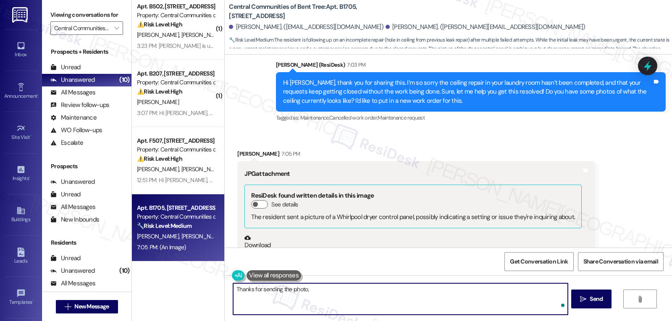
paste textarea "[PERSON_NAME]"
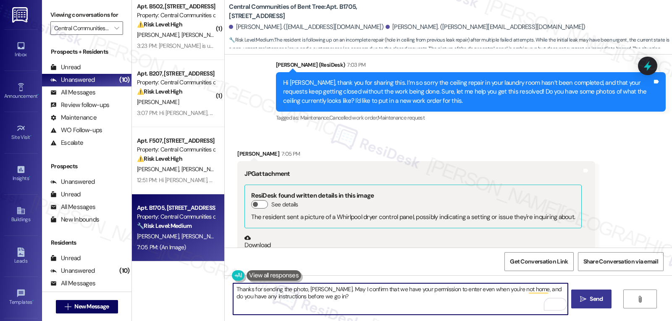
type textarea "Thanks for sending the photo, [PERSON_NAME]. May I confirm that we have your pe…"
click at [598, 298] on span "Send" at bounding box center [595, 299] width 13 height 9
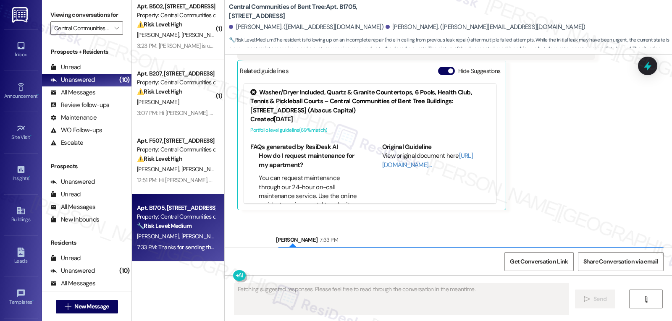
scroll to position [613, 0]
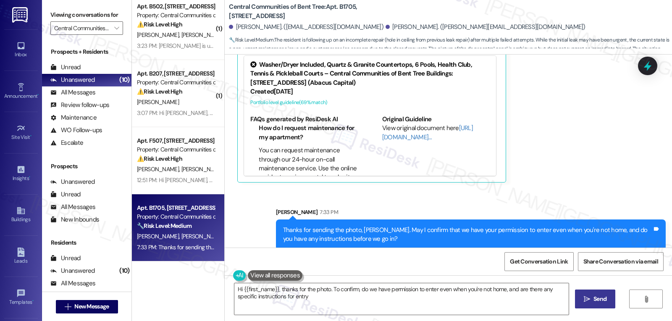
type textarea "Hi {{first_name}}, thanks for the photo. To confirm, do we have permission to e…"
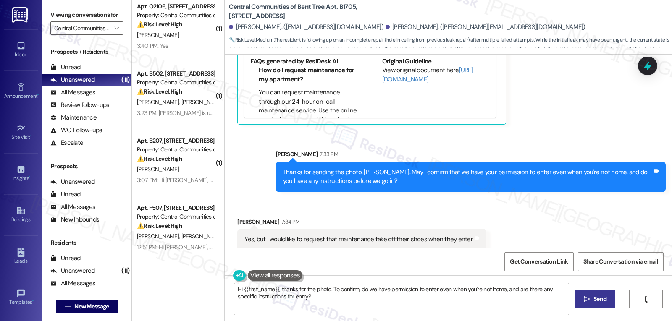
scroll to position [672, 0]
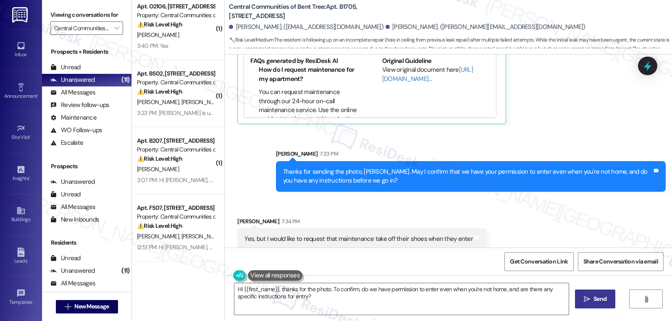
click at [648, 60] on icon at bounding box center [647, 65] width 11 height 11
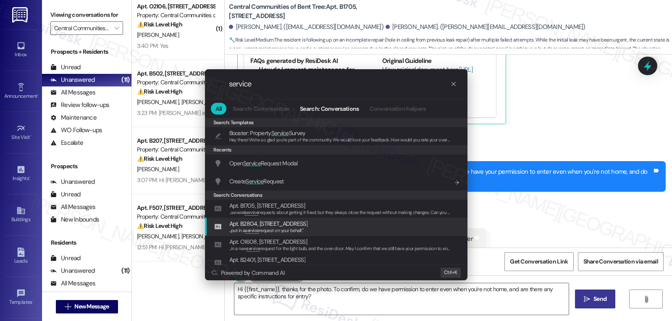
click at [522, 218] on div ".cls-1{fill:#0a055f;}.cls-2{fill:#0cc4c4;} resideskLogoBlueOrange service All S…" at bounding box center [336, 160] width 672 height 321
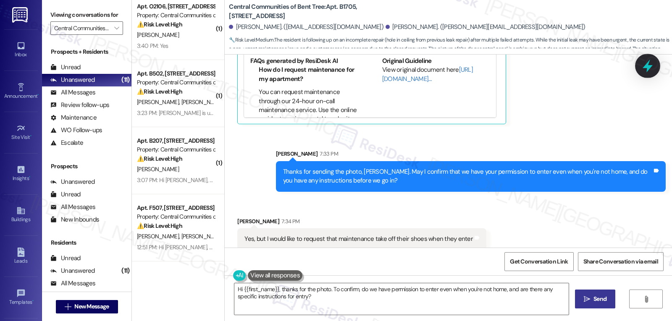
click at [647, 70] on icon at bounding box center [647, 66] width 10 height 13
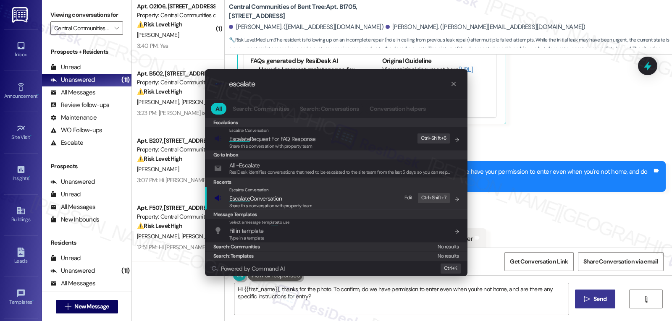
type input "escalate"
click at [317, 200] on div "Escalate Conversation Escalate Conversation Share this conversation with proper…" at bounding box center [337, 198] width 246 height 23
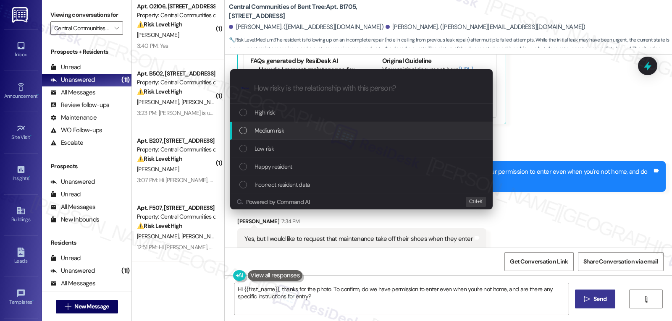
click at [291, 131] on div "Medium risk" at bounding box center [362, 130] width 246 height 9
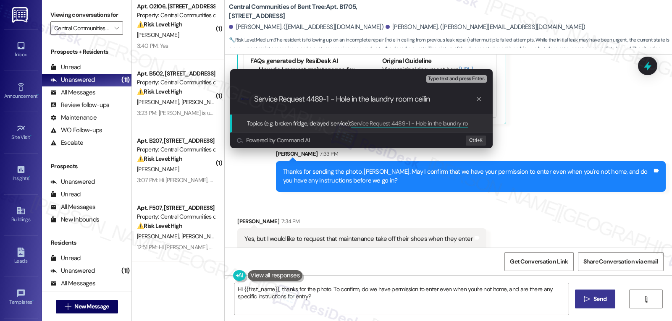
type input "Service Request 4489-1 - Hole in the laundry room ceiling"
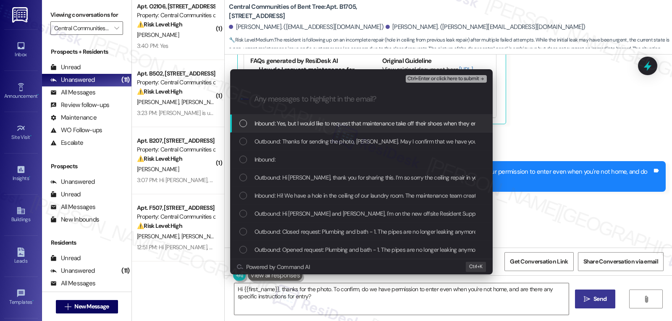
click at [345, 120] on span "Inbound: Yes, but I would like to request that maintenance take off their shoes…" at bounding box center [368, 123] width 229 height 9
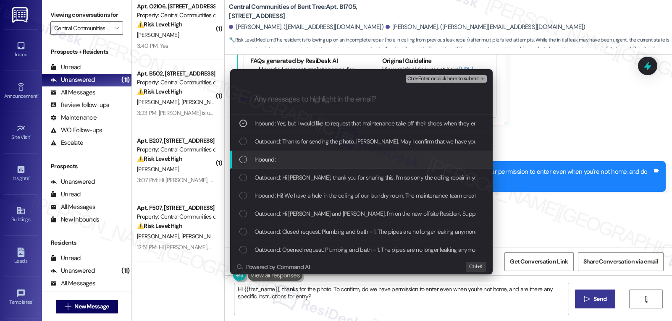
click at [332, 156] on div "Inbound:" at bounding box center [362, 159] width 246 height 9
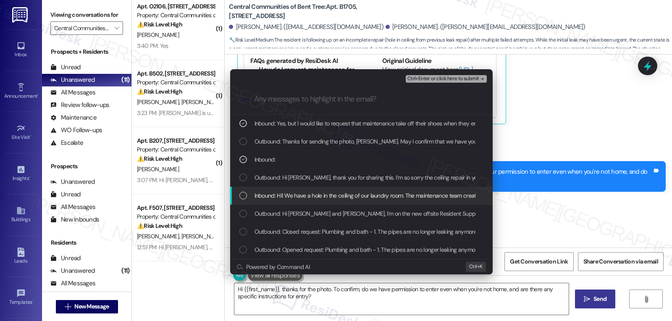
click at [344, 199] on span "Inbound: Hi! We have a hole in the ceiling of our laundry room. The maintenance…" at bounding box center [586, 195] width 665 height 9
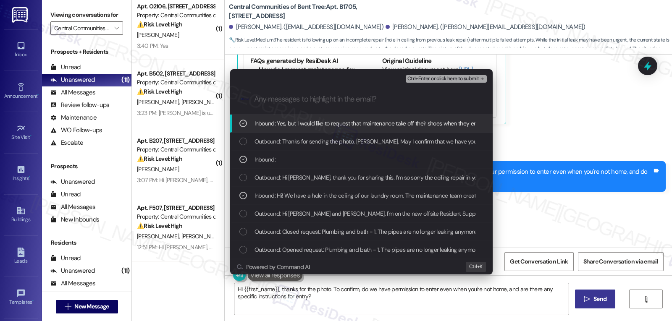
click at [429, 80] on span "Ctrl+Enter or click here to submit" at bounding box center [443, 79] width 72 height 6
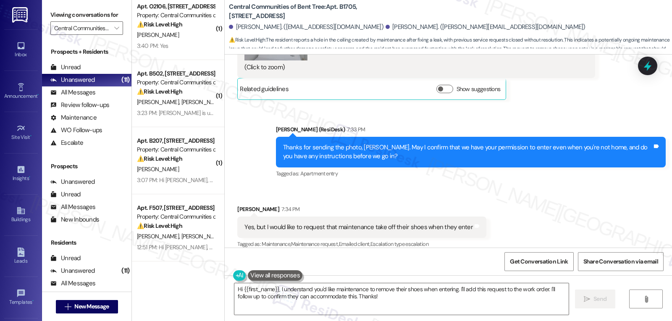
scroll to position [568, 0]
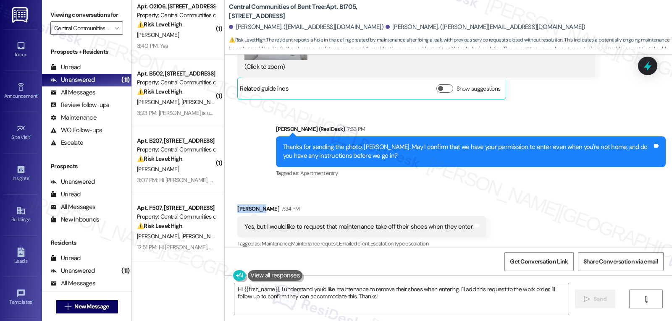
drag, startPoint x: 253, startPoint y: 201, endPoint x: 231, endPoint y: 204, distance: 22.0
click at [231, 204] on div "Received via SMS Elizabeth Chin 7:34 PM Yes, but I would like to request that m…" at bounding box center [362, 227] width 262 height 58
copy div "Elizabeth"
click at [333, 305] on textarea "Hi {{first_name}}, I understand you'd like maintenance to remove their shoes wh…" at bounding box center [401, 298] width 334 height 31
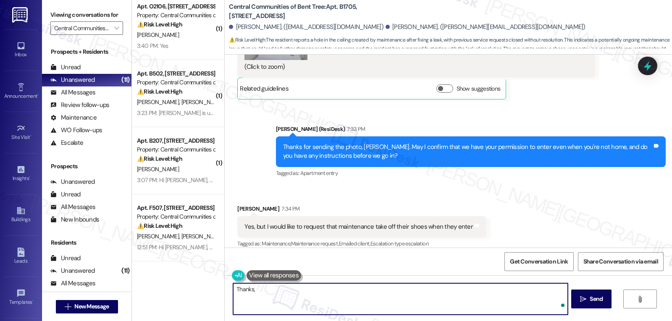
paste textarea "Elizabeth"
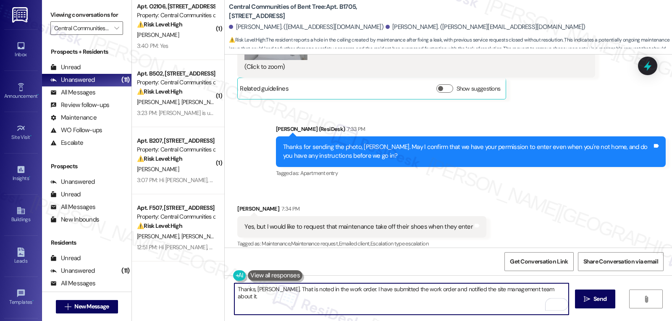
click at [562, 295] on textarea "Thanks, Elizabeth. That is noted in the work order. I have submitted the work o…" at bounding box center [401, 298] width 334 height 31
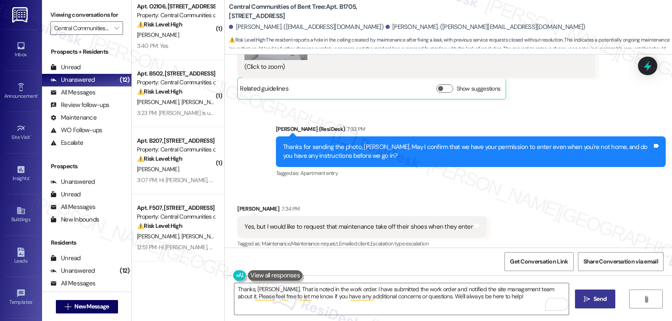
click at [591, 304] on button " Send" at bounding box center [595, 299] width 41 height 19
type textarea "Fetching suggested responses. Please feel free to read through the conversation…"
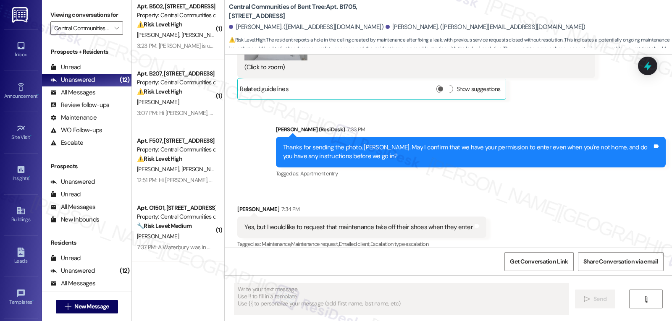
scroll to position [636, 0]
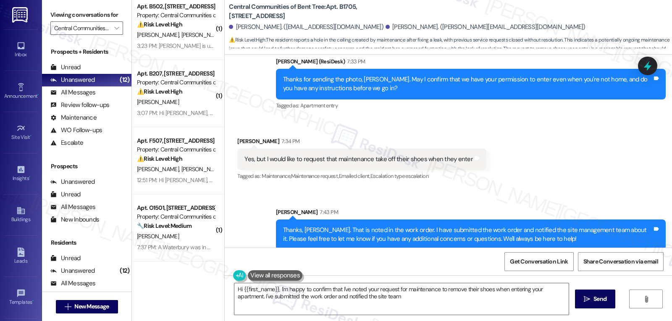
type textarea "Hi {{first_name}}, I'm happy to confirm that I've noted your request for mainte…"
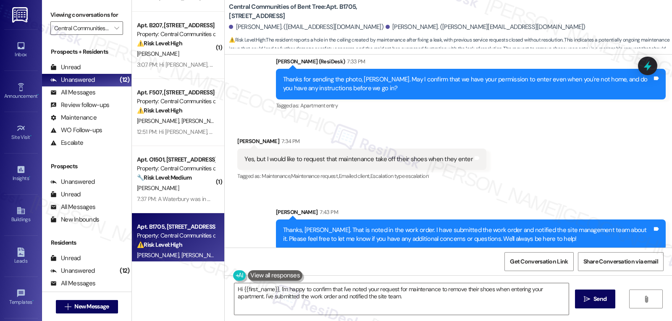
scroll to position [544, 0]
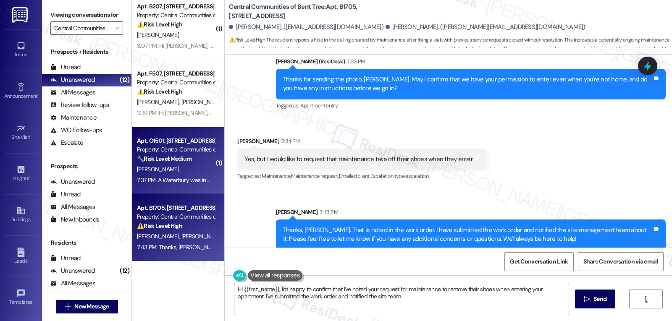
click at [178, 173] on div "S. Stidham" at bounding box center [175, 169] width 79 height 10
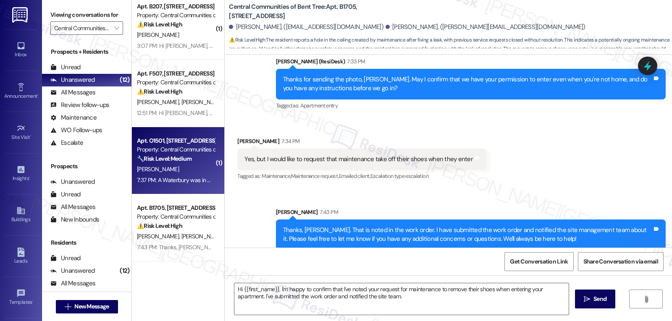
type textarea "Fetching suggested responses. Please feel free to read through the conversation…"
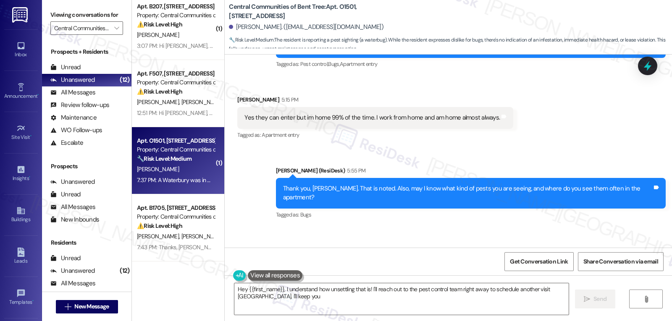
scroll to position [333, 0]
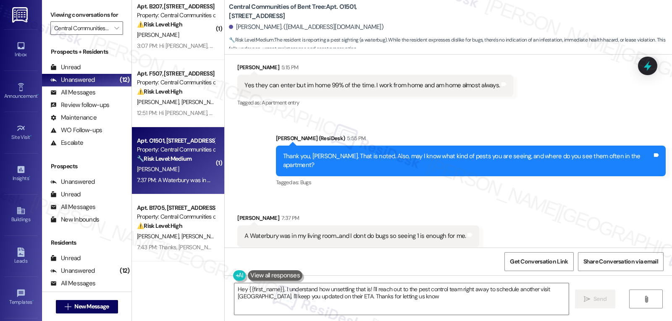
type textarea "Hey {{first_name}}, I understand how unsettling that is! I'll reach out to the …"
click at [385, 306] on textarea "Hey {{first_name}}, I understand how unsettling that is! I'll reach out to the …" at bounding box center [401, 298] width 334 height 31
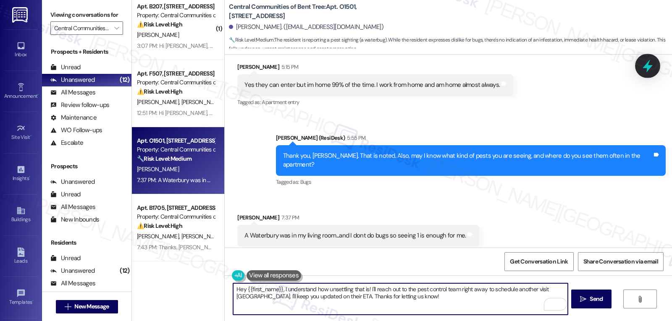
click at [648, 68] on icon at bounding box center [647, 66] width 10 height 13
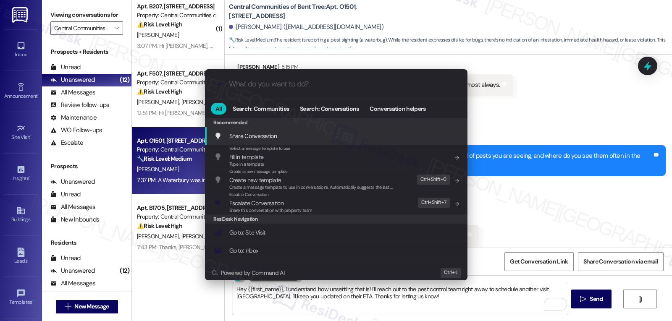
click at [526, 202] on div ".cls-1{fill:#0a055f;}.cls-2{fill:#0cc4c4;} resideskLogoBlueOrange All Search: C…" at bounding box center [336, 160] width 672 height 321
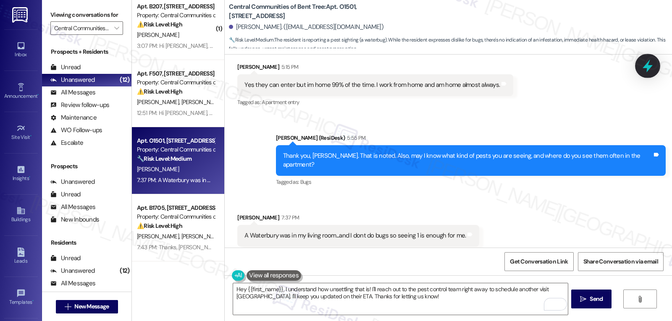
click at [646, 60] on icon at bounding box center [647, 66] width 14 height 14
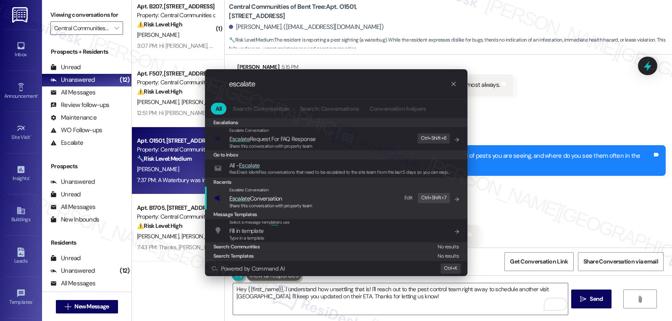
type input "escalate"
click at [258, 198] on span "Escalate Conversation" at bounding box center [255, 199] width 53 height 8
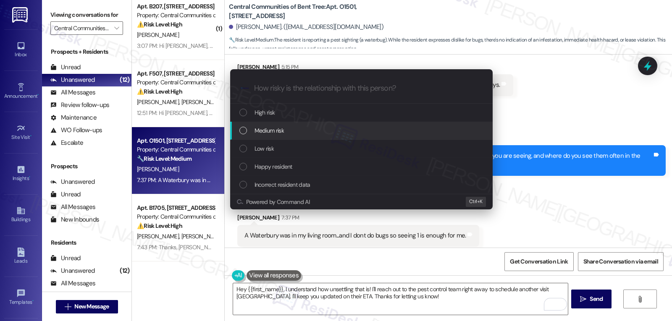
click at [285, 128] on div "Medium risk" at bounding box center [362, 130] width 246 height 9
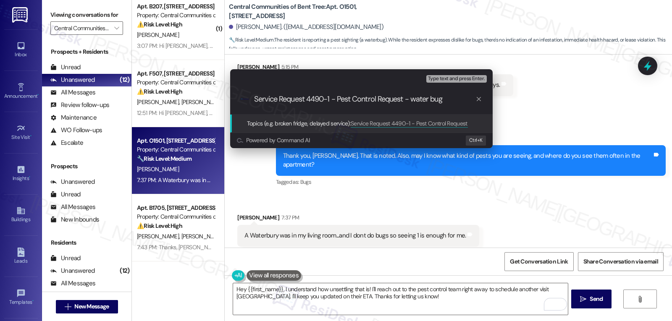
type input "Service Request 4490-1 - Pest Control Request - water bugs"
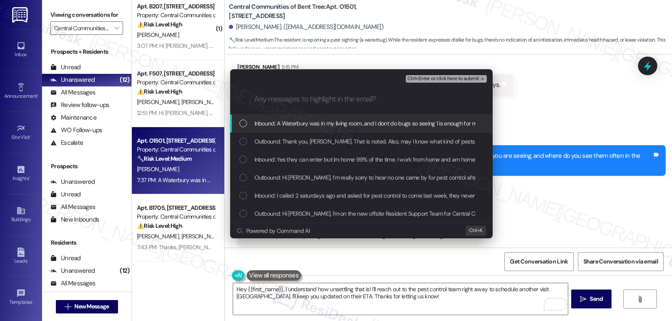
click at [245, 120] on div "List of options" at bounding box center [243, 124] width 8 height 8
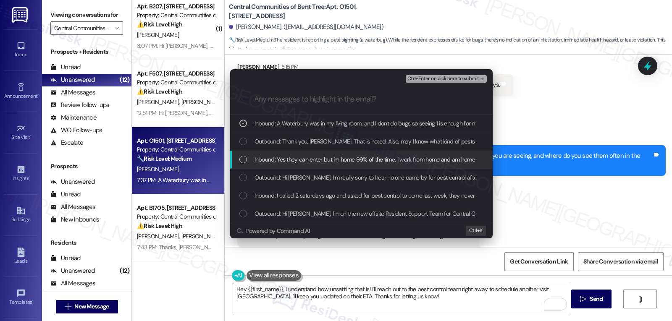
click at [244, 164] on div "Inbound: Yes they can enter but im home 99% of the time. I work from home and a…" at bounding box center [362, 159] width 246 height 9
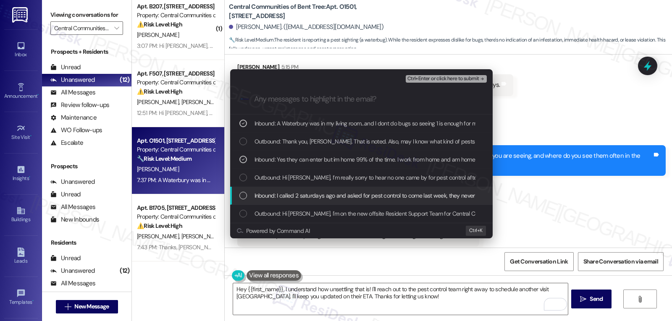
click at [243, 195] on div "List of options" at bounding box center [243, 196] width 8 height 8
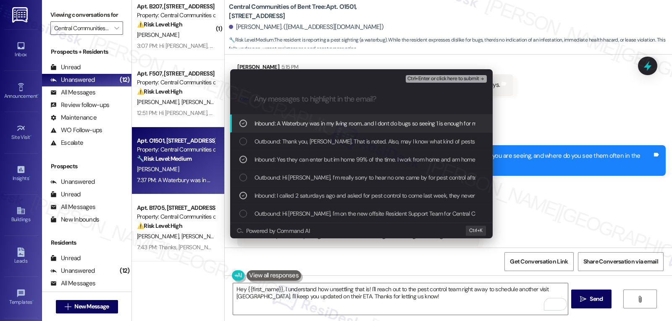
click at [425, 80] on span "Ctrl+Enter or click here to submit" at bounding box center [443, 79] width 72 height 6
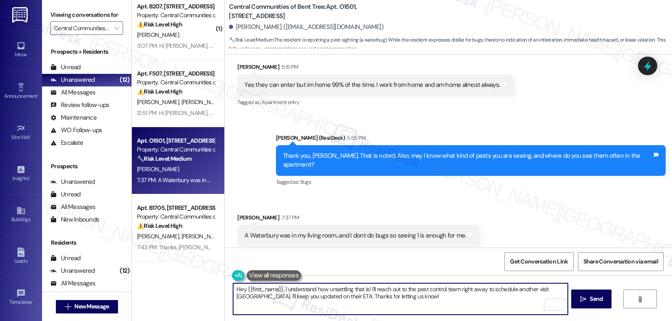
click at [237, 213] on div "Sherri Stidham 7:37 PM" at bounding box center [358, 219] width 242 height 12
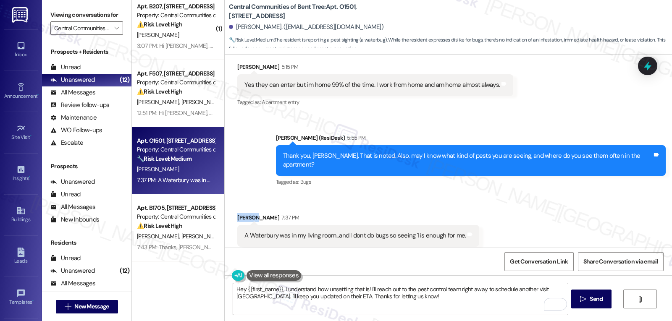
click at [237, 213] on div "Sherri Stidham 7:37 PM" at bounding box center [358, 219] width 242 height 12
copy div "Sherri"
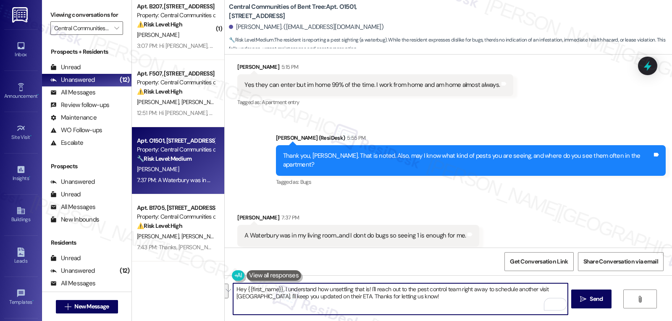
drag, startPoint x: 384, startPoint y: 298, endPoint x: 220, endPoint y: 293, distance: 164.2
click at [225, 293] on div "Hey {{first_name}}, I understand how unsettling that is! I'll reach out to the …" at bounding box center [448, 306] width 447 height 63
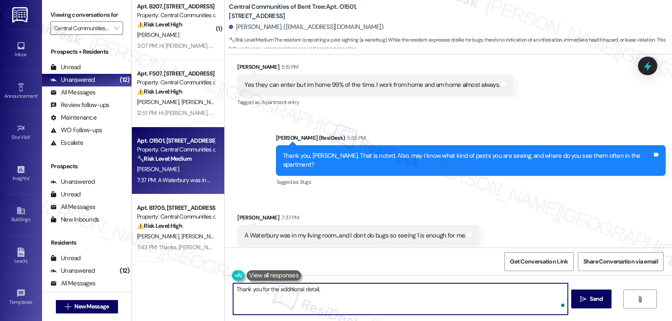
paste textarea "Sherri"
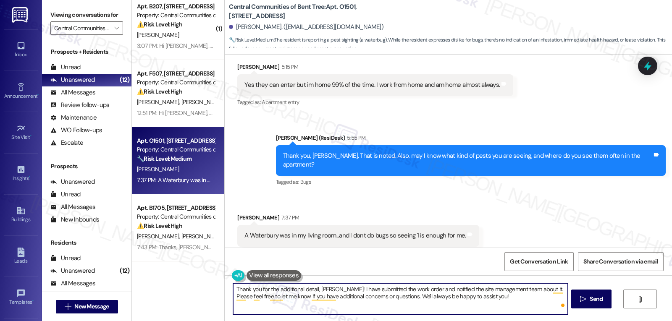
type textarea "Thank you for the additional detail, Sherri! I have submitted the work order an…"
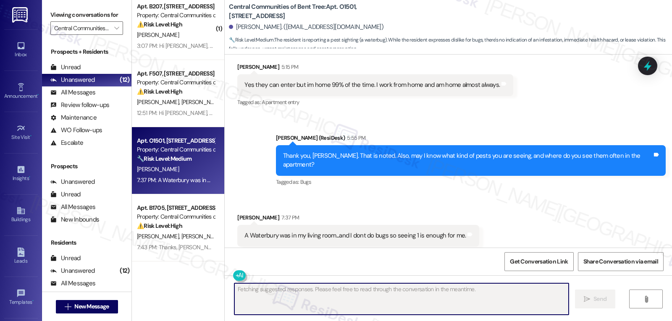
scroll to position [333, 0]
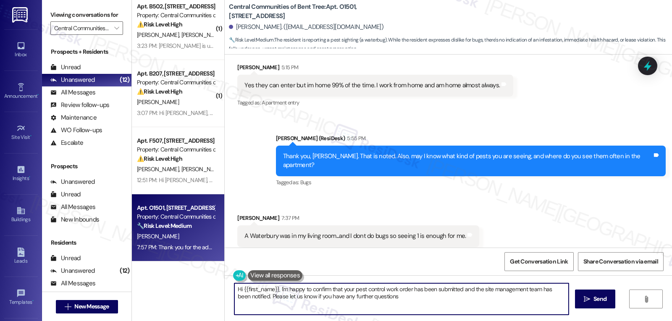
type textarea "Hi {{first_name}}, I'm happy to confirm that your pest control work order has b…"
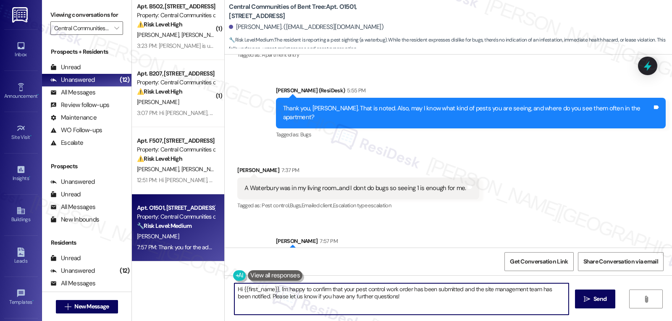
scroll to position [401, 0]
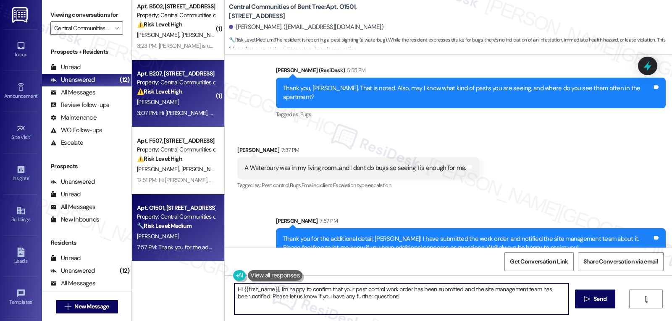
click at [184, 87] on div "Property: Central Communities of Bent Tree" at bounding box center [176, 82] width 78 height 9
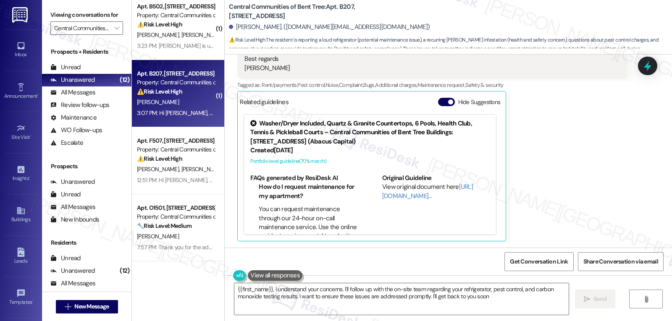
type textarea "{{first_name}}, I understand your concerns. I'll follow up with the on-site tea…"
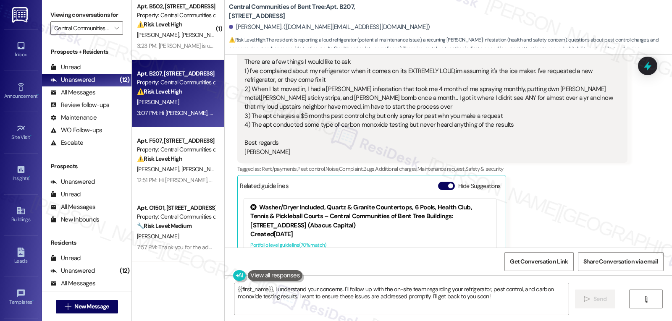
scroll to position [122, 0]
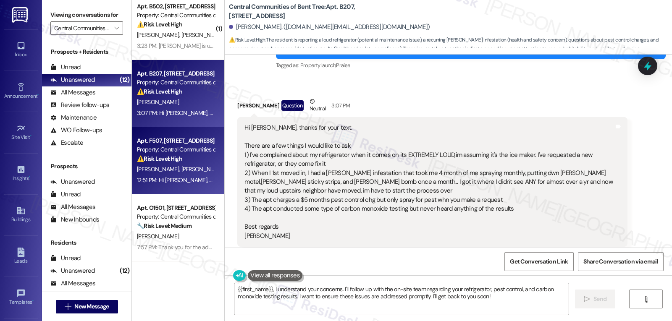
click at [175, 164] on div "Apt. F507, 4820 Westgrove Dr Property: Central Communities of Bent Tree ⚠️ Risk…" at bounding box center [175, 150] width 79 height 29
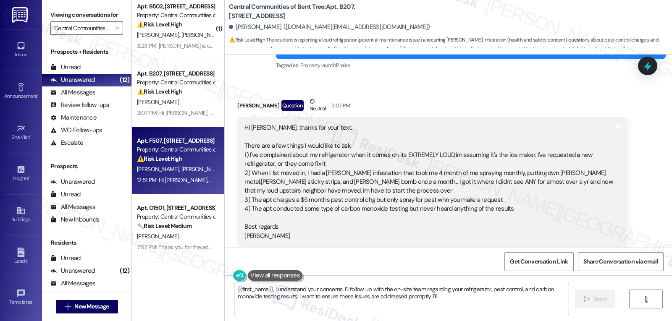
type textarea "{{first_name}}, I understand your concerns. I'll follow up with the on-site tea…"
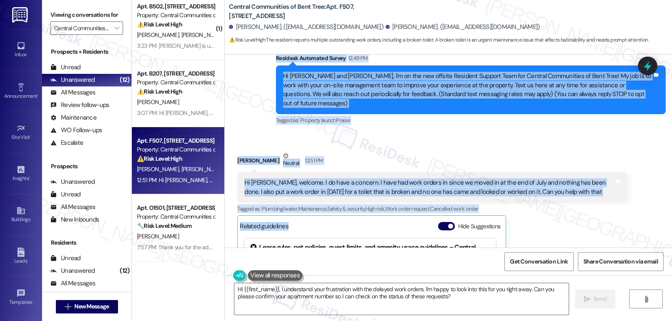
scroll to position [123, 0]
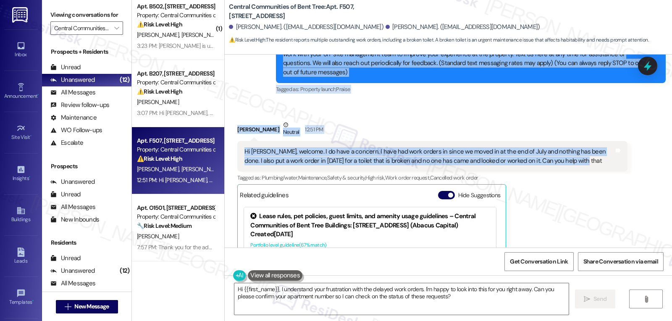
drag, startPoint x: 268, startPoint y: 111, endPoint x: 573, endPoint y: 152, distance: 307.5
click at [573, 152] on div "WO Lease started Jul 24, 2025 at 8:00 PM Show details Survey, sent via SMS Resi…" at bounding box center [448, 151] width 447 height 193
copy div "Residesk Automated Survey 12:49 PM Hi Kelly and Lee, I'm on the new offsite Res…"
click at [377, 306] on textarea "Hi {{first_name}}, I understand your frustration with the delayed work orders. …" at bounding box center [401, 298] width 334 height 31
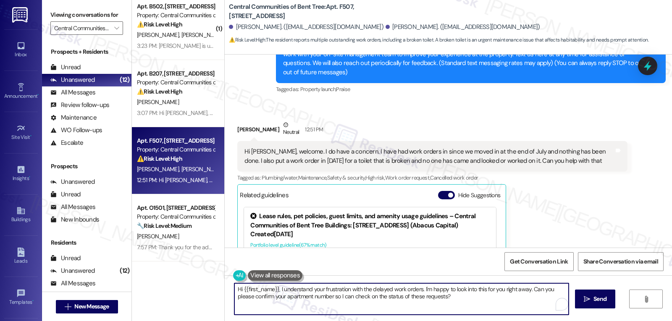
paste textarea "Kelly, thank you so much for the warm welcome—and I’m really sorry to hear that…"
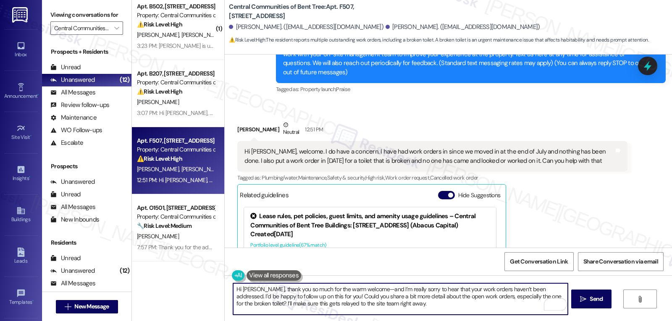
click at [353, 291] on textarea "Hi Kelly, thank you so much for the warm welcome—and I’m really sorry to hear t…" at bounding box center [400, 298] width 334 height 31
click at [434, 308] on textarea "Hi Kelly, thank you so much for the warm welcome, and I’m really sorry to hear …" at bounding box center [400, 298] width 334 height 31
drag, startPoint x: 230, startPoint y: 307, endPoint x: 430, endPoint y: 307, distance: 199.8
click at [430, 307] on textarea "Hi Kelly, thank you so much for the warm welcome, and I’m really sorry to hear …" at bounding box center [400, 298] width 334 height 31
type textarea "Hi Kelly, thank you so much for the warm welcome, and I’m really sorry to hear …"
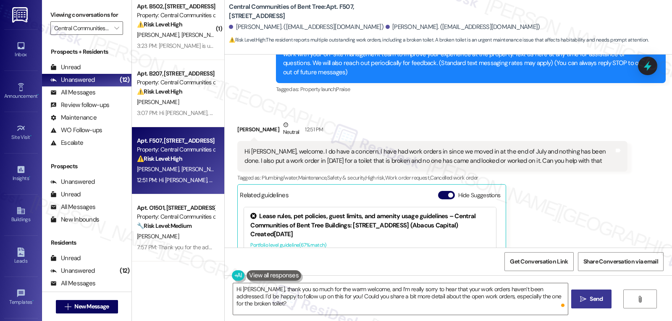
click at [597, 295] on span "Send" at bounding box center [595, 299] width 13 height 9
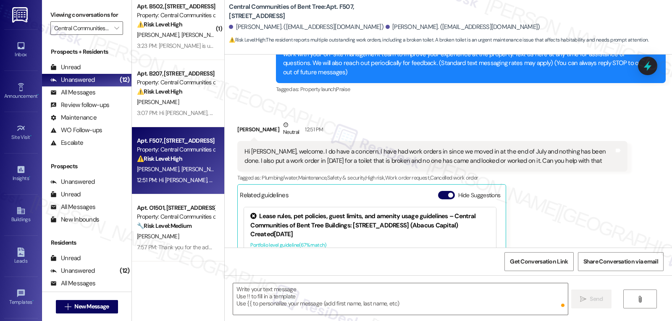
type textarea "Fetching suggested responses. Please feel free to read through the conversation…"
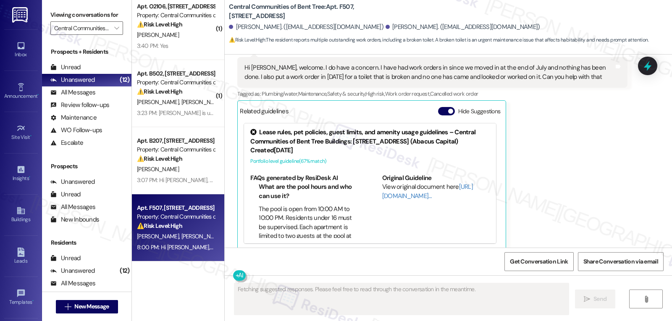
scroll to position [393, 0]
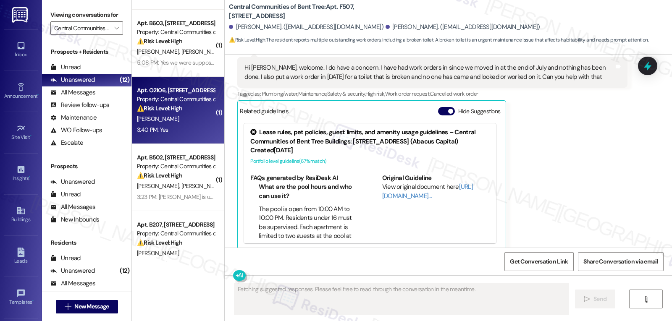
click at [164, 133] on div "3:40 PM: Yes 3:40 PM: Yes" at bounding box center [175, 130] width 79 height 10
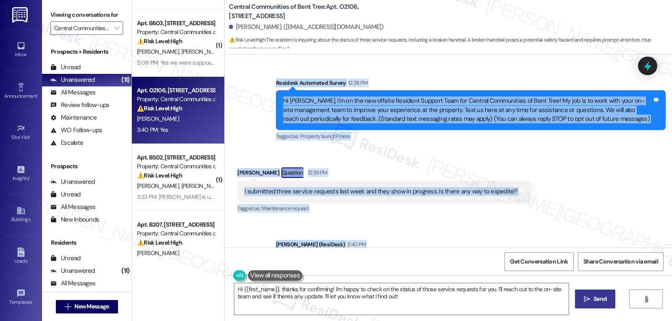
scroll to position [192, 0]
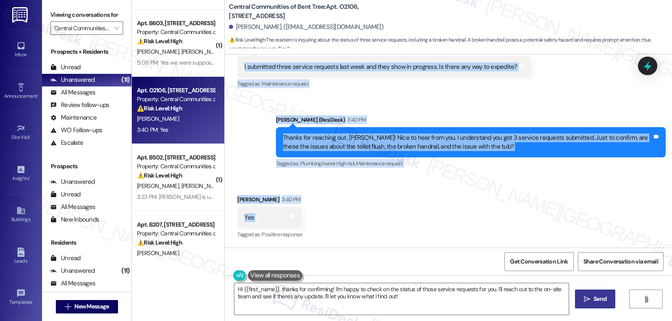
drag, startPoint x: 270, startPoint y: 157, endPoint x: 271, endPoint y: 220, distance: 63.0
click at [271, 220] on div "WO Lease started Mar 14, 2025 at 8:00 PM Show details Survey, sent via SMS Resi…" at bounding box center [448, 151] width 447 height 193
copy div "Residesk Automated Survey 12:38 PM Hi Roberto, I'm on the new offsite Resident …"
click at [405, 303] on textarea "Hi {{first_name}}, thanks for confirming! I'm happy to check on the status of t…" at bounding box center [401, 298] width 334 height 31
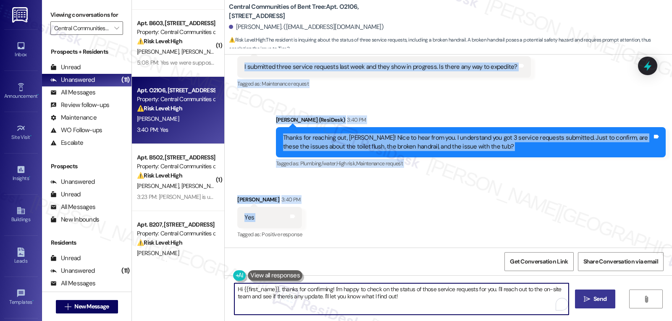
paste textarea "Roberto, thank you for confirming. I’m really sorry these requests are still in…"
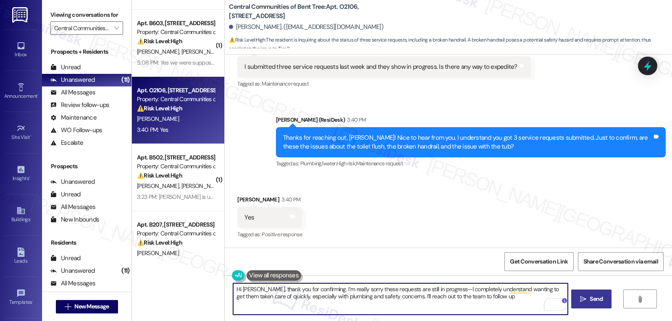
click at [443, 291] on textarea "Hi Roberto, thank you for confirming. I’m really sorry these requests are still…" at bounding box center [400, 298] width 334 height 31
drag, startPoint x: 442, startPoint y: 296, endPoint x: 447, endPoint y: 296, distance: 4.6
click at [442, 296] on textarea "Hi Roberto, thank you for confirming. I’m really sorry these requests are still…" at bounding box center [400, 298] width 334 height 31
type textarea "Hi Roberto, thank you for confirming. I’m really sorry these requests are still…"
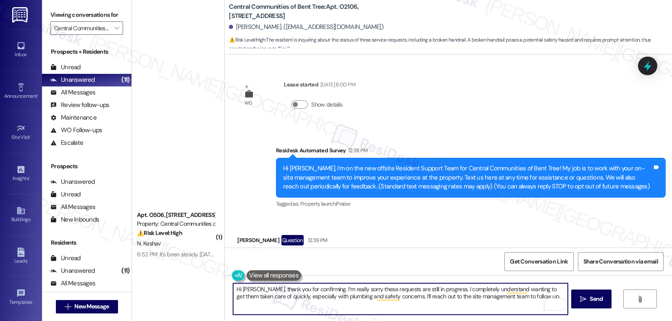
scroll to position [192, 0]
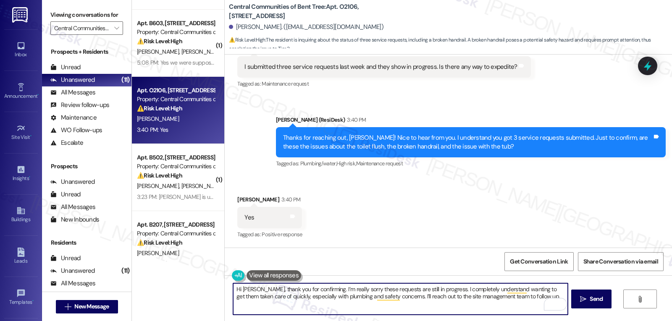
click at [531, 298] on textarea "Hi [PERSON_NAME], thank you for confirming. I’m really sorry these requests are…" at bounding box center [400, 298] width 334 height 31
paste textarea "I’ll keep you posted as soon as I hear back!"
type textarea "Hi [PERSON_NAME], thank you for confirming. I’m really sorry these requests are…"
click at [583, 299] on icon "" at bounding box center [583, 299] width 6 height 7
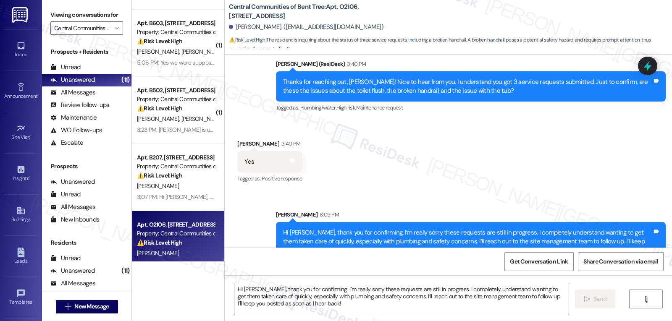
scroll to position [269, 0]
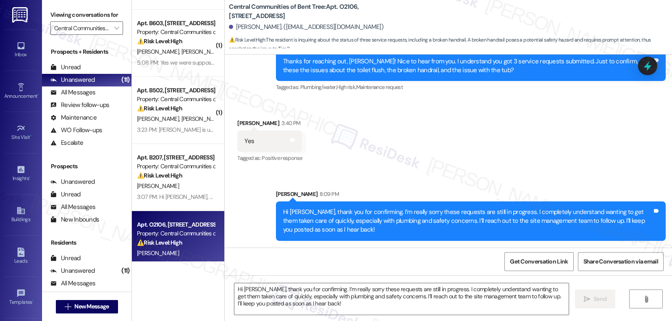
click at [654, 53] on div "Central Communities of Bent Tree: Apt. O2106, [STREET_ADDRESS][PERSON_NAME]. ([…" at bounding box center [448, 27] width 447 height 55
click at [649, 64] on icon at bounding box center [647, 66] width 14 height 14
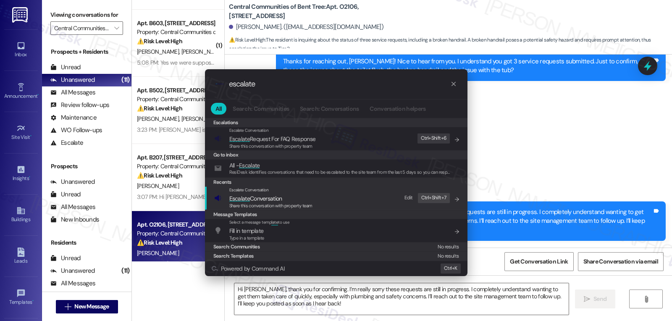
type input "escalate"
click at [275, 197] on span "Escalate Conversation" at bounding box center [255, 199] width 53 height 8
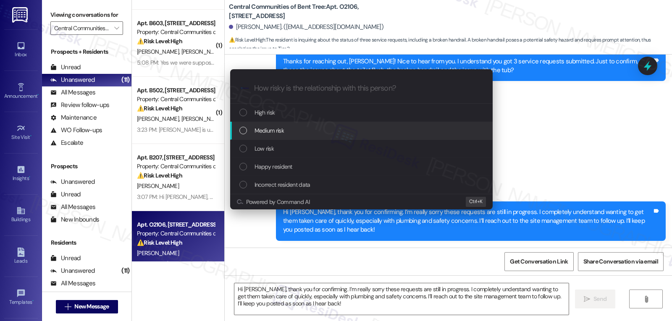
click at [299, 129] on div "Medium risk" at bounding box center [362, 130] width 246 height 9
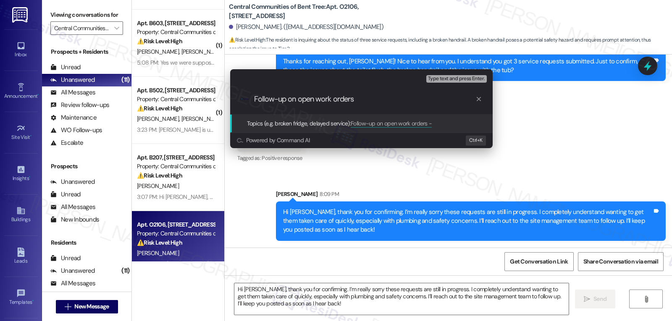
type input "Follow-up on open work orders"
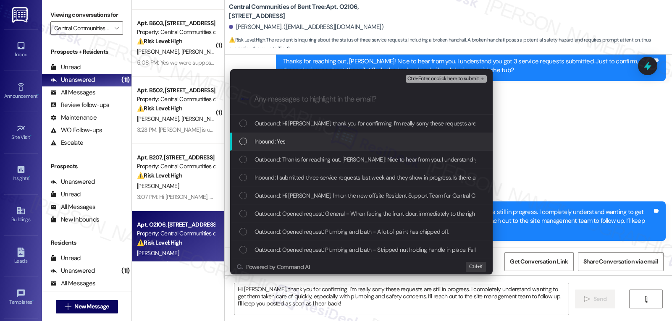
click at [288, 141] on div "Inbound: Yes" at bounding box center [362, 141] width 246 height 9
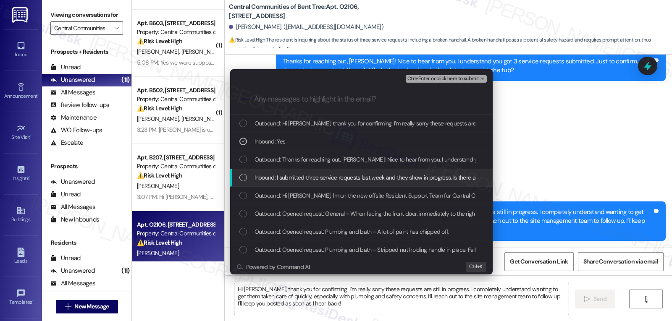
click at [268, 179] on span "Inbound: I submitted three service requests last week and they show in progress…" at bounding box center [389, 177] width 271 height 9
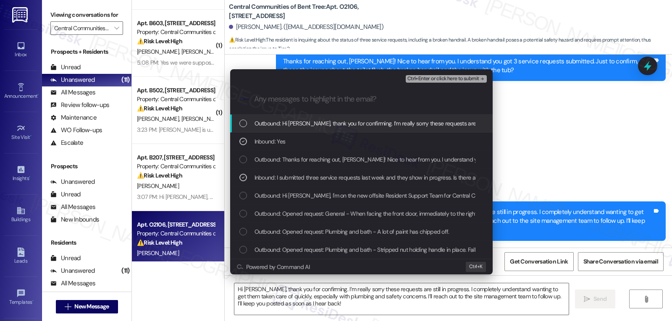
click at [444, 80] on span "Ctrl+Enter or click here to submit" at bounding box center [443, 79] width 72 height 6
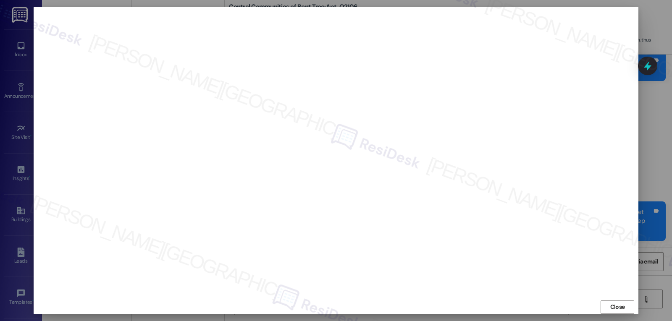
click at [381, 309] on div "Close" at bounding box center [336, 307] width 604 height 22
click at [626, 301] on button "Close" at bounding box center [617, 307] width 34 height 13
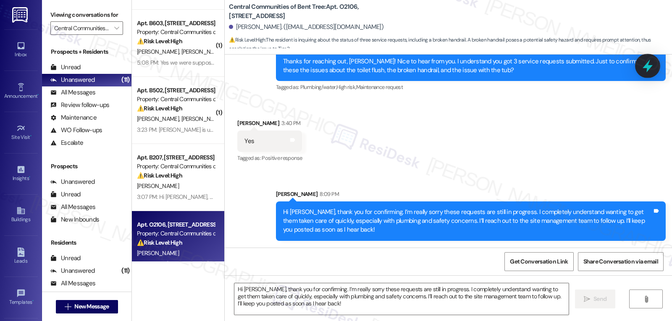
click at [649, 60] on icon at bounding box center [647, 66] width 10 height 13
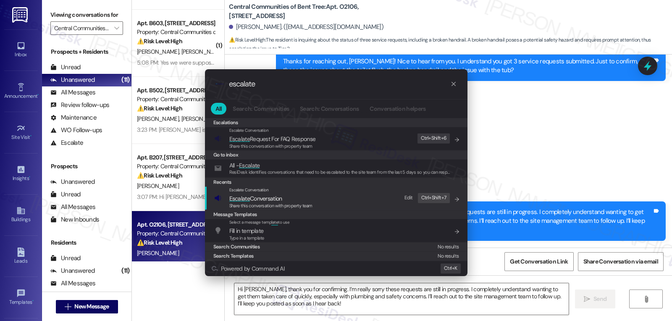
type input "escalate"
click at [259, 195] on span "Escalate Conversation" at bounding box center [255, 199] width 53 height 8
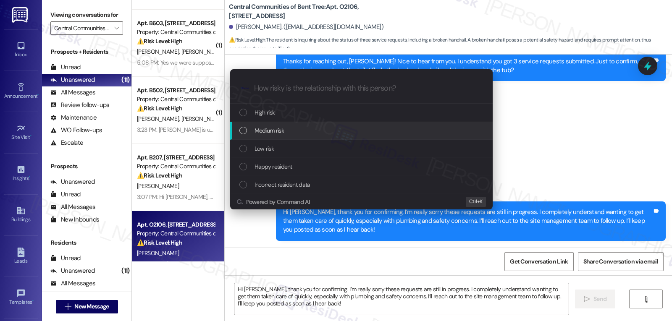
click at [287, 127] on div "Medium risk" at bounding box center [362, 130] width 246 height 9
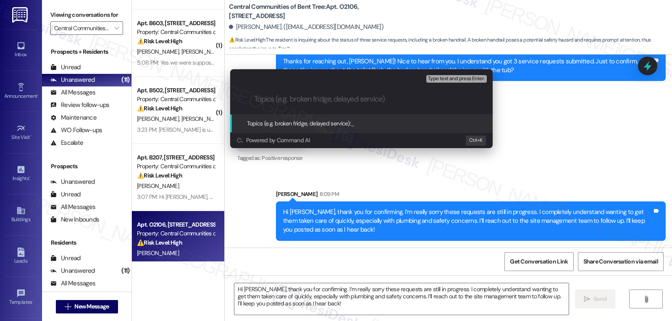
paste input "Follow-up on open work orders"
type input "Follow-up on open work orders"
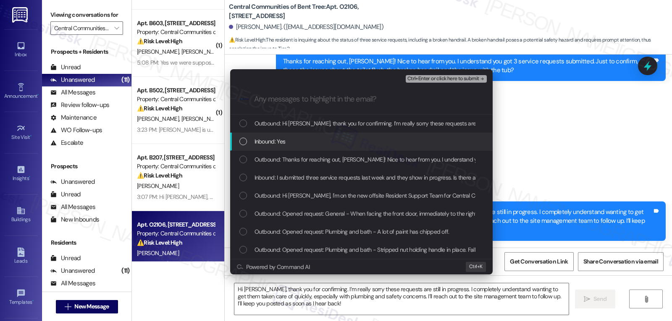
click at [287, 139] on div "Inbound: Yes" at bounding box center [362, 141] width 246 height 9
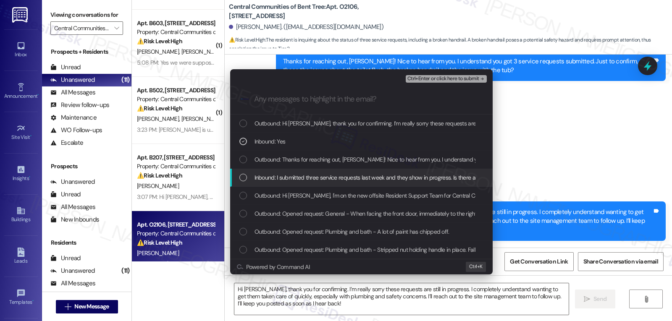
click at [269, 175] on span "Inbound: I submitted three service requests last week and they show in progress…" at bounding box center [389, 177] width 271 height 9
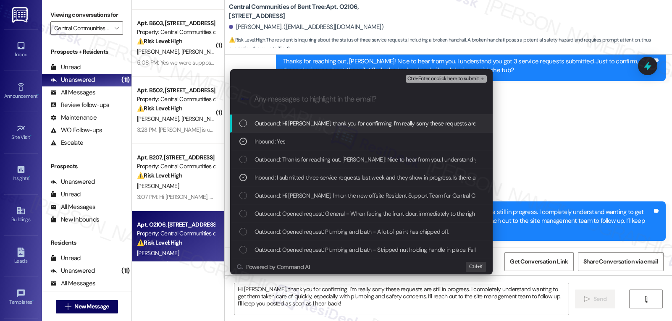
click at [433, 76] on span "Ctrl+Enter or click here to submit" at bounding box center [443, 79] width 72 height 6
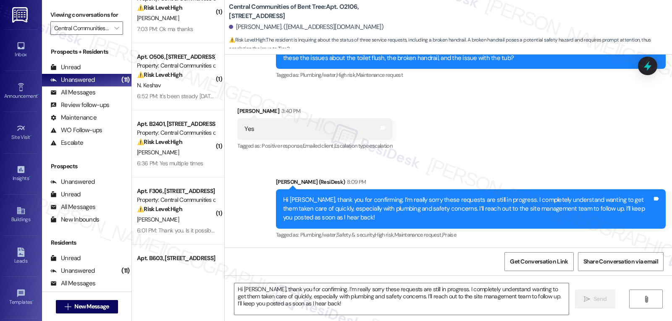
scroll to position [0, 0]
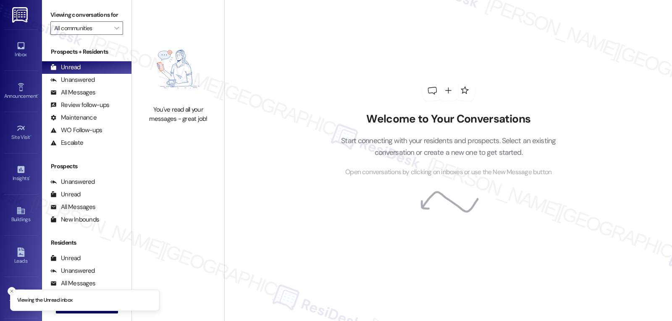
type input "Central Communities of Bent Tree"
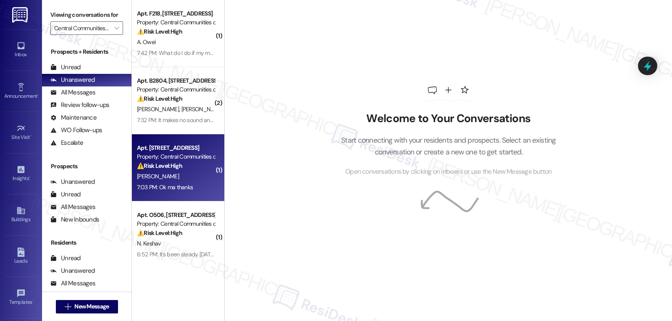
click at [137, 173] on span "[PERSON_NAME]" at bounding box center [158, 177] width 42 height 8
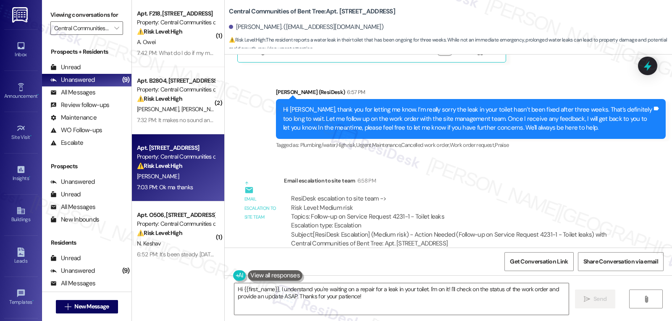
scroll to position [333, 0]
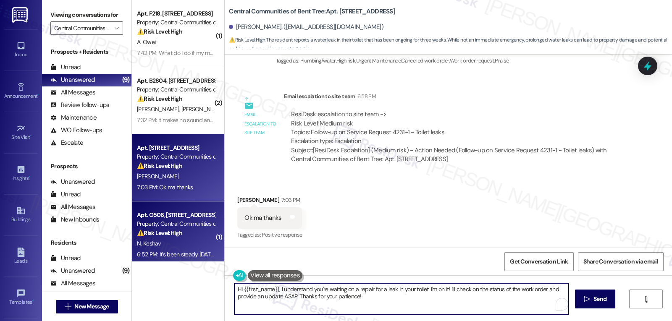
drag, startPoint x: 372, startPoint y: 310, endPoint x: 215, endPoint y: 251, distance: 168.2
click at [233, 267] on div "WO Lease started [DATE] 8:00 PM Show details Survey, sent via SMS Residesk Auto…" at bounding box center [448, 215] width 447 height 321
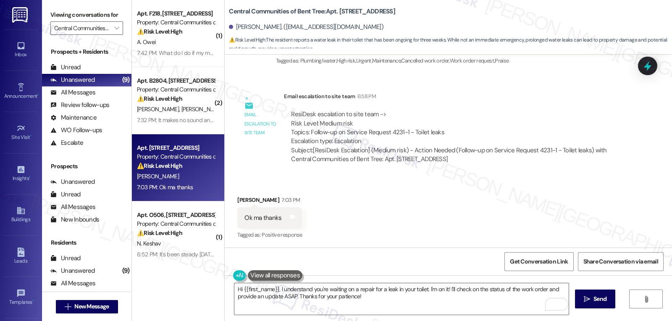
click at [243, 201] on div "[PERSON_NAME] 7:03 PM" at bounding box center [269, 202] width 65 height 12
copy div "[PERSON_NAME]"
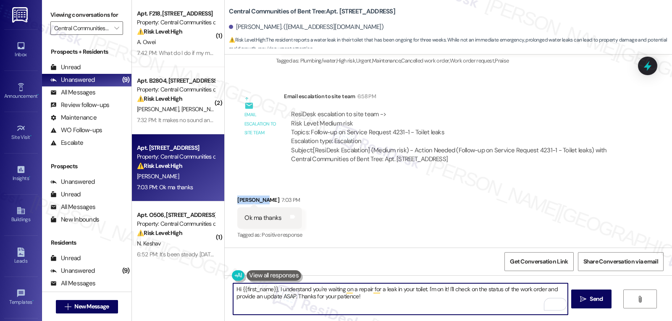
click at [332, 306] on textarea "Hi {{first_name}}, I understand you're waiting on a repair for a leak in your t…" at bounding box center [400, 298] width 334 height 31
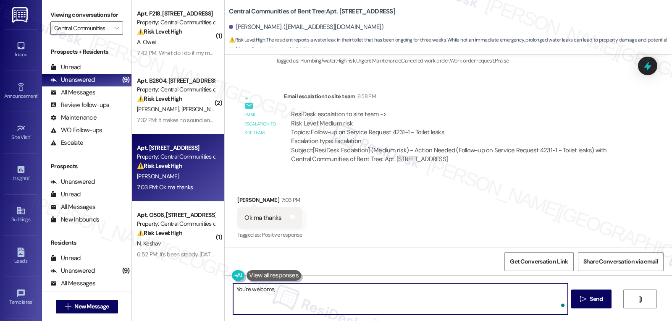
paste textarea "[PERSON_NAME]"
type textarea "You're welcome, [PERSON_NAME]!"
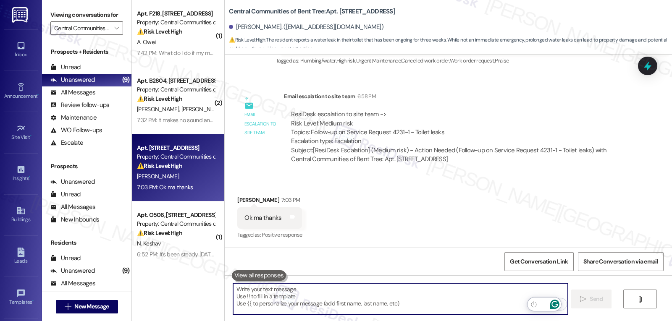
scroll to position [333, 0]
